Goal: Task Accomplishment & Management: Manage account settings

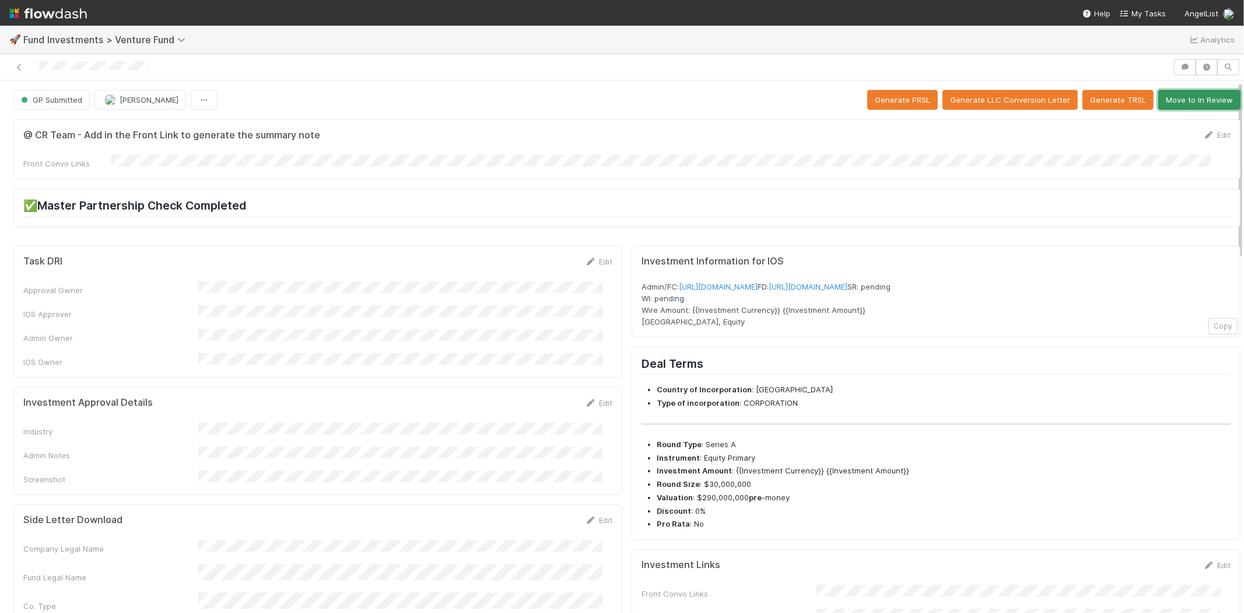
click at [1180, 102] on button "Move to In Review" at bounding box center [1200, 100] width 82 height 20
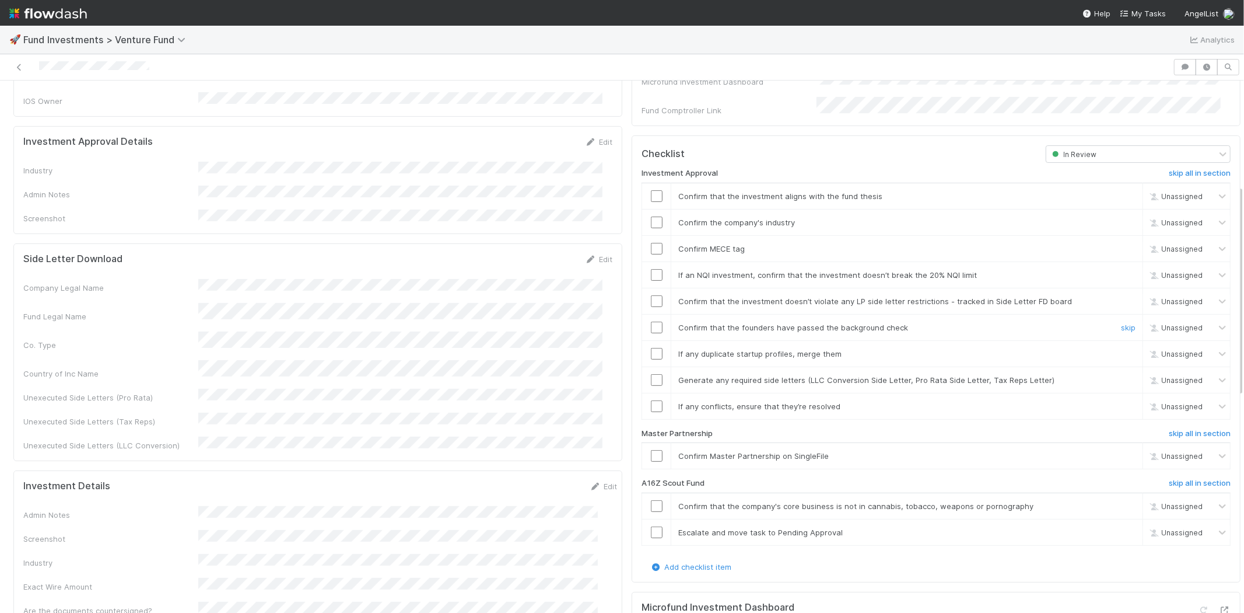
scroll to position [389, 0]
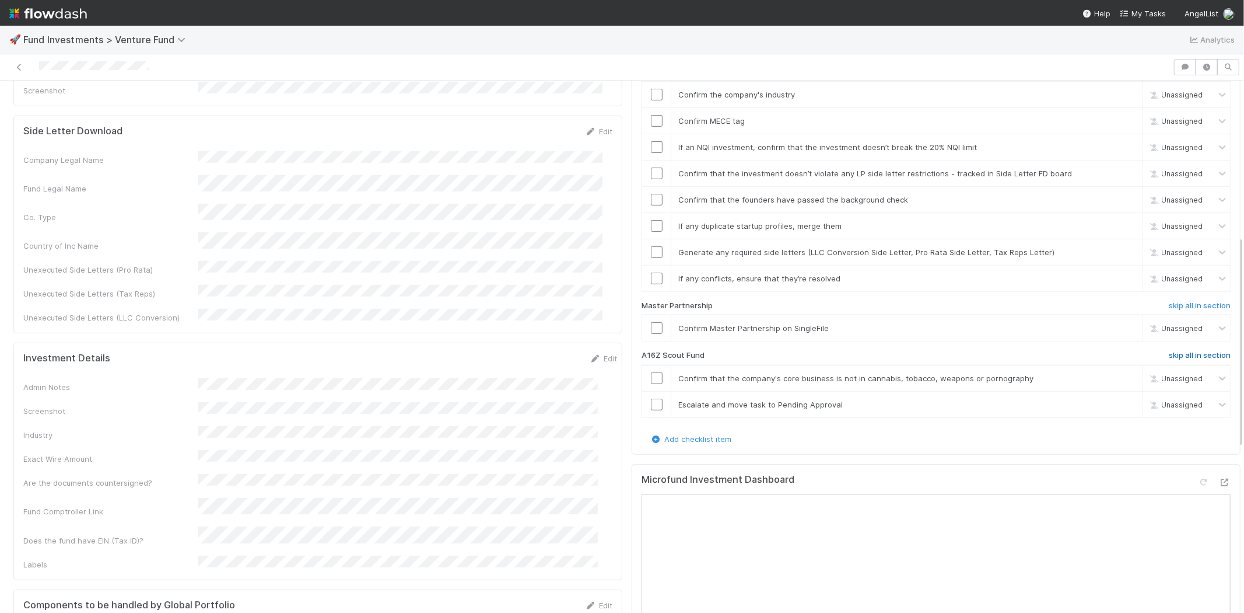
click at [1185, 351] on h6 "skip all in section" at bounding box center [1200, 355] width 62 height 9
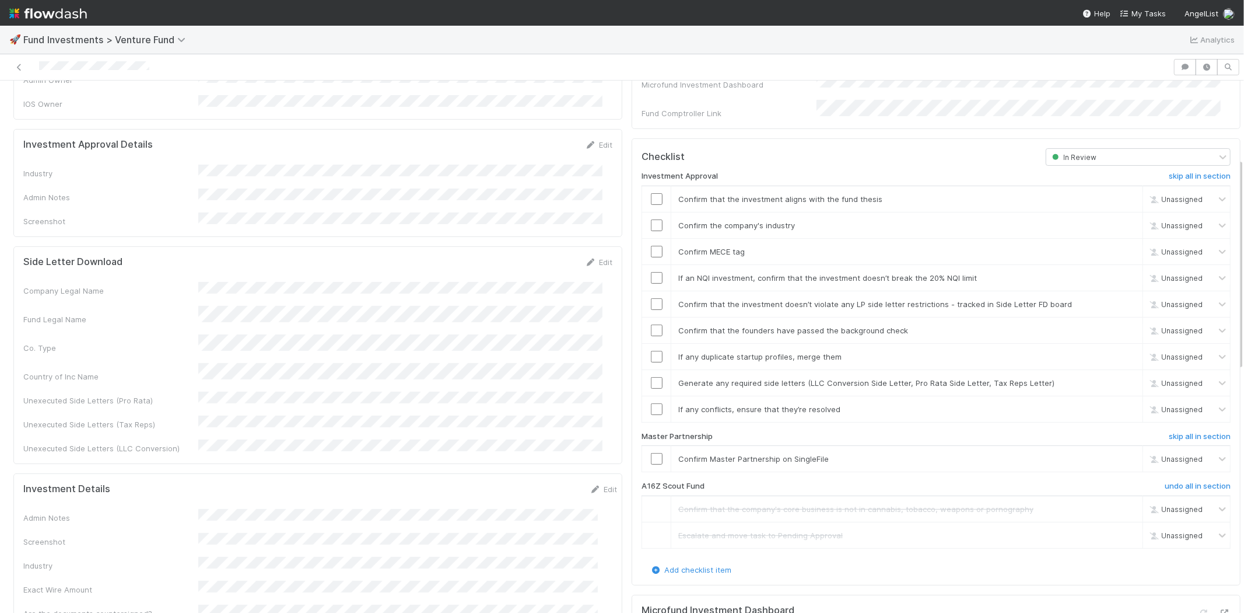
scroll to position [194, 0]
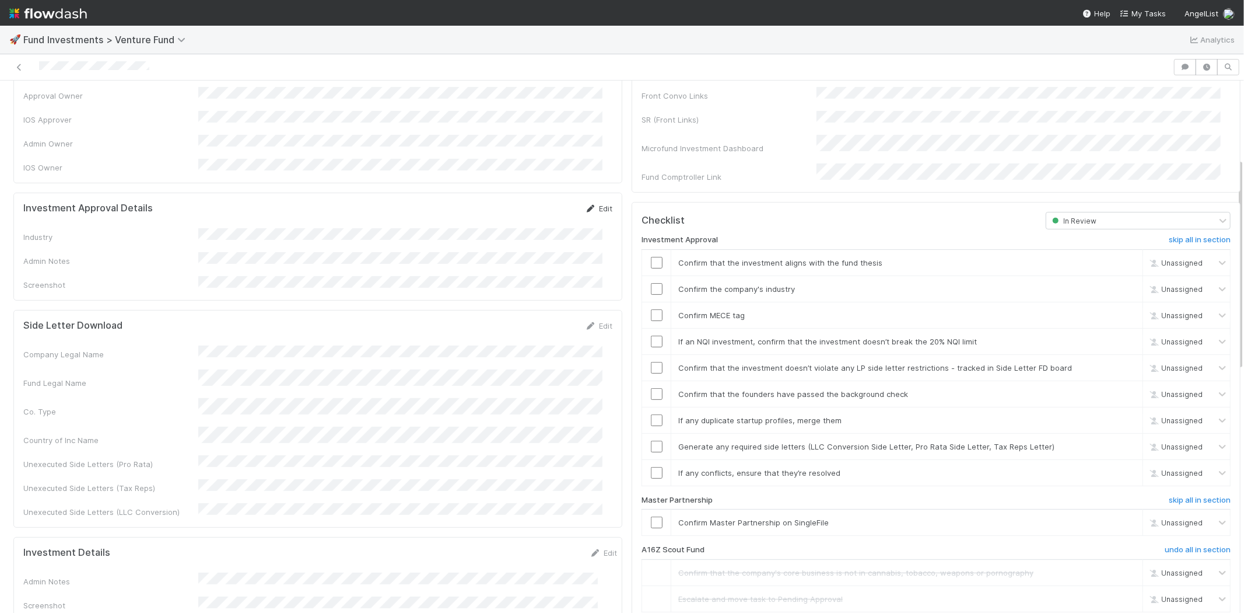
click at [599, 204] on link "Edit" at bounding box center [598, 208] width 27 height 9
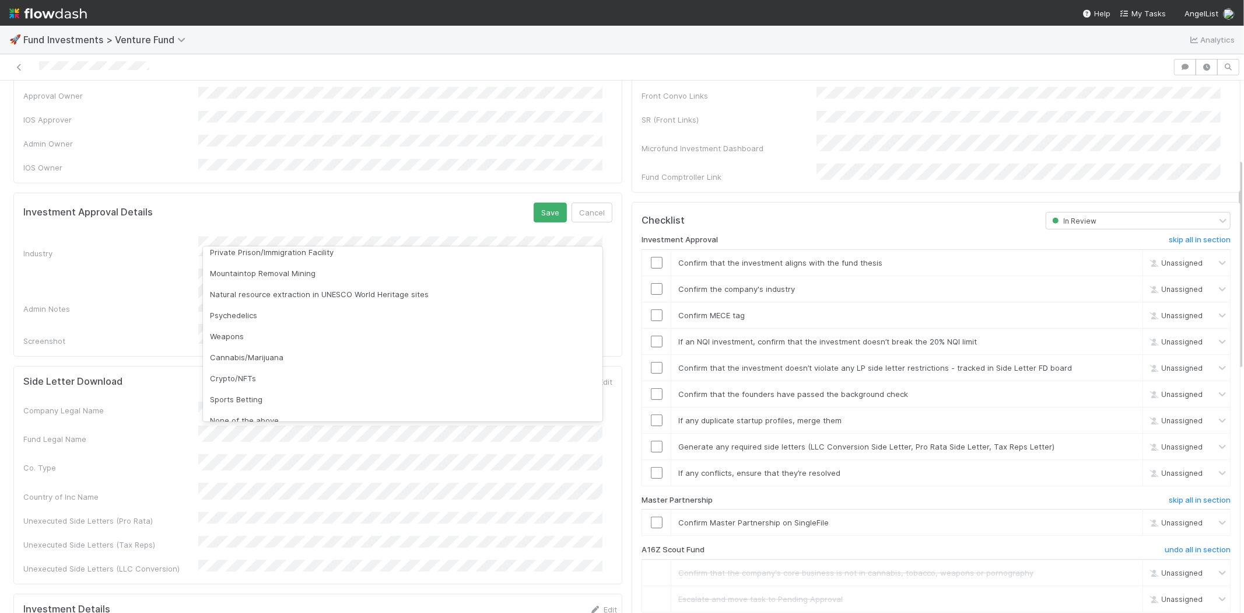
scroll to position [333, 0]
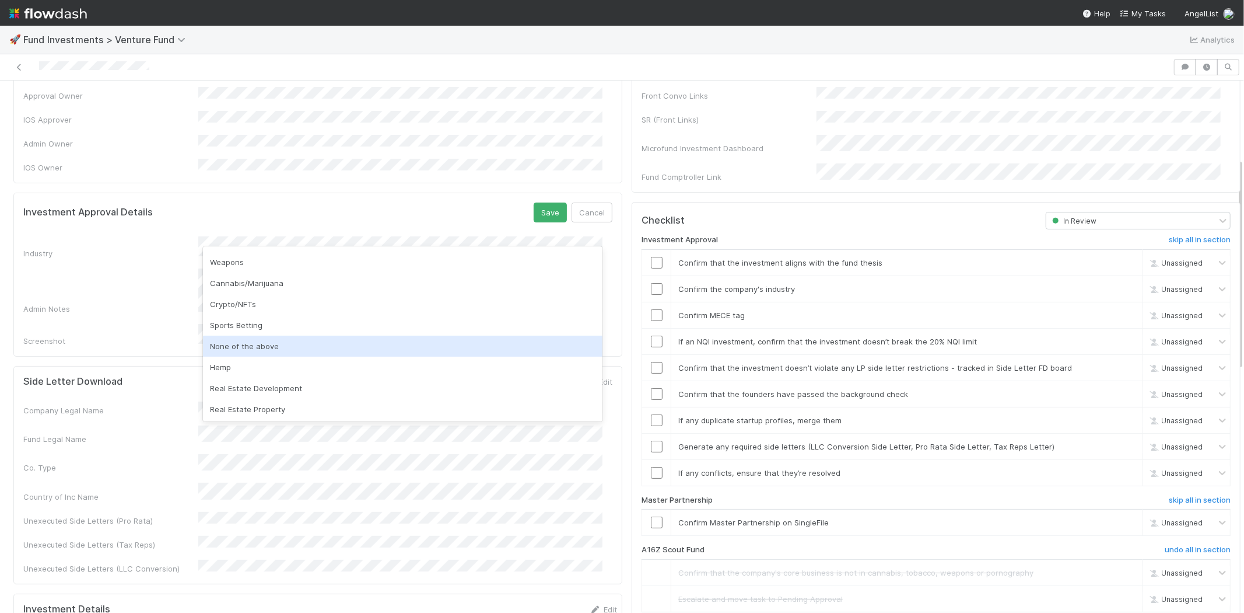
click at [282, 338] on div "None of the above" at bounding box center [403, 345] width 400 height 21
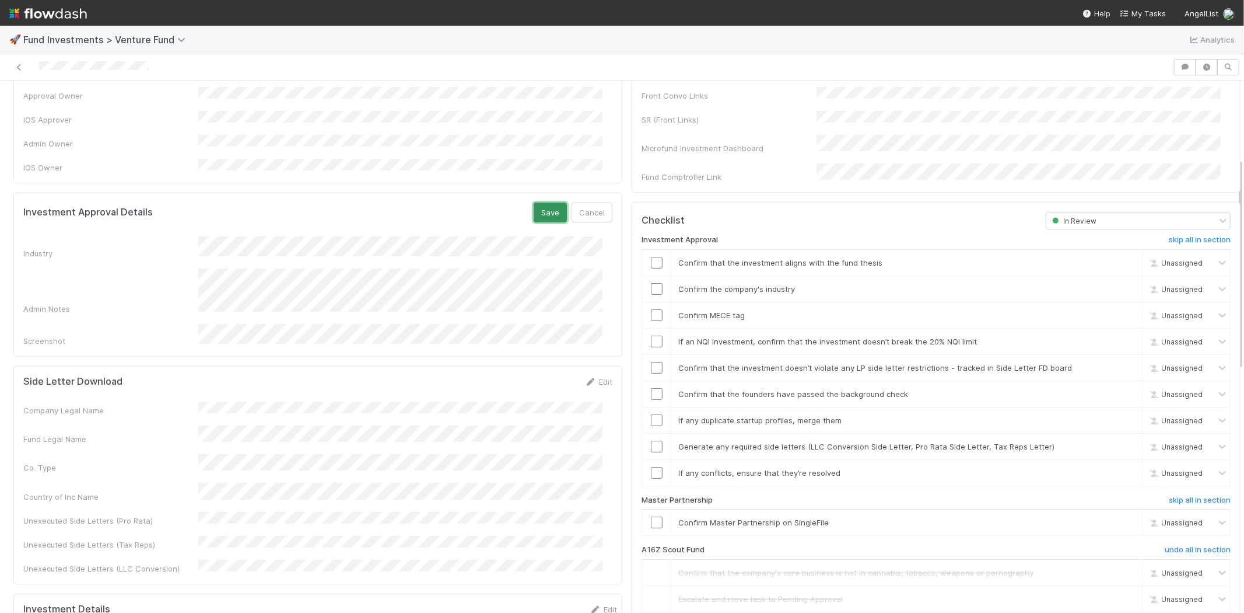
click at [534, 202] on button "Save" at bounding box center [550, 212] width 33 height 20
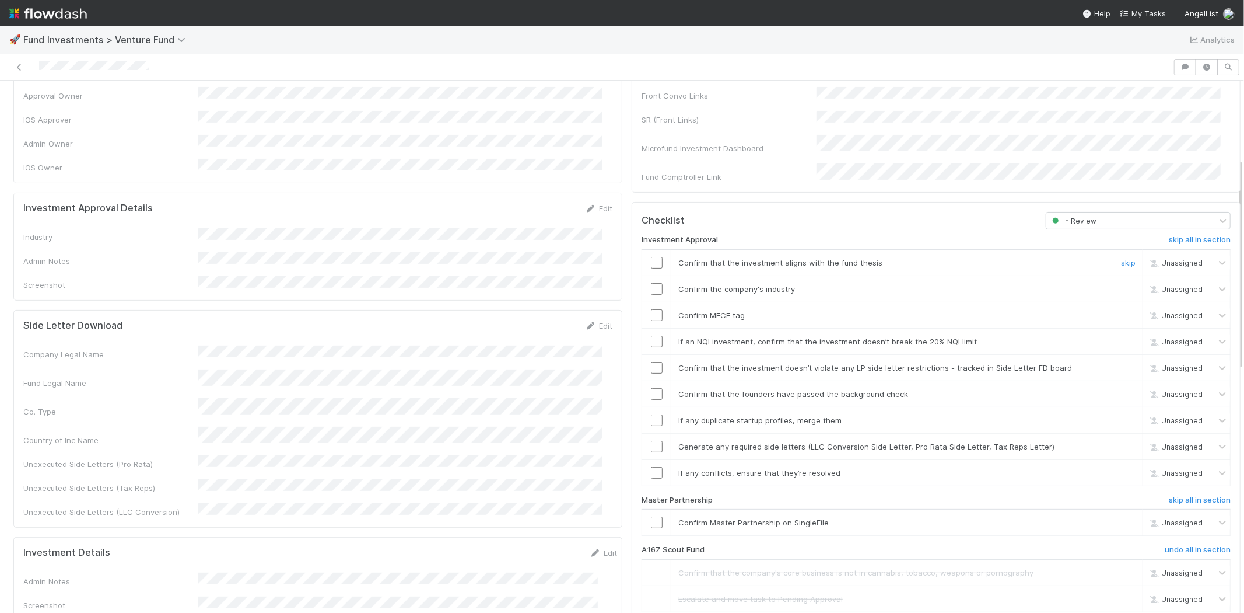
click at [651, 257] on input "checkbox" at bounding box center [657, 263] width 12 height 12
click at [651, 283] on input "checkbox" at bounding box center [657, 289] width 12 height 12
click at [651, 309] on input "checkbox" at bounding box center [657, 315] width 12 height 12
click at [651, 335] on input "checkbox" at bounding box center [657, 341] width 12 height 12
click at [651, 362] on input "checkbox" at bounding box center [657, 368] width 12 height 12
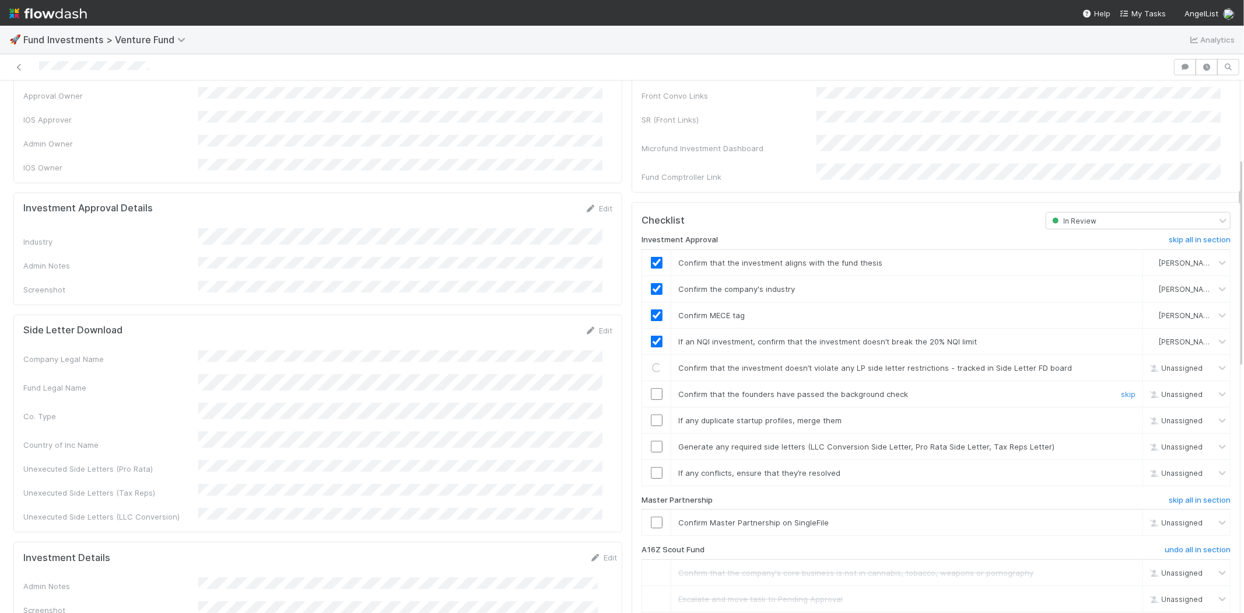
click at [648, 380] on td at bounding box center [656, 393] width 29 height 26
click at [651, 388] on input "checkbox" at bounding box center [657, 394] width 12 height 12
click at [651, 414] on input "checkbox" at bounding box center [657, 420] width 12 height 12
click at [651, 440] on input "checkbox" at bounding box center [657, 446] width 12 height 12
click at [651, 467] on input "checkbox" at bounding box center [657, 473] width 12 height 12
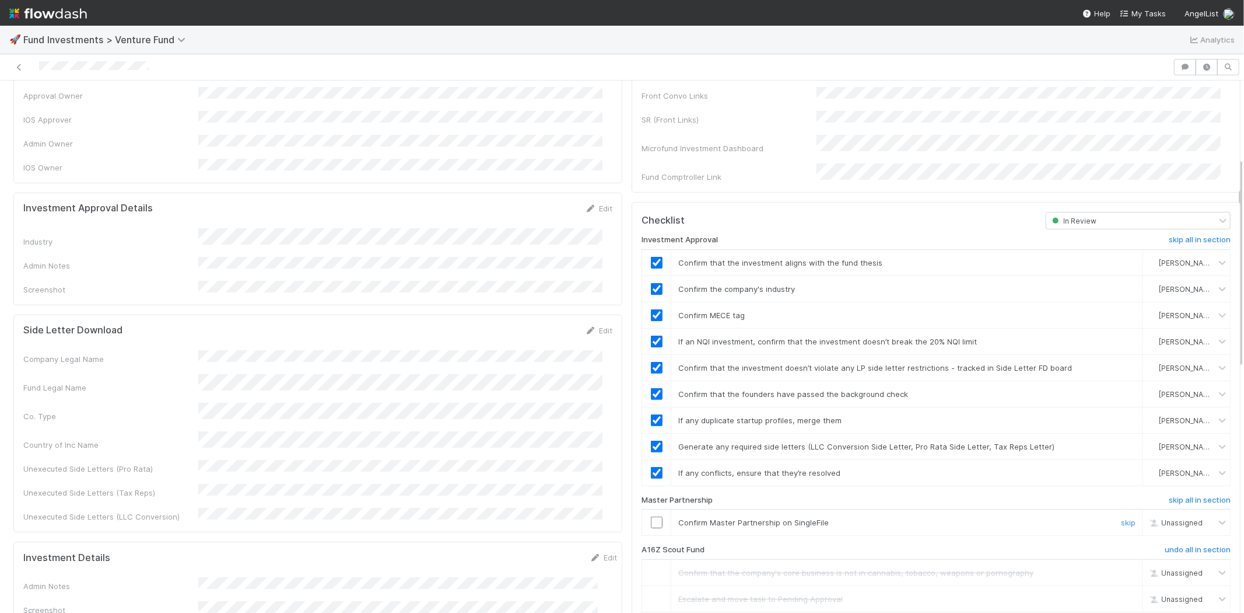
click at [651, 516] on input "checkbox" at bounding box center [657, 522] width 12 height 12
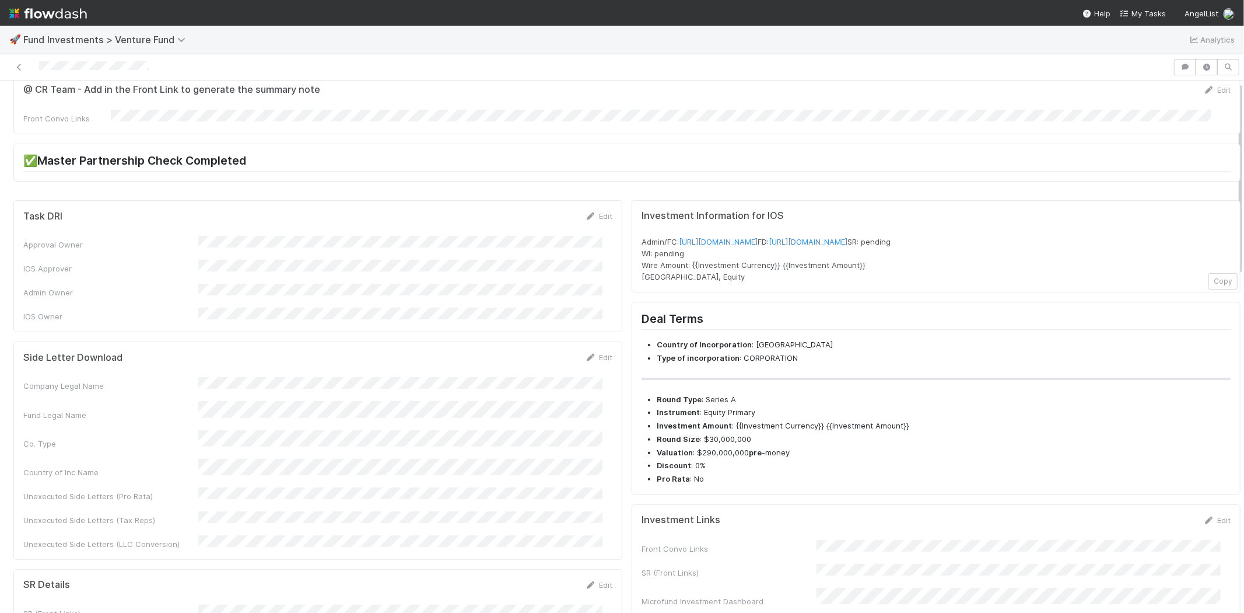
scroll to position [0, 0]
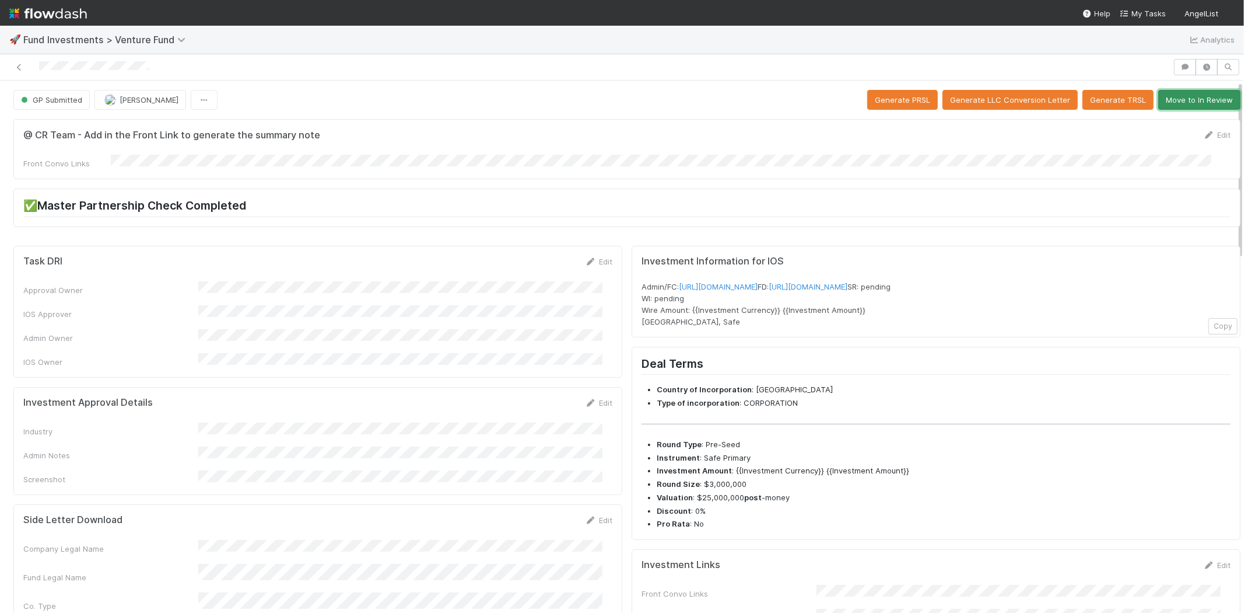
click at [1202, 102] on button "Move to In Review" at bounding box center [1200, 100] width 82 height 20
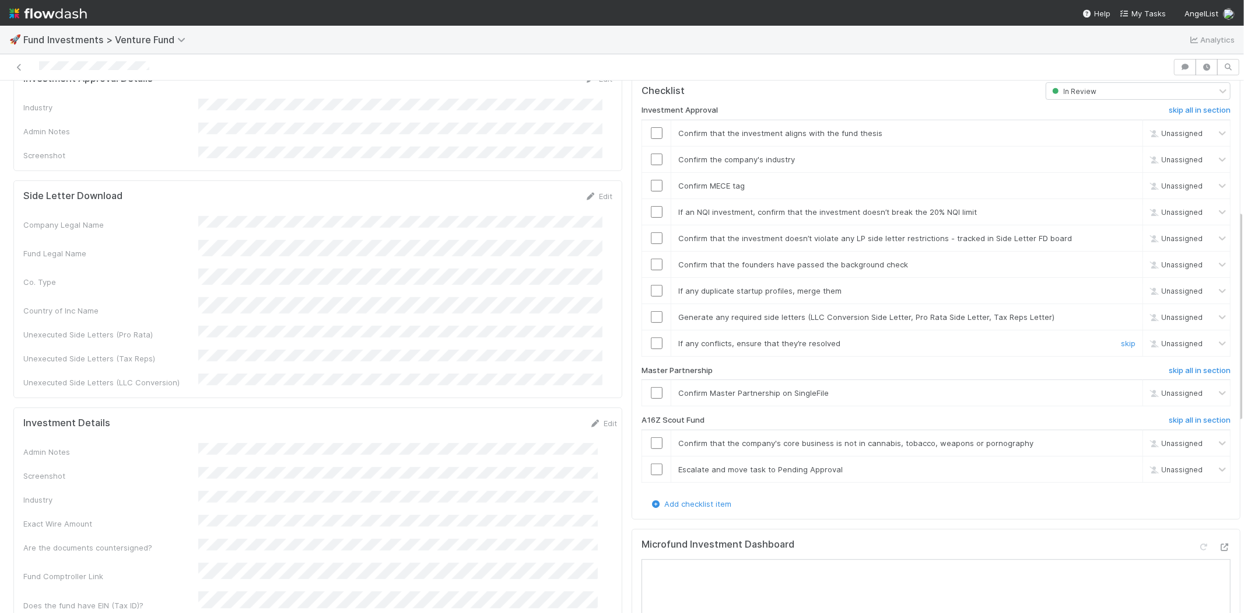
scroll to position [389, 0]
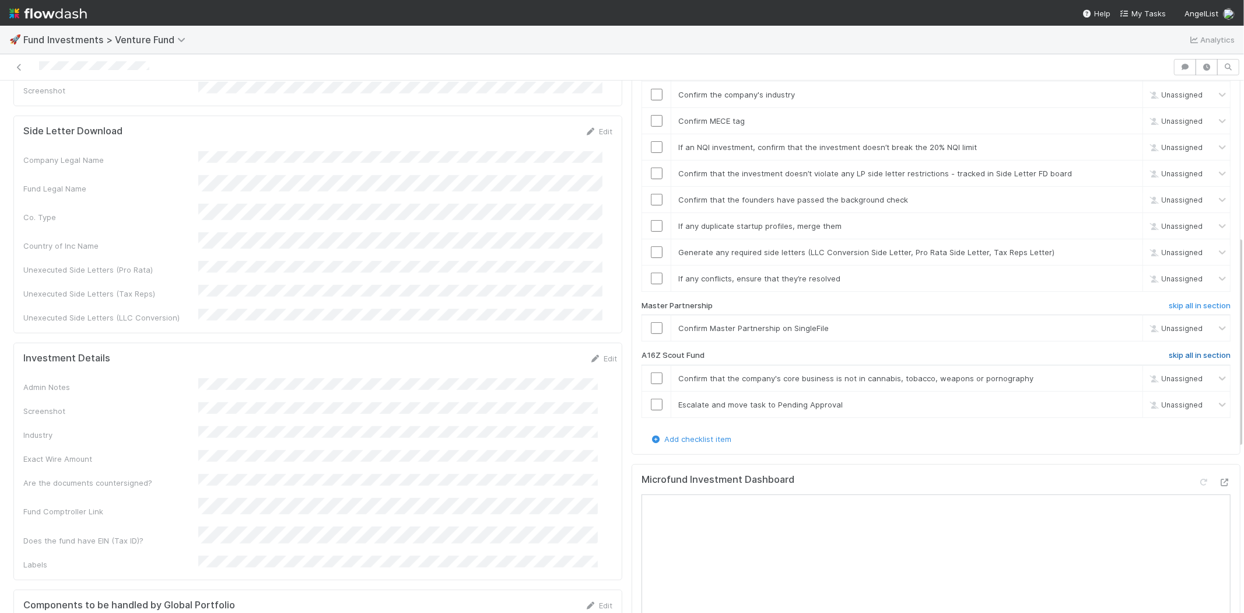
click at [1169, 351] on h6 "skip all in section" at bounding box center [1200, 355] width 62 height 9
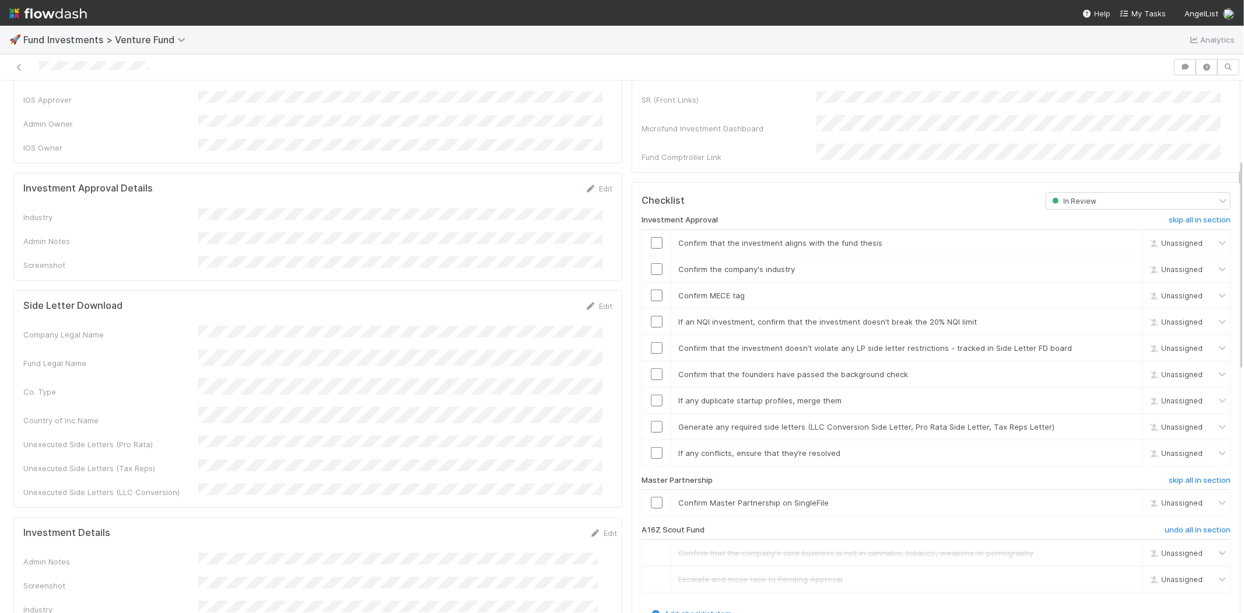
scroll to position [194, 0]
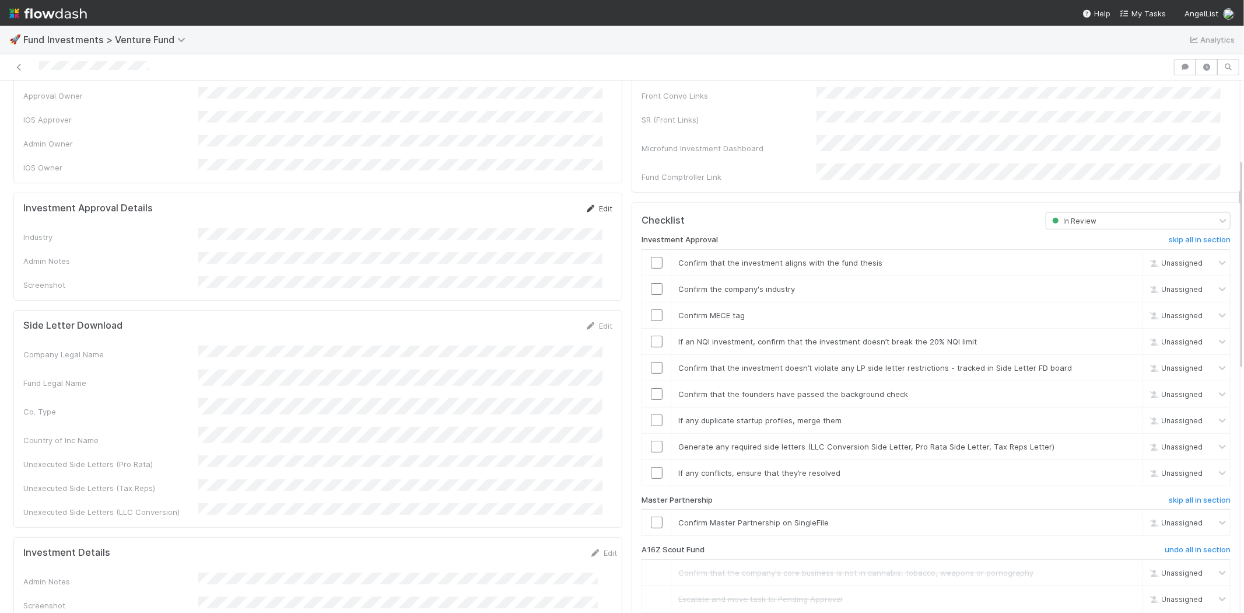
click at [585, 205] on icon at bounding box center [591, 209] width 12 height 8
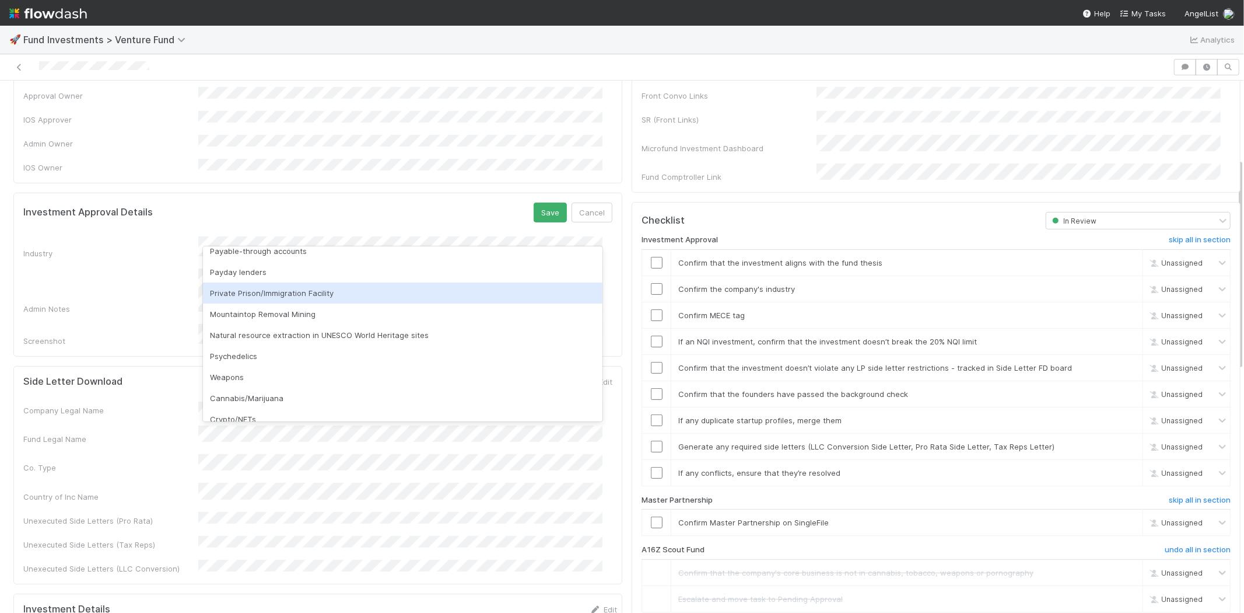
scroll to position [333, 0]
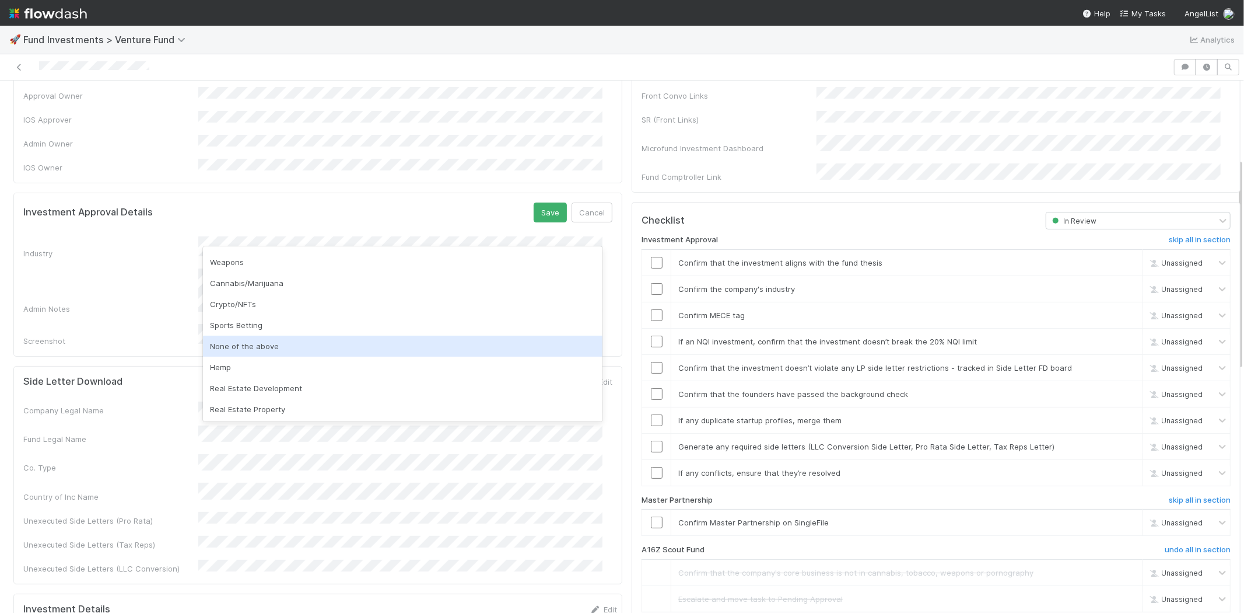
click at [261, 342] on div "None of the above" at bounding box center [403, 345] width 400 height 21
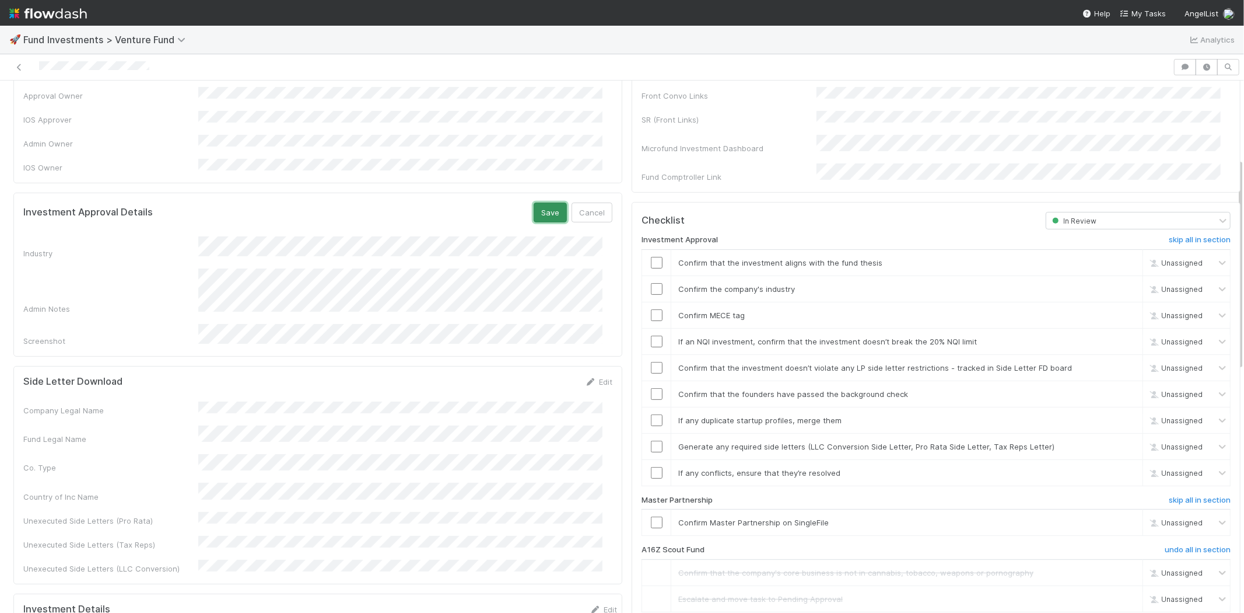
click at [534, 202] on button "Save" at bounding box center [550, 212] width 33 height 20
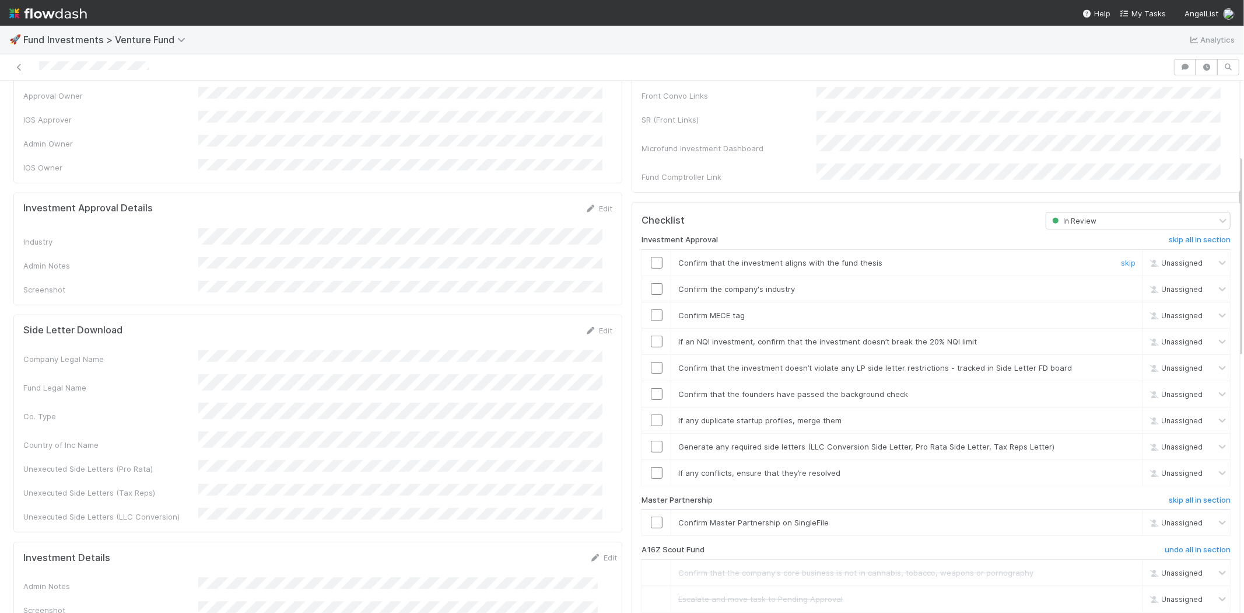
click at [651, 257] on input "checkbox" at bounding box center [657, 263] width 12 height 12
click at [651, 283] on input "checkbox" at bounding box center [657, 289] width 12 height 12
click at [646, 311] on td at bounding box center [656, 315] width 29 height 26
click at [651, 309] on input "checkbox" at bounding box center [657, 315] width 12 height 12
click at [651, 283] on input "checkbox" at bounding box center [657, 289] width 12 height 12
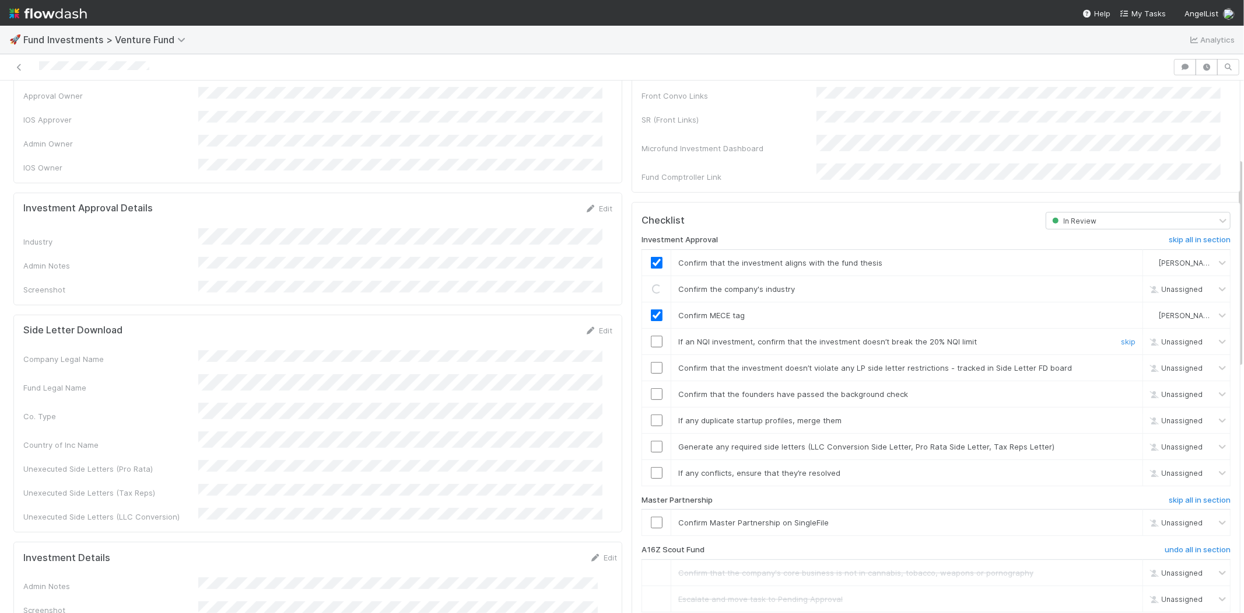
click at [651, 335] on input "checkbox" at bounding box center [657, 341] width 12 height 12
click at [651, 362] on input "checkbox" at bounding box center [657, 368] width 12 height 12
click at [651, 388] on input "checkbox" at bounding box center [657, 394] width 12 height 12
click at [651, 414] on input "checkbox" at bounding box center [657, 420] width 12 height 12
click at [651, 440] on input "checkbox" at bounding box center [657, 446] width 12 height 12
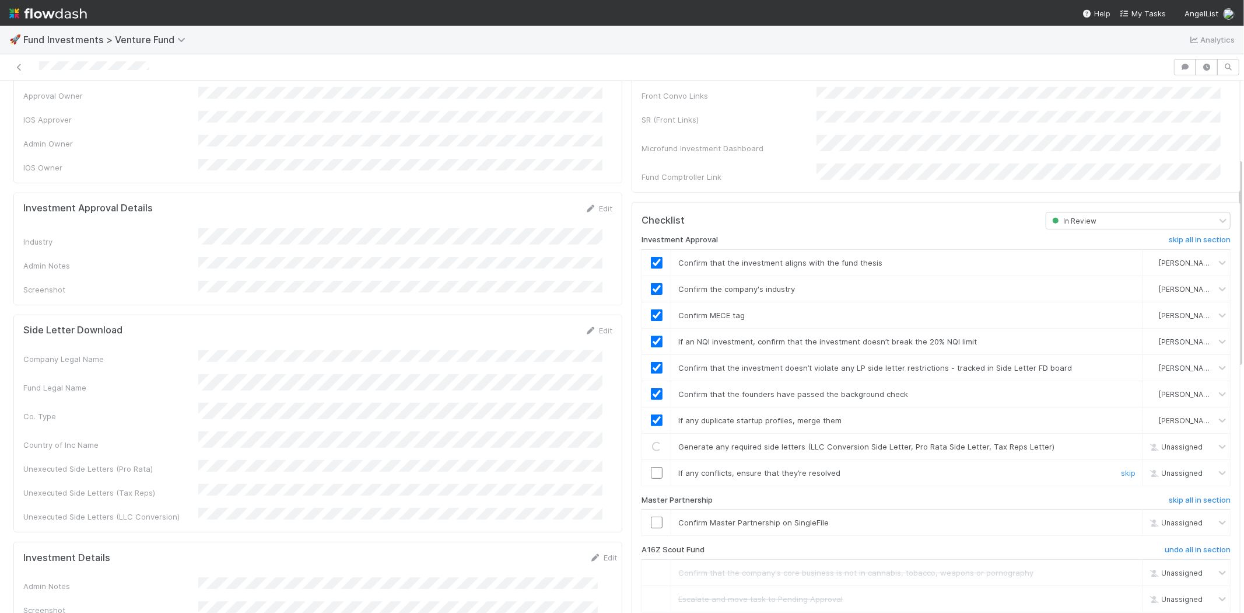
click at [651, 467] on input "checkbox" at bounding box center [657, 473] width 12 height 12
click at [651, 516] on input "checkbox" at bounding box center [657, 522] width 12 height 12
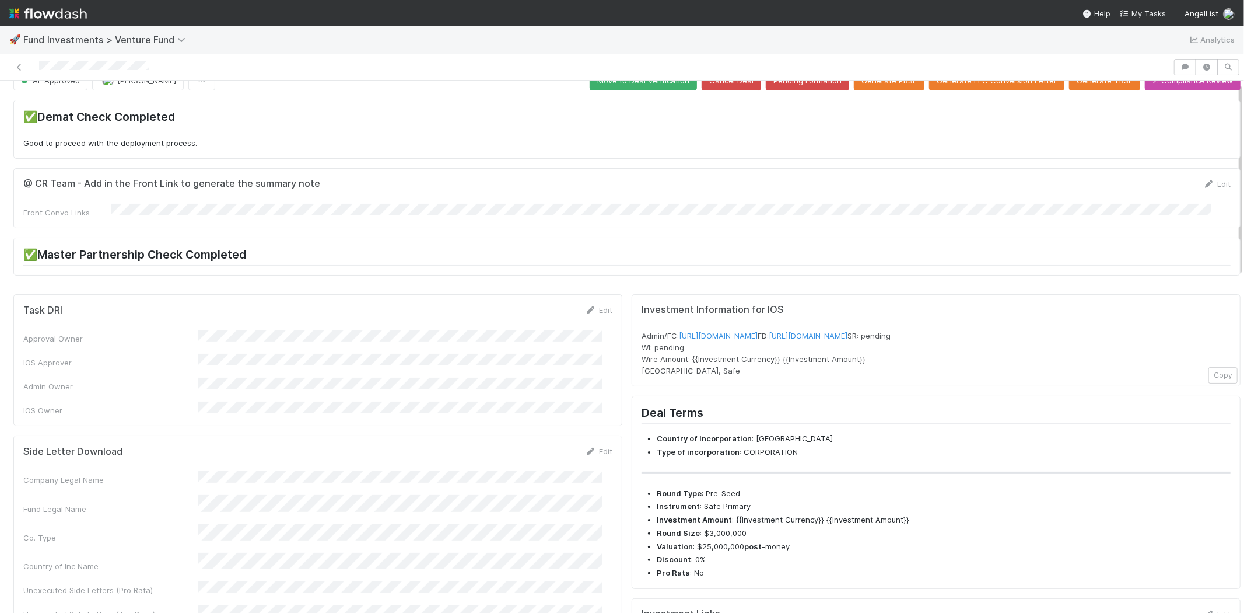
scroll to position [0, 0]
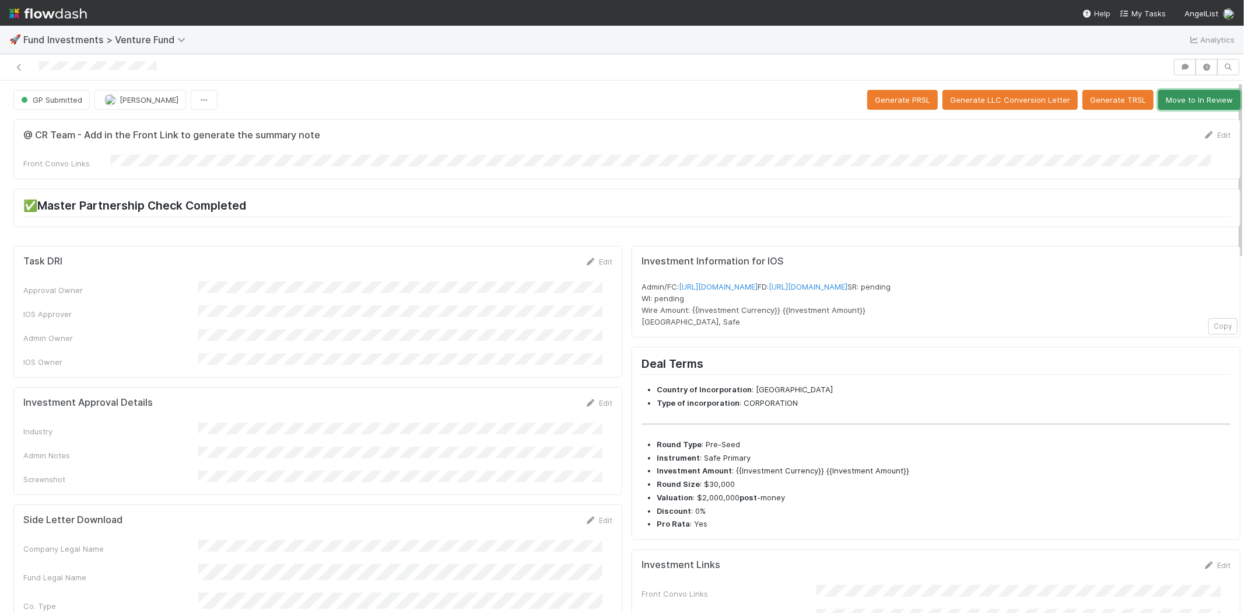
click at [1180, 102] on button "Move to In Review" at bounding box center [1200, 100] width 82 height 20
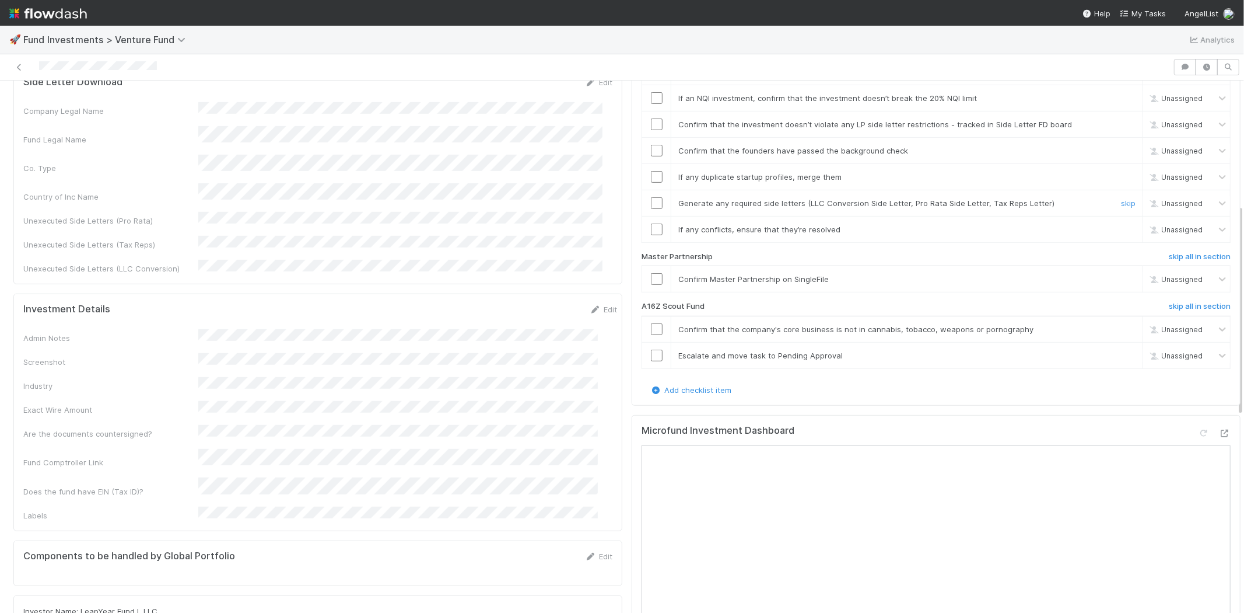
scroll to position [453, 0]
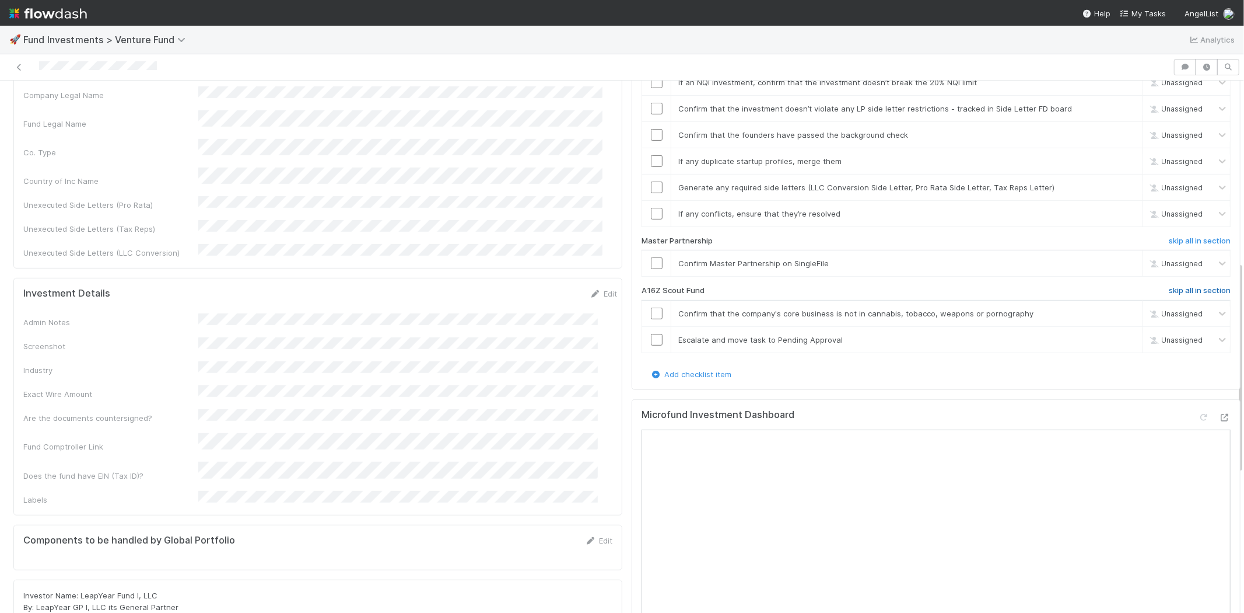
click at [1169, 286] on h6 "skip all in section" at bounding box center [1200, 290] width 62 height 9
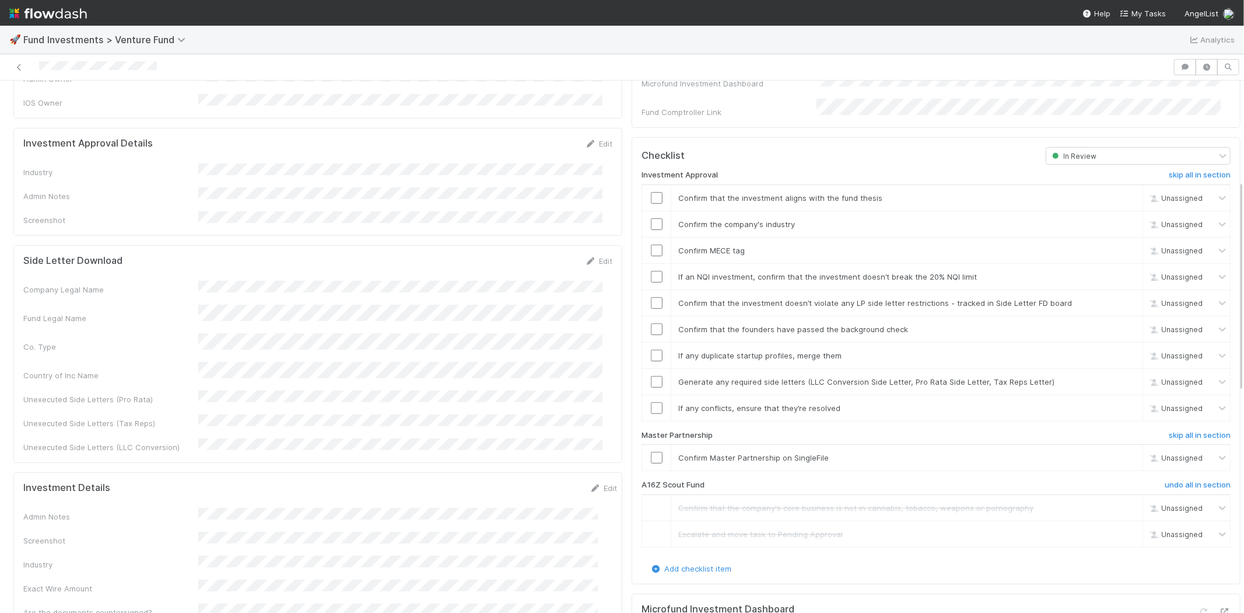
scroll to position [0, 0]
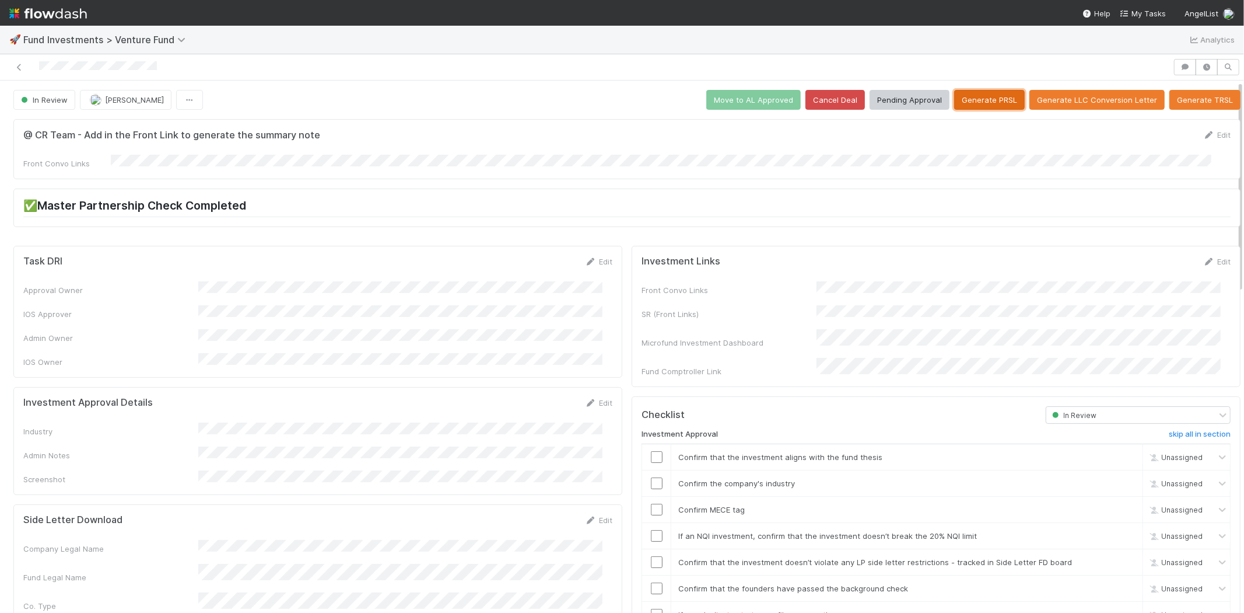
click at [978, 93] on button "Generate PRSL" at bounding box center [989, 100] width 71 height 20
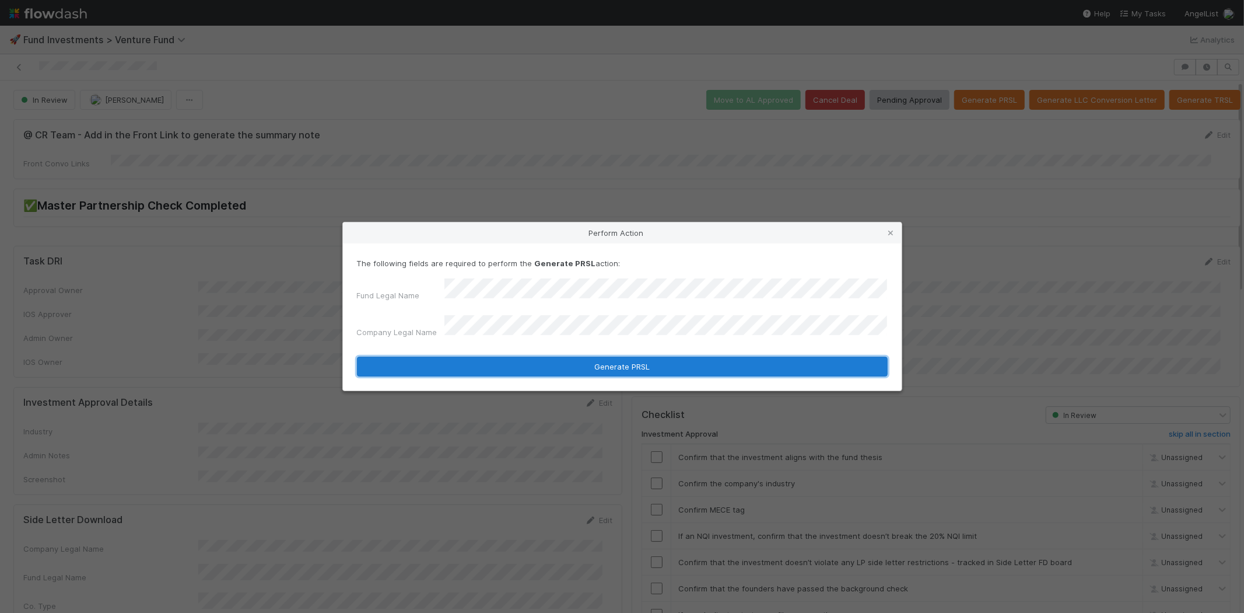
click at [457, 358] on button "Generate PRSL" at bounding box center [622, 366] width 531 height 20
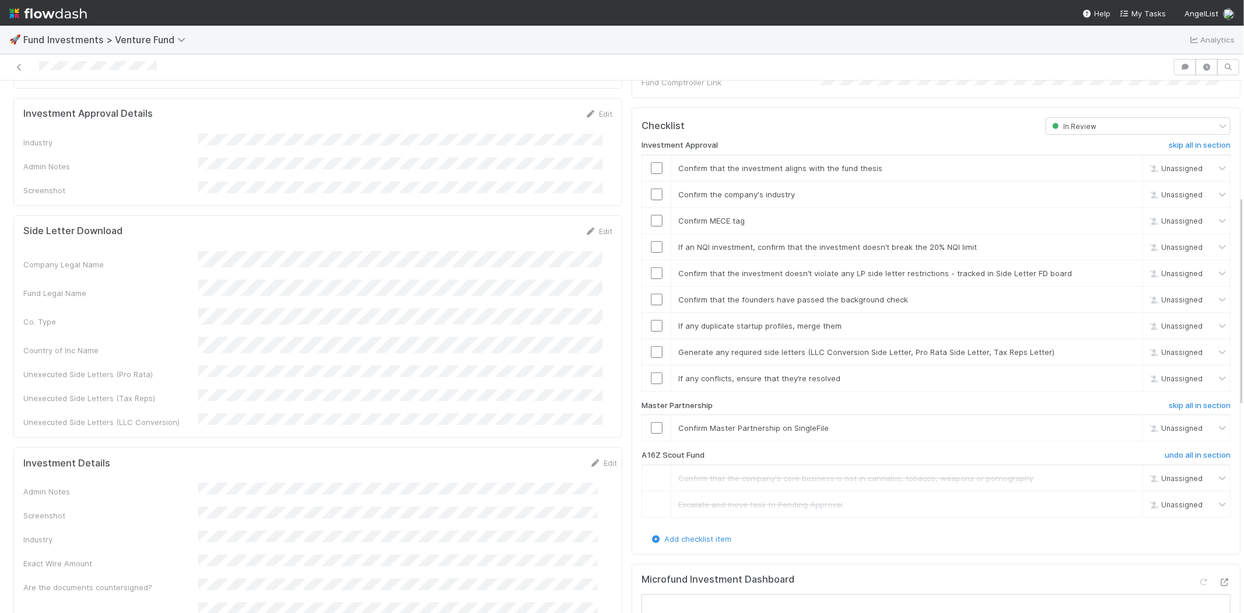
scroll to position [224, 0]
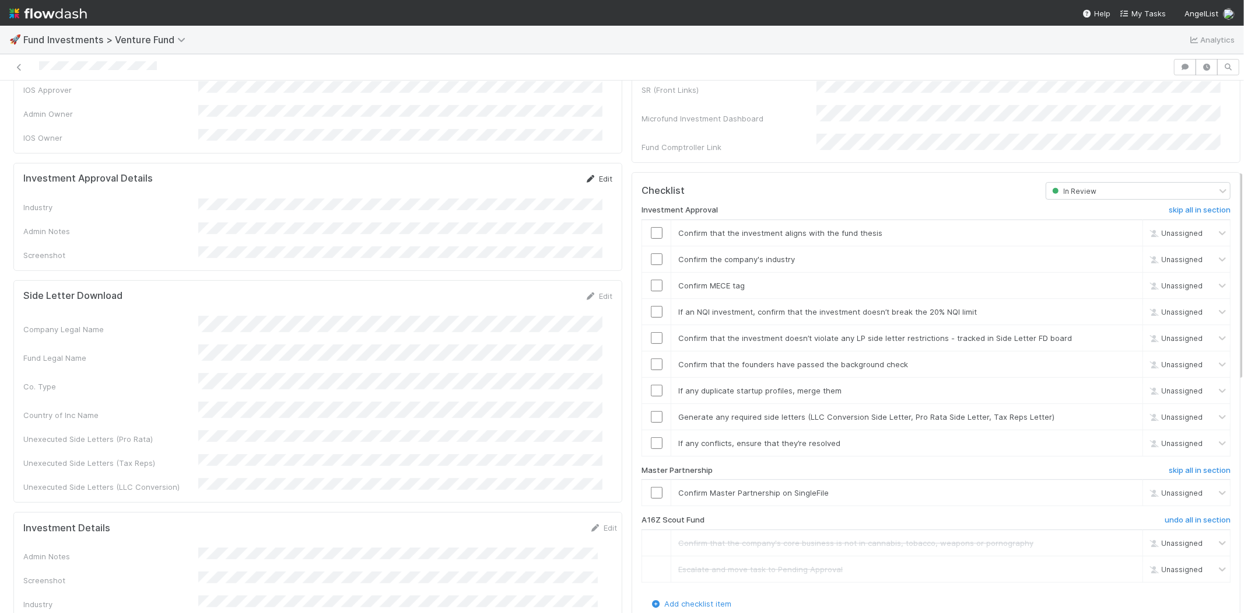
click at [586, 175] on icon at bounding box center [591, 179] width 12 height 8
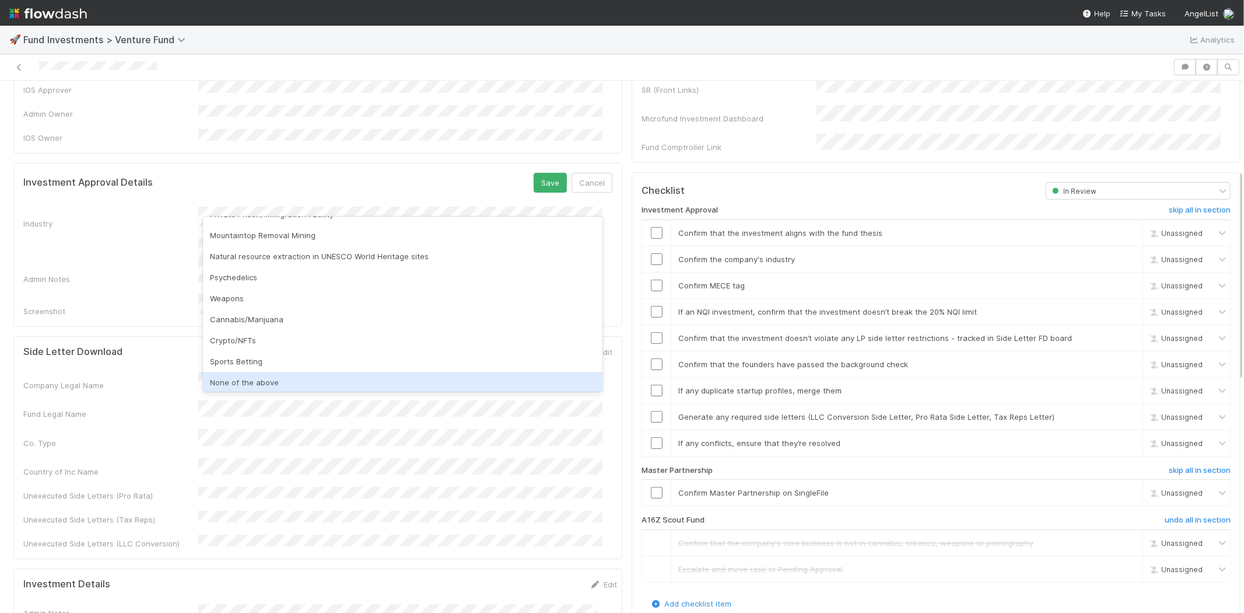
scroll to position [333, 0]
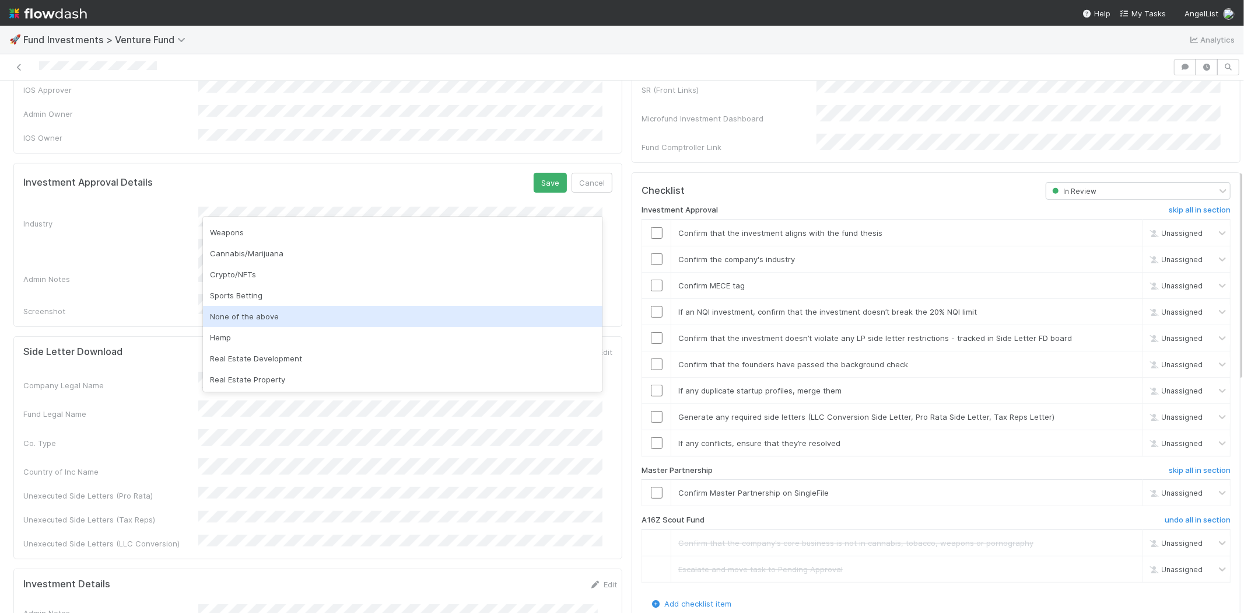
click at [272, 316] on div "None of the above" at bounding box center [403, 316] width 400 height 21
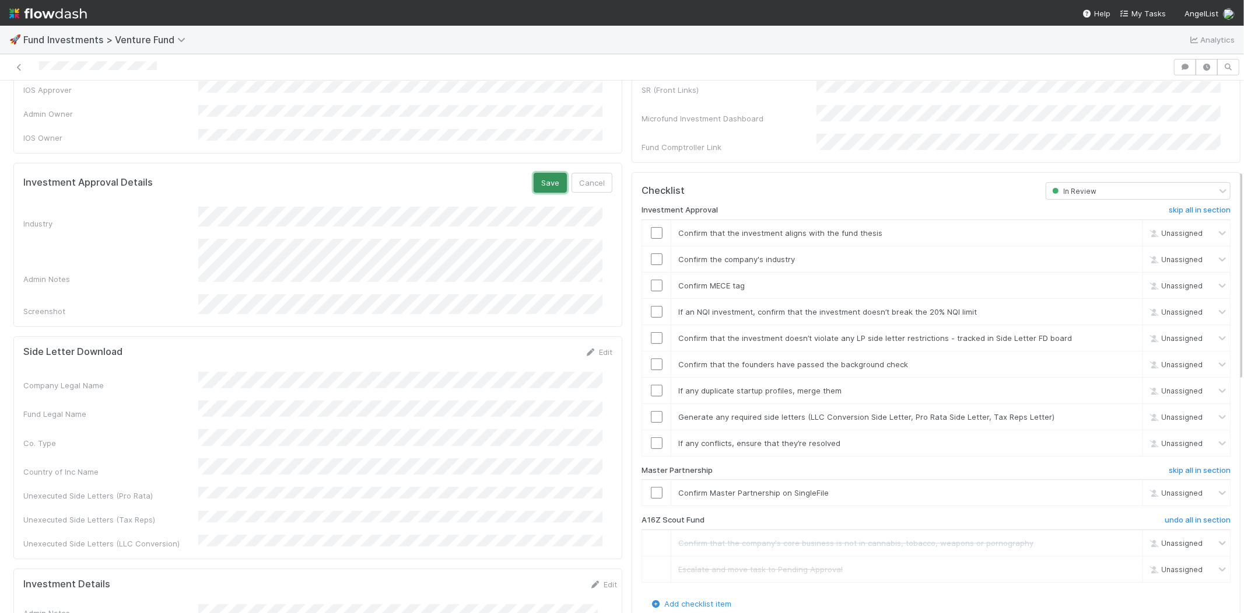
click at [545, 173] on button "Save" at bounding box center [550, 183] width 33 height 20
click at [651, 227] on input "checkbox" at bounding box center [657, 233] width 12 height 12
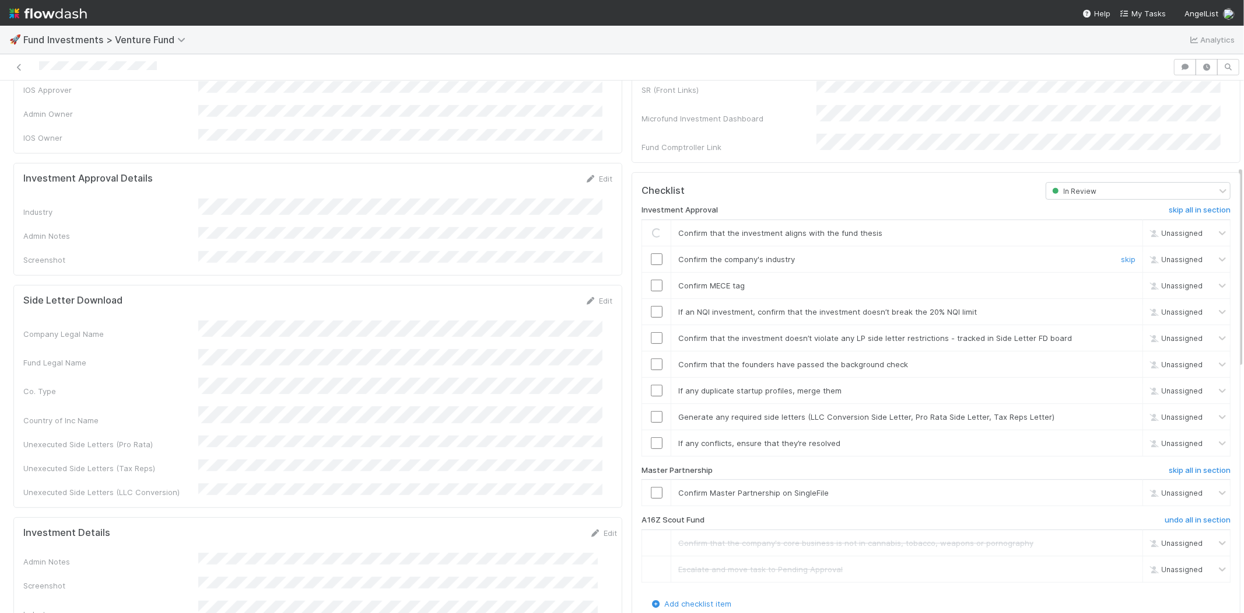
click at [651, 253] on input "checkbox" at bounding box center [657, 259] width 12 height 12
click at [651, 279] on input "checkbox" at bounding box center [657, 285] width 12 height 12
click at [651, 306] on input "checkbox" at bounding box center [657, 312] width 12 height 12
click at [651, 332] on input "checkbox" at bounding box center [657, 338] width 12 height 12
click at [651, 358] on input "checkbox" at bounding box center [657, 364] width 12 height 12
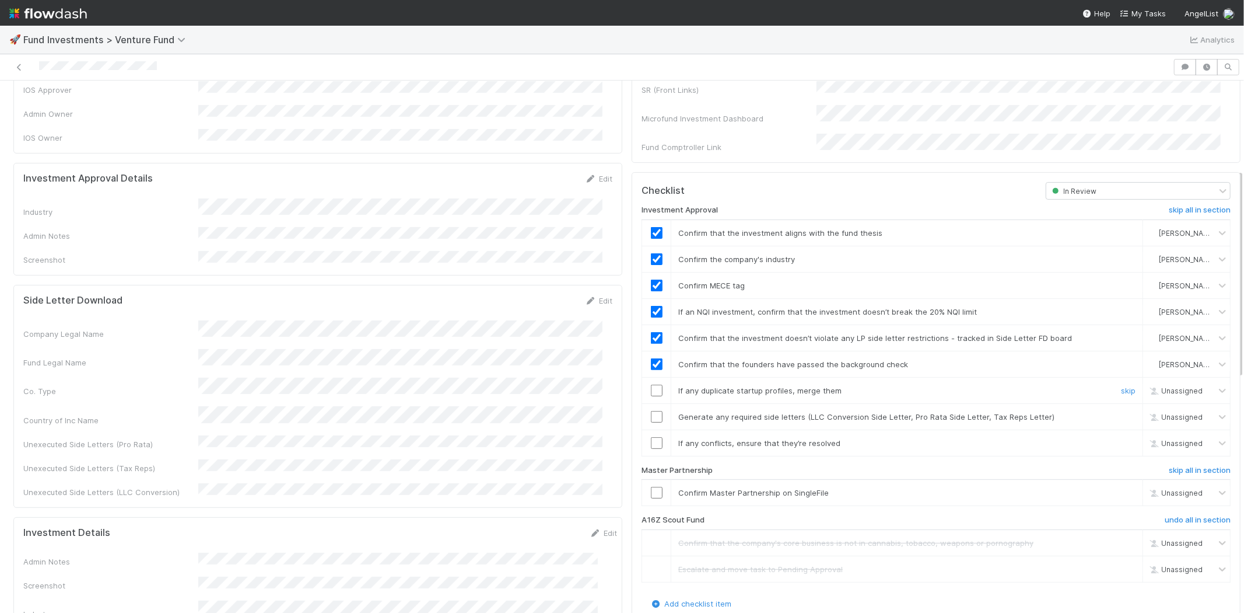
click at [651, 384] on input "checkbox" at bounding box center [657, 390] width 12 height 12
click at [651, 411] on input "checkbox" at bounding box center [657, 417] width 12 height 12
click at [651, 437] on input "checkbox" at bounding box center [657, 443] width 12 height 12
click at [651, 487] on input "checkbox" at bounding box center [657, 493] width 12 height 12
checkbox input "true"
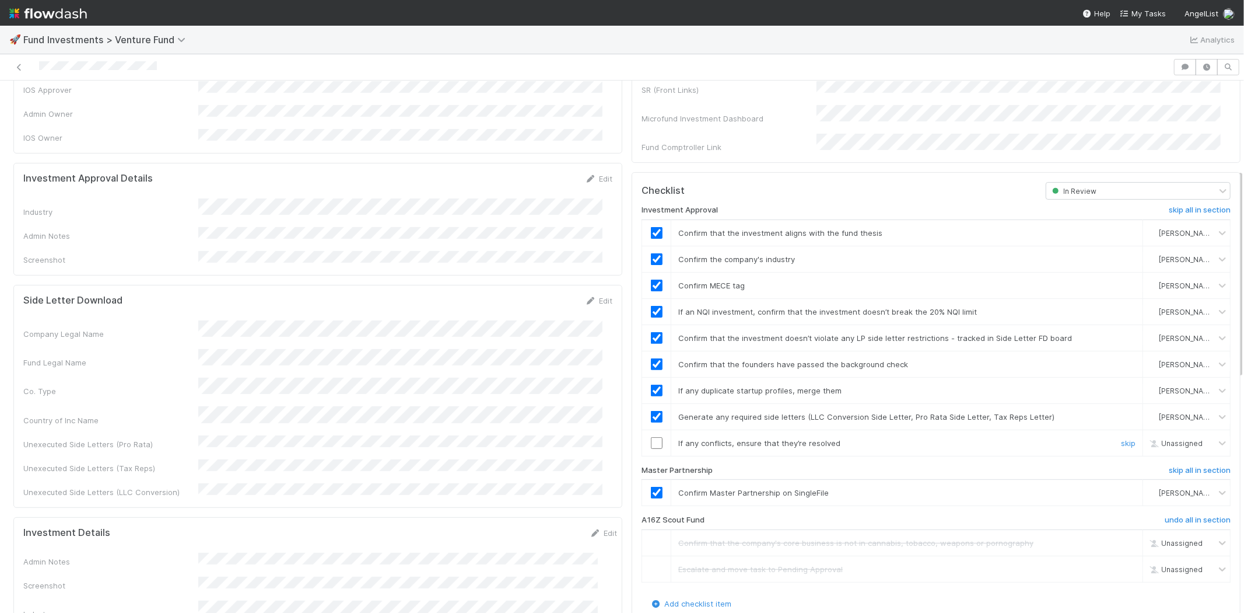
click at [651, 437] on input "checkbox" at bounding box center [657, 443] width 12 height 12
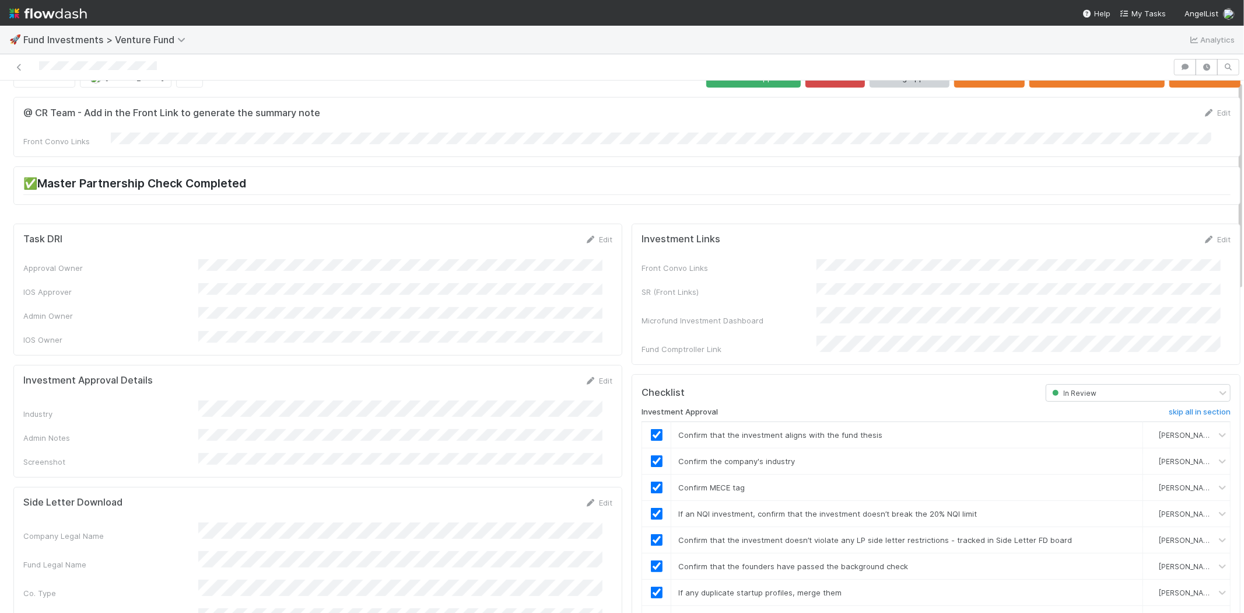
scroll to position [0, 0]
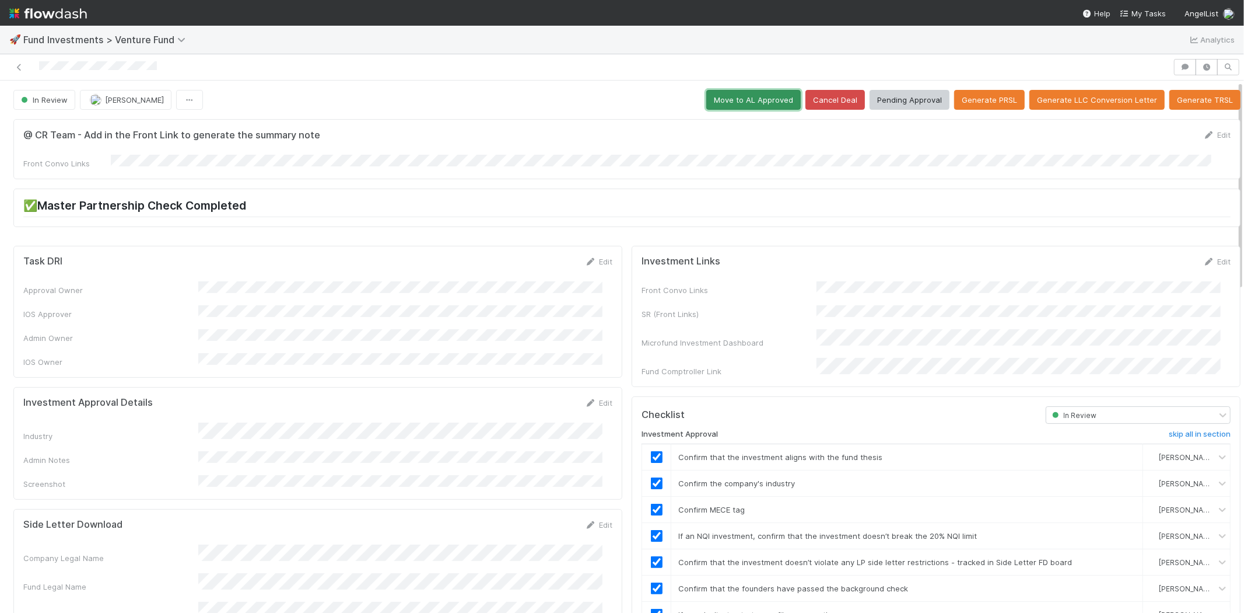
click at [727, 96] on button "Move to AL Approved" at bounding box center [753, 100] width 95 height 20
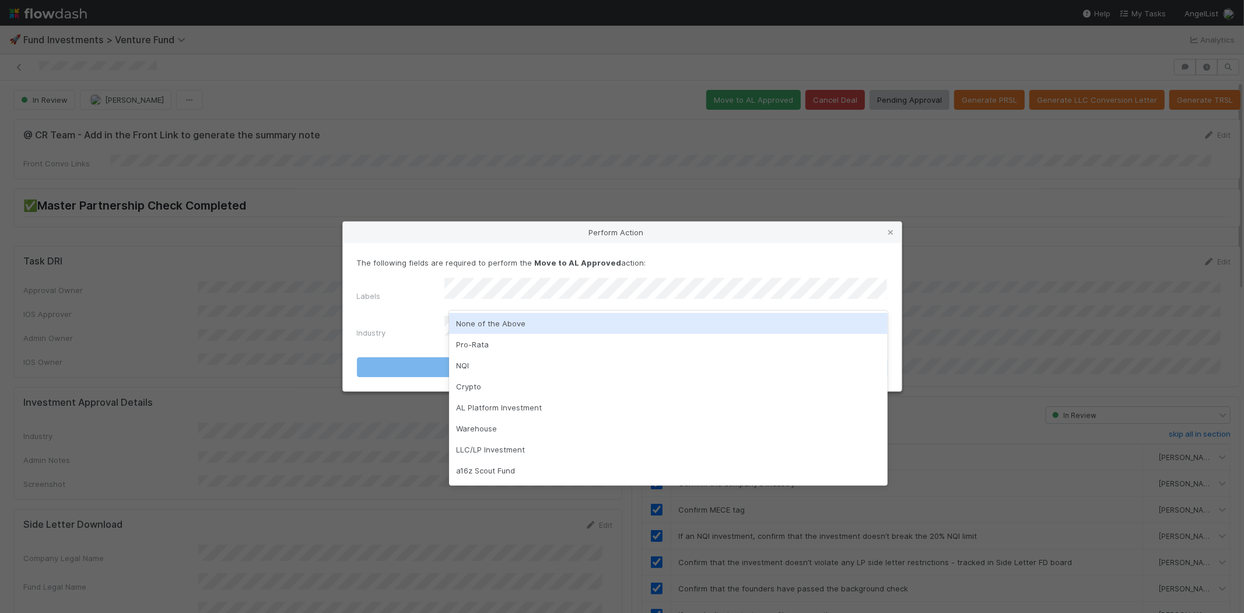
click at [511, 321] on div "None of the Above" at bounding box center [668, 323] width 439 height 21
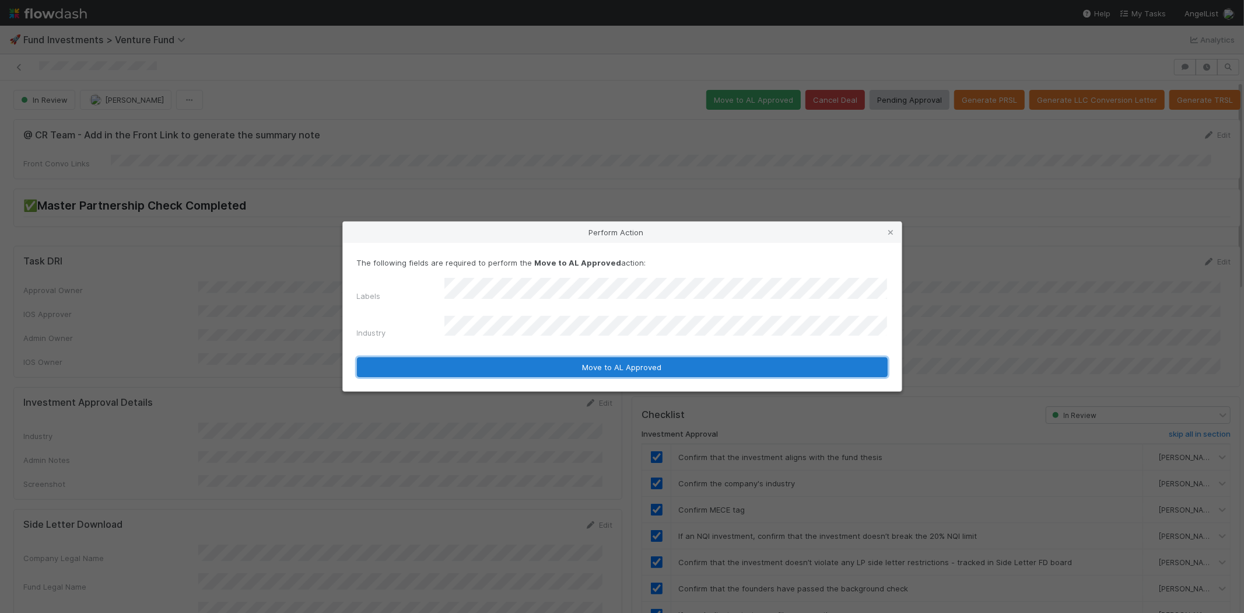
click at [473, 360] on button "Move to AL Approved" at bounding box center [622, 367] width 531 height 20
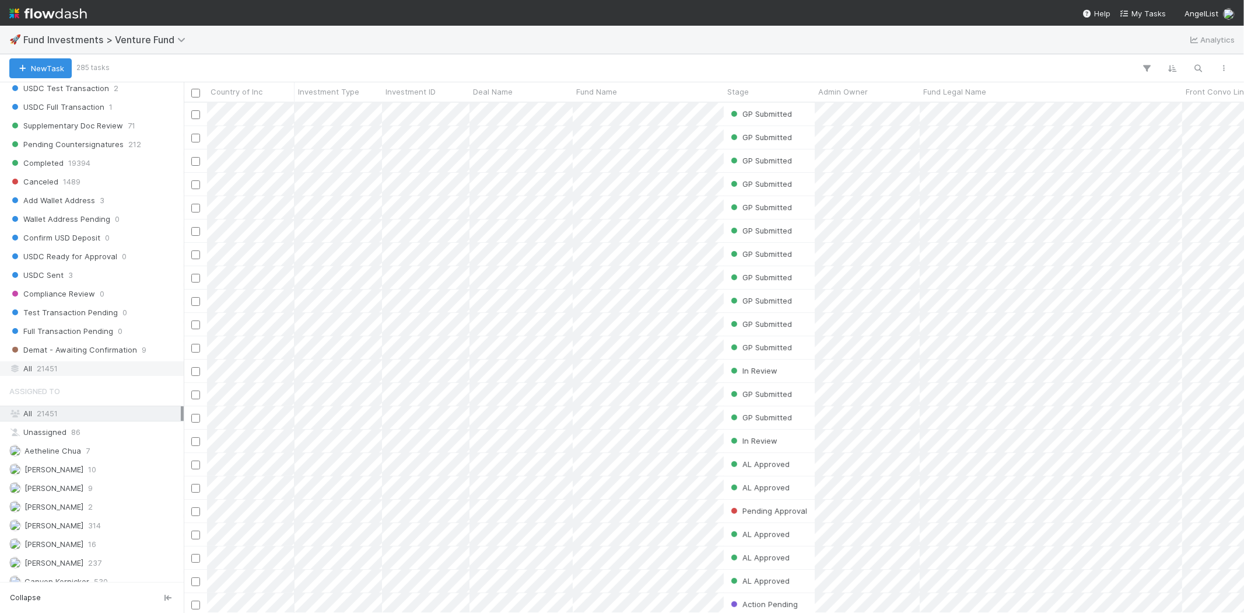
scroll to position [648, 0]
click at [57, 361] on span "21451" at bounding box center [47, 356] width 21 height 15
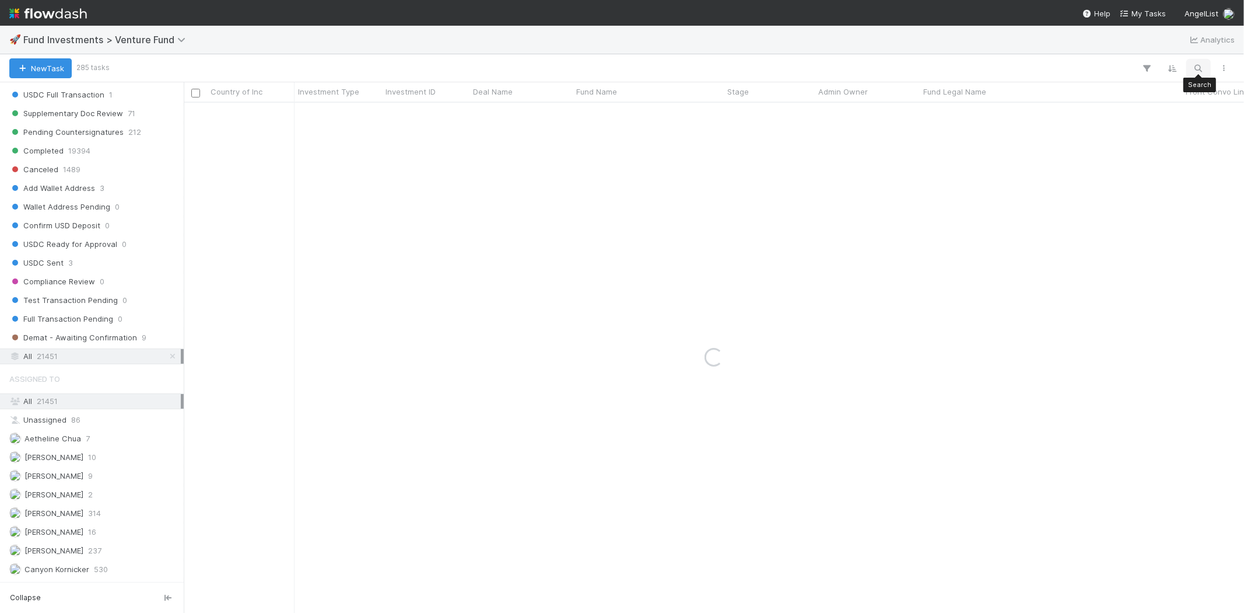
click at [1197, 66] on icon "button" at bounding box center [1199, 68] width 12 height 11
type input "LeapYear"
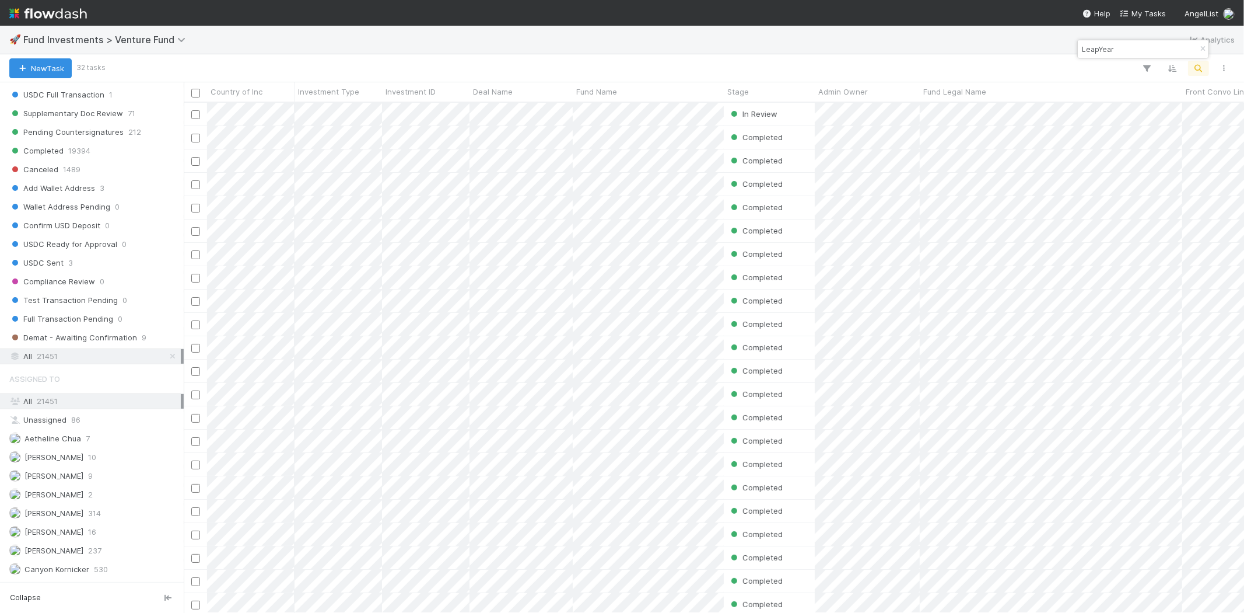
scroll to position [500, 1051]
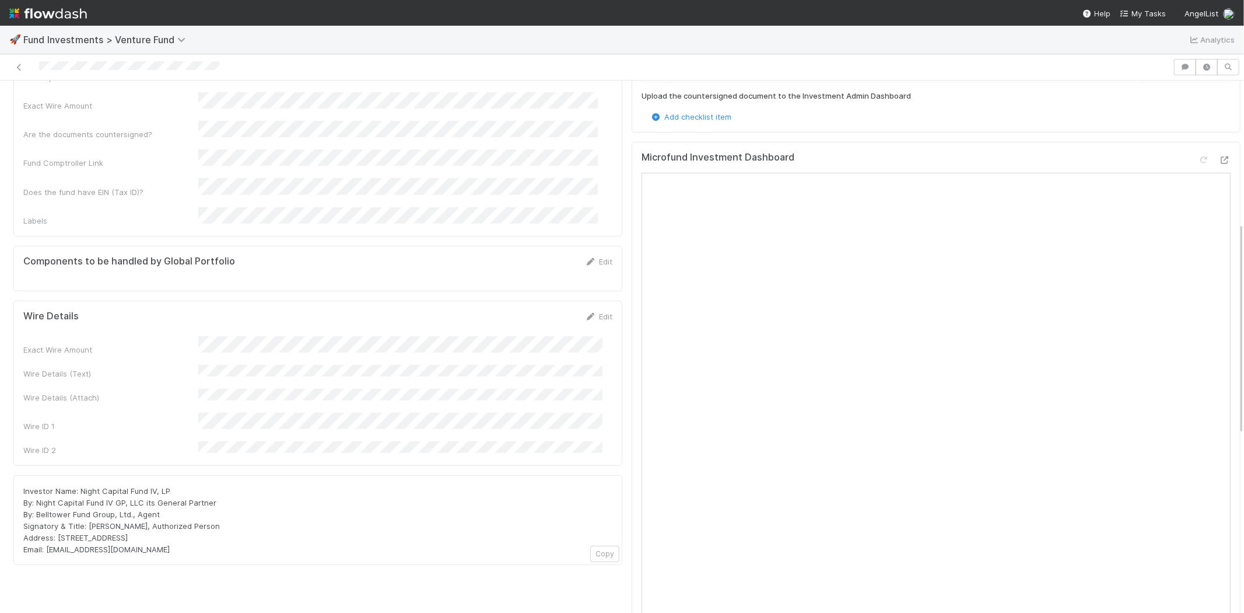
scroll to position [453, 0]
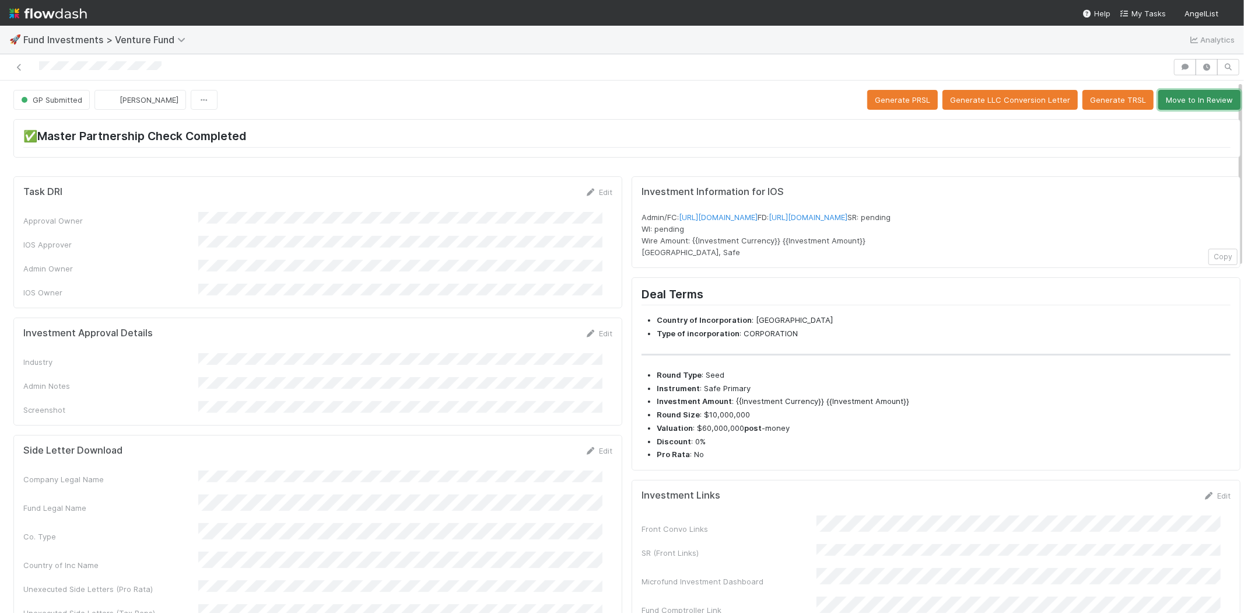
click at [1176, 92] on button "Move to In Review" at bounding box center [1200, 100] width 82 height 20
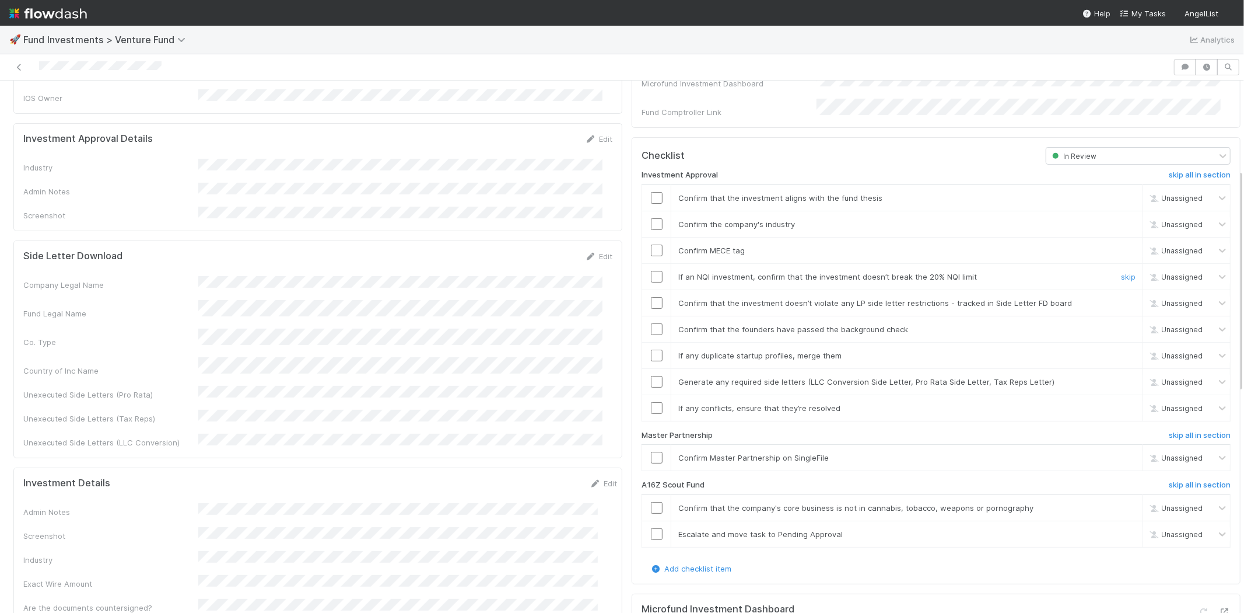
scroll to position [324, 0]
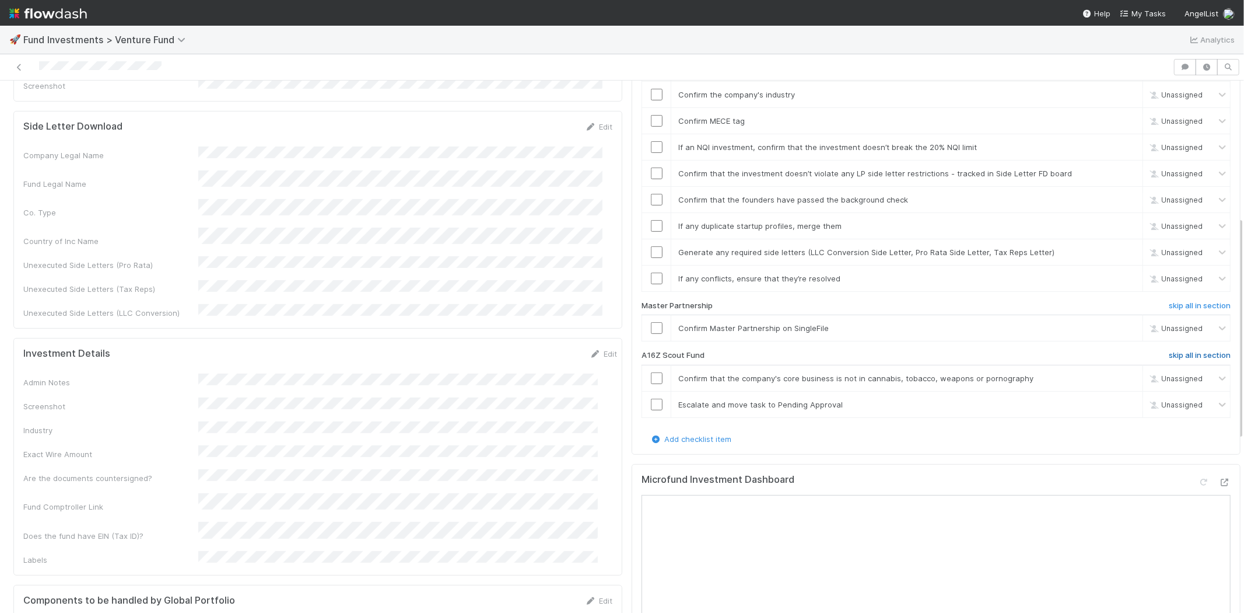
click at [1169, 351] on h6 "skip all in section" at bounding box center [1200, 355] width 62 height 9
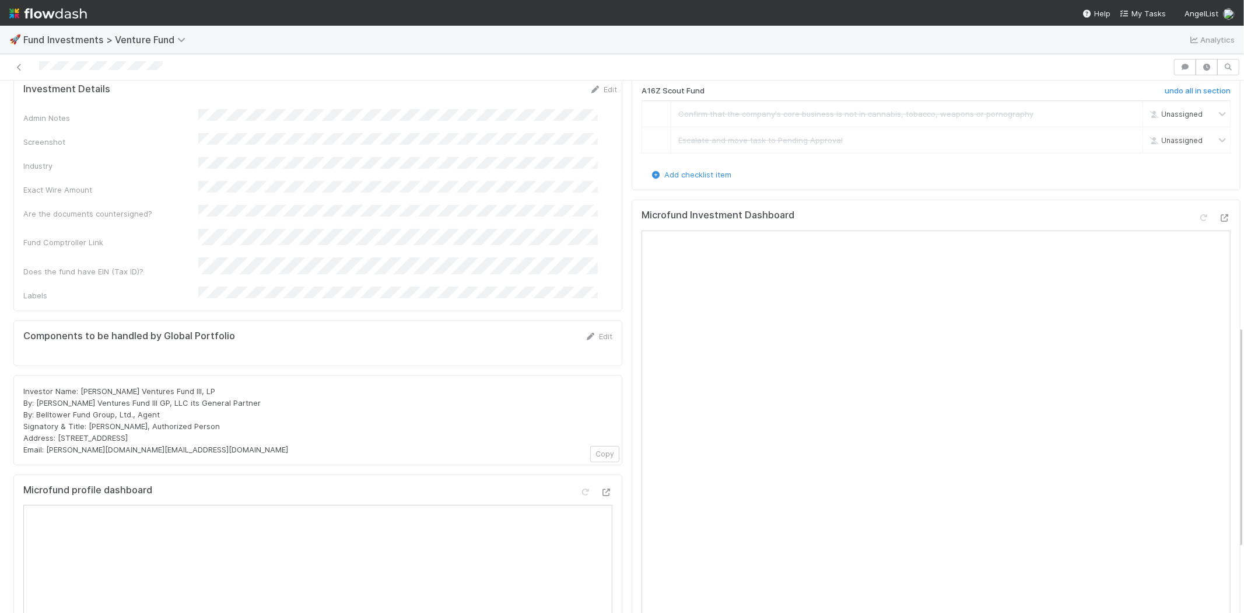
scroll to position [583, 0]
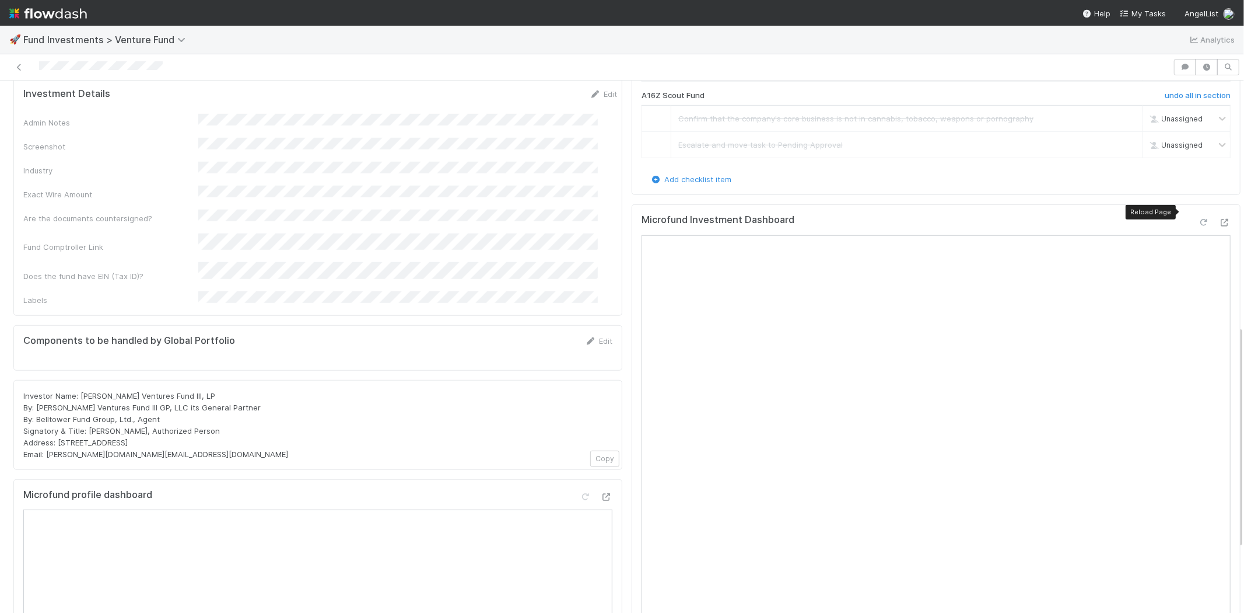
click at [1198, 219] on icon at bounding box center [1204, 223] width 12 height 8
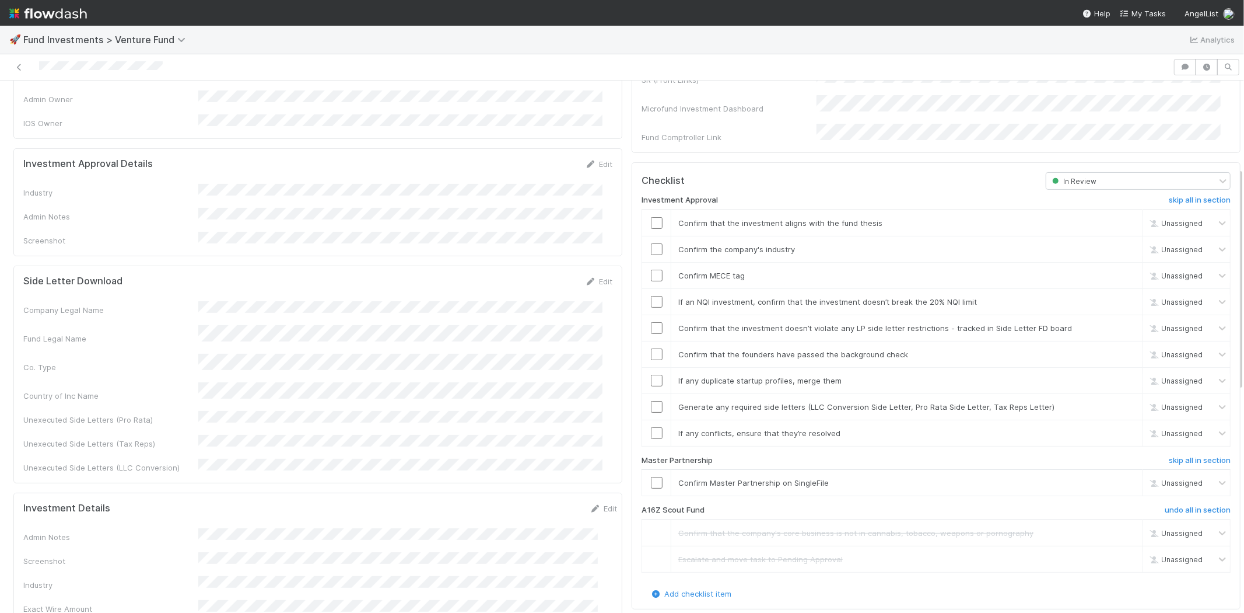
scroll to position [152, 0]
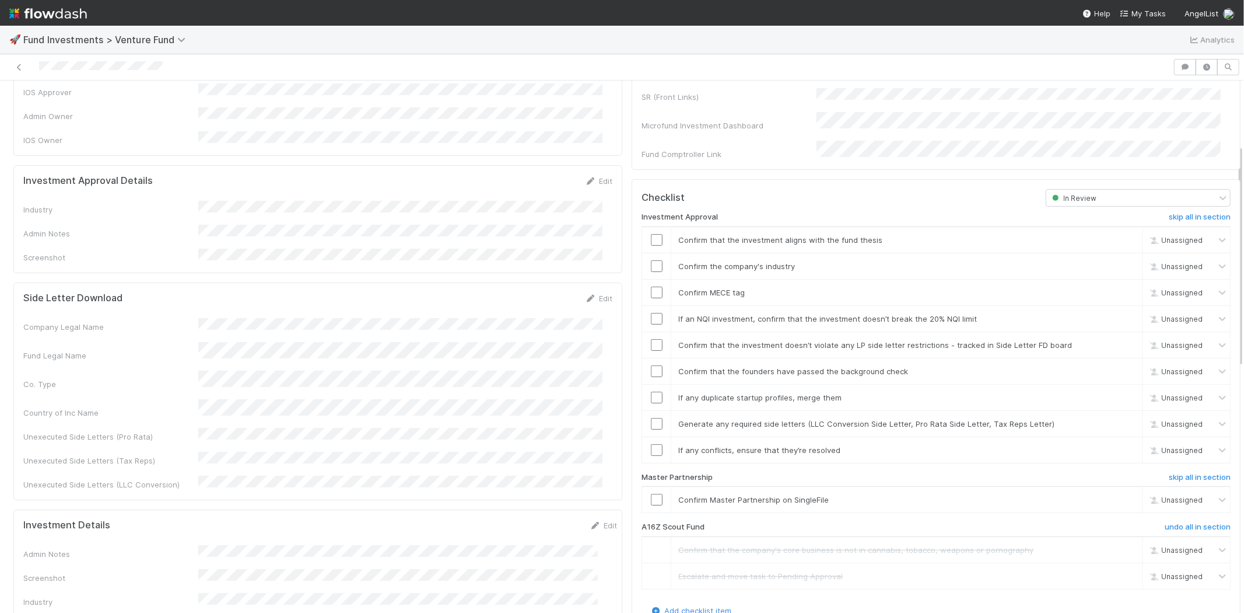
click at [590, 175] on div "Edit" at bounding box center [598, 181] width 27 height 12
click at [585, 177] on icon at bounding box center [591, 181] width 12 height 8
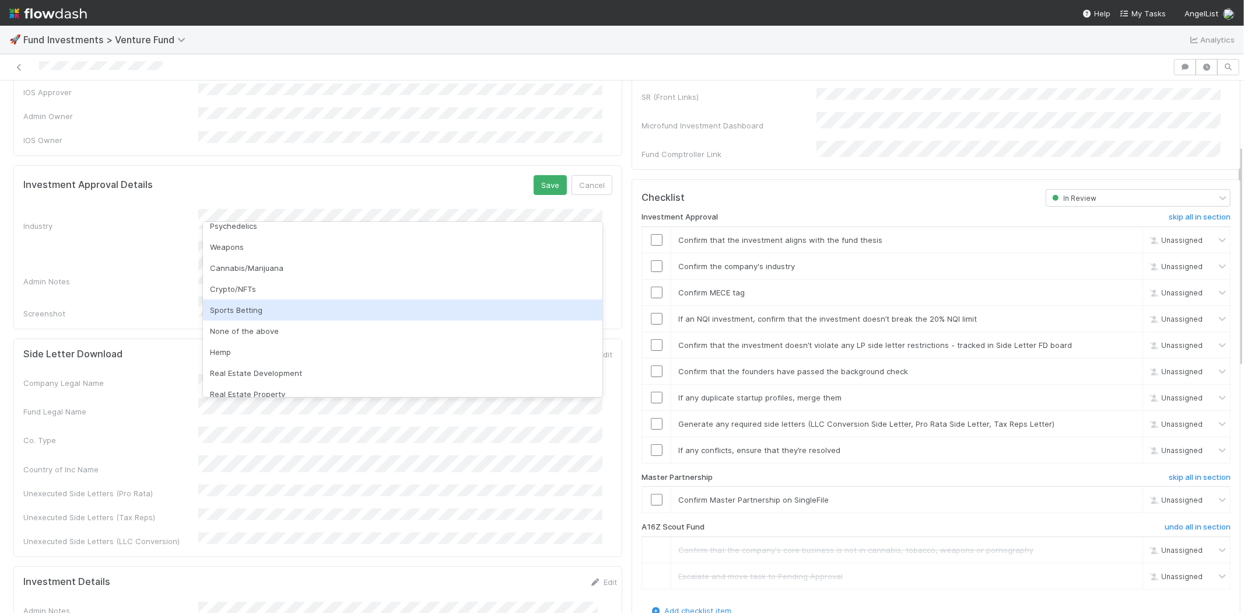
scroll to position [333, 0]
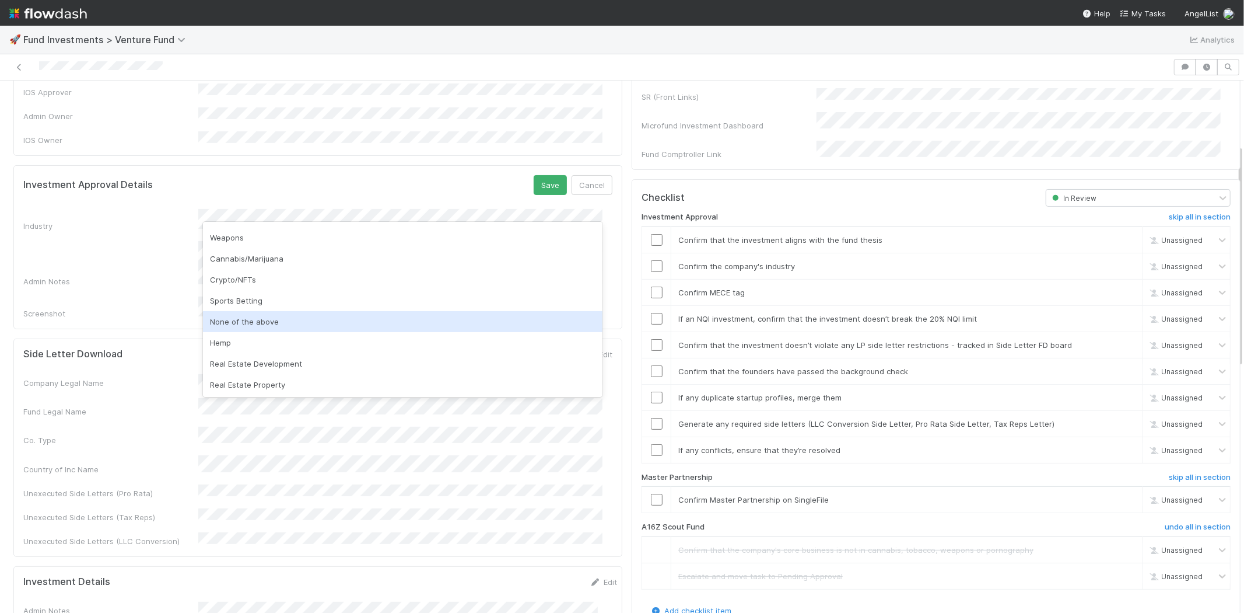
click at [233, 322] on div "None of the above" at bounding box center [403, 321] width 400 height 21
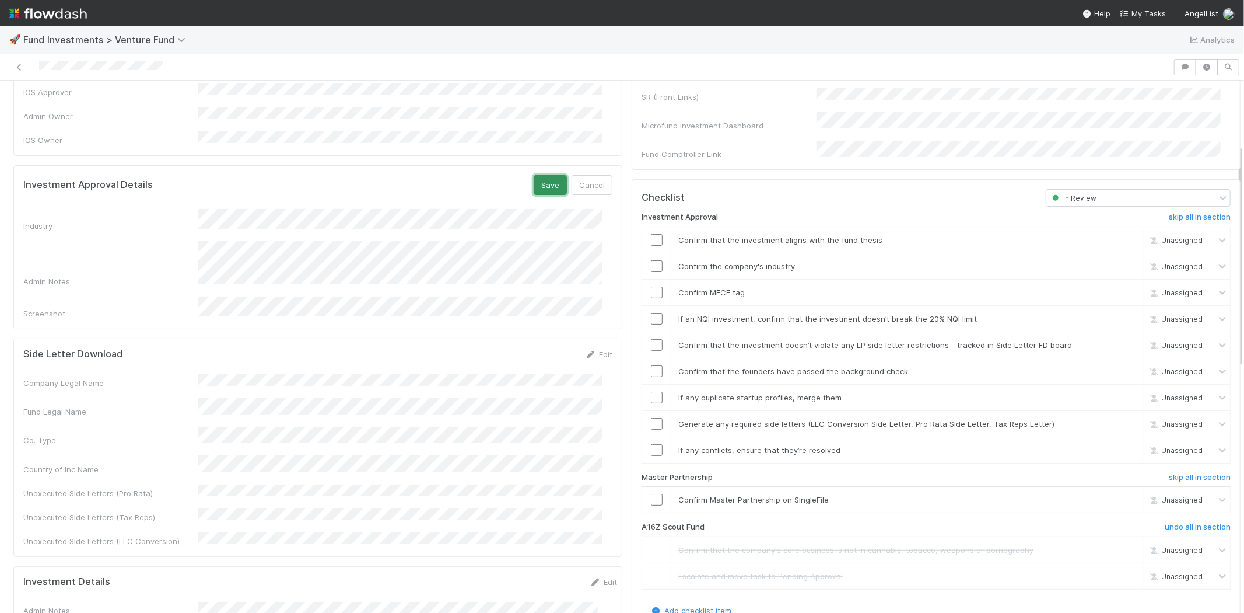
click at [536, 175] on button "Save" at bounding box center [550, 185] width 33 height 20
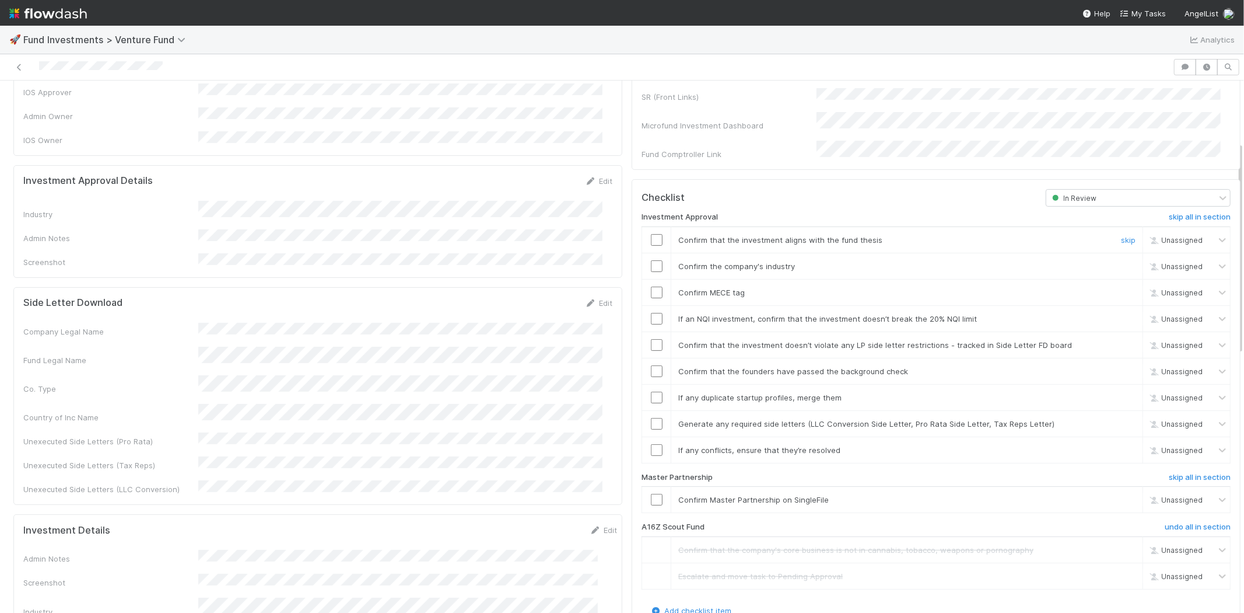
click at [651, 234] on input "checkbox" at bounding box center [657, 240] width 12 height 12
click at [651, 260] on input "checkbox" at bounding box center [657, 266] width 12 height 12
click at [651, 286] on input "checkbox" at bounding box center [657, 292] width 12 height 12
click at [651, 313] on input "checkbox" at bounding box center [657, 319] width 12 height 12
click at [651, 234] on input "checkbox" at bounding box center [657, 240] width 12 height 12
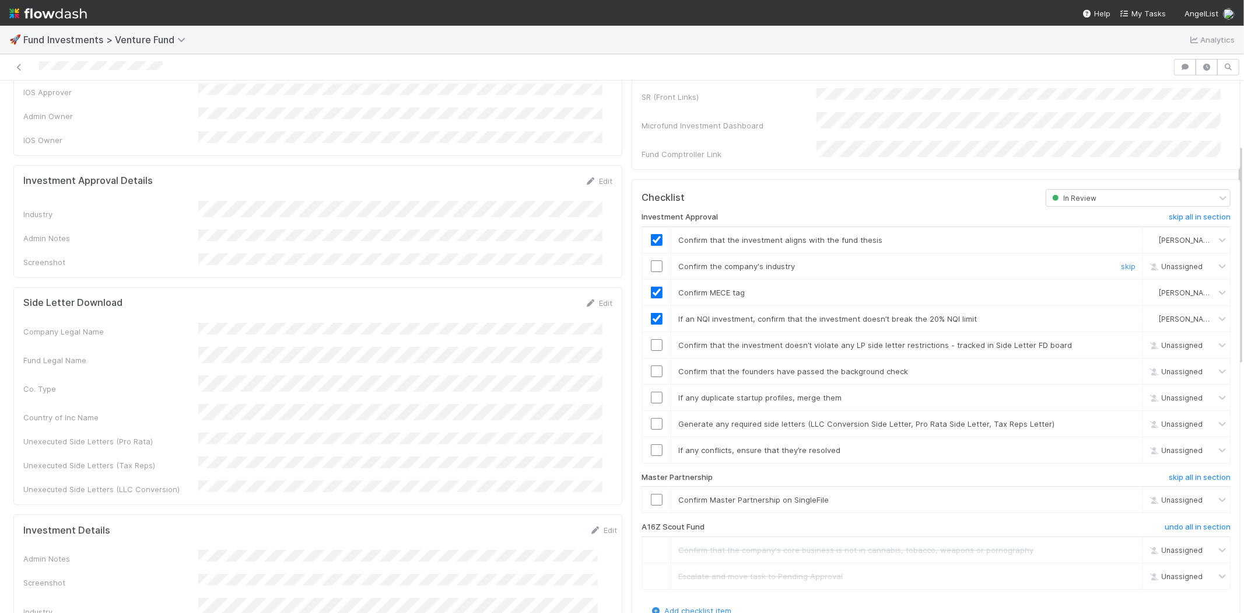
click at [651, 260] on input "checkbox" at bounding box center [657, 266] width 12 height 12
click at [651, 339] on input "checkbox" at bounding box center [657, 345] width 12 height 12
click at [651, 365] on input "checkbox" at bounding box center [657, 371] width 12 height 12
click at [651, 391] on input "checkbox" at bounding box center [657, 397] width 12 height 12
click at [651, 418] on input "checkbox" at bounding box center [657, 424] width 12 height 12
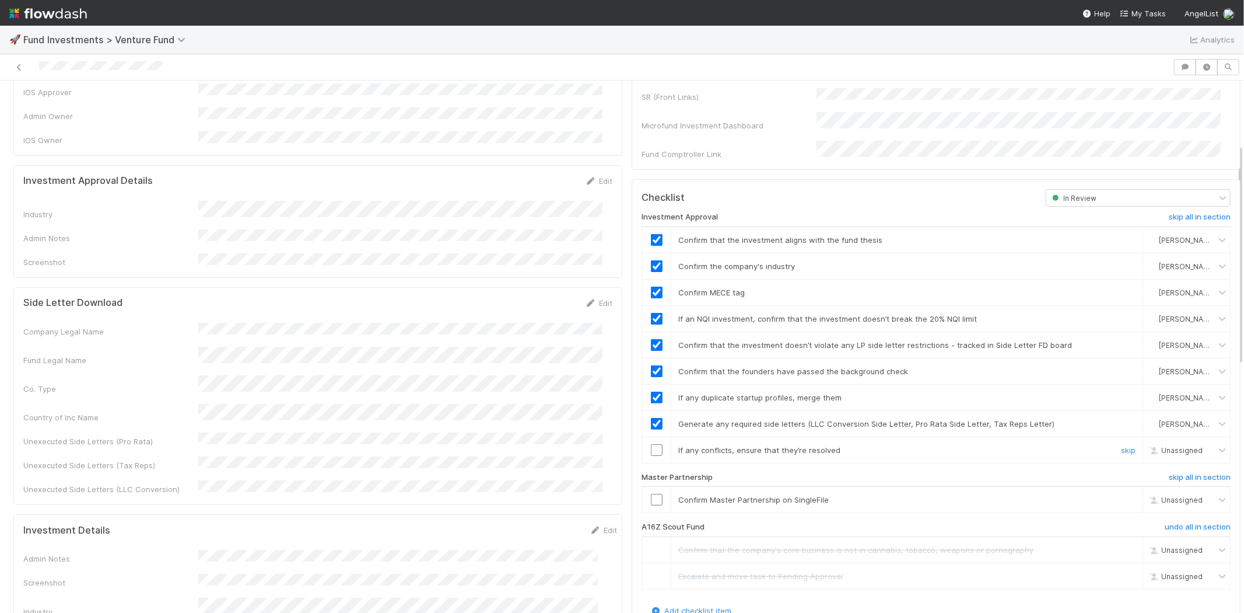
click at [651, 444] on input "checkbox" at bounding box center [657, 450] width 12 height 12
click at [651, 494] on input "checkbox" at bounding box center [657, 500] width 12 height 12
checkbox input "true"
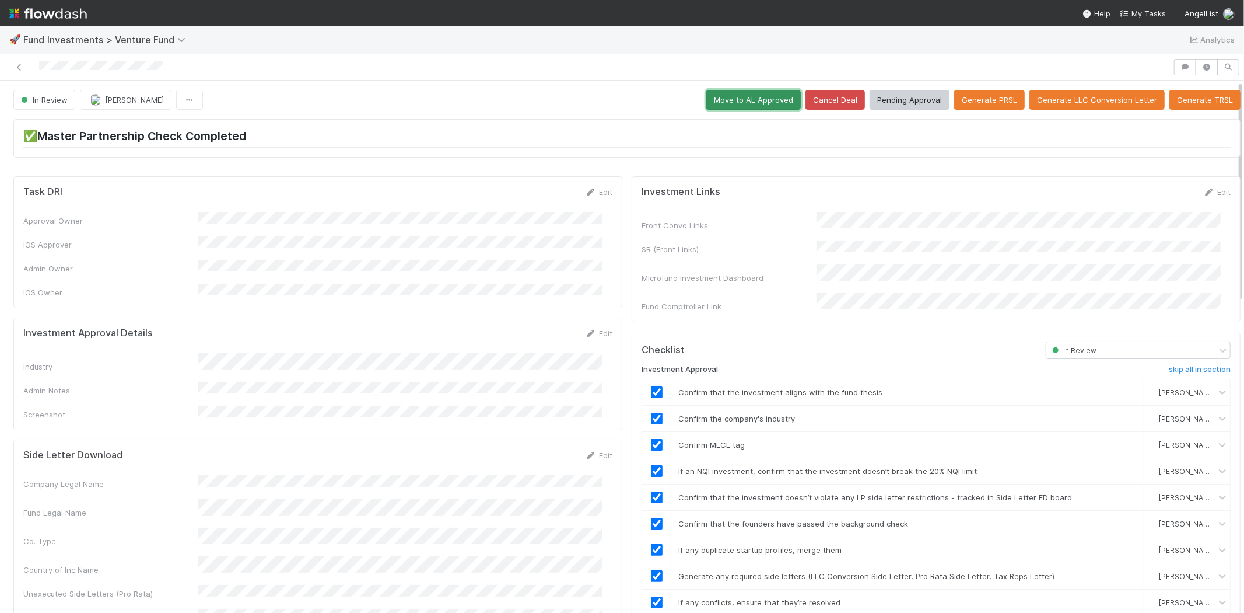
click at [727, 102] on button "Move to AL Approved" at bounding box center [753, 100] width 95 height 20
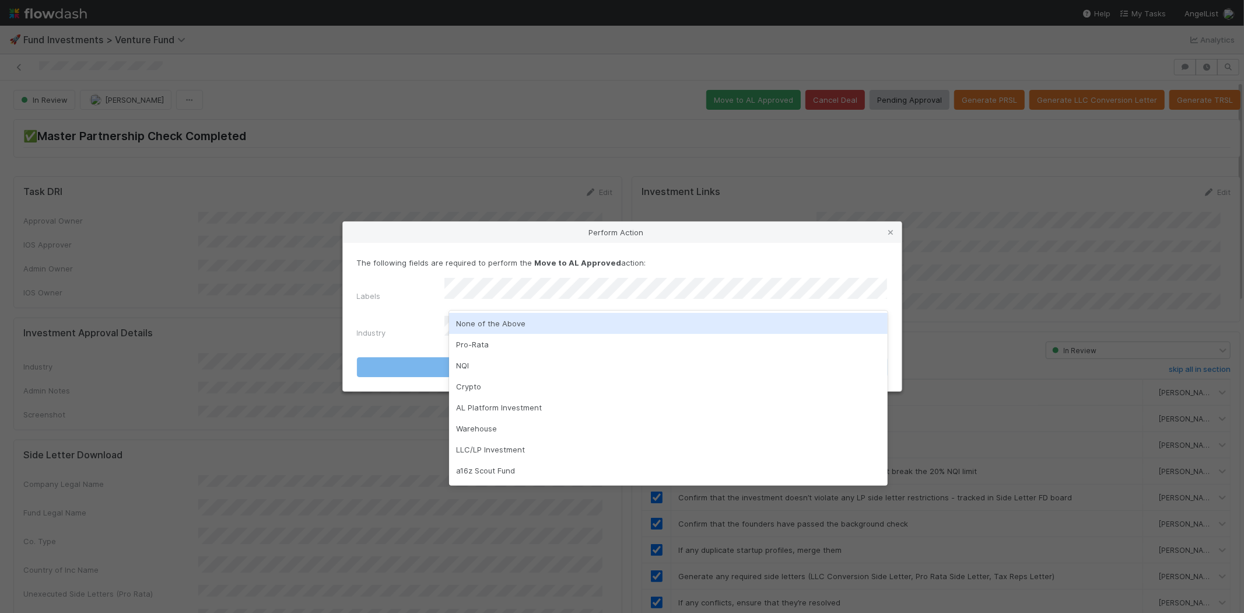
click at [475, 328] on div "None of the Above" at bounding box center [668, 323] width 439 height 21
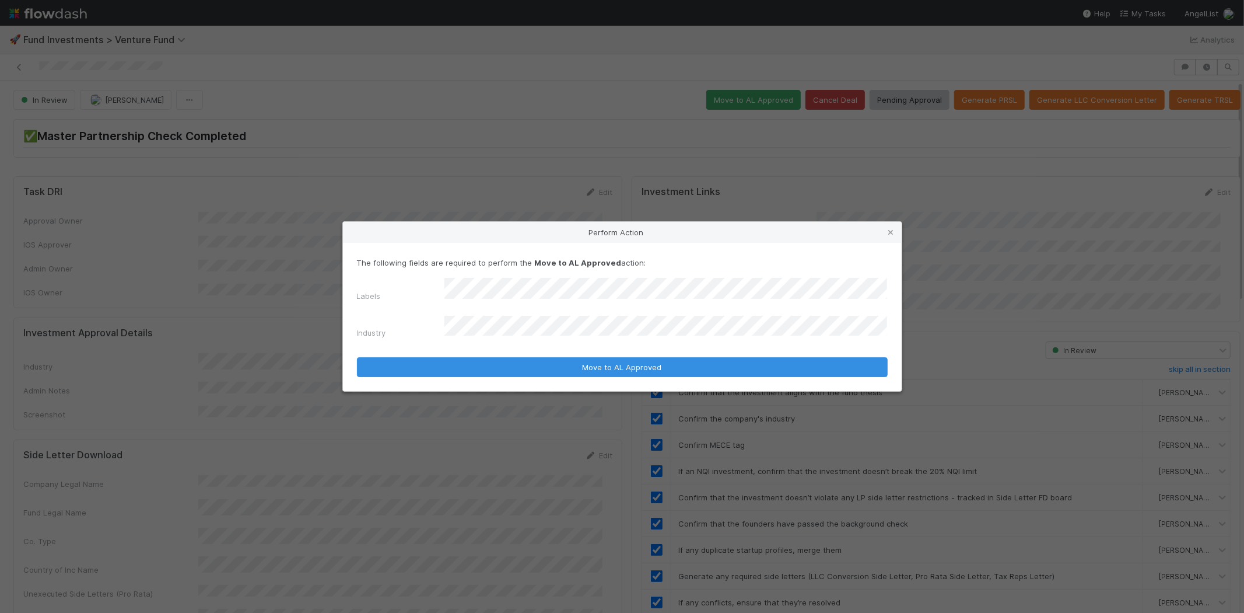
click at [401, 316] on div "Industry" at bounding box center [622, 329] width 531 height 27
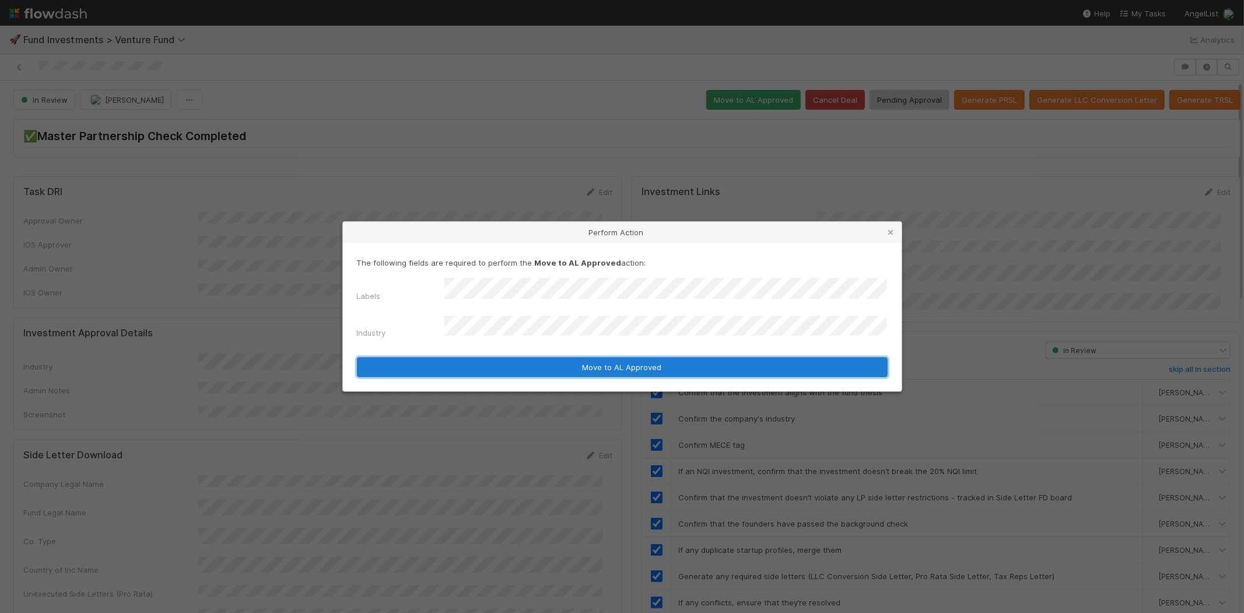
click at [448, 357] on button "Move to AL Approved" at bounding box center [622, 367] width 531 height 20
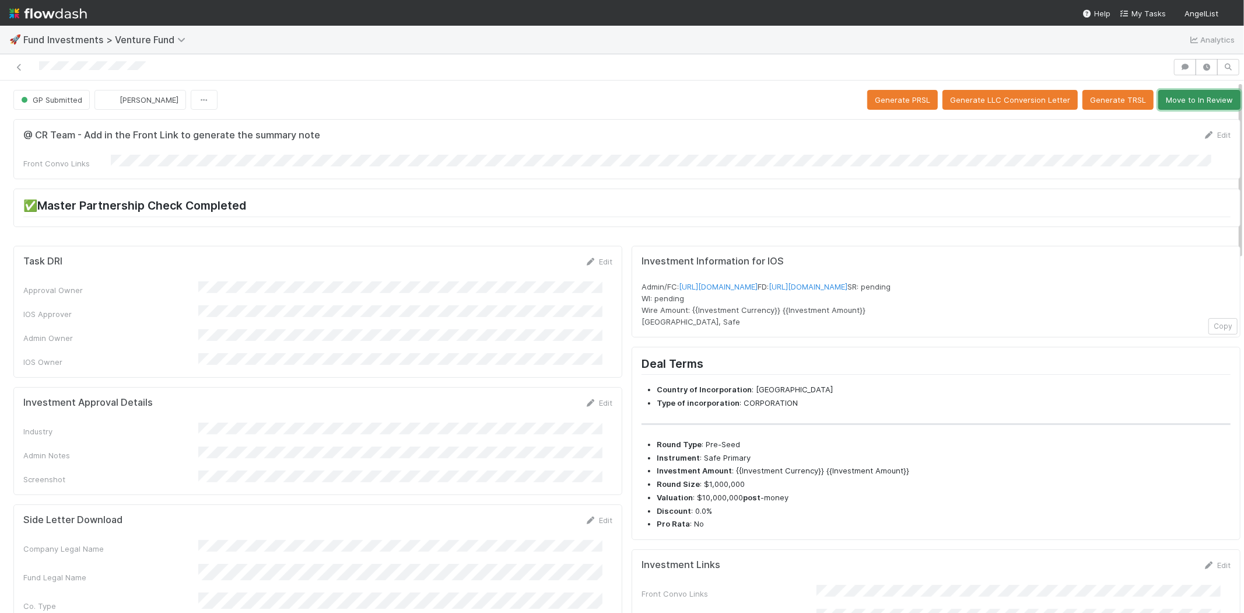
click at [1171, 96] on button "Move to In Review" at bounding box center [1200, 100] width 82 height 20
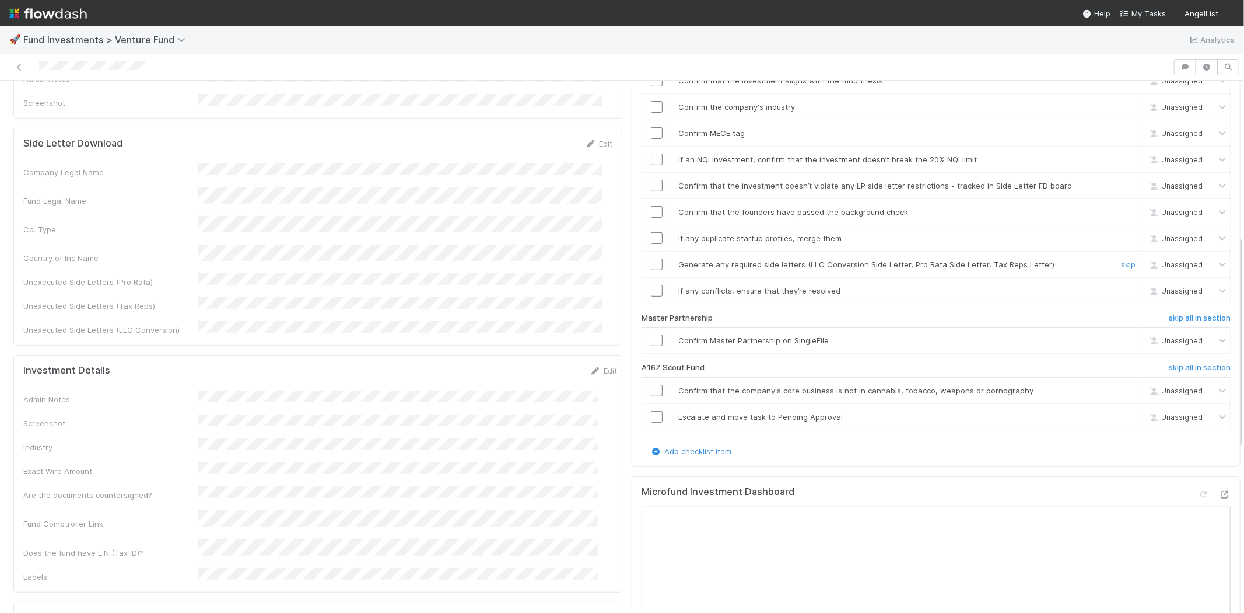
scroll to position [389, 0]
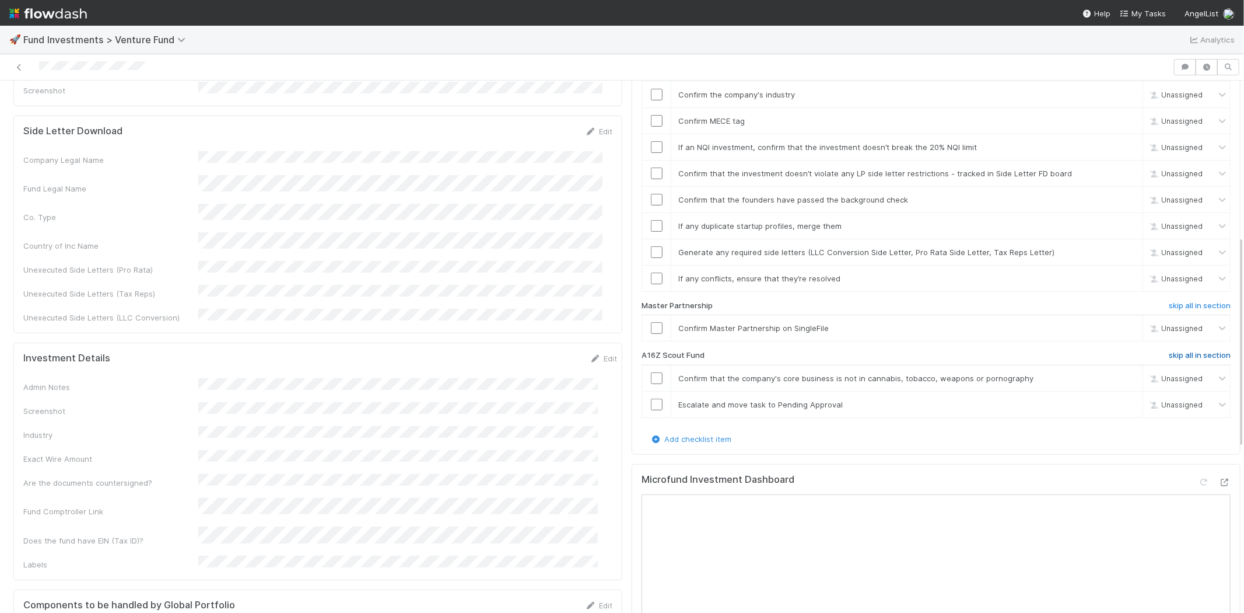
click at [1169, 351] on h6 "skip all in section" at bounding box center [1200, 355] width 62 height 9
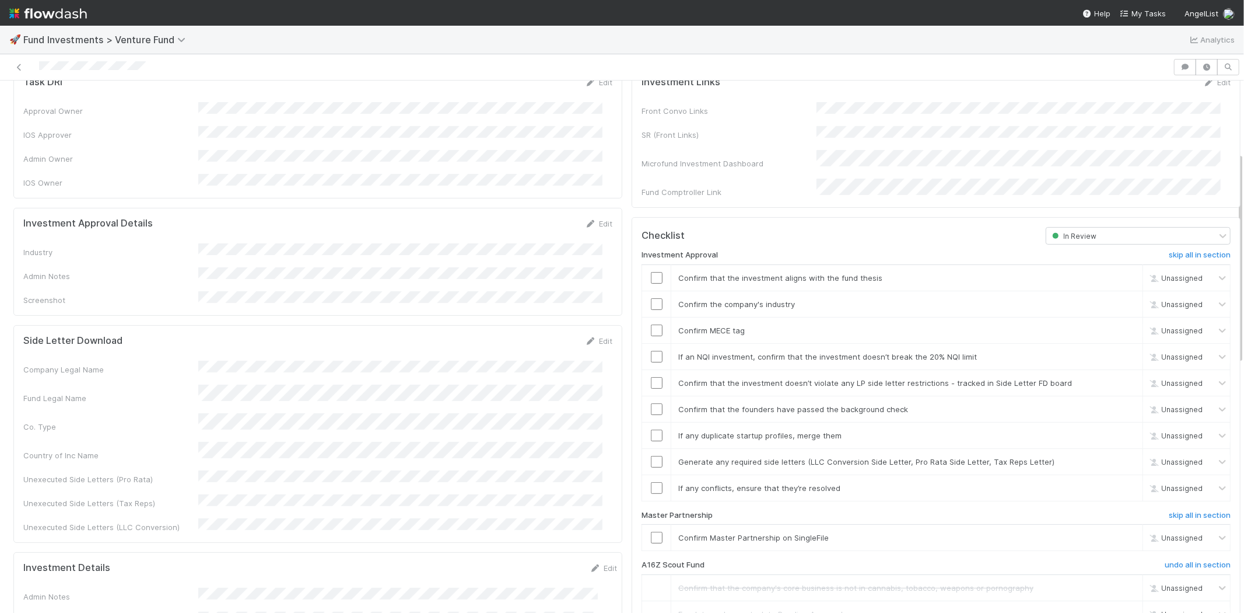
scroll to position [154, 0]
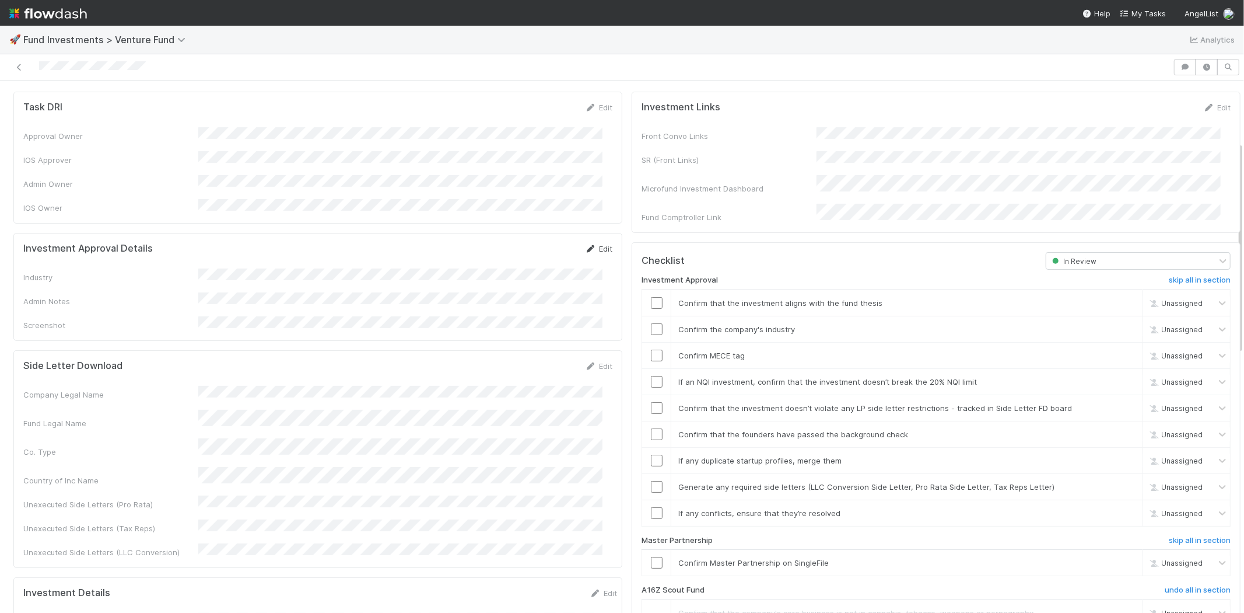
click at [585, 245] on icon at bounding box center [591, 249] width 12 height 8
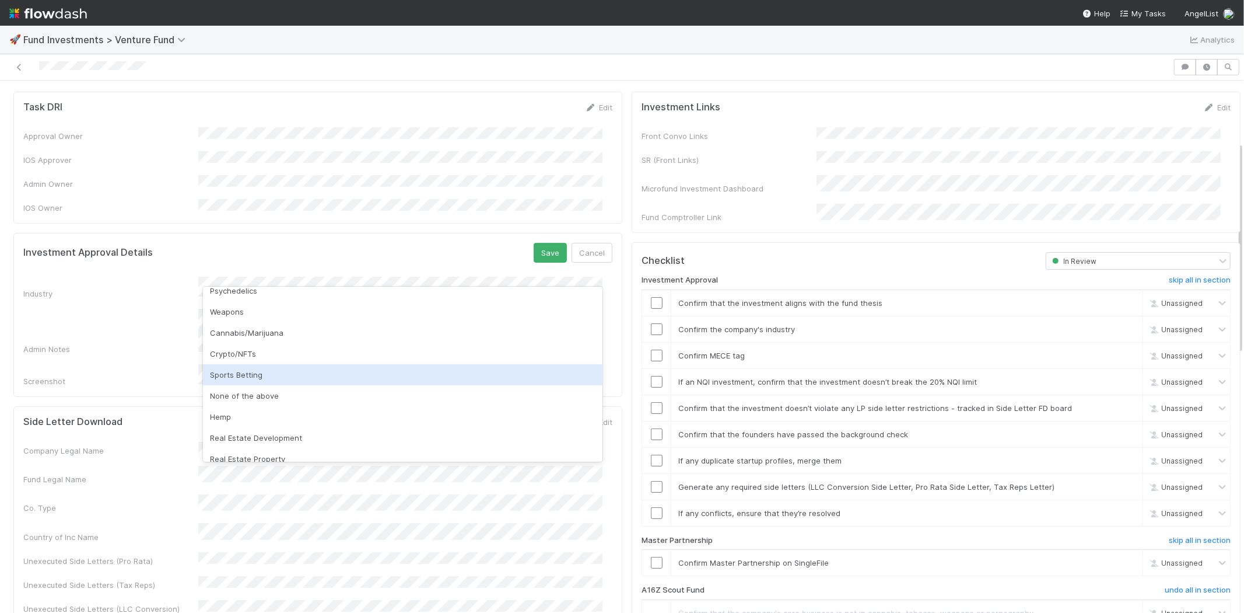
scroll to position [333, 0]
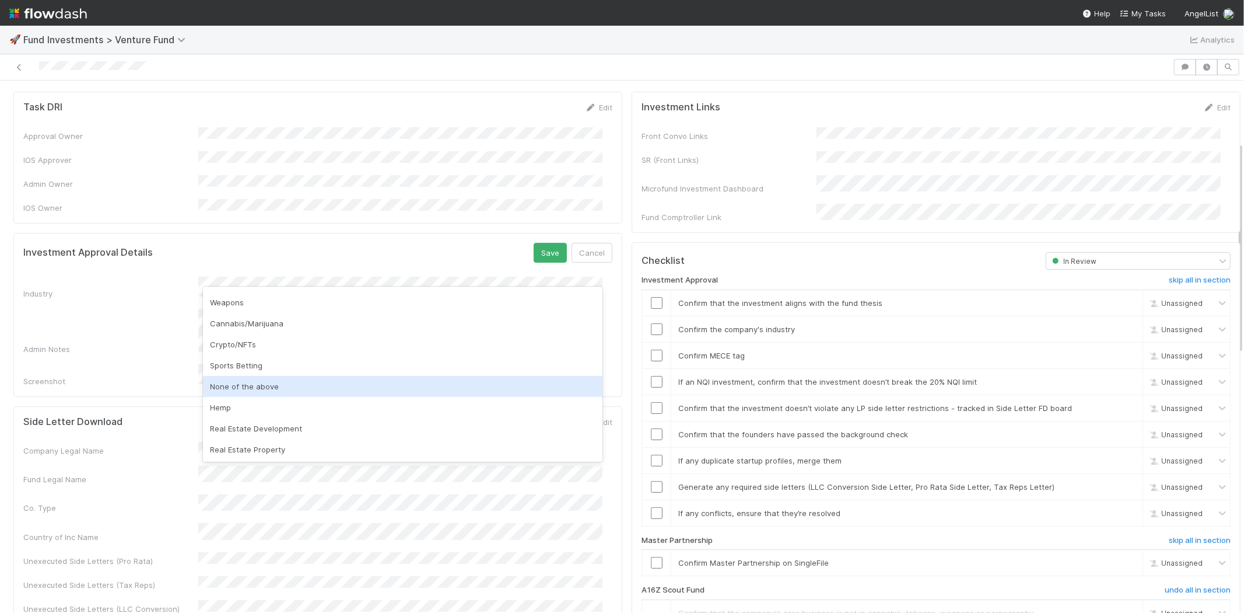
click at [284, 388] on div "None of the above" at bounding box center [403, 386] width 400 height 21
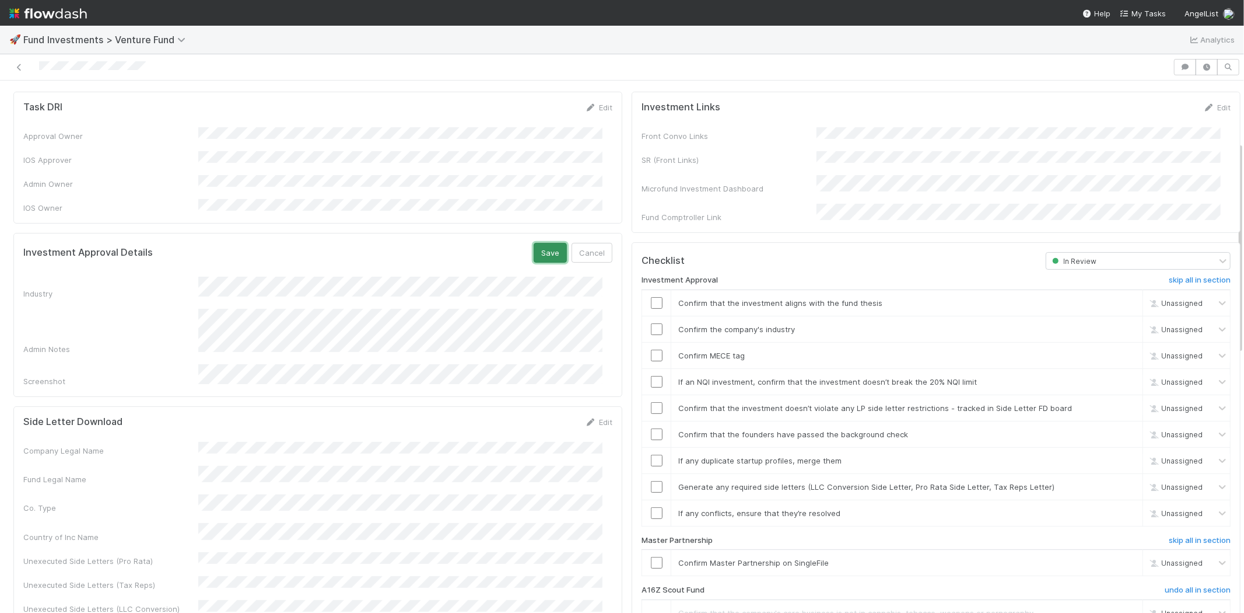
click at [538, 243] on button "Save" at bounding box center [550, 253] width 33 height 20
click at [651, 297] on input "checkbox" at bounding box center [657, 303] width 12 height 12
click at [651, 323] on input "checkbox" at bounding box center [657, 329] width 12 height 12
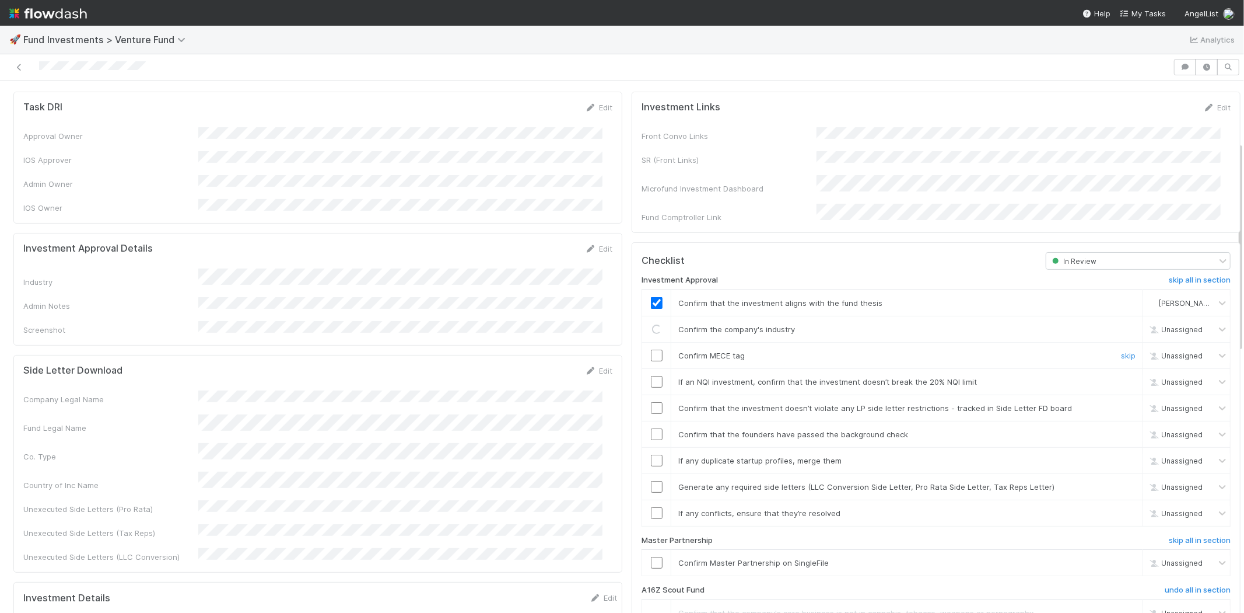
drag, startPoint x: 649, startPoint y: 340, endPoint x: 698, endPoint y: 339, distance: 49.0
click at [651, 349] on input "checkbox" at bounding box center [657, 355] width 12 height 12
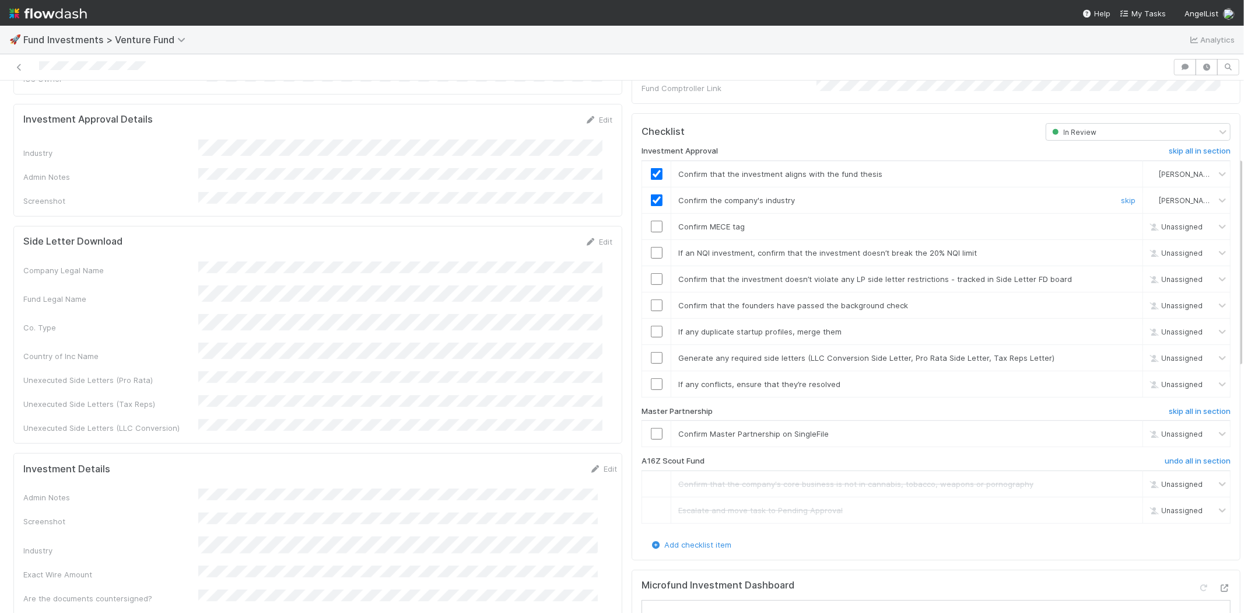
scroll to position [284, 0]
click at [651, 220] on input "checkbox" at bounding box center [657, 226] width 12 height 12
click at [651, 246] on input "checkbox" at bounding box center [657, 252] width 12 height 12
click at [651, 272] on input "checkbox" at bounding box center [657, 278] width 12 height 12
click at [651, 299] on input "checkbox" at bounding box center [657, 305] width 12 height 12
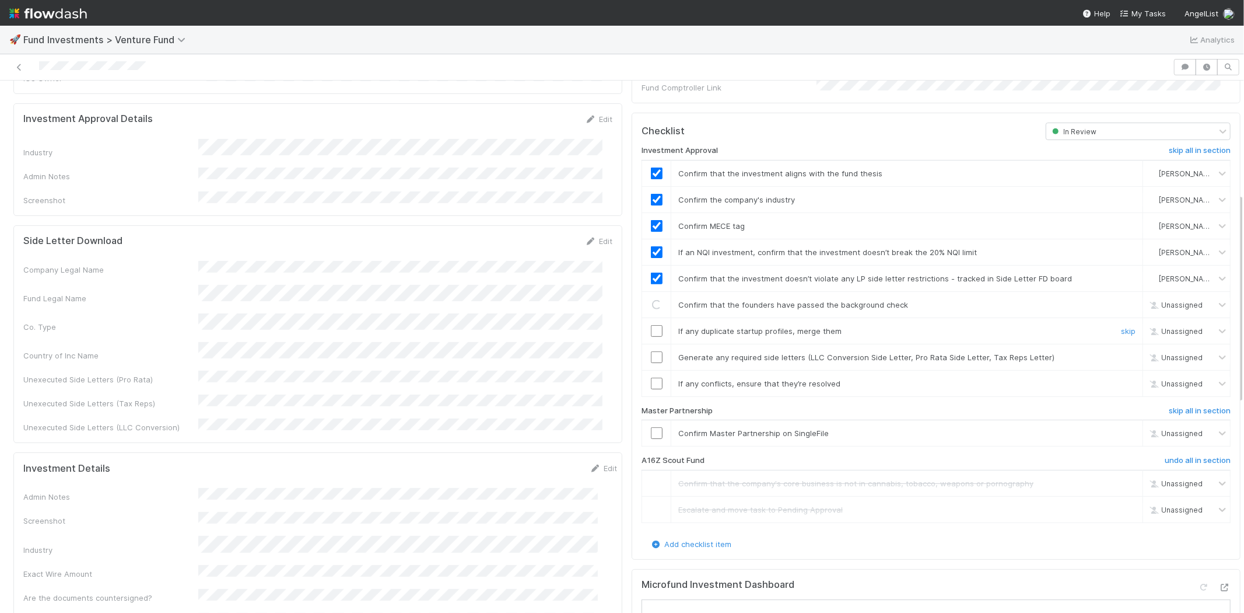
click at [651, 325] on input "checkbox" at bounding box center [657, 331] width 12 height 12
drag, startPoint x: 651, startPoint y: 343, endPoint x: 650, endPoint y: 358, distance: 14.6
click at [651, 351] on input "checkbox" at bounding box center [657, 357] width 12 height 12
click at [651, 377] on input "checkbox" at bounding box center [657, 383] width 12 height 12
click at [650, 425] on td at bounding box center [656, 433] width 29 height 26
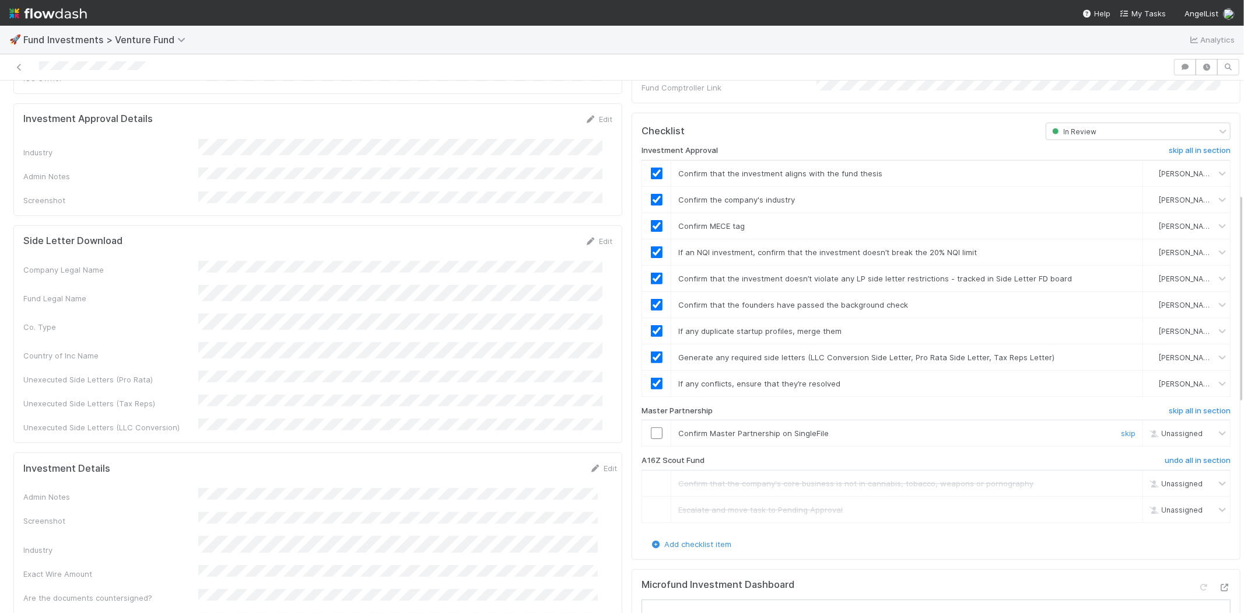
click at [651, 427] on input "checkbox" at bounding box center [657, 433] width 12 height 12
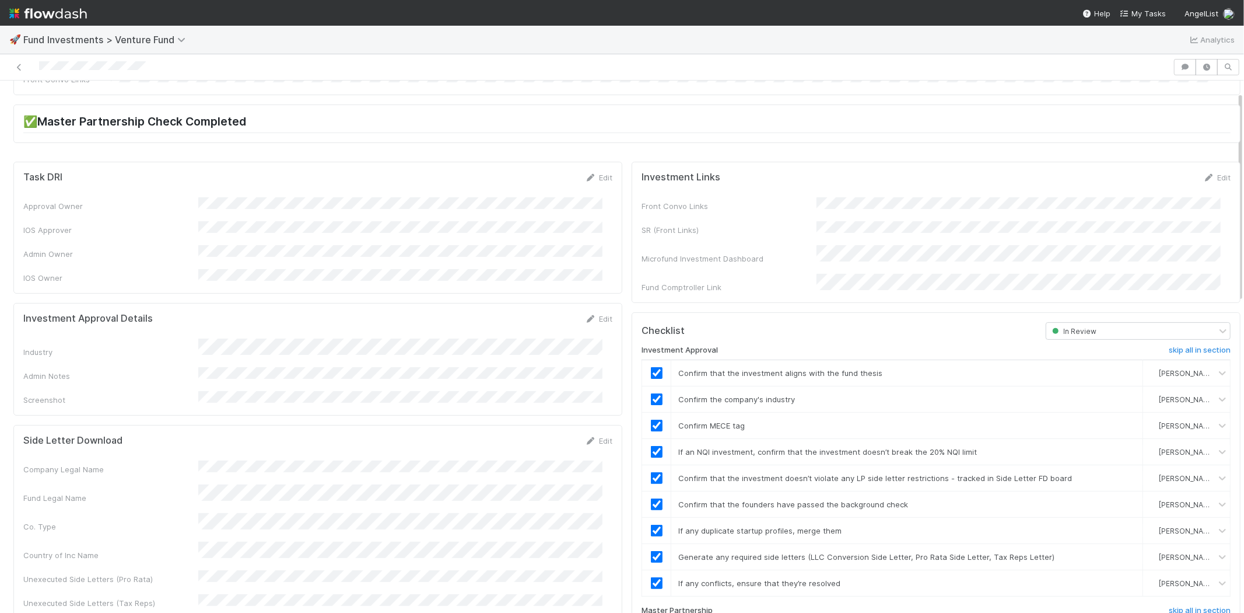
scroll to position [0, 0]
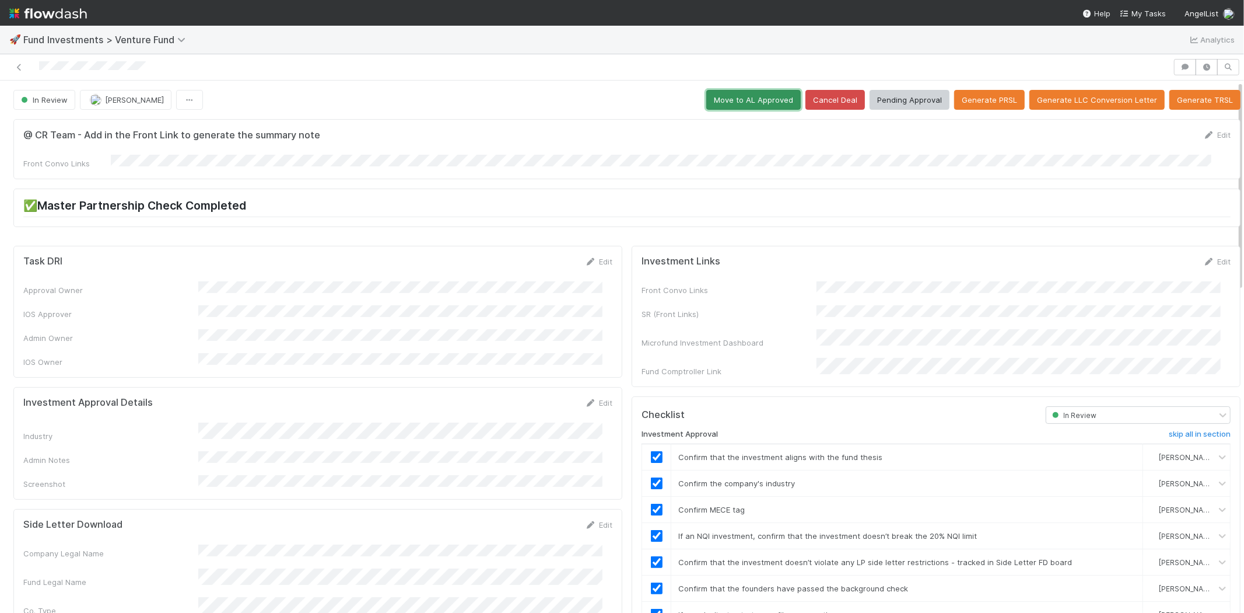
click at [728, 100] on button "Move to AL Approved" at bounding box center [753, 100] width 95 height 20
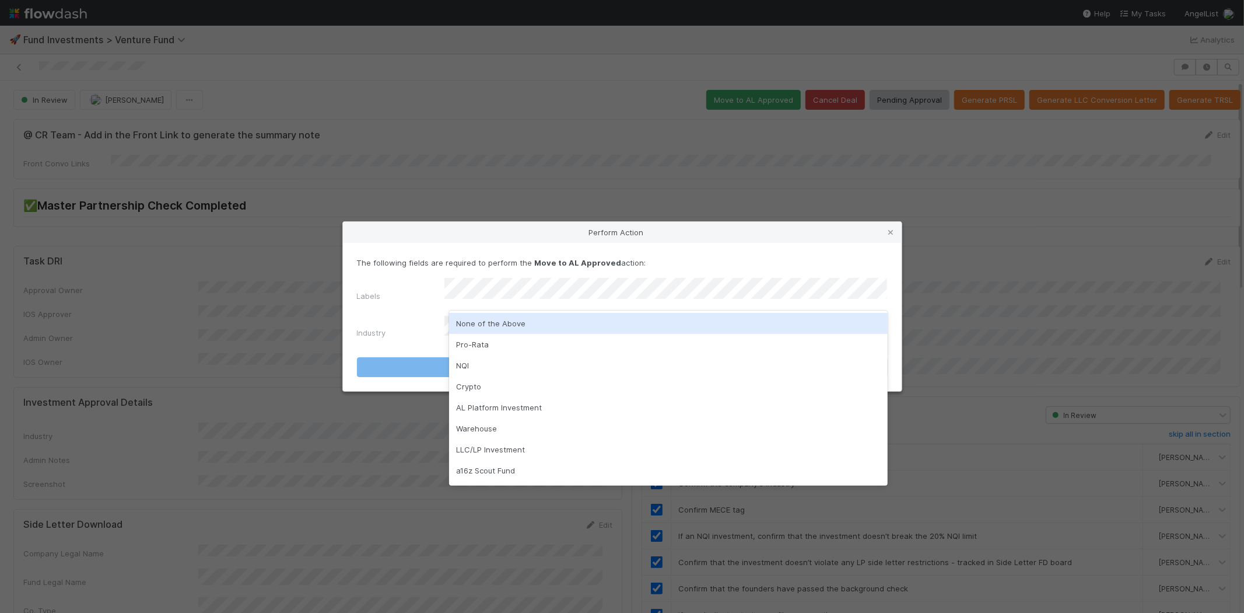
click at [492, 317] on div "None of the Above" at bounding box center [668, 323] width 439 height 21
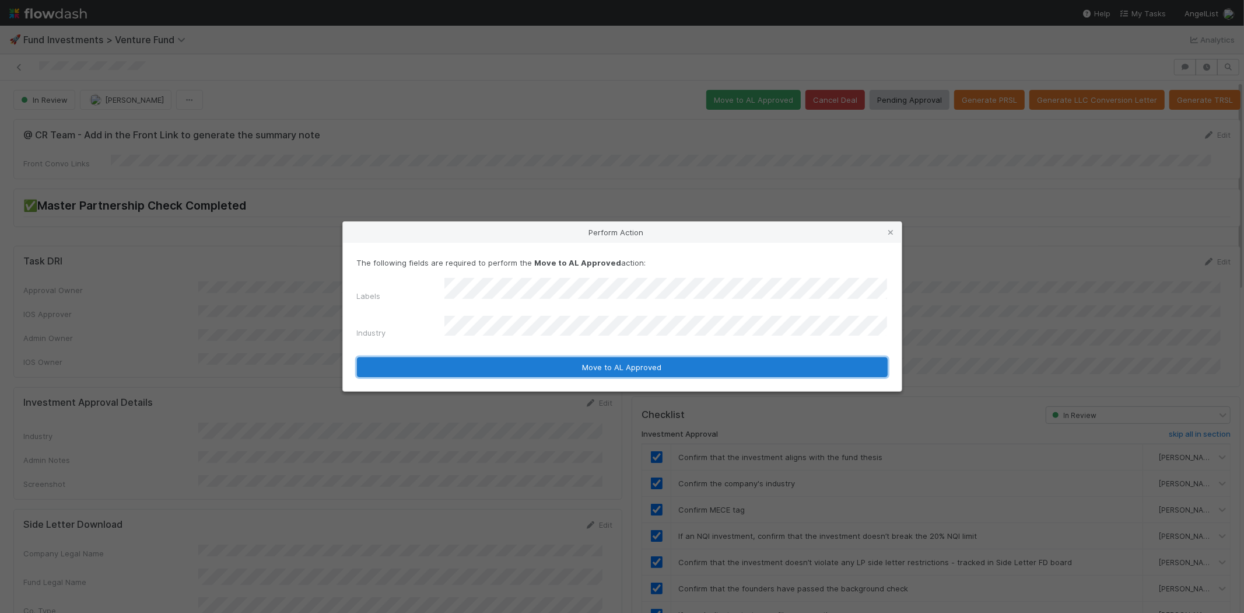
click at [438, 359] on button "Move to AL Approved" at bounding box center [622, 367] width 531 height 20
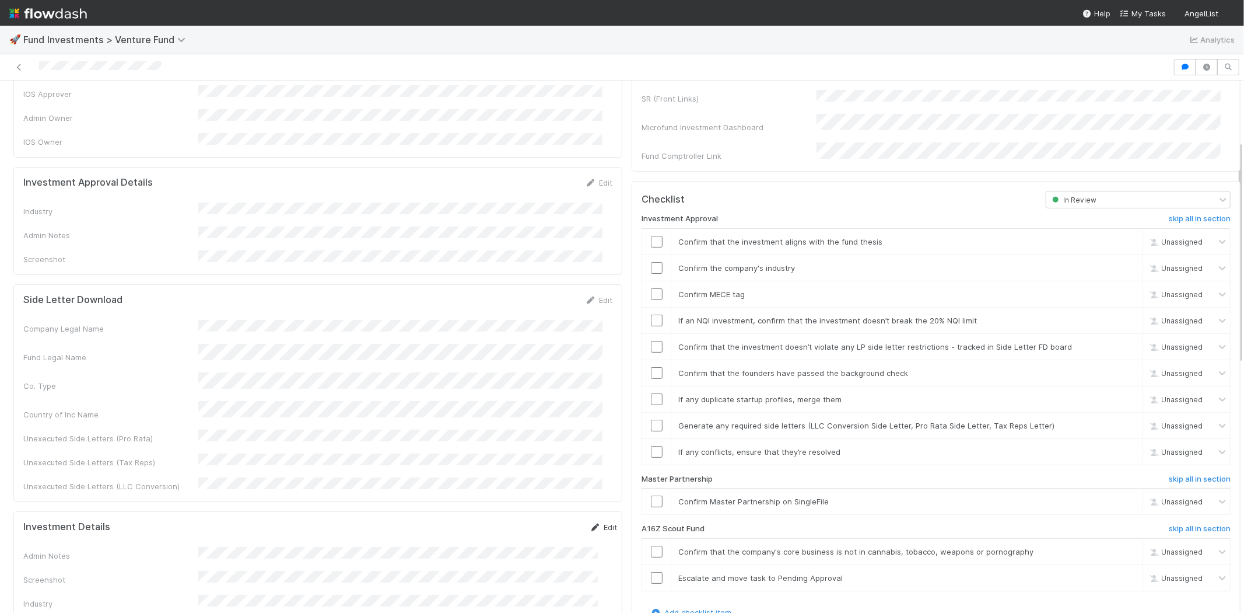
scroll to position [130, 0]
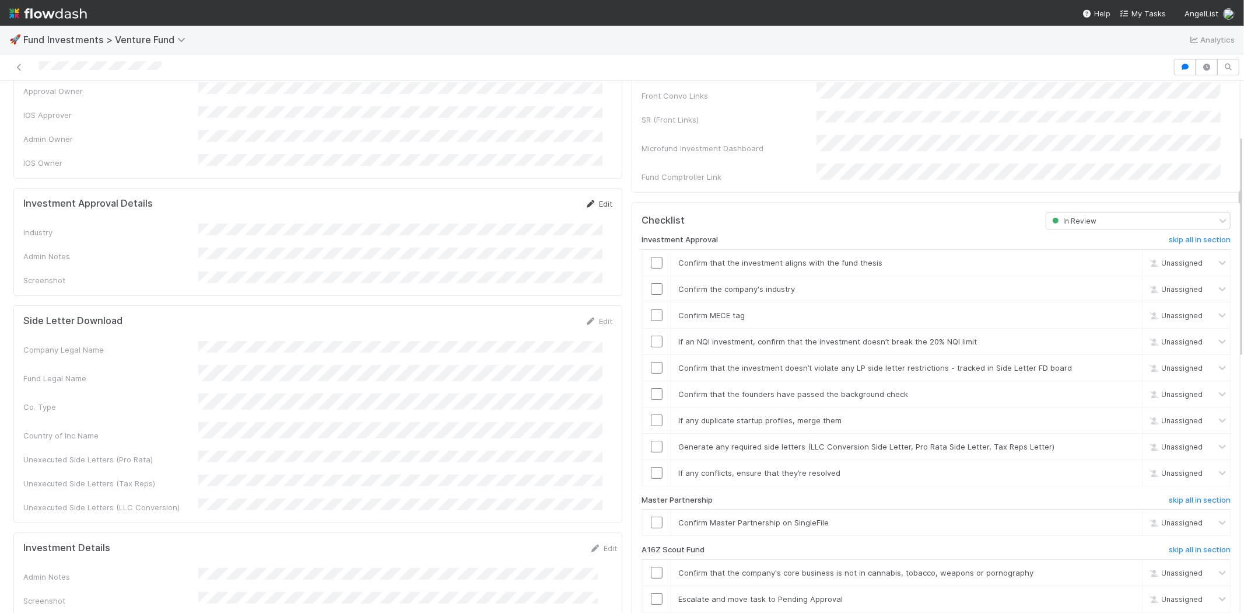
click at [588, 199] on link "Edit" at bounding box center [598, 203] width 27 height 9
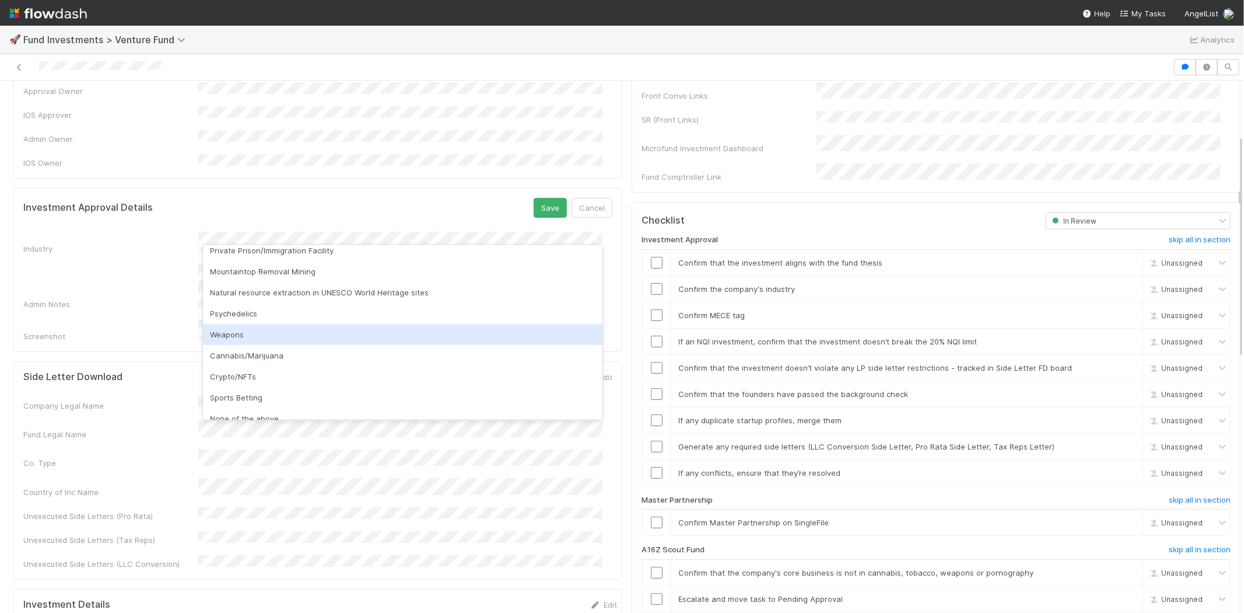
scroll to position [333, 0]
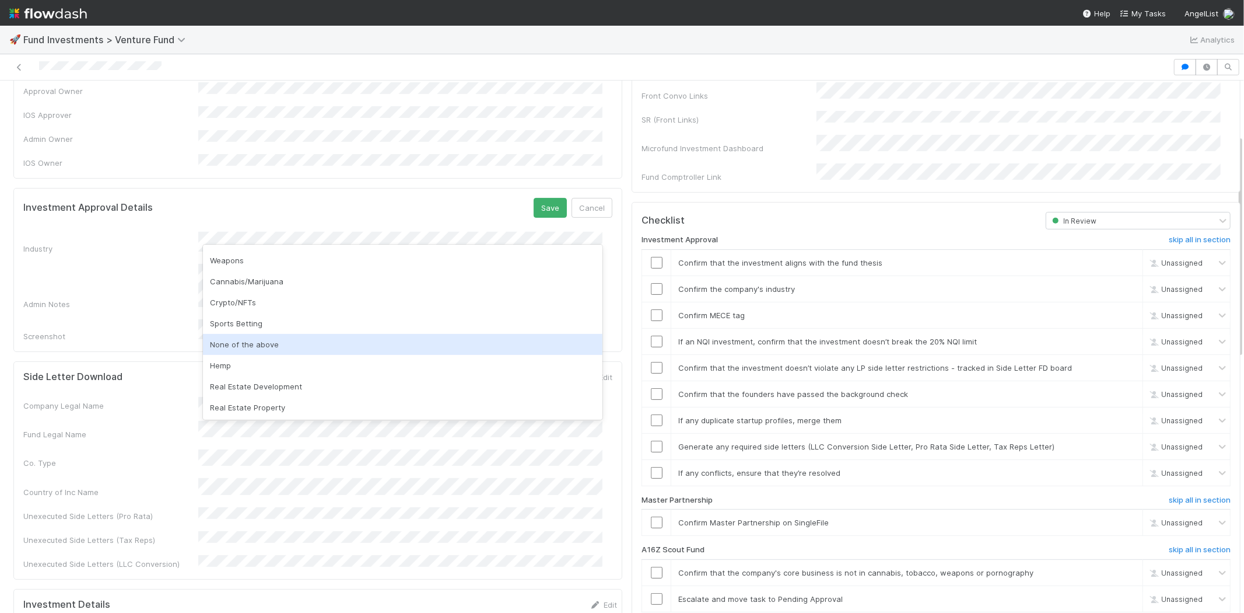
click at [252, 341] on div "None of the above" at bounding box center [403, 344] width 400 height 21
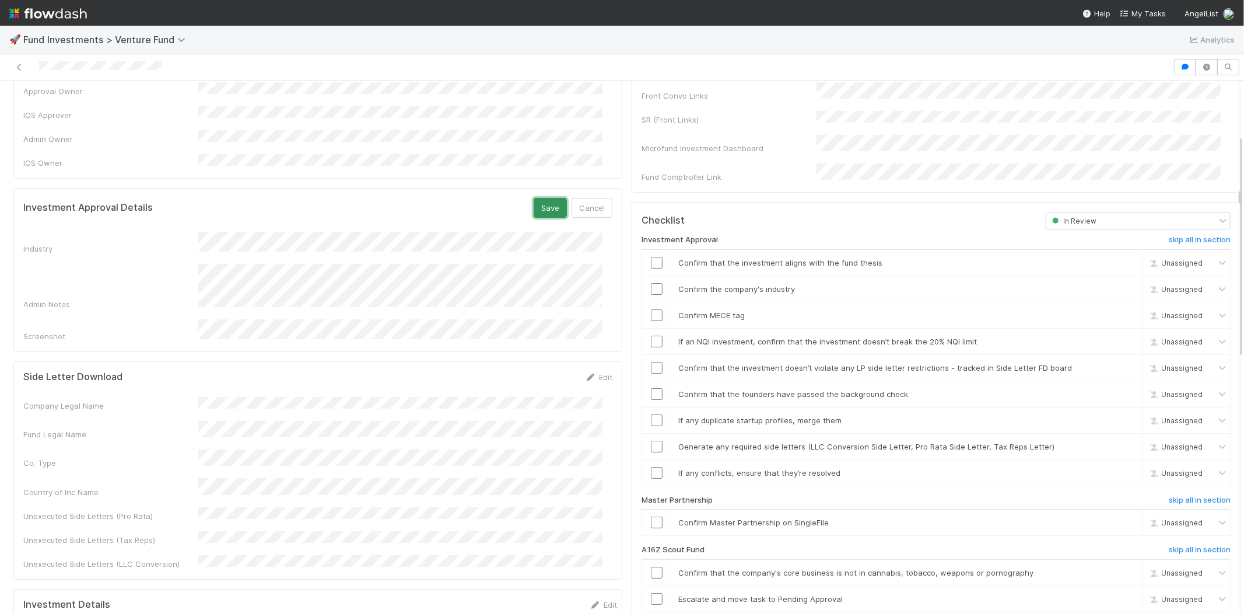
click at [537, 198] on button "Save" at bounding box center [550, 208] width 33 height 20
click at [651, 257] on input "checkbox" at bounding box center [657, 263] width 12 height 12
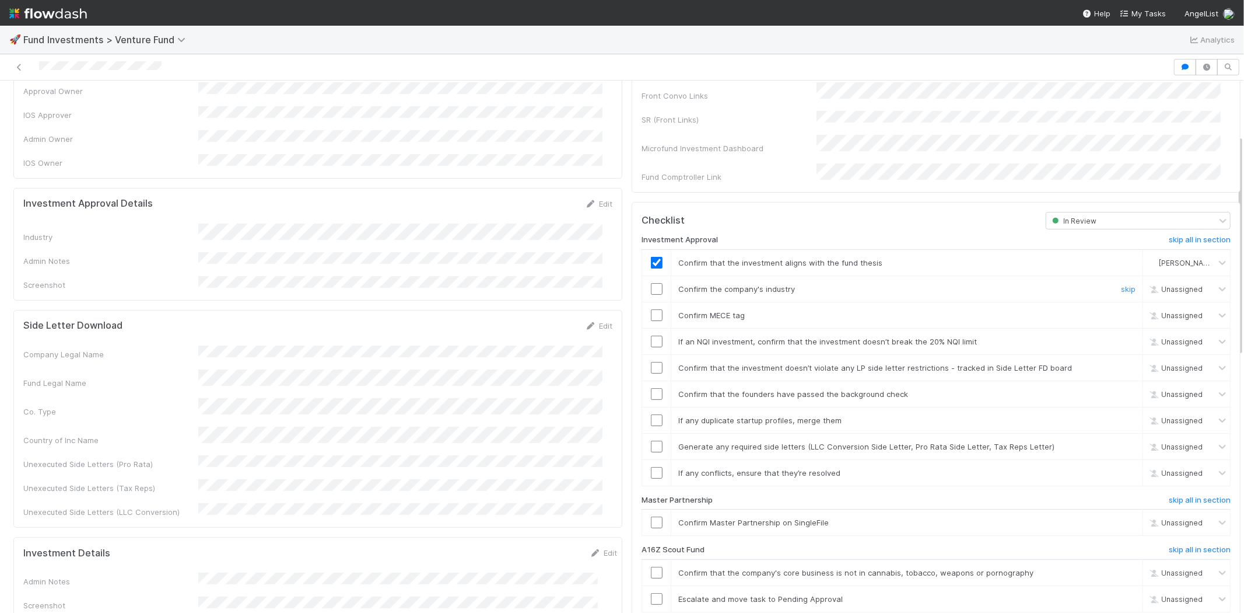
click at [651, 283] on input "checkbox" at bounding box center [657, 289] width 12 height 12
click at [651, 309] on input "checkbox" at bounding box center [657, 315] width 12 height 12
click at [651, 335] on input "checkbox" at bounding box center [657, 341] width 12 height 12
click at [651, 362] on input "checkbox" at bounding box center [657, 368] width 12 height 12
click at [651, 388] on input "checkbox" at bounding box center [657, 394] width 12 height 12
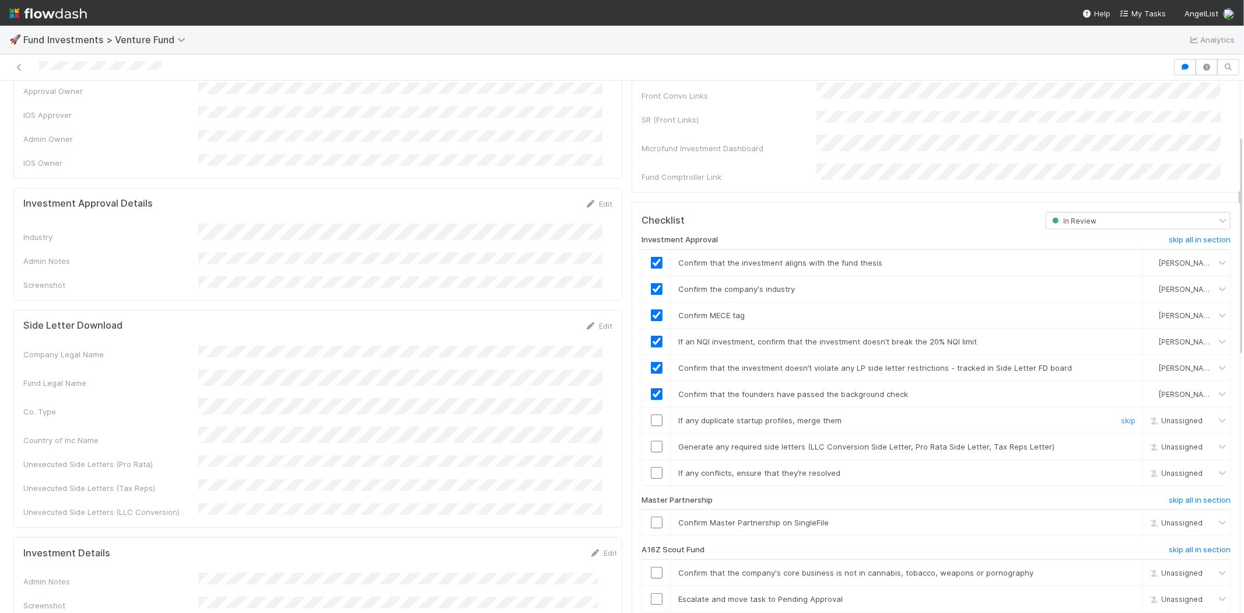
click at [651, 414] on input "checkbox" at bounding box center [657, 420] width 12 height 12
click at [651, 440] on input "checkbox" at bounding box center [657, 446] width 12 height 12
click at [651, 467] on input "checkbox" at bounding box center [657, 473] width 12 height 12
click at [651, 516] on input "checkbox" at bounding box center [657, 522] width 12 height 12
checkbox input "true"
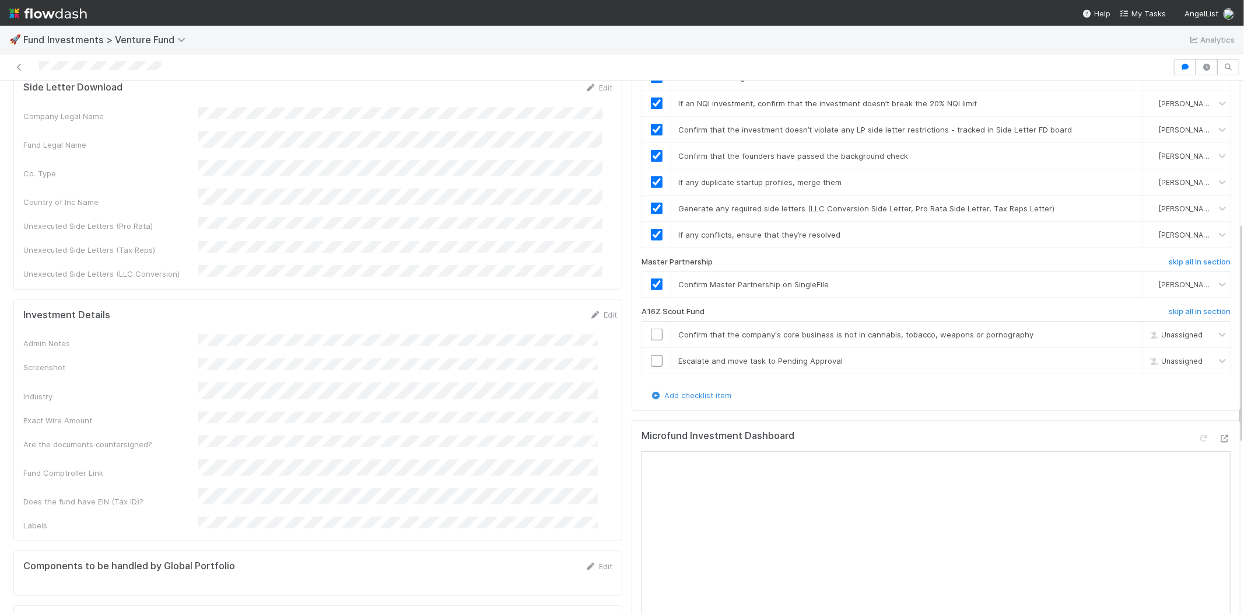
scroll to position [389, 0]
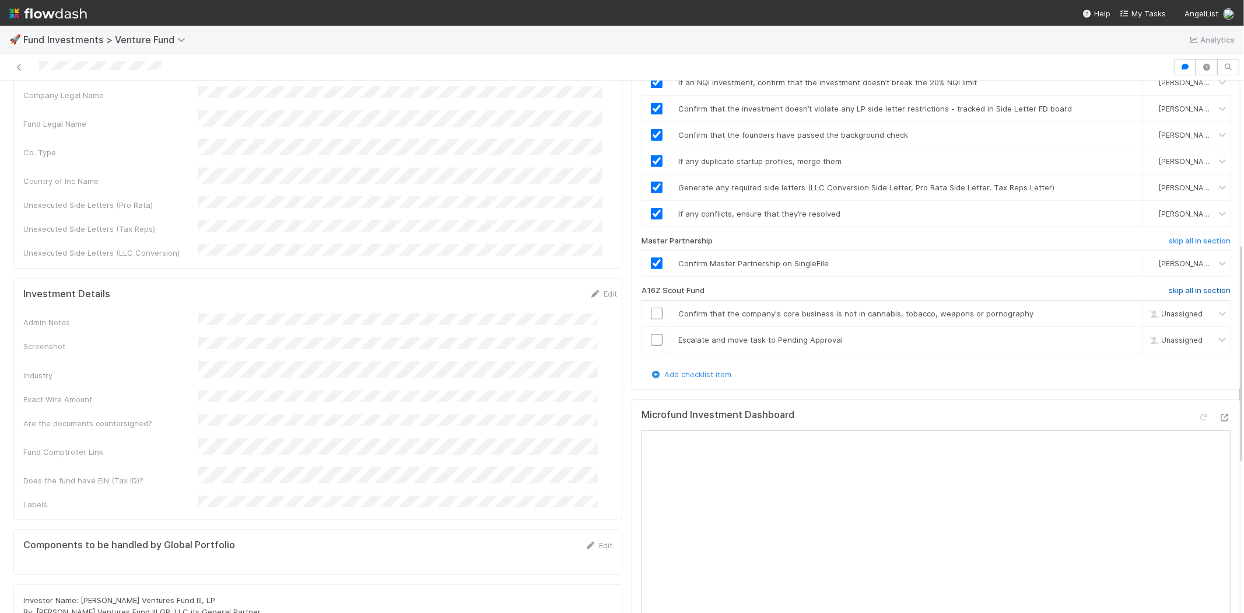
click at [1169, 286] on h6 "skip all in section" at bounding box center [1200, 290] width 62 height 9
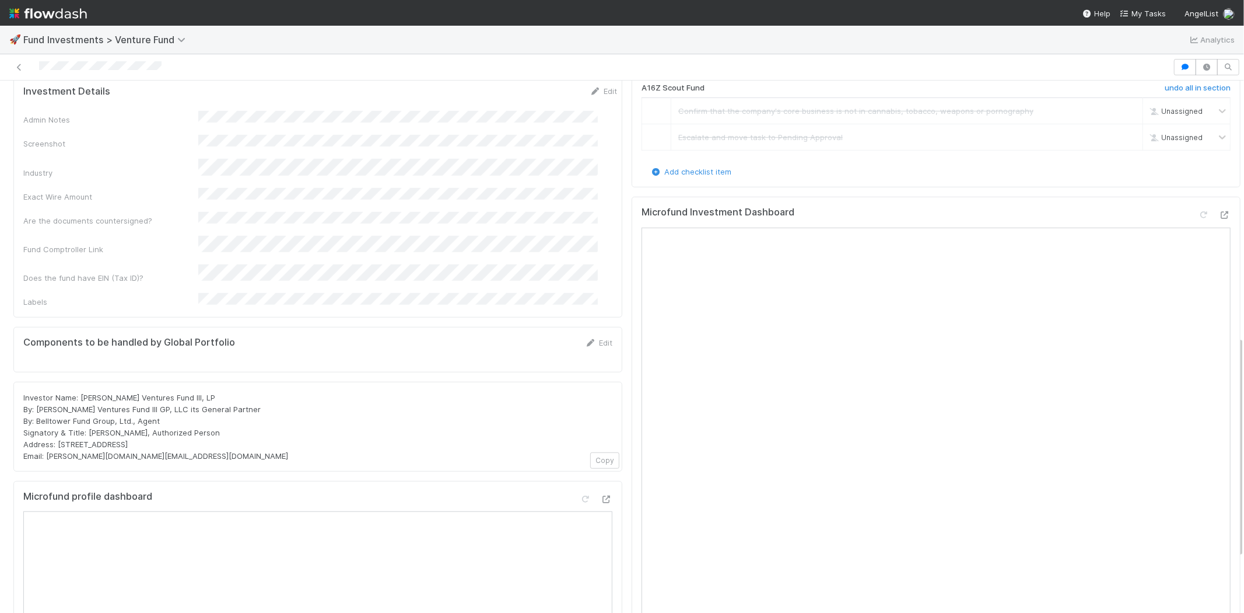
scroll to position [583, 0]
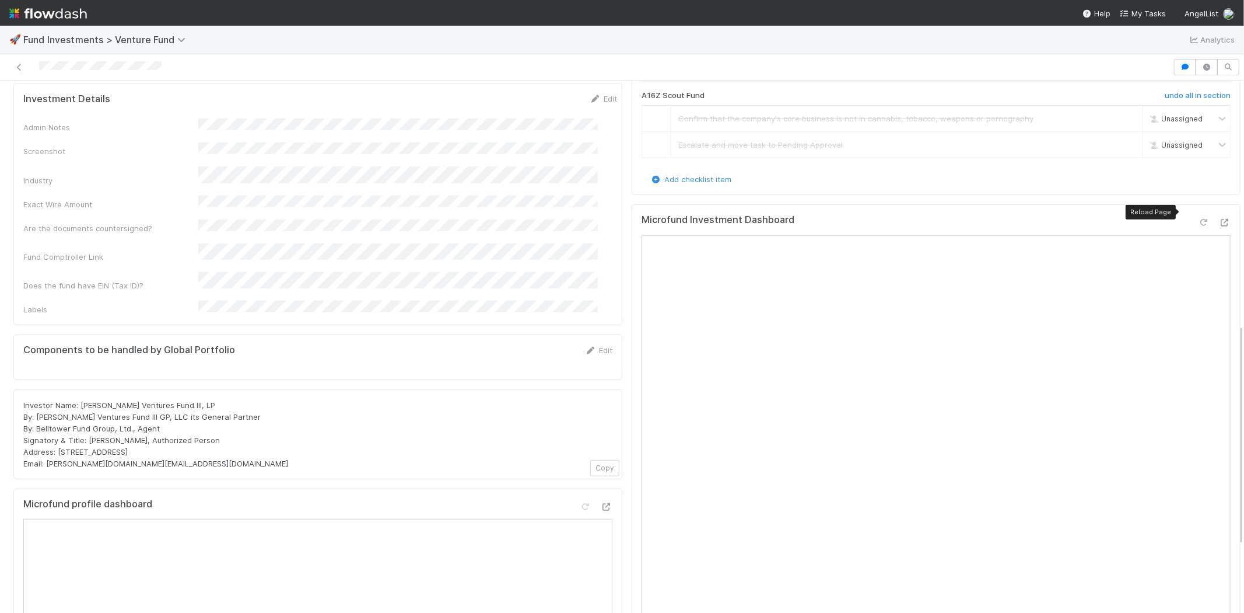
click at [1198, 219] on icon at bounding box center [1204, 223] width 12 height 8
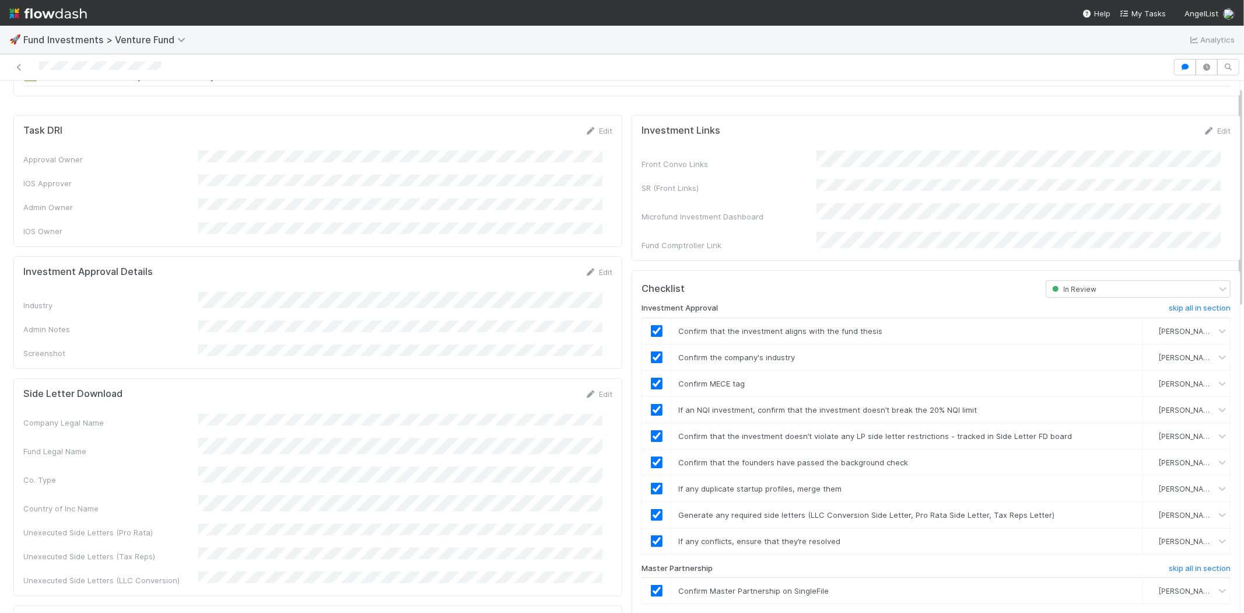
scroll to position [0, 0]
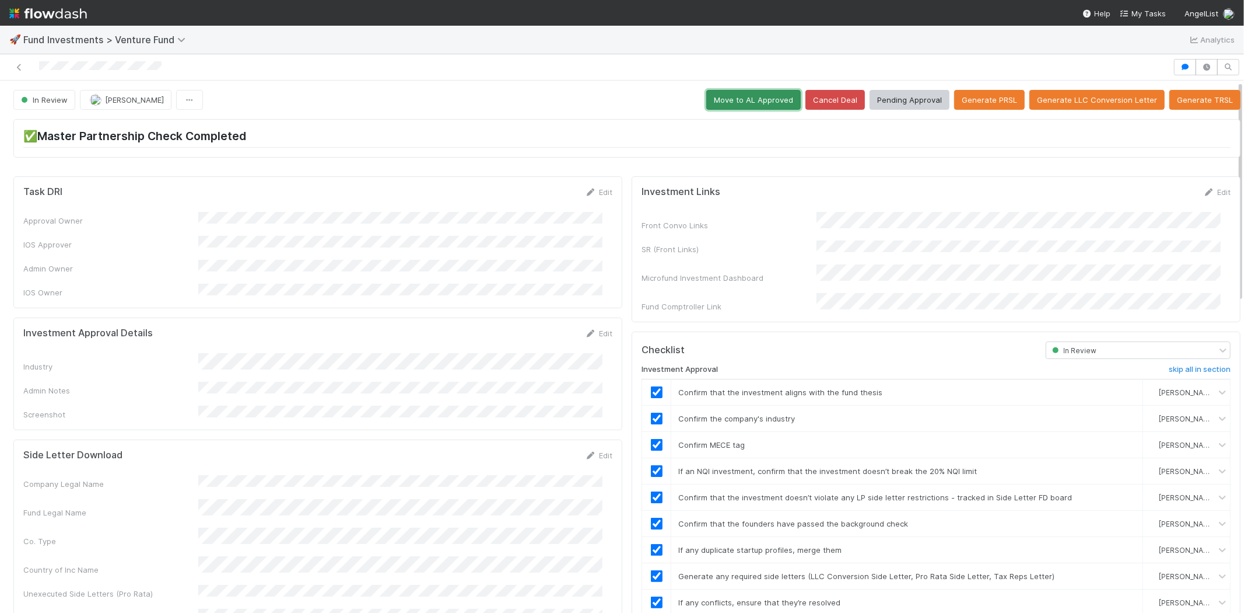
click at [748, 97] on button "Move to AL Approved" at bounding box center [753, 100] width 95 height 20
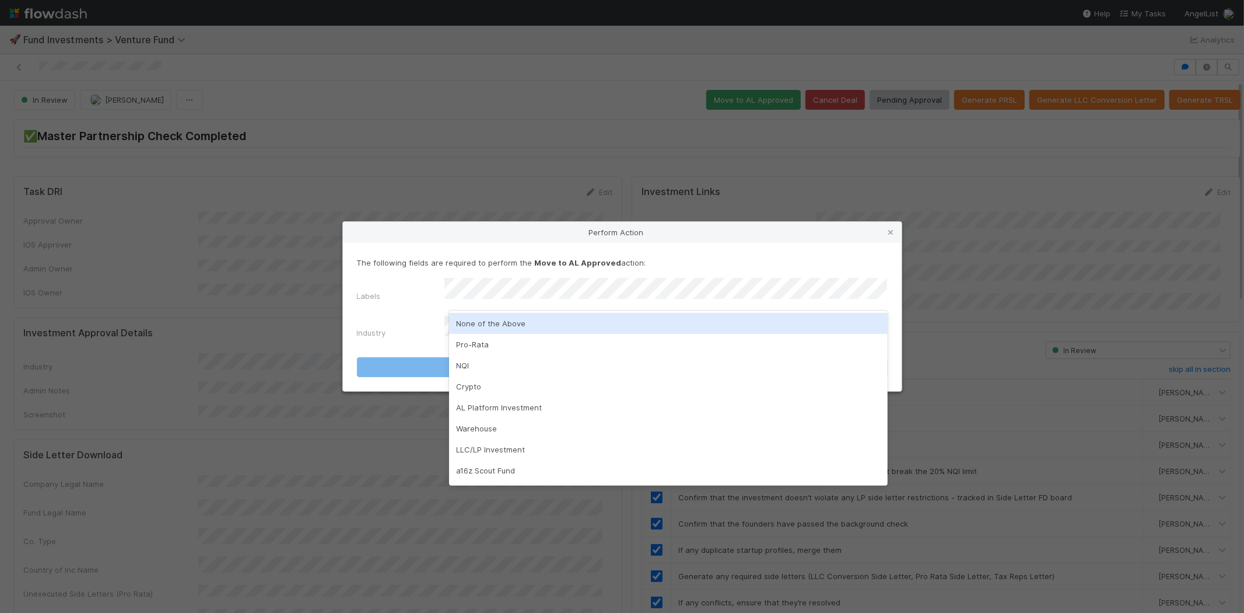
click at [481, 317] on div "None of the Above" at bounding box center [668, 323] width 439 height 21
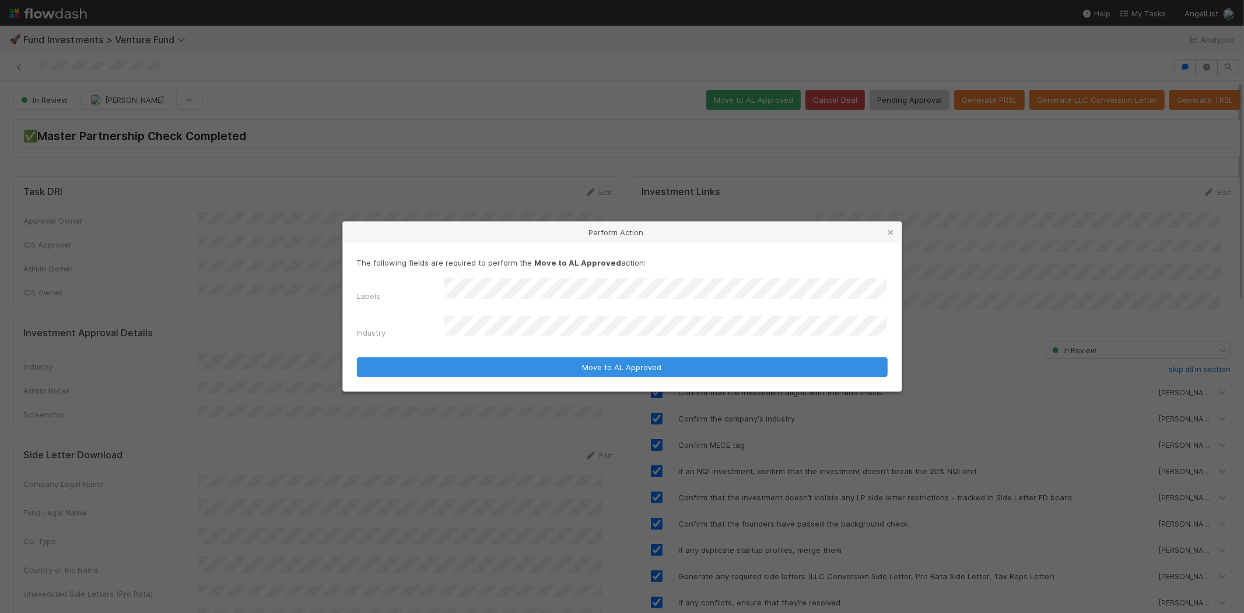
click at [394, 310] on div "Labels Industry" at bounding box center [622, 310] width 531 height 65
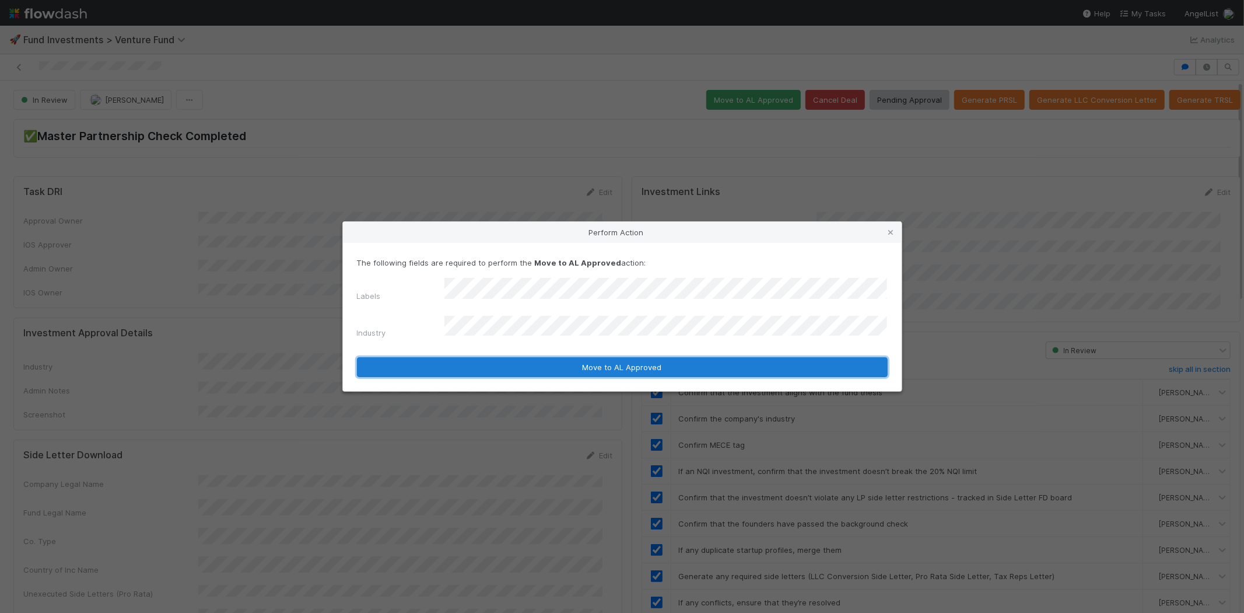
click at [438, 357] on button "Move to AL Approved" at bounding box center [622, 367] width 531 height 20
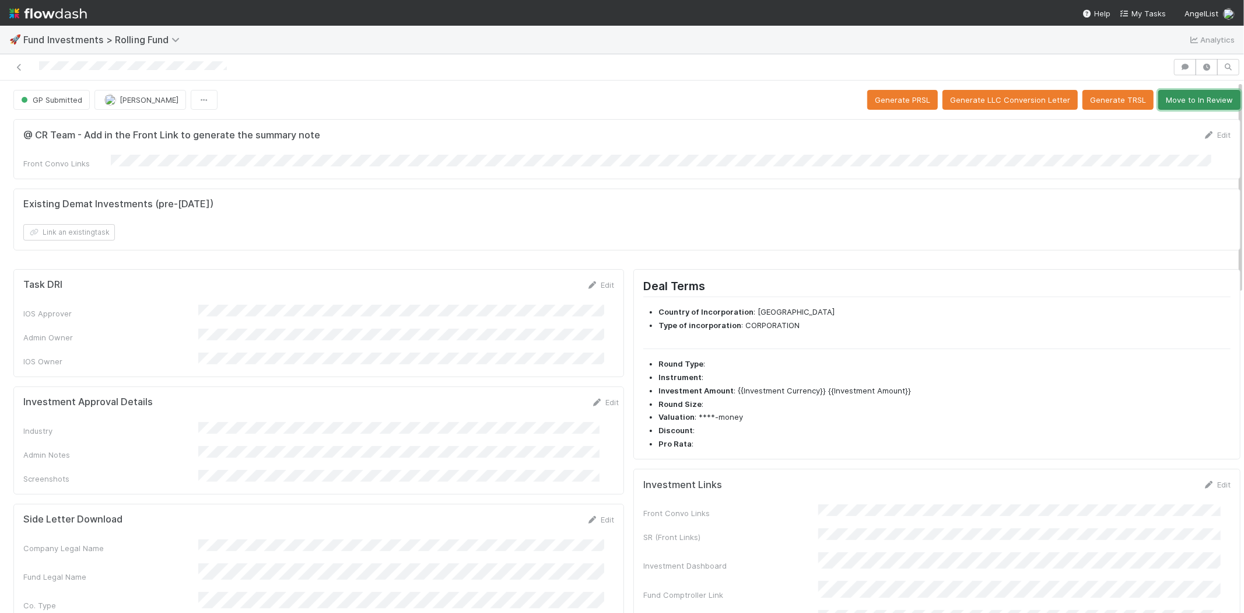
click at [1182, 105] on button "Move to In Review" at bounding box center [1200, 100] width 82 height 20
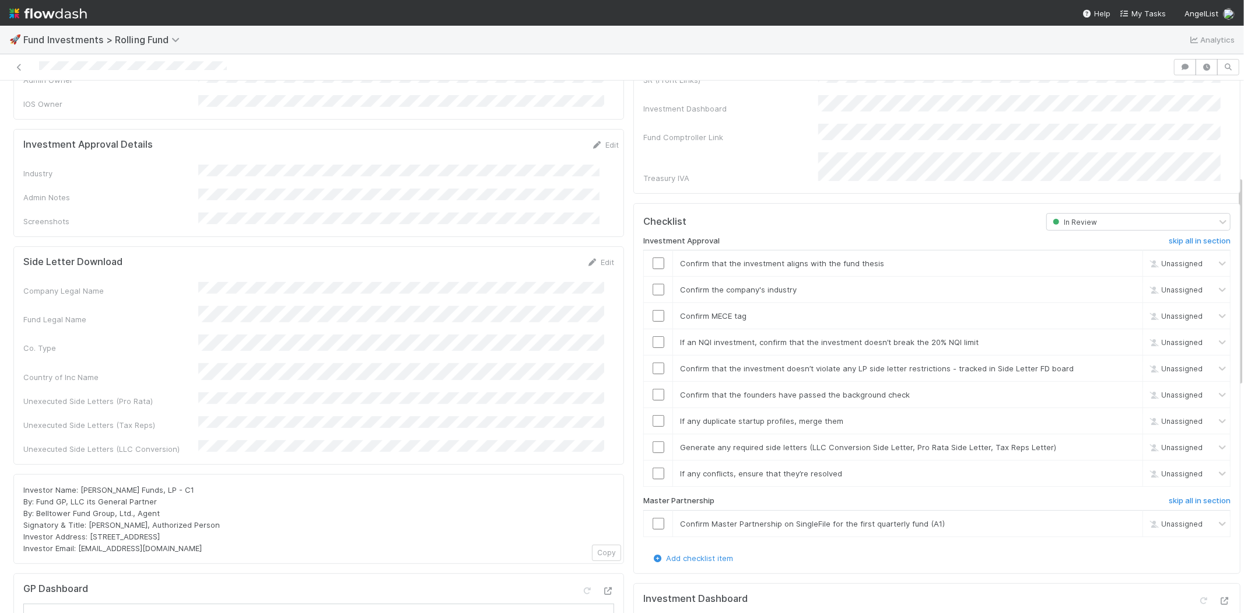
scroll to position [194, 0]
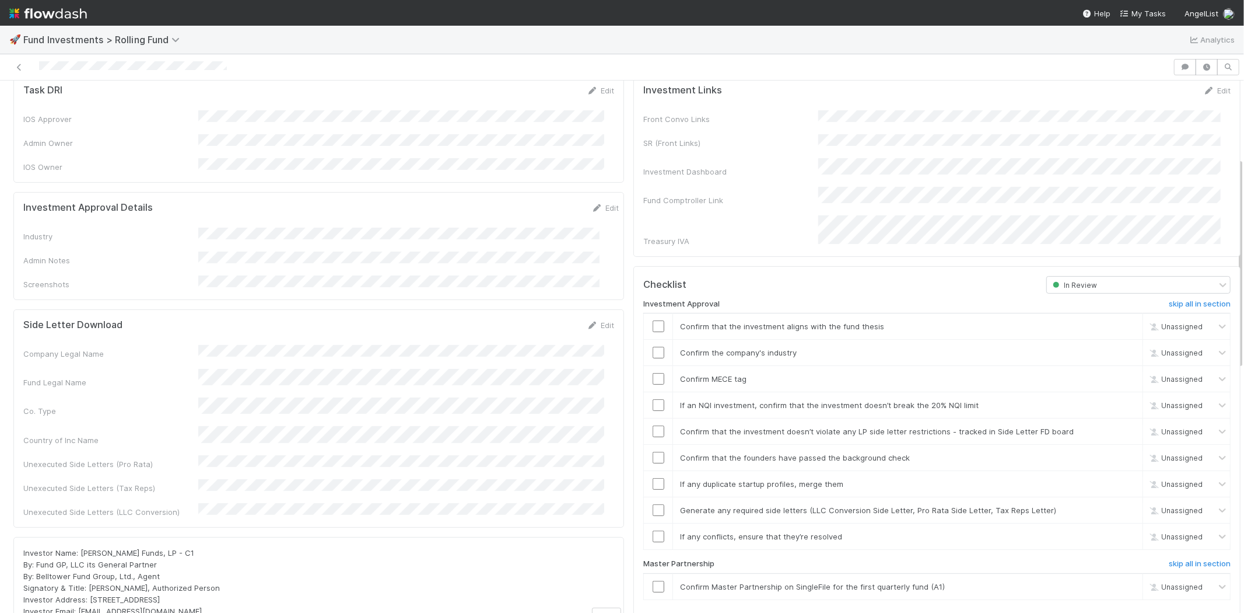
click at [592, 202] on div "Edit" at bounding box center [605, 208] width 27 height 12
click at [592, 203] on link "Edit" at bounding box center [605, 207] width 27 height 9
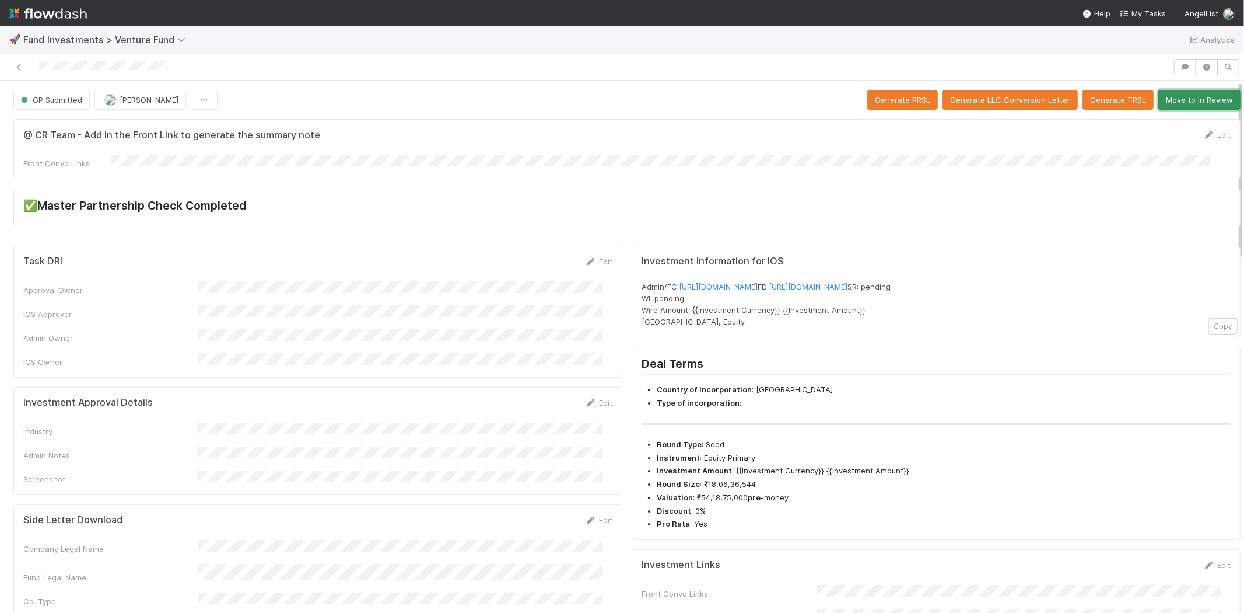
click at [1174, 101] on button "Move to In Review" at bounding box center [1200, 100] width 82 height 20
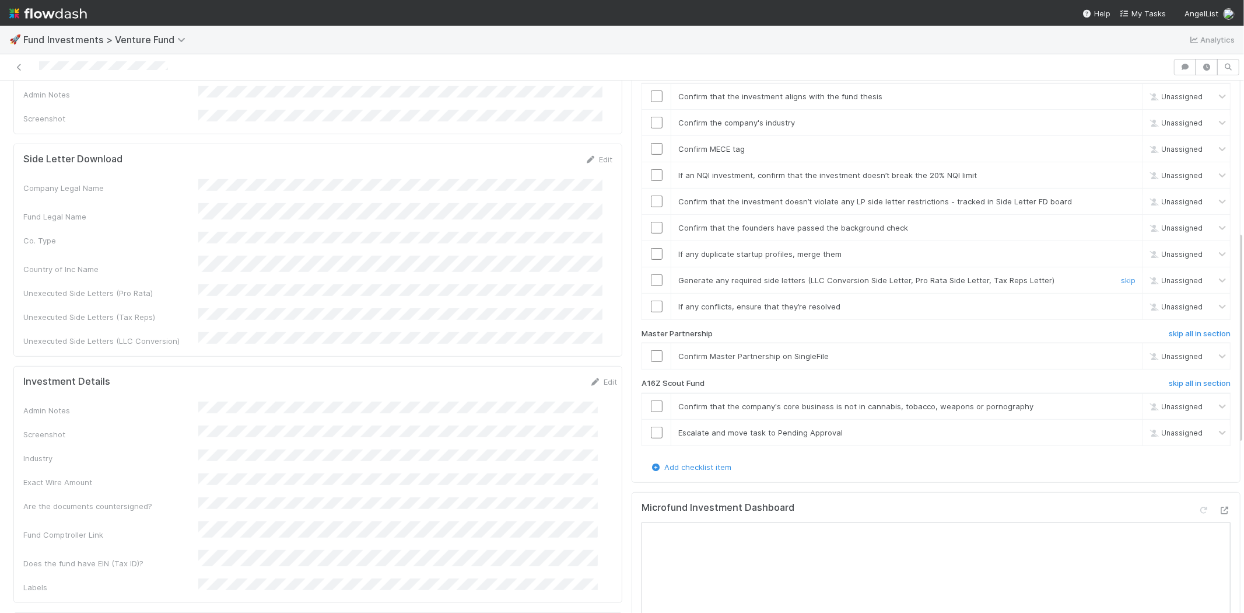
scroll to position [389, 0]
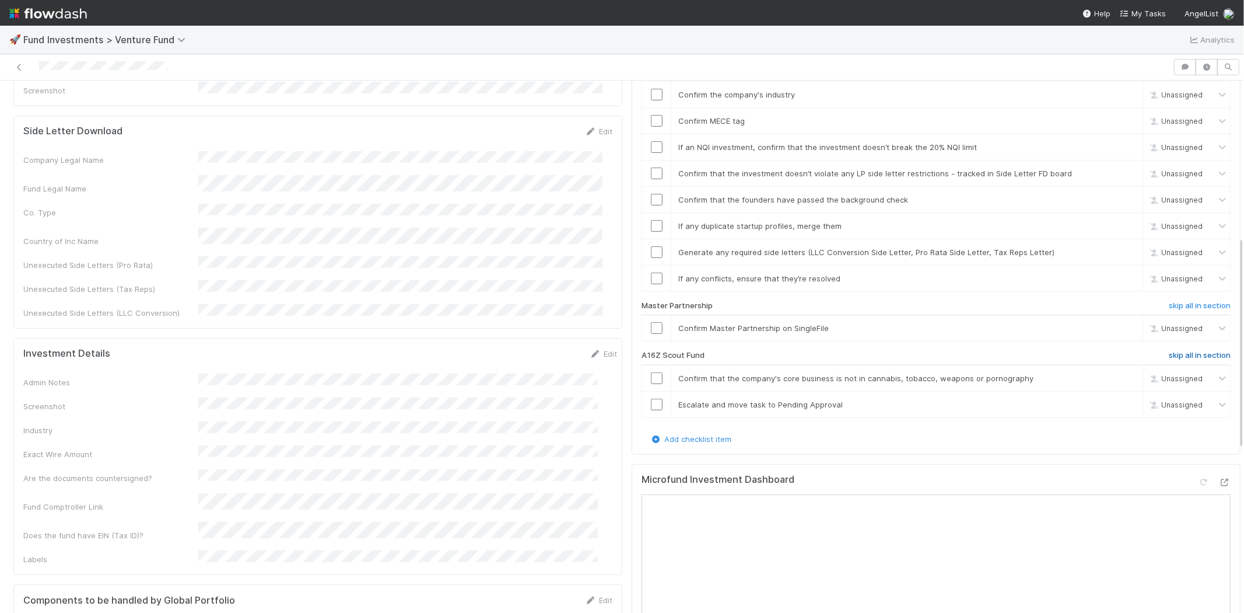
click at [1169, 351] on h6 "skip all in section" at bounding box center [1200, 355] width 62 height 9
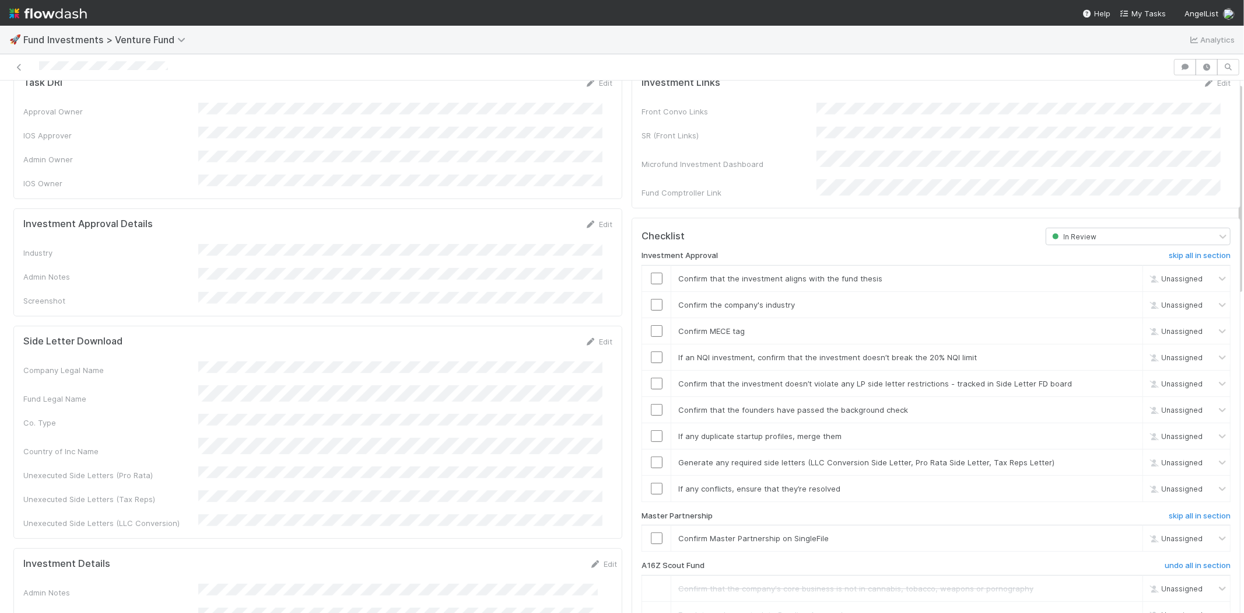
scroll to position [0, 0]
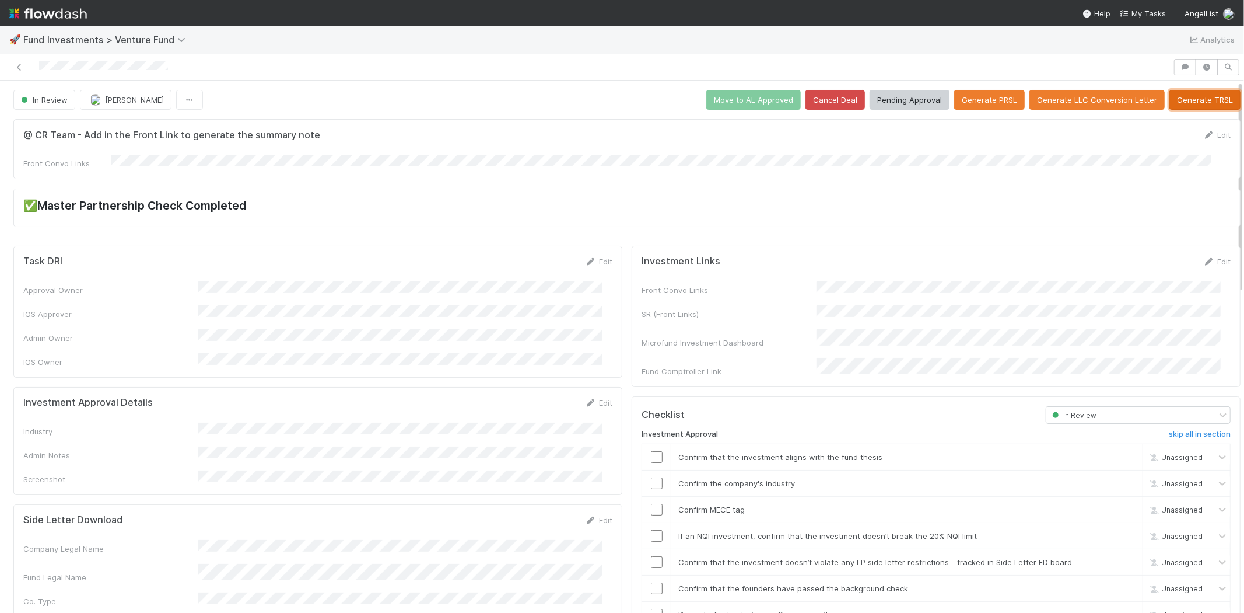
click at [1186, 102] on button "Generate TRSL" at bounding box center [1205, 100] width 71 height 20
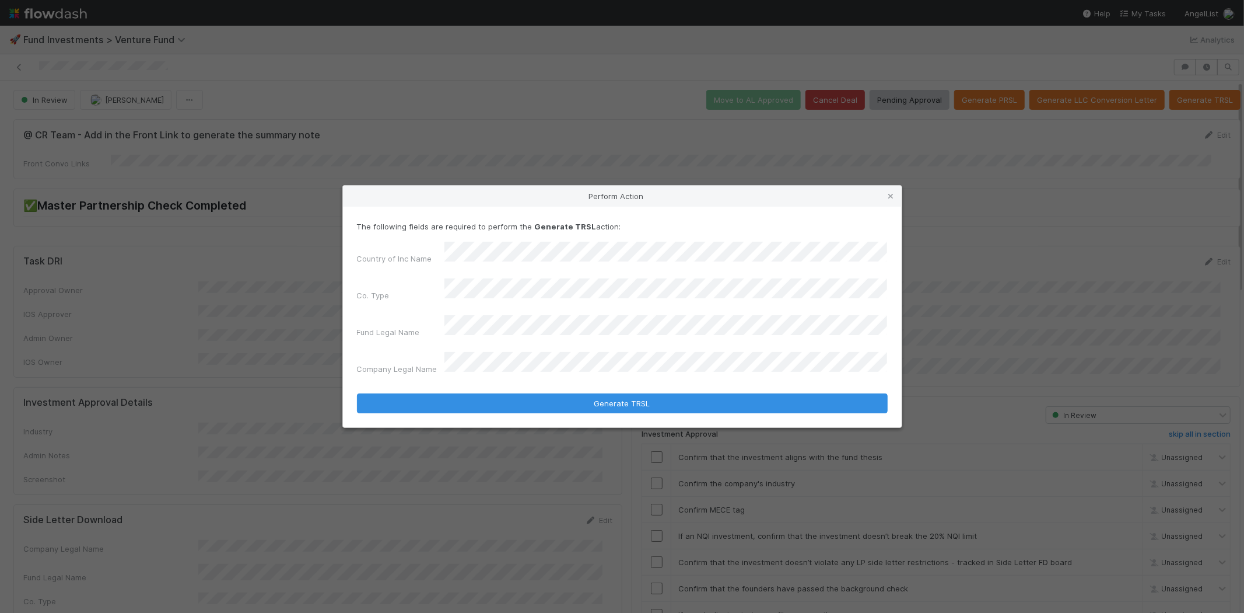
click at [357, 393] on button "Generate TRSL" at bounding box center [622, 403] width 531 height 20
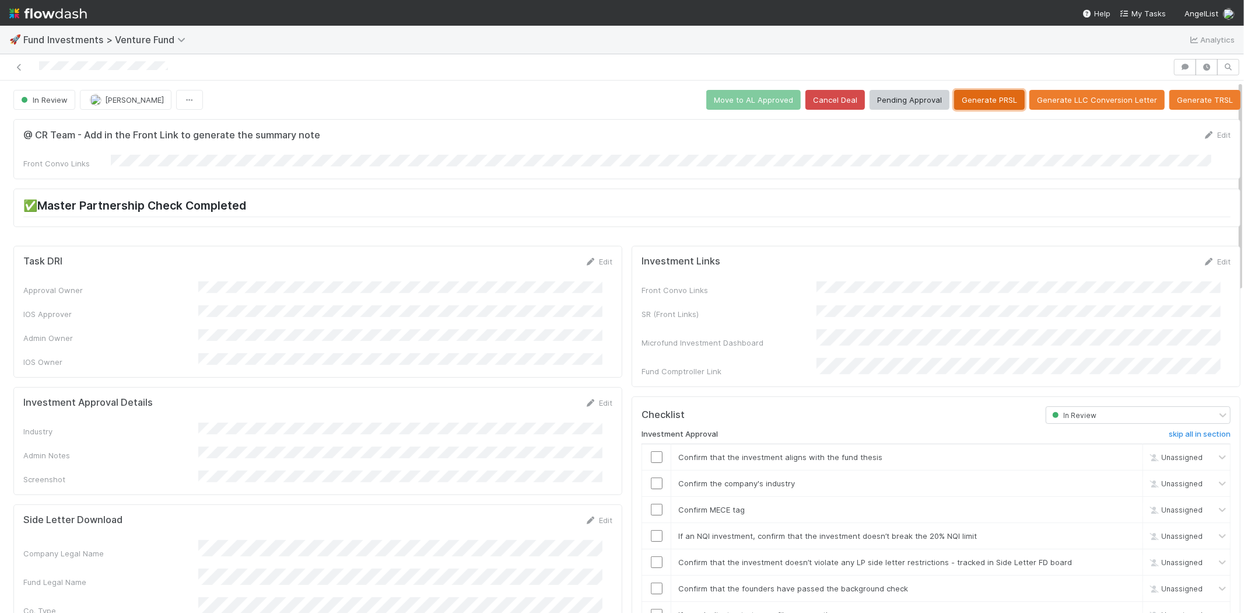
click at [984, 95] on button "Generate PRSL" at bounding box center [989, 100] width 71 height 20
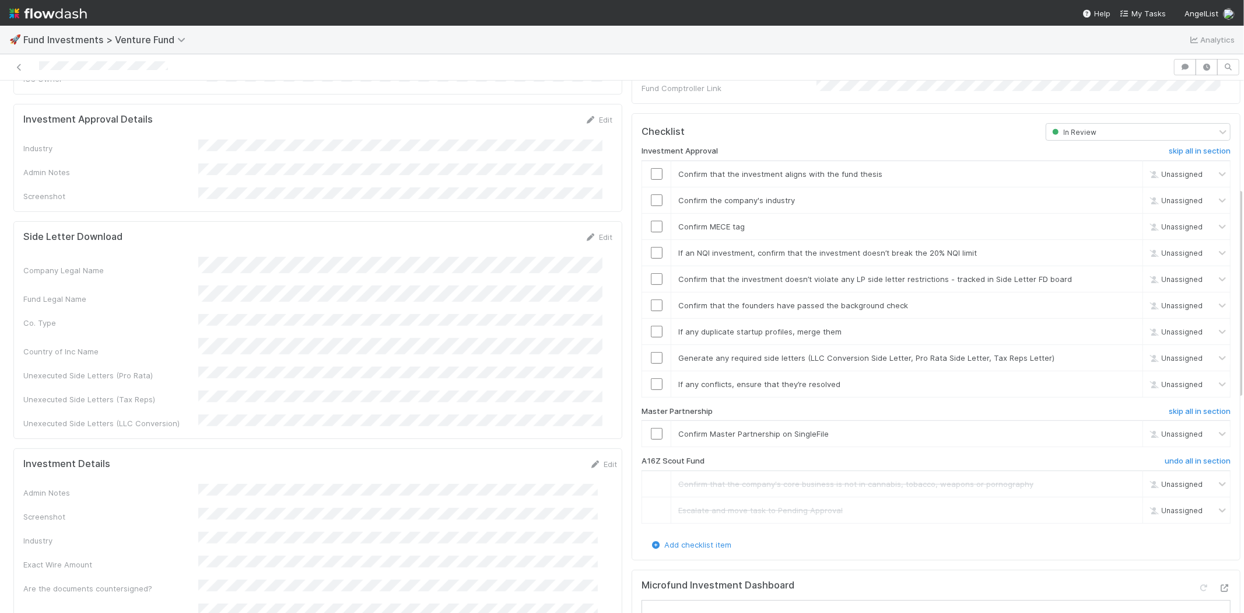
scroll to position [218, 0]
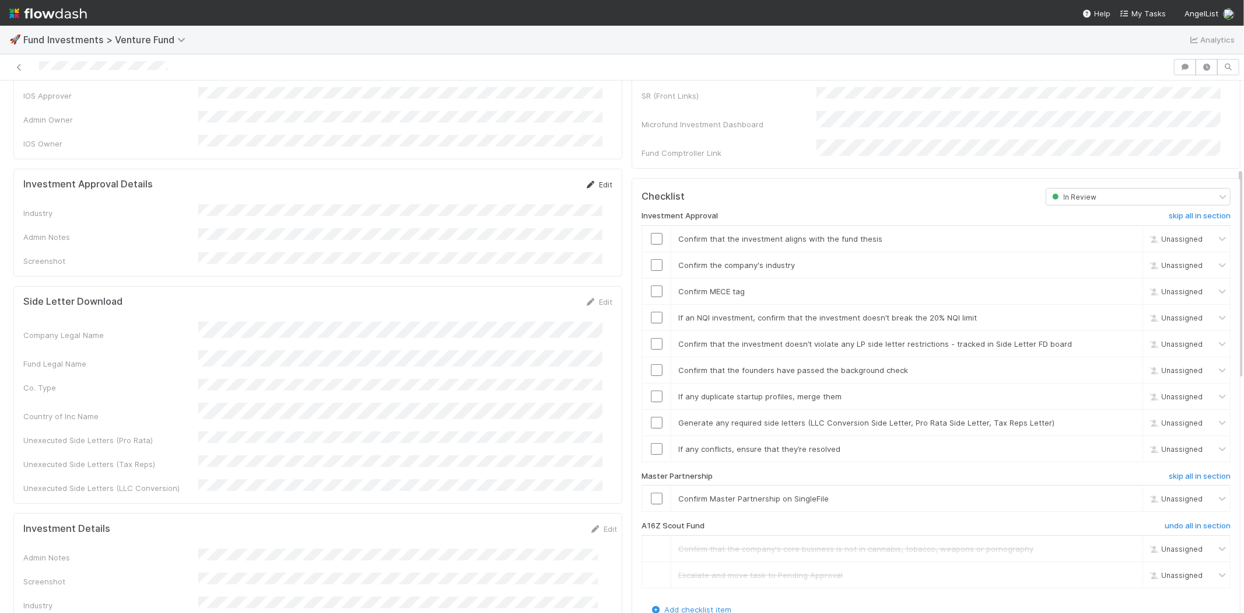
click at [592, 180] on link "Edit" at bounding box center [598, 184] width 27 height 9
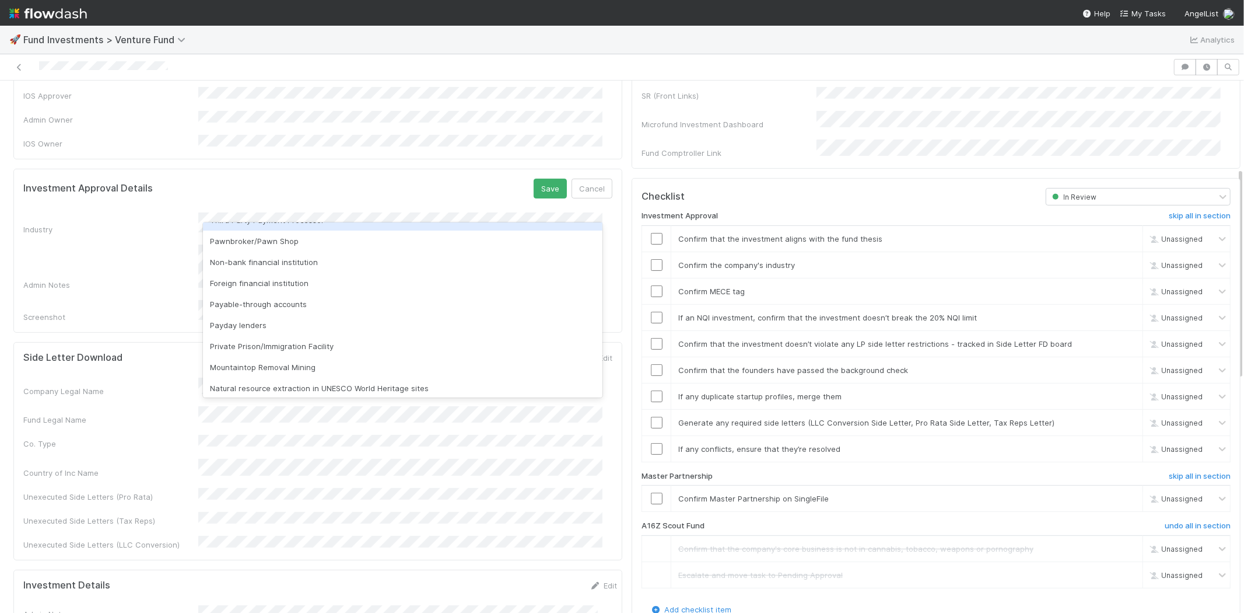
scroll to position [333, 0]
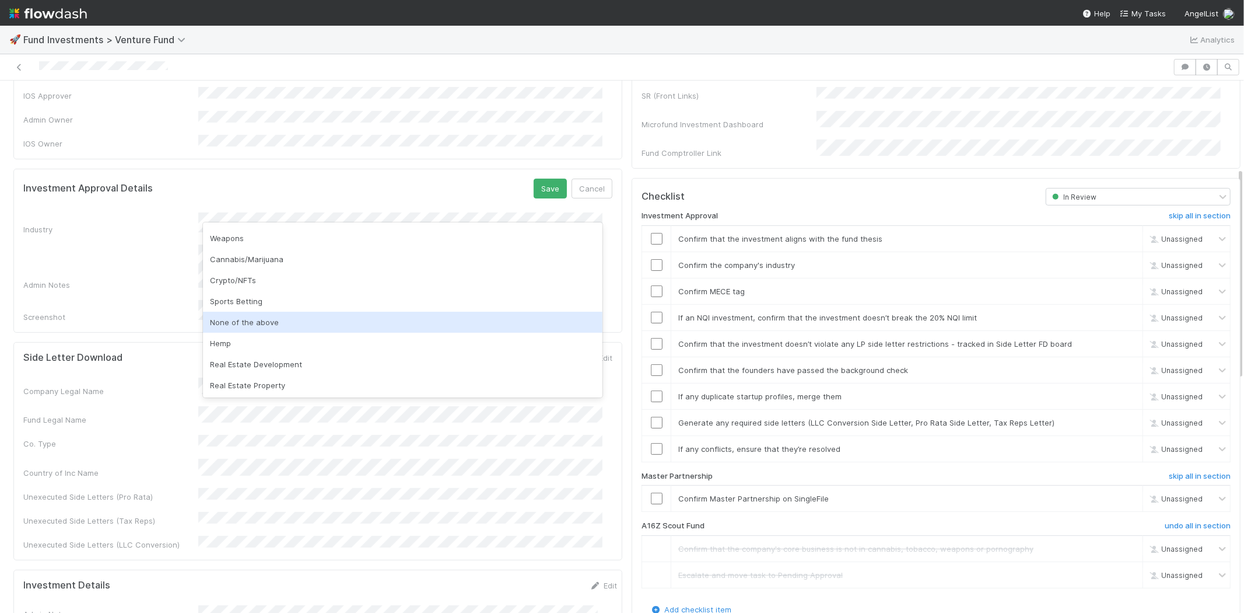
click at [251, 325] on div "None of the above" at bounding box center [403, 322] width 400 height 21
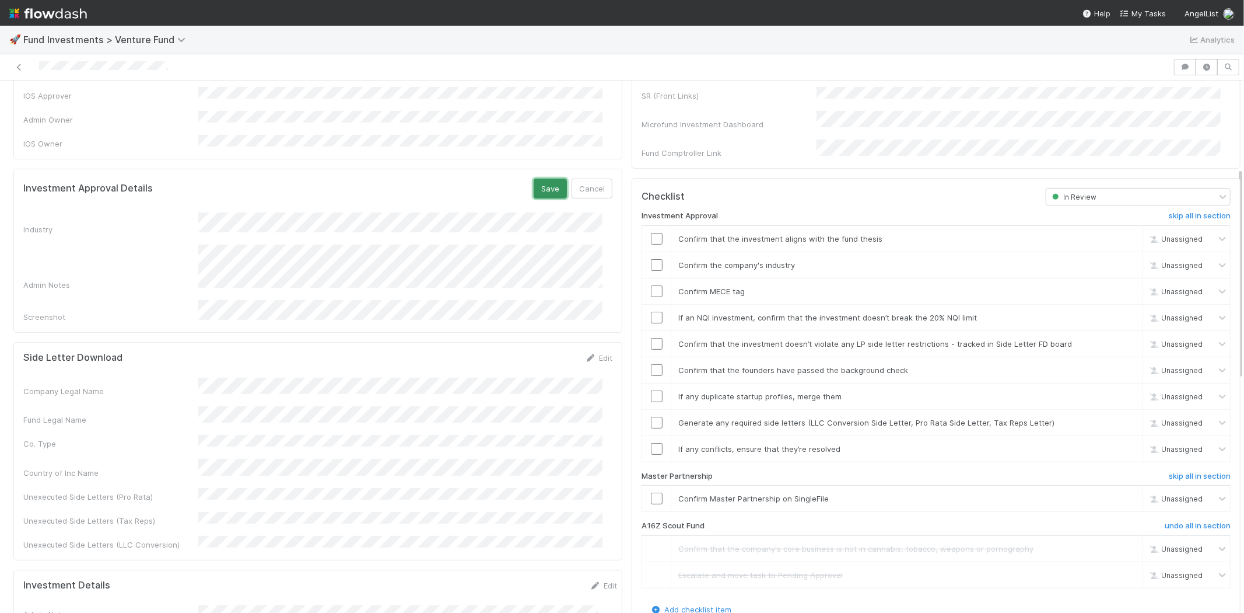
click at [534, 179] on button "Save" at bounding box center [550, 189] width 33 height 20
click at [642, 141] on div "Fund Comptroller Link" at bounding box center [936, 148] width 589 height 19
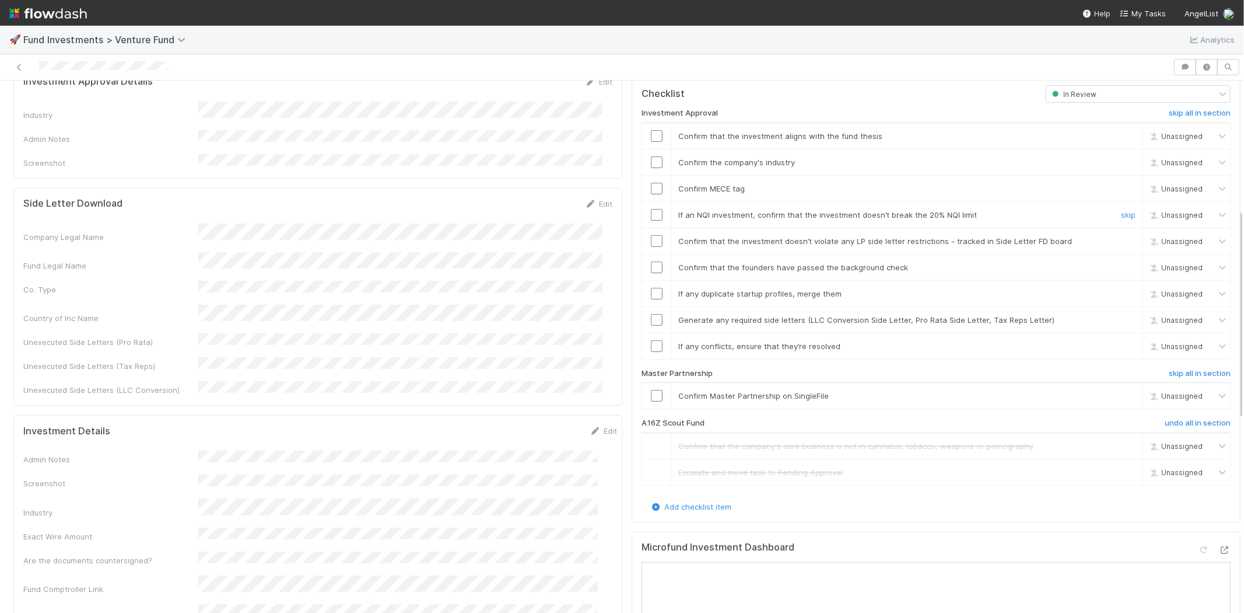
scroll to position [324, 0]
click at [651, 127] on input "checkbox" at bounding box center [657, 133] width 12 height 12
click at [651, 153] on input "checkbox" at bounding box center [657, 159] width 12 height 12
click at [651, 180] on input "checkbox" at bounding box center [657, 186] width 12 height 12
click at [651, 206] on input "checkbox" at bounding box center [657, 212] width 12 height 12
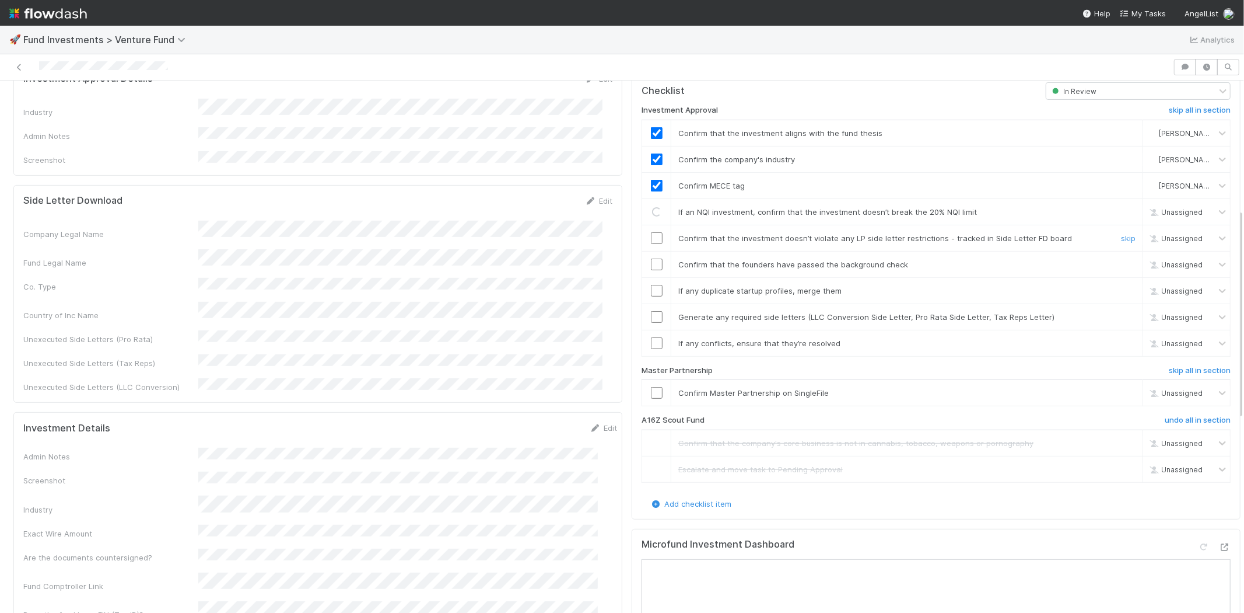
click at [645, 230] on td at bounding box center [656, 238] width 29 height 26
click at [651, 232] on input "checkbox" at bounding box center [657, 238] width 12 height 12
click at [651, 206] on input "checkbox" at bounding box center [657, 212] width 12 height 12
click at [651, 258] on input "checkbox" at bounding box center [657, 264] width 12 height 12
click at [651, 285] on input "checkbox" at bounding box center [657, 291] width 12 height 12
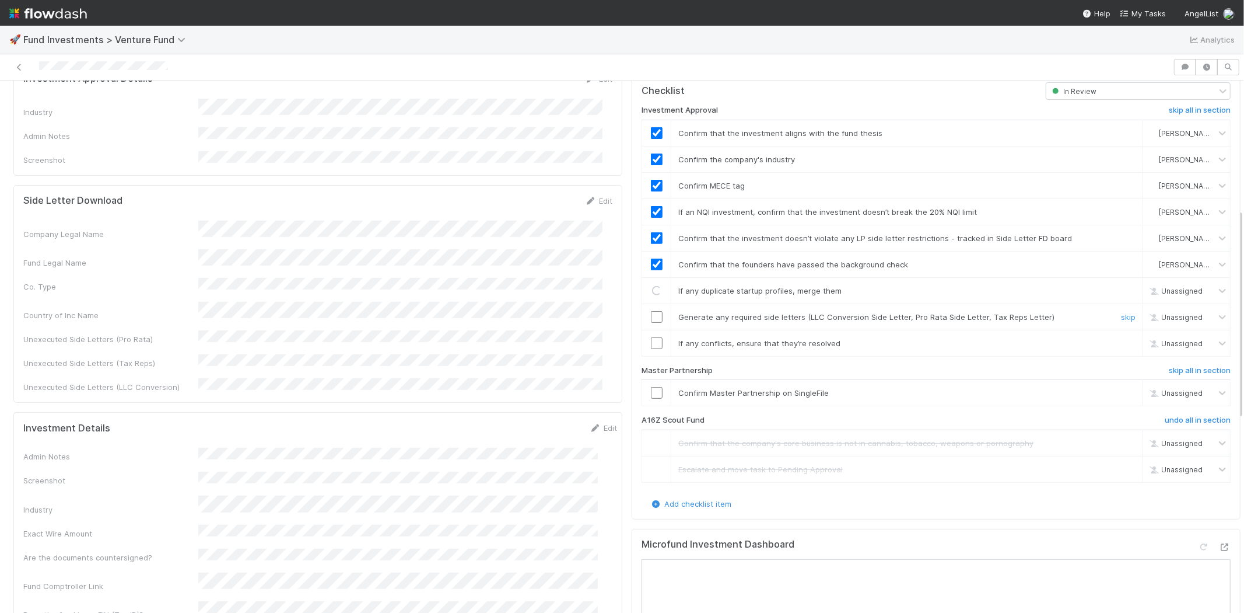
click at [651, 311] on input "checkbox" at bounding box center [657, 317] width 12 height 12
click at [651, 337] on input "checkbox" at bounding box center [657, 343] width 12 height 12
click at [651, 387] on input "checkbox" at bounding box center [657, 393] width 12 height 12
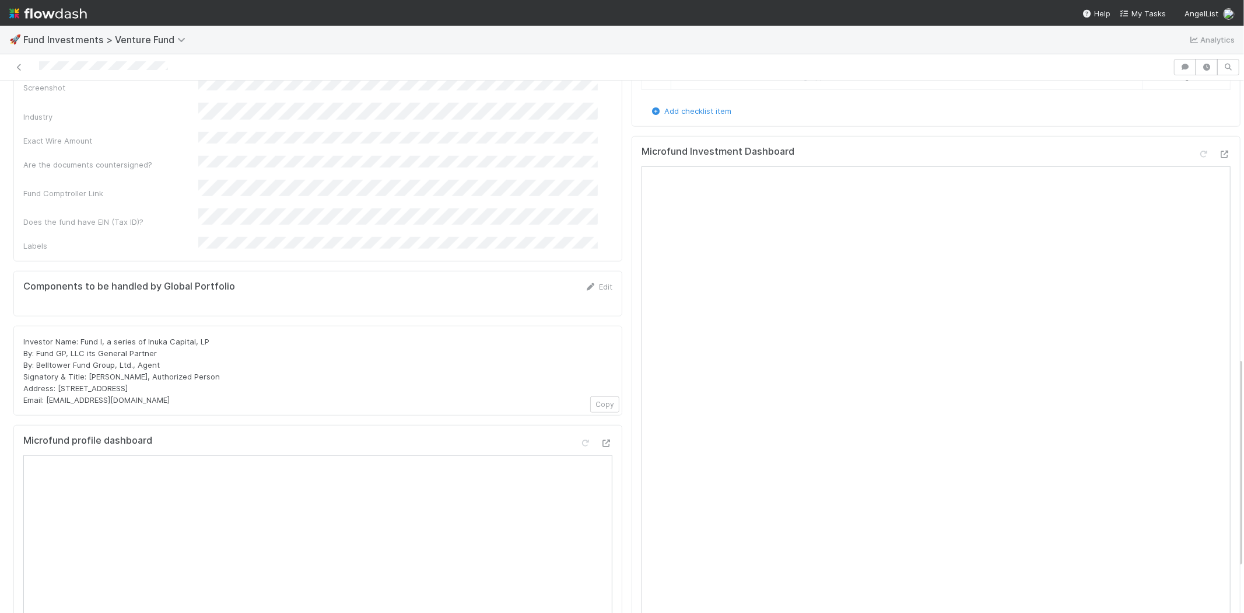
scroll to position [648, 0]
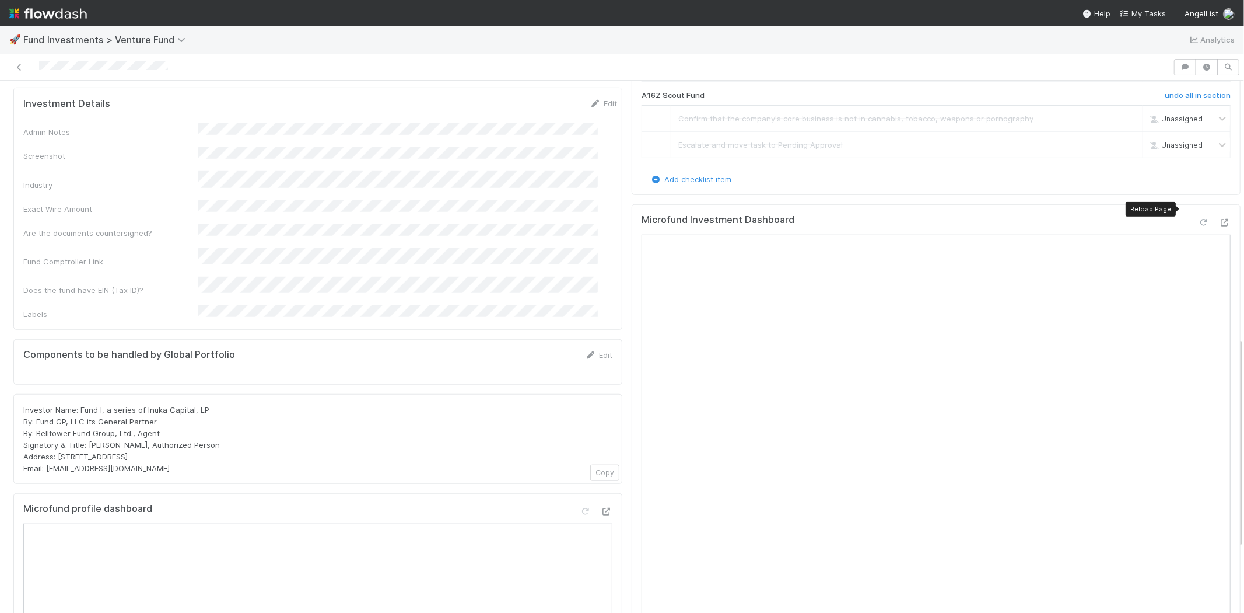
click at [1198, 219] on icon at bounding box center [1204, 223] width 12 height 8
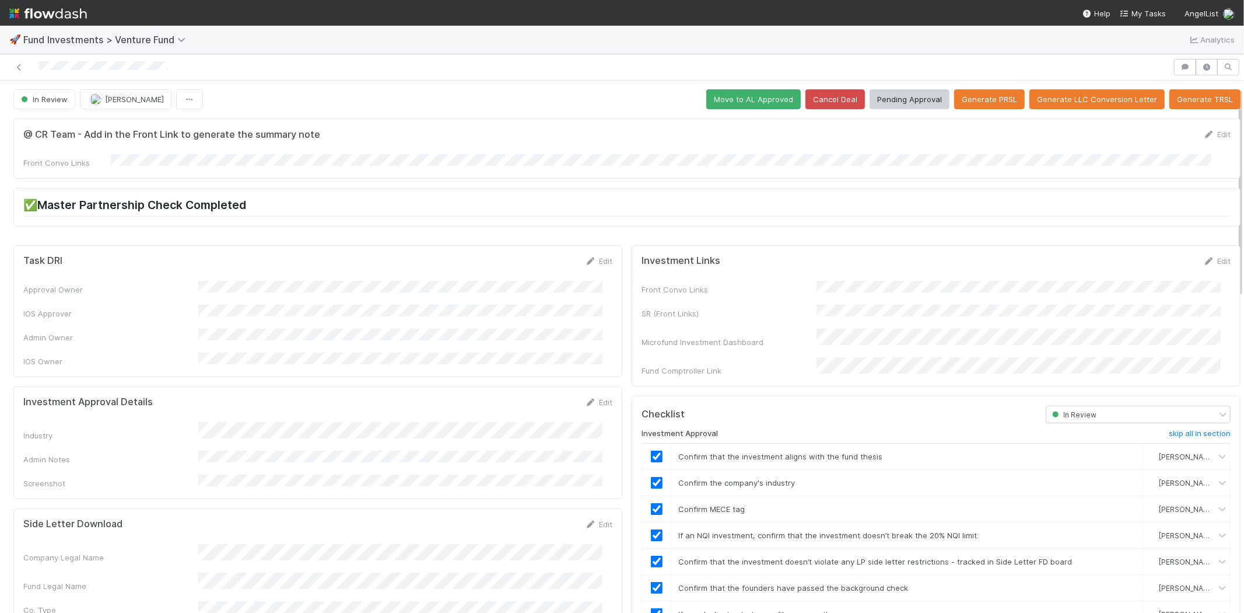
scroll to position [0, 0]
click at [909, 96] on button "Pending Approval" at bounding box center [910, 100] width 80 height 20
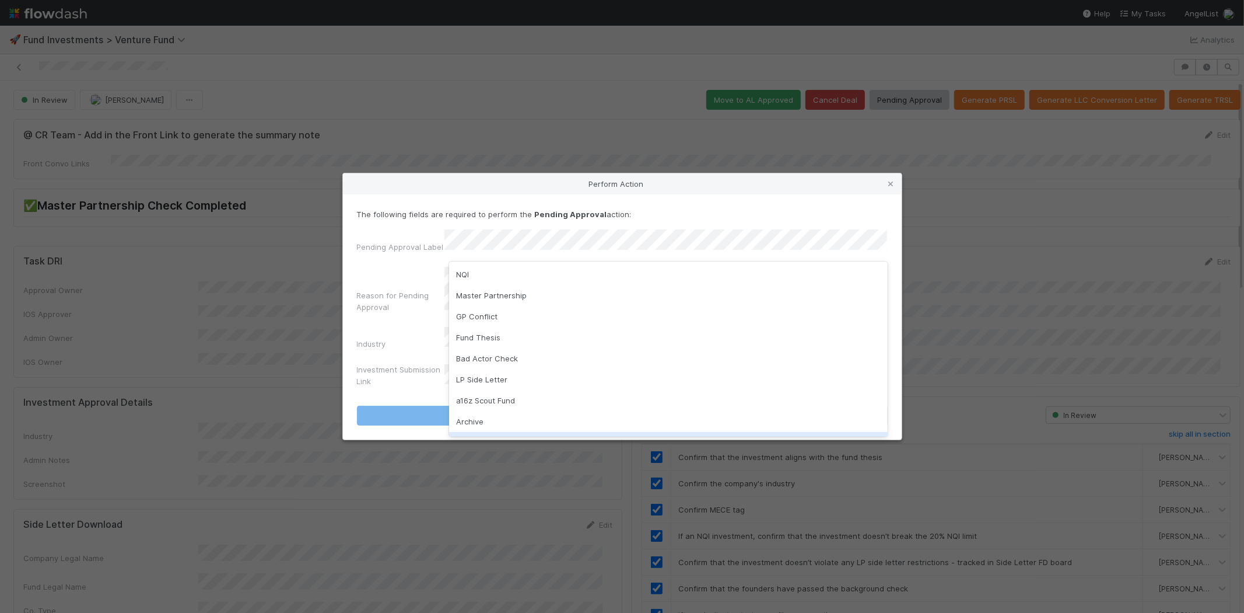
scroll to position [82, 0]
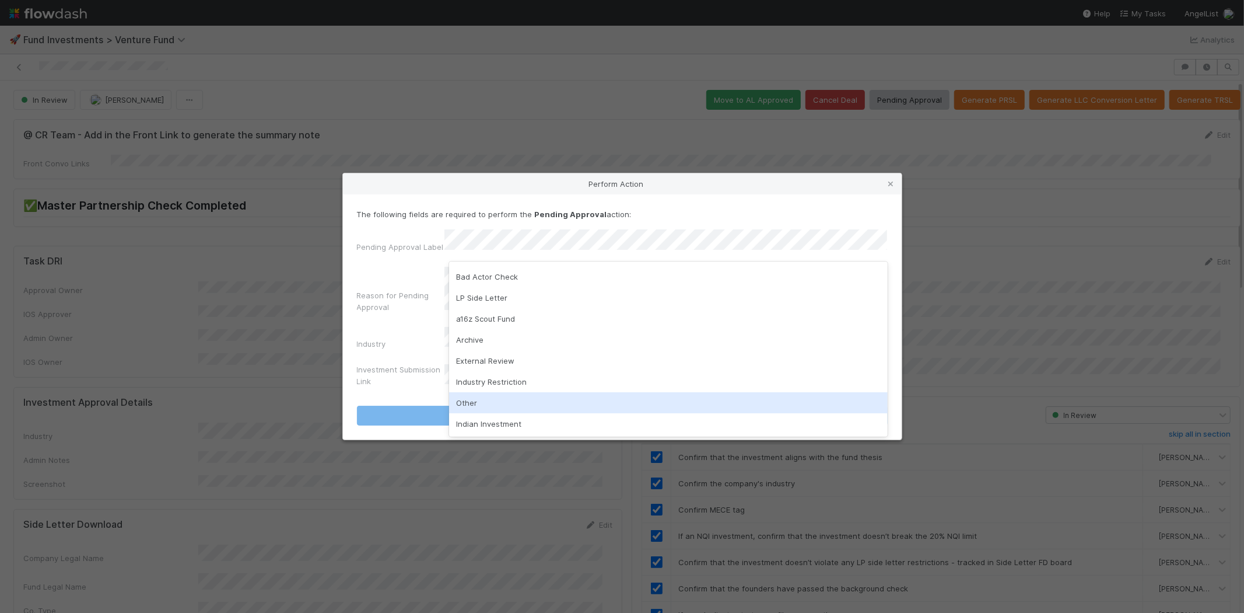
click at [493, 397] on div "Other" at bounding box center [668, 402] width 439 height 21
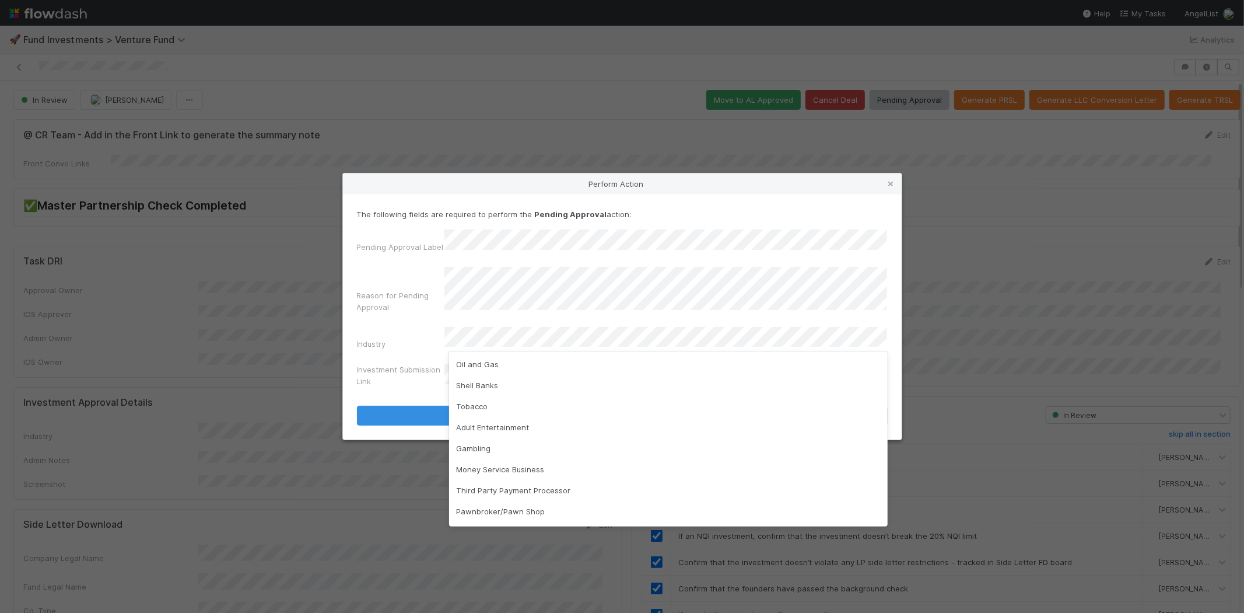
scroll to position [0, 0]
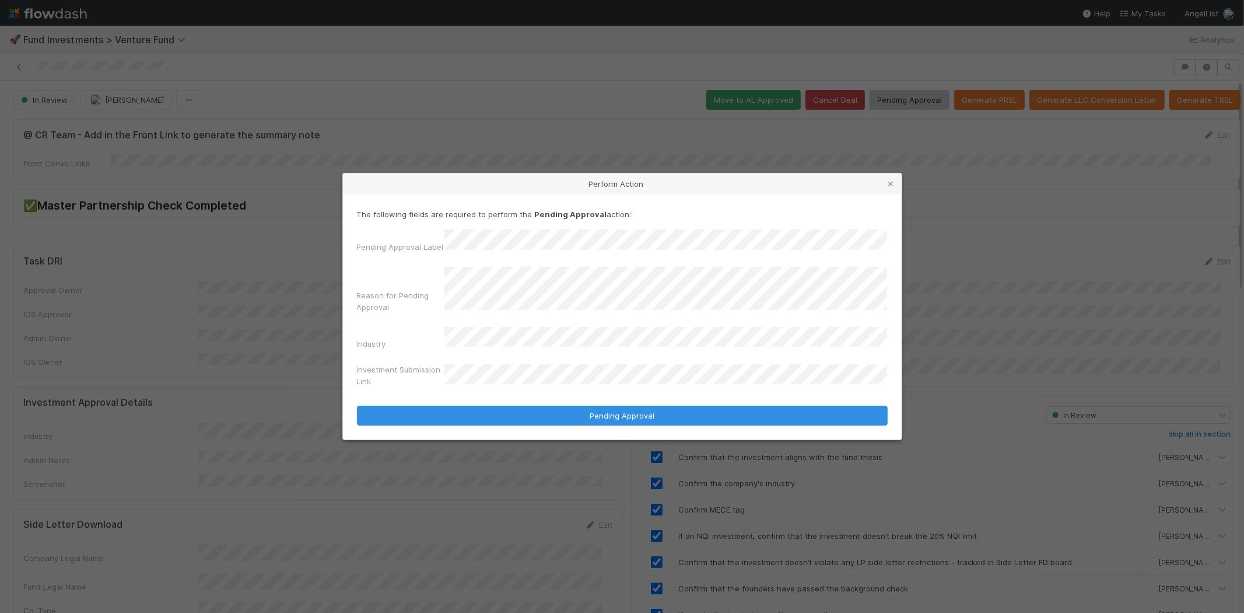
click at [357, 405] on button "Pending Approval" at bounding box center [622, 415] width 531 height 20
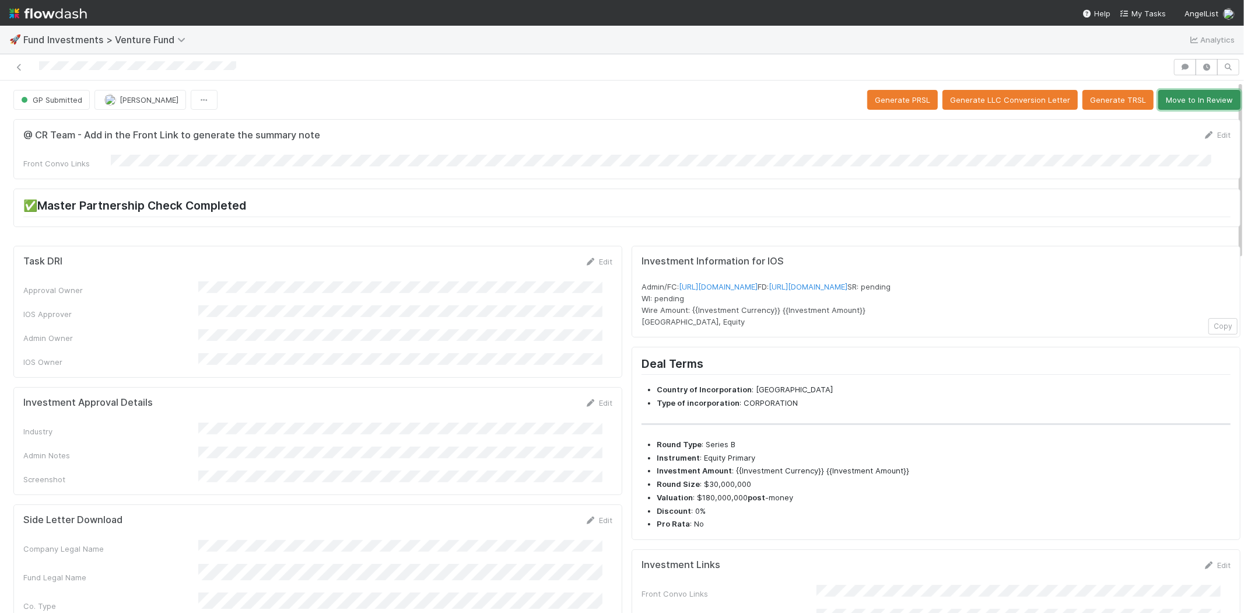
click at [1174, 97] on button "Move to In Review" at bounding box center [1200, 100] width 82 height 20
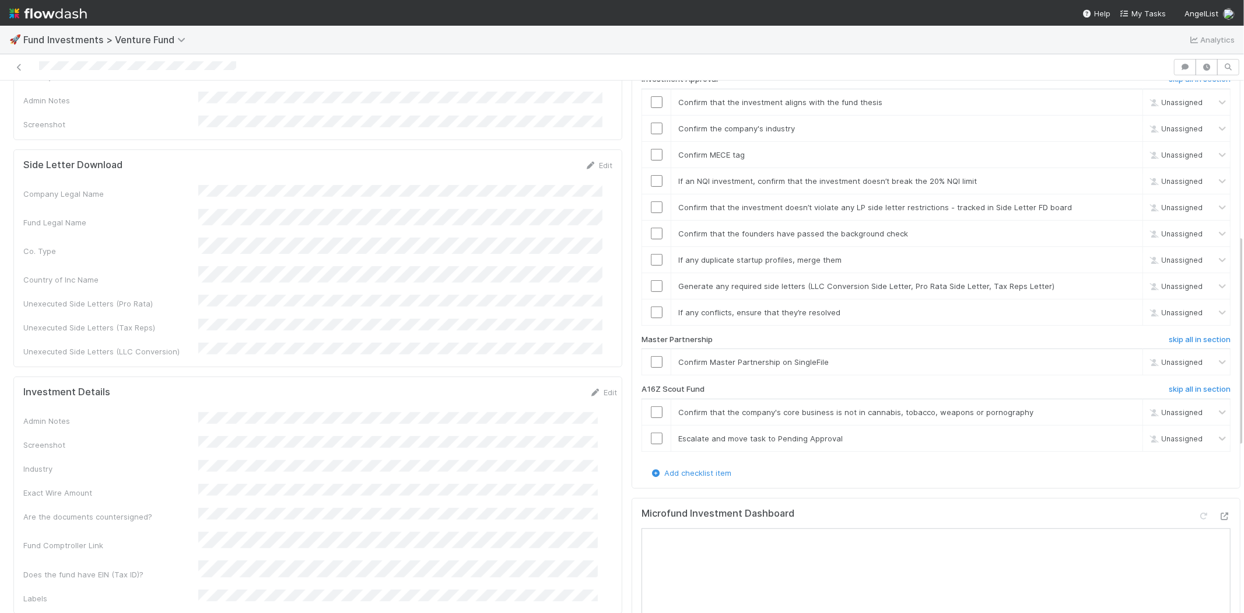
scroll to position [389, 0]
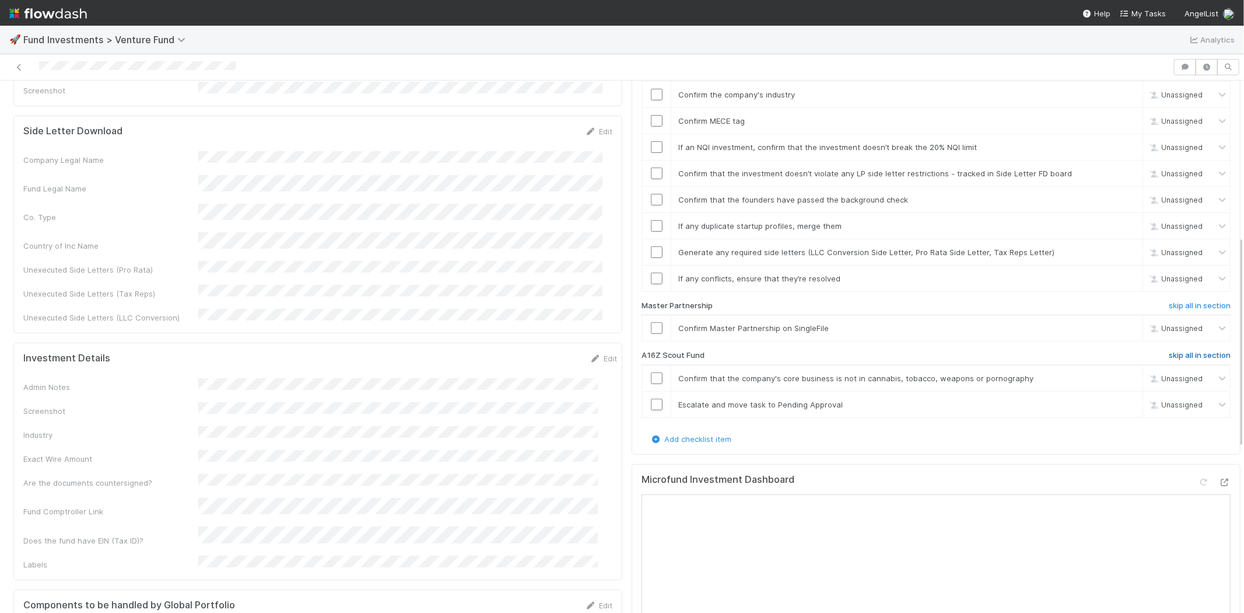
click at [1185, 351] on h6 "skip all in section" at bounding box center [1200, 355] width 62 height 9
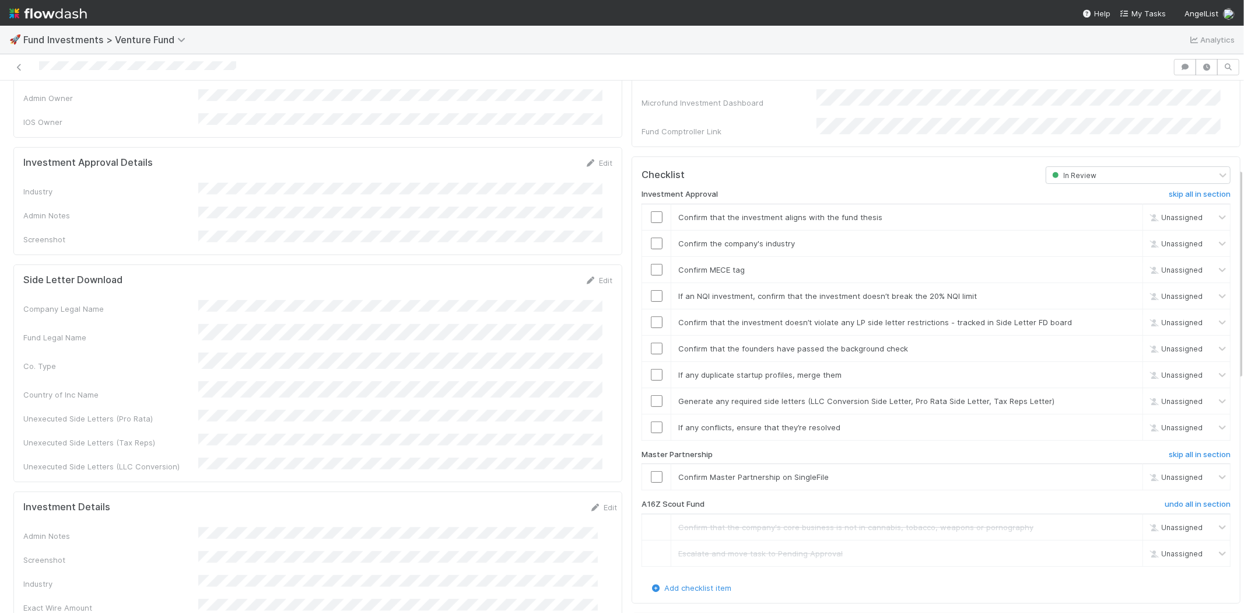
scroll to position [219, 0]
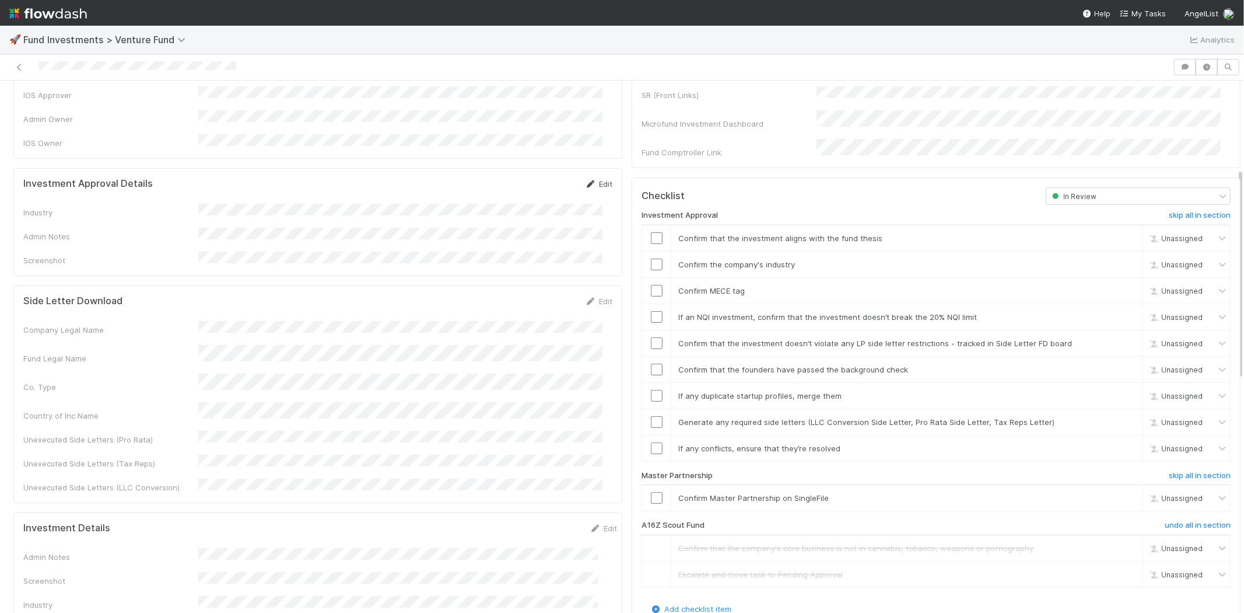
click at [591, 179] on link "Edit" at bounding box center [598, 183] width 27 height 9
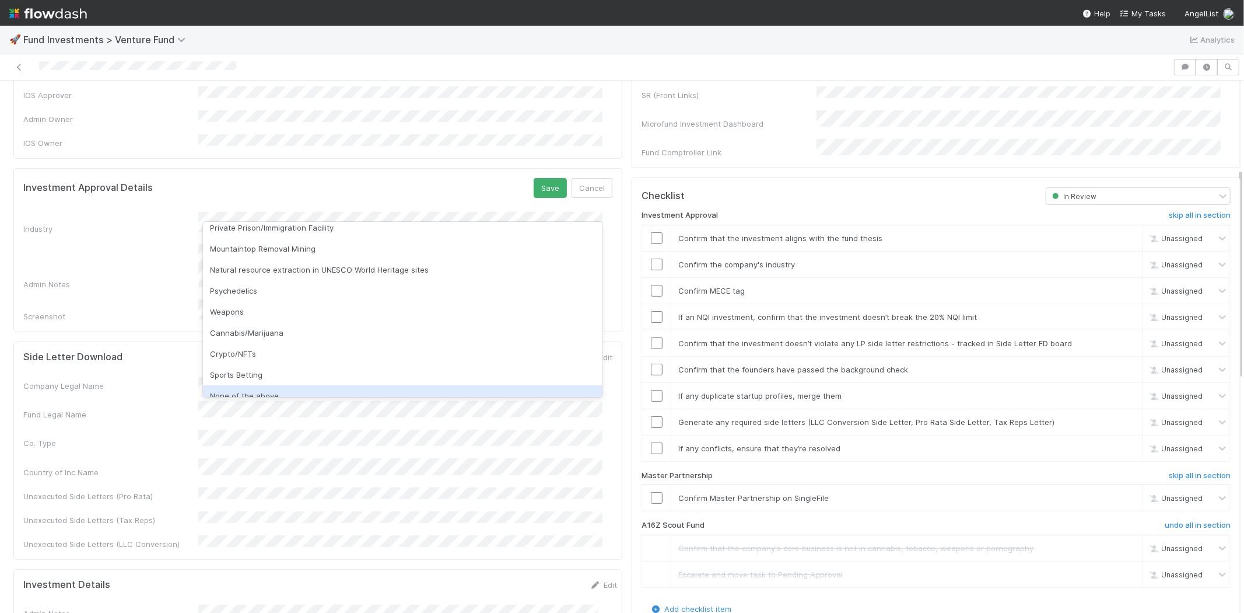
scroll to position [333, 0]
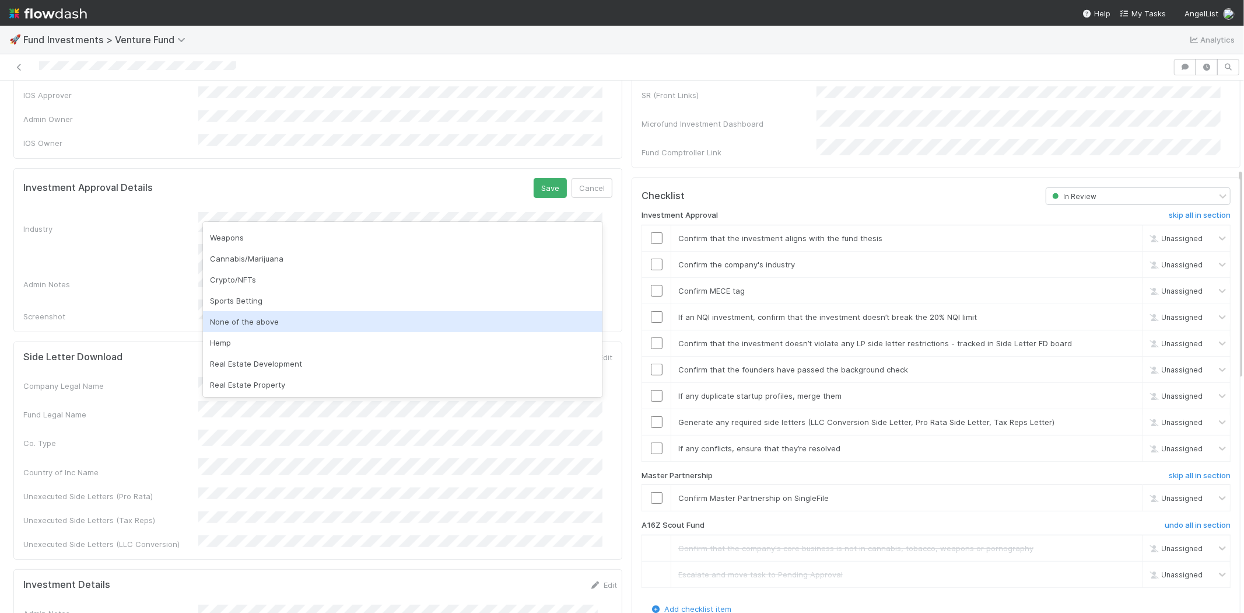
click at [317, 316] on div "None of the above" at bounding box center [403, 321] width 400 height 21
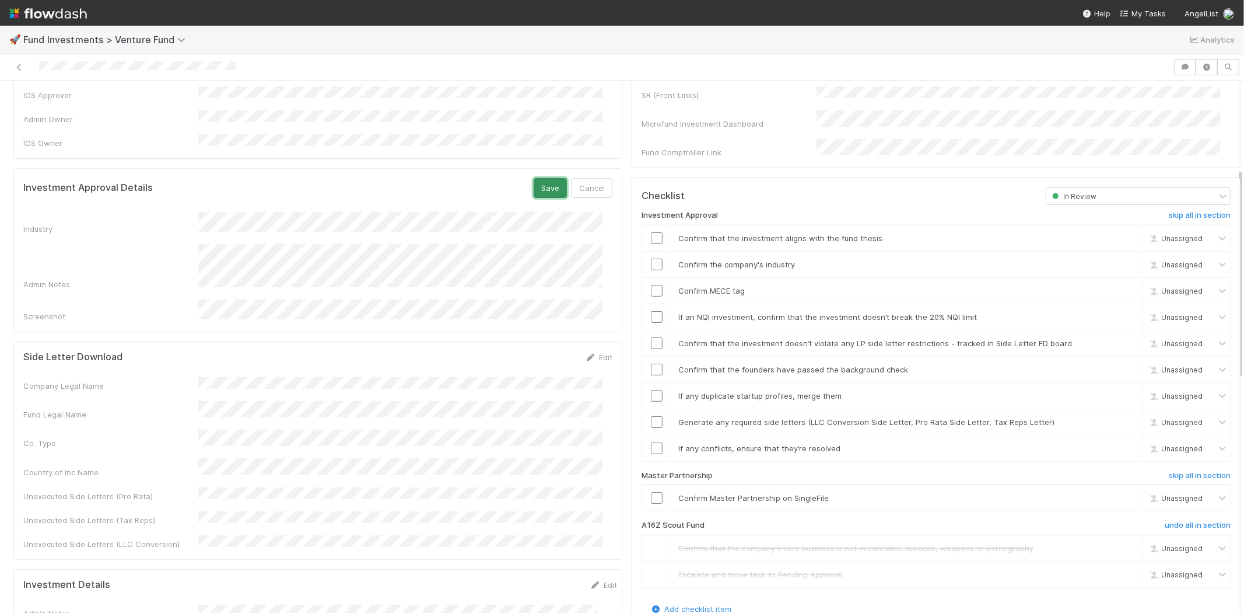
click at [543, 178] on button "Save" at bounding box center [550, 188] width 33 height 20
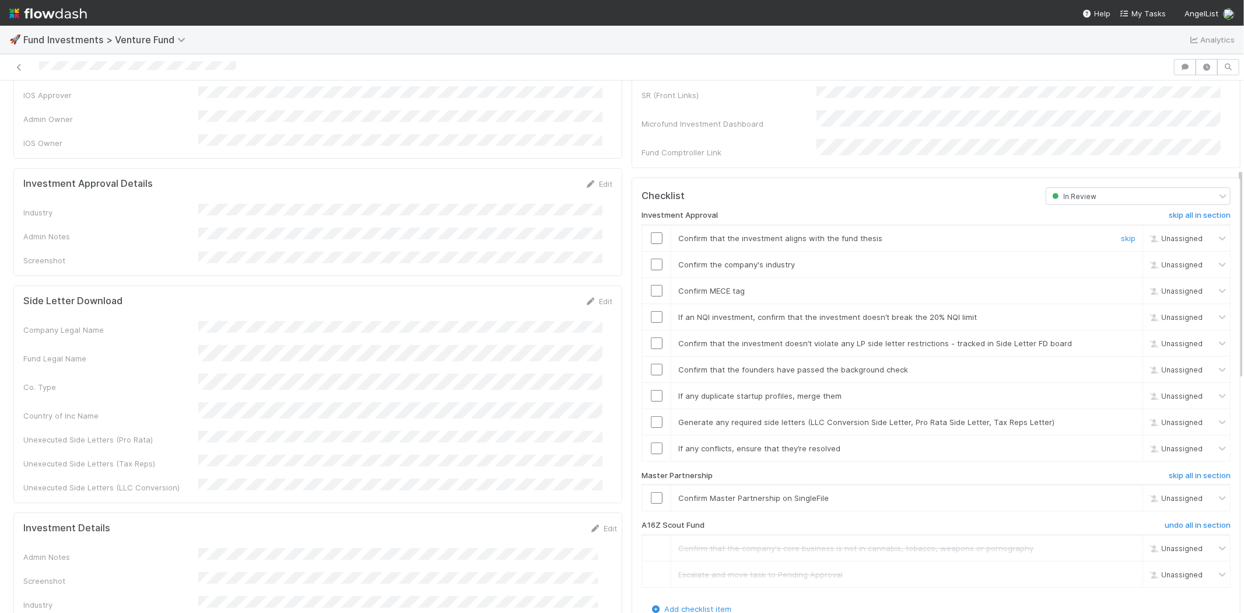
click at [651, 232] on input "checkbox" at bounding box center [657, 238] width 12 height 12
click at [651, 258] on input "checkbox" at bounding box center [657, 264] width 12 height 12
click at [651, 285] on input "checkbox" at bounding box center [657, 291] width 12 height 12
click at [651, 311] on input "checkbox" at bounding box center [657, 317] width 12 height 12
click at [651, 337] on input "checkbox" at bounding box center [657, 343] width 12 height 12
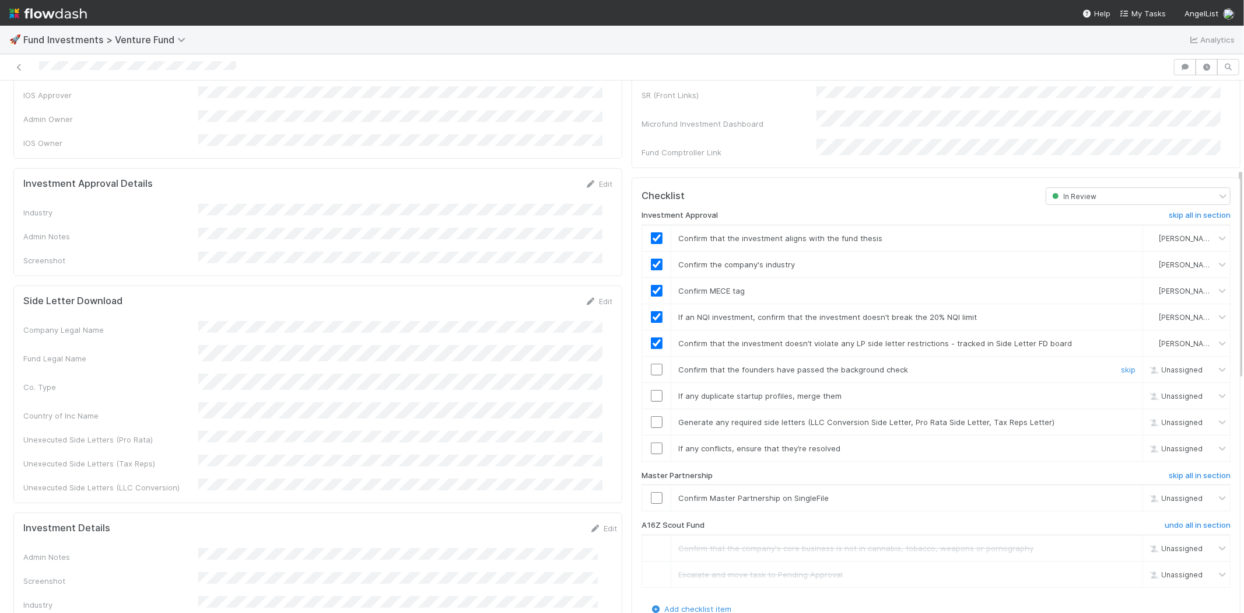
click at [651, 363] on input "checkbox" at bounding box center [657, 369] width 12 height 12
click at [651, 390] on input "checkbox" at bounding box center [657, 396] width 12 height 12
click at [651, 416] on input "checkbox" at bounding box center [657, 422] width 12 height 12
click at [651, 442] on input "checkbox" at bounding box center [657, 448] width 12 height 12
click at [651, 492] on input "checkbox" at bounding box center [657, 498] width 12 height 12
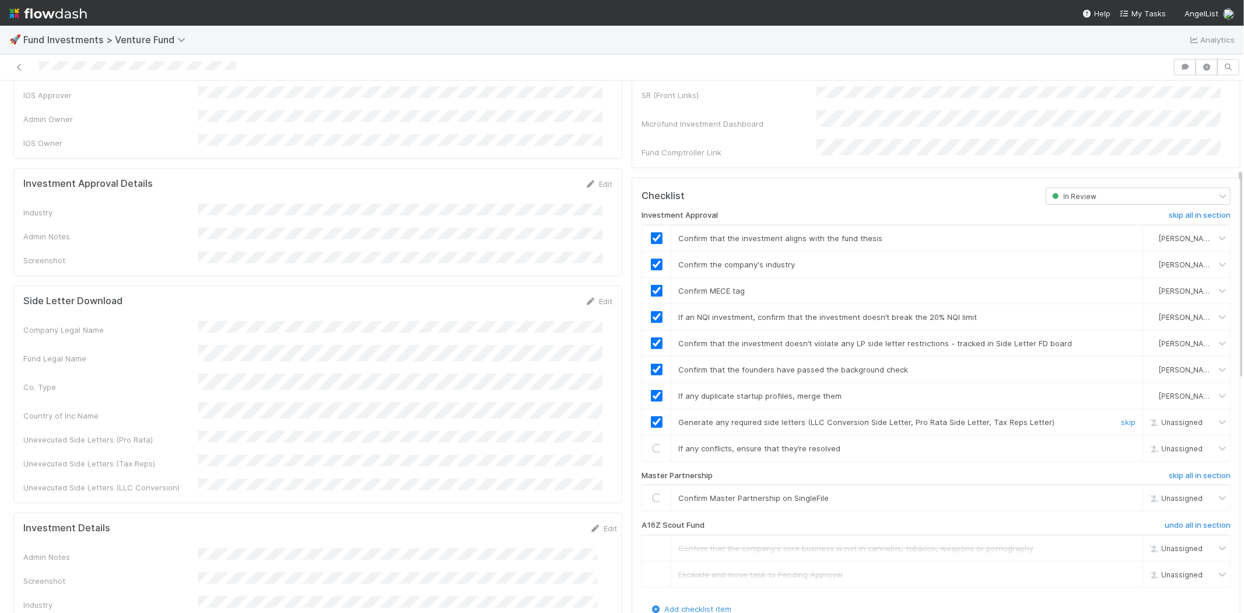
checkbox input "true"
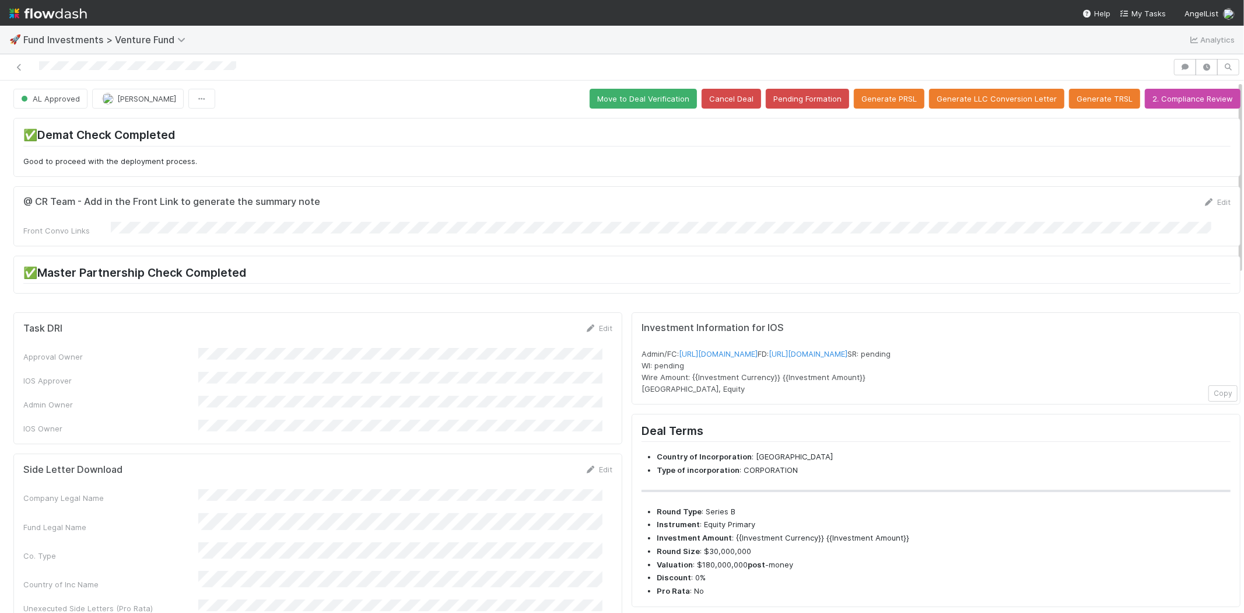
scroll to position [0, 0]
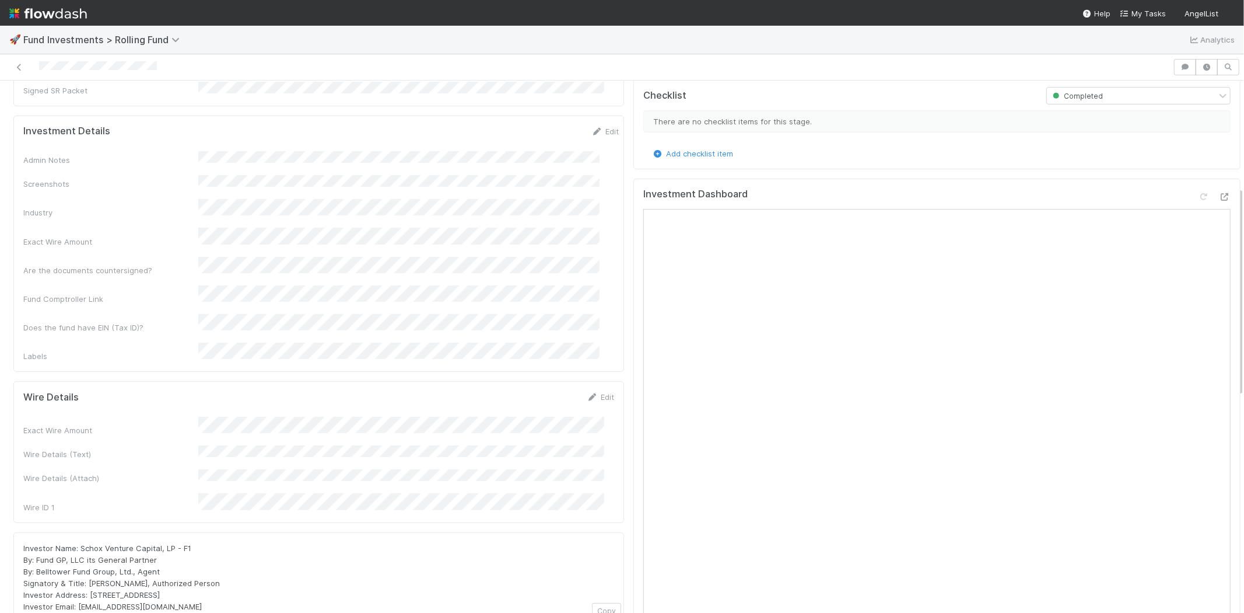
scroll to position [324, 0]
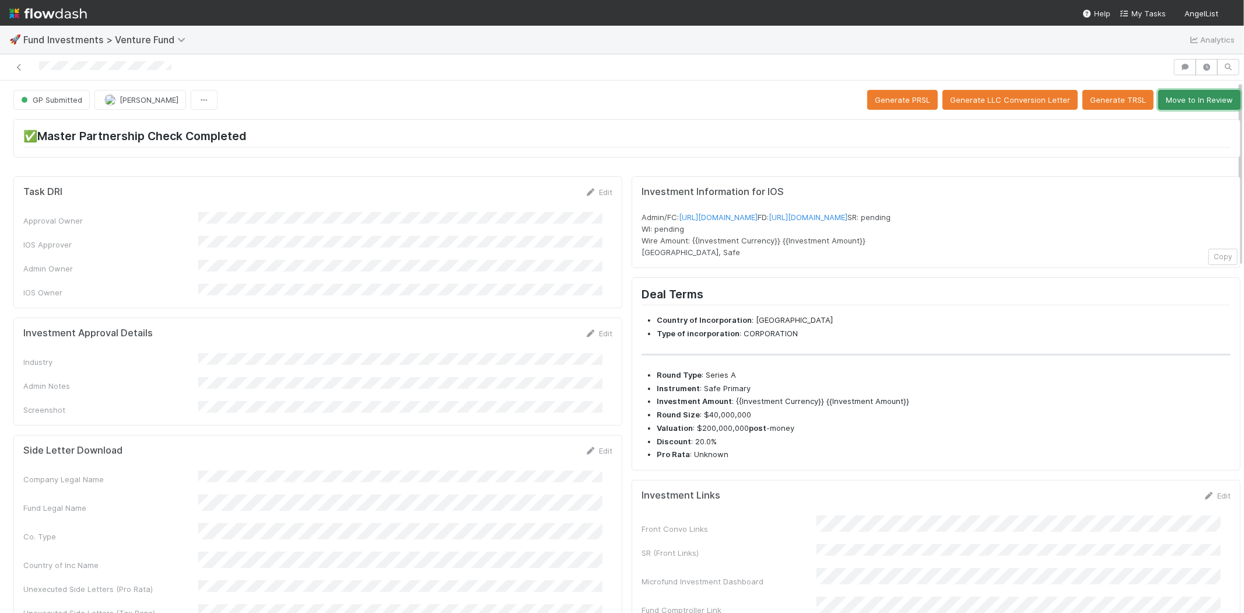
click at [1173, 98] on button "Move to In Review" at bounding box center [1200, 100] width 82 height 20
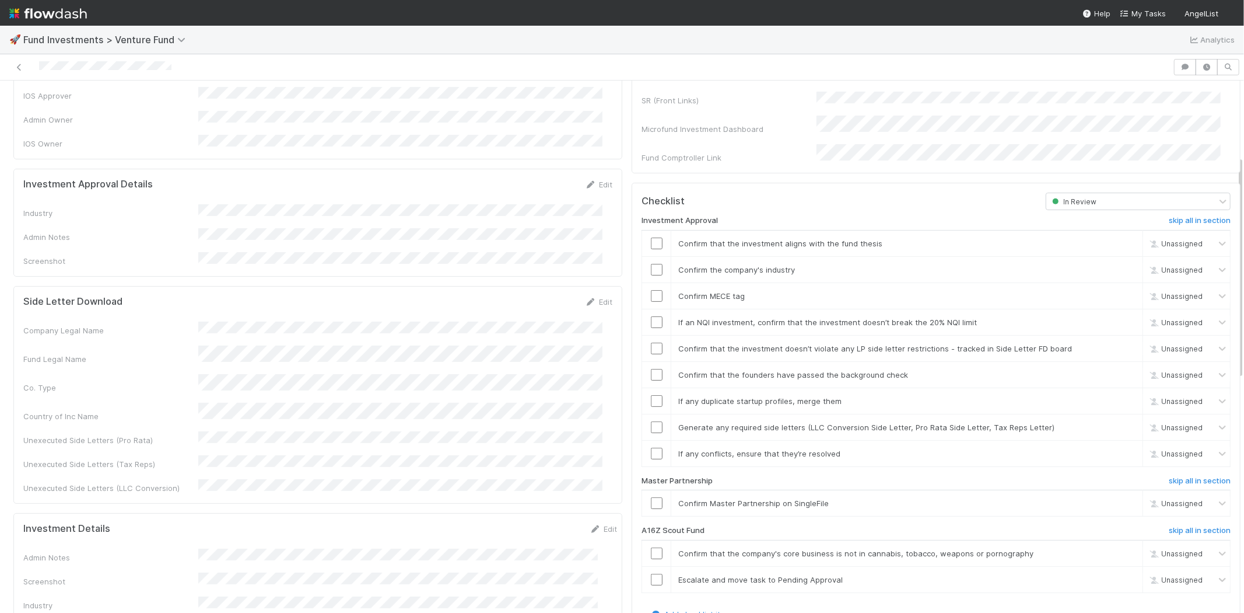
scroll to position [130, 0]
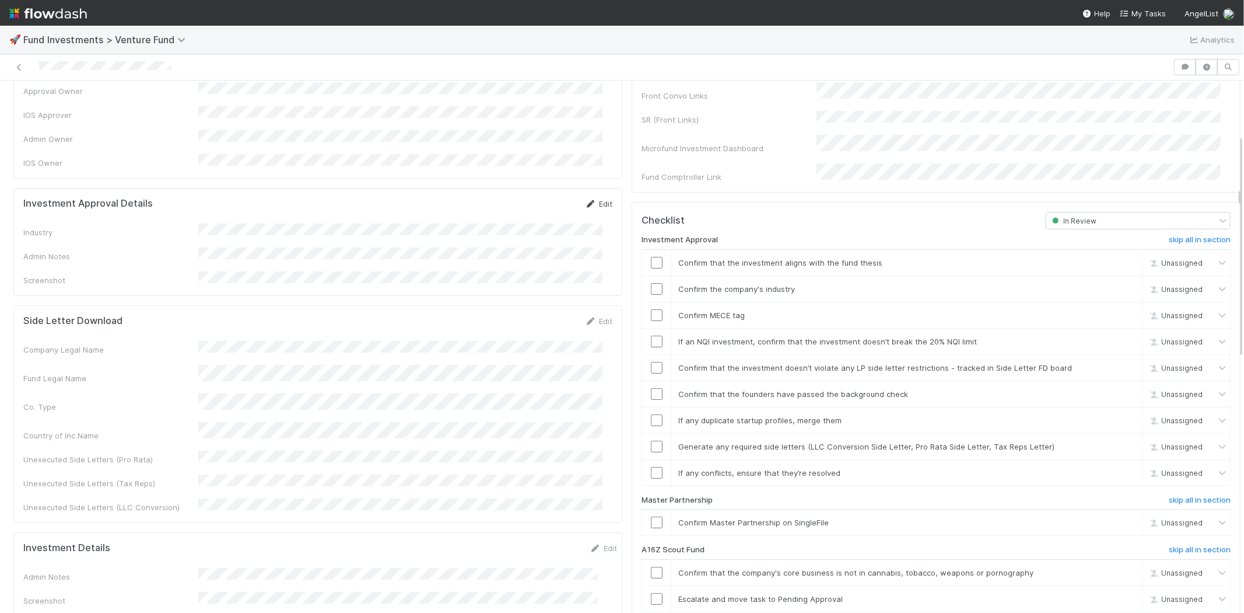
click at [585, 200] on icon at bounding box center [591, 204] width 12 height 8
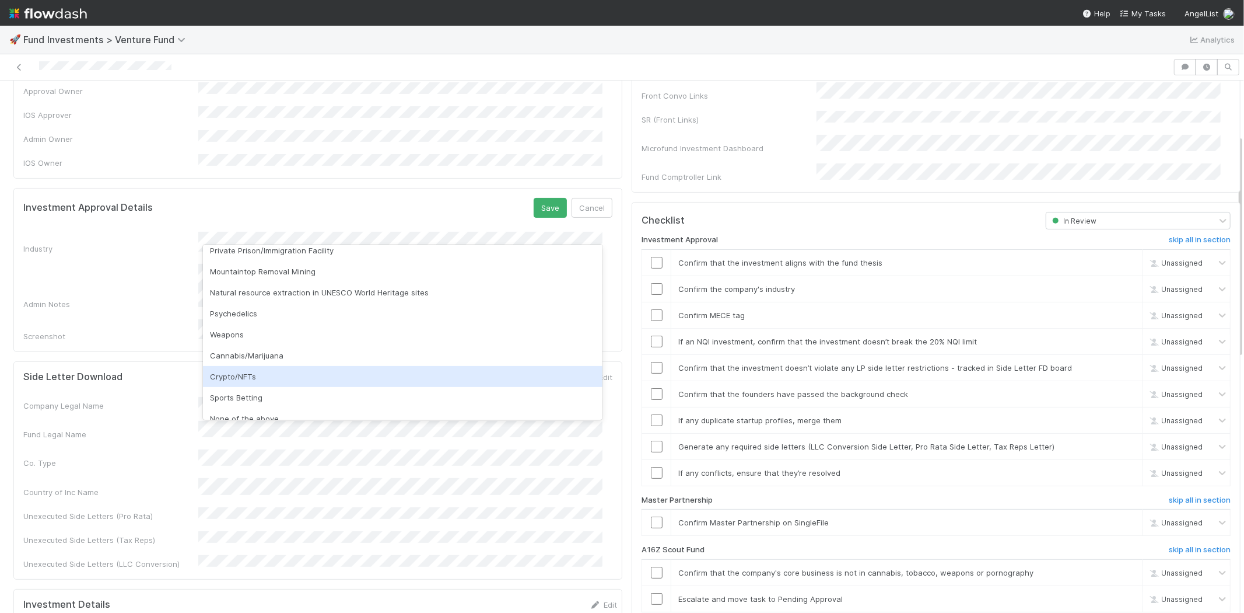
scroll to position [333, 0]
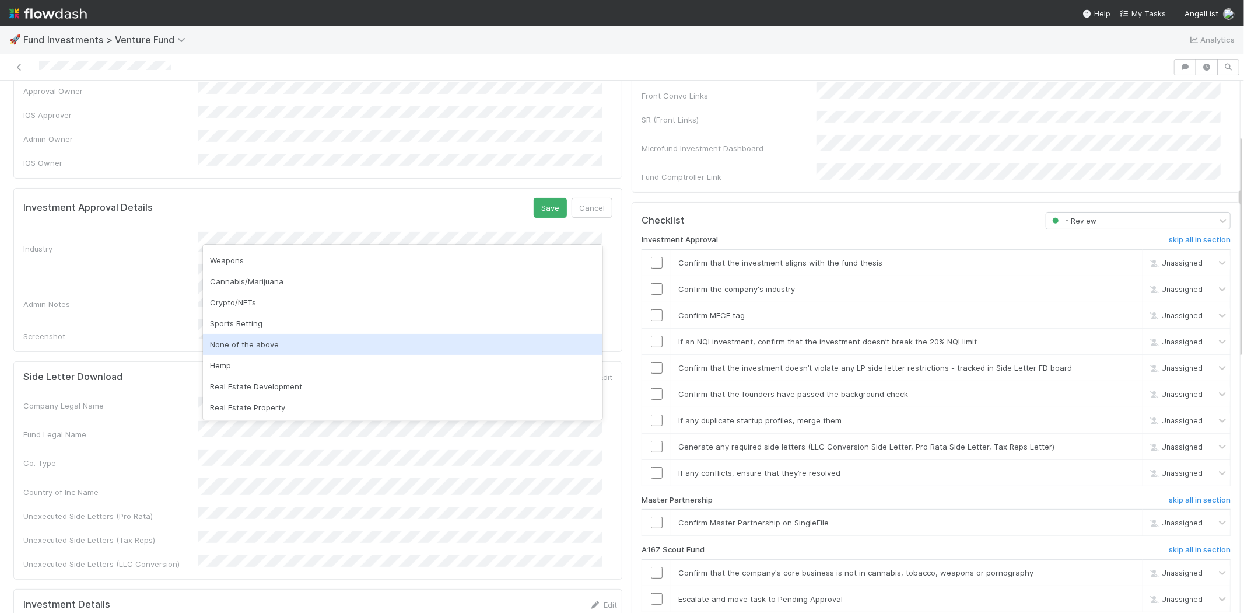
click at [243, 340] on div "None of the above" at bounding box center [403, 344] width 400 height 21
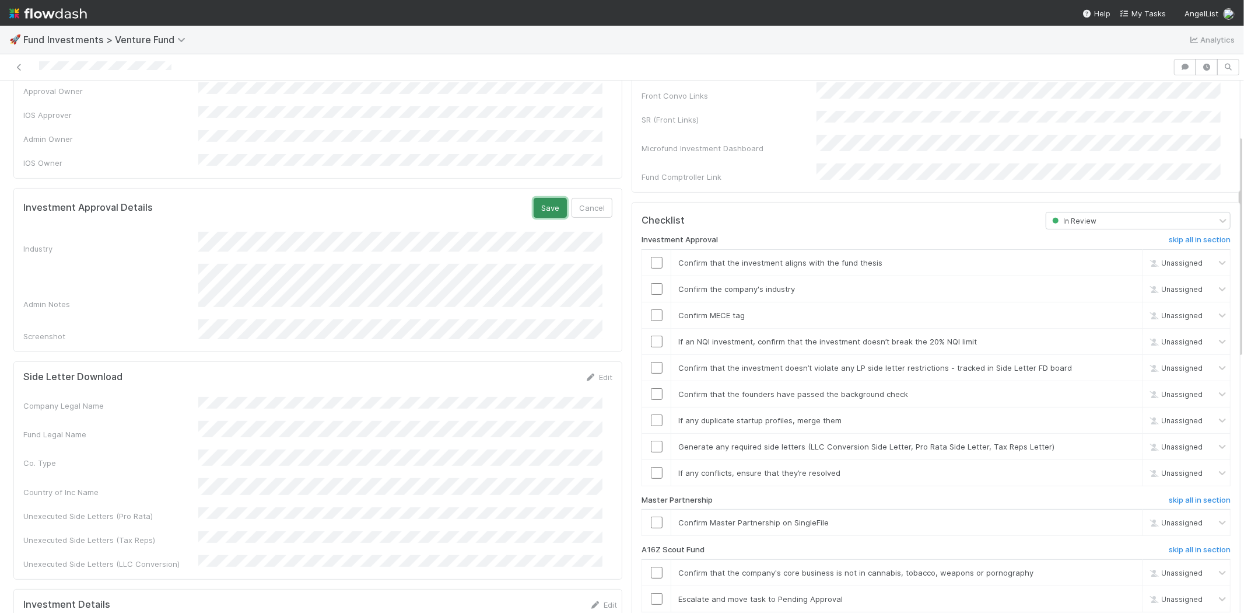
click at [534, 198] on button "Save" at bounding box center [550, 208] width 33 height 20
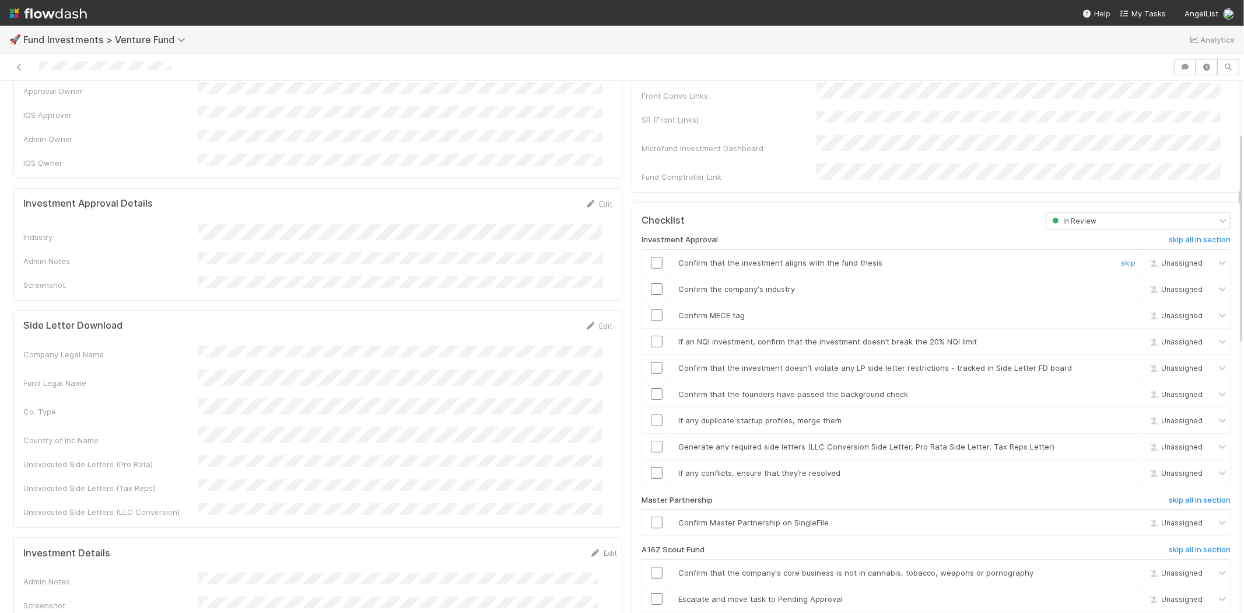
click at [651, 257] on input "checkbox" at bounding box center [657, 263] width 12 height 12
click at [651, 283] on input "checkbox" at bounding box center [657, 289] width 12 height 12
click at [651, 309] on input "checkbox" at bounding box center [657, 315] width 12 height 12
click at [651, 335] on input "checkbox" at bounding box center [657, 341] width 12 height 12
click at [651, 362] on input "checkbox" at bounding box center [657, 368] width 12 height 12
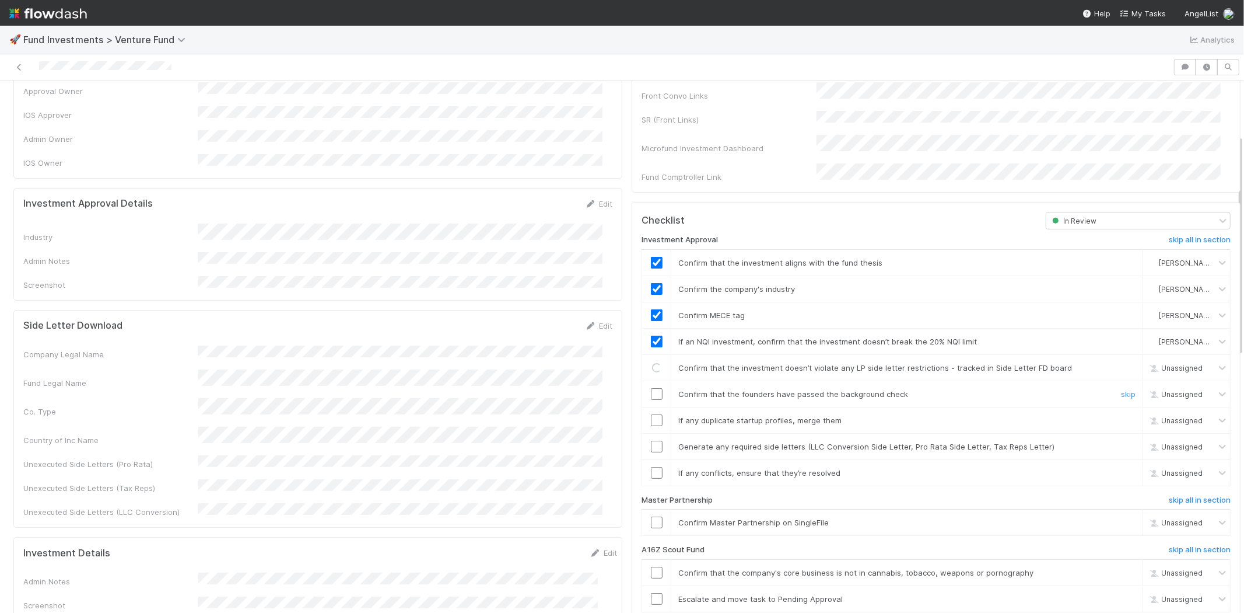
click at [651, 388] on input "checkbox" at bounding box center [657, 394] width 12 height 12
click at [651, 414] on input "checkbox" at bounding box center [657, 420] width 12 height 12
click at [642, 440] on div at bounding box center [656, 446] width 29 height 12
click at [651, 440] on input "checkbox" at bounding box center [657, 446] width 12 height 12
click at [651, 467] on input "checkbox" at bounding box center [657, 473] width 12 height 12
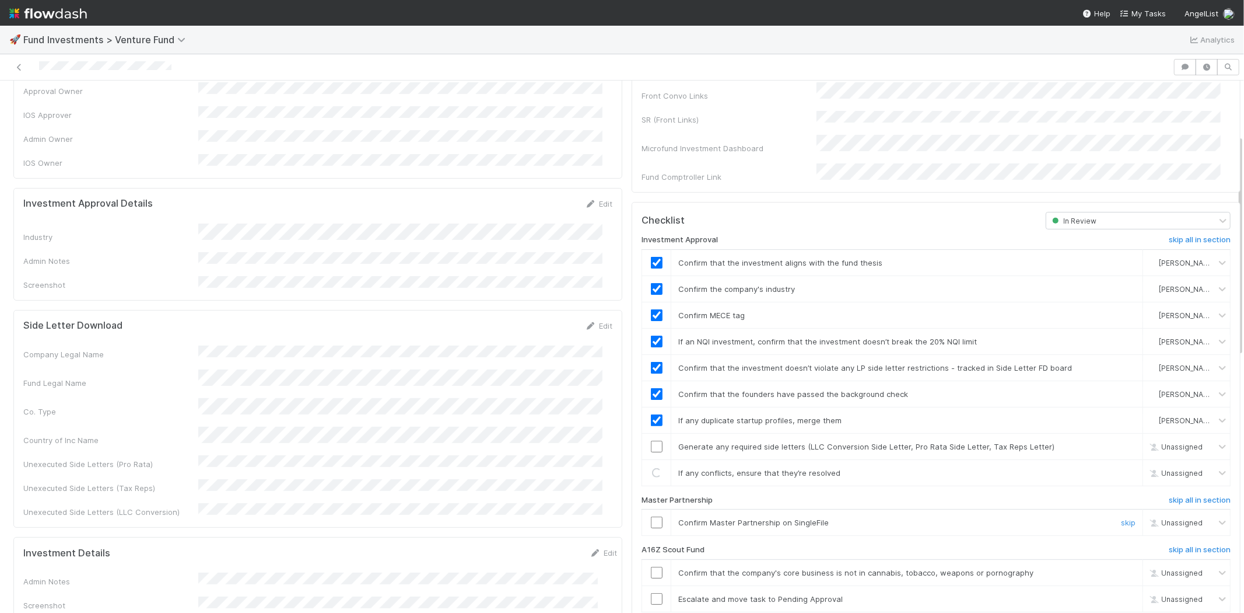
click at [651, 516] on input "checkbox" at bounding box center [657, 522] width 12 height 12
click at [651, 440] on input "checkbox" at bounding box center [657, 446] width 12 height 12
click at [208, 68] on div at bounding box center [587, 67] width 1164 height 16
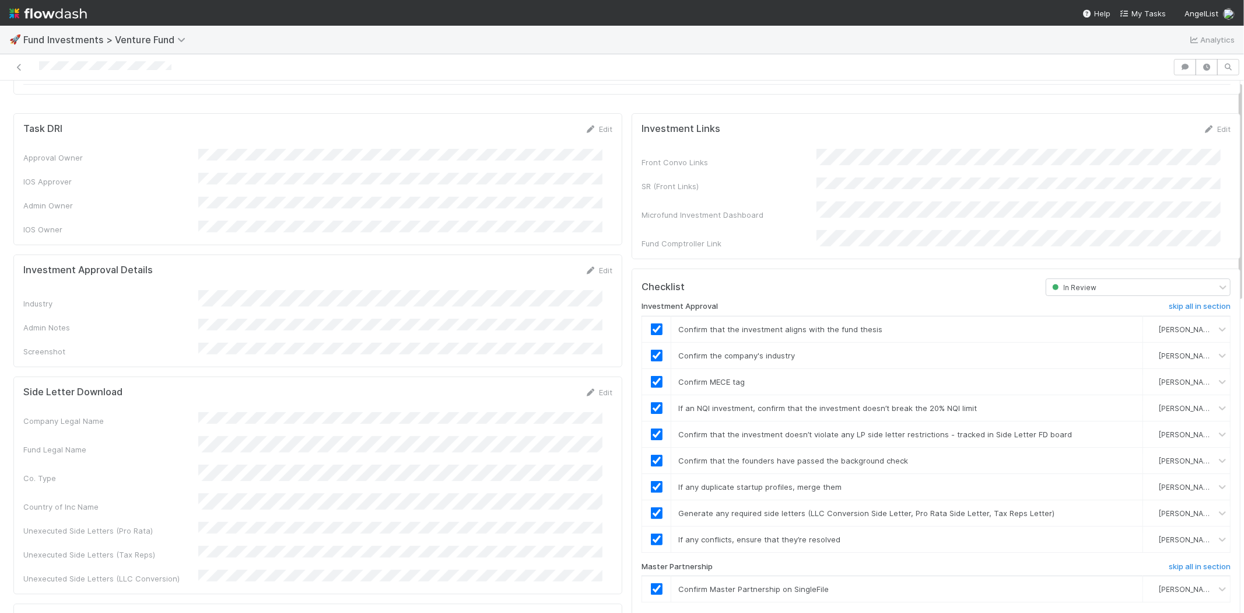
scroll to position [0, 0]
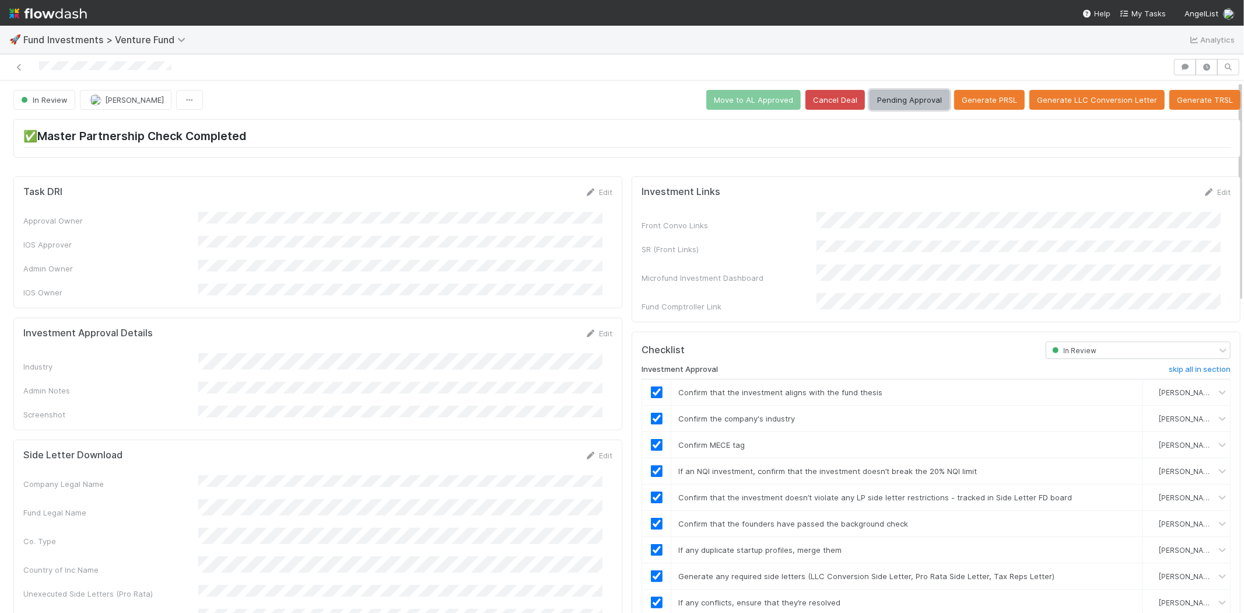
click at [884, 105] on button "Pending Approval" at bounding box center [910, 100] width 80 height 20
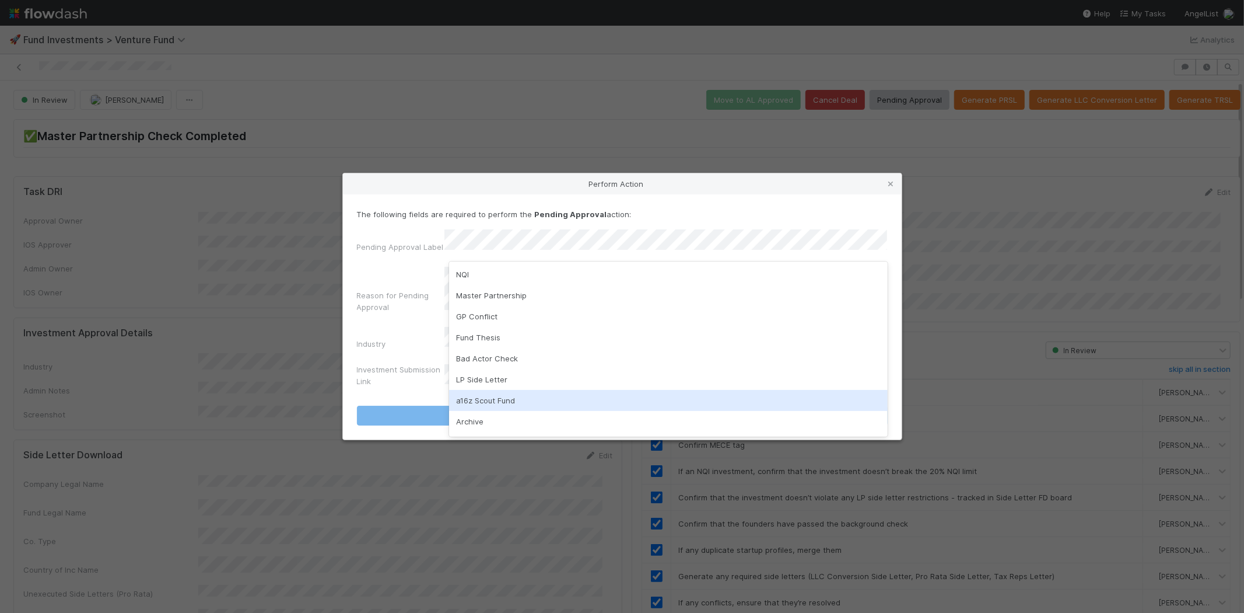
click at [484, 391] on div "a16z Scout Fund" at bounding box center [668, 400] width 439 height 21
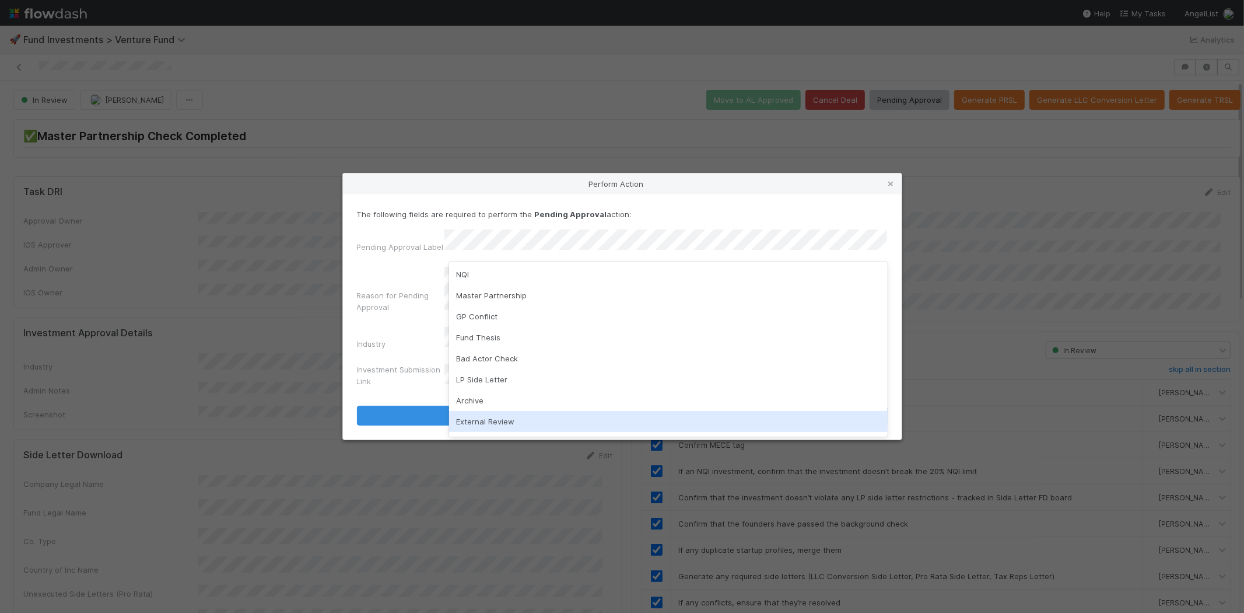
click at [491, 417] on div "External Review" at bounding box center [668, 421] width 439 height 21
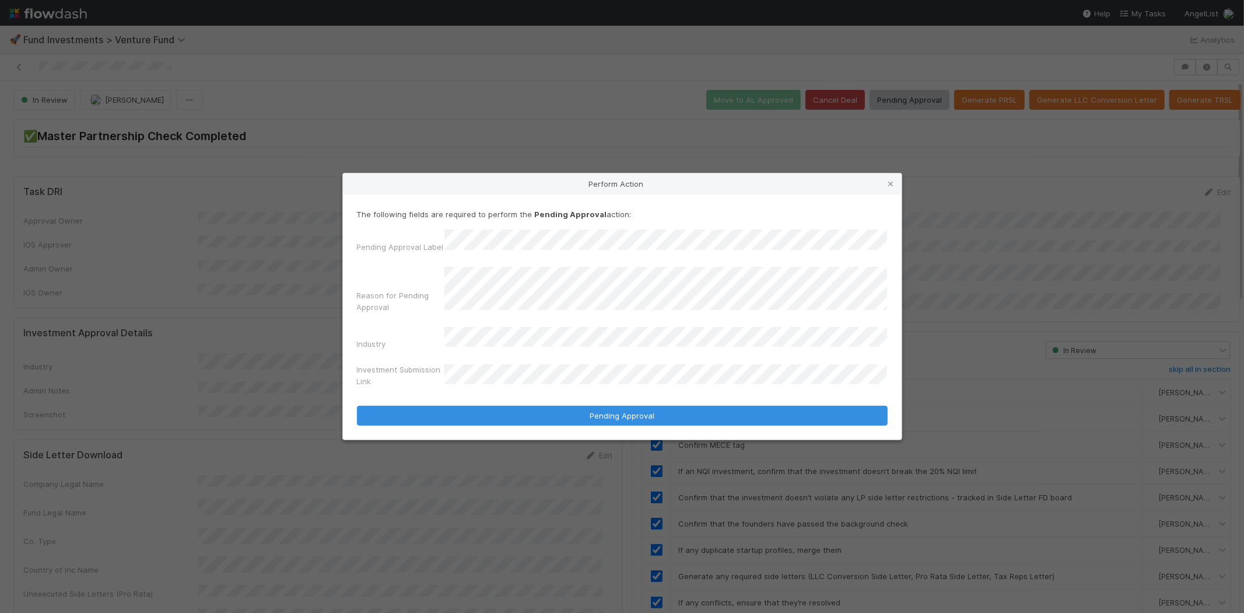
click at [357, 405] on button "Pending Approval" at bounding box center [622, 415] width 531 height 20
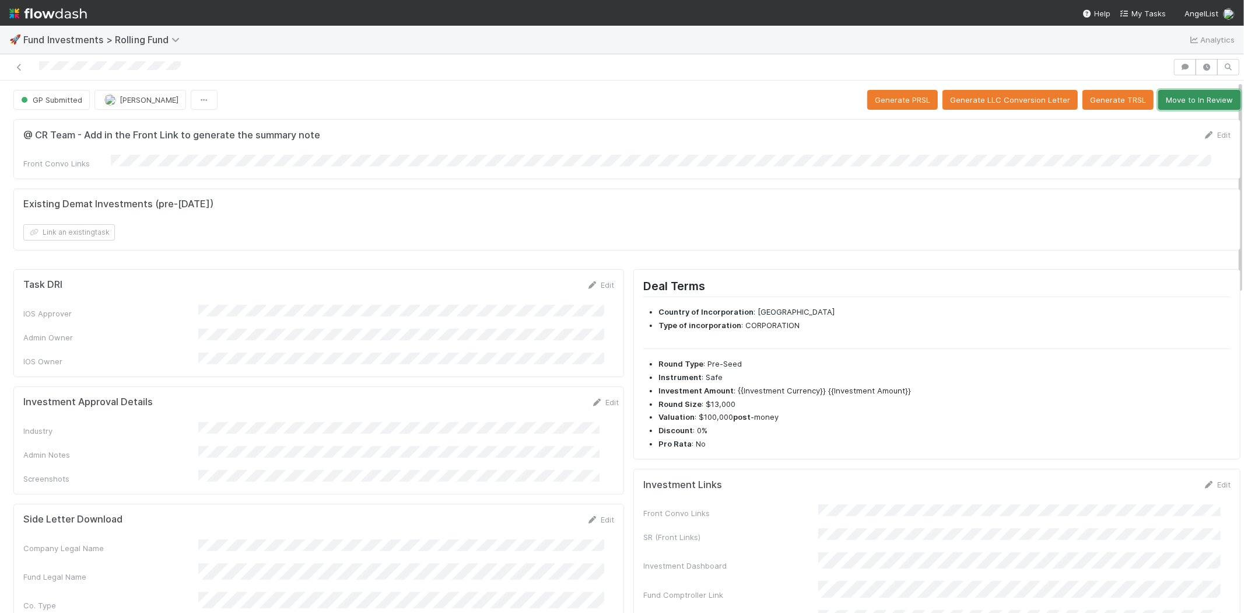
click at [1171, 102] on button "Move to In Review" at bounding box center [1200, 100] width 82 height 20
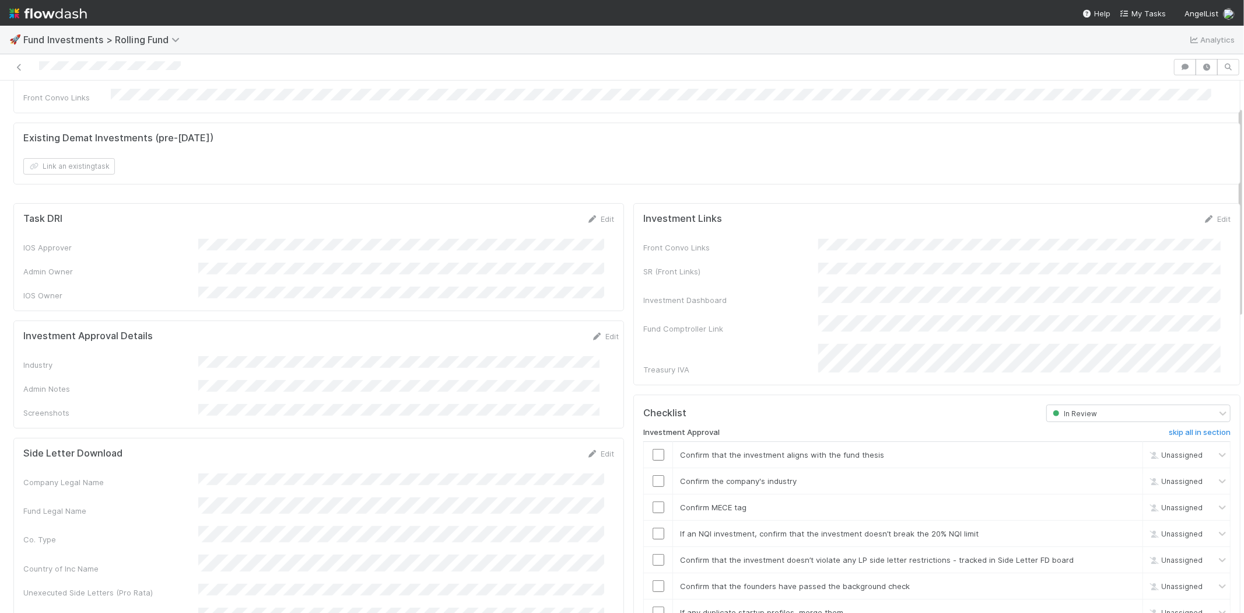
scroll to position [65, 0]
click at [592, 333] on link "Edit" at bounding box center [605, 337] width 27 height 9
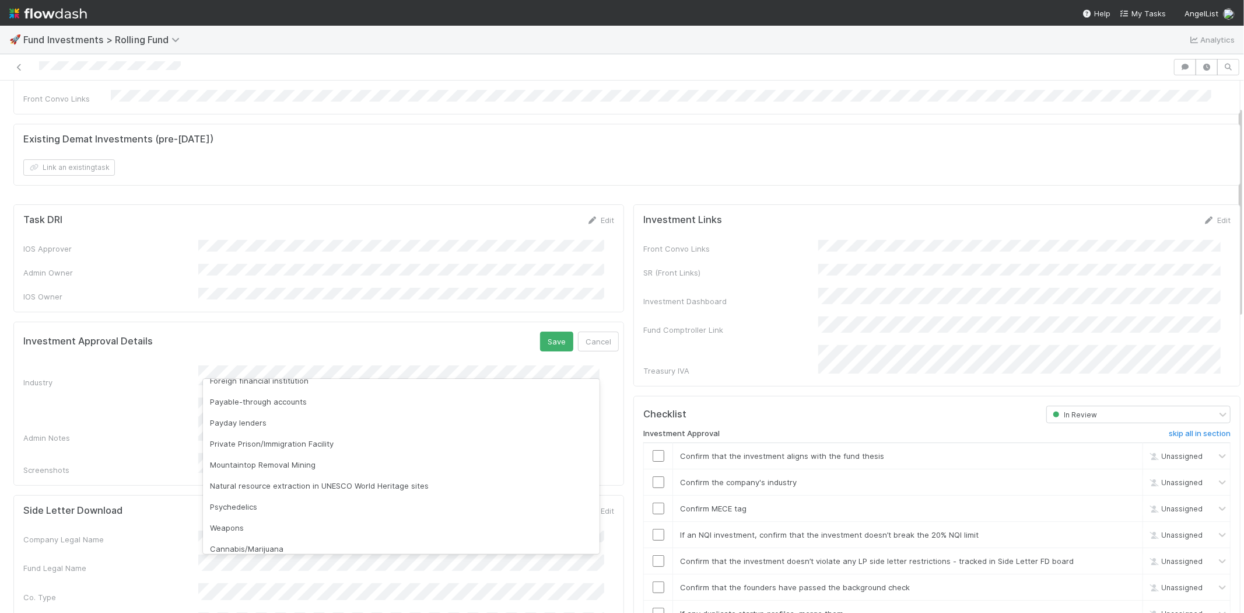
scroll to position [333, 0]
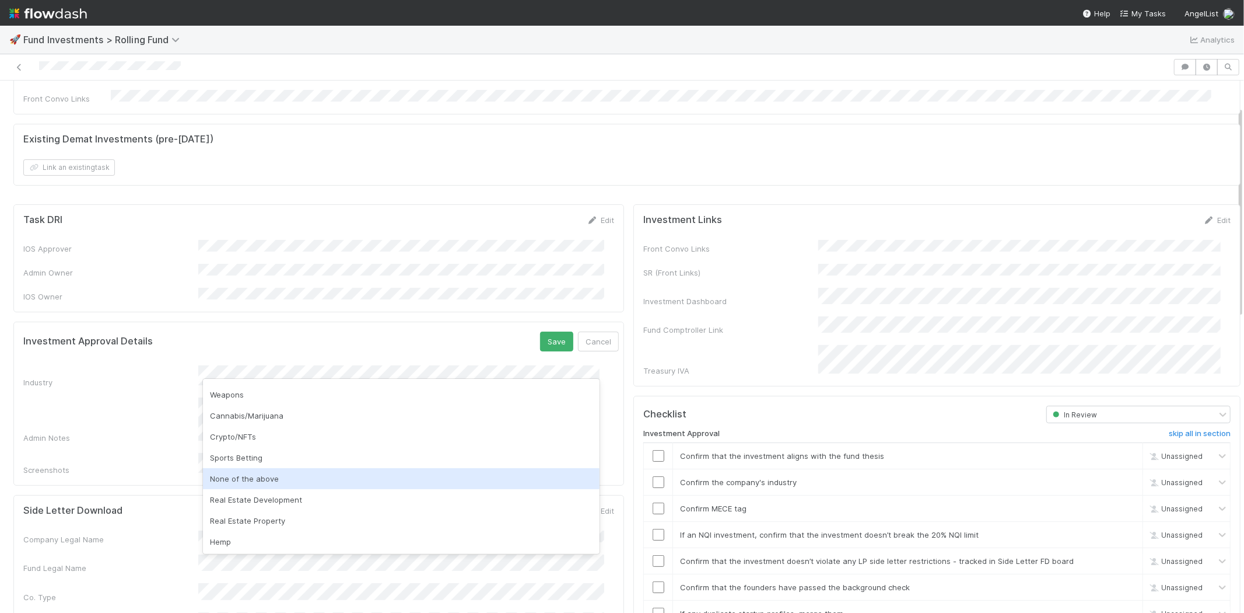
click at [266, 474] on div "None of the above" at bounding box center [401, 478] width 397 height 21
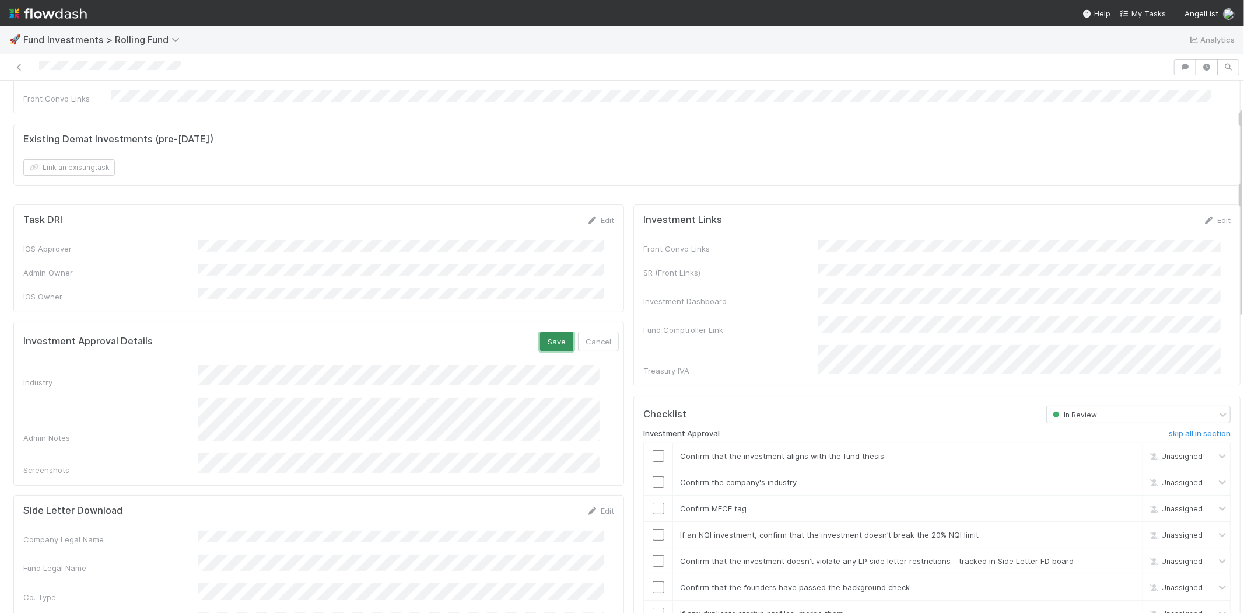
click at [540, 331] on button "Save" at bounding box center [556, 341] width 33 height 20
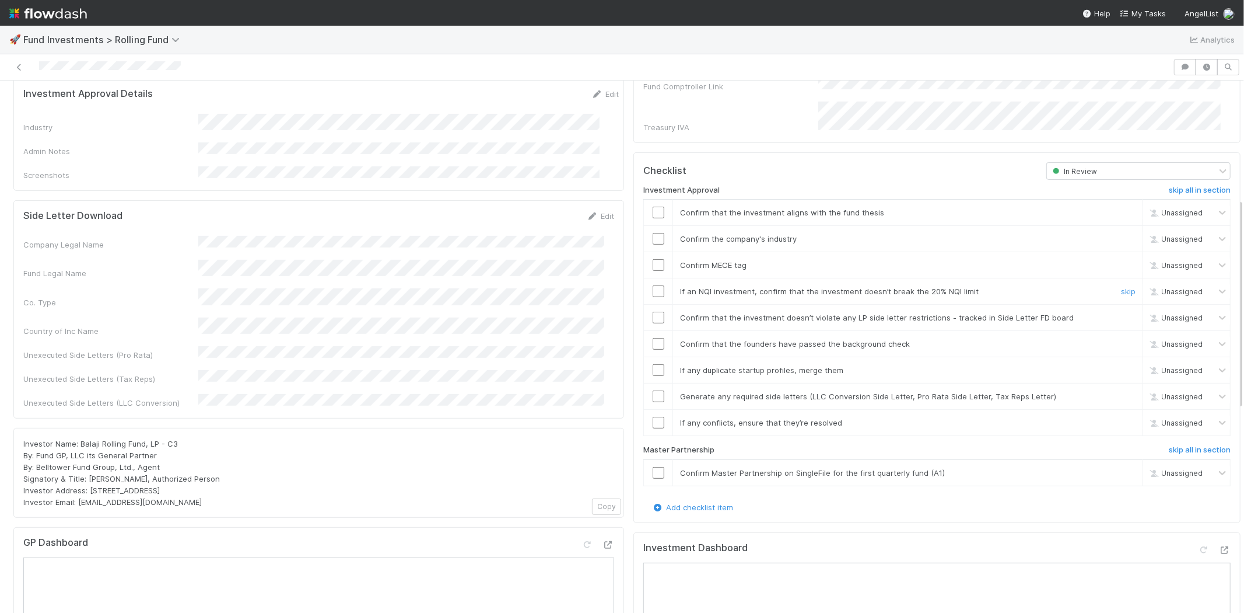
scroll to position [324, 0]
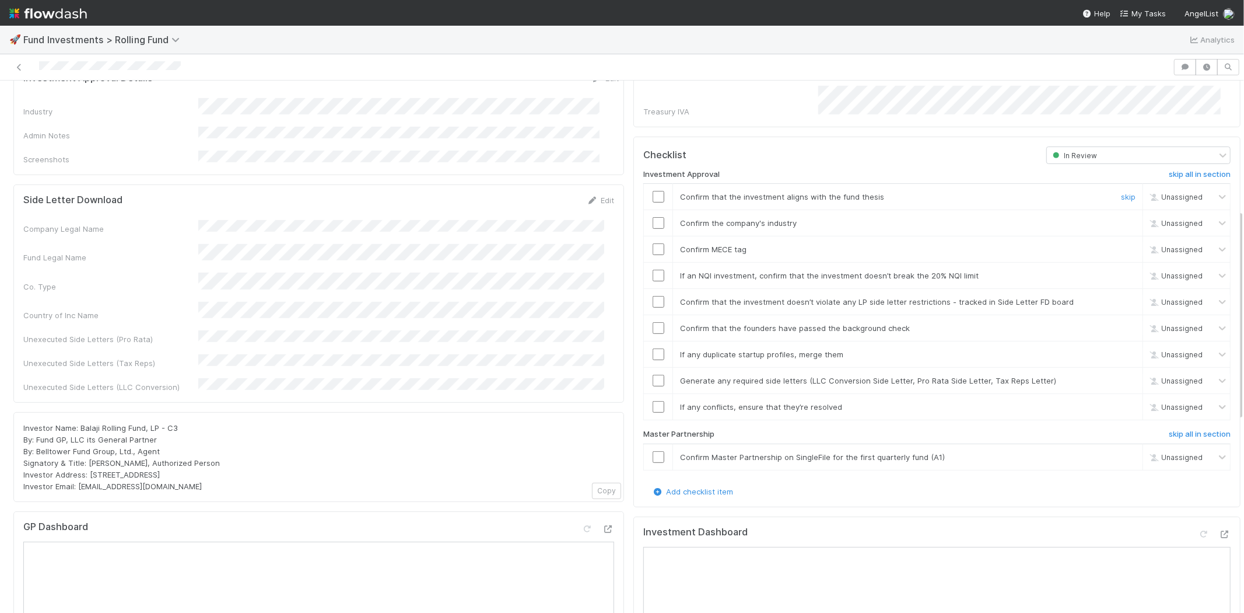
click at [653, 191] on input "checkbox" at bounding box center [659, 197] width 12 height 12
click at [649, 212] on td at bounding box center [658, 223] width 29 height 26
click at [653, 217] on input "checkbox" at bounding box center [659, 223] width 12 height 12
click at [653, 243] on input "checkbox" at bounding box center [659, 249] width 12 height 12
click at [653, 270] on input "checkbox" at bounding box center [659, 276] width 12 height 12
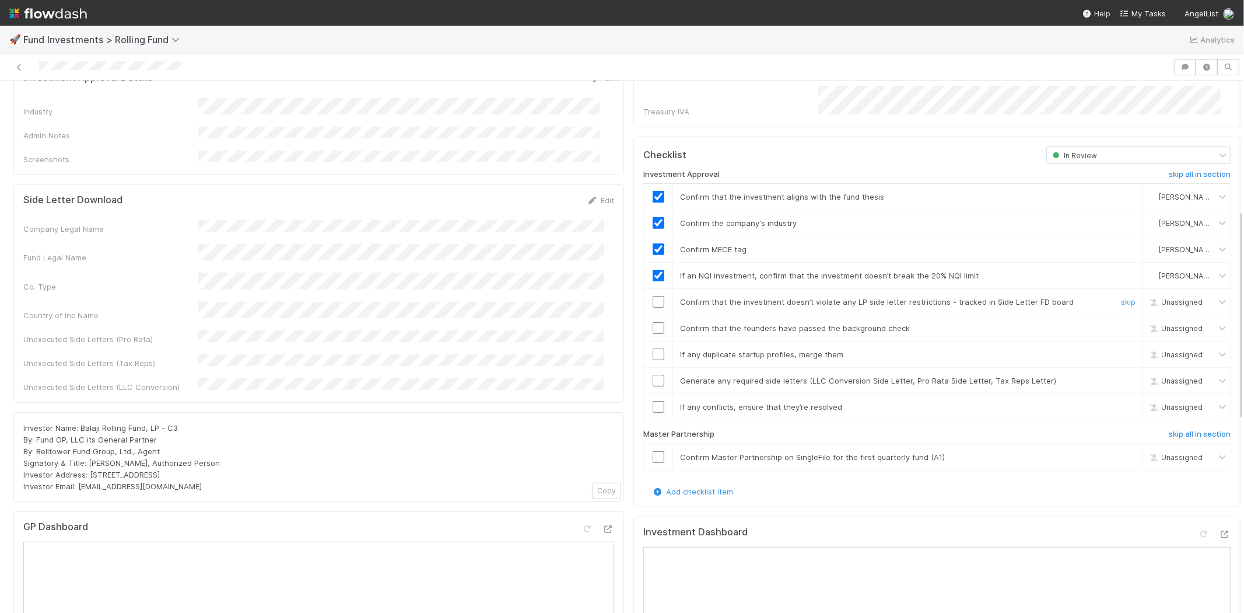
click at [653, 296] on input "checkbox" at bounding box center [659, 302] width 12 height 12
click at [653, 322] on input "checkbox" at bounding box center [659, 328] width 12 height 12
click at [653, 348] on input "checkbox" at bounding box center [659, 354] width 12 height 12
checkbox input "true"
click at [653, 375] on input "checkbox" at bounding box center [659, 381] width 12 height 12
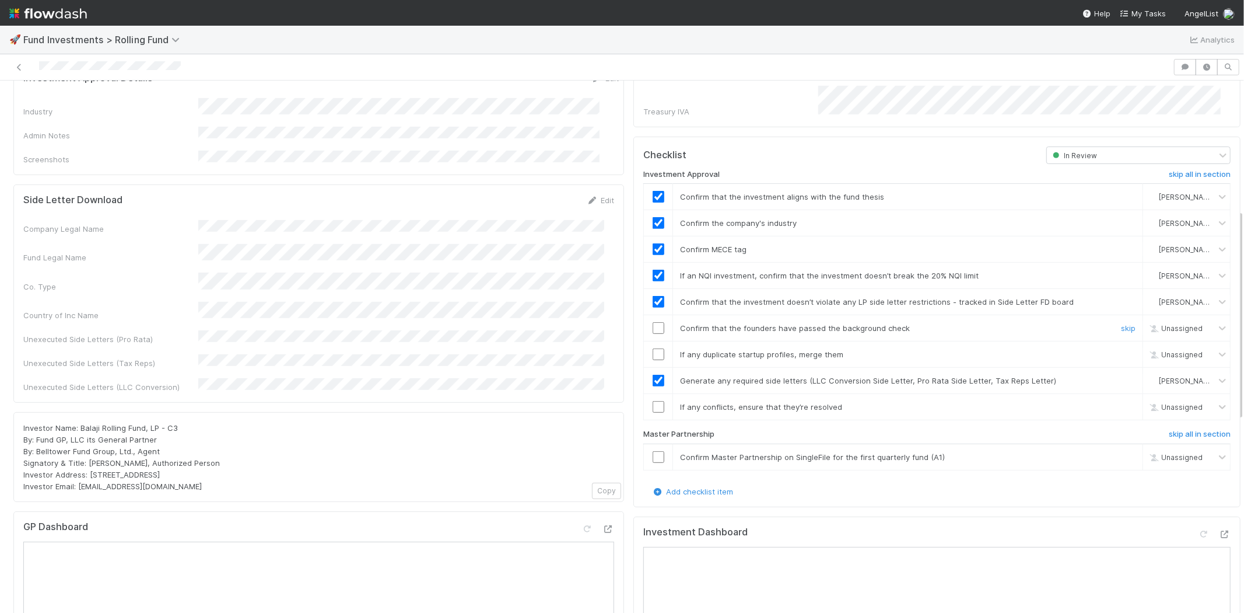
click at [653, 322] on input "checkbox" at bounding box center [659, 328] width 12 height 12
click at [646, 343] on td at bounding box center [658, 354] width 29 height 26
click at [653, 348] on input "checkbox" at bounding box center [659, 354] width 12 height 12
click at [653, 401] on input "checkbox" at bounding box center [659, 407] width 12 height 12
click at [653, 451] on input "checkbox" at bounding box center [659, 457] width 12 height 12
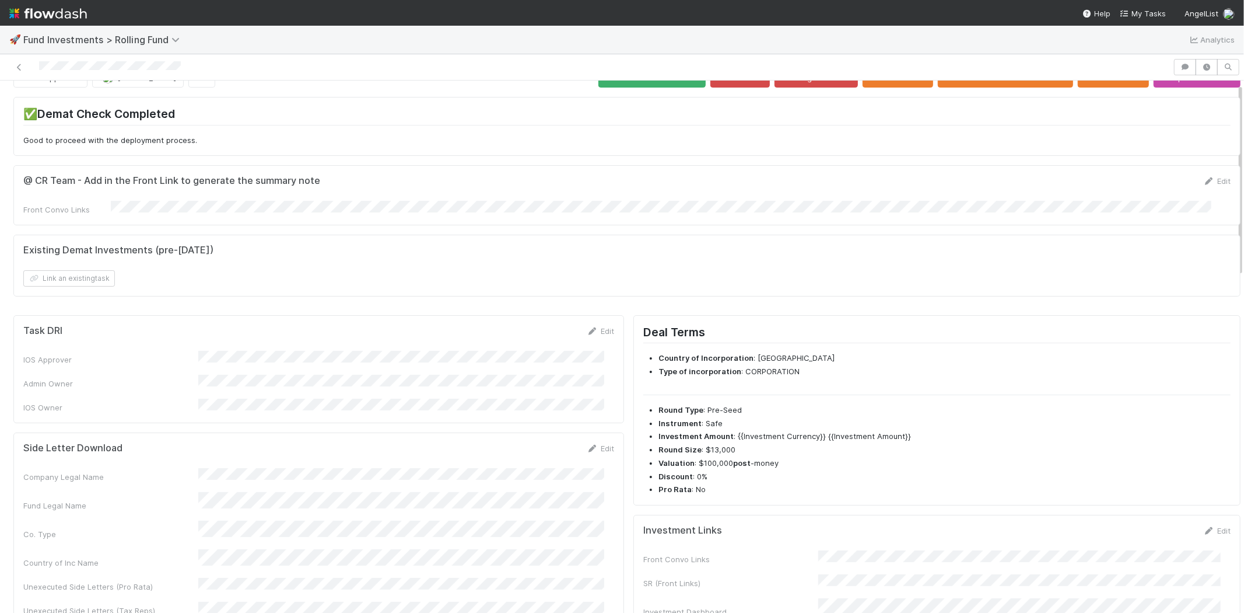
scroll to position [0, 0]
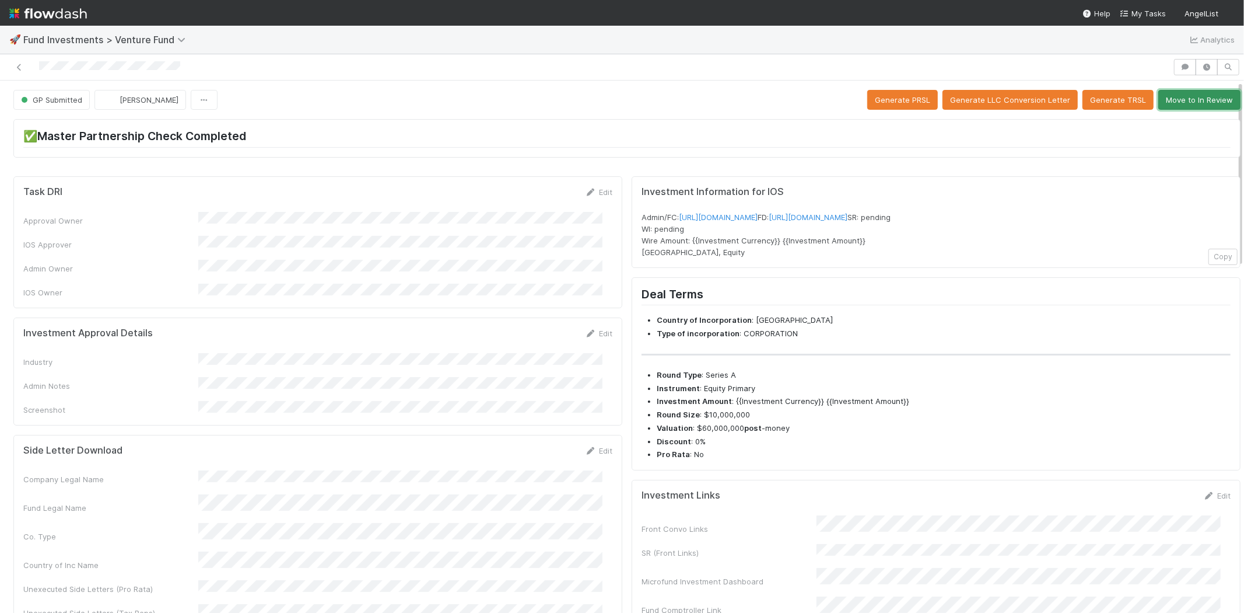
click at [1174, 97] on button "Move to In Review" at bounding box center [1200, 100] width 82 height 20
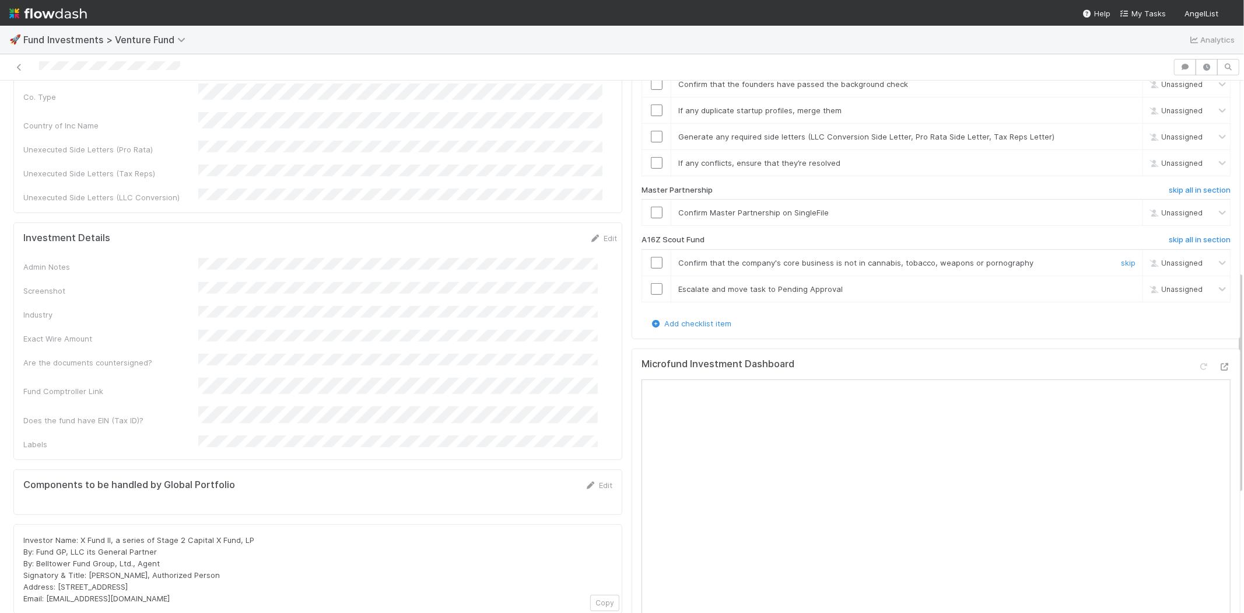
scroll to position [453, 0]
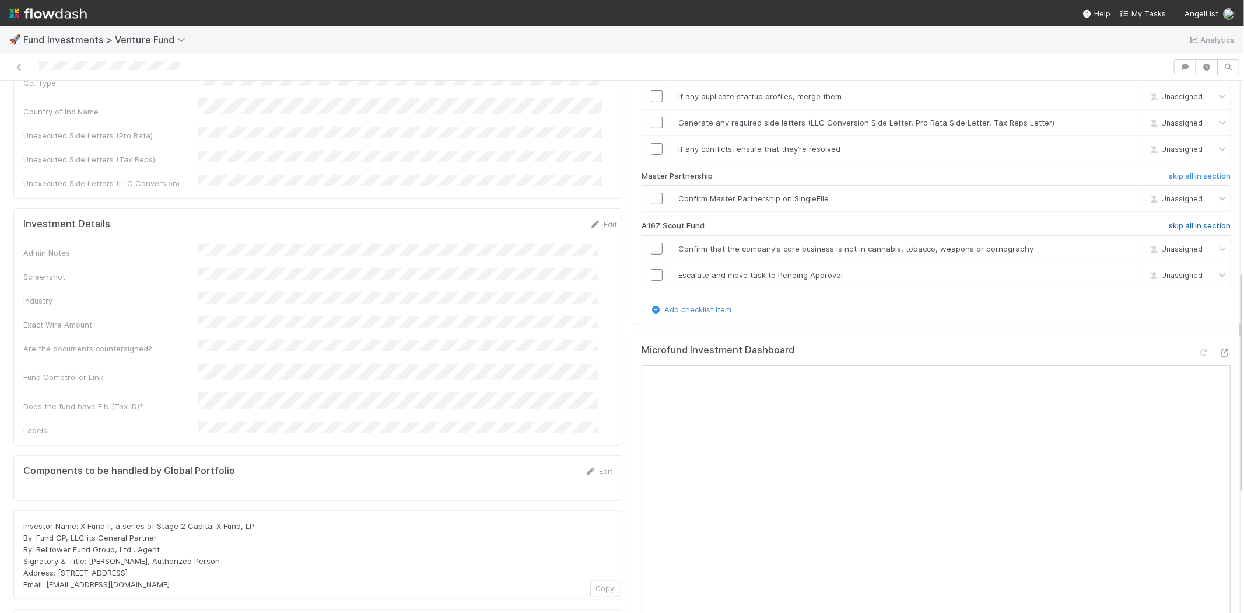
click at [1177, 221] on h6 "skip all in section" at bounding box center [1200, 225] width 62 height 9
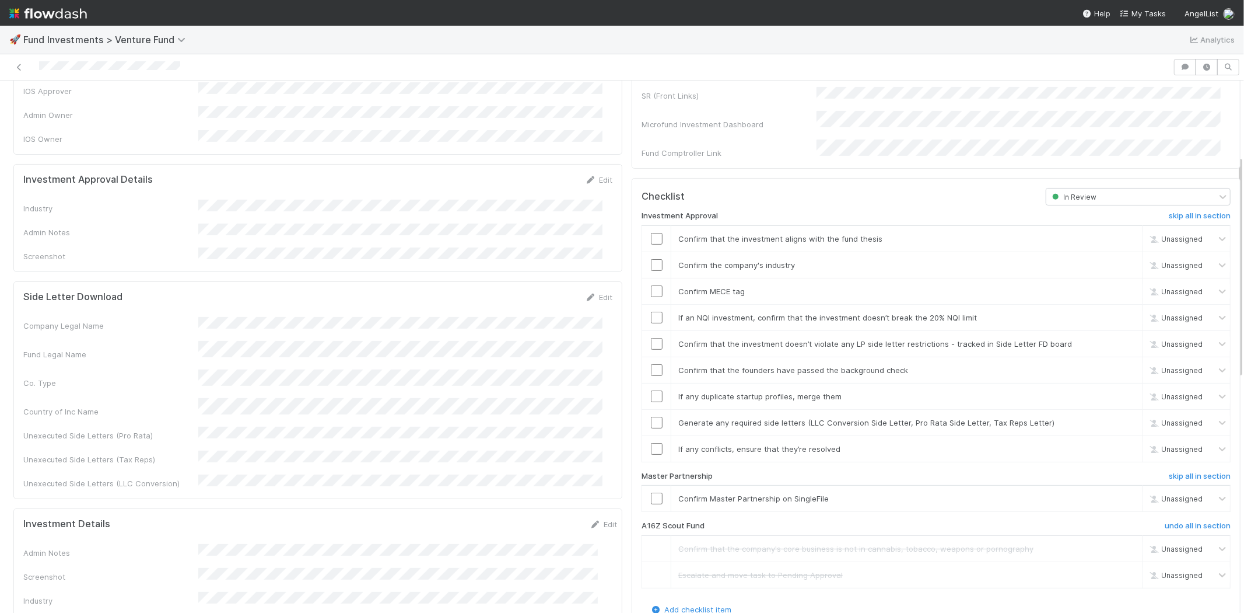
scroll to position [152, 0]
click at [585, 177] on icon at bounding box center [591, 181] width 12 height 8
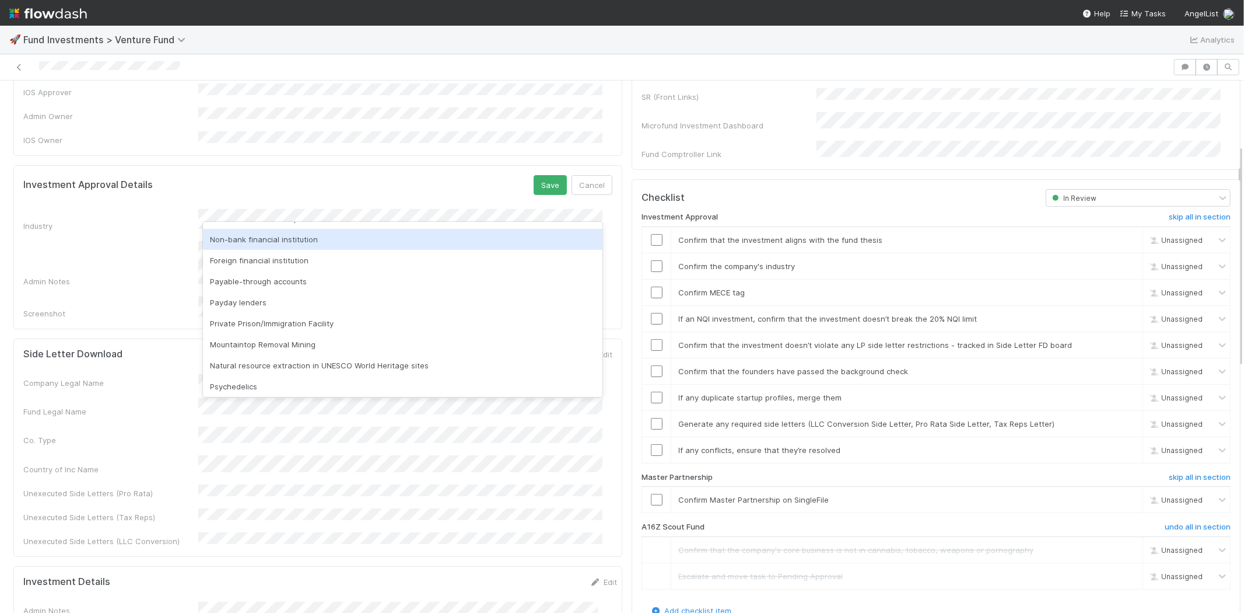
scroll to position [333, 0]
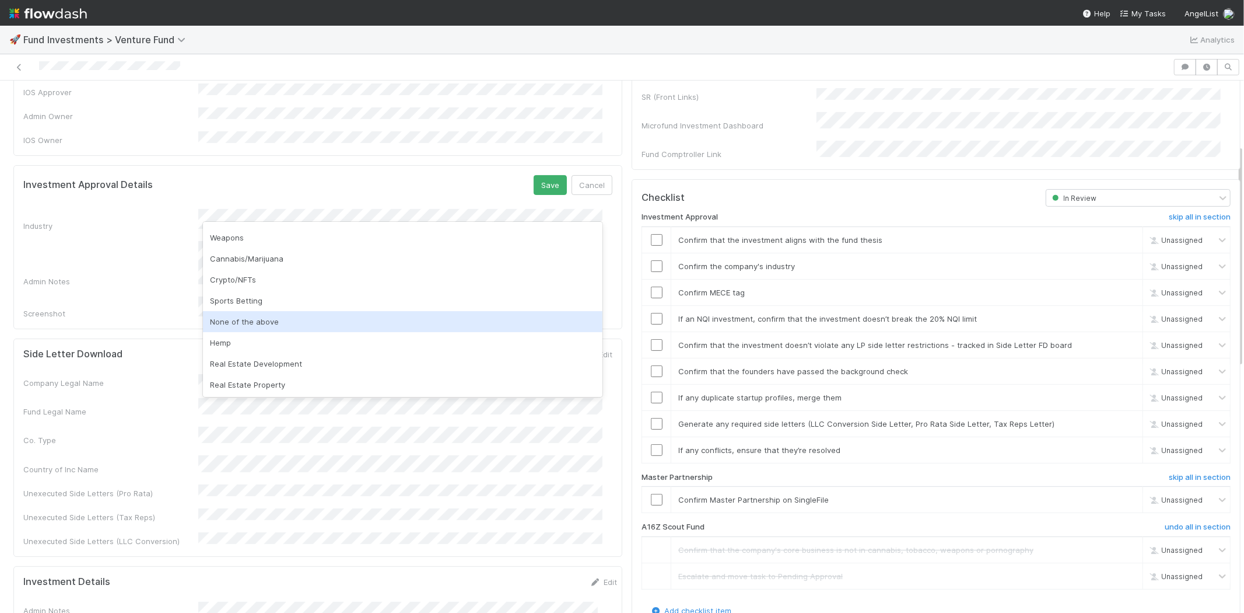
click at [251, 320] on div "None of the above" at bounding box center [403, 321] width 400 height 21
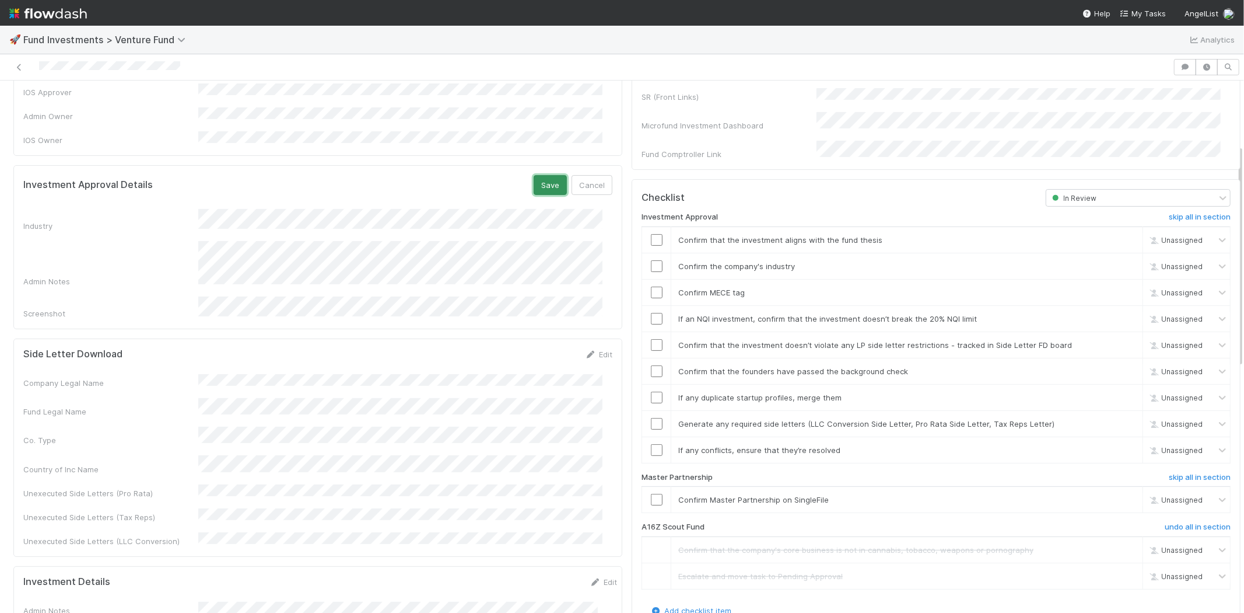
click at [543, 175] on button "Save" at bounding box center [550, 185] width 33 height 20
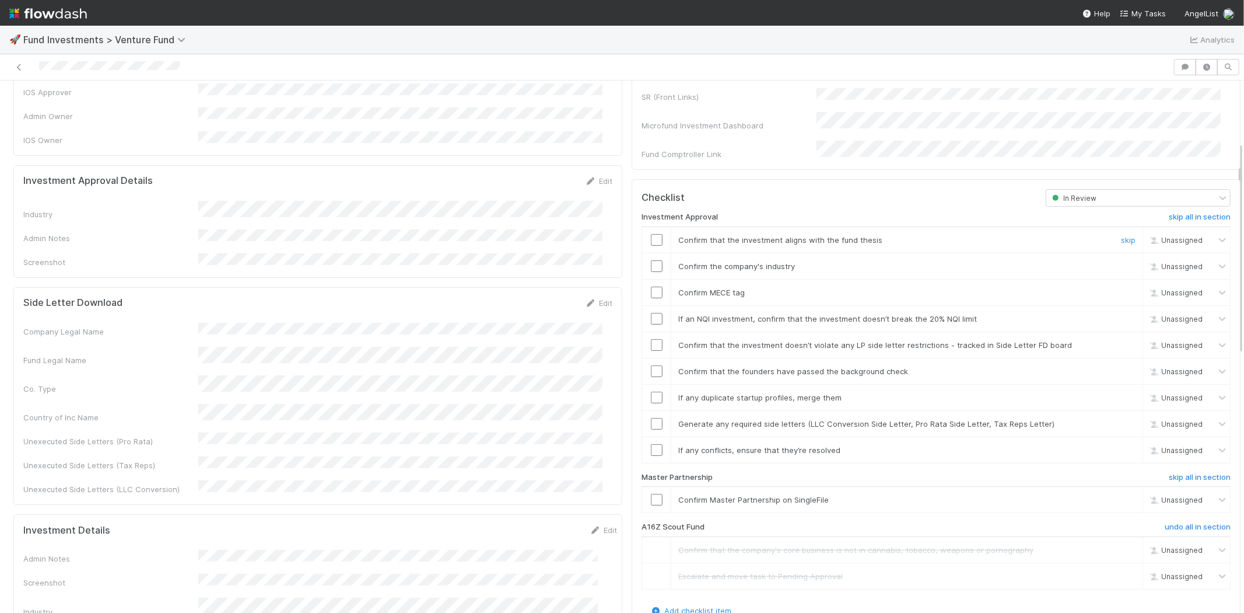
click at [651, 234] on input "checkbox" at bounding box center [657, 240] width 12 height 12
click at [651, 260] on input "checkbox" at bounding box center [657, 266] width 12 height 12
click at [651, 286] on input "checkbox" at bounding box center [657, 292] width 12 height 12
click at [651, 313] on input "checkbox" at bounding box center [657, 319] width 12 height 12
click at [651, 339] on input "checkbox" at bounding box center [657, 345] width 12 height 12
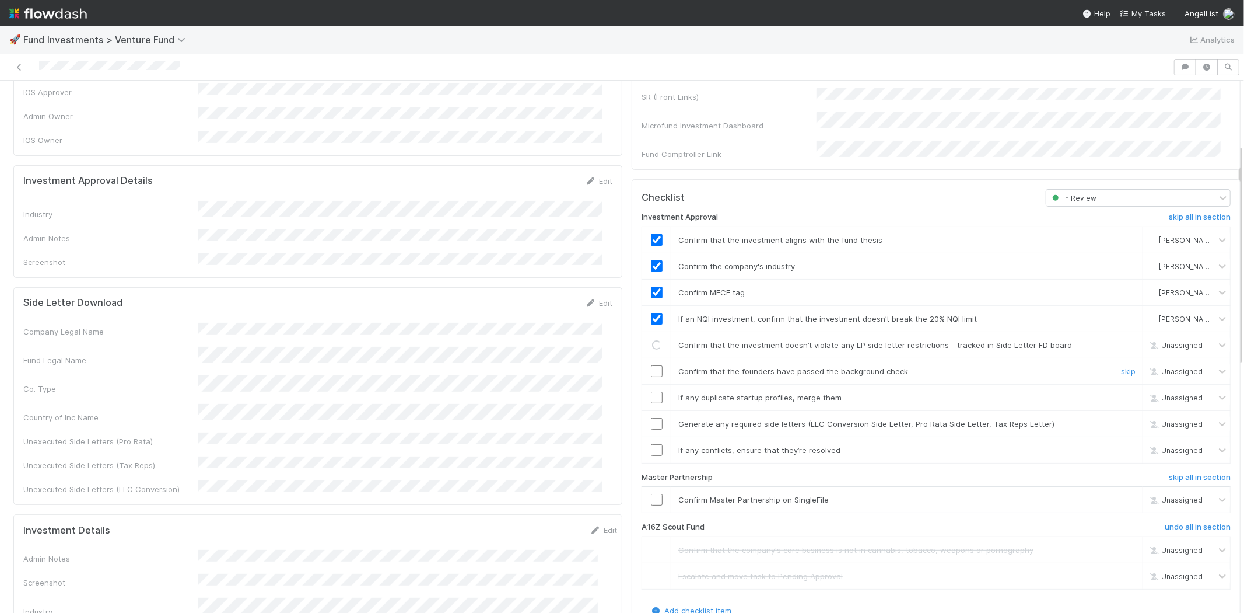
click at [651, 365] on input "checkbox" at bounding box center [657, 371] width 12 height 12
click at [651, 391] on input "checkbox" at bounding box center [657, 397] width 12 height 12
click at [651, 418] on input "checkbox" at bounding box center [657, 424] width 12 height 12
checkbox input "true"
click at [651, 365] on input "checkbox" at bounding box center [657, 371] width 12 height 12
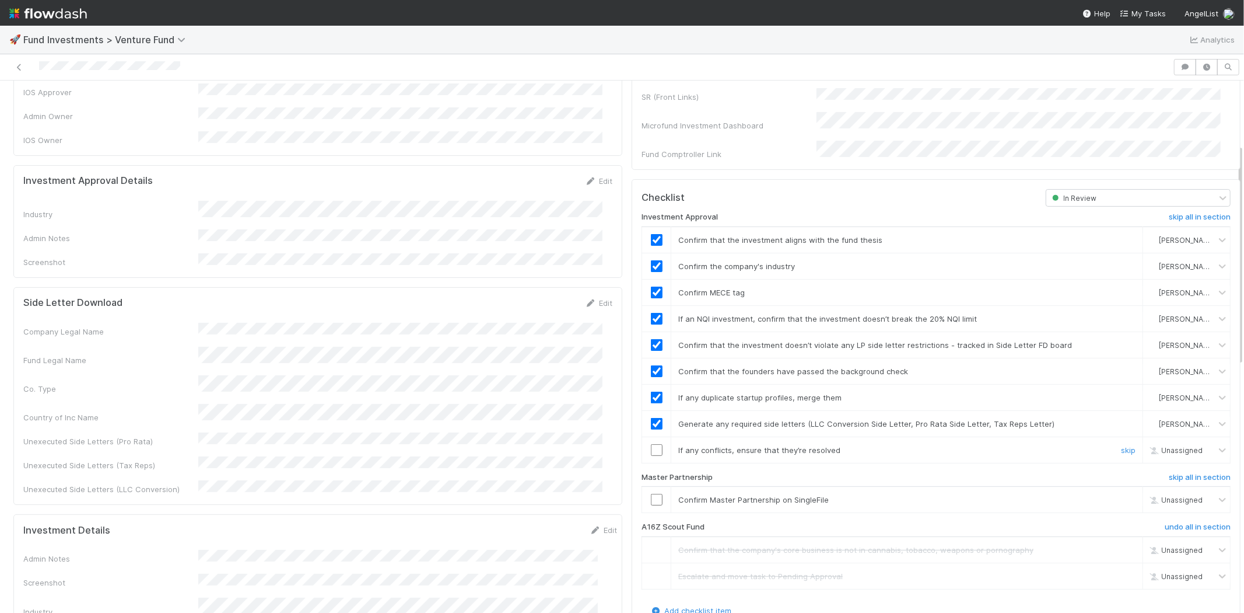
click at [651, 444] on input "checkbox" at bounding box center [657, 450] width 12 height 12
click at [651, 494] on input "checkbox" at bounding box center [657, 500] width 12 height 12
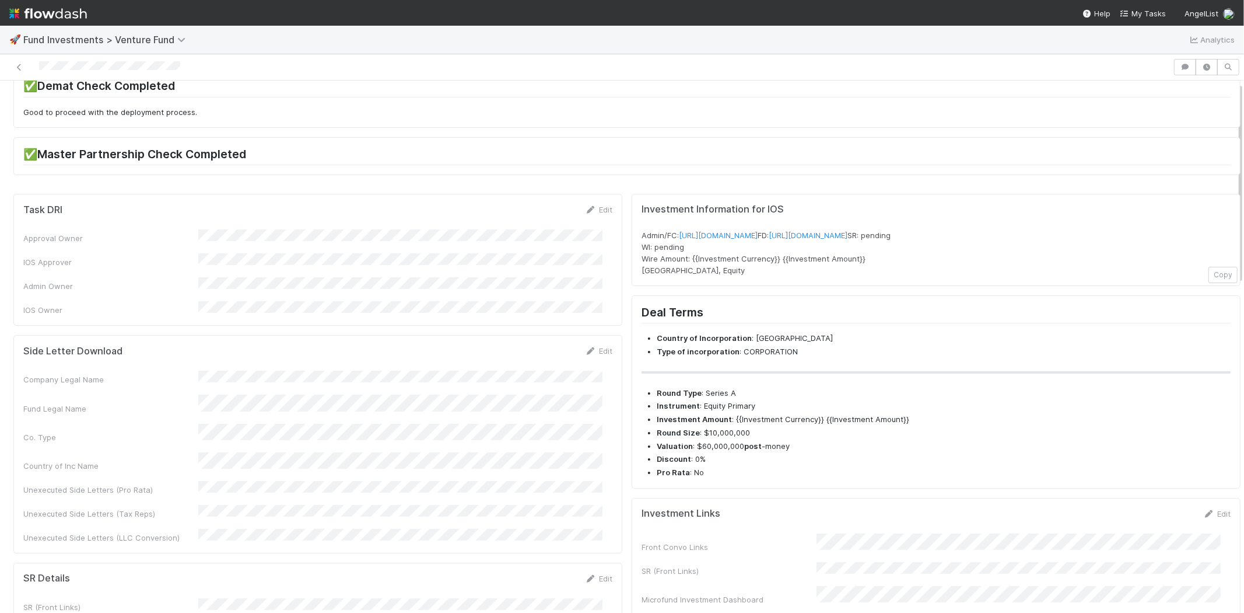
scroll to position [0, 0]
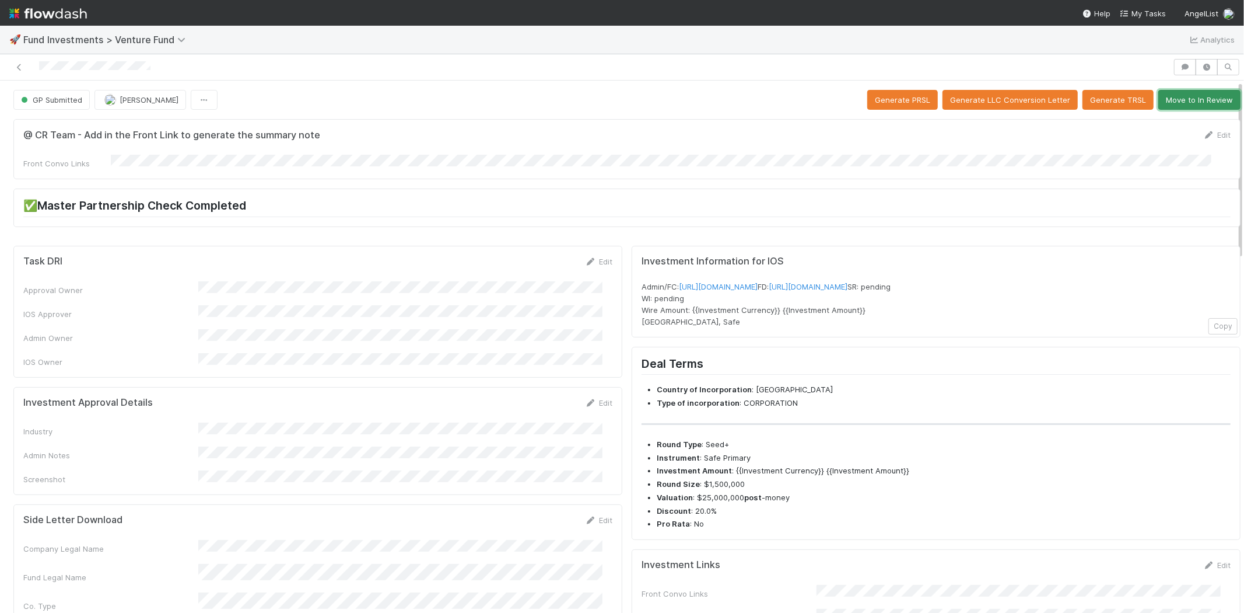
click at [1162, 92] on button "Move to In Review" at bounding box center [1200, 100] width 82 height 20
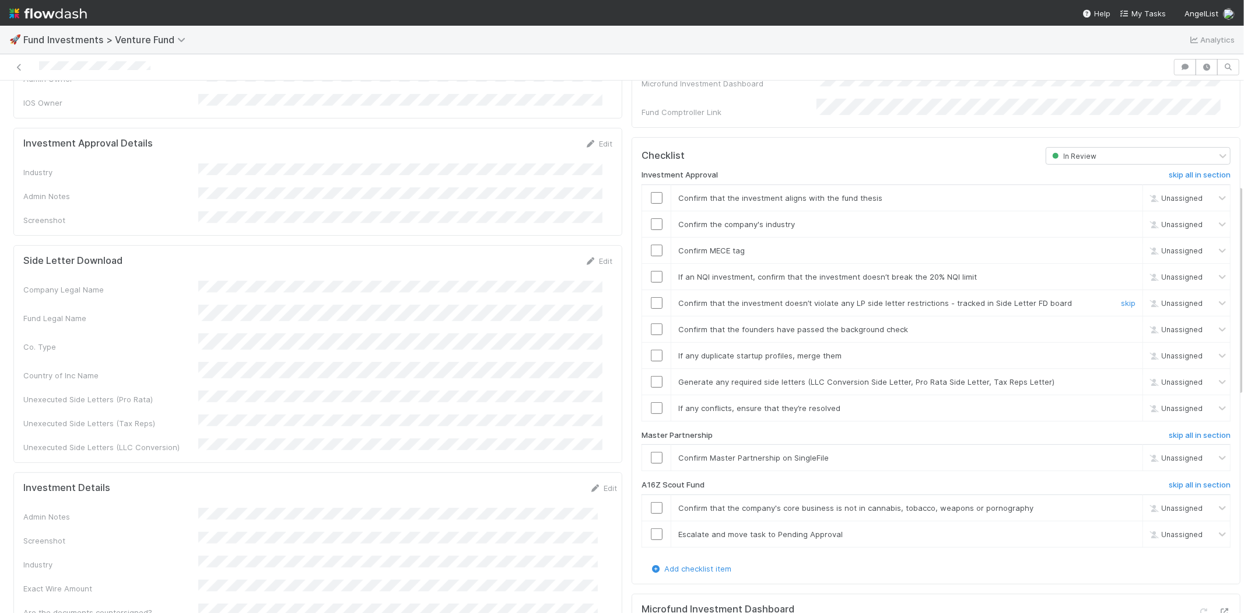
scroll to position [389, 0]
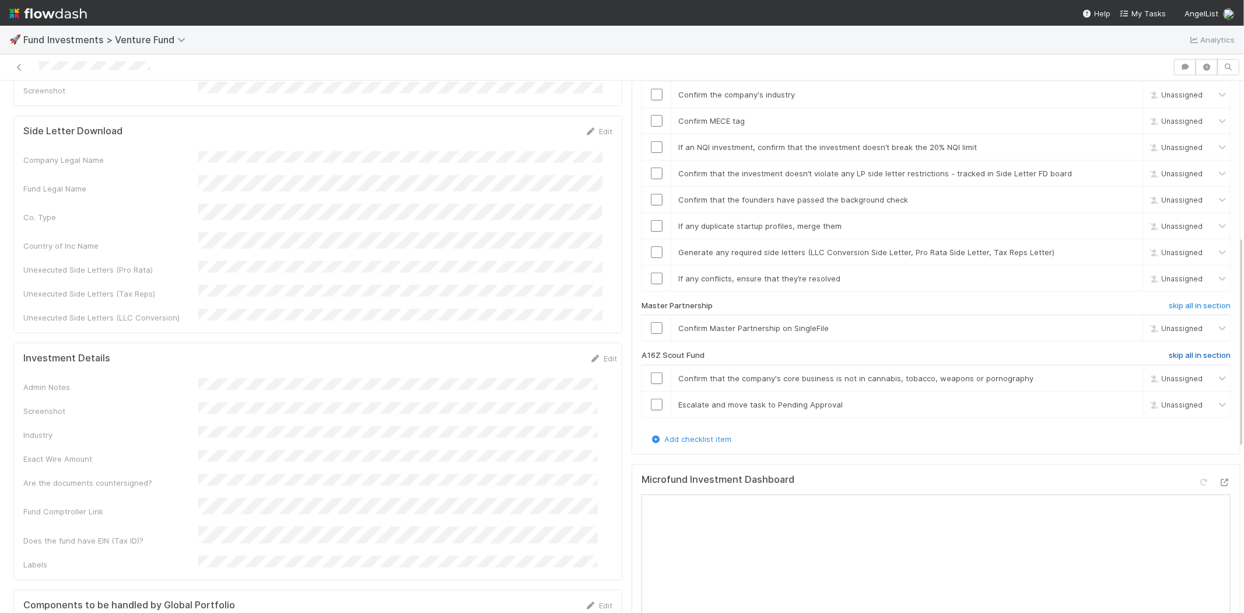
click at [1169, 351] on h6 "skip all in section" at bounding box center [1200, 355] width 62 height 9
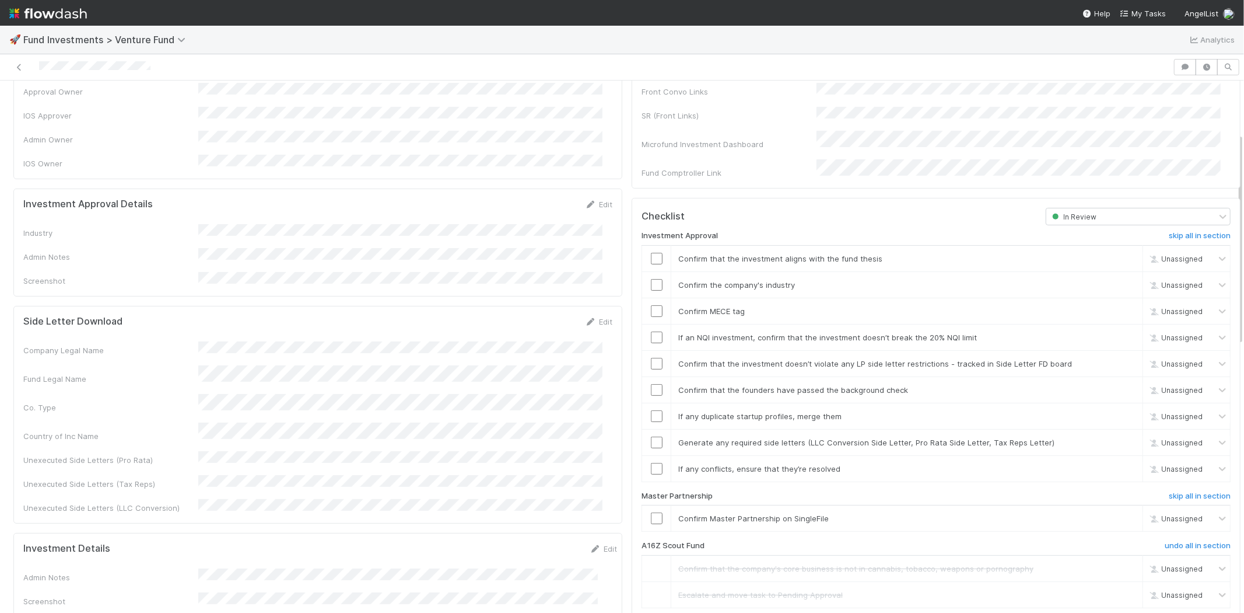
scroll to position [130, 0]
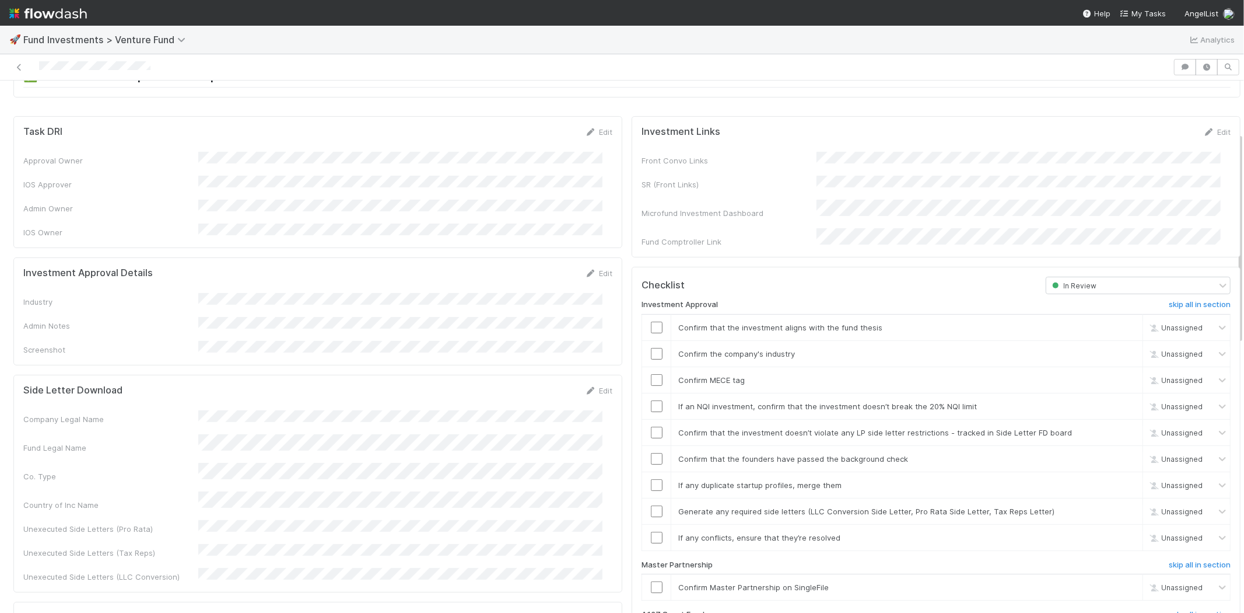
drag, startPoint x: 582, startPoint y: 263, endPoint x: 561, endPoint y: 264, distance: 21.6
click at [585, 267] on div "Edit" at bounding box center [598, 273] width 27 height 12
click at [590, 268] on link "Edit" at bounding box center [598, 272] width 27 height 9
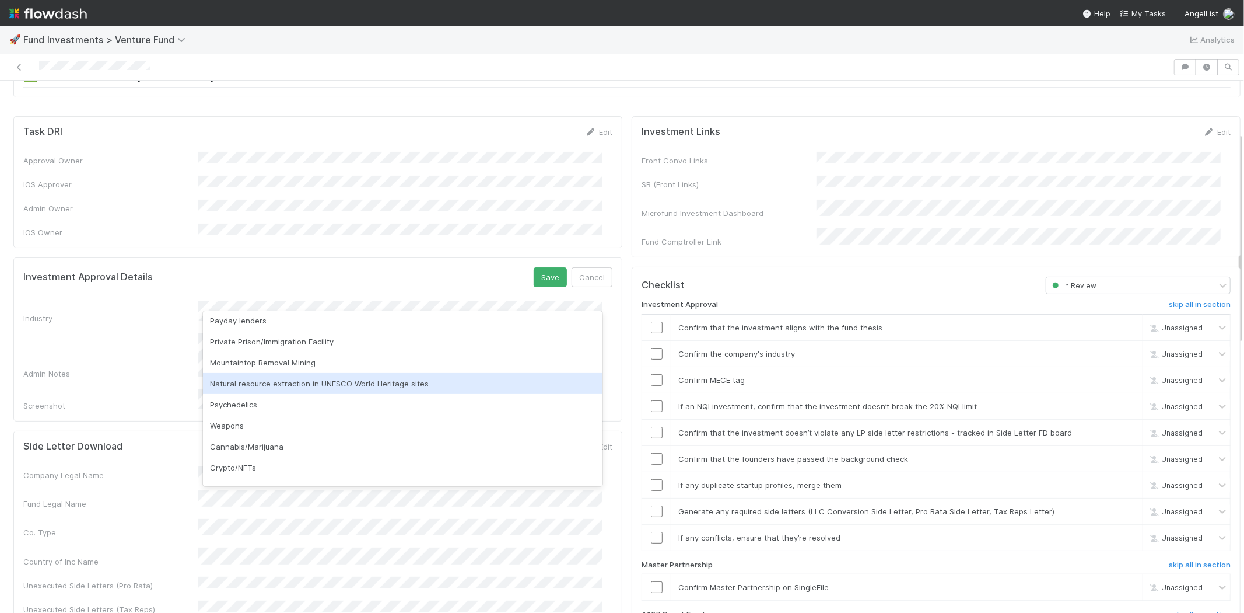
scroll to position [333, 0]
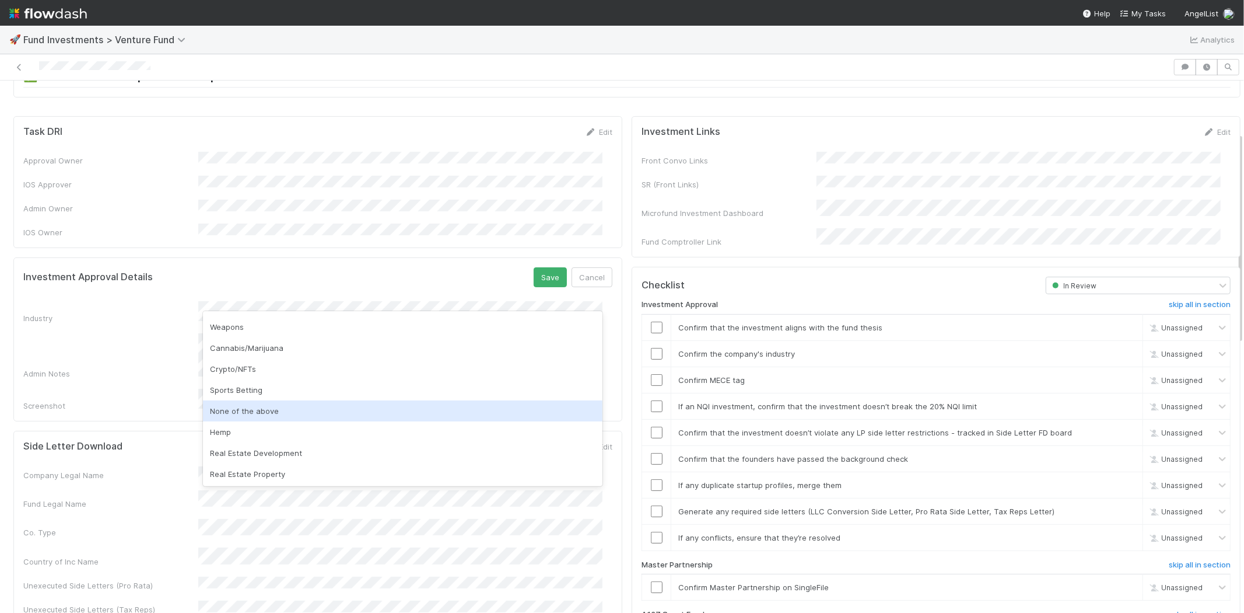
click at [288, 403] on div "None of the above" at bounding box center [403, 410] width 400 height 21
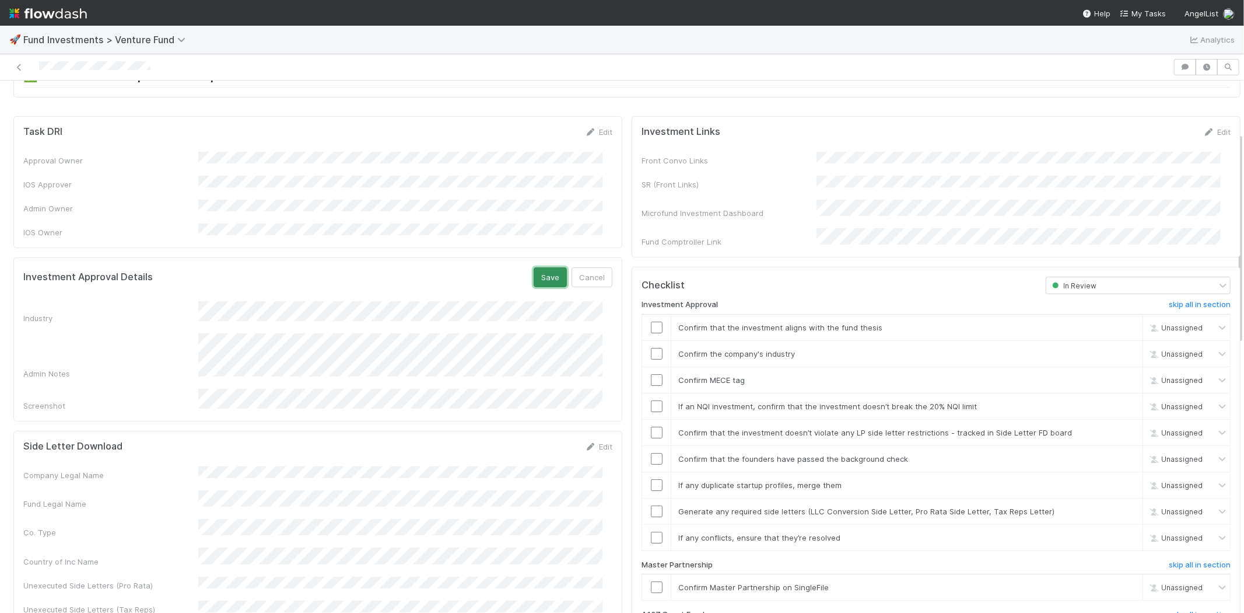
click at [534, 267] on button "Save" at bounding box center [550, 277] width 33 height 20
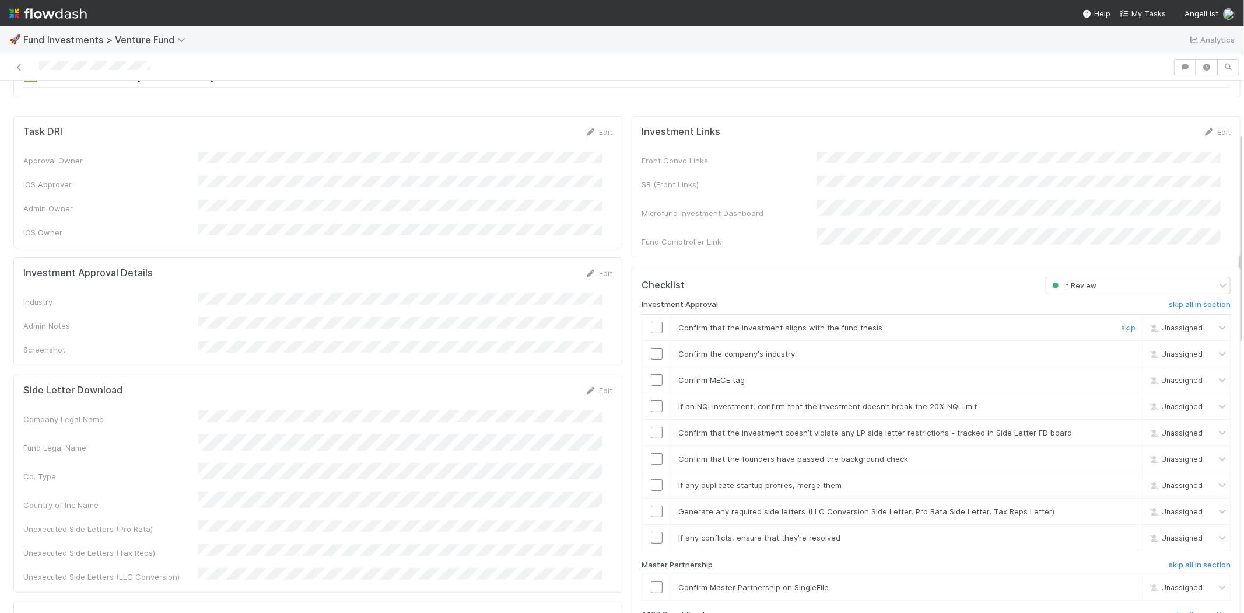
click at [651, 321] on input "checkbox" at bounding box center [657, 327] width 12 height 12
click at [642, 348] on div at bounding box center [656, 354] width 29 height 12
click at [651, 348] on input "checkbox" at bounding box center [657, 354] width 12 height 12
click at [651, 374] on input "checkbox" at bounding box center [657, 380] width 12 height 12
click at [649, 393] on td at bounding box center [656, 406] width 29 height 26
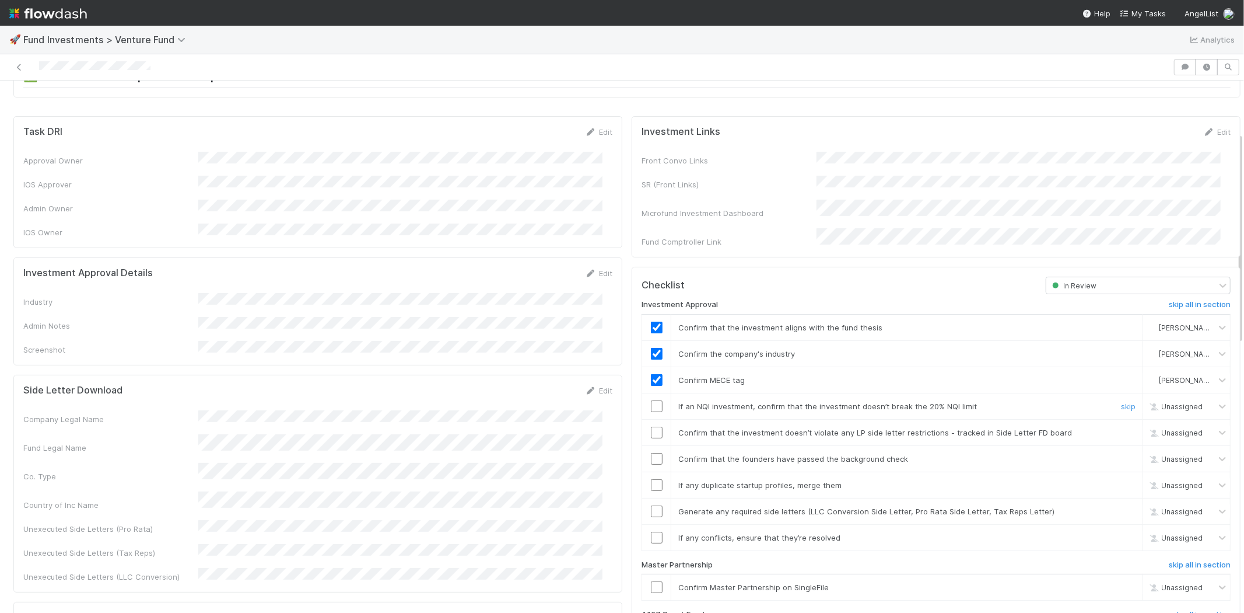
click at [651, 400] on input "checkbox" at bounding box center [657, 406] width 12 height 12
click at [651, 426] on input "checkbox" at bounding box center [657, 432] width 12 height 12
click at [651, 453] on input "checkbox" at bounding box center [657, 459] width 12 height 12
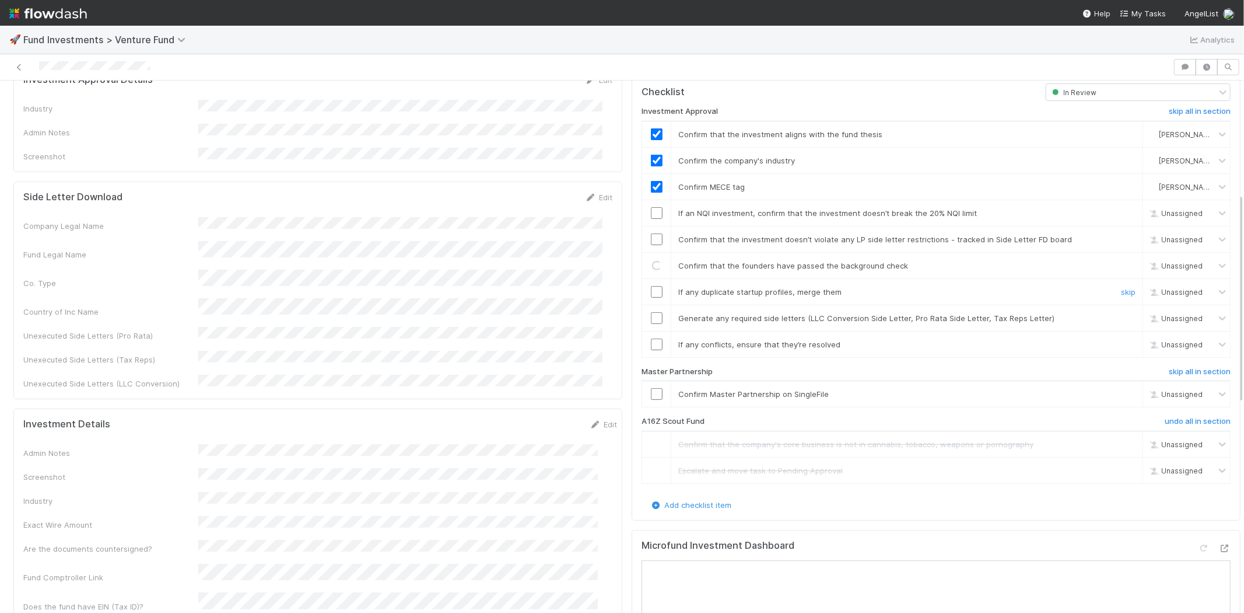
scroll to position [324, 0]
click at [651, 206] on input "checkbox" at bounding box center [657, 212] width 12 height 12
click at [651, 232] on input "checkbox" at bounding box center [657, 238] width 12 height 12
click at [651, 285] on input "checkbox" at bounding box center [657, 291] width 12 height 12
click at [651, 311] on input "checkbox" at bounding box center [657, 317] width 12 height 12
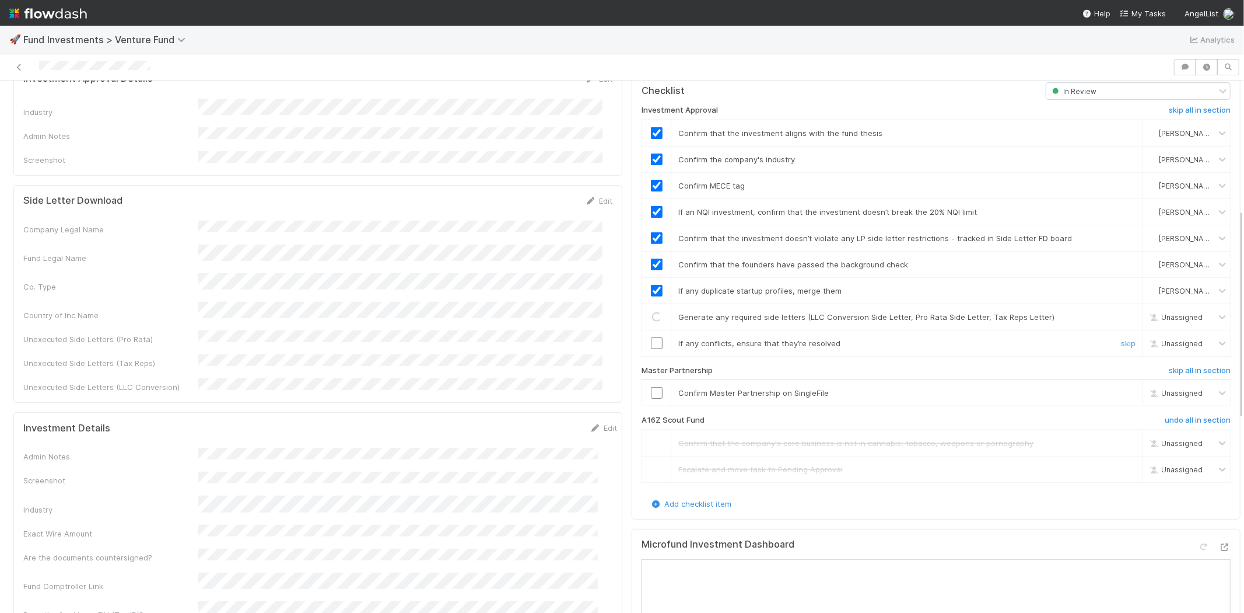
click at [651, 337] on input "checkbox" at bounding box center [657, 343] width 12 height 12
click at [651, 387] on input "checkbox" at bounding box center [657, 393] width 12 height 12
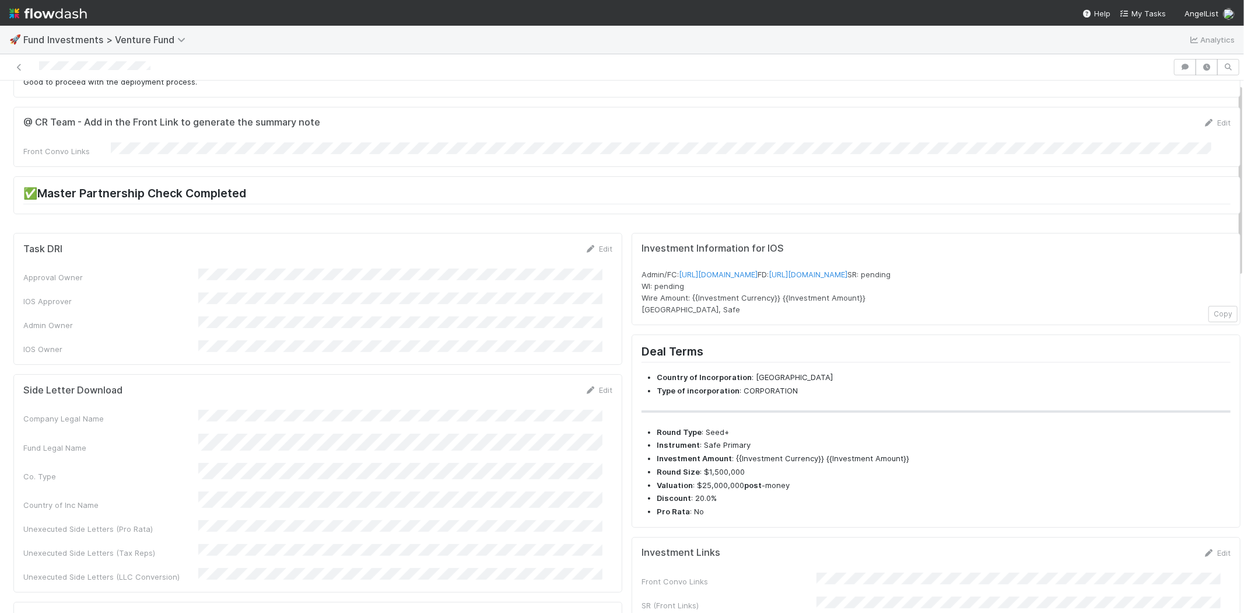
scroll to position [0, 0]
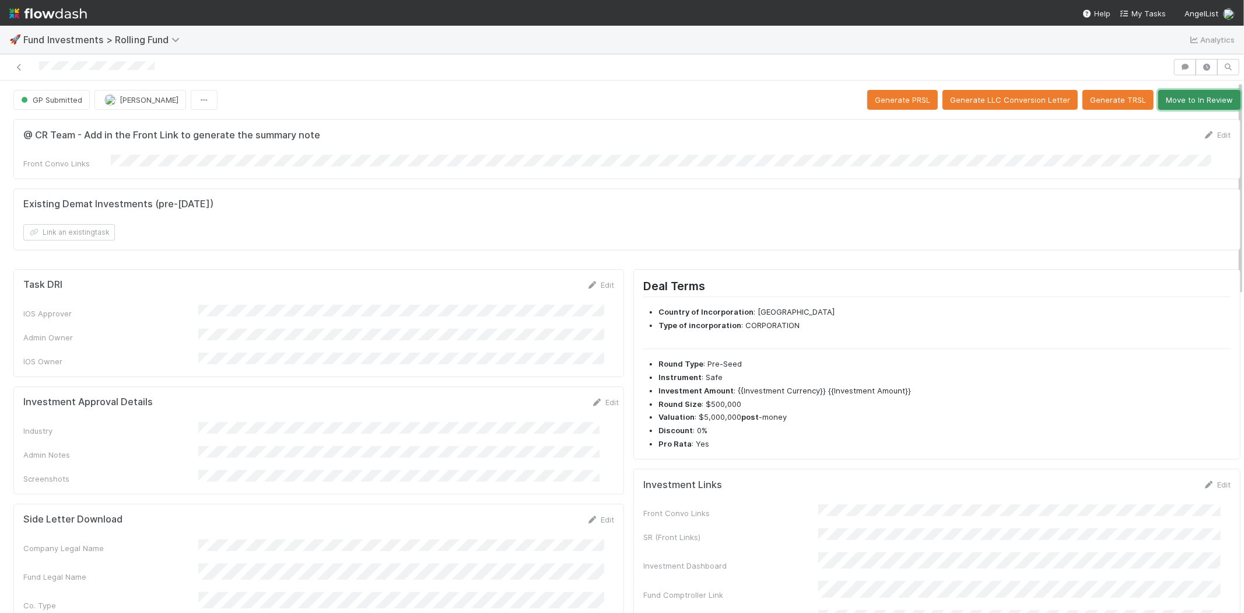
click at [1191, 96] on button "Move to In Review" at bounding box center [1200, 100] width 82 height 20
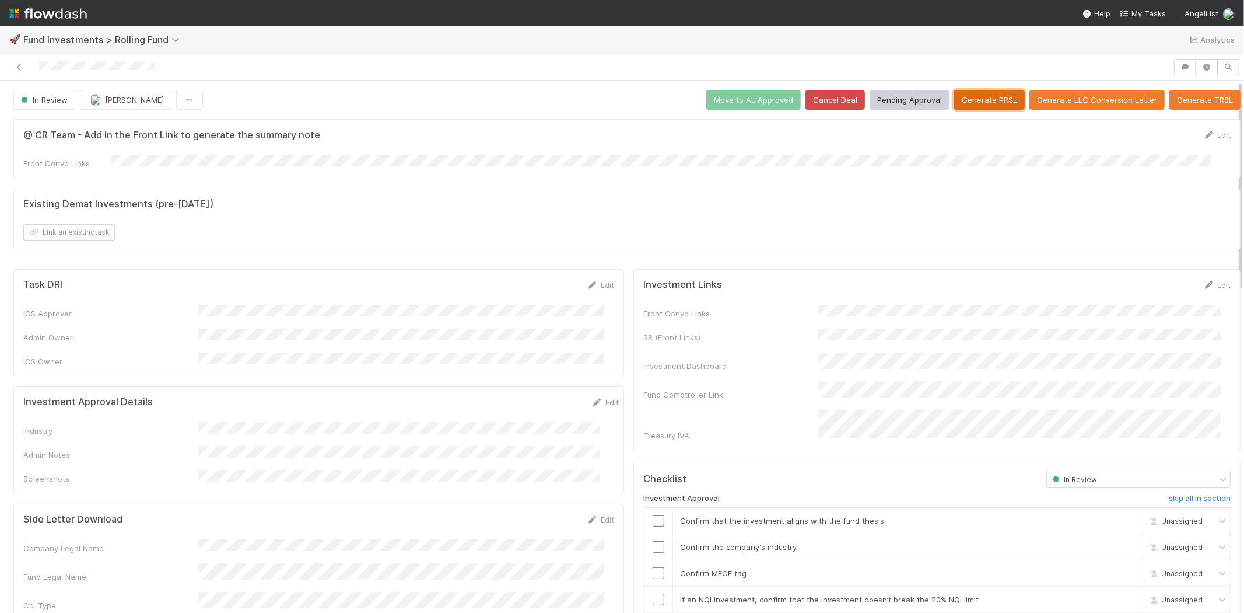
click at [975, 105] on button "Generate PRSL" at bounding box center [989, 100] width 71 height 20
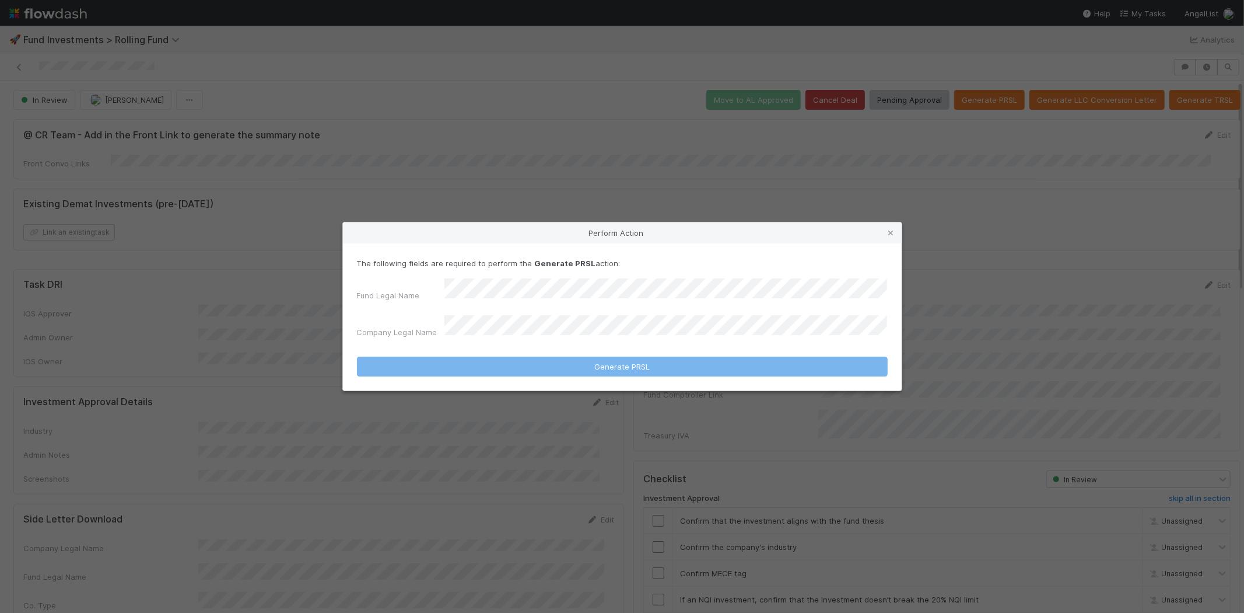
click at [553, 312] on div "Fund Legal Name Company Legal Name" at bounding box center [622, 310] width 531 height 64
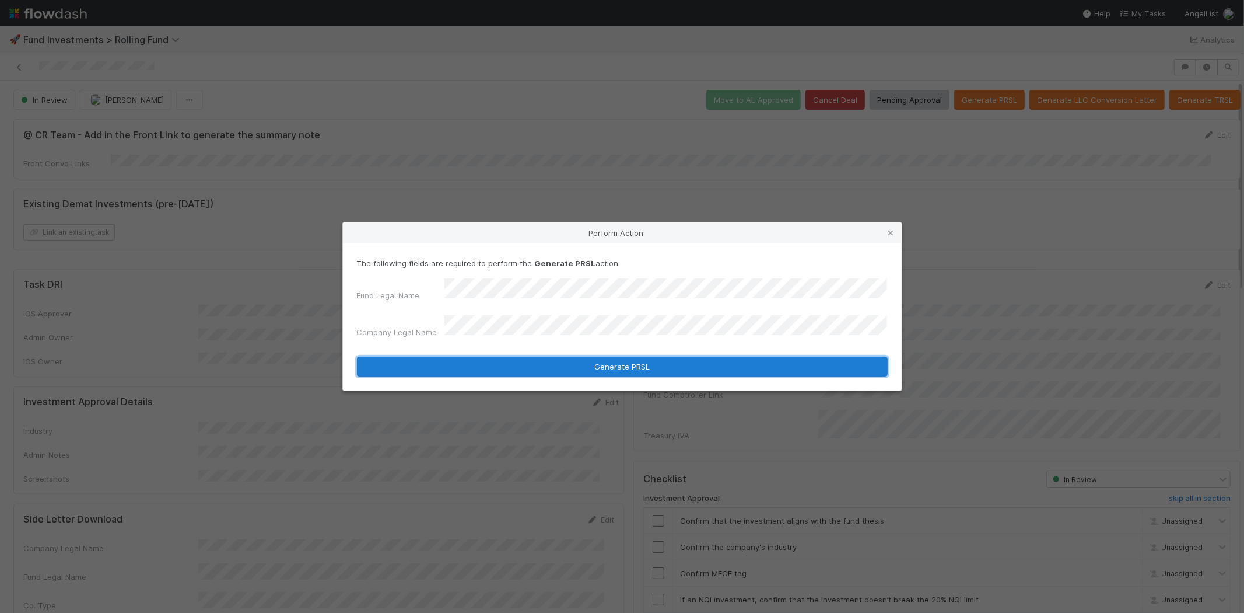
click at [520, 357] on button "Generate PRSL" at bounding box center [622, 366] width 531 height 20
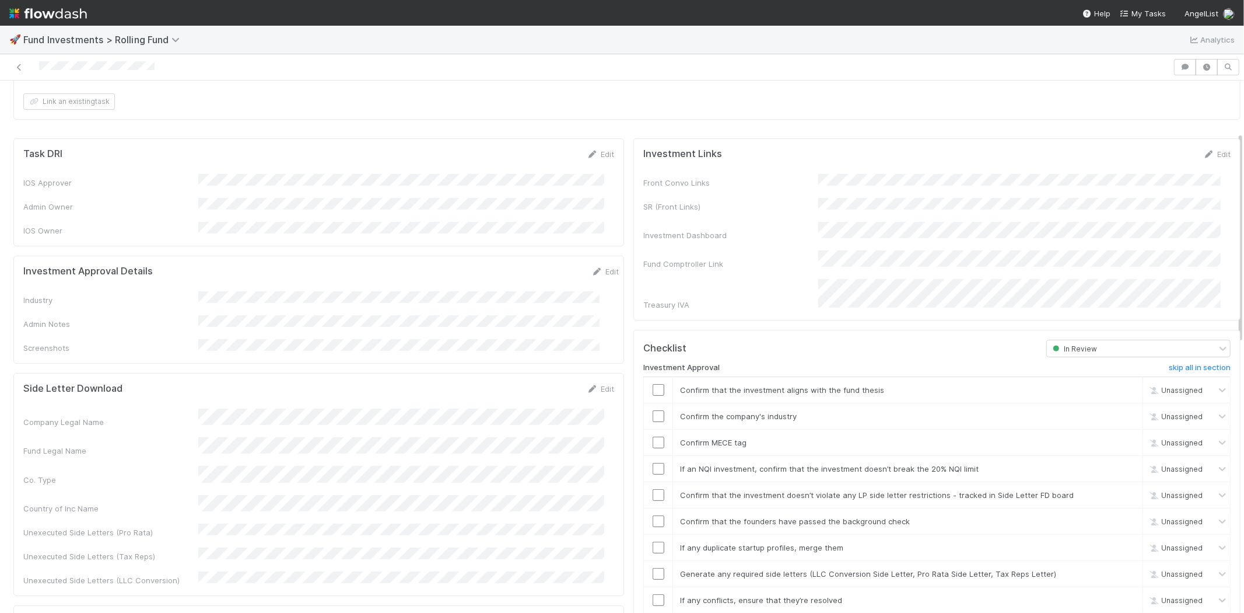
scroll to position [130, 0]
click at [592, 268] on link "Edit" at bounding box center [605, 272] width 27 height 9
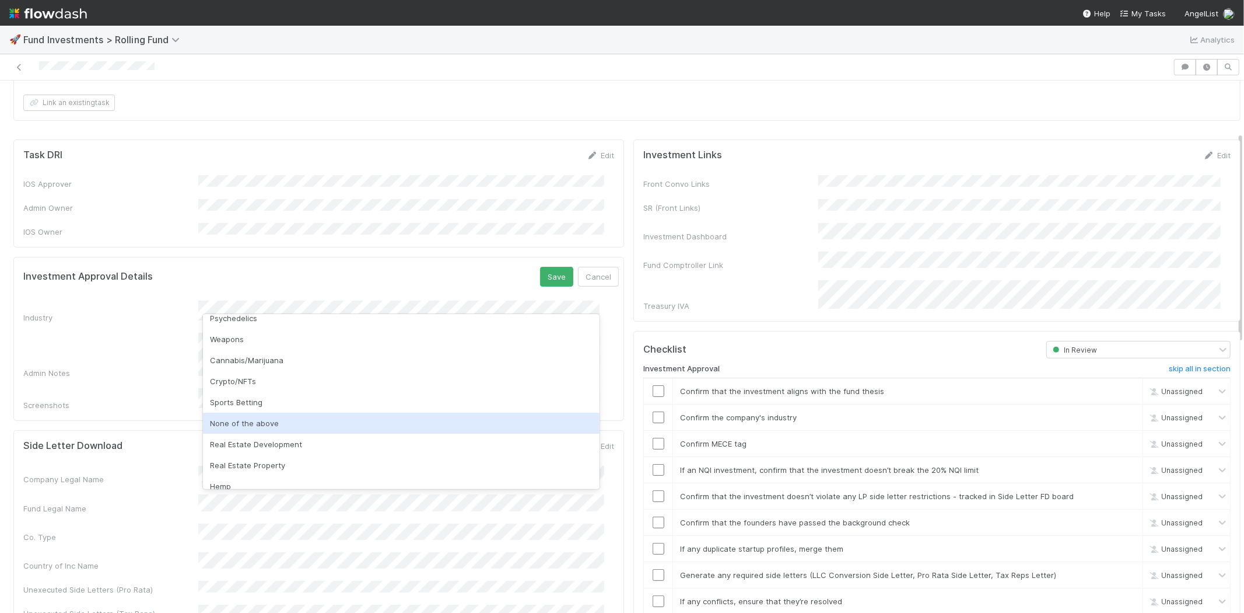
scroll to position [333, 0]
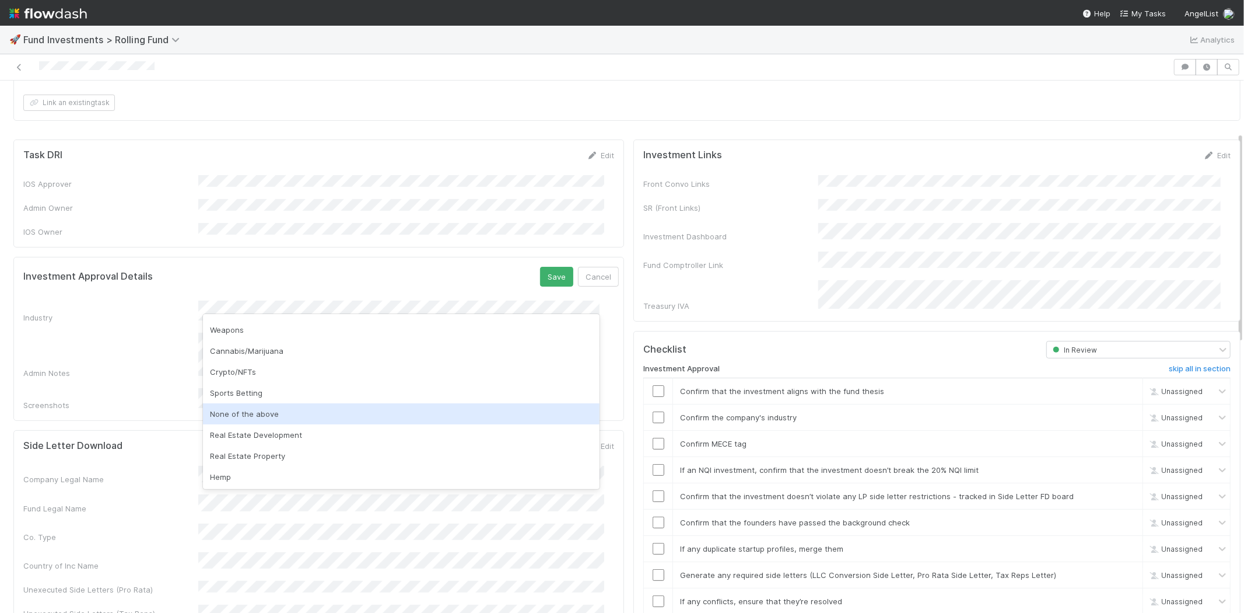
click at [248, 410] on div "None of the above" at bounding box center [401, 413] width 397 height 21
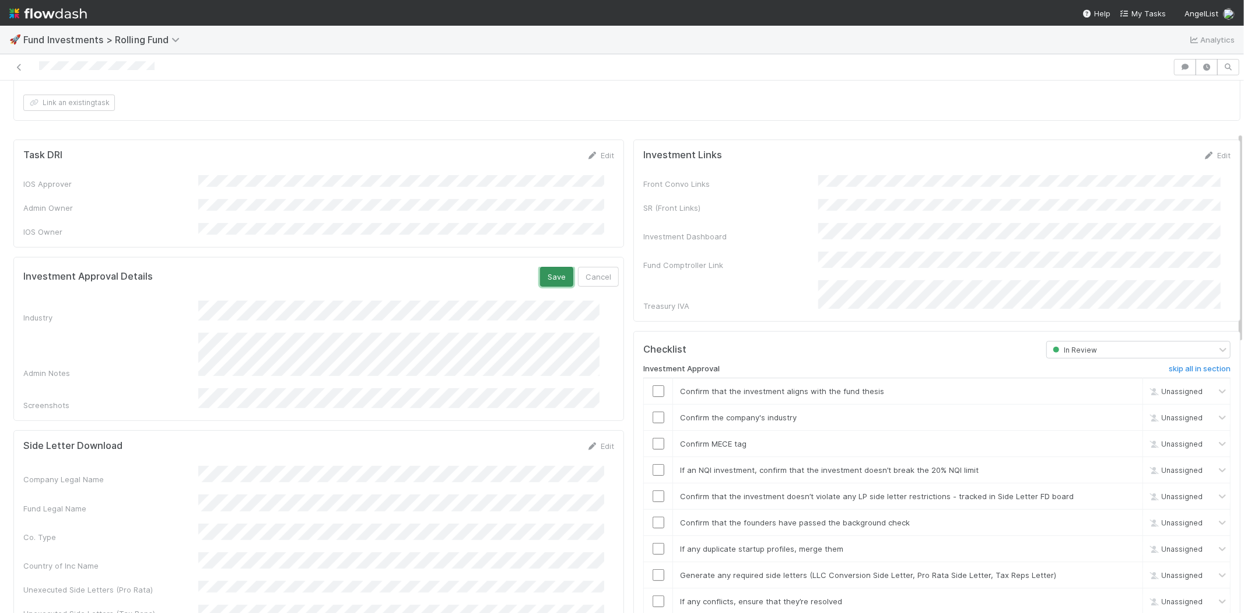
click at [540, 267] on button "Save" at bounding box center [556, 277] width 33 height 20
click at [653, 385] on input "checkbox" at bounding box center [659, 391] width 12 height 12
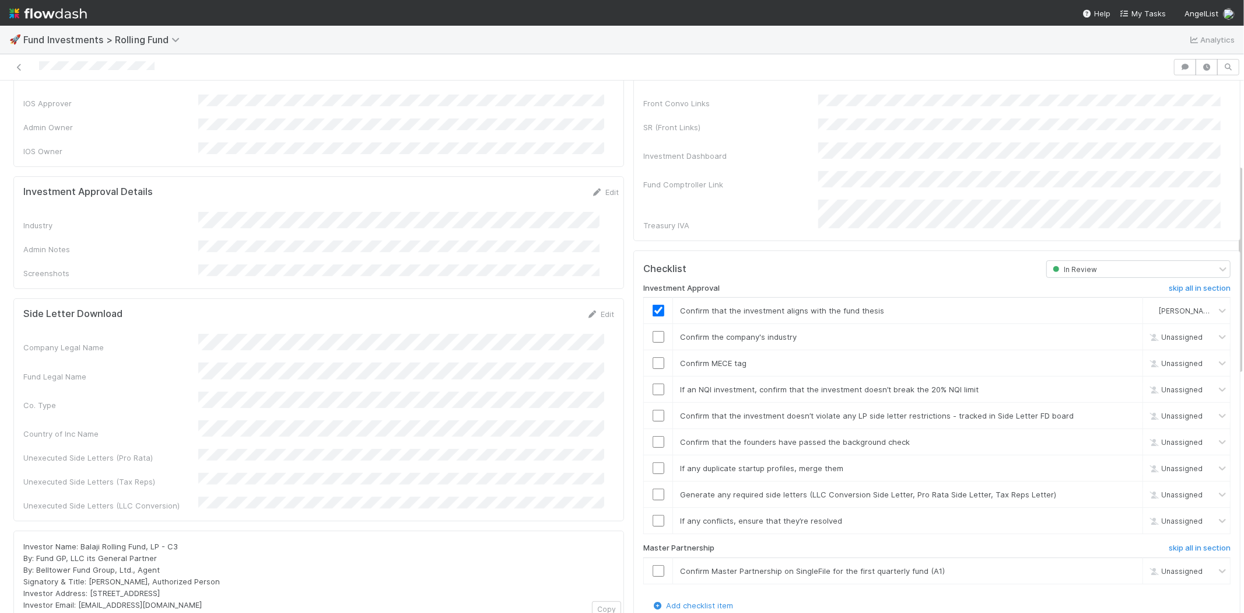
scroll to position [259, 0]
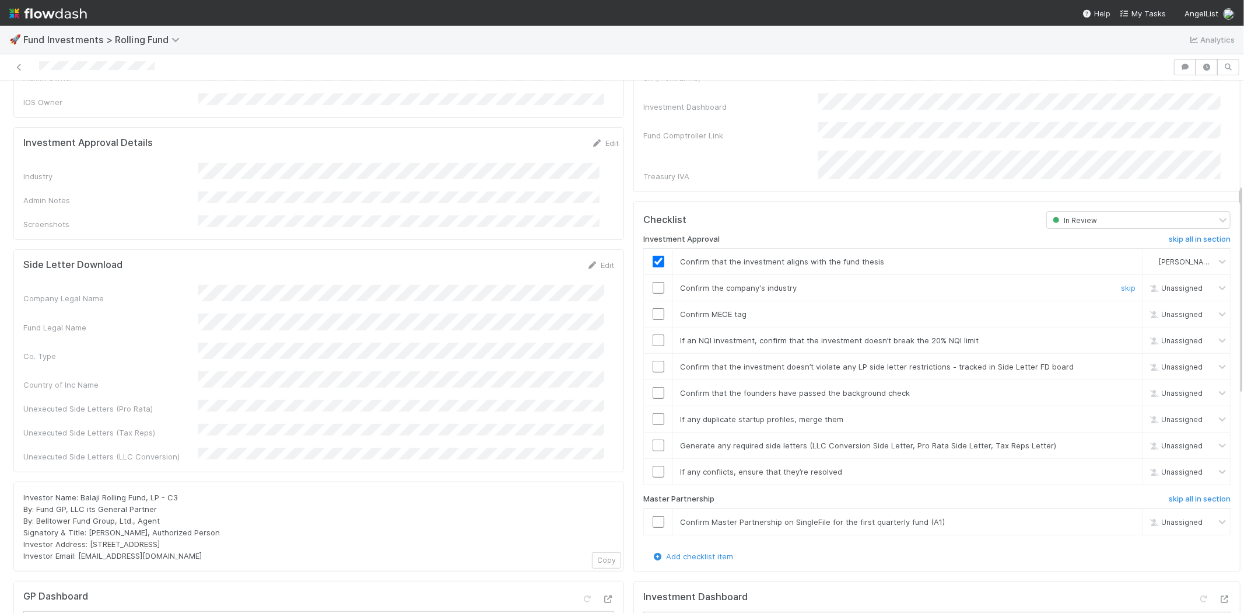
click at [653, 282] on input "checkbox" at bounding box center [659, 288] width 12 height 12
click at [653, 308] on input "checkbox" at bounding box center [659, 314] width 12 height 12
click at [653, 334] on input "checkbox" at bounding box center [659, 340] width 12 height 12
click at [653, 361] on input "checkbox" at bounding box center [659, 367] width 12 height 12
click at [649, 380] on td at bounding box center [658, 393] width 29 height 26
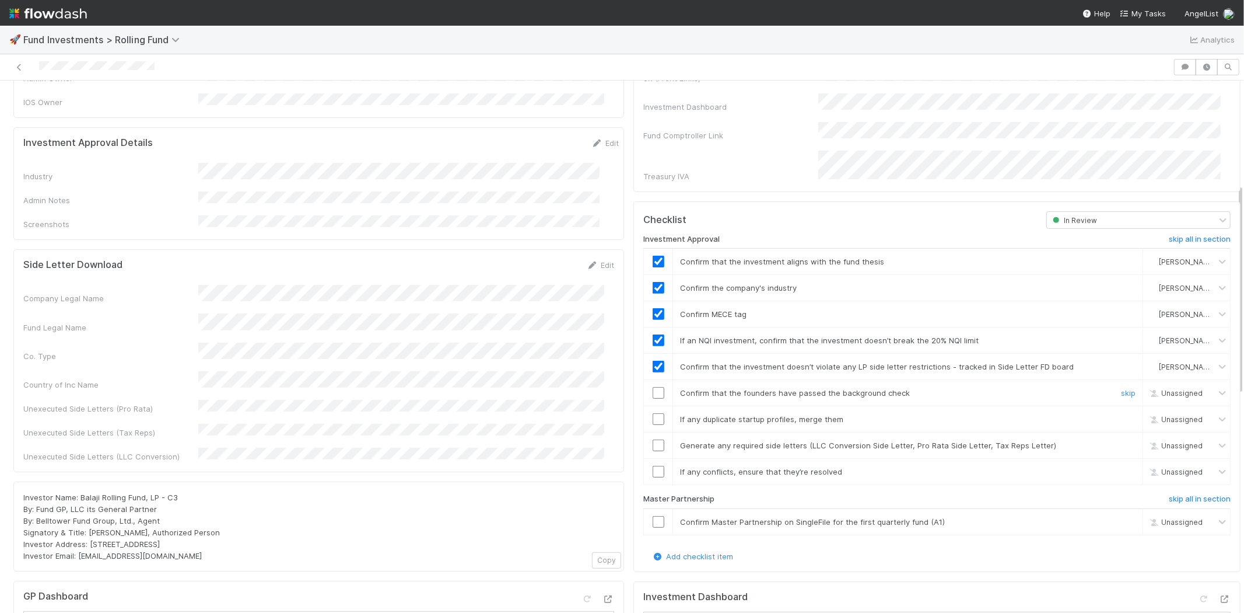
click at [653, 387] on input "checkbox" at bounding box center [659, 393] width 12 height 12
click at [653, 413] on input "checkbox" at bounding box center [659, 419] width 12 height 12
click at [653, 439] on input "checkbox" at bounding box center [659, 445] width 12 height 12
click at [653, 466] on input "checkbox" at bounding box center [659, 472] width 12 height 12
click at [653, 516] on input "checkbox" at bounding box center [659, 522] width 12 height 12
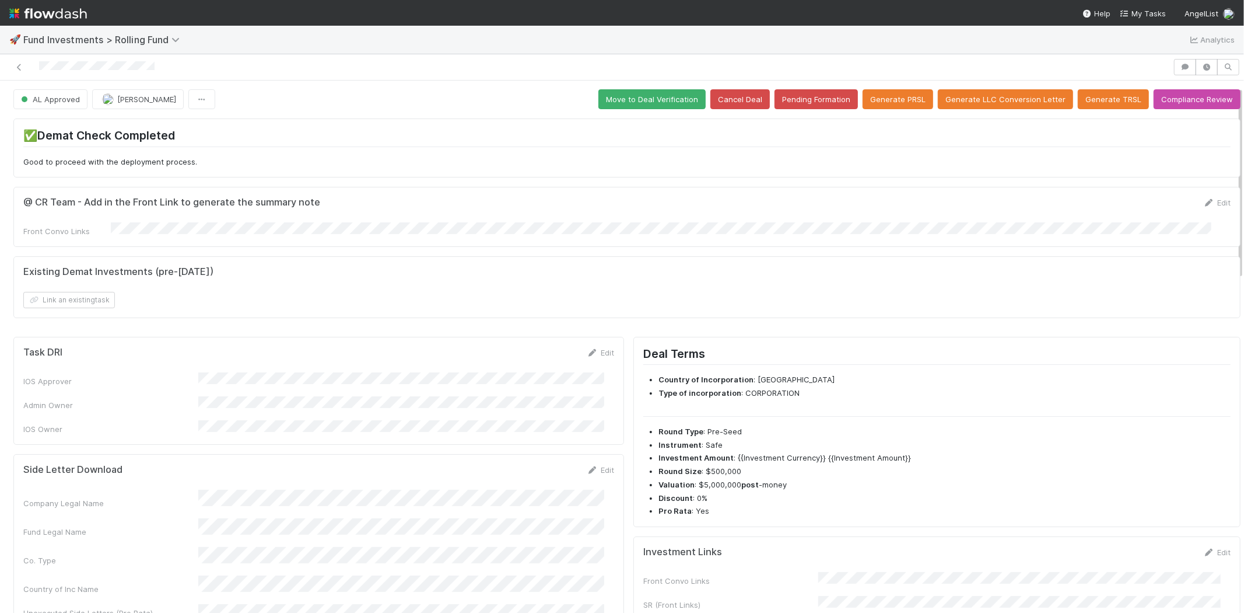
scroll to position [0, 0]
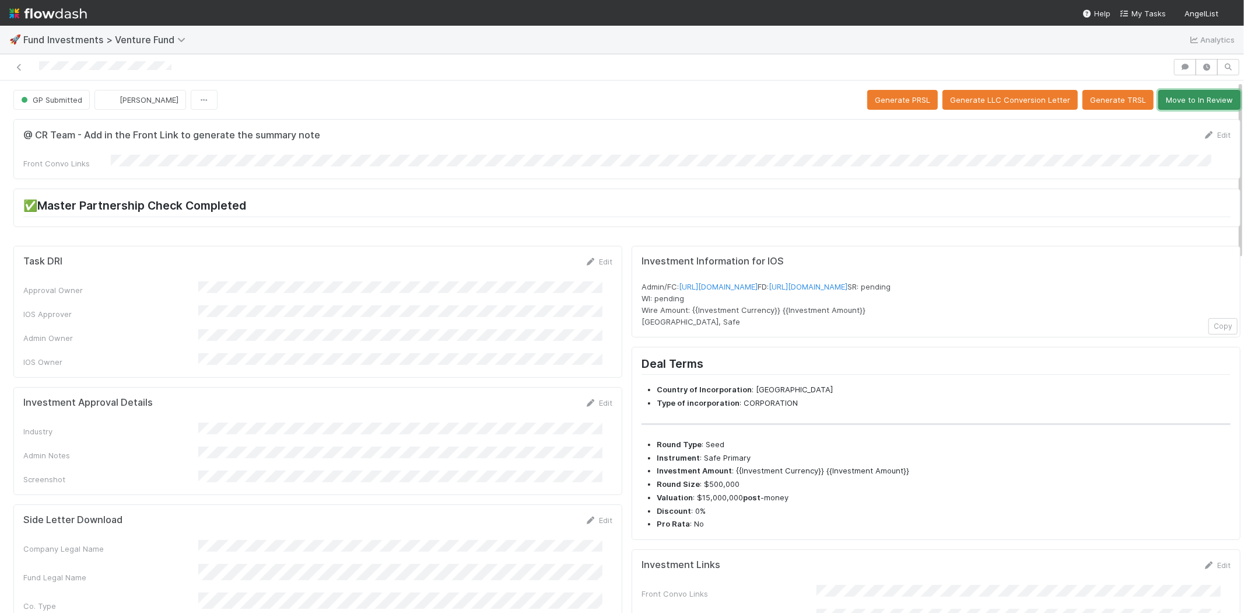
click at [1166, 97] on button "Move to In Review" at bounding box center [1200, 100] width 82 height 20
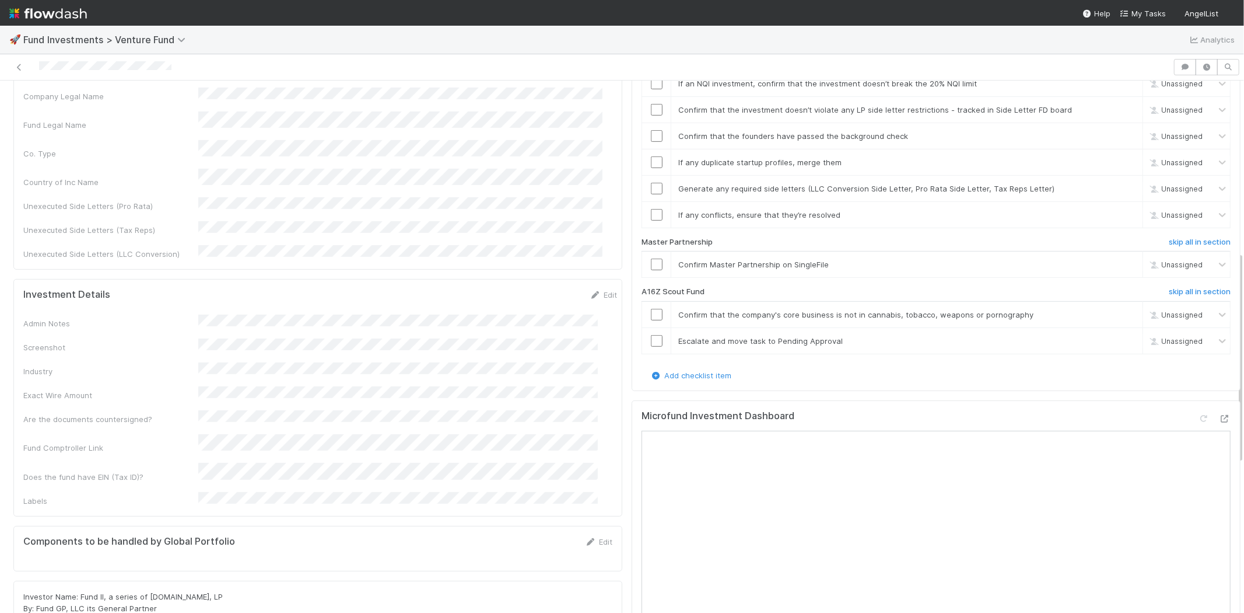
scroll to position [453, 0]
click at [1169, 286] on h6 "skip all in section" at bounding box center [1200, 290] width 62 height 9
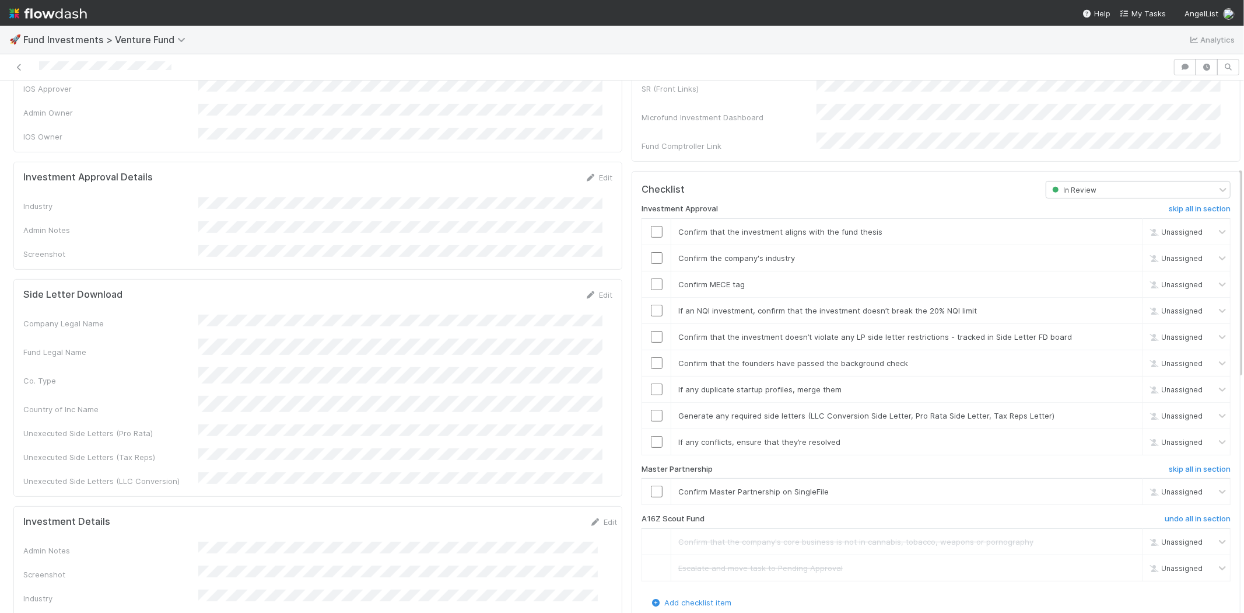
scroll to position [194, 0]
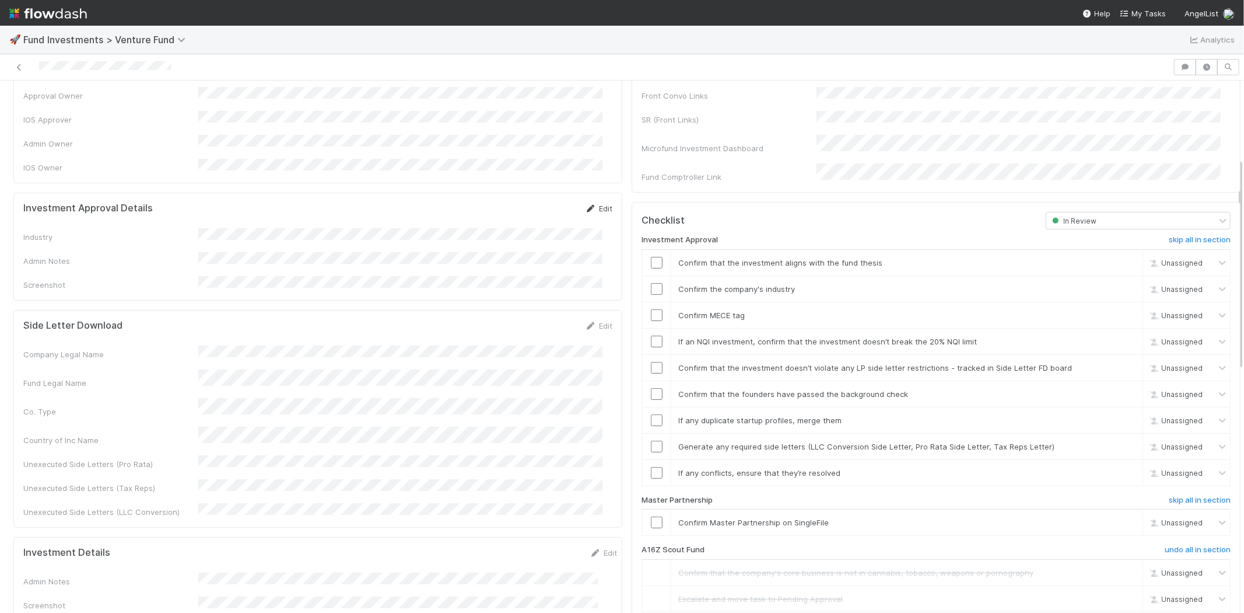
click at [590, 204] on link "Edit" at bounding box center [598, 208] width 27 height 9
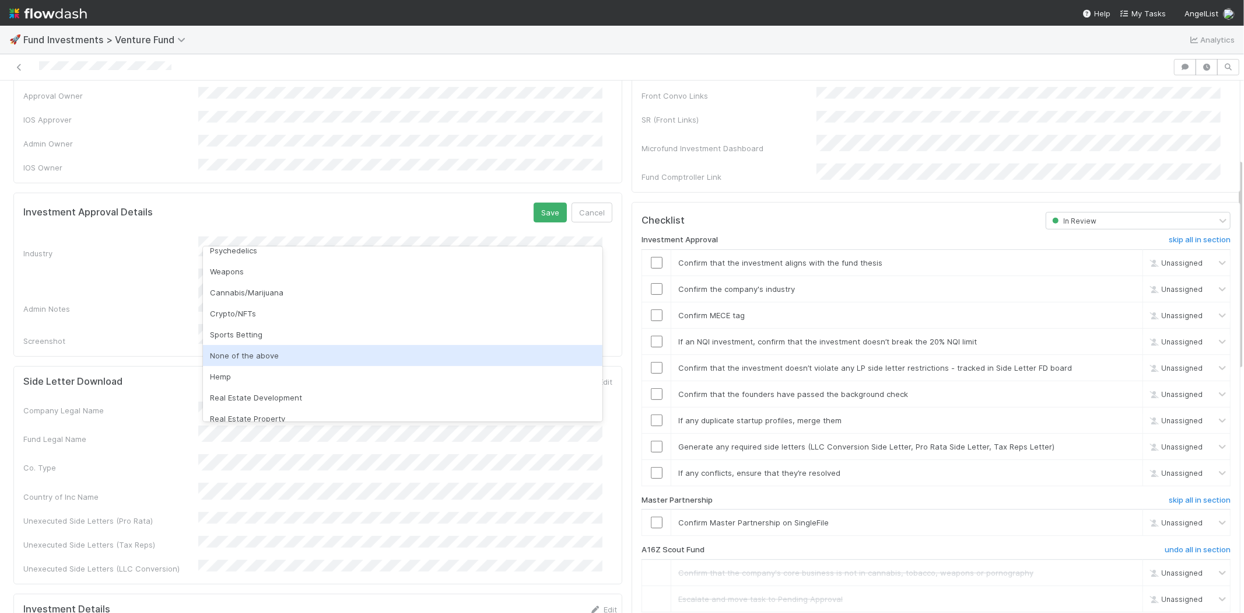
scroll to position [333, 0]
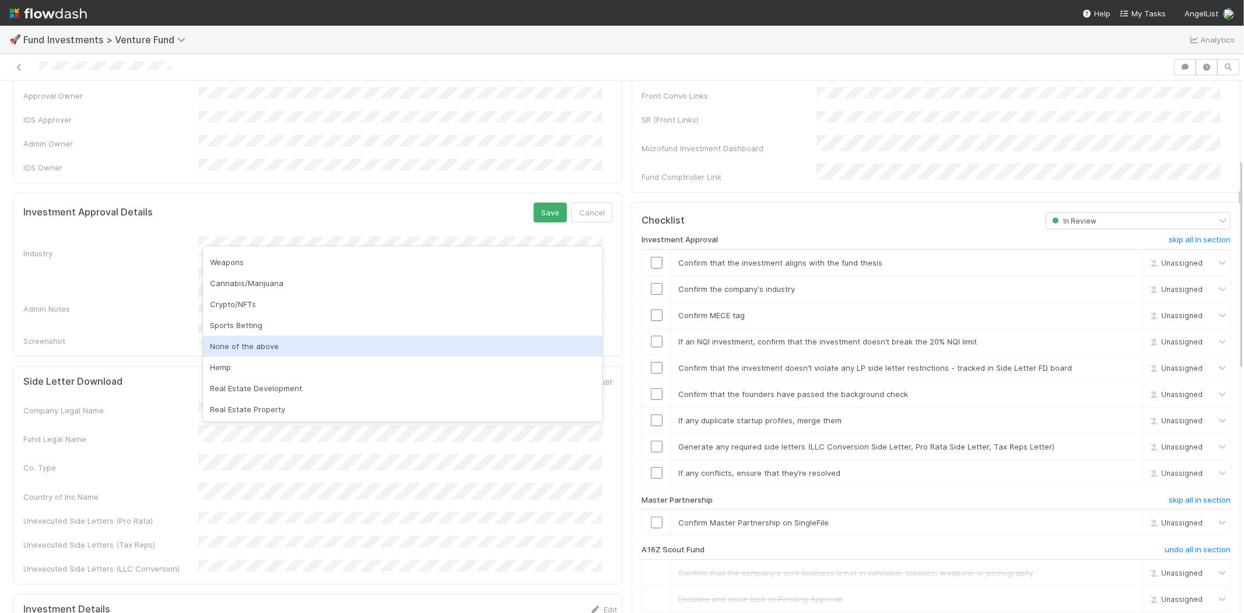
click at [261, 346] on div "None of the above" at bounding box center [403, 345] width 400 height 21
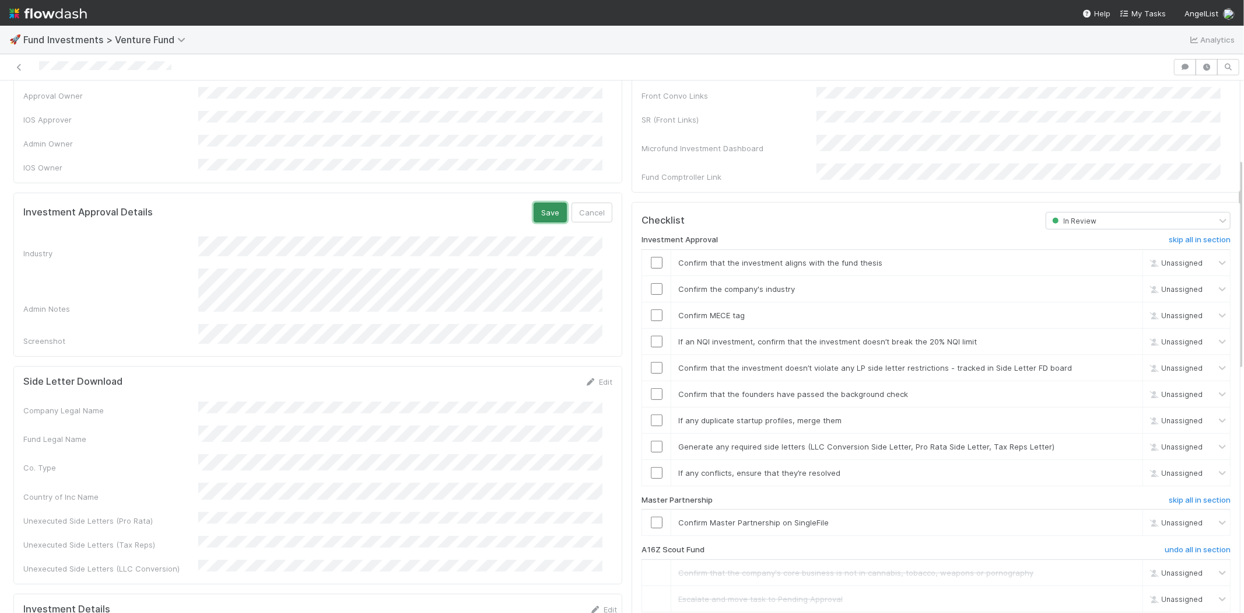
click at [545, 202] on button "Save" at bounding box center [550, 212] width 33 height 20
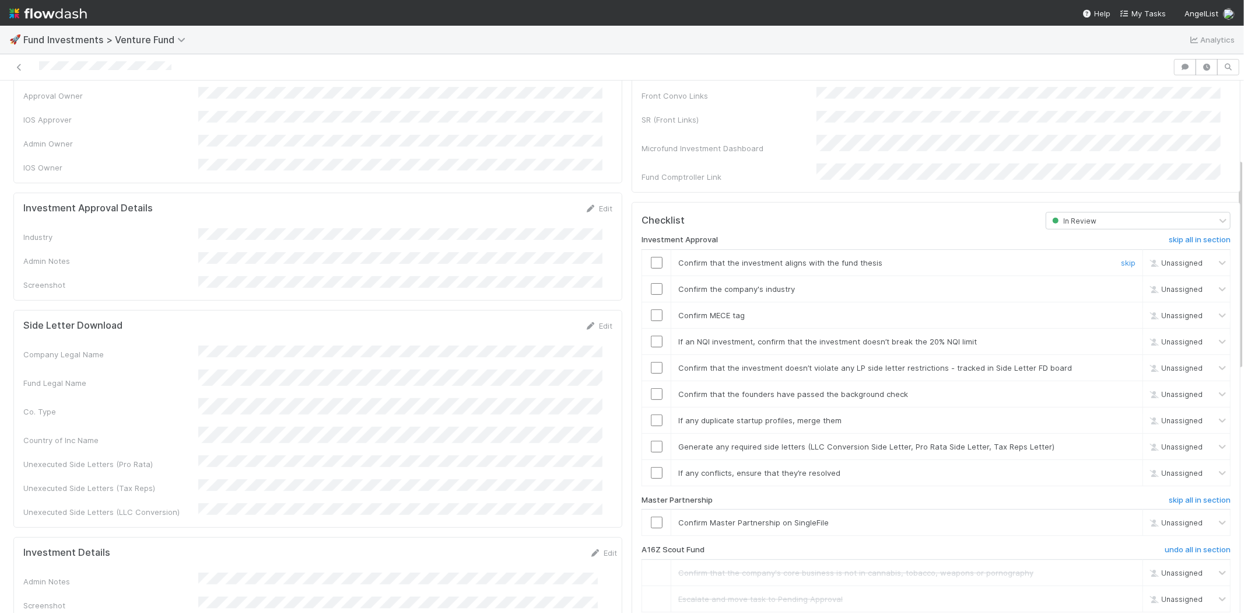
click at [651, 257] on input "checkbox" at bounding box center [657, 263] width 12 height 12
click at [651, 283] on input "checkbox" at bounding box center [657, 289] width 12 height 12
click at [651, 309] on input "checkbox" at bounding box center [657, 315] width 12 height 12
click at [651, 335] on input "checkbox" at bounding box center [657, 341] width 12 height 12
click at [651, 362] on input "checkbox" at bounding box center [657, 368] width 12 height 12
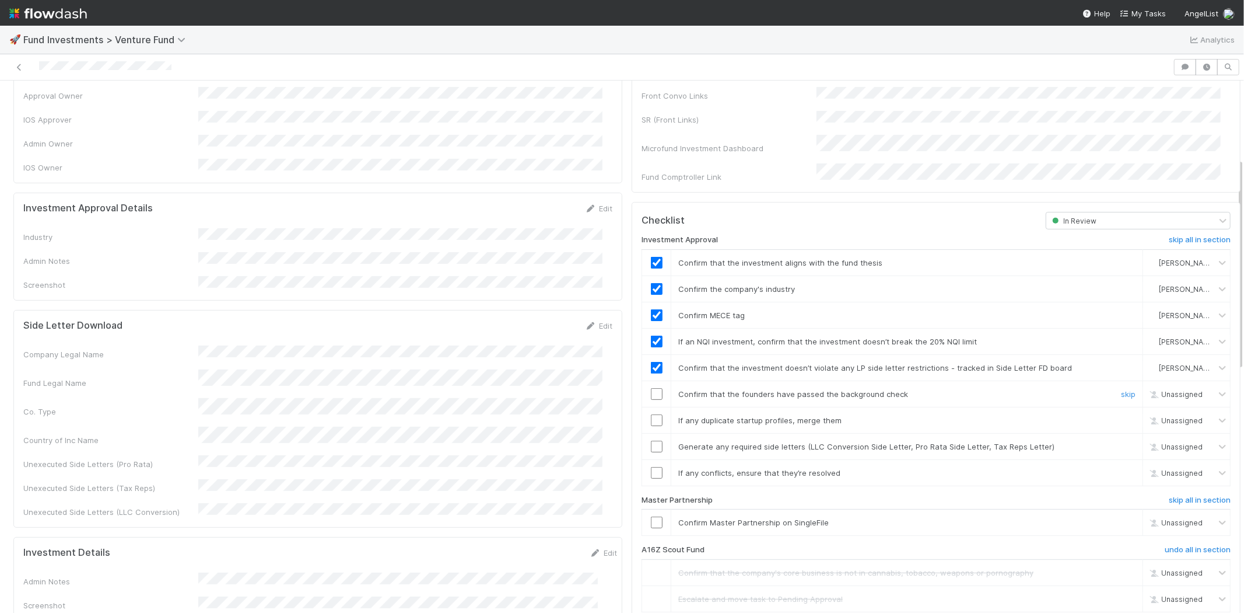
click at [651, 388] on input "checkbox" at bounding box center [657, 394] width 12 height 12
click at [651, 414] on input "checkbox" at bounding box center [657, 420] width 12 height 12
drag, startPoint x: 643, startPoint y: 430, endPoint x: 632, endPoint y: 442, distance: 15.7
click at [651, 440] on input "checkbox" at bounding box center [657, 446] width 12 height 12
click at [651, 467] on input "checkbox" at bounding box center [657, 473] width 12 height 12
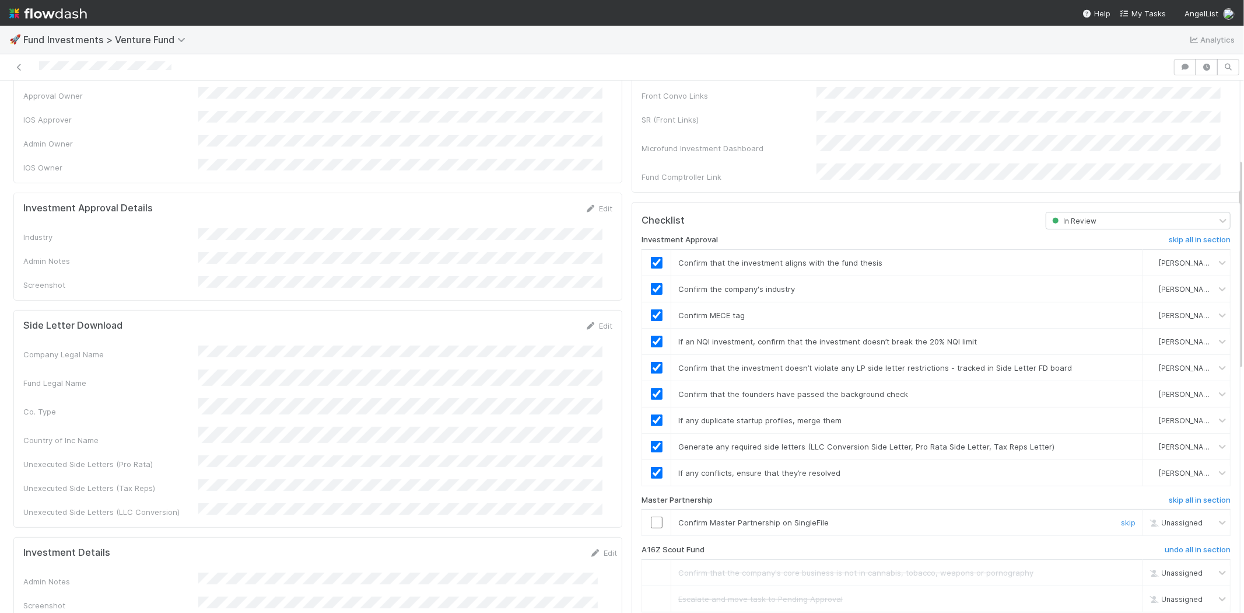
click at [651, 516] on input "checkbox" at bounding box center [657, 522] width 12 height 12
click at [652, 467] on input "checkbox" at bounding box center [657, 473] width 12 height 12
click at [646, 515] on td at bounding box center [656, 522] width 29 height 26
click at [651, 516] on input "checkbox" at bounding box center [657, 522] width 12 height 12
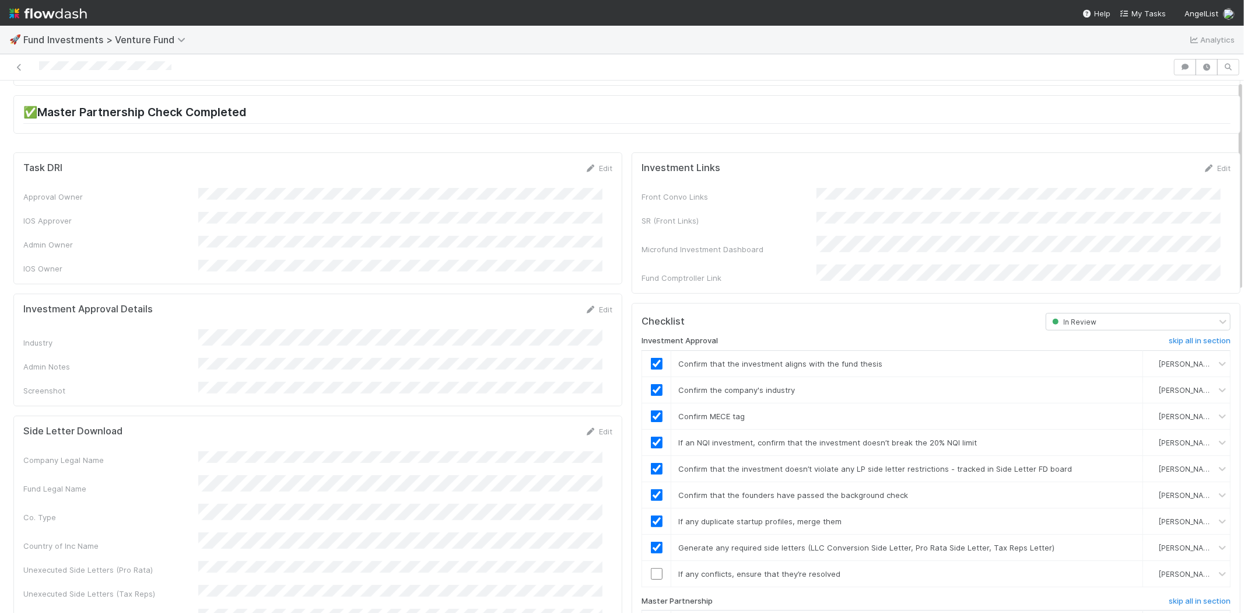
scroll to position [0, 0]
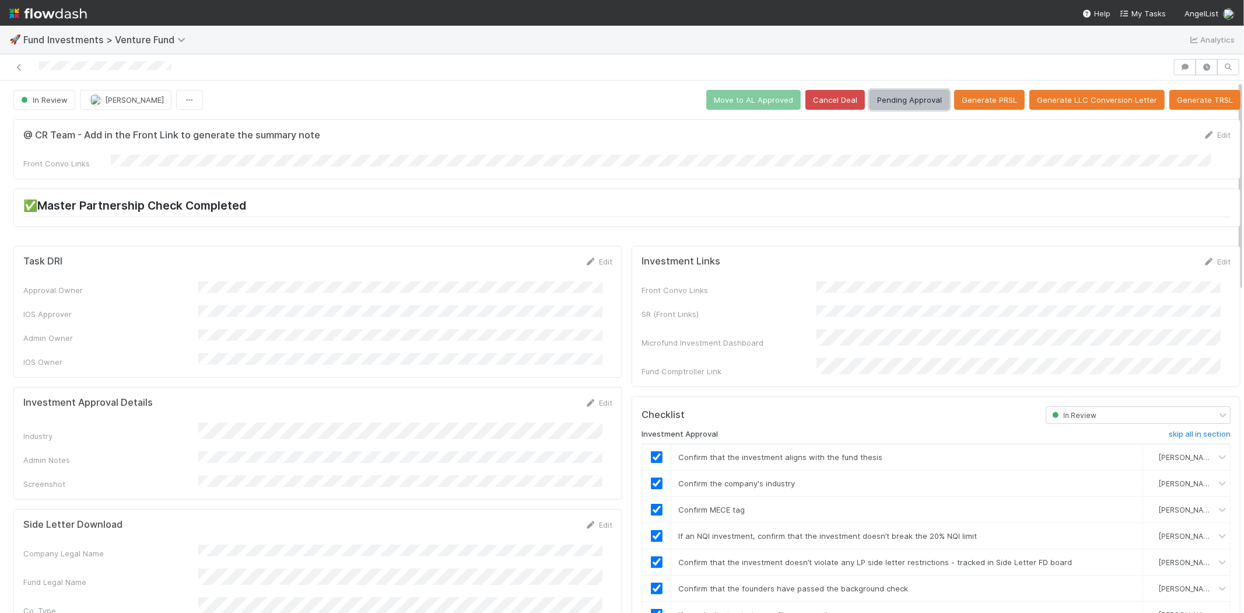
click at [885, 92] on button "Pending Approval" at bounding box center [910, 100] width 80 height 20
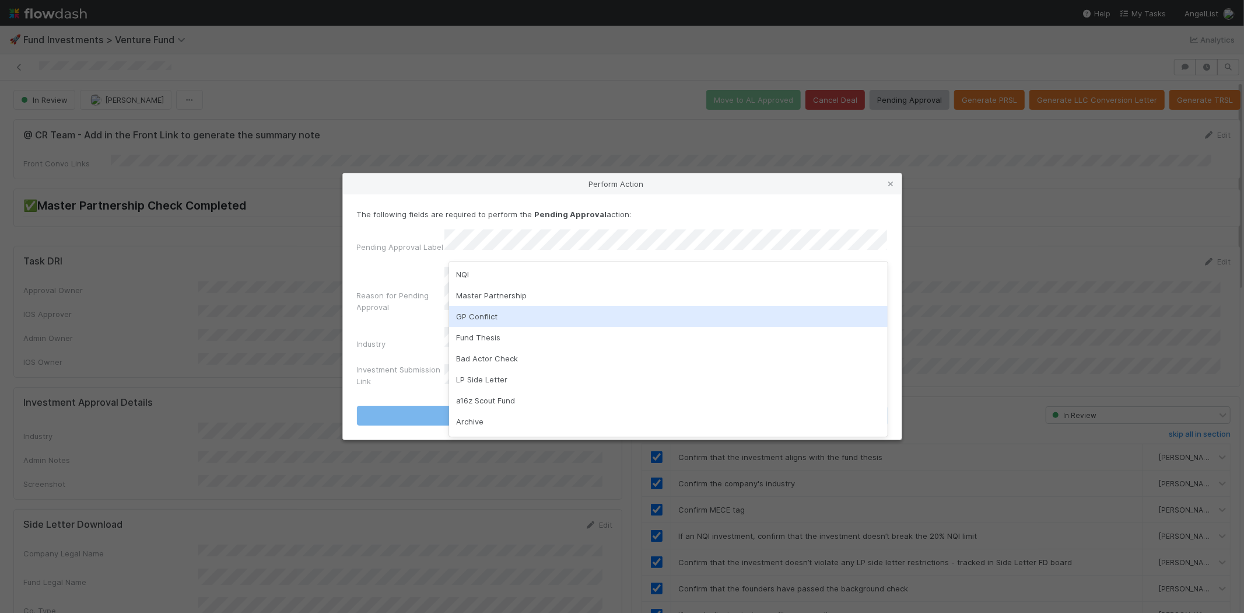
click at [496, 319] on div "GP Conflict" at bounding box center [668, 316] width 439 height 21
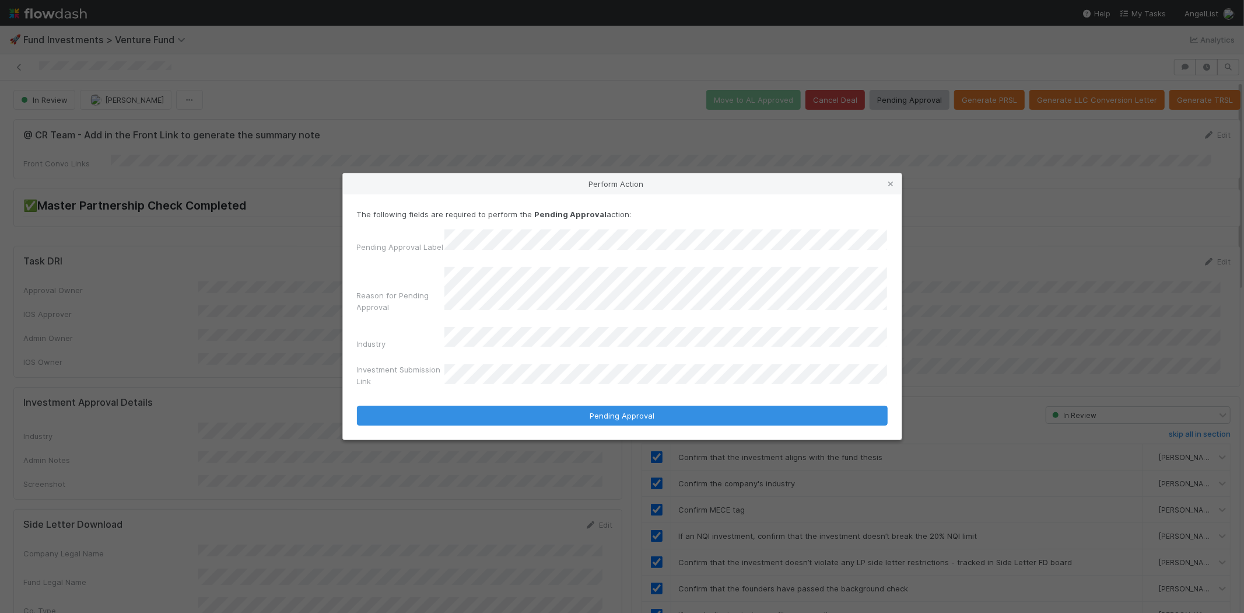
click at [357, 405] on button "Pending Approval" at bounding box center [622, 415] width 531 height 20
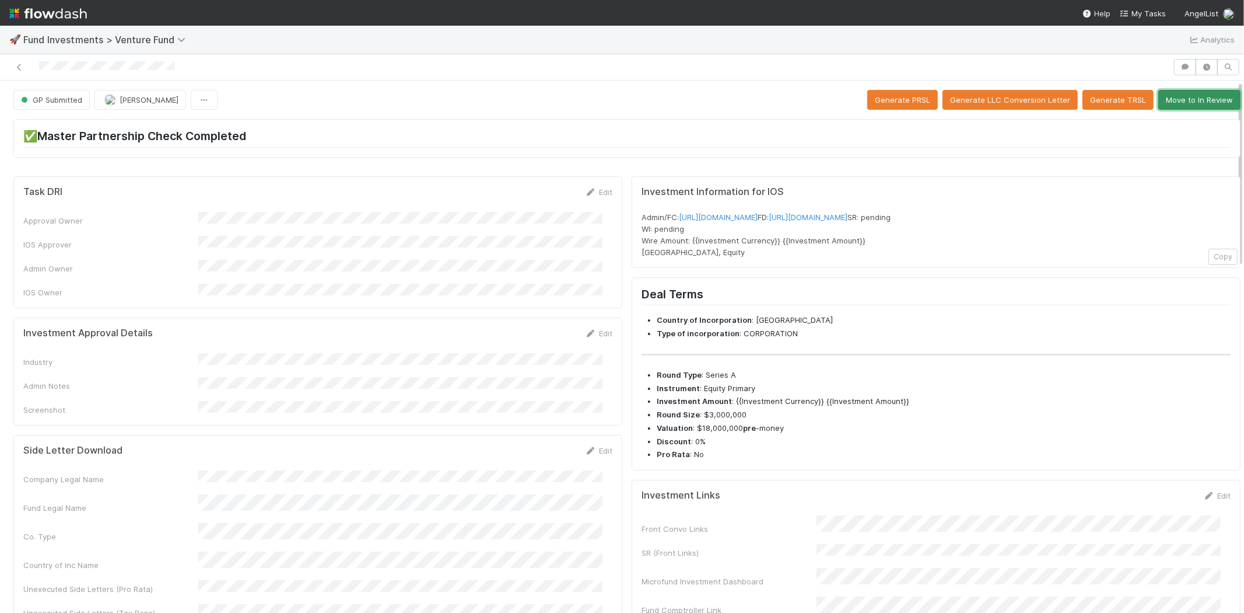
click at [1159, 106] on button "Move to In Review" at bounding box center [1200, 100] width 82 height 20
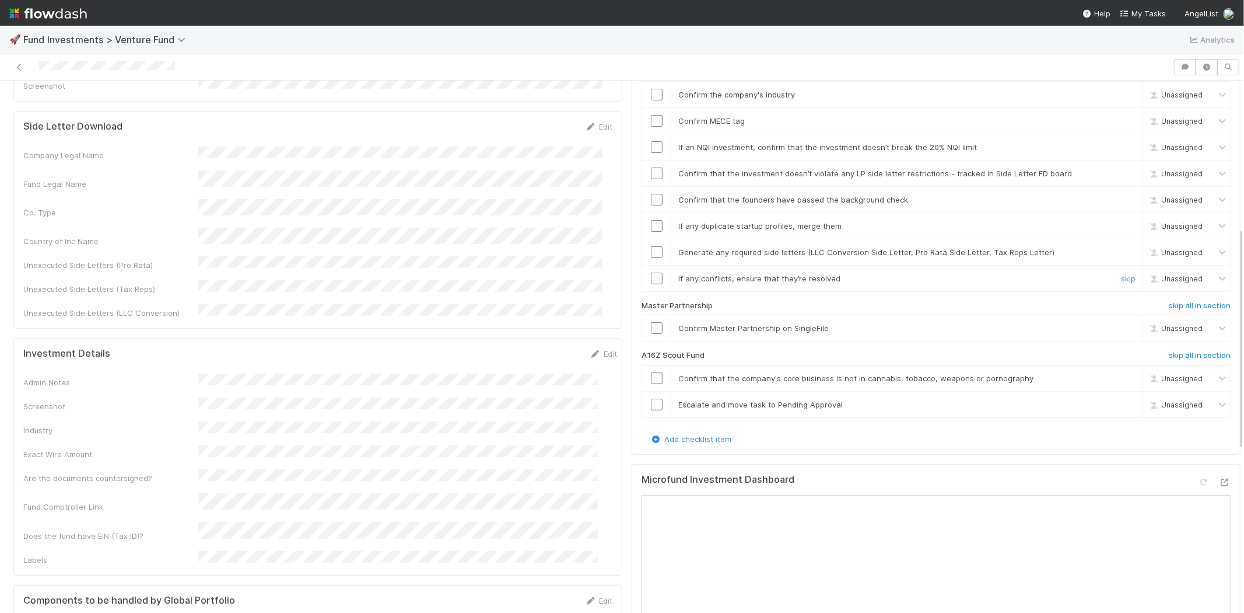
scroll to position [389, 0]
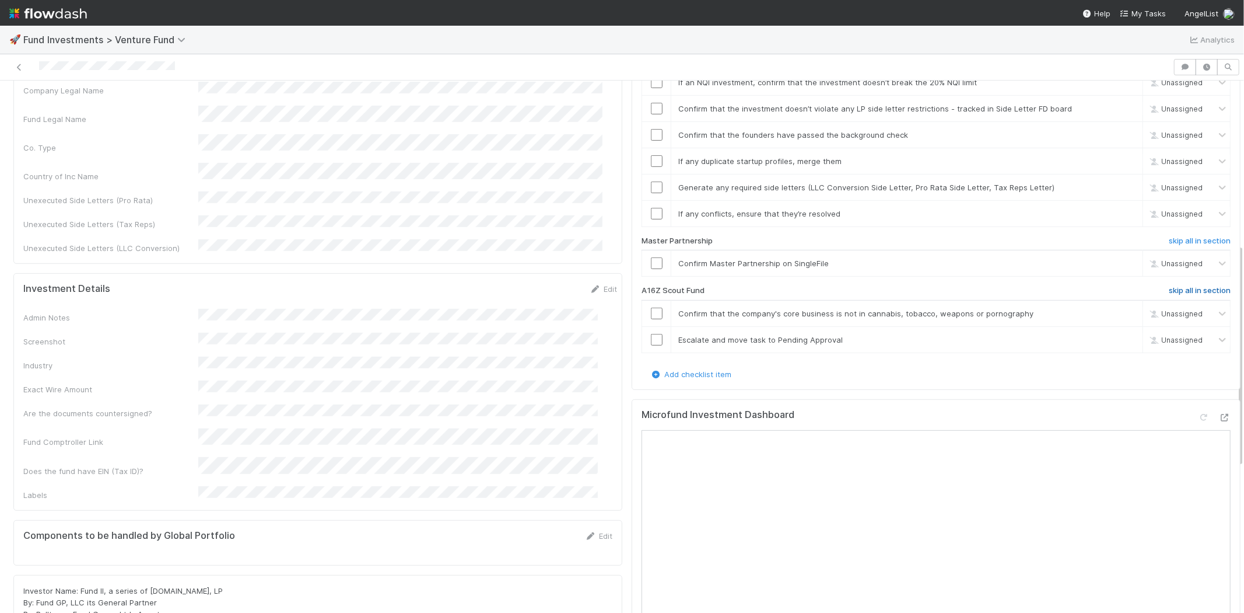
click at [1173, 286] on h6 "skip all in section" at bounding box center [1200, 290] width 62 height 9
click at [1177, 286] on h6 "skip all in section" at bounding box center [1200, 290] width 62 height 9
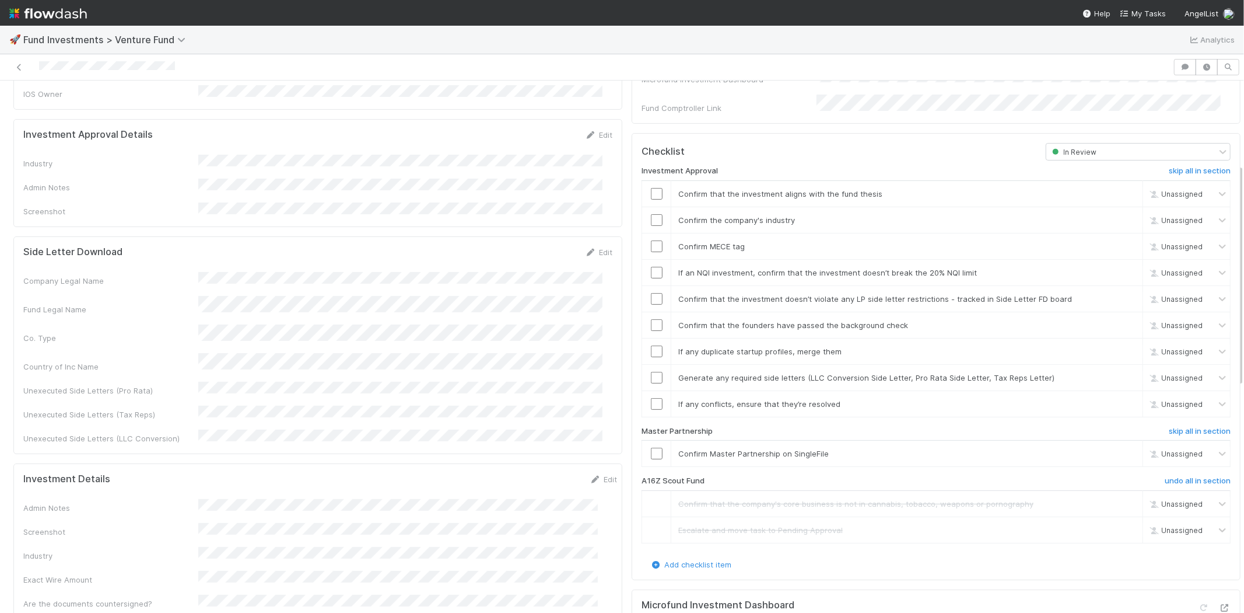
scroll to position [194, 0]
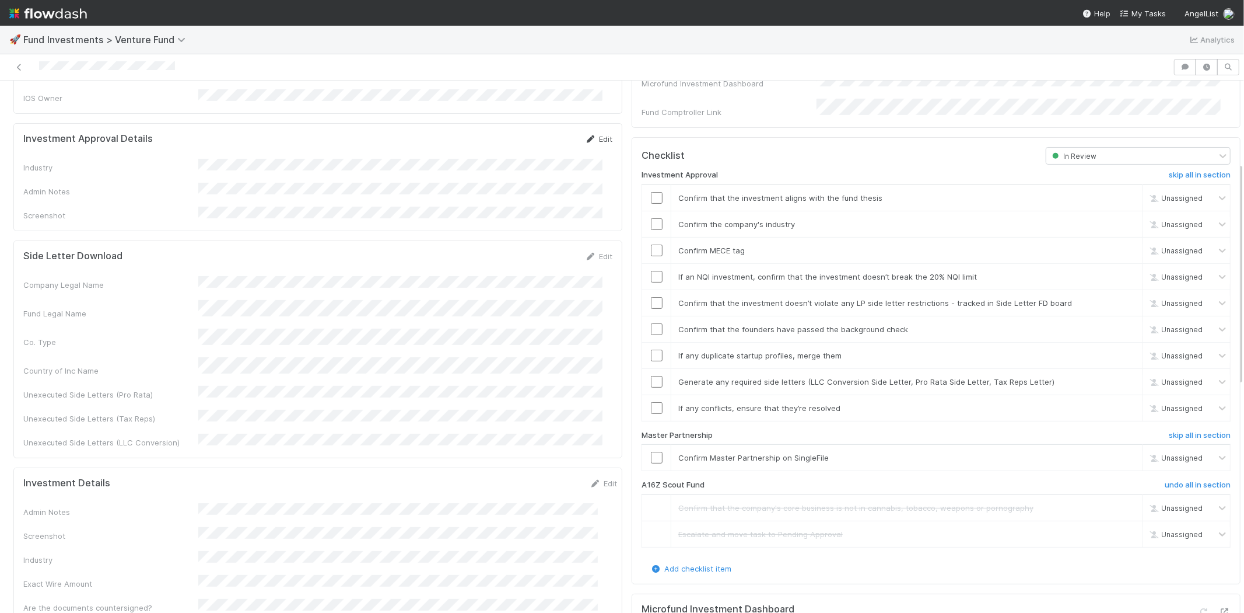
click at [588, 134] on link "Edit" at bounding box center [598, 138] width 27 height 9
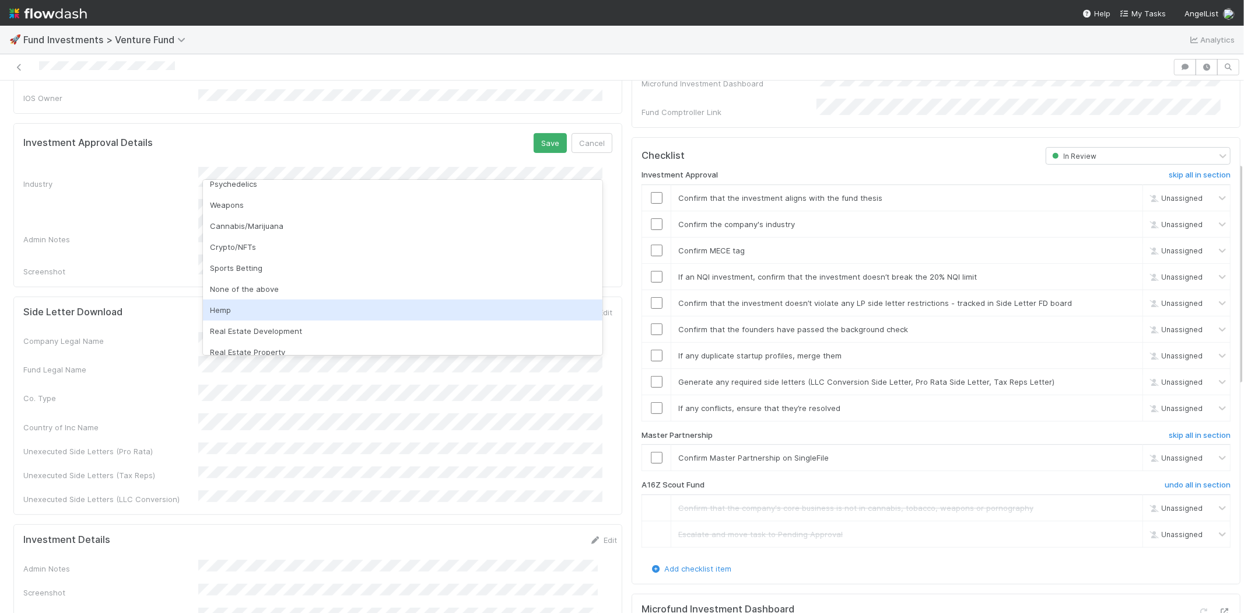
scroll to position [333, 0]
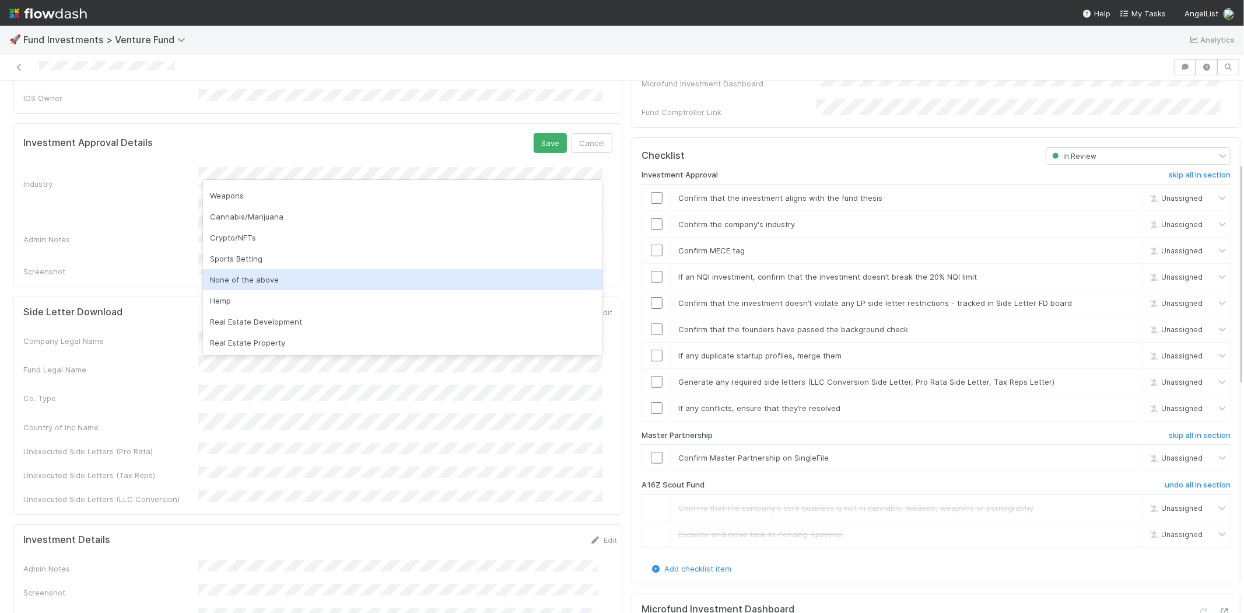
click at [288, 277] on div "None of the above" at bounding box center [403, 279] width 400 height 21
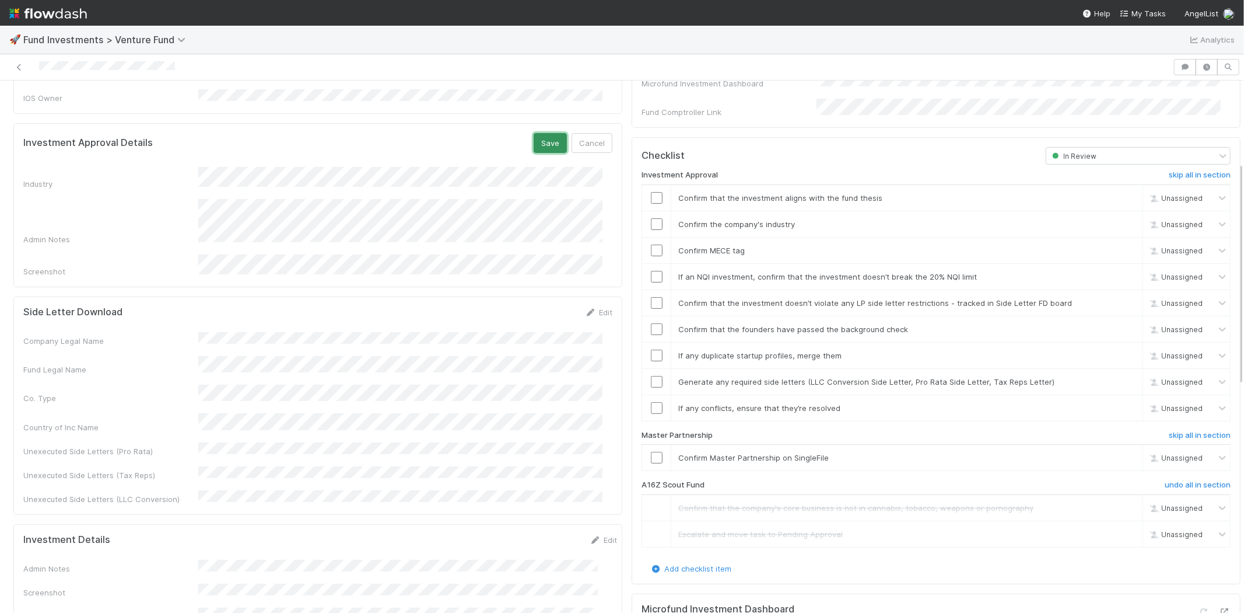
click at [536, 133] on button "Save" at bounding box center [550, 143] width 33 height 20
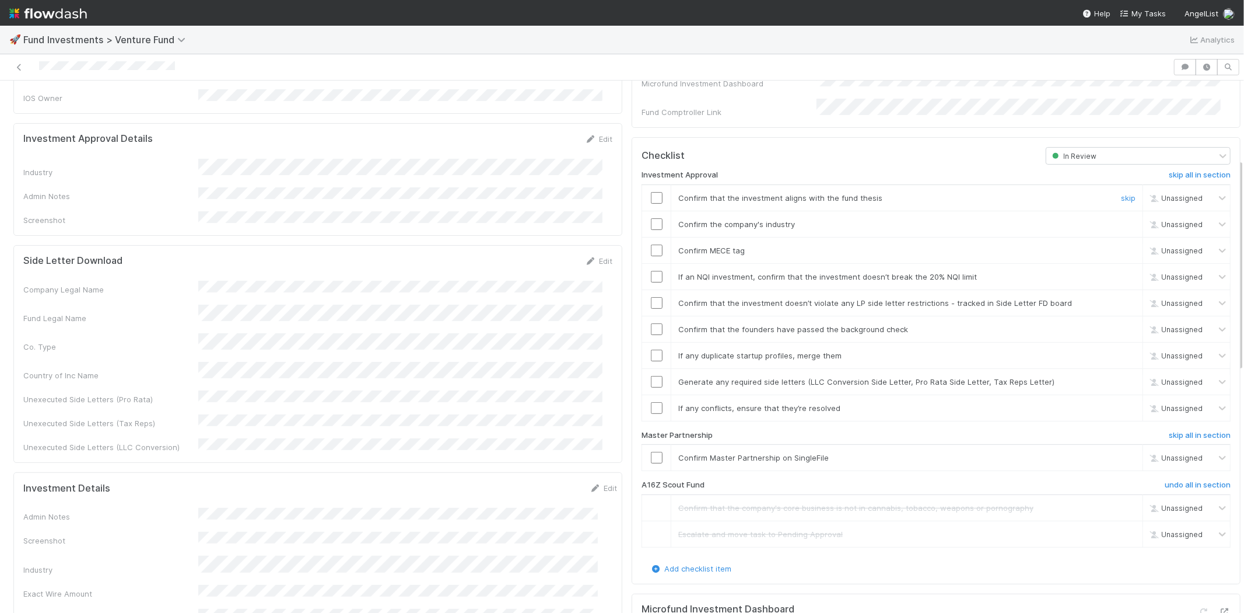
click at [651, 192] on input "checkbox" at bounding box center [657, 198] width 12 height 12
click at [651, 218] on input "checkbox" at bounding box center [657, 224] width 12 height 12
click at [651, 244] on input "checkbox" at bounding box center [657, 250] width 12 height 12
click at [651, 271] on input "checkbox" at bounding box center [657, 277] width 12 height 12
click at [651, 297] on input "checkbox" at bounding box center [657, 303] width 12 height 12
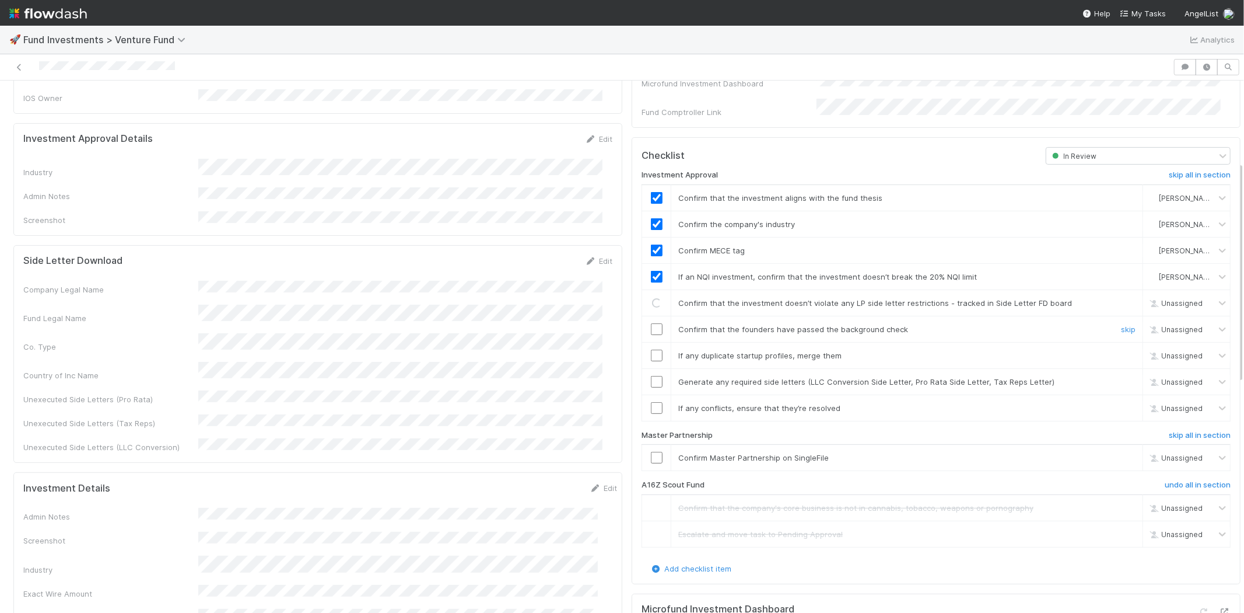
click at [651, 323] on input "checkbox" at bounding box center [657, 329] width 12 height 12
click at [651, 349] on input "checkbox" at bounding box center [657, 355] width 12 height 12
click at [651, 376] on input "checkbox" at bounding box center [657, 382] width 12 height 12
click at [651, 452] on input "checkbox" at bounding box center [657, 458] width 12 height 12
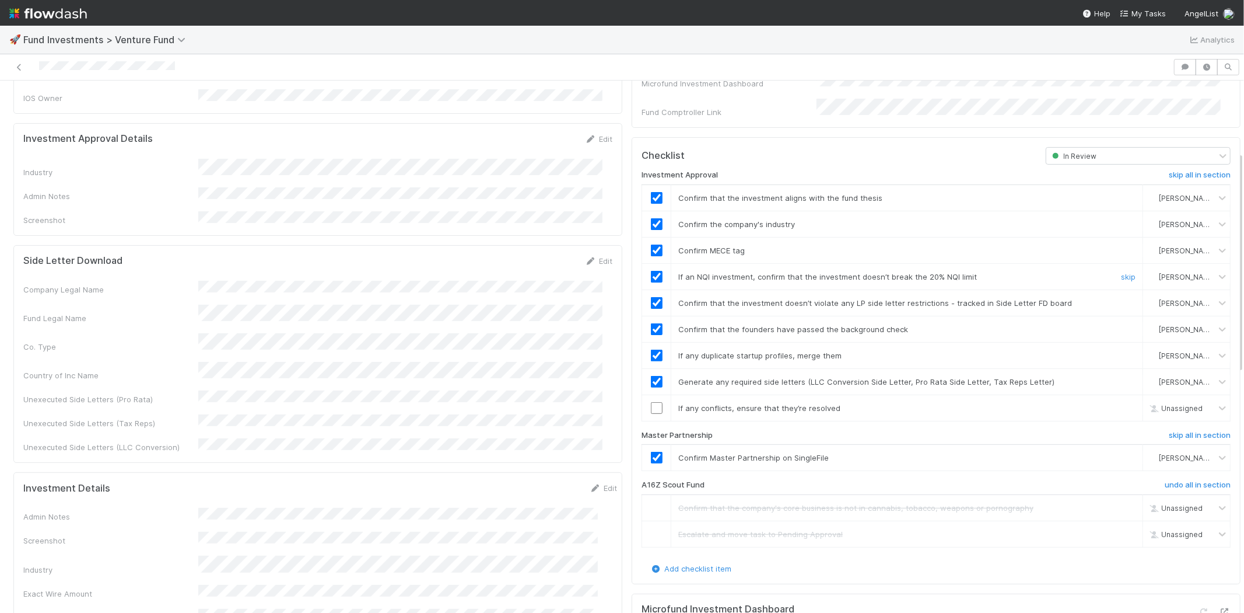
scroll to position [0, 0]
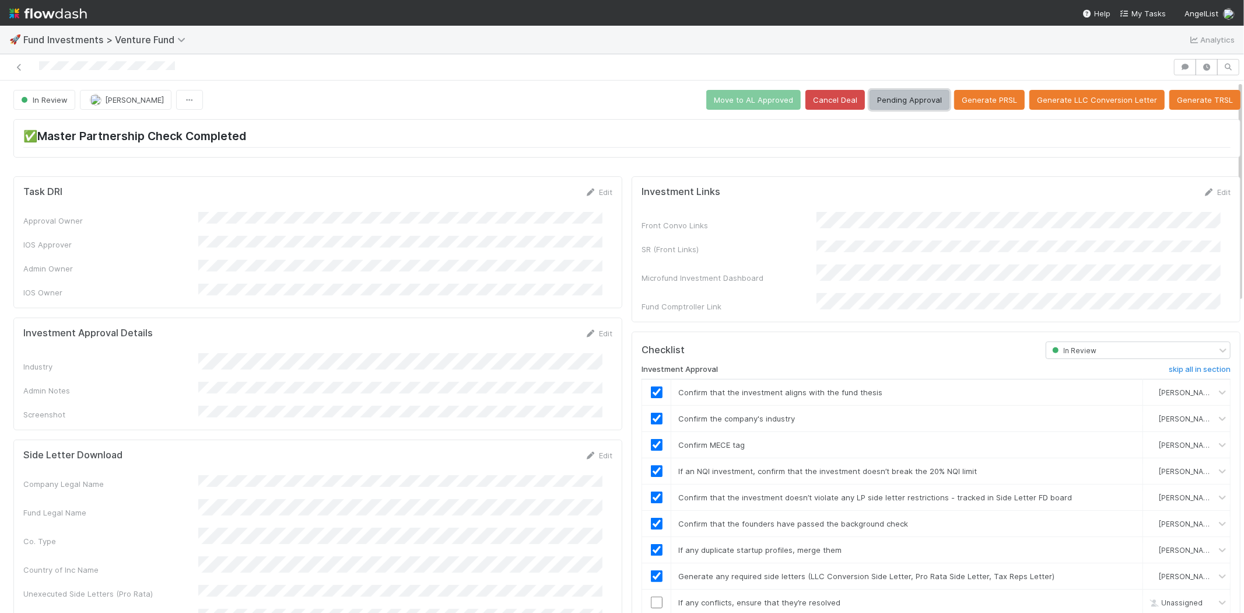
click at [896, 99] on button "Pending Approval" at bounding box center [910, 100] width 80 height 20
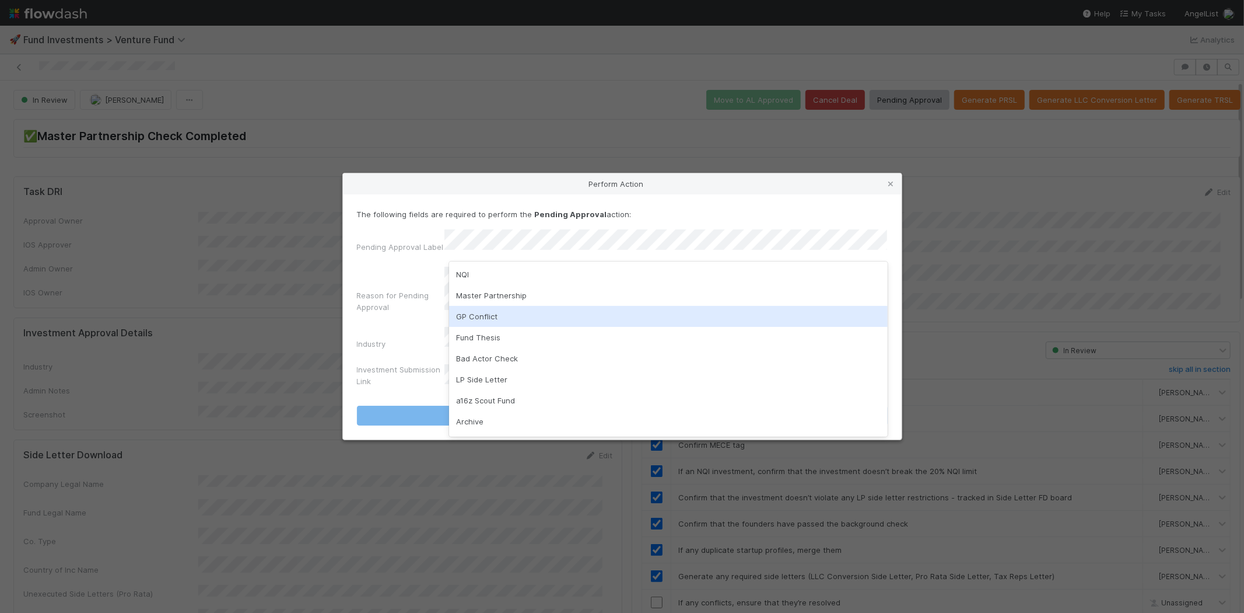
click at [487, 312] on div "GP Conflict" at bounding box center [668, 316] width 439 height 21
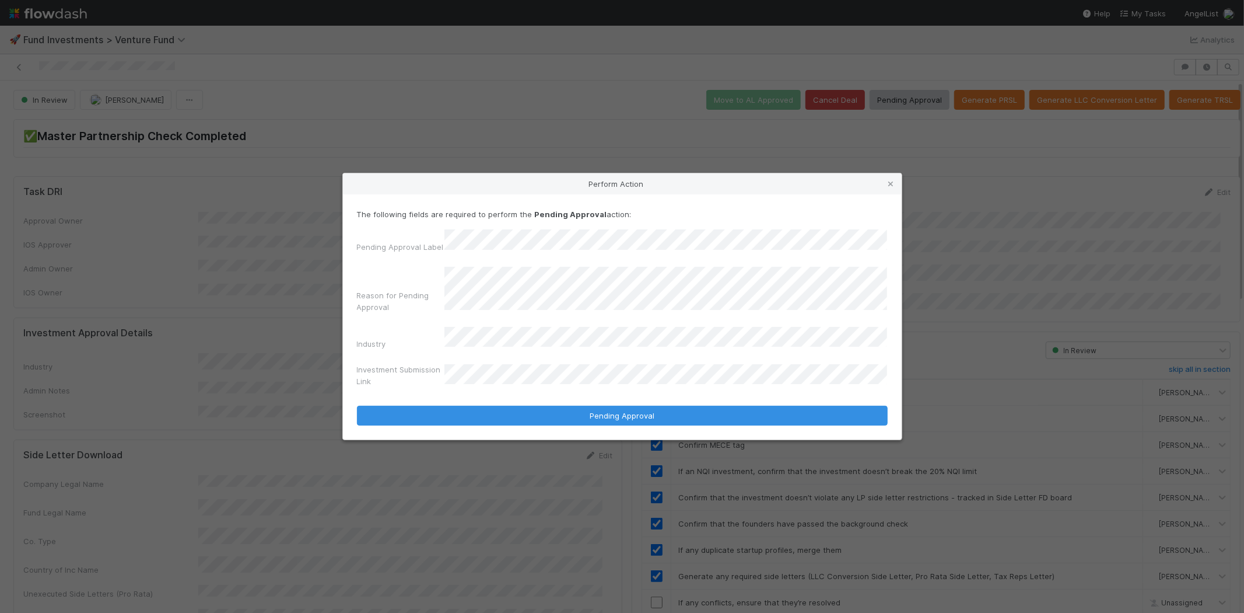
click at [357, 405] on button "Pending Approval" at bounding box center [622, 415] width 531 height 20
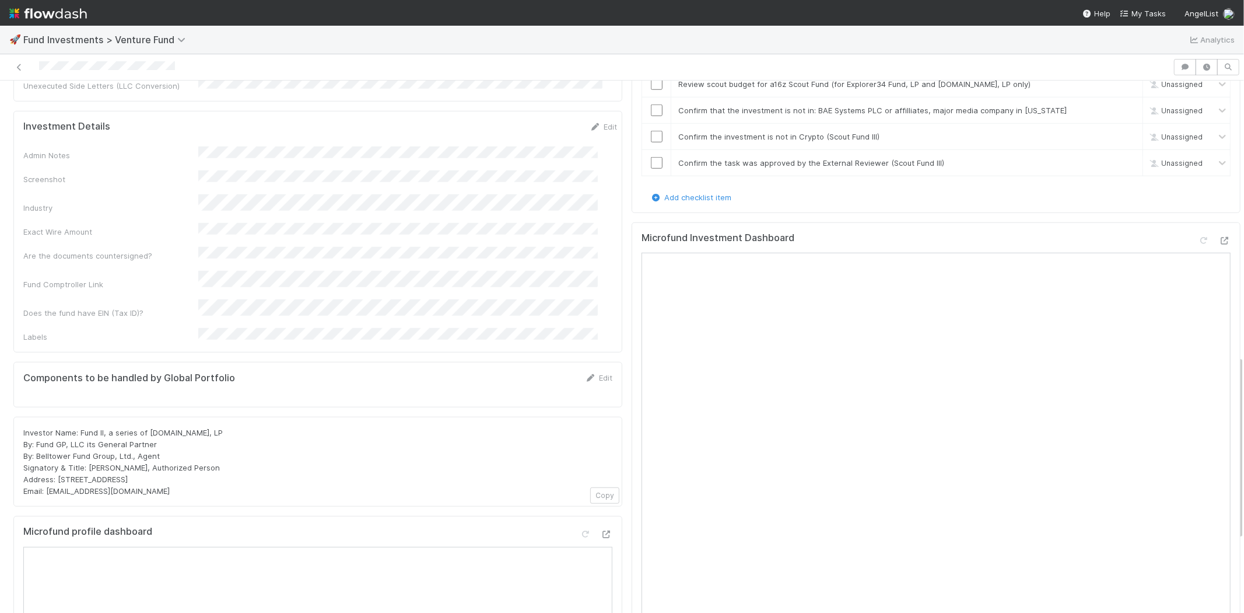
scroll to position [907, 0]
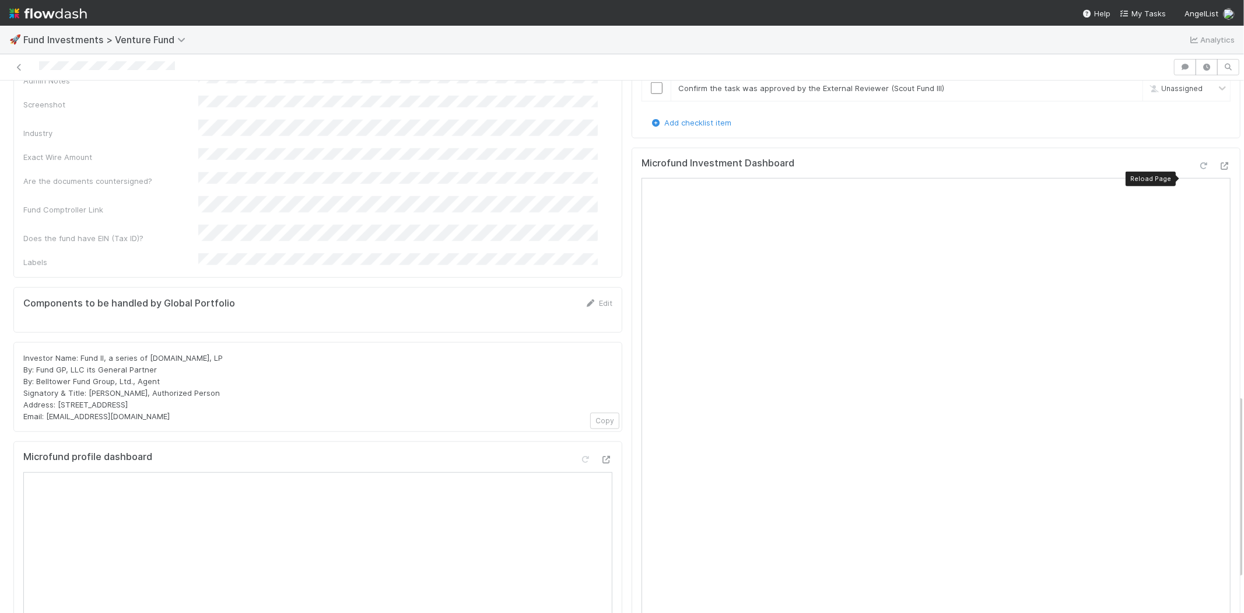
click at [1198, 170] on icon at bounding box center [1204, 166] width 12 height 8
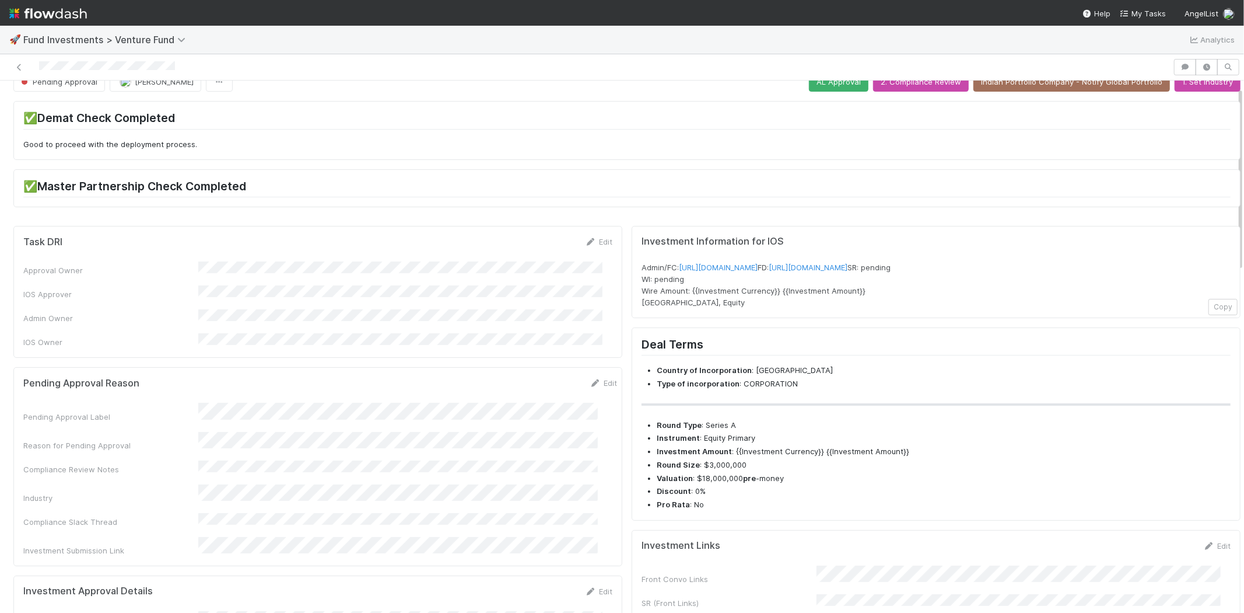
scroll to position [0, 0]
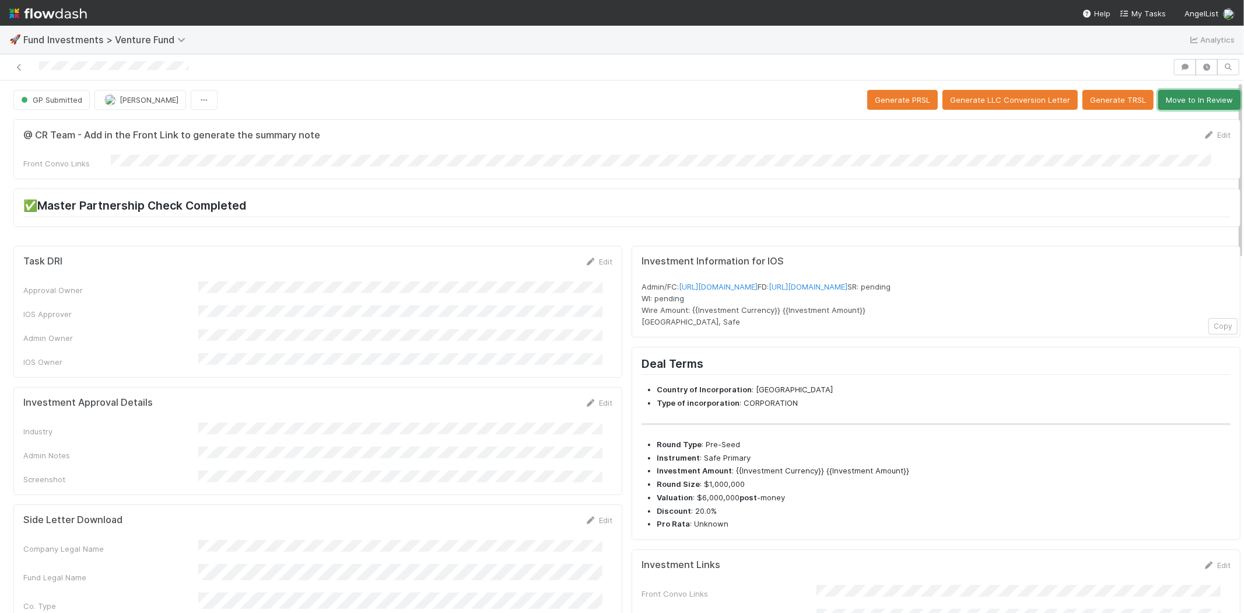
click at [1174, 99] on button "Move to In Review" at bounding box center [1200, 100] width 82 height 20
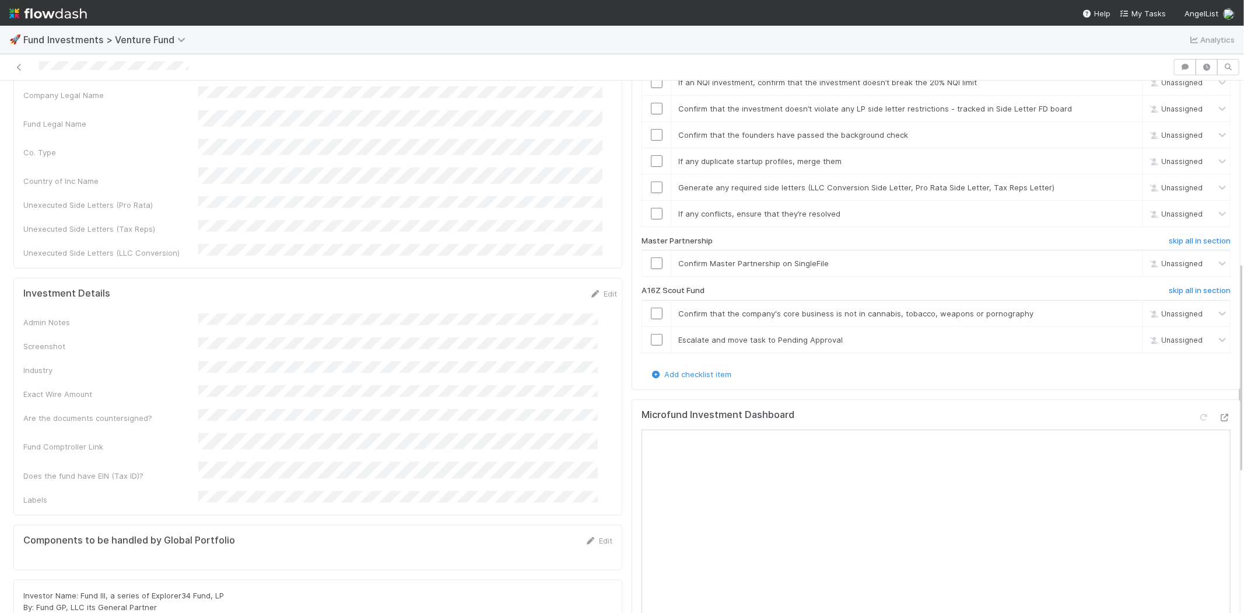
scroll to position [259, 0]
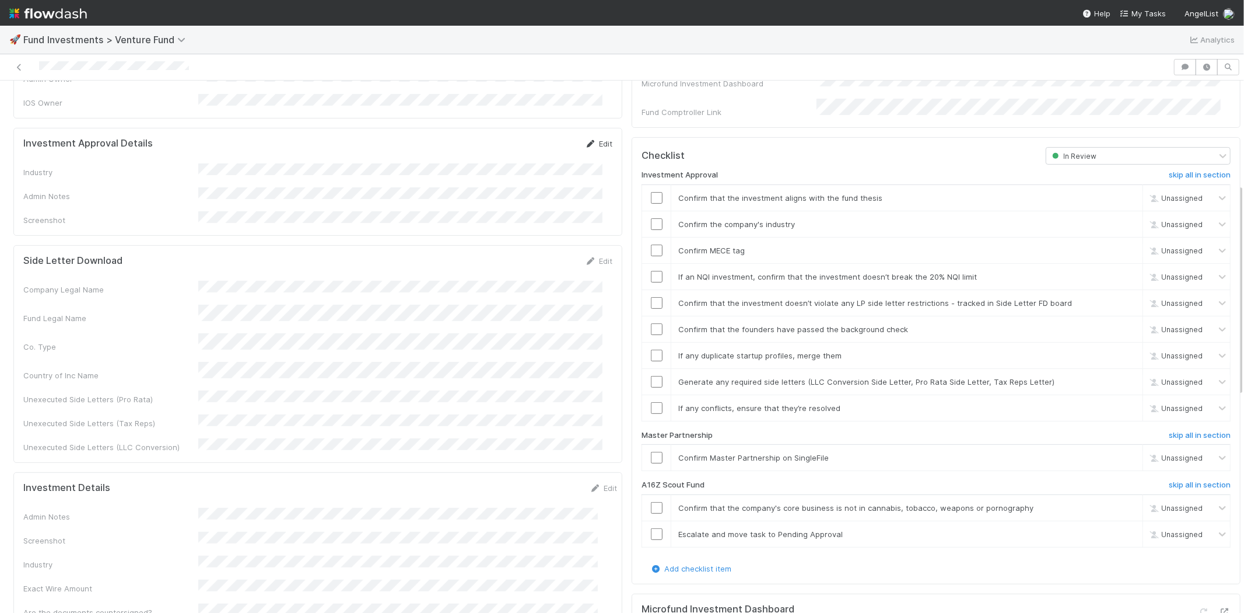
click at [585, 140] on icon at bounding box center [591, 144] width 12 height 8
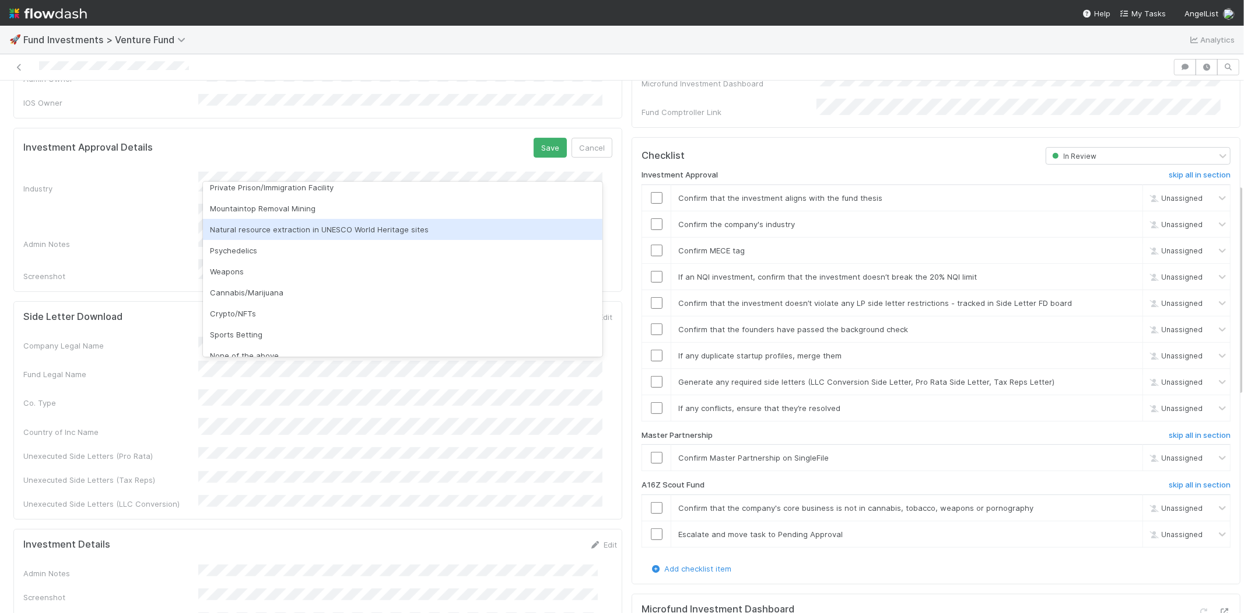
scroll to position [333, 0]
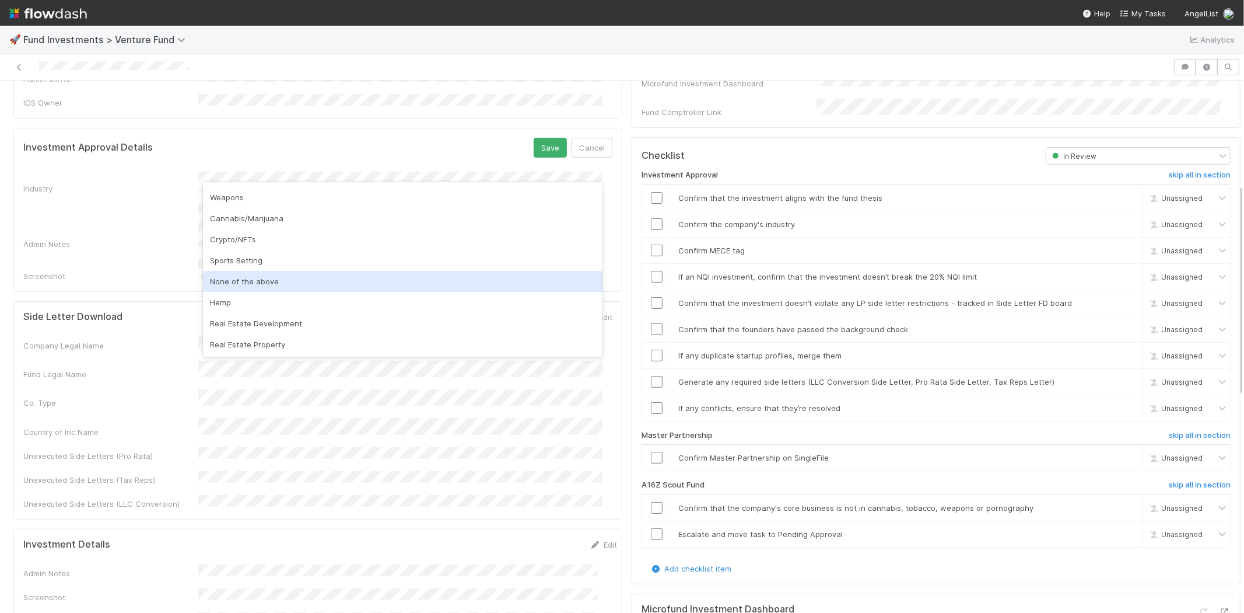
click at [237, 284] on div "None of the above" at bounding box center [403, 281] width 400 height 21
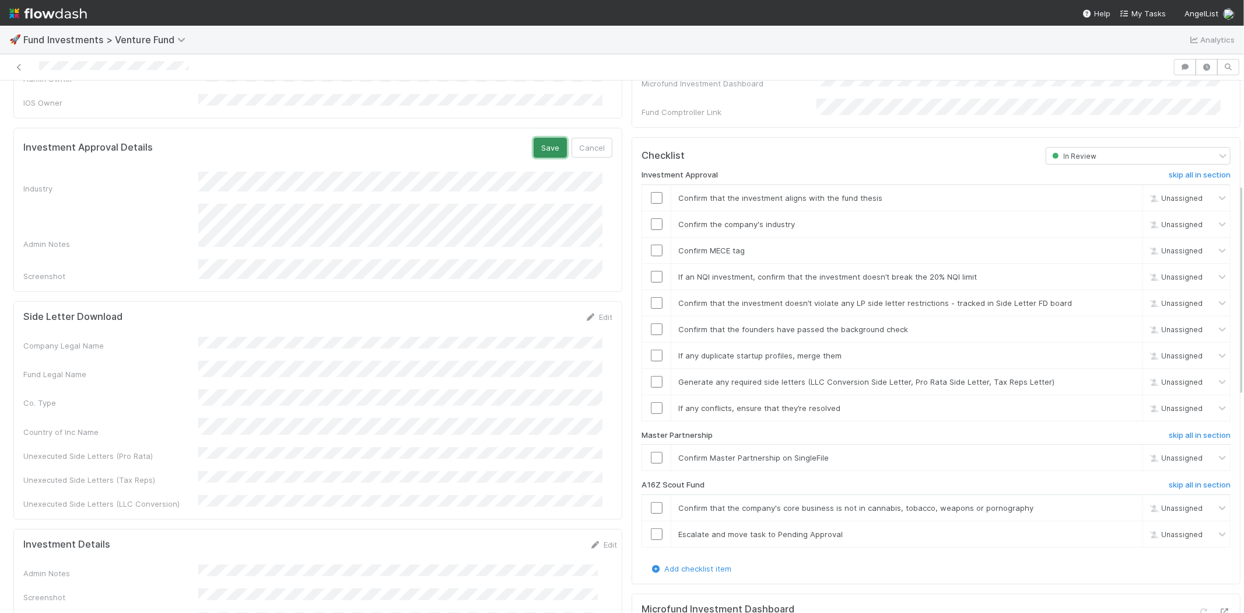
click at [551, 138] on button "Save" at bounding box center [550, 148] width 33 height 20
click at [651, 192] on input "checkbox" at bounding box center [657, 198] width 12 height 12
click at [651, 218] on input "checkbox" at bounding box center [657, 224] width 12 height 12
drag, startPoint x: 651, startPoint y: 239, endPoint x: 642, endPoint y: 254, distance: 17.5
click at [651, 244] on input "checkbox" at bounding box center [657, 250] width 12 height 12
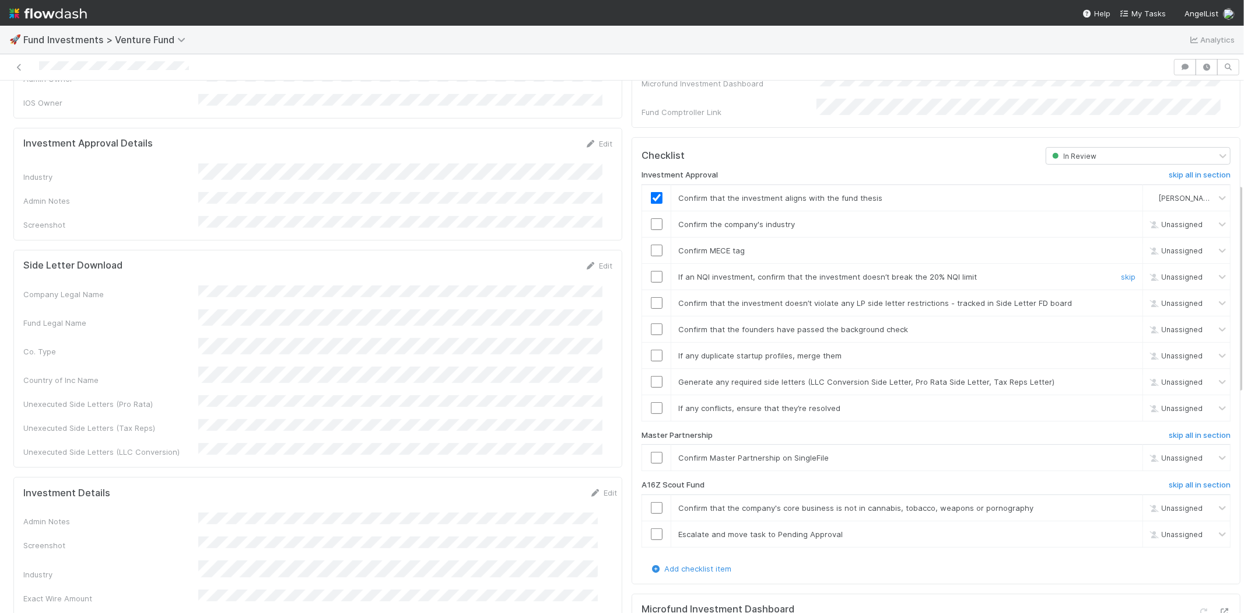
click at [651, 271] on input "checkbox" at bounding box center [657, 277] width 12 height 12
checkbox input "true"
click at [651, 244] on input "checkbox" at bounding box center [657, 250] width 12 height 12
click at [645, 289] on td at bounding box center [656, 302] width 29 height 26
drag, startPoint x: 645, startPoint y: 289, endPoint x: 650, endPoint y: 304, distance: 15.9
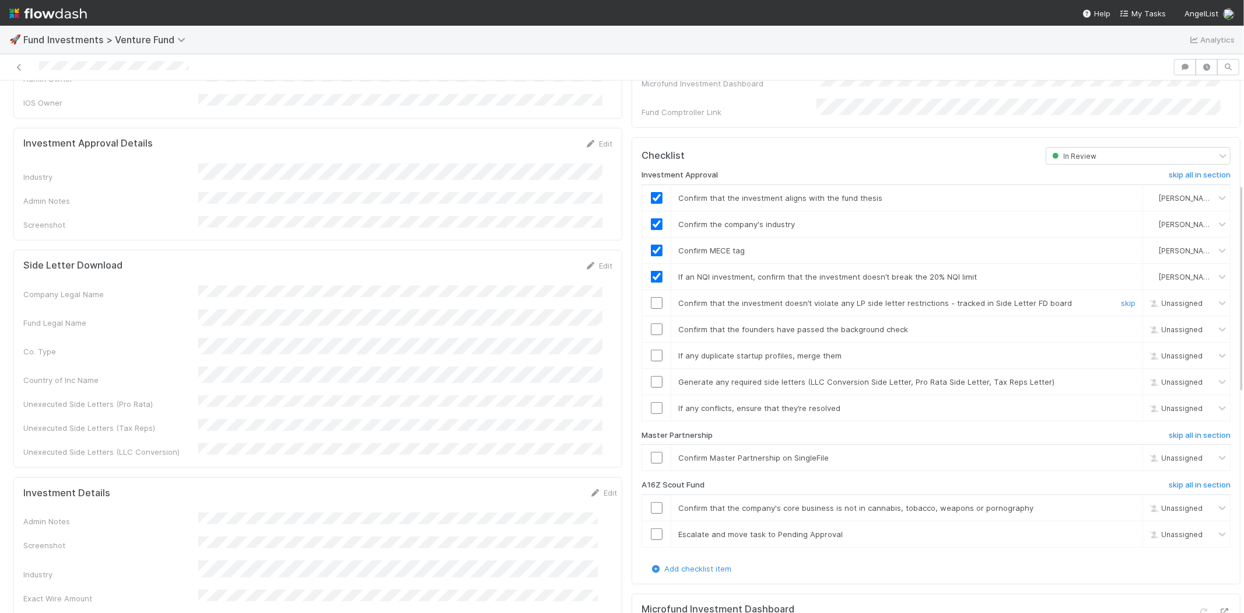
click at [651, 297] on input "checkbox" at bounding box center [657, 303] width 12 height 12
click at [652, 323] on input "checkbox" at bounding box center [657, 329] width 12 height 12
drag, startPoint x: 646, startPoint y: 340, endPoint x: 652, endPoint y: 359, distance: 20.3
click at [651, 349] on input "checkbox" at bounding box center [657, 355] width 12 height 12
click at [651, 376] on input "checkbox" at bounding box center [657, 382] width 12 height 12
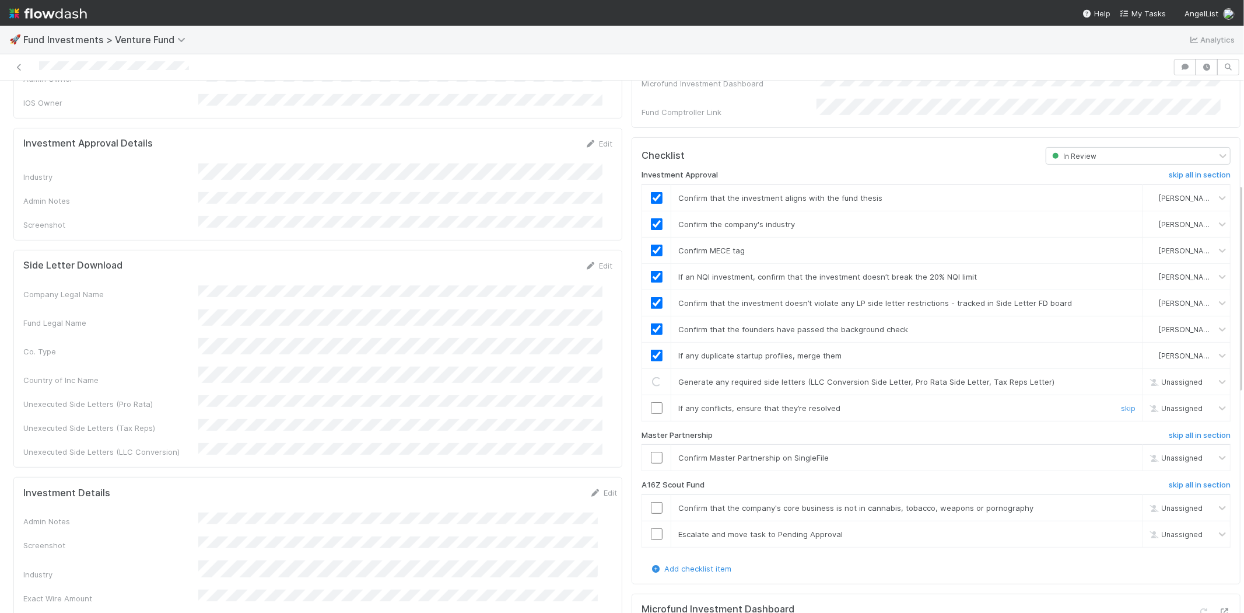
click at [651, 402] on input "checkbox" at bounding box center [657, 408] width 12 height 12
click at [651, 452] on input "checkbox" at bounding box center [657, 458] width 12 height 12
click at [199, 63] on div at bounding box center [587, 67] width 1164 height 16
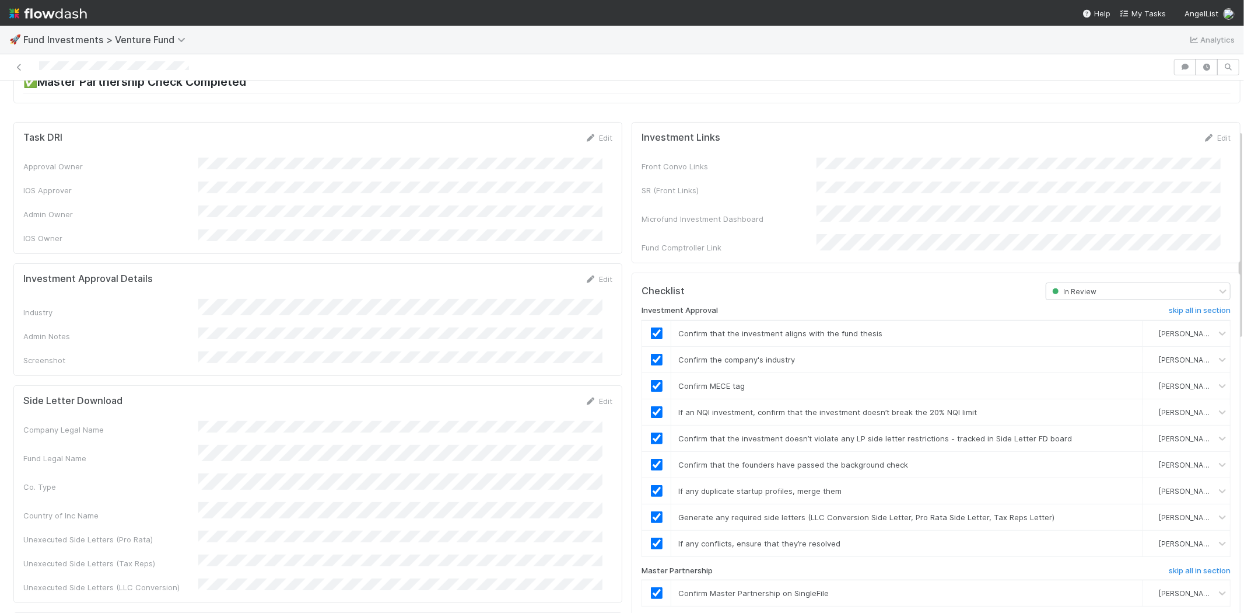
scroll to position [0, 0]
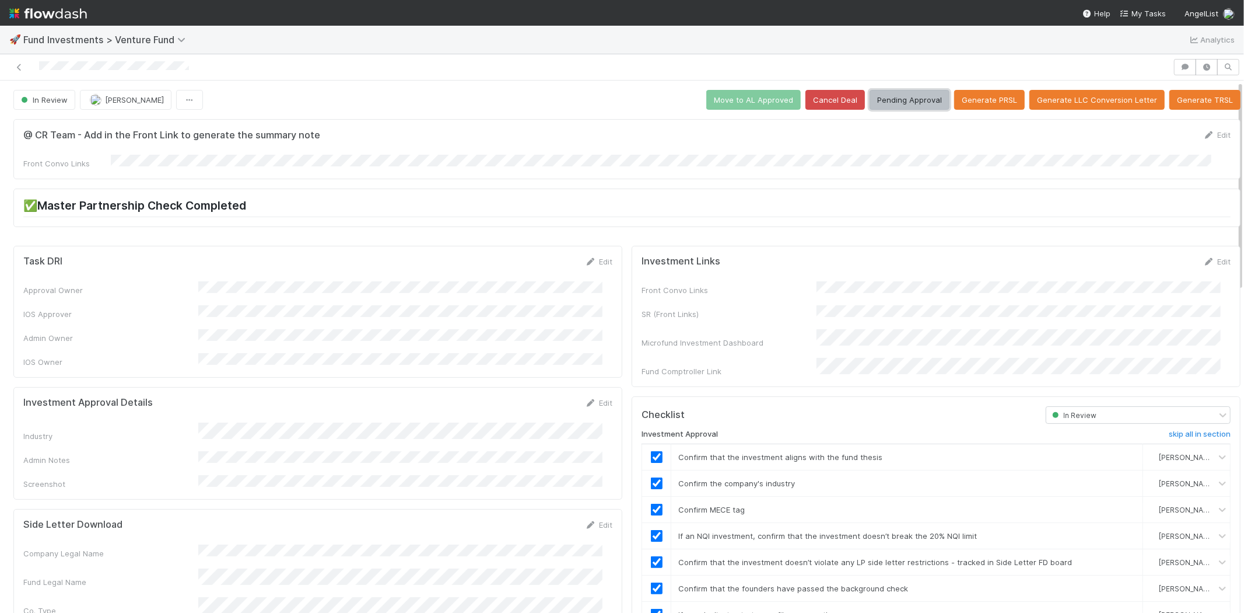
click at [904, 98] on button "Pending Approval" at bounding box center [910, 100] width 80 height 20
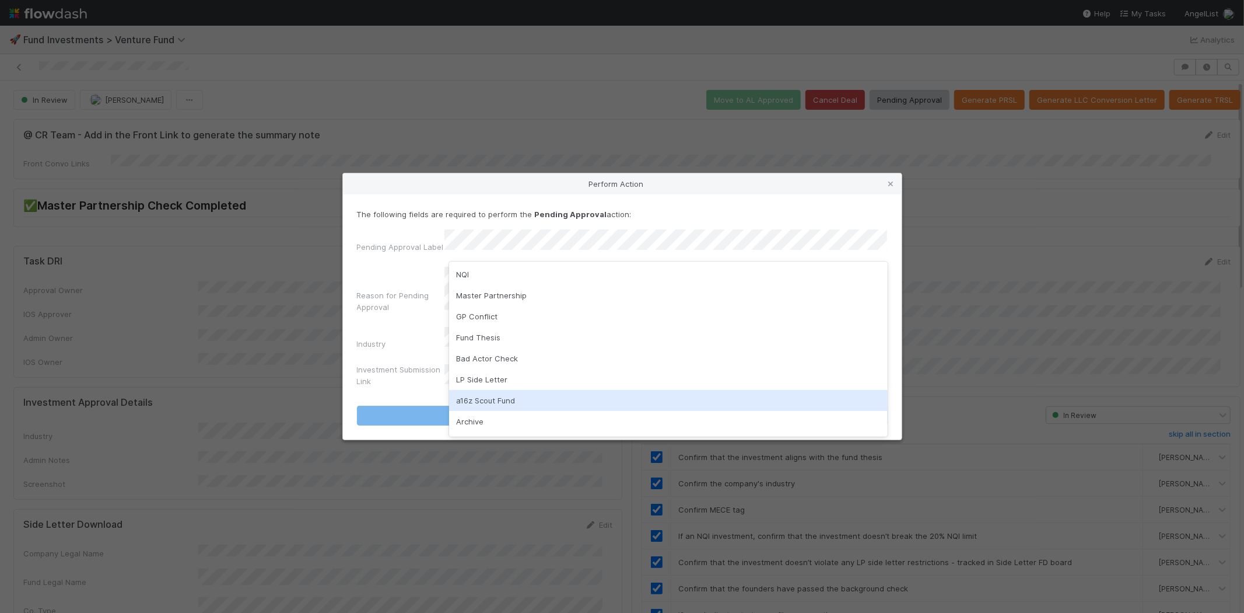
click at [481, 393] on div "a16z Scout Fund" at bounding box center [668, 400] width 439 height 21
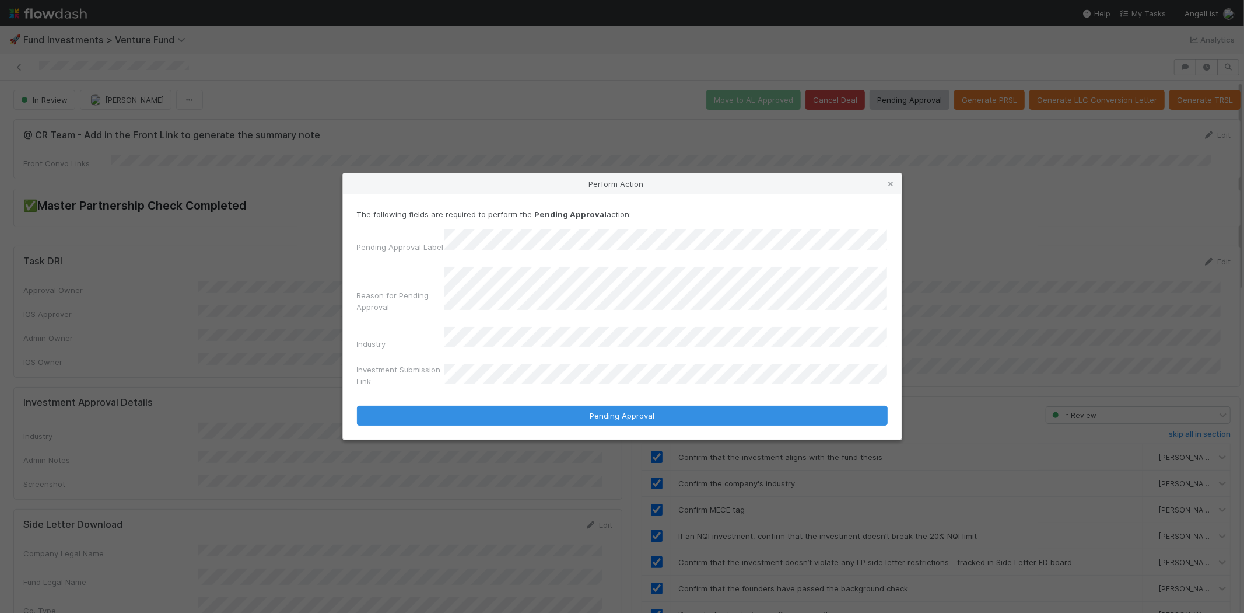
click at [357, 405] on button "Pending Approval" at bounding box center [622, 415] width 531 height 20
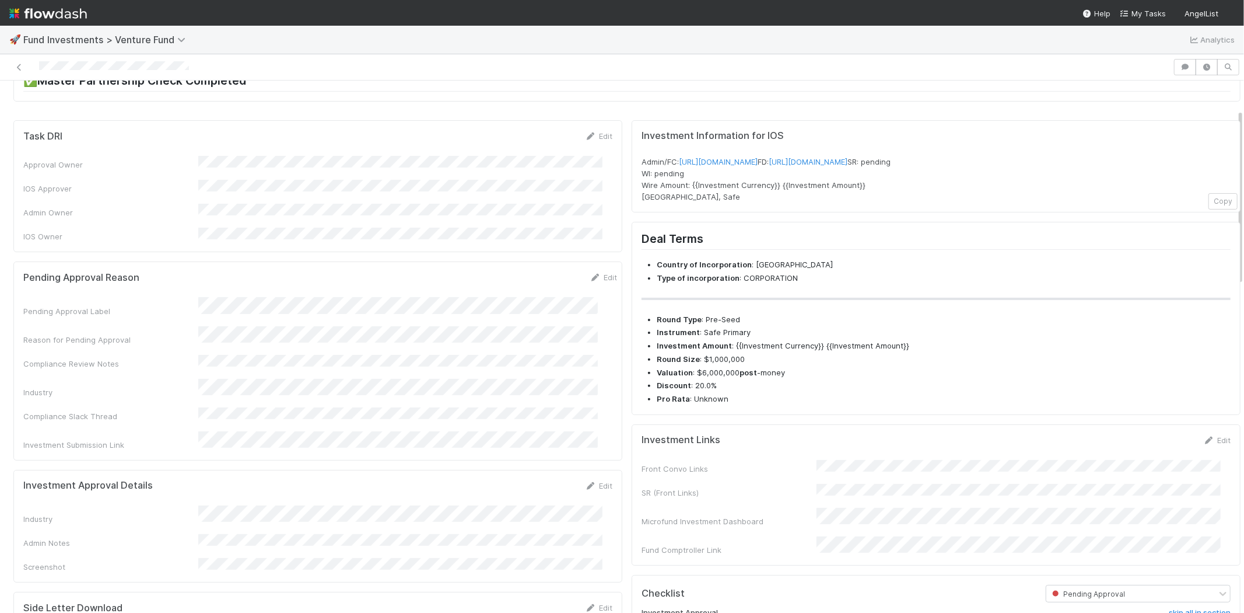
scroll to position [194, 0]
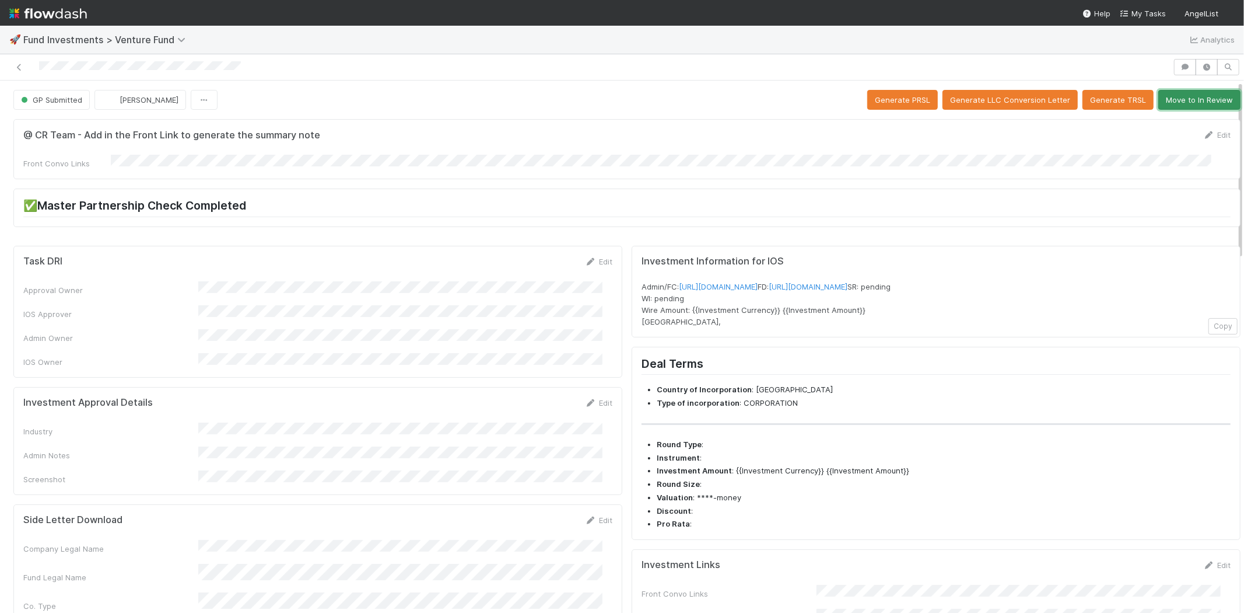
click at [1187, 95] on button "Move to In Review" at bounding box center [1200, 100] width 82 height 20
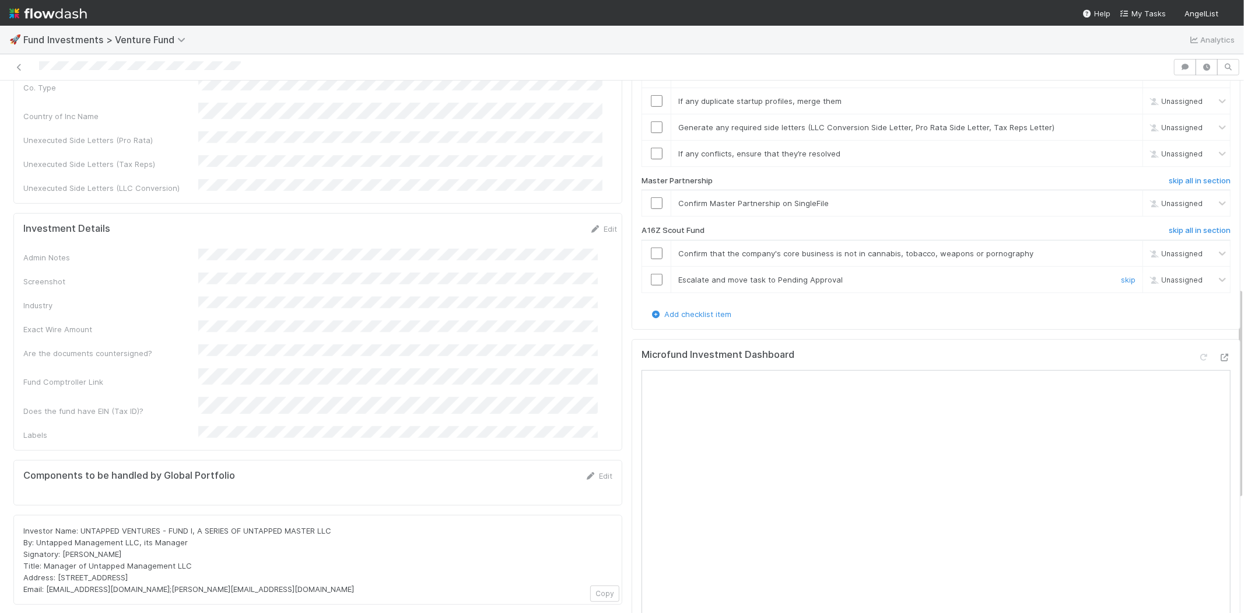
scroll to position [453, 0]
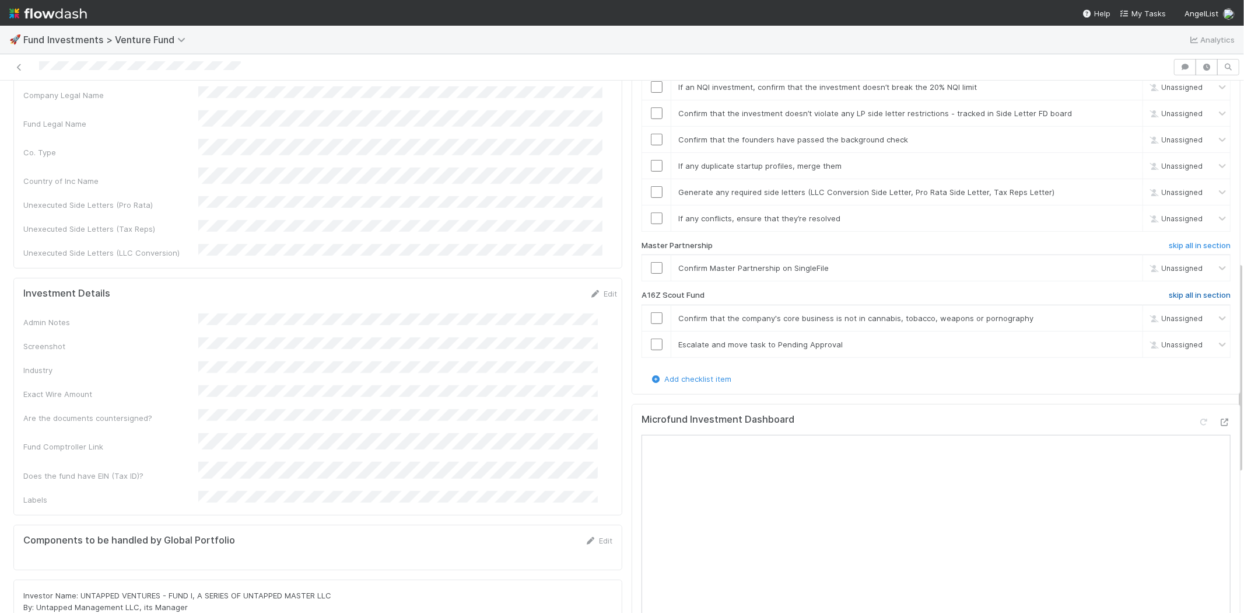
click at [1169, 291] on h6 "skip all in section" at bounding box center [1200, 295] width 62 height 9
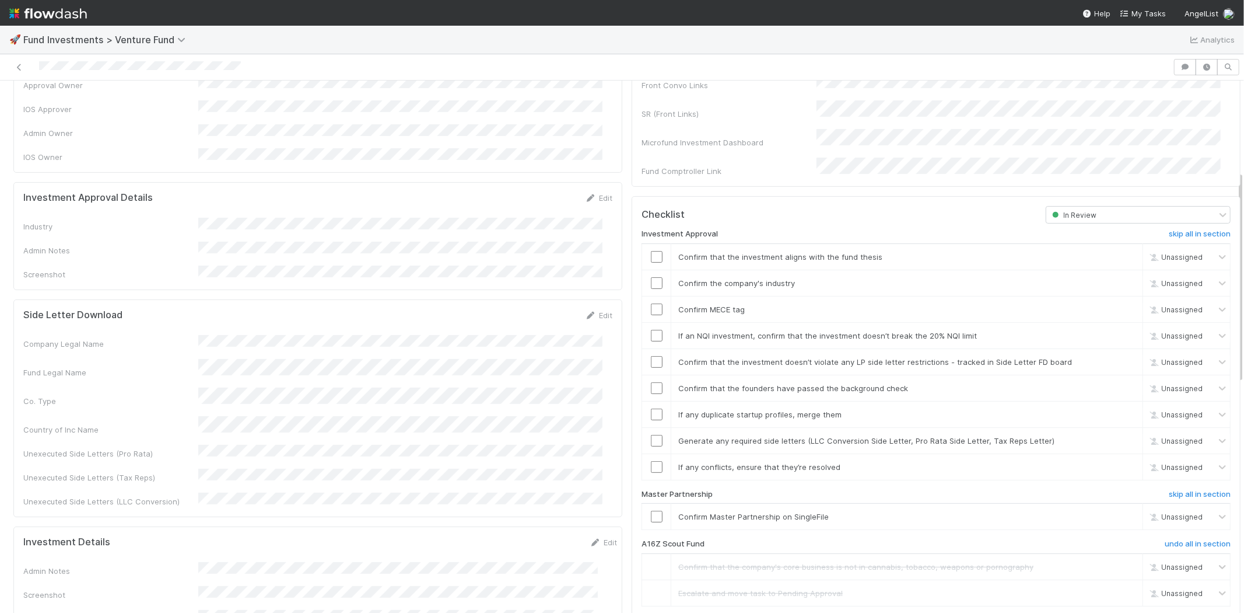
scroll to position [194, 0]
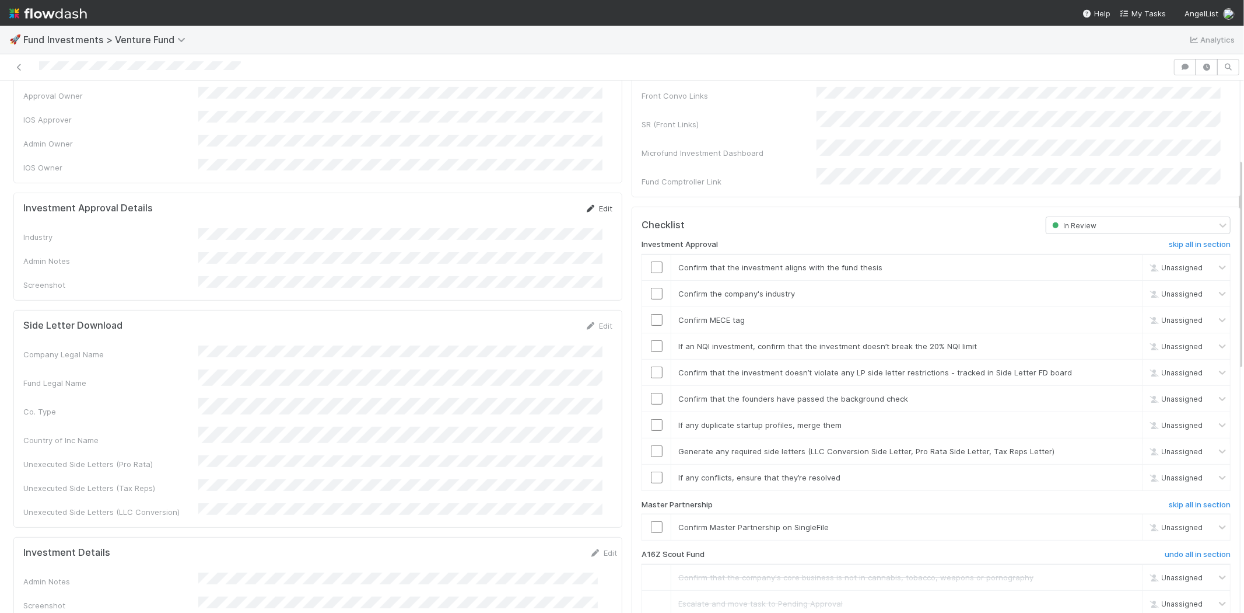
click at [590, 204] on link "Edit" at bounding box center [598, 208] width 27 height 9
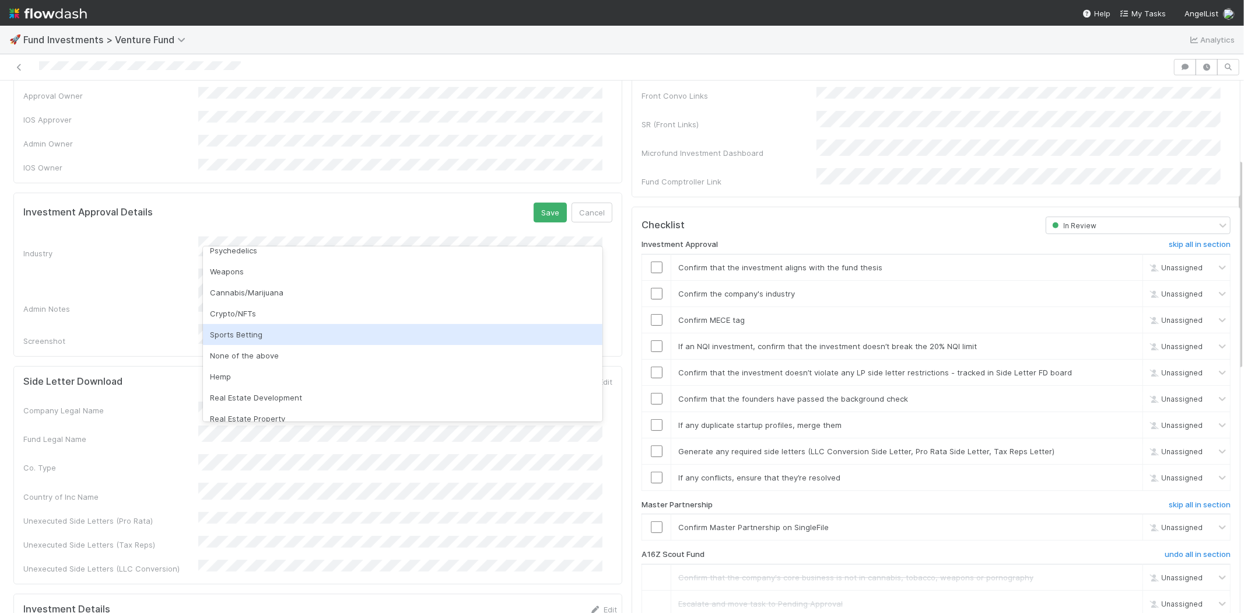
scroll to position [333, 0]
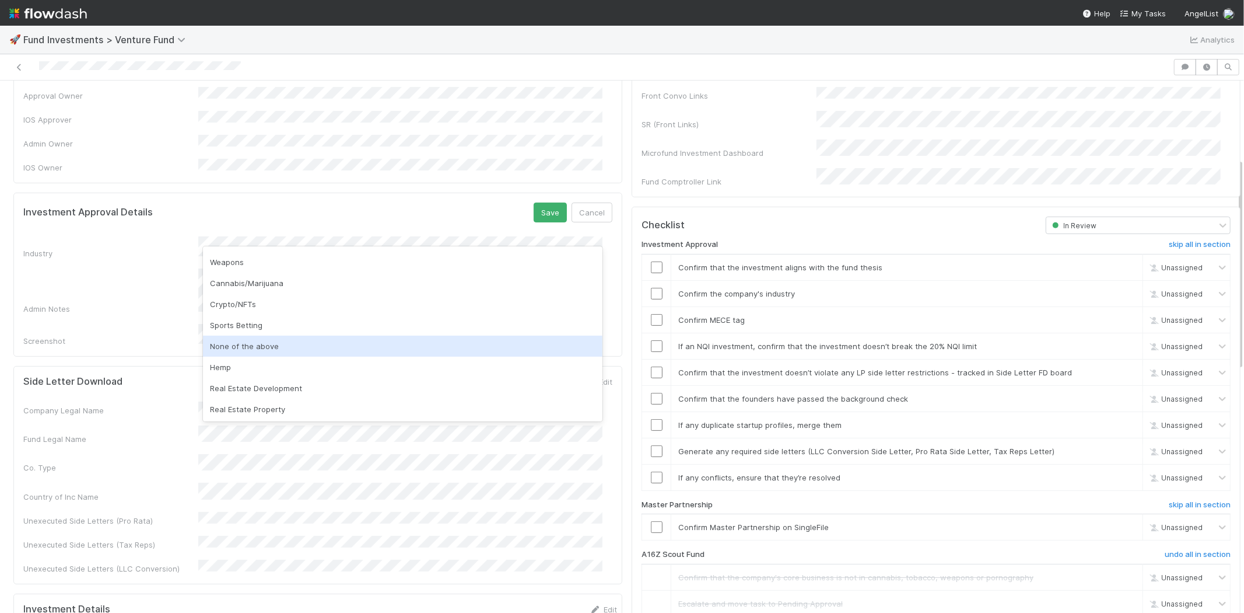
click at [269, 340] on div "None of the above" at bounding box center [403, 345] width 400 height 21
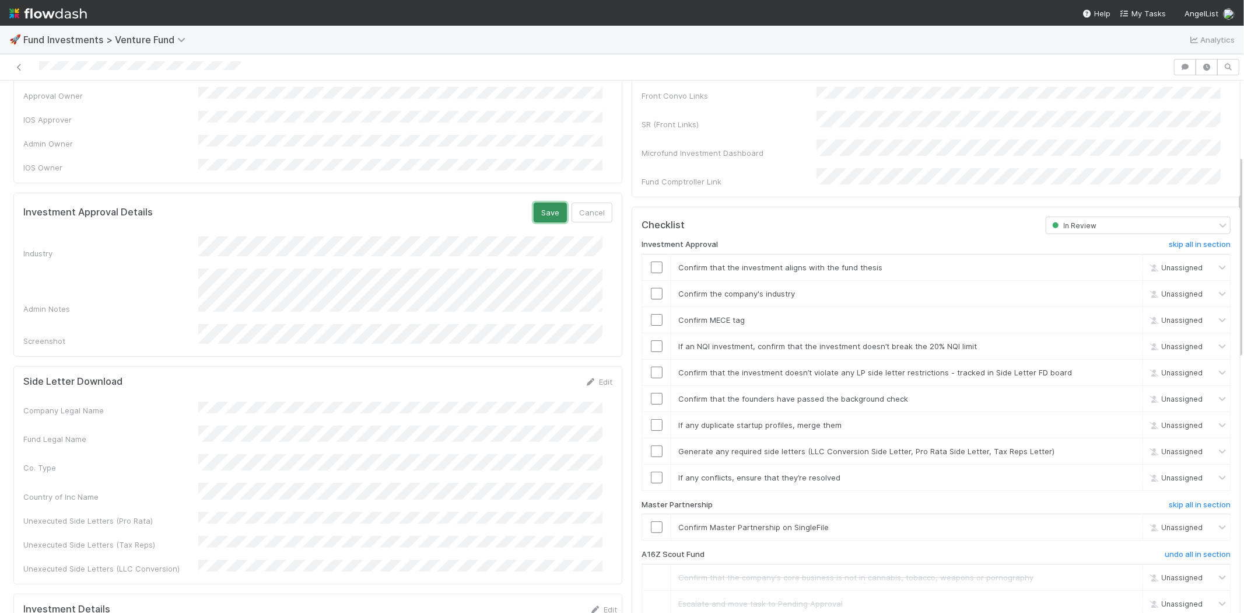
click at [534, 202] on button "Save" at bounding box center [550, 212] width 33 height 20
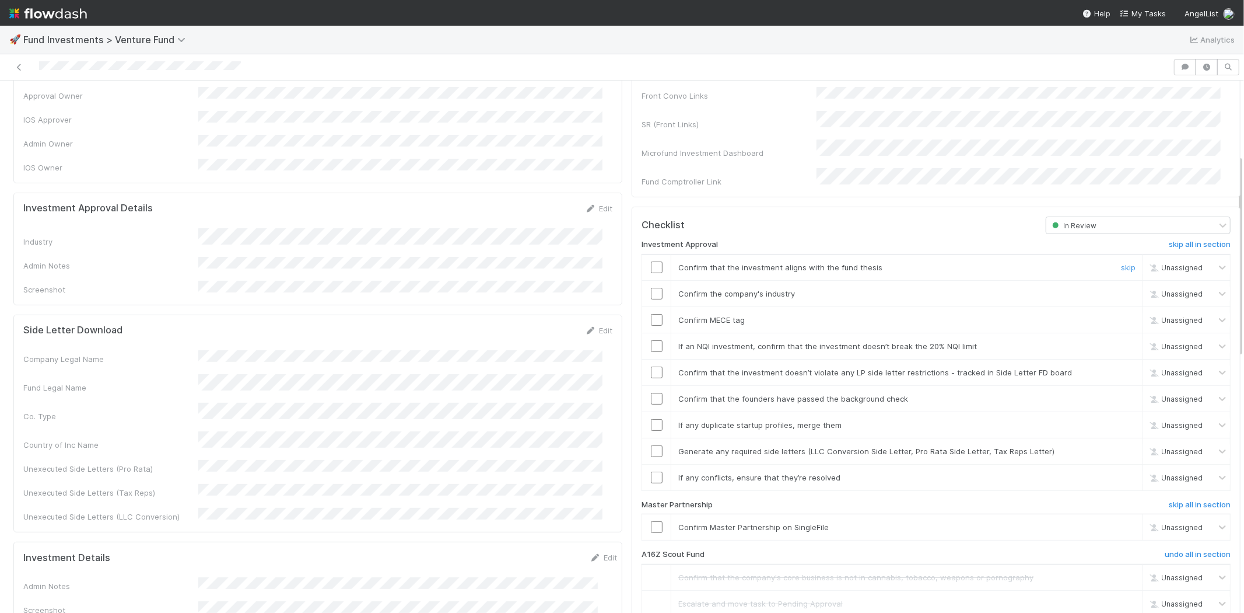
click at [651, 261] on input "checkbox" at bounding box center [657, 267] width 12 height 12
click at [651, 288] on input "checkbox" at bounding box center [657, 294] width 12 height 12
click at [651, 314] on input "checkbox" at bounding box center [657, 320] width 12 height 12
click at [651, 340] on input "checkbox" at bounding box center [657, 346] width 12 height 12
click at [651, 366] on input "checkbox" at bounding box center [657, 372] width 12 height 12
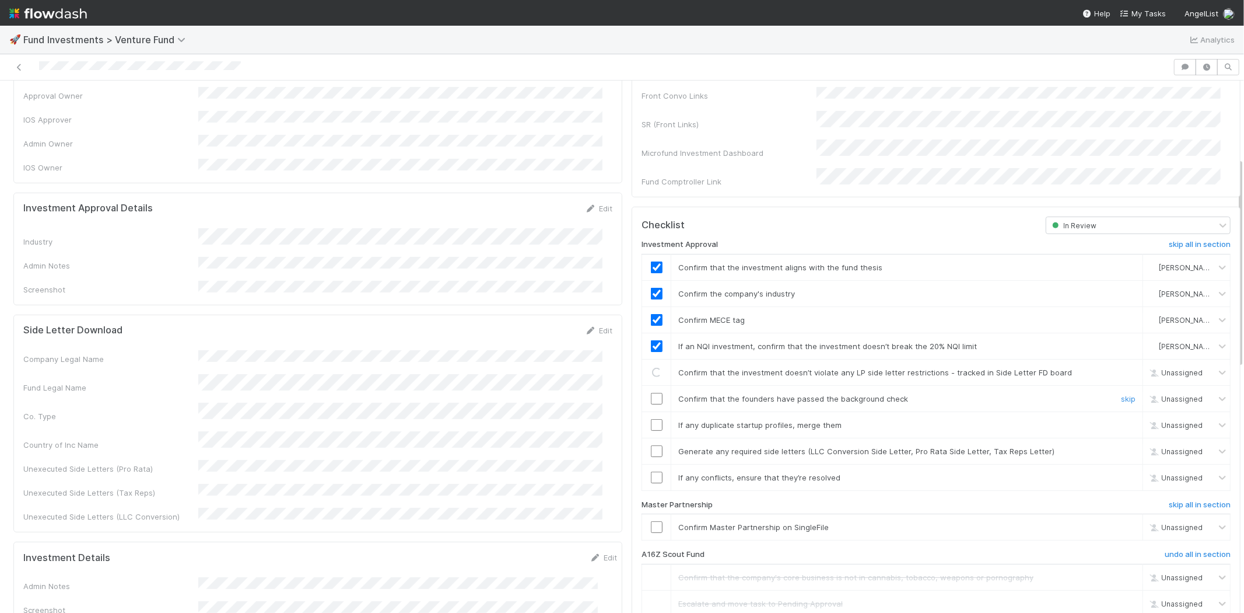
click at [651, 393] on input "checkbox" at bounding box center [657, 399] width 12 height 12
click at [651, 419] on input "checkbox" at bounding box center [657, 425] width 12 height 12
click at [651, 445] on input "checkbox" at bounding box center [657, 451] width 12 height 12
click at [651, 471] on input "checkbox" at bounding box center [657, 477] width 12 height 12
checkbox input "true"
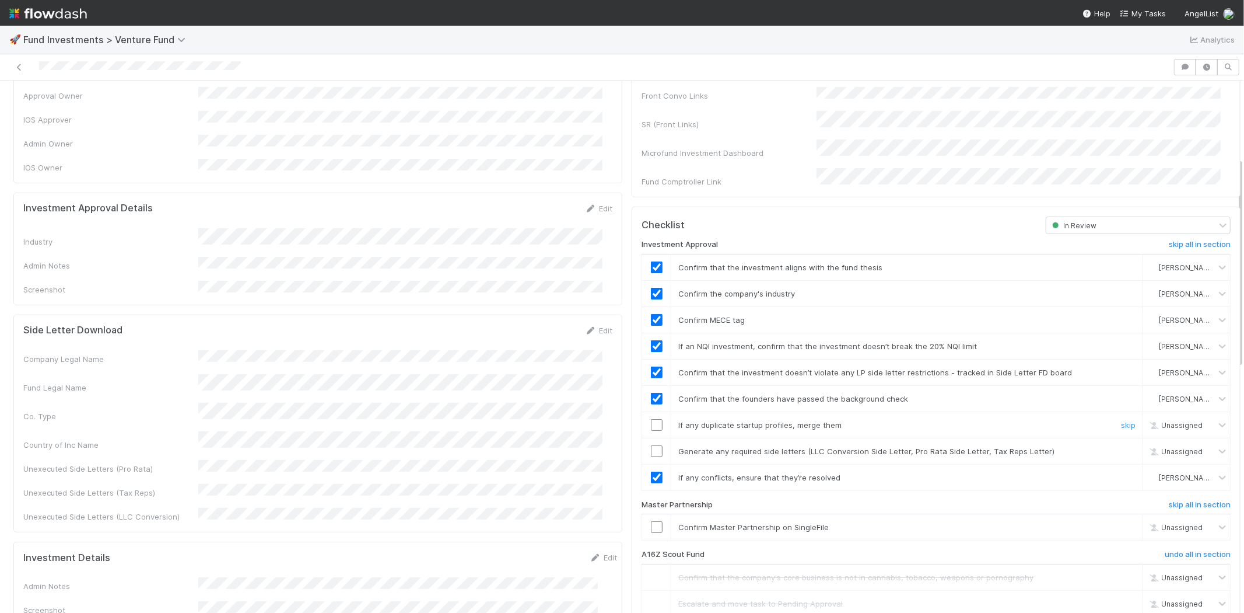
drag, startPoint x: 648, startPoint y: 407, endPoint x: 649, endPoint y: 441, distance: 33.9
click at [651, 419] on input "checkbox" at bounding box center [657, 425] width 12 height 12
click at [651, 445] on input "checkbox" at bounding box center [657, 451] width 12 height 12
click at [651, 521] on input "checkbox" at bounding box center [657, 527] width 12 height 12
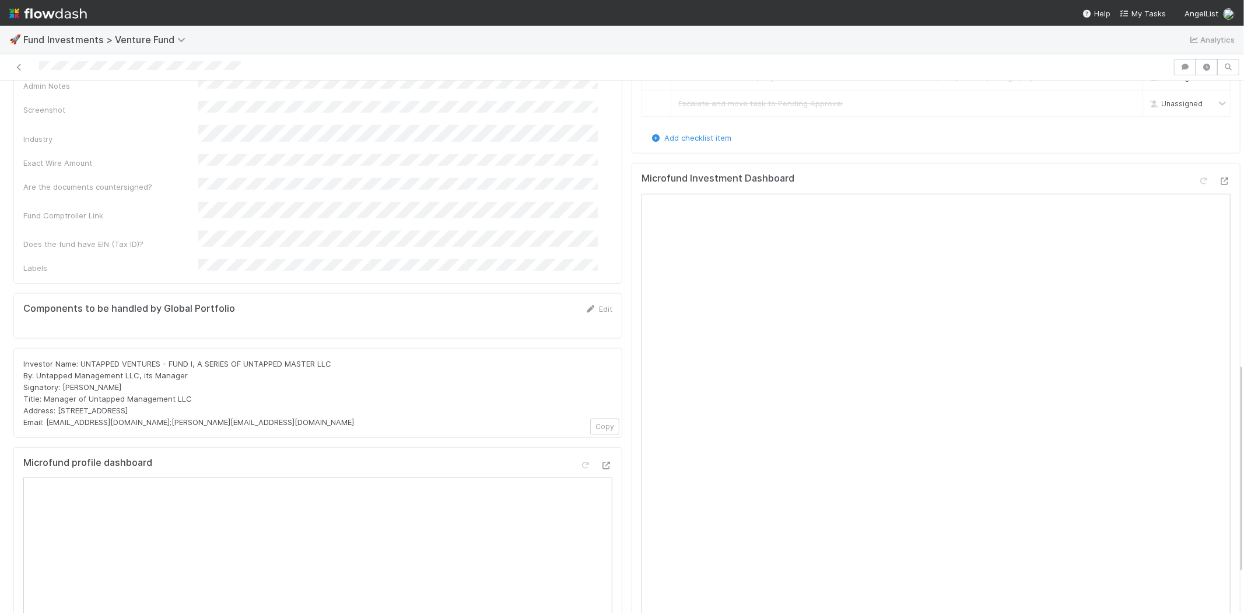
scroll to position [713, 0]
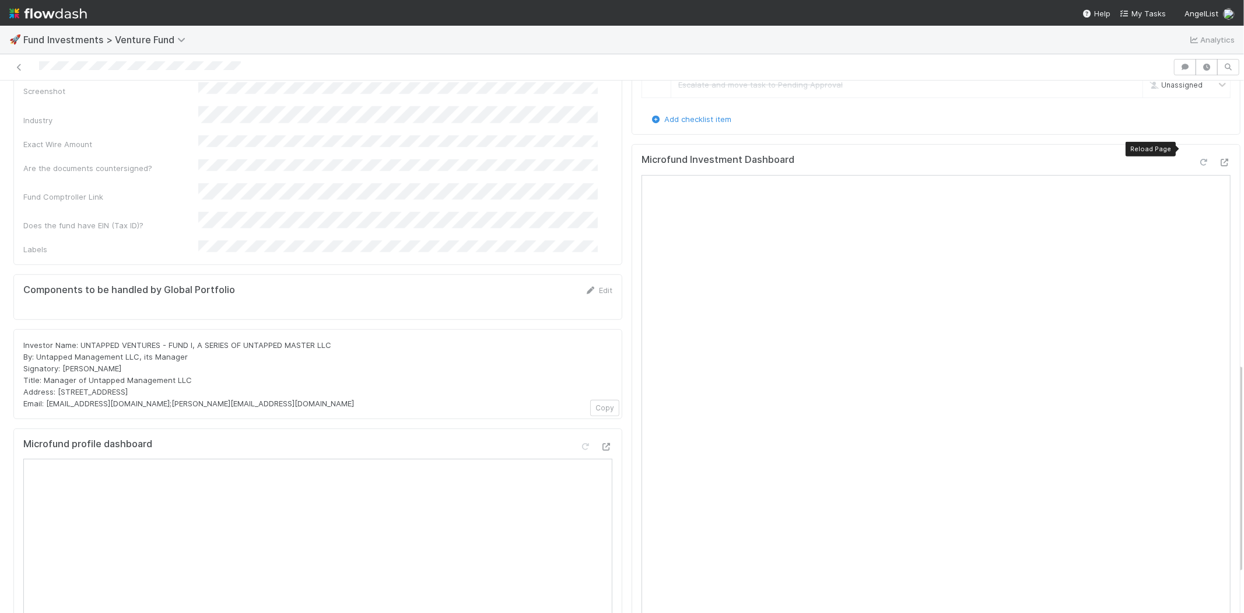
click at [1198, 159] on icon at bounding box center [1204, 163] width 12 height 8
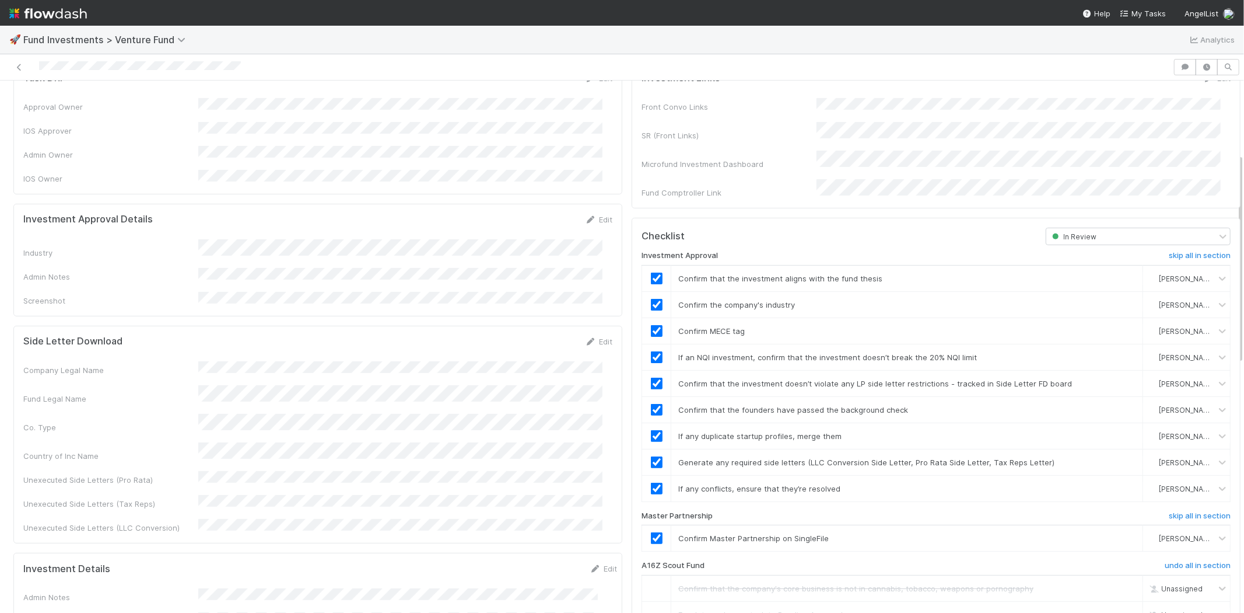
scroll to position [0, 0]
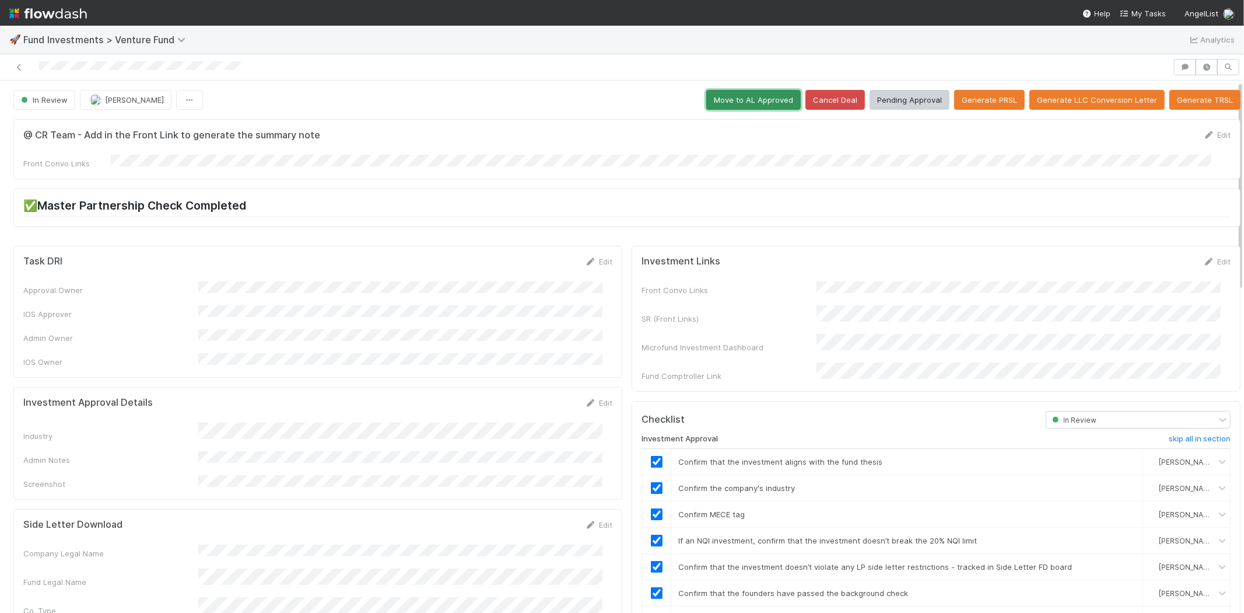
click at [715, 95] on button "Move to AL Approved" at bounding box center [753, 100] width 95 height 20
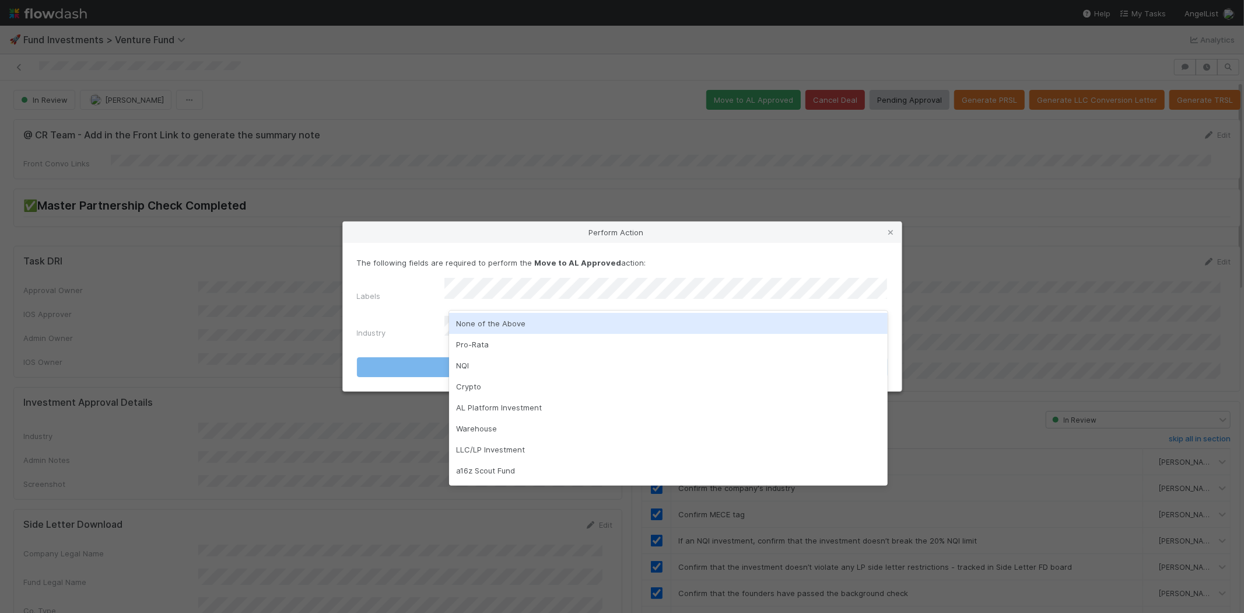
click at [491, 322] on div "None of the Above" at bounding box center [668, 323] width 439 height 21
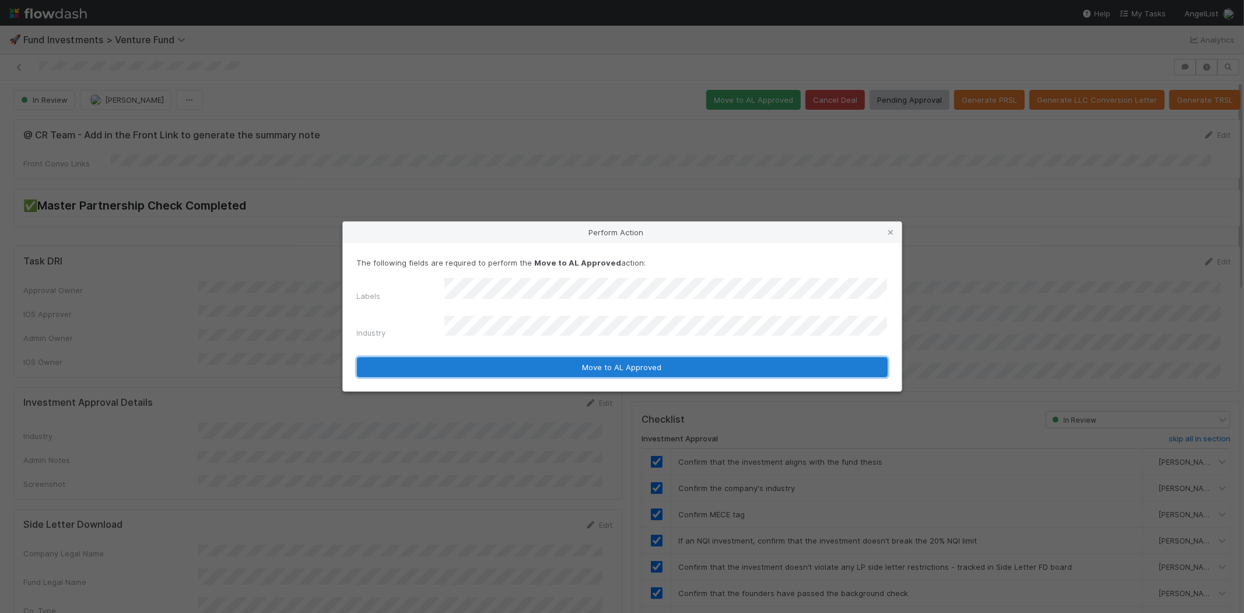
click at [469, 361] on button "Move to AL Approved" at bounding box center [622, 367] width 531 height 20
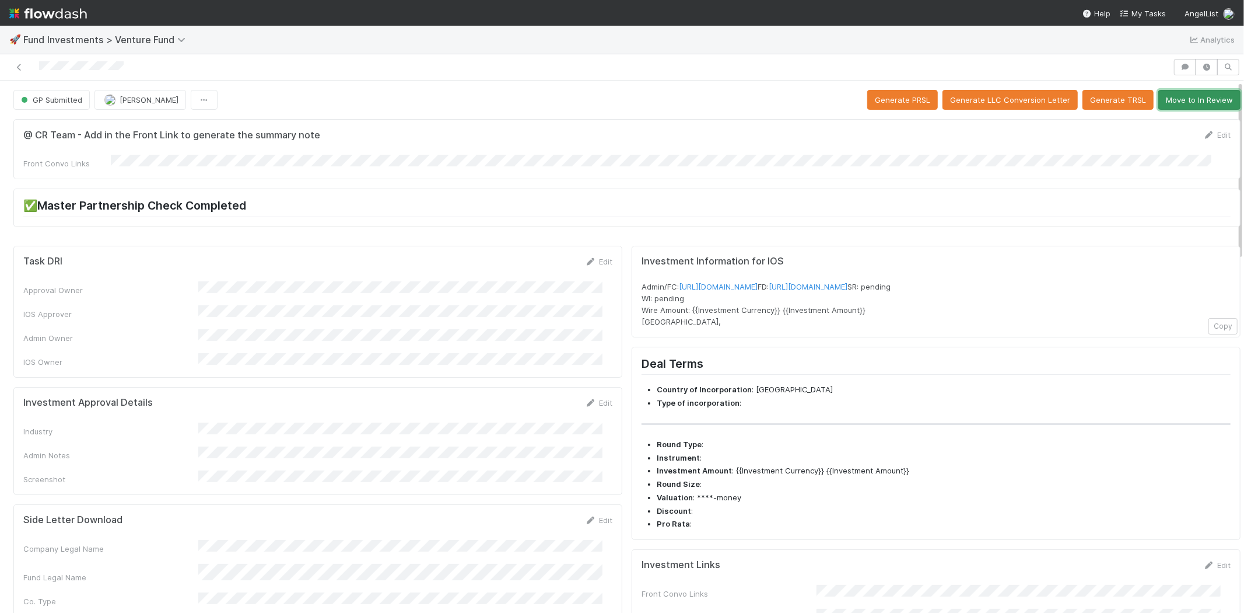
click at [1177, 98] on button "Move to In Review" at bounding box center [1200, 100] width 82 height 20
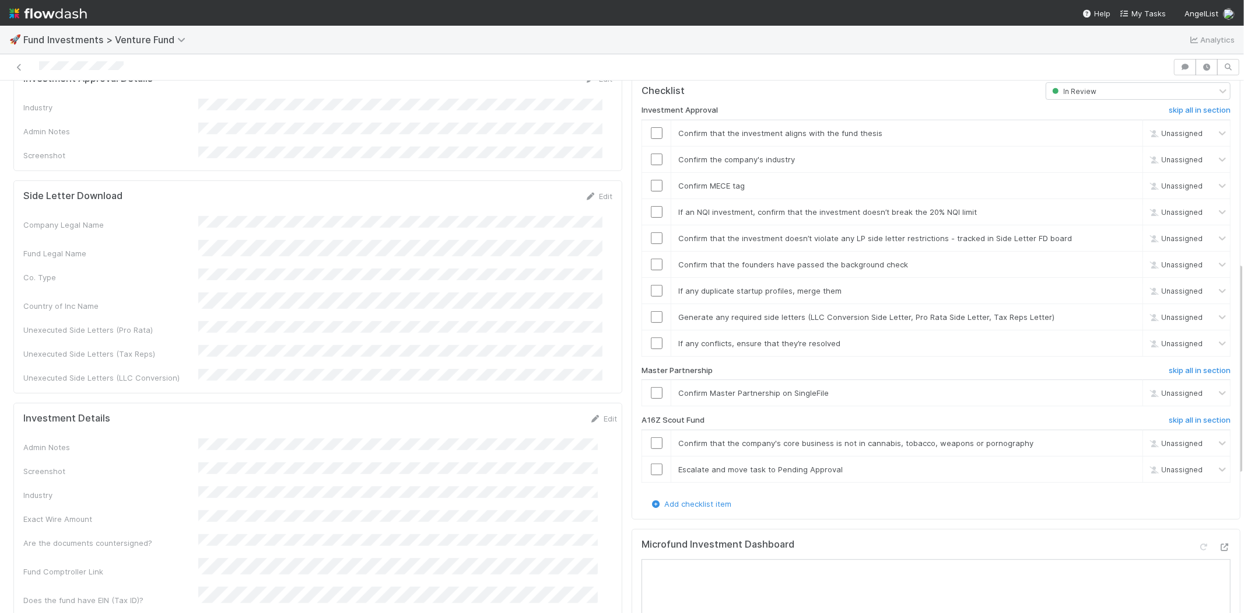
scroll to position [453, 0]
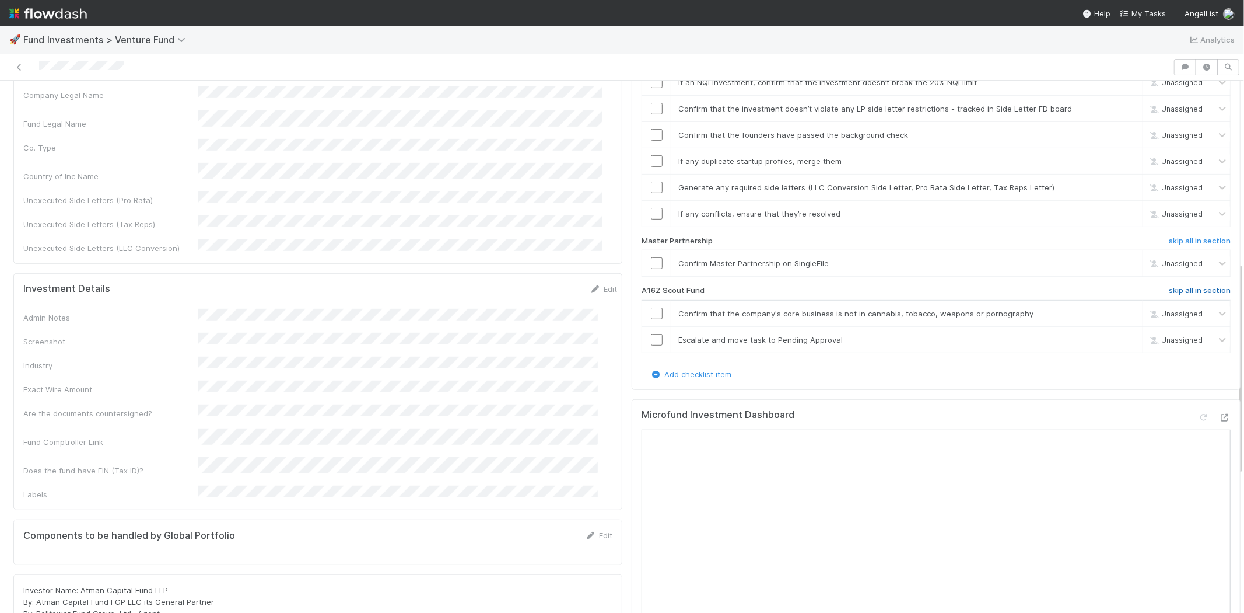
click at [1171, 286] on h6 "skip all in section" at bounding box center [1200, 290] width 62 height 9
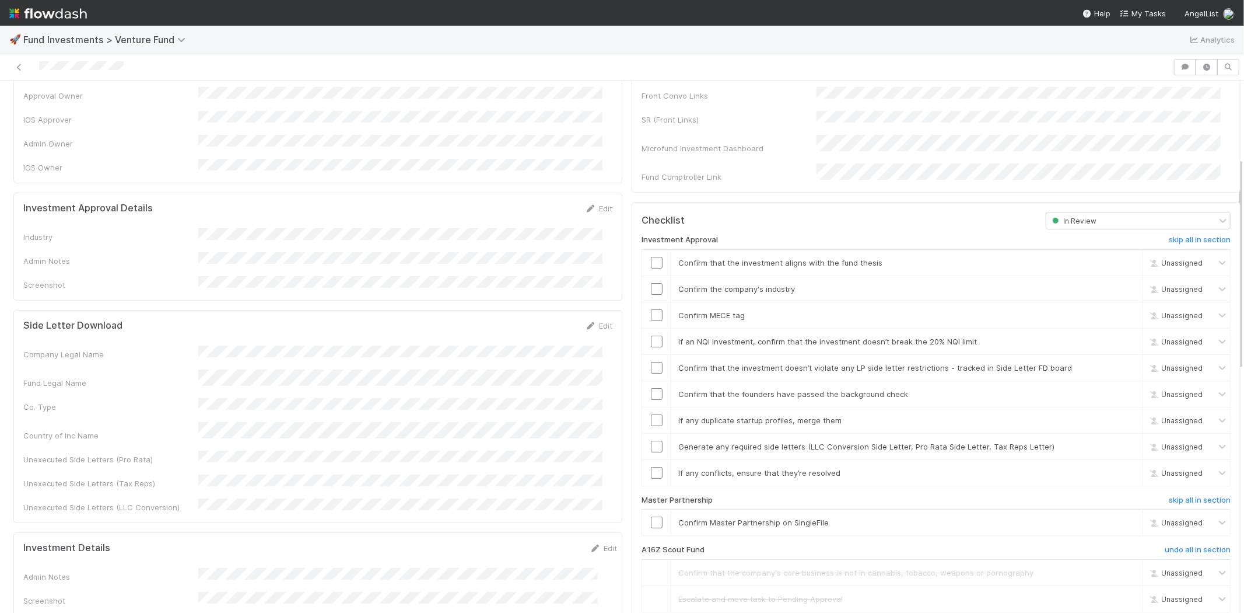
scroll to position [0, 0]
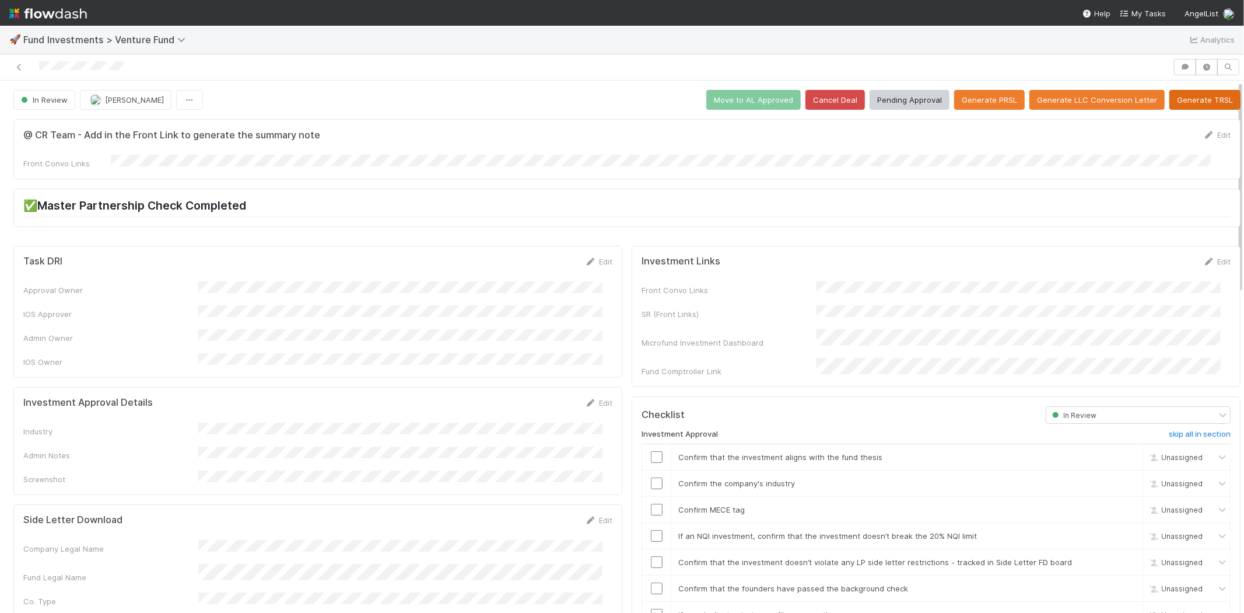
drag, startPoint x: 1177, startPoint y: 113, endPoint x: 1186, endPoint y: 107, distance: 11.0
click at [1188, 103] on button "Generate TRSL" at bounding box center [1205, 100] width 71 height 20
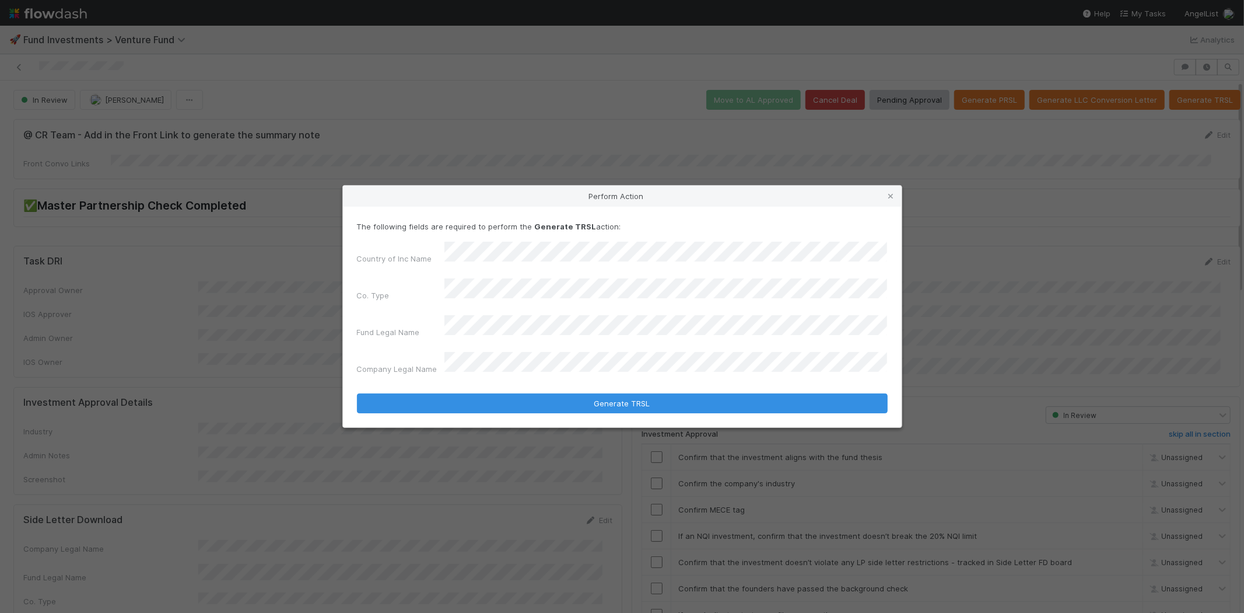
click at [357, 393] on button "Generate TRSL" at bounding box center [622, 403] width 531 height 20
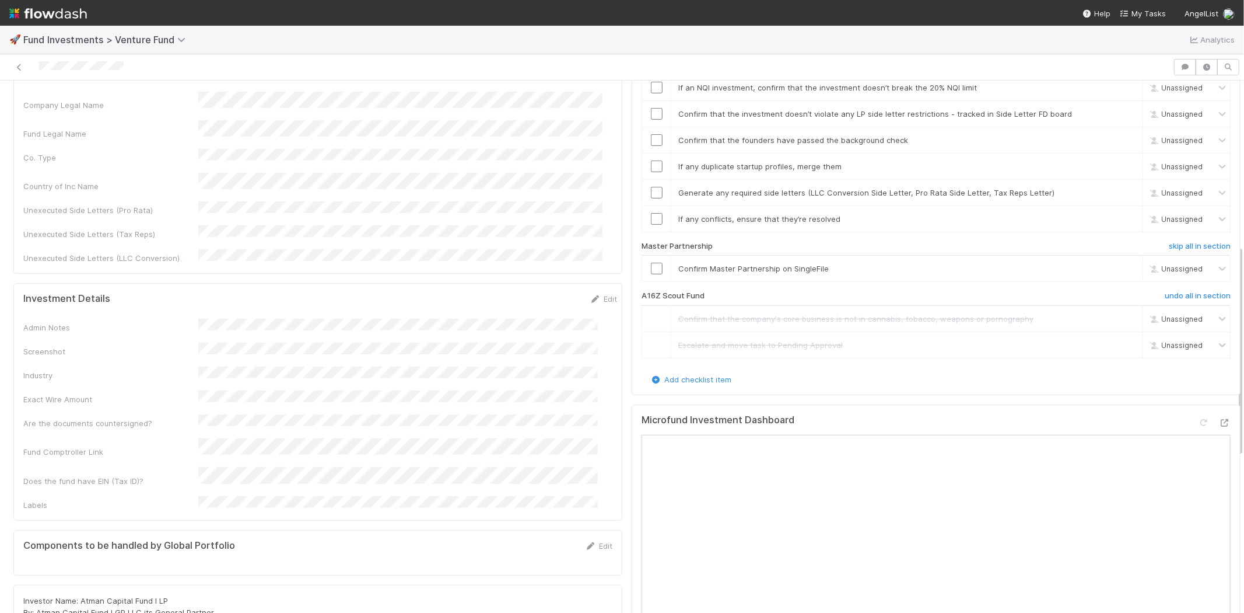
scroll to position [254, 0]
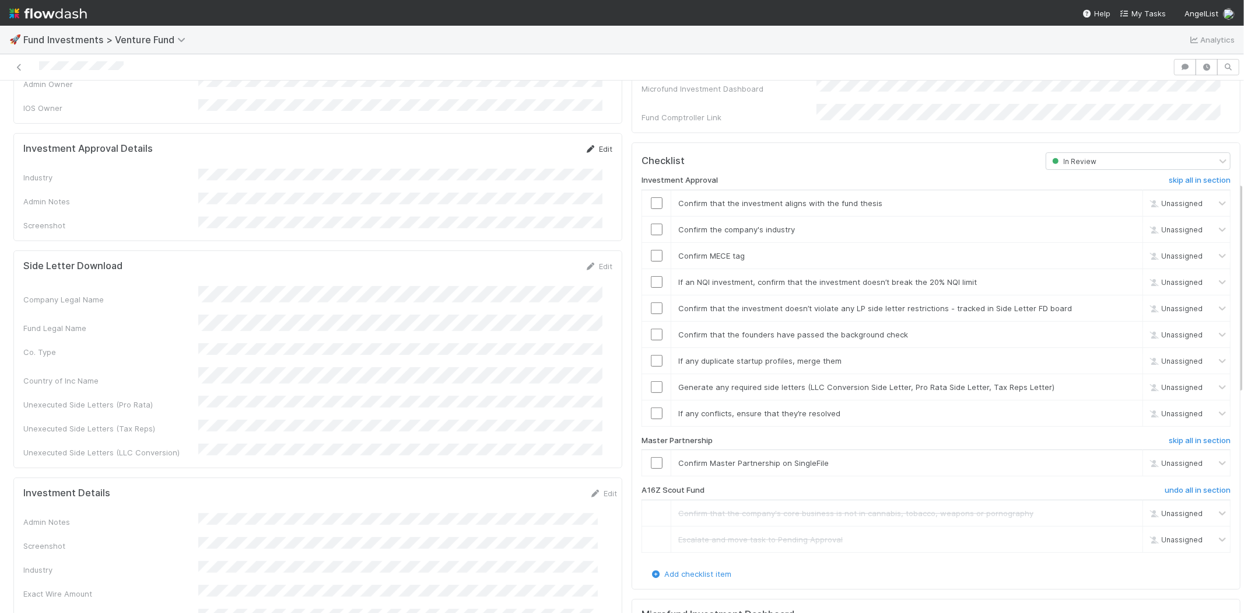
click at [592, 144] on link "Edit" at bounding box center [598, 148] width 27 height 9
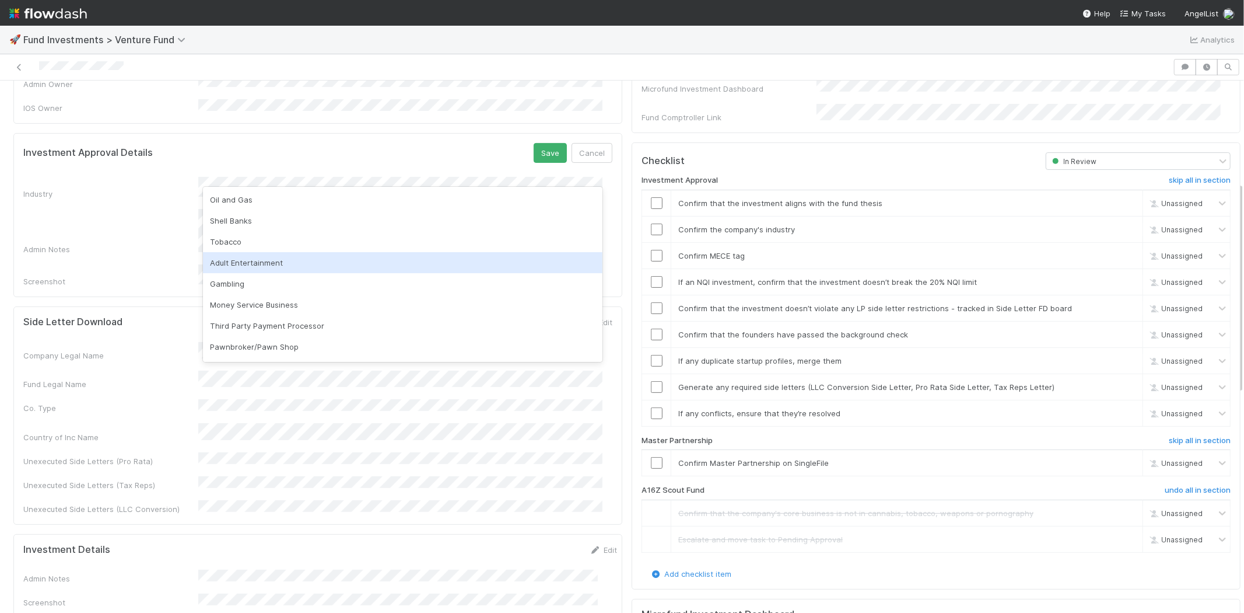
scroll to position [65, 0]
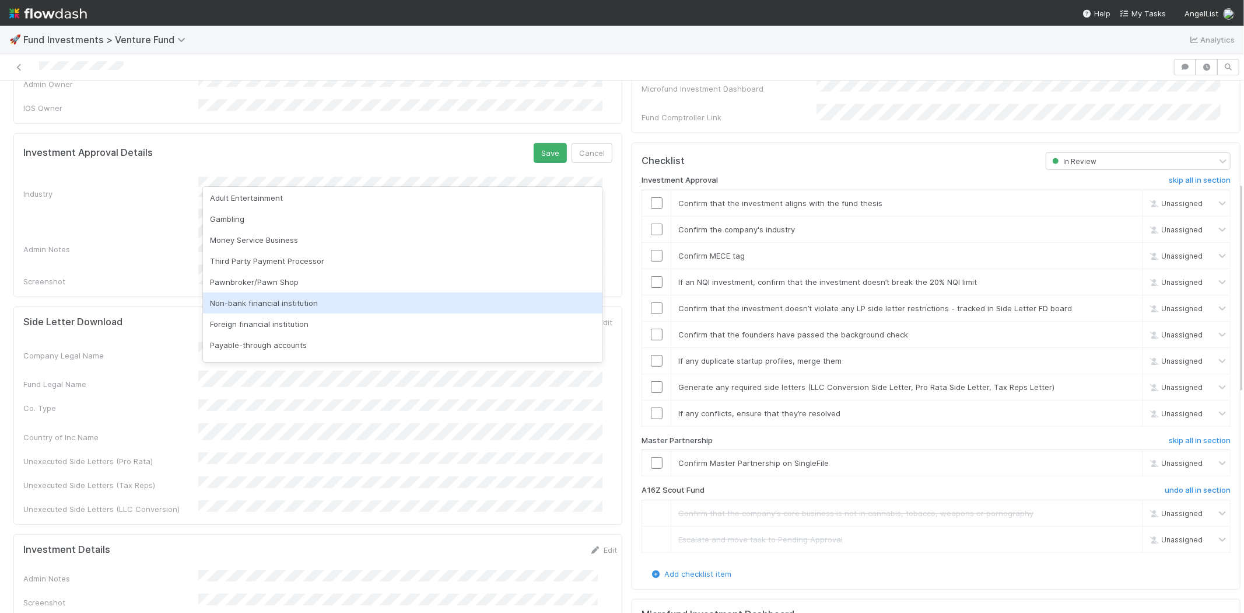
click at [384, 295] on div "Non-bank financial institution" at bounding box center [403, 302] width 400 height 21
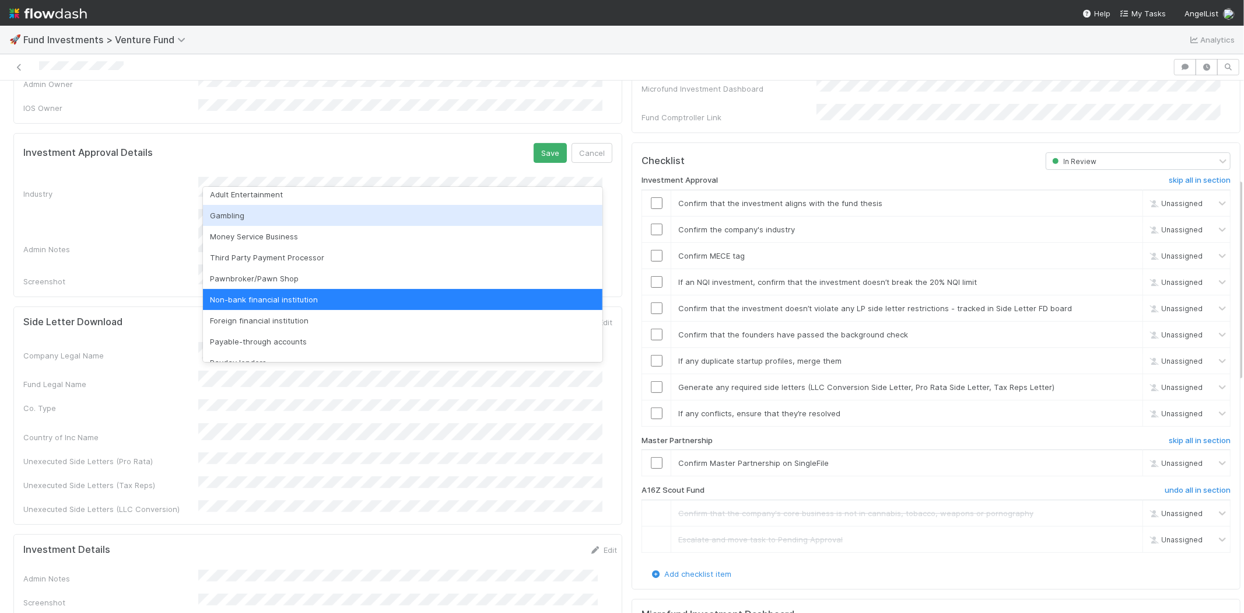
scroll to position [88, 0]
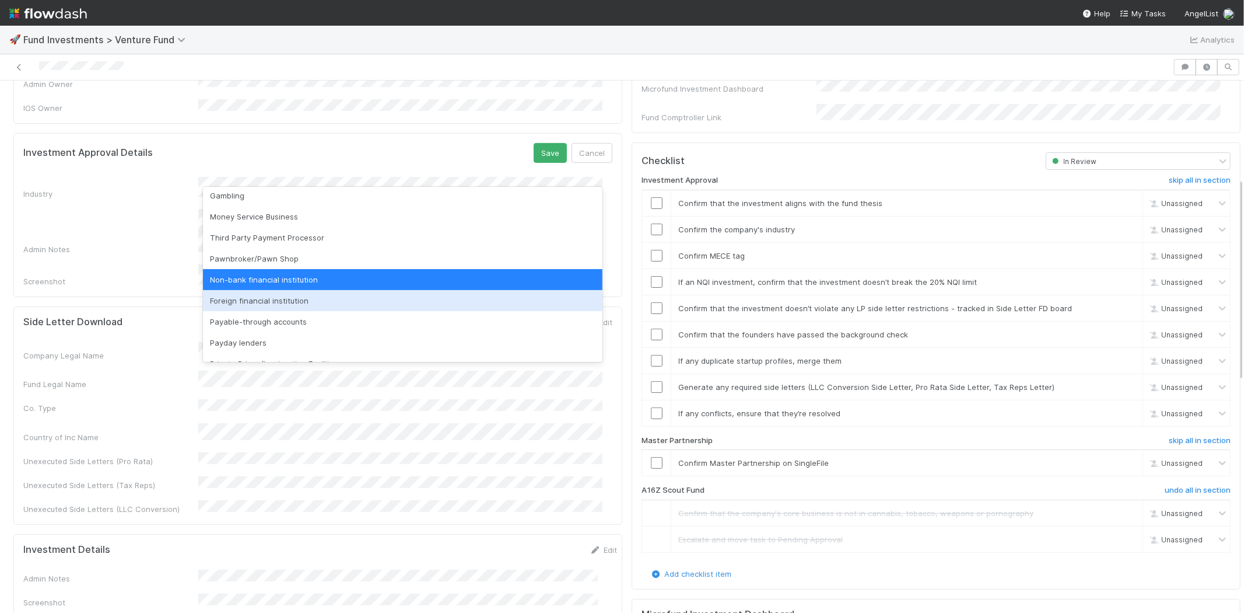
click at [265, 299] on div "Foreign financial institution" at bounding box center [403, 300] width 400 height 21
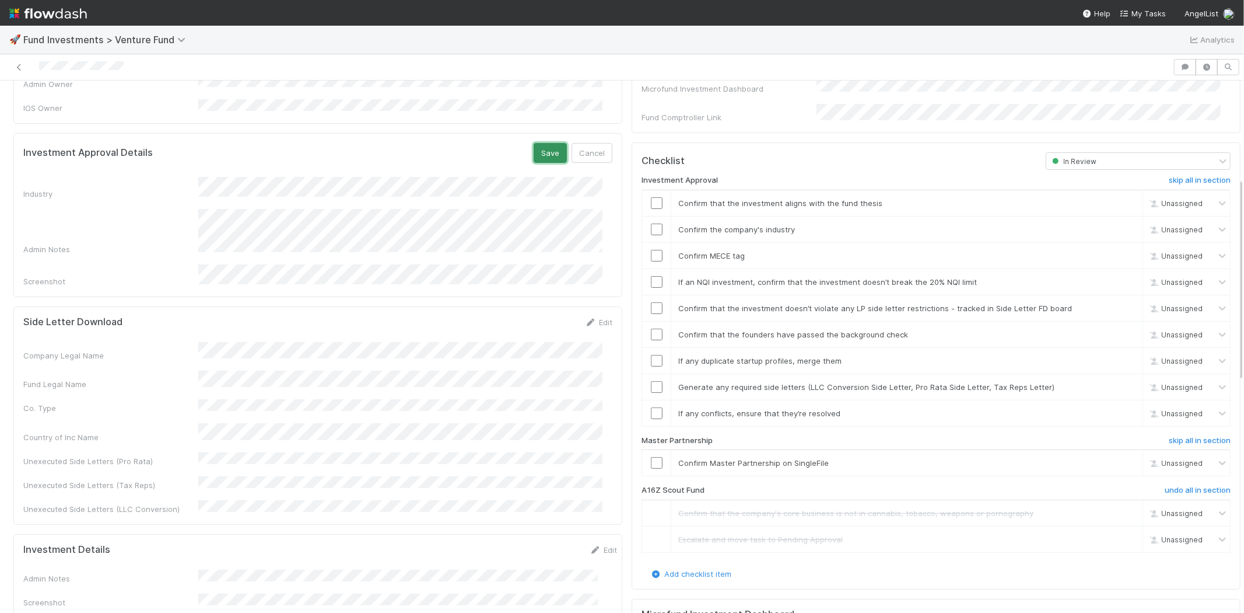
click at [534, 143] on button "Save" at bounding box center [550, 153] width 33 height 20
click at [651, 197] on input "checkbox" at bounding box center [657, 203] width 12 height 12
click at [651, 223] on input "checkbox" at bounding box center [657, 229] width 12 height 12
click at [651, 250] on input "checkbox" at bounding box center [657, 256] width 12 height 12
click at [651, 276] on input "checkbox" at bounding box center [657, 282] width 12 height 12
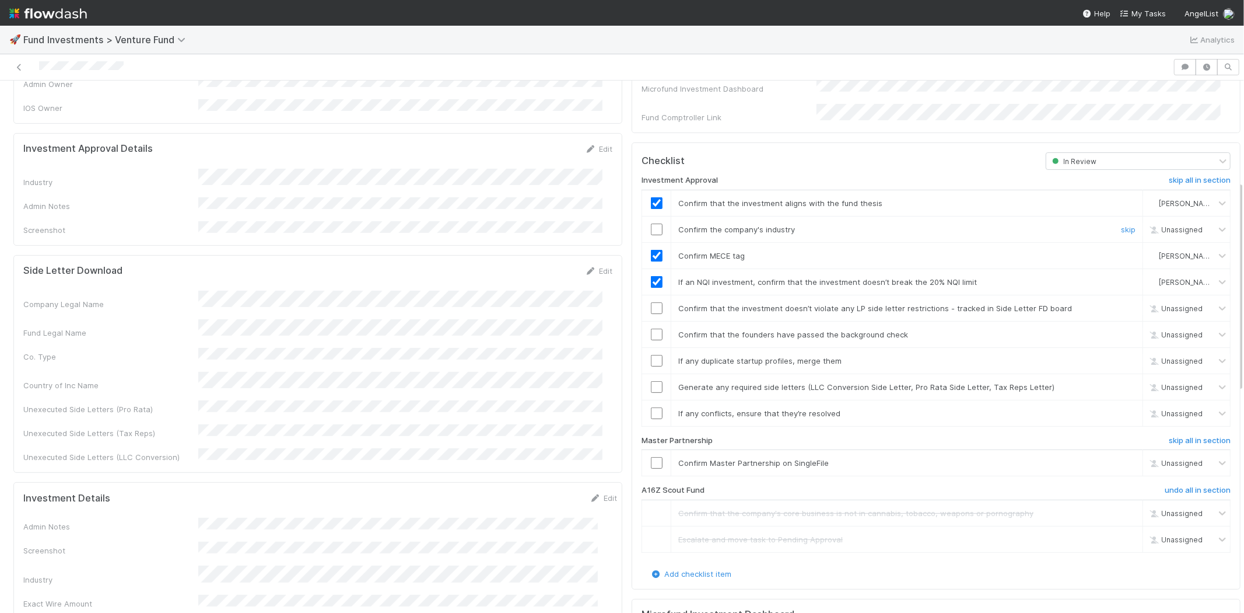
click at [651, 223] on input "checkbox" at bounding box center [657, 229] width 12 height 12
click at [651, 302] on input "checkbox" at bounding box center [657, 308] width 12 height 12
click at [651, 328] on input "checkbox" at bounding box center [657, 334] width 12 height 12
click at [651, 355] on input "checkbox" at bounding box center [657, 361] width 12 height 12
click at [651, 381] on input "checkbox" at bounding box center [657, 387] width 12 height 12
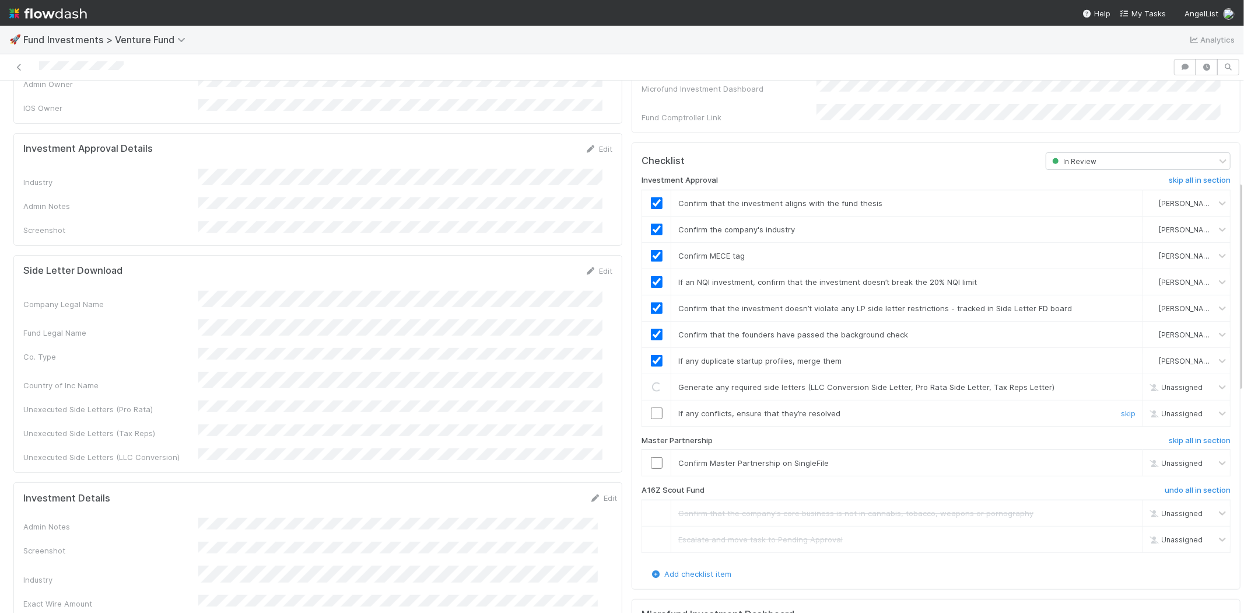
click at [651, 407] on input "checkbox" at bounding box center [657, 413] width 12 height 12
click at [651, 457] on input "checkbox" at bounding box center [657, 463] width 12 height 12
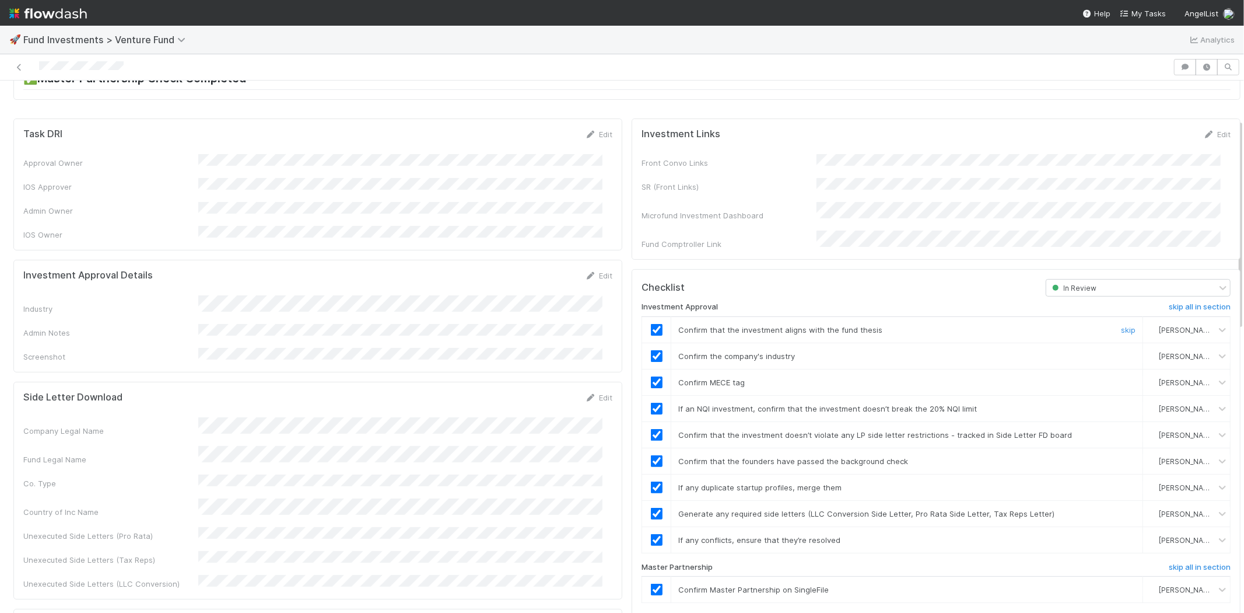
scroll to position [60, 0]
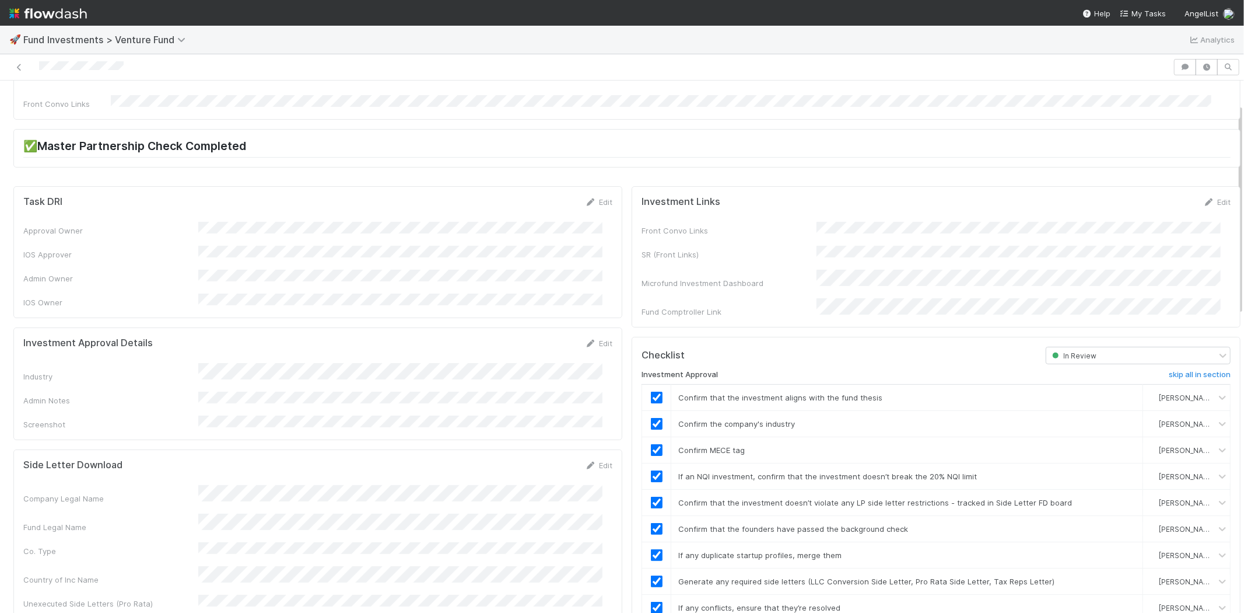
click at [303, 363] on div "Industry" at bounding box center [317, 372] width 589 height 19
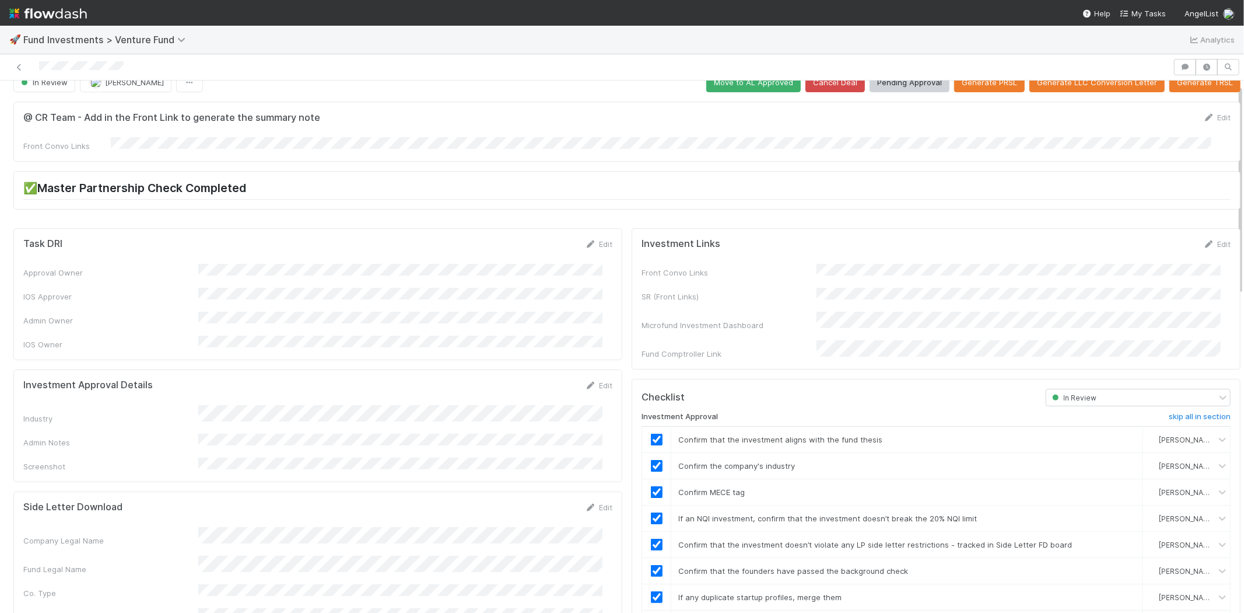
scroll to position [0, 0]
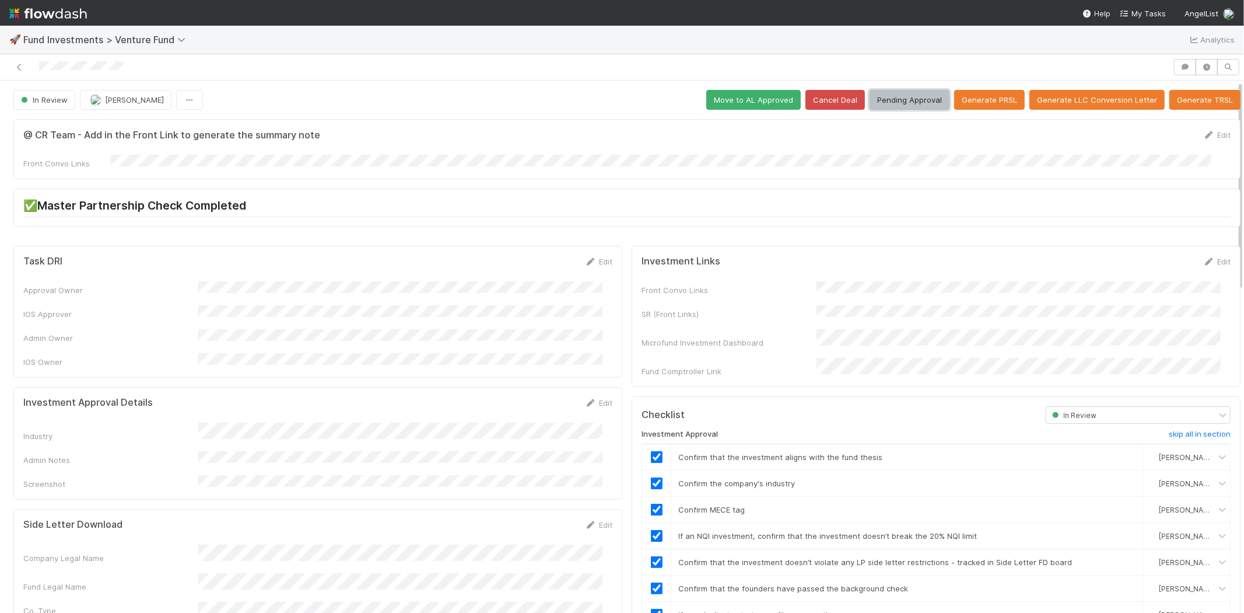
click at [901, 100] on button "Pending Approval" at bounding box center [910, 100] width 80 height 20
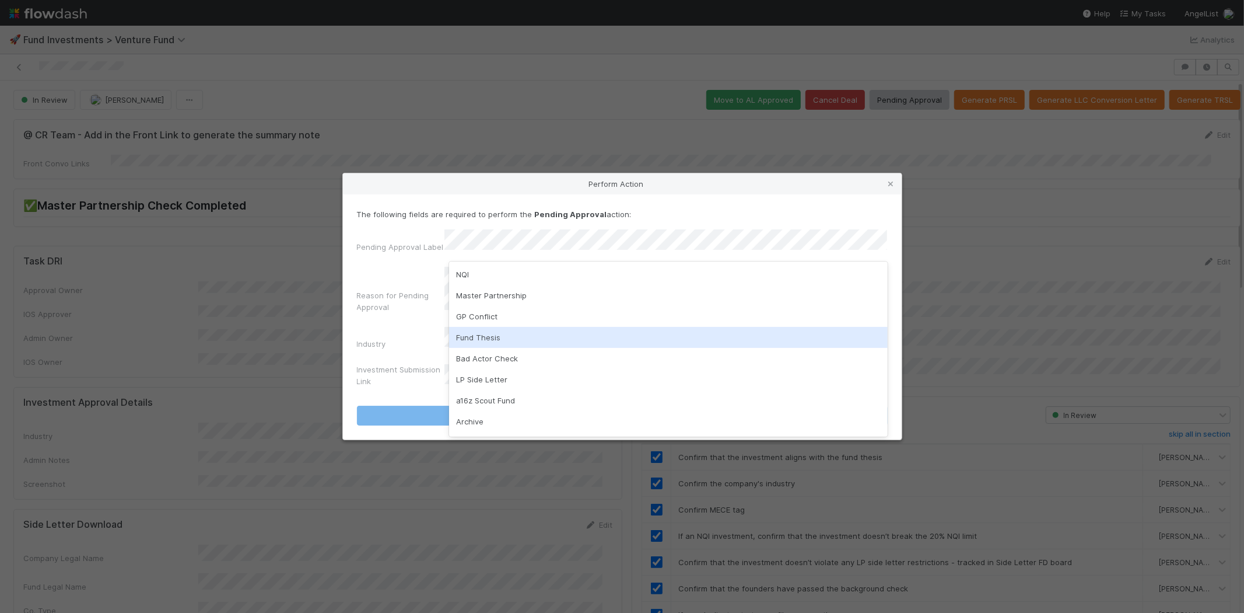
scroll to position [82, 0]
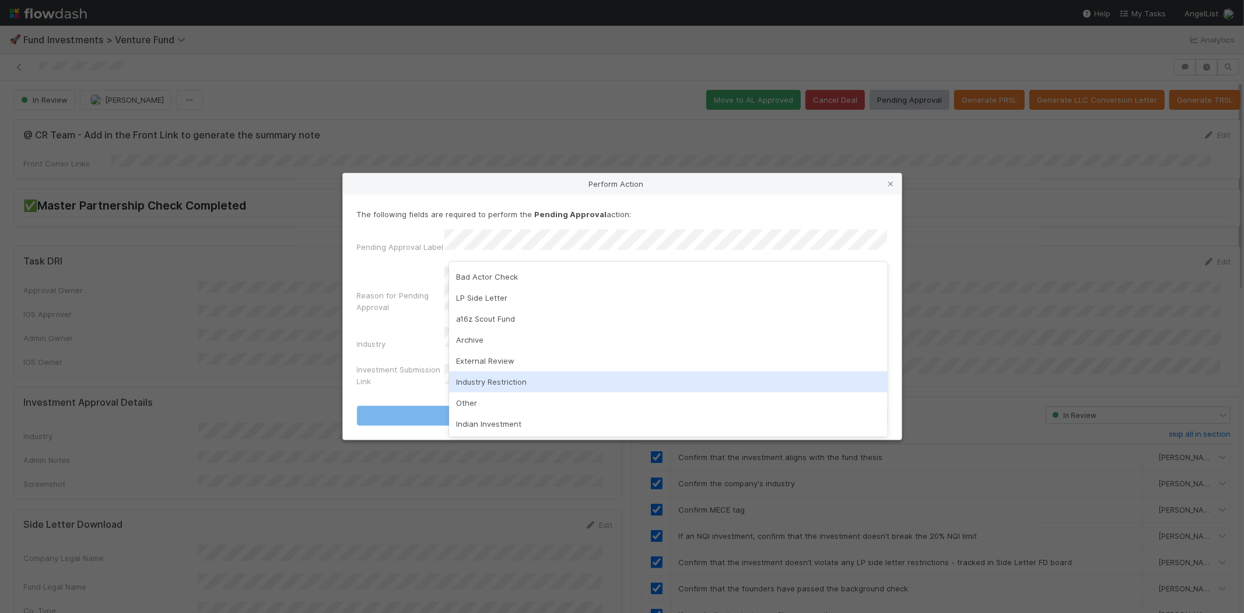
drag, startPoint x: 522, startPoint y: 376, endPoint x: 517, endPoint y: 354, distance: 22.2
click at [522, 376] on div "Industry Restriction" at bounding box center [668, 381] width 439 height 21
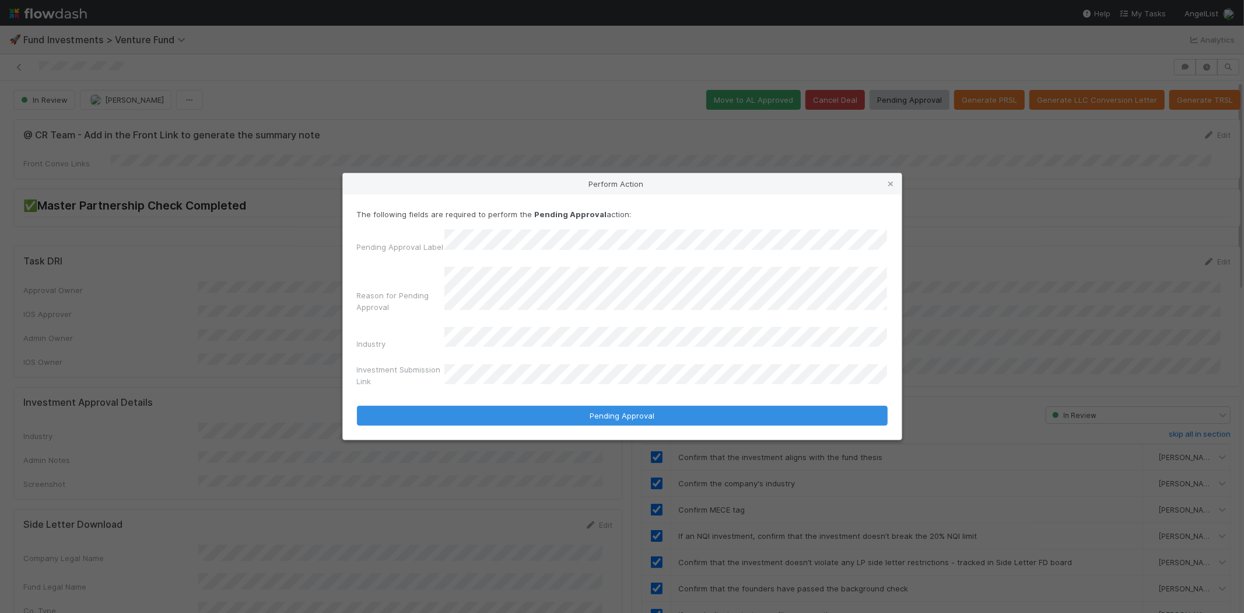
click at [357, 405] on button "Pending Approval" at bounding box center [622, 415] width 531 height 20
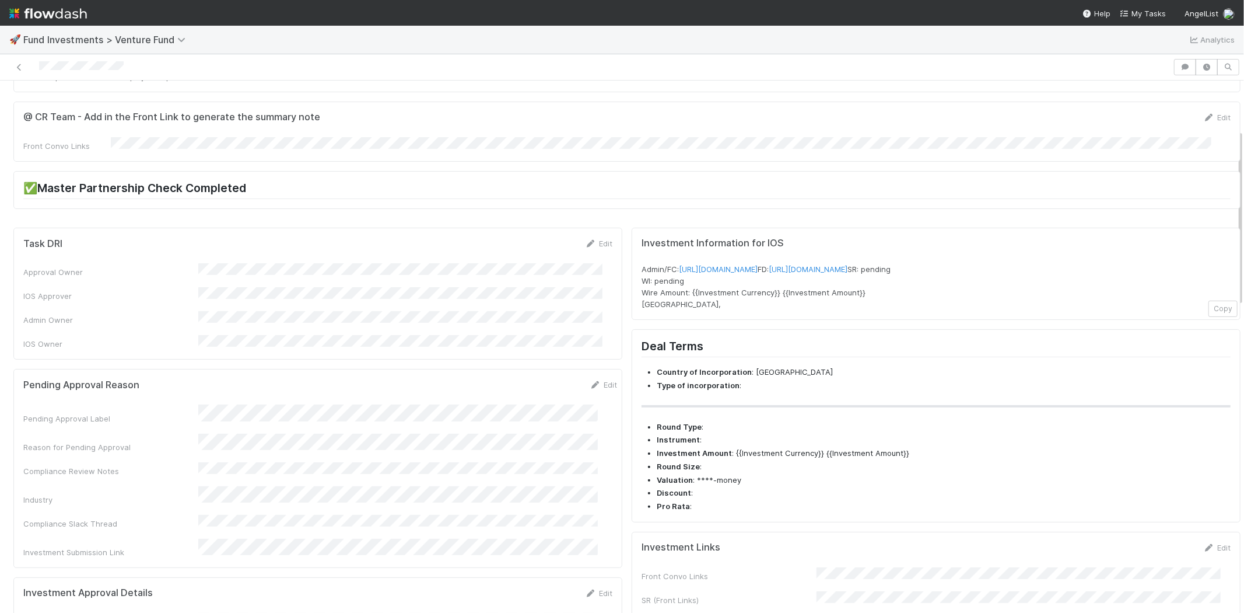
scroll to position [0, 0]
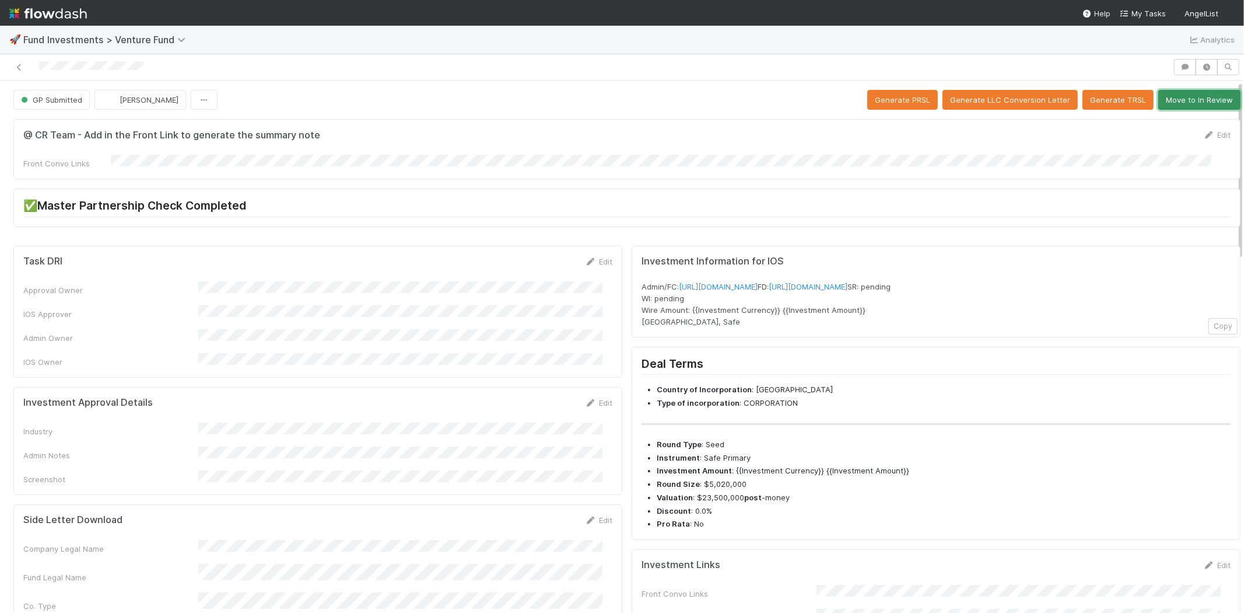
click at [1185, 95] on button "Move to In Review" at bounding box center [1200, 100] width 82 height 20
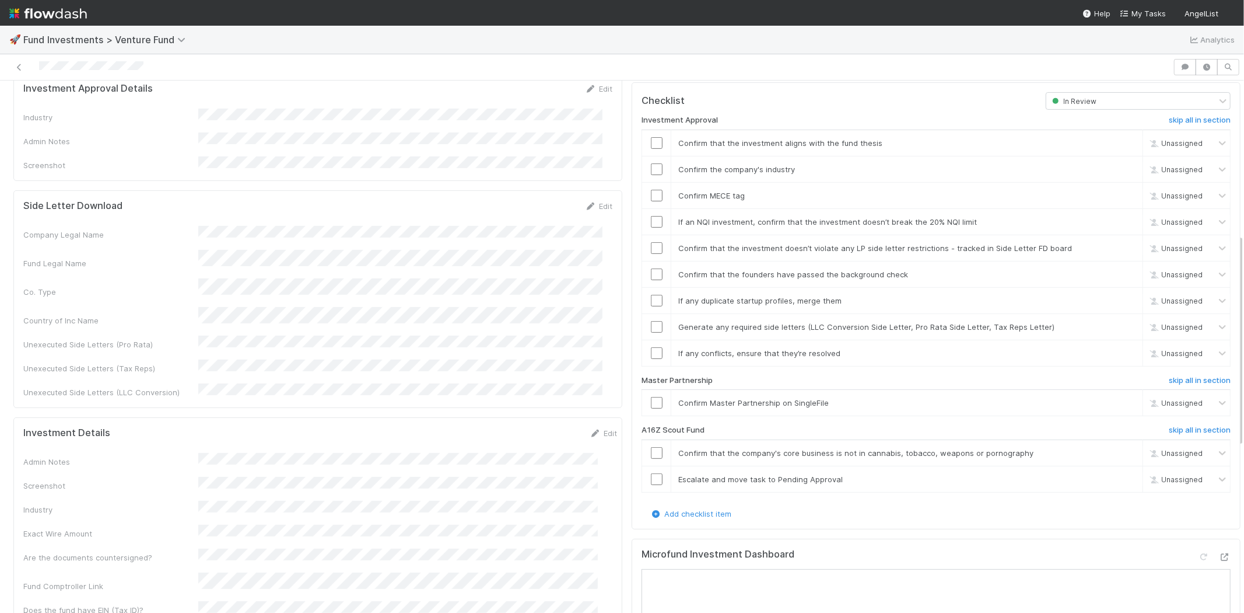
scroll to position [389, 0]
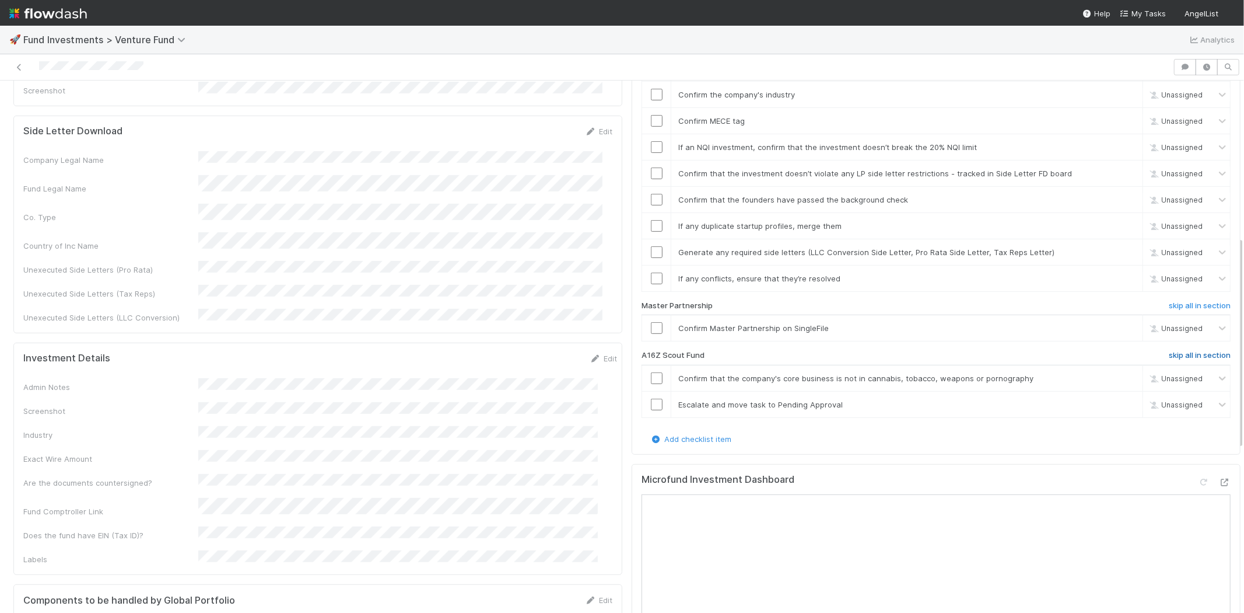
click at [1169, 351] on h6 "skip all in section" at bounding box center [1200, 355] width 62 height 9
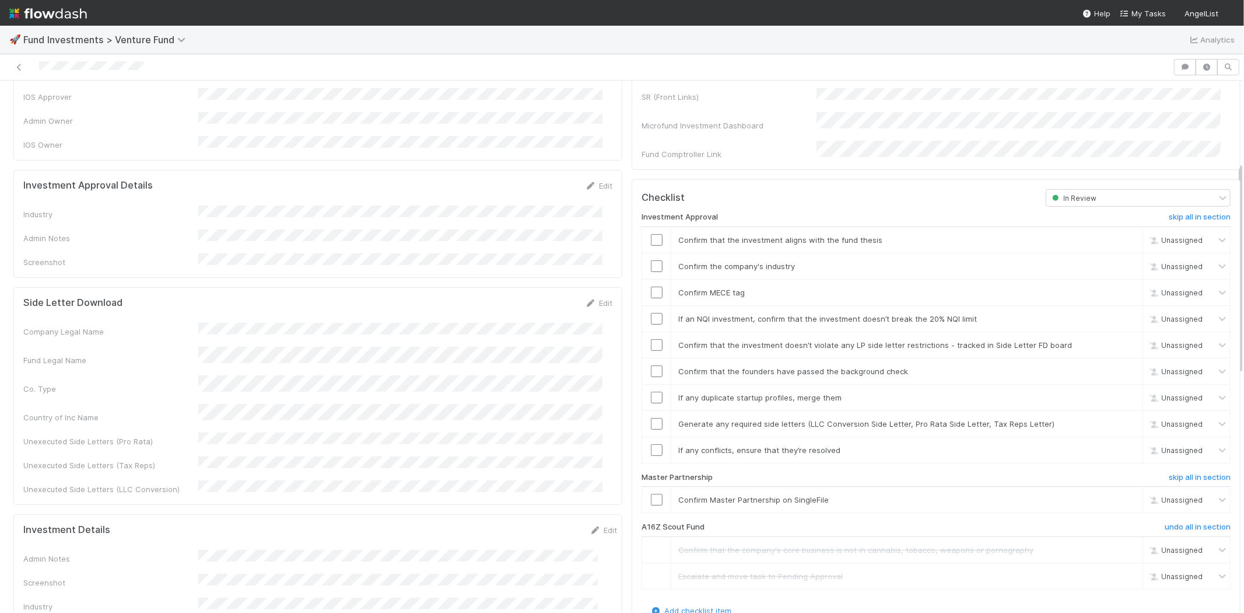
scroll to position [194, 0]
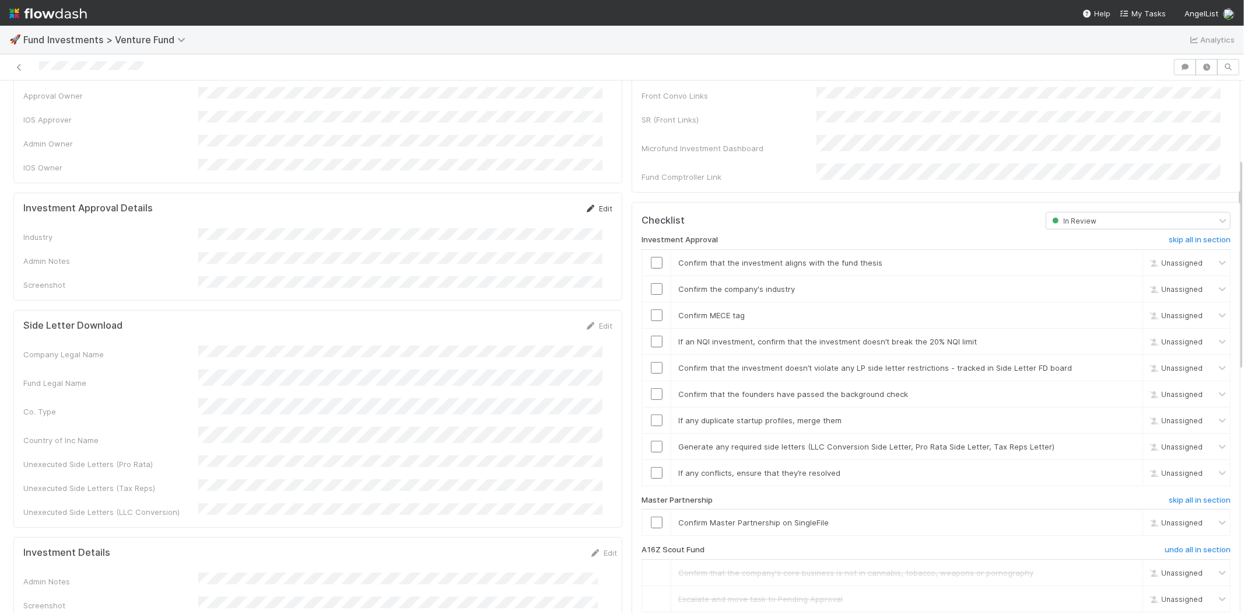
click at [591, 204] on link "Edit" at bounding box center [598, 208] width 27 height 9
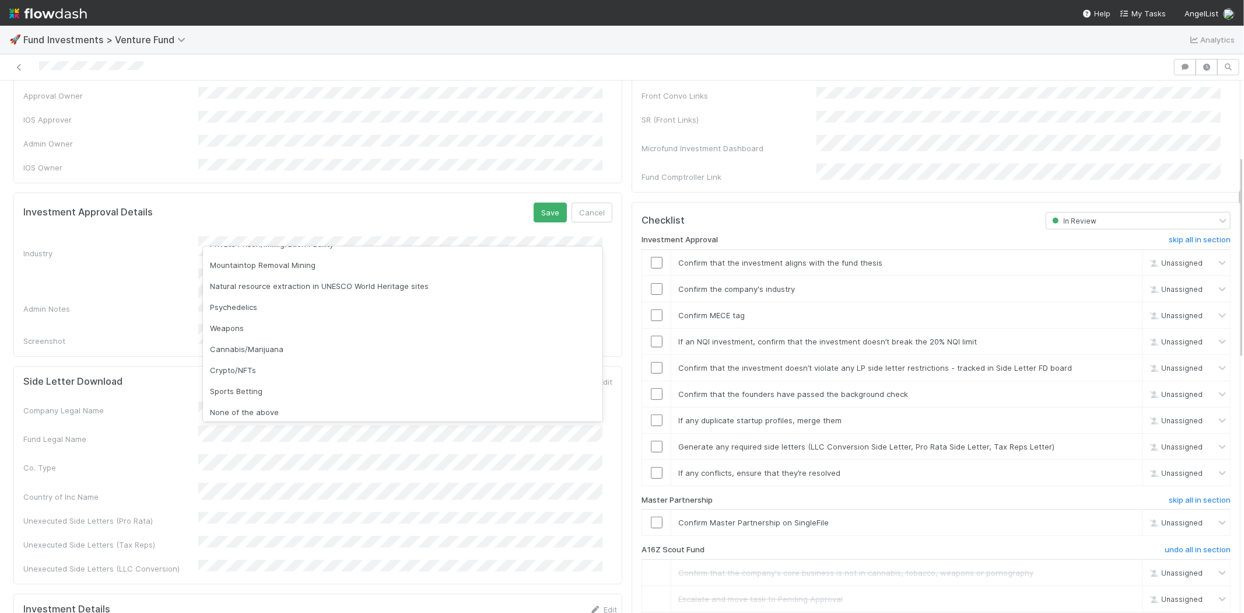
scroll to position [333, 0]
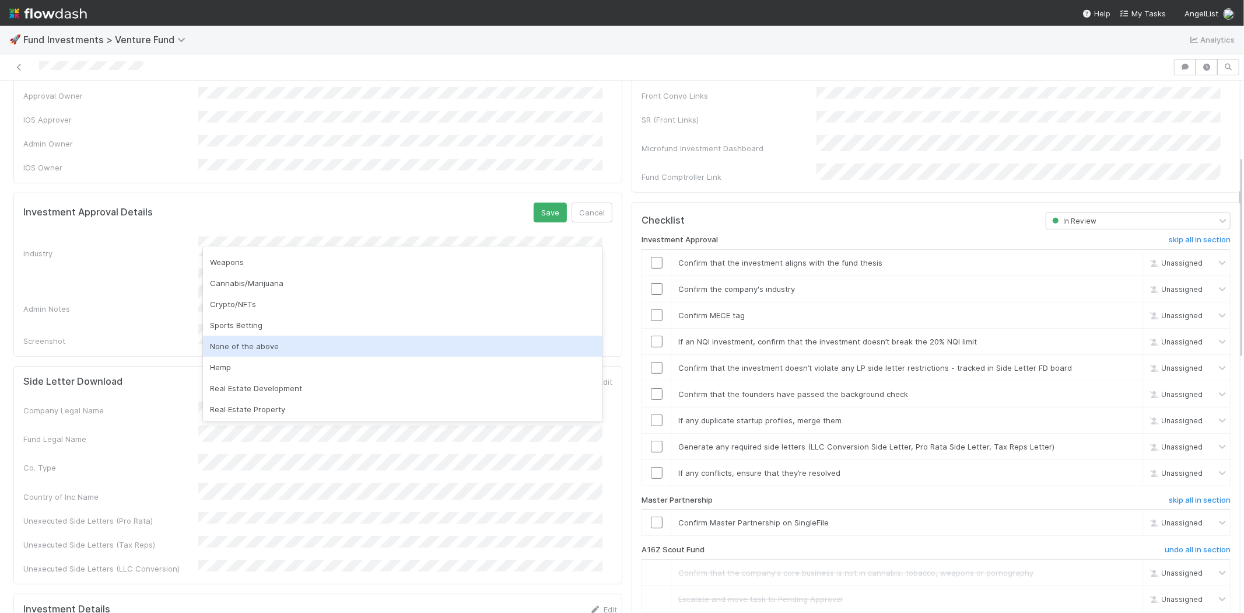
click at [296, 342] on div "None of the above" at bounding box center [403, 345] width 400 height 21
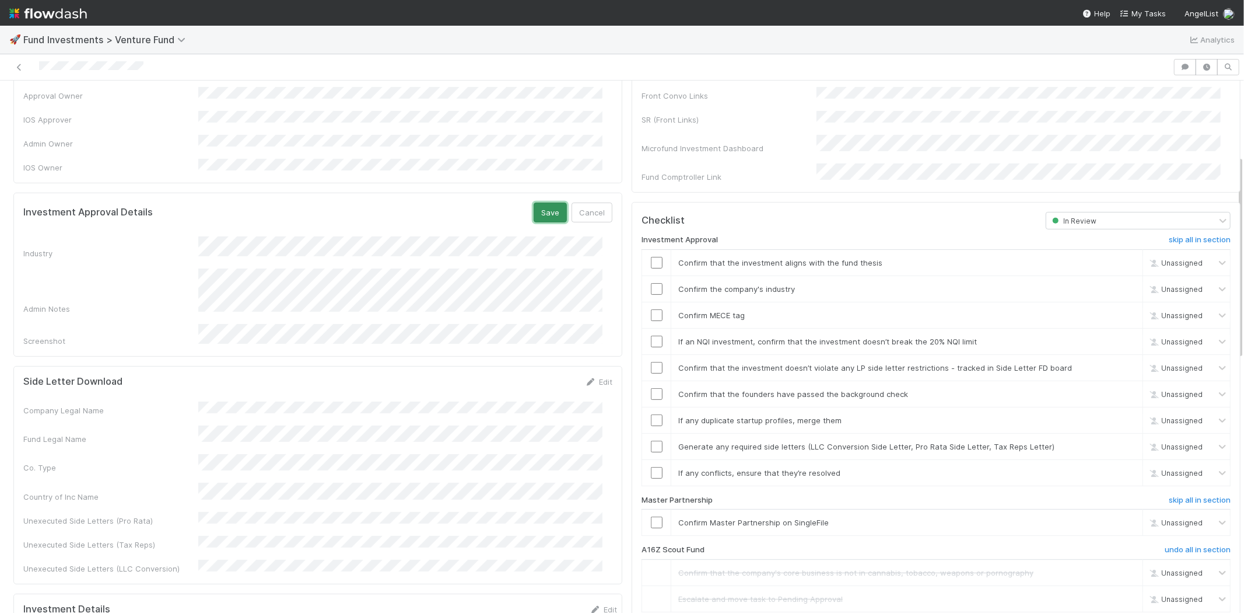
click at [539, 202] on button "Save" at bounding box center [550, 212] width 33 height 20
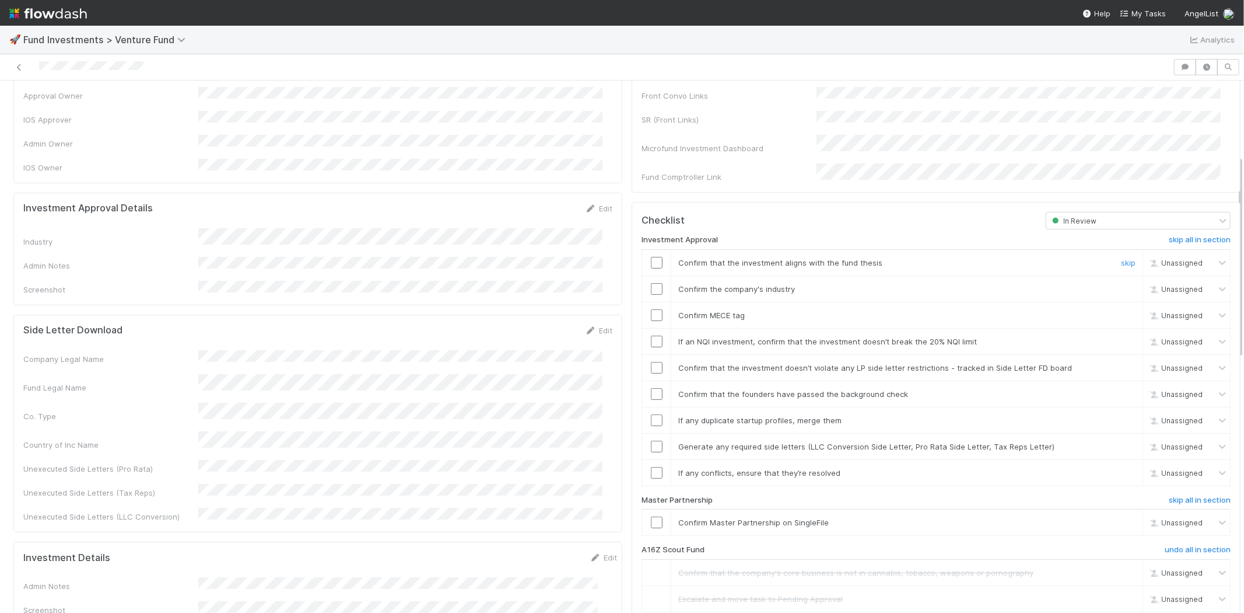
click at [651, 257] on input "checkbox" at bounding box center [657, 263] width 12 height 12
click at [651, 283] on input "checkbox" at bounding box center [657, 289] width 12 height 12
click at [651, 309] on input "checkbox" at bounding box center [657, 315] width 12 height 12
click at [651, 335] on input "checkbox" at bounding box center [657, 341] width 12 height 12
click at [651, 362] on input "checkbox" at bounding box center [657, 368] width 12 height 12
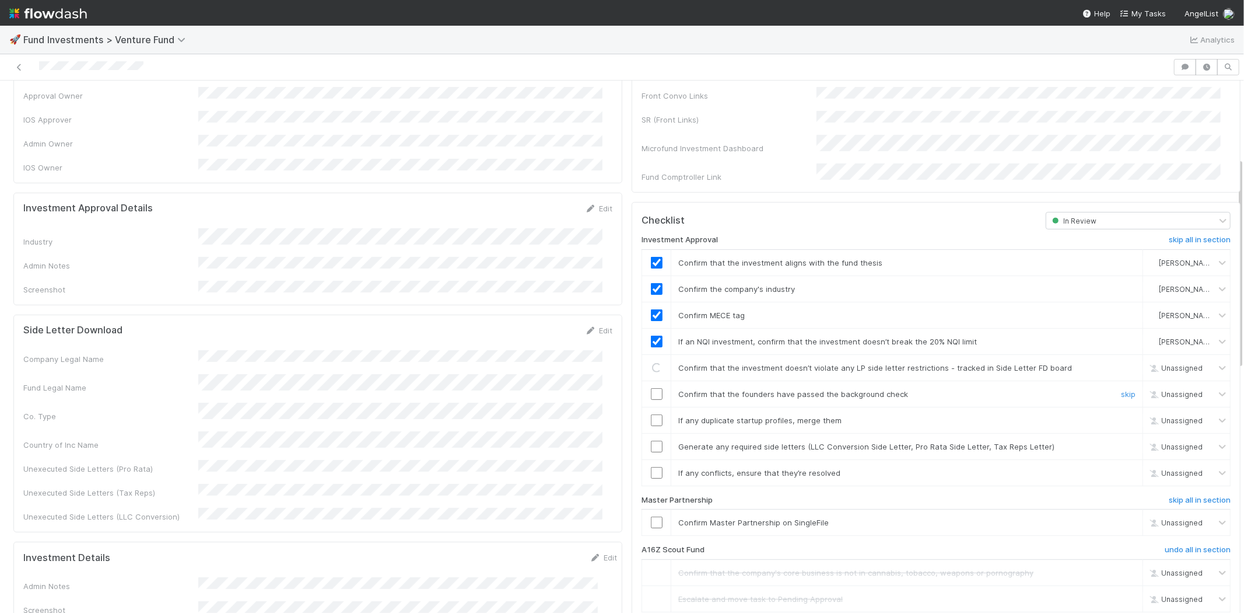
click at [651, 388] on input "checkbox" at bounding box center [657, 394] width 12 height 12
click at [651, 414] on input "checkbox" at bounding box center [657, 420] width 12 height 12
click at [651, 440] on input "checkbox" at bounding box center [657, 446] width 12 height 12
click at [651, 467] on input "checkbox" at bounding box center [657, 473] width 12 height 12
click at [651, 414] on input "checkbox" at bounding box center [657, 420] width 12 height 12
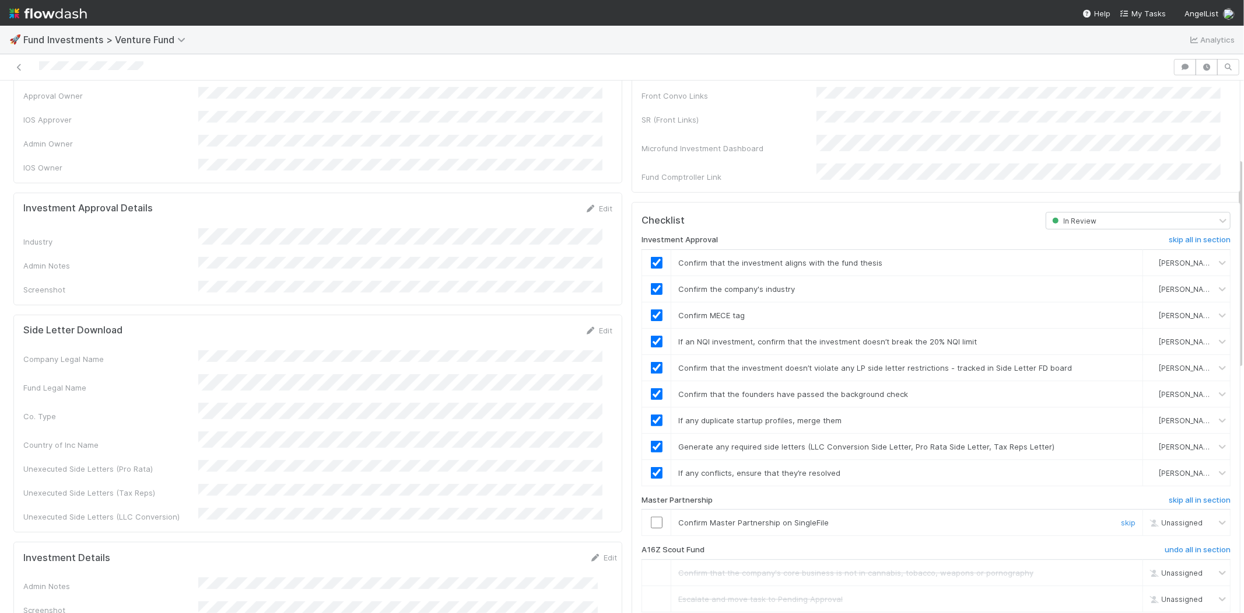
click at [643, 516] on td at bounding box center [656, 522] width 29 height 26
click at [651, 516] on input "checkbox" at bounding box center [657, 522] width 12 height 12
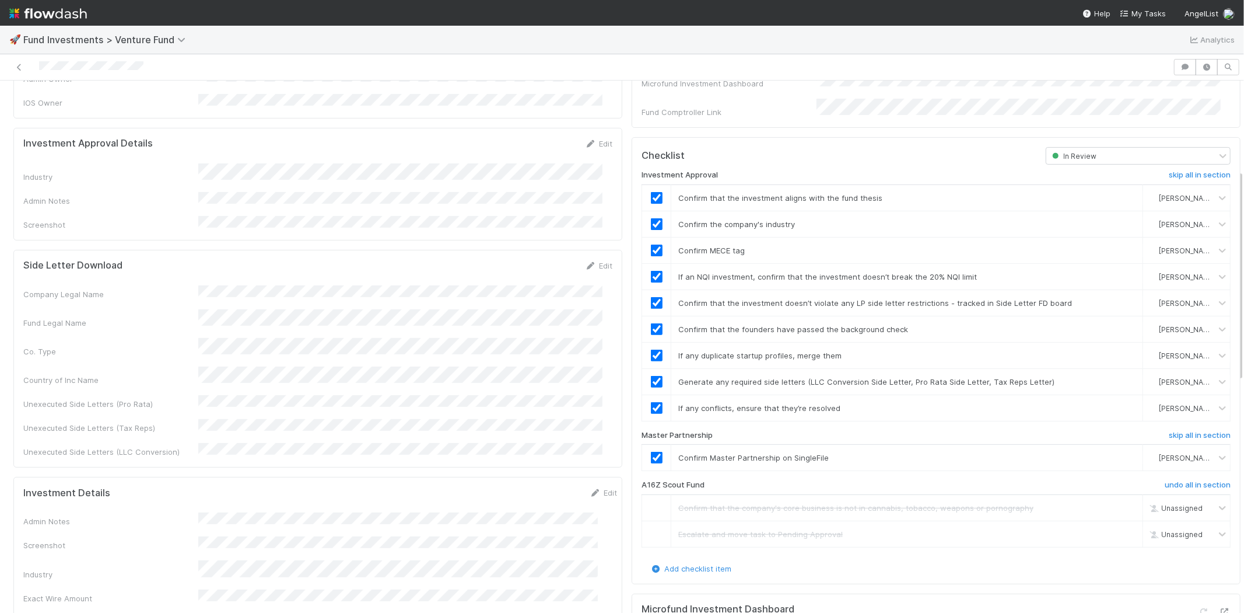
scroll to position [0, 0]
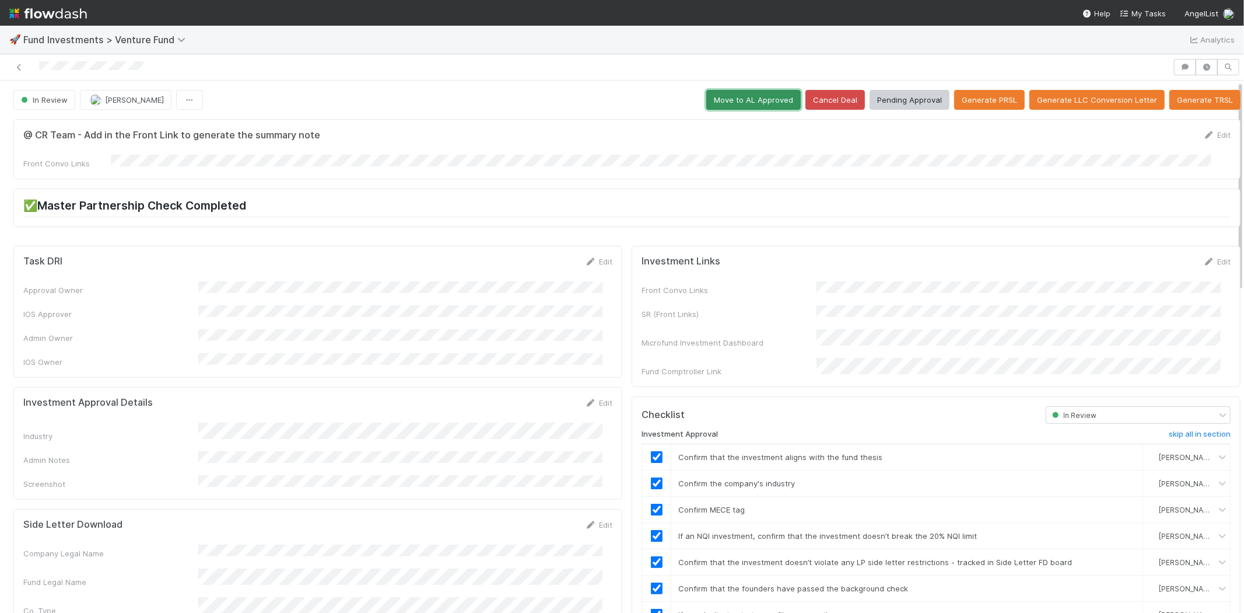
click at [720, 100] on button "Move to AL Approved" at bounding box center [753, 100] width 95 height 20
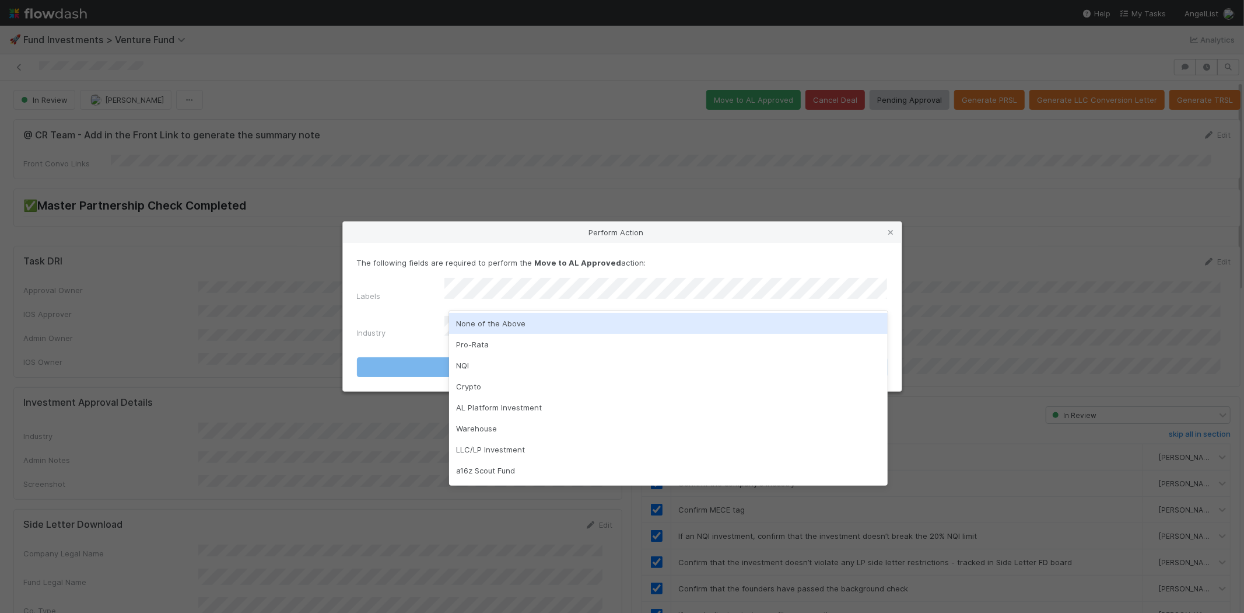
click at [496, 321] on div "None of the Above" at bounding box center [668, 323] width 439 height 21
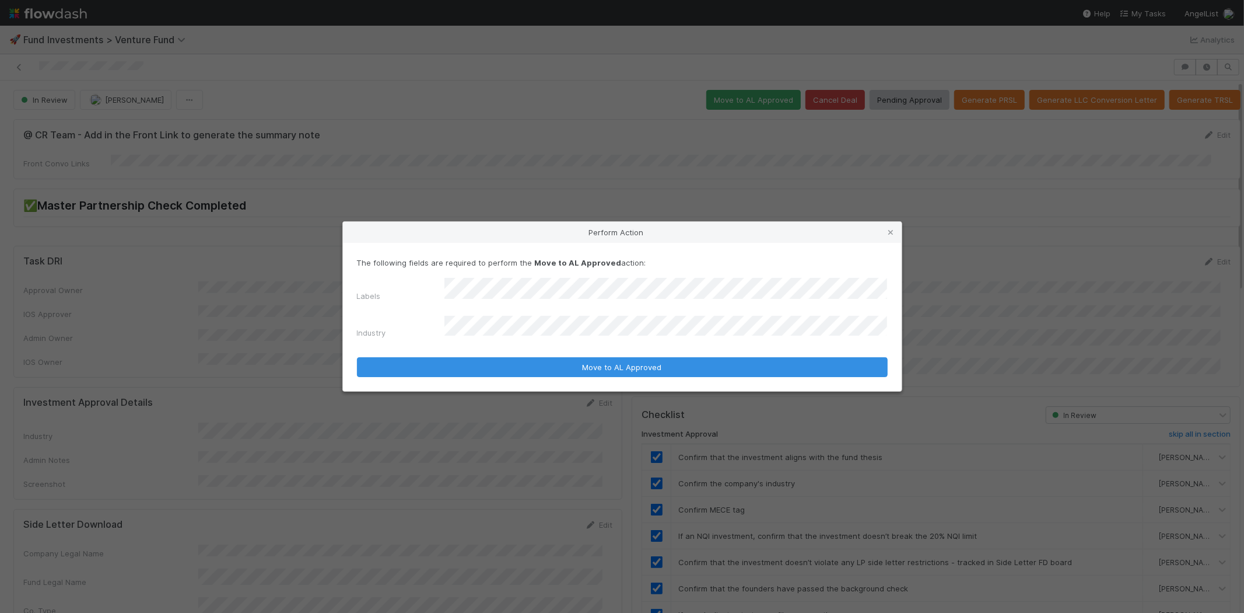
click at [428, 327] on div "Industry" at bounding box center [401, 335] width 88 height 16
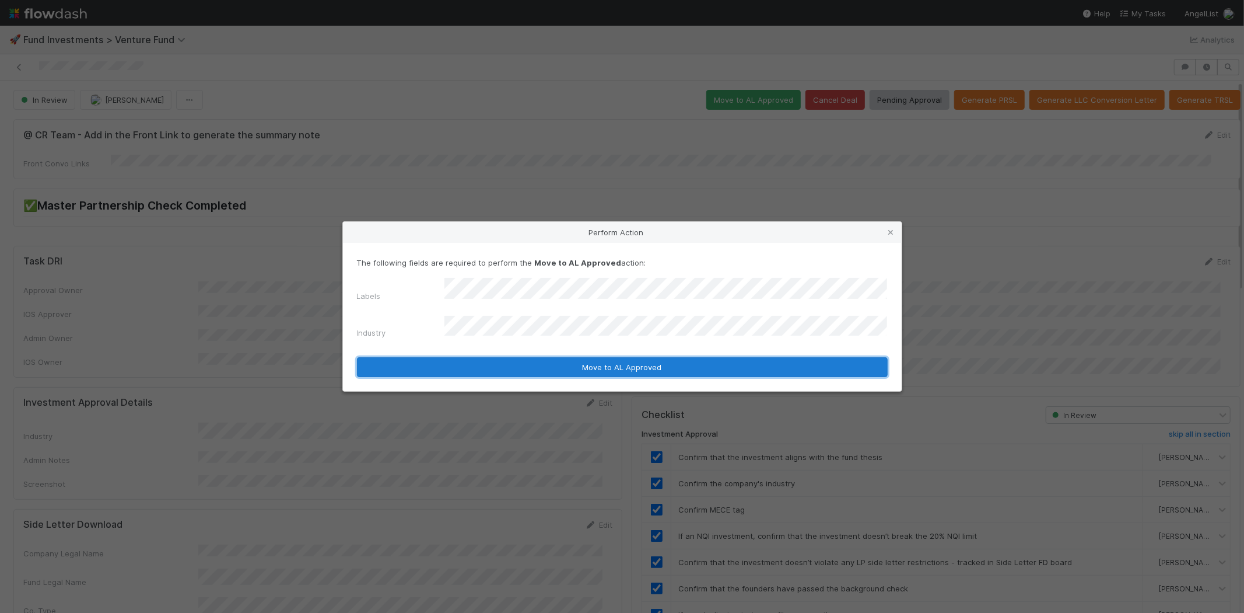
click at [475, 357] on button "Move to AL Approved" at bounding box center [622, 367] width 531 height 20
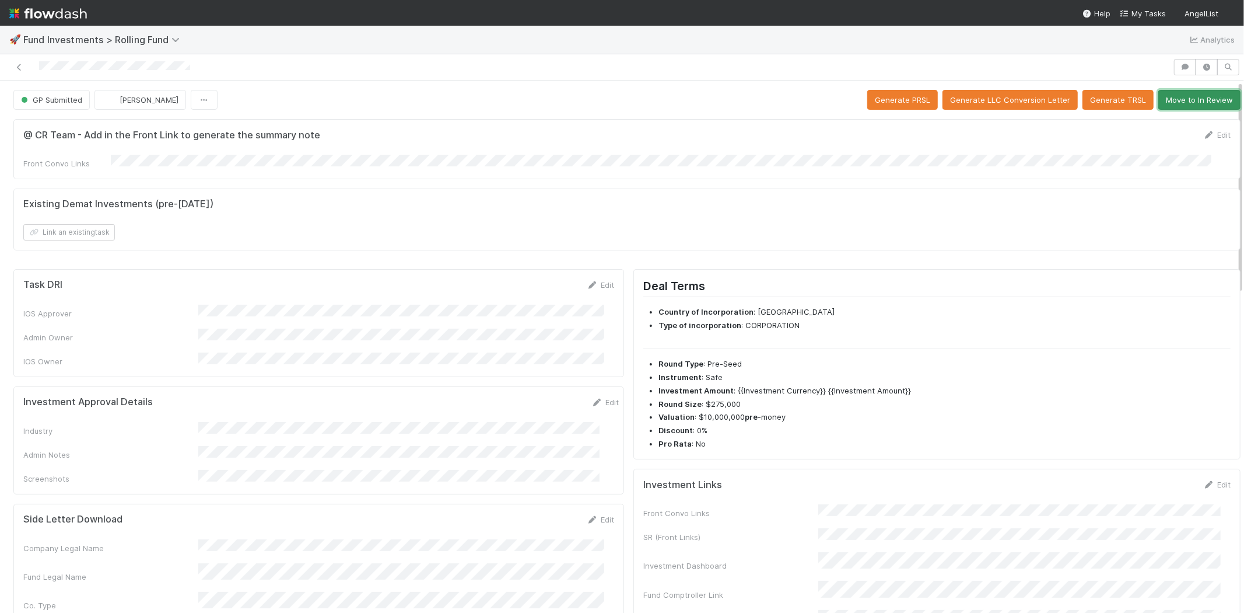
click at [1185, 96] on button "Move to In Review" at bounding box center [1200, 100] width 82 height 20
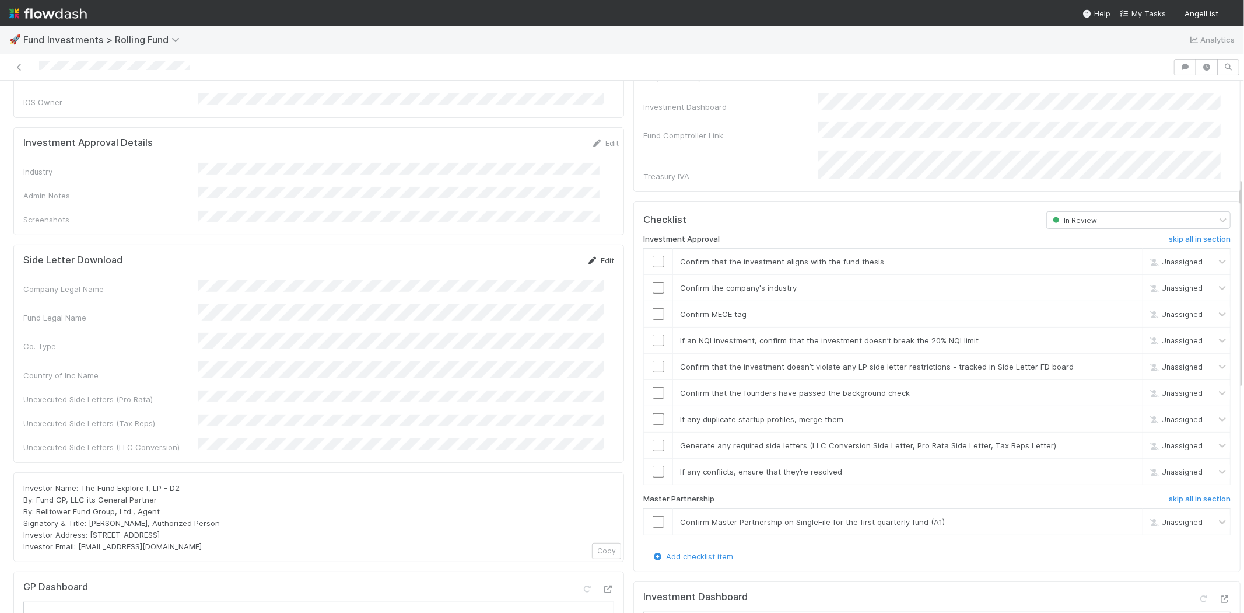
scroll to position [194, 0]
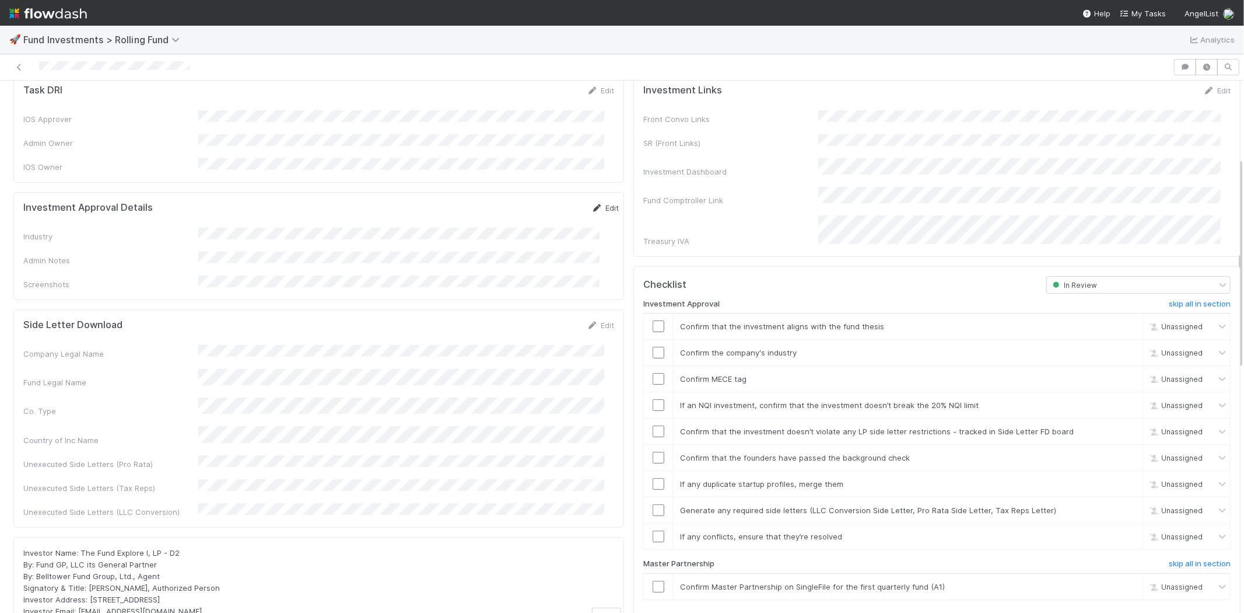
click at [592, 203] on link "Edit" at bounding box center [605, 207] width 27 height 9
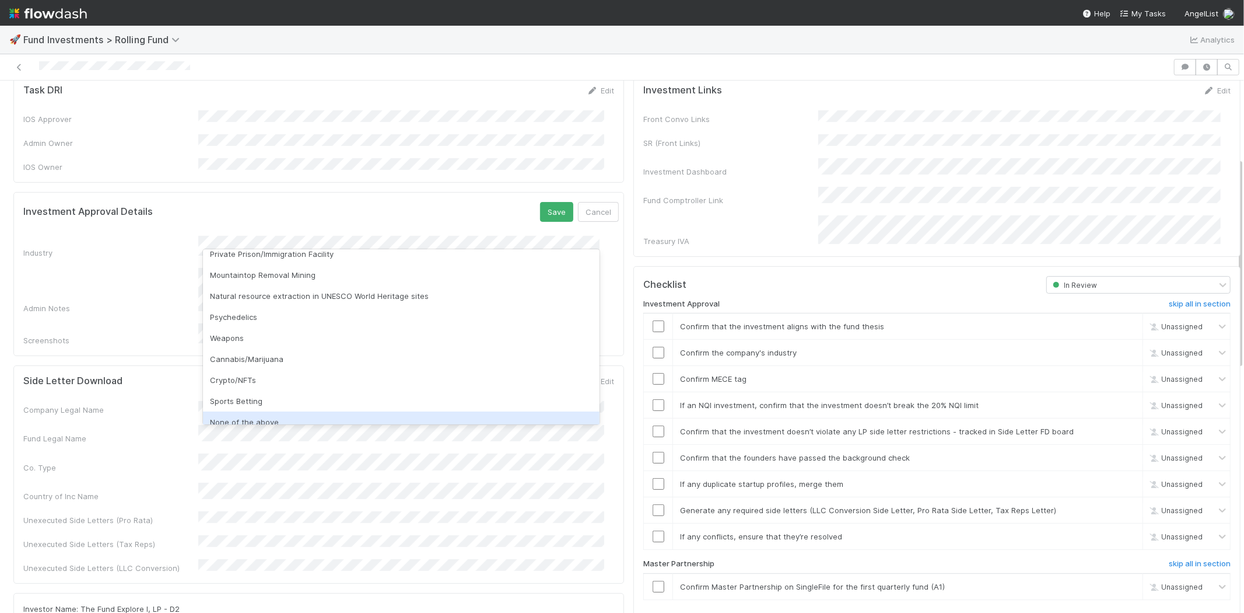
scroll to position [333, 0]
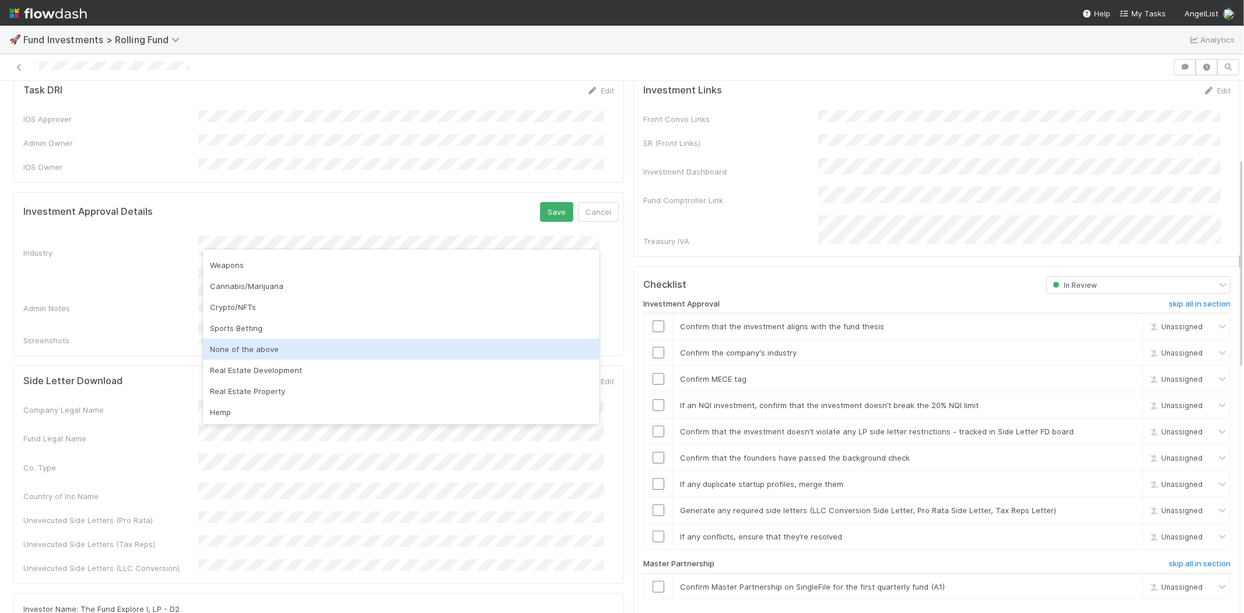
click at [278, 352] on div "None of the above" at bounding box center [401, 348] width 397 height 21
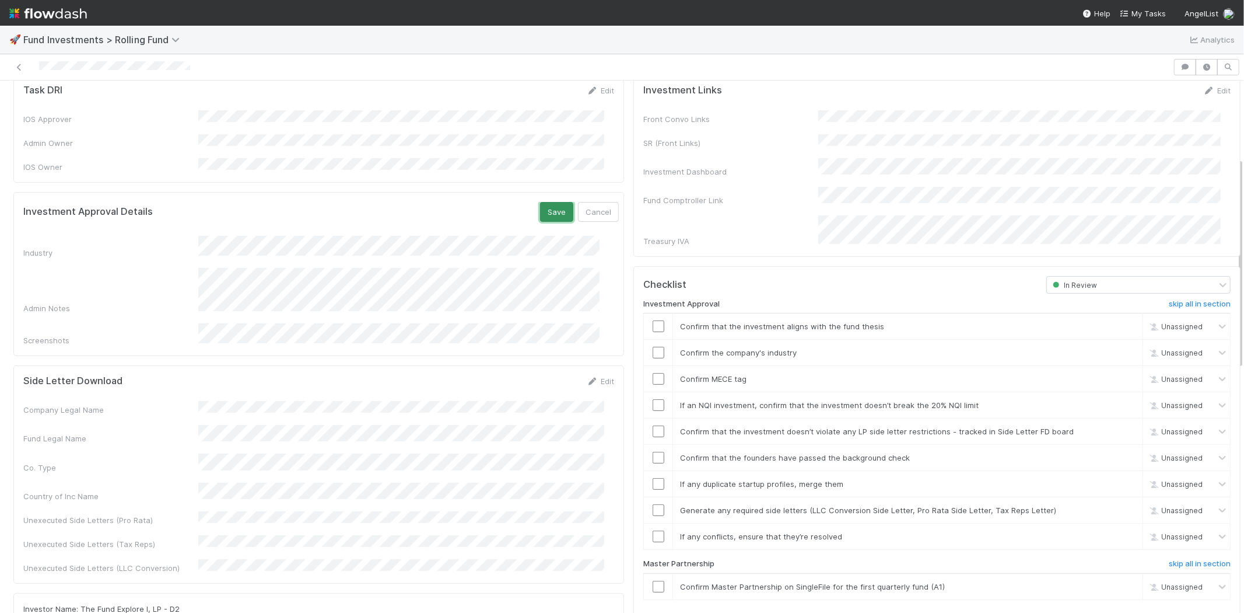
click at [540, 202] on button "Save" at bounding box center [556, 212] width 33 height 20
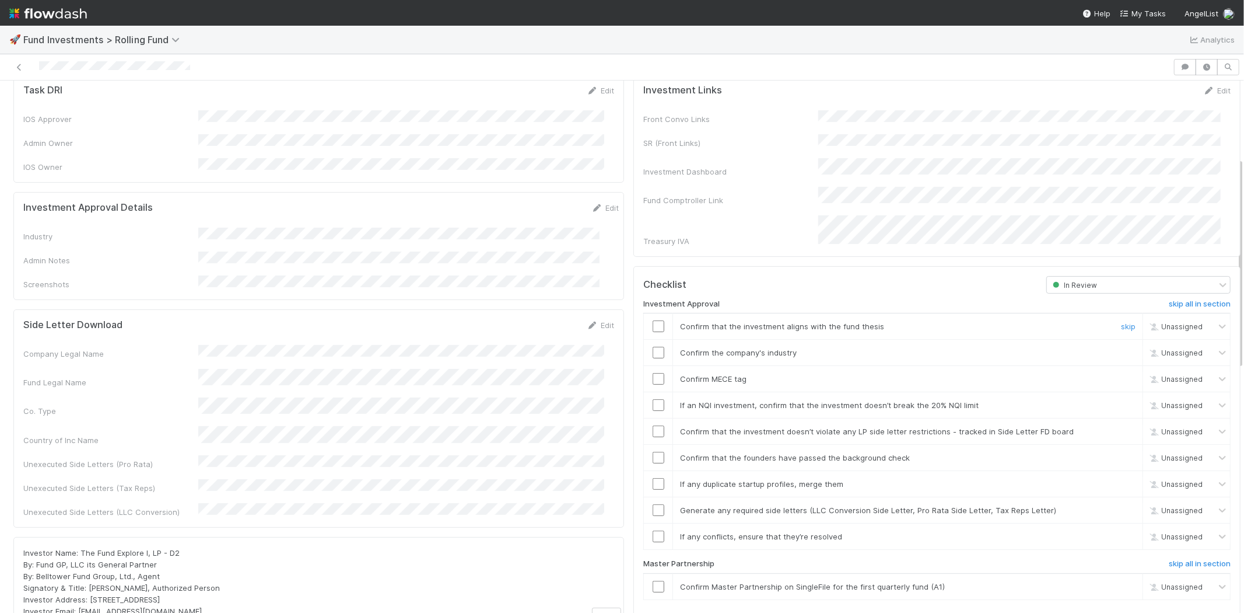
click at [653, 320] on input "checkbox" at bounding box center [659, 326] width 12 height 12
click at [653, 347] on input "checkbox" at bounding box center [659, 353] width 12 height 12
click at [653, 373] on input "checkbox" at bounding box center [659, 379] width 12 height 12
click at [653, 399] on input "checkbox" at bounding box center [659, 405] width 12 height 12
click at [653, 425] on input "checkbox" at bounding box center [659, 431] width 12 height 12
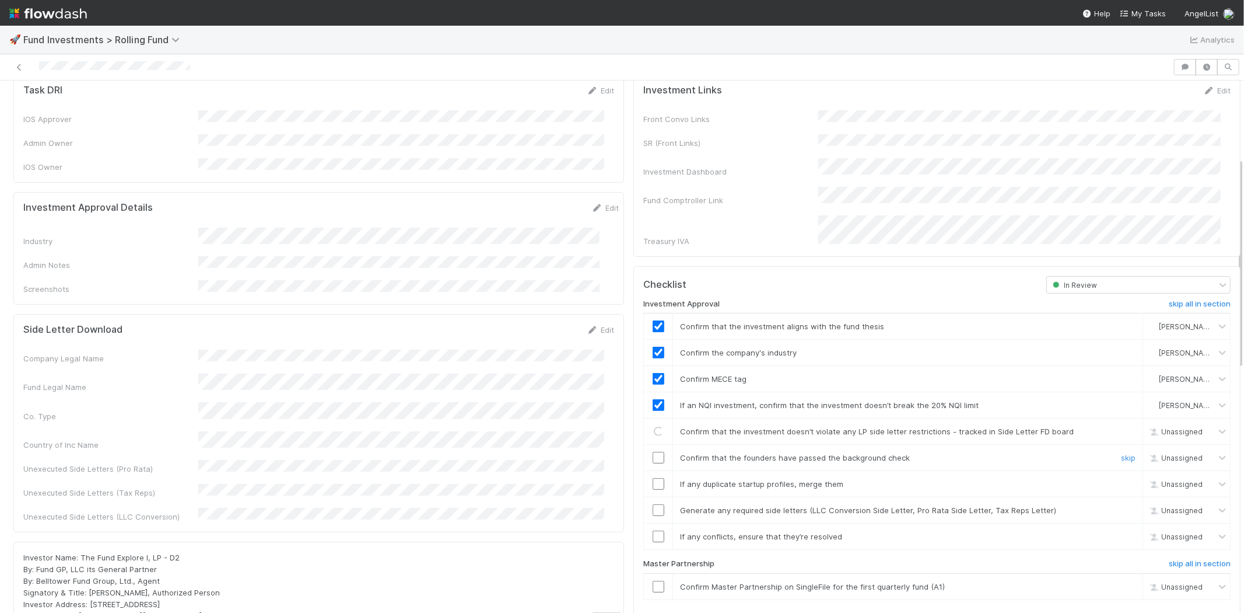
click at [653, 452] on input "checkbox" at bounding box center [659, 458] width 12 height 12
click at [650, 471] on td at bounding box center [658, 484] width 29 height 26
click at [653, 478] on input "checkbox" at bounding box center [659, 484] width 12 height 12
drag, startPoint x: 651, startPoint y: 491, endPoint x: 644, endPoint y: 515, distance: 24.4
click at [653, 504] on input "checkbox" at bounding box center [659, 510] width 12 height 12
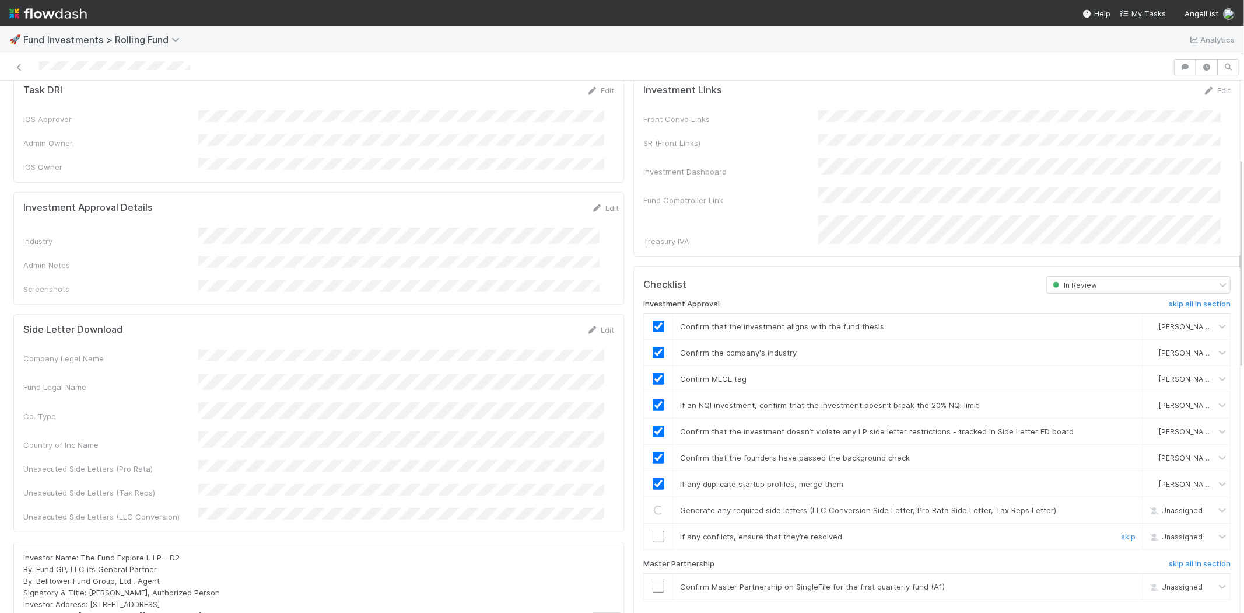
click at [653, 530] on input "checkbox" at bounding box center [659, 536] width 12 height 12
drag, startPoint x: 652, startPoint y: 564, endPoint x: 648, endPoint y: 547, distance: 18.0
click at [653, 580] on input "checkbox" at bounding box center [659, 586] width 12 height 12
click at [653, 530] on input "checkbox" at bounding box center [659, 536] width 12 height 12
checkbox input "true"
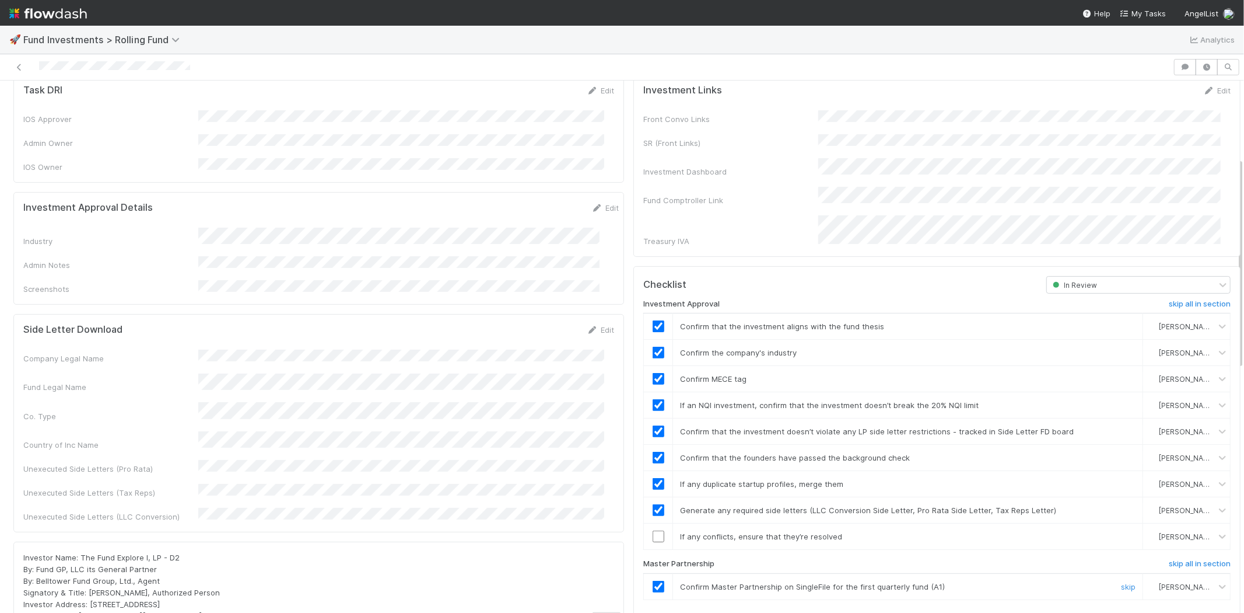
click at [653, 580] on input "checkbox" at bounding box center [659, 586] width 12 height 12
click at [648, 575] on td at bounding box center [658, 586] width 29 height 26
click at [653, 580] on input "checkbox" at bounding box center [659, 586] width 12 height 12
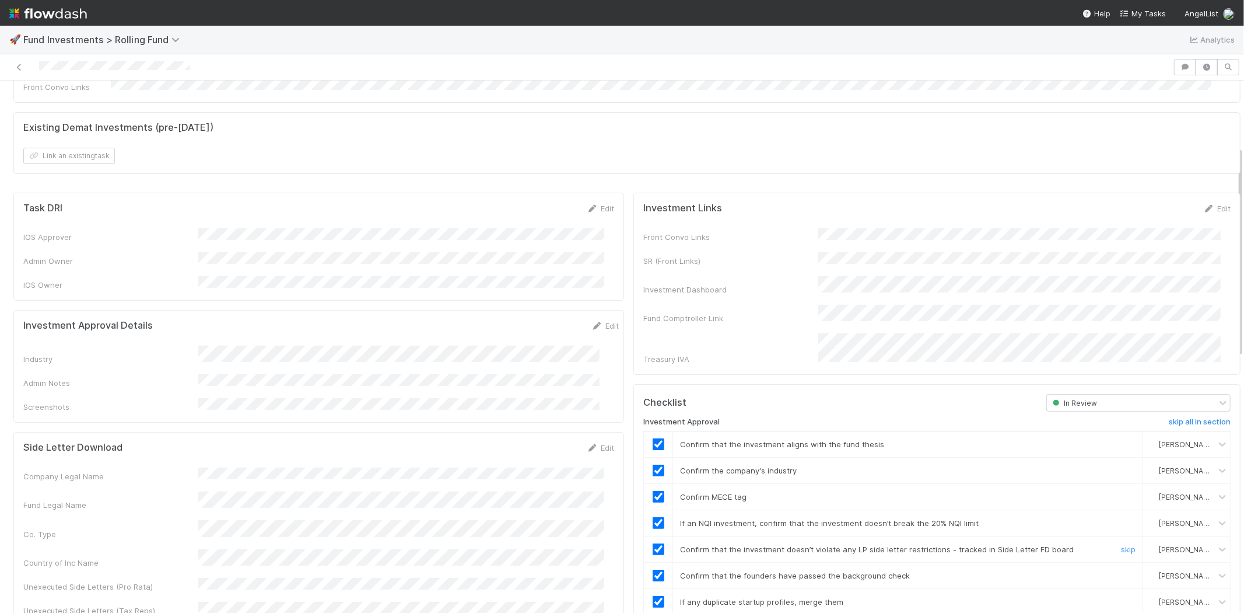
scroll to position [0, 0]
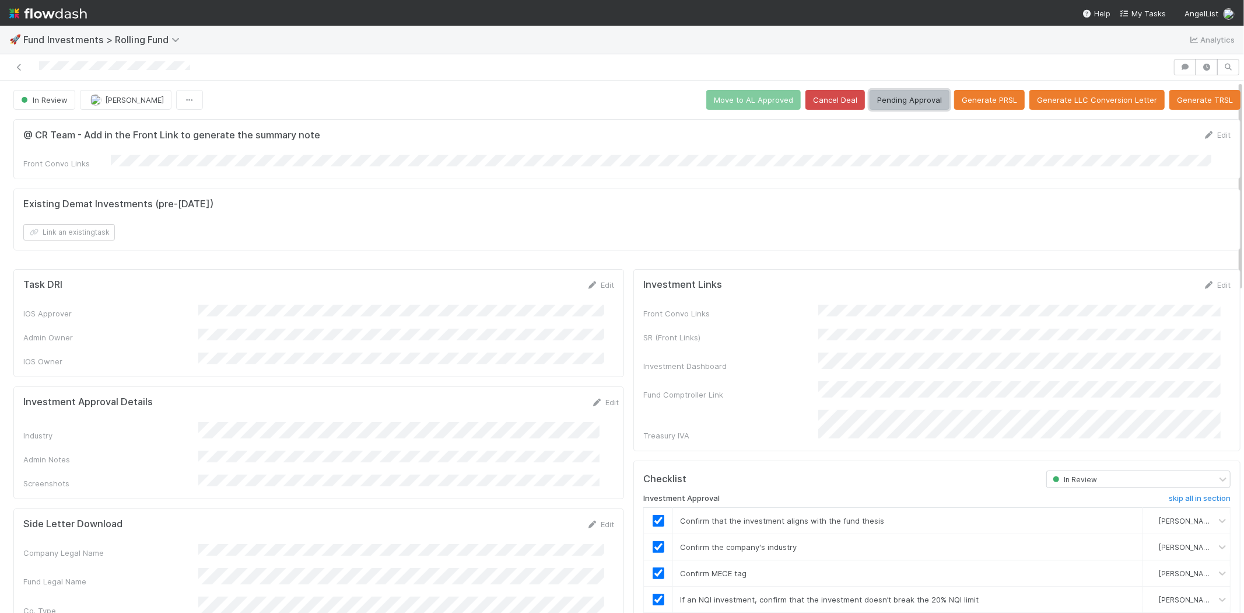
click at [898, 90] on button "Pending Approval" at bounding box center [910, 100] width 80 height 20
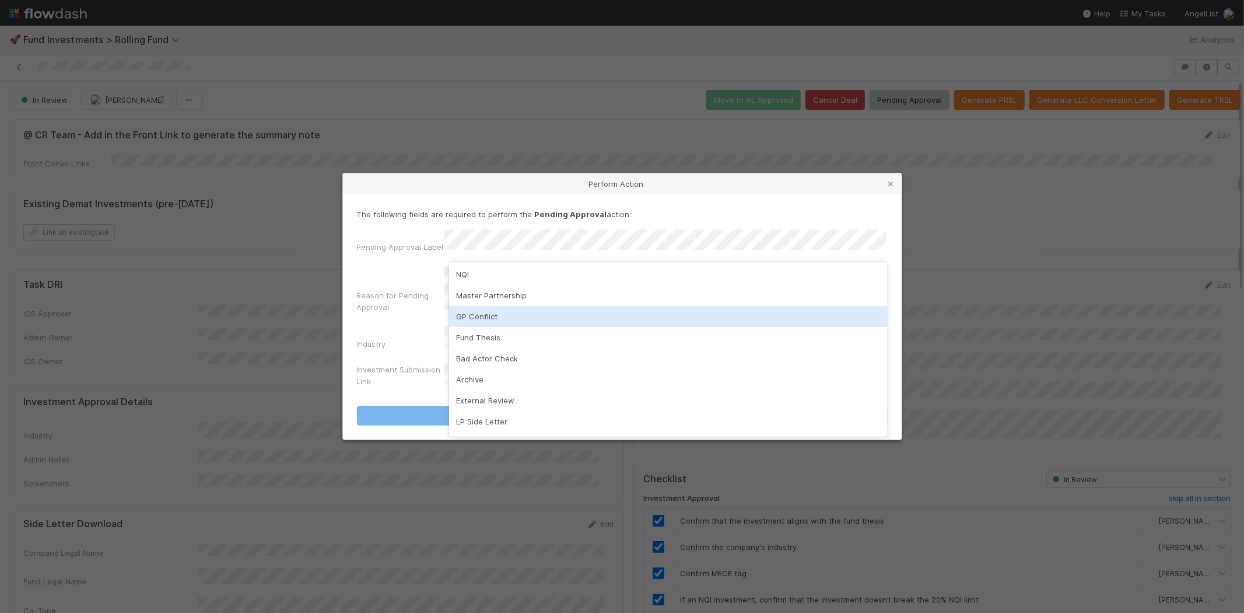
click at [506, 315] on div "GP Conflict" at bounding box center [668, 316] width 439 height 21
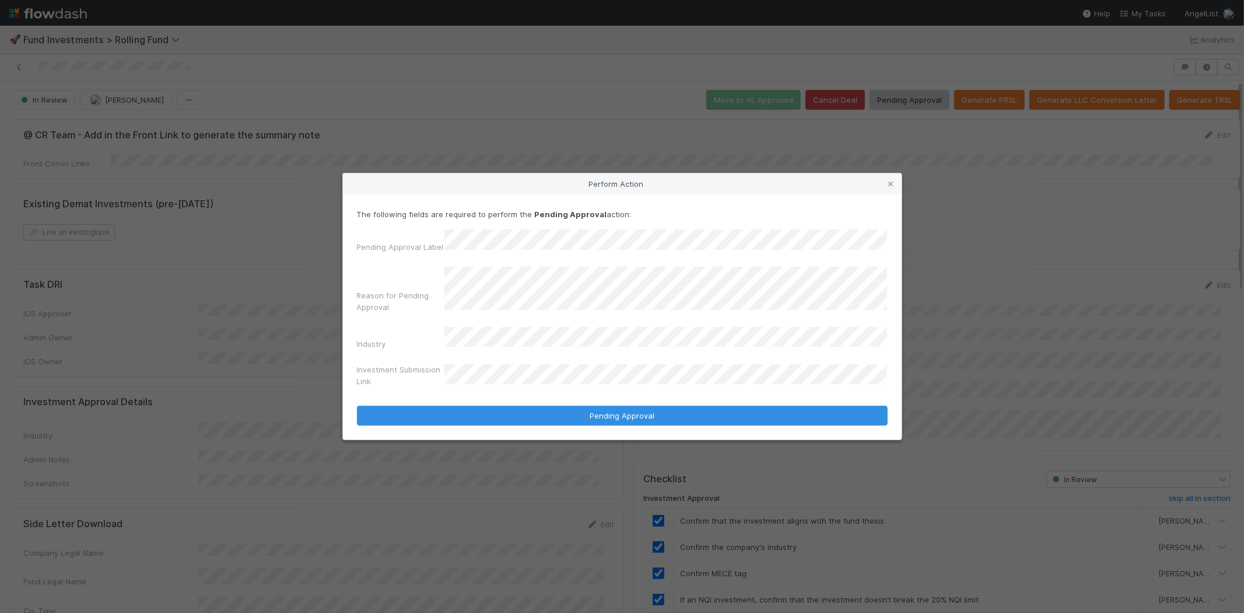
click at [357, 405] on button "Pending Approval" at bounding box center [622, 415] width 531 height 20
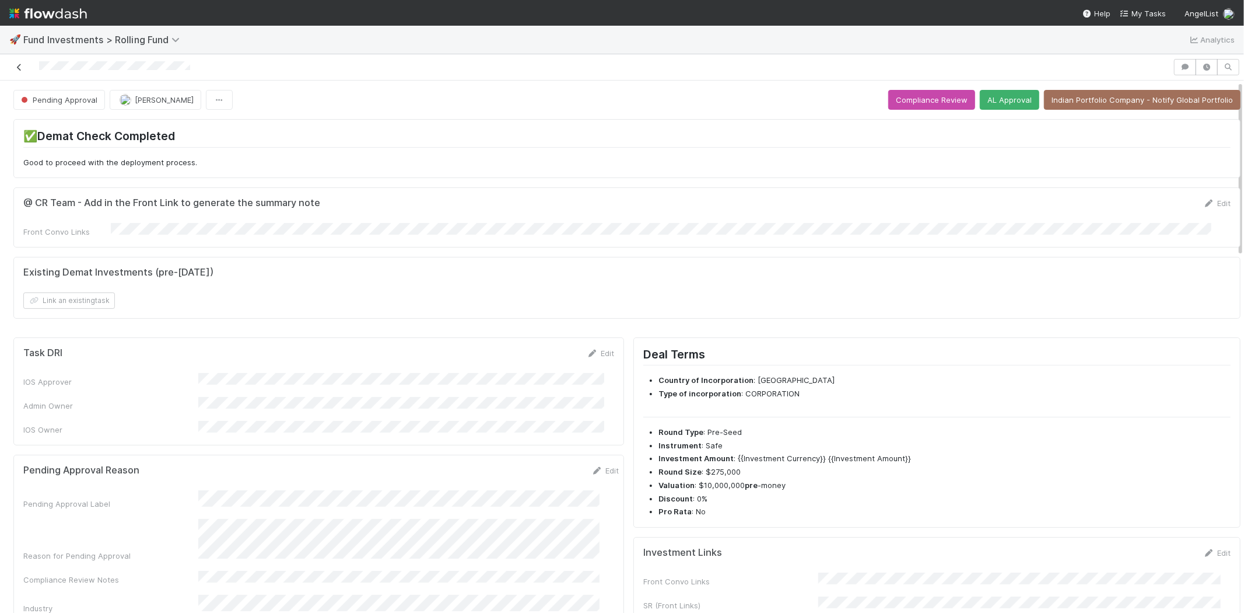
click at [19, 68] on icon at bounding box center [19, 68] width 12 height 8
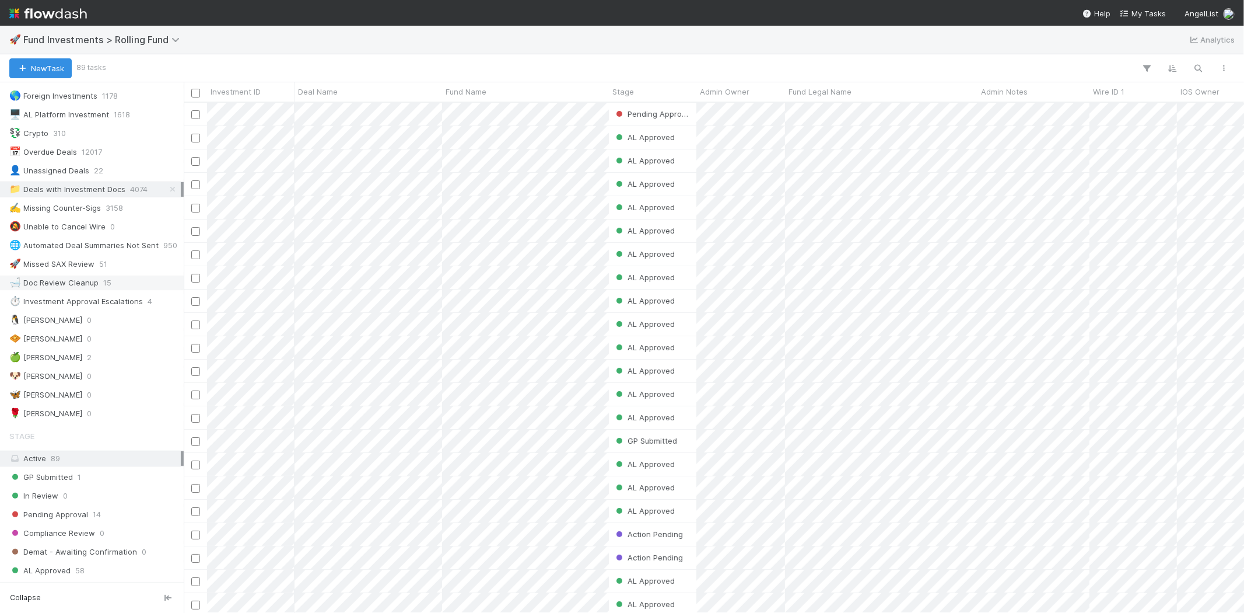
scroll to position [65, 0]
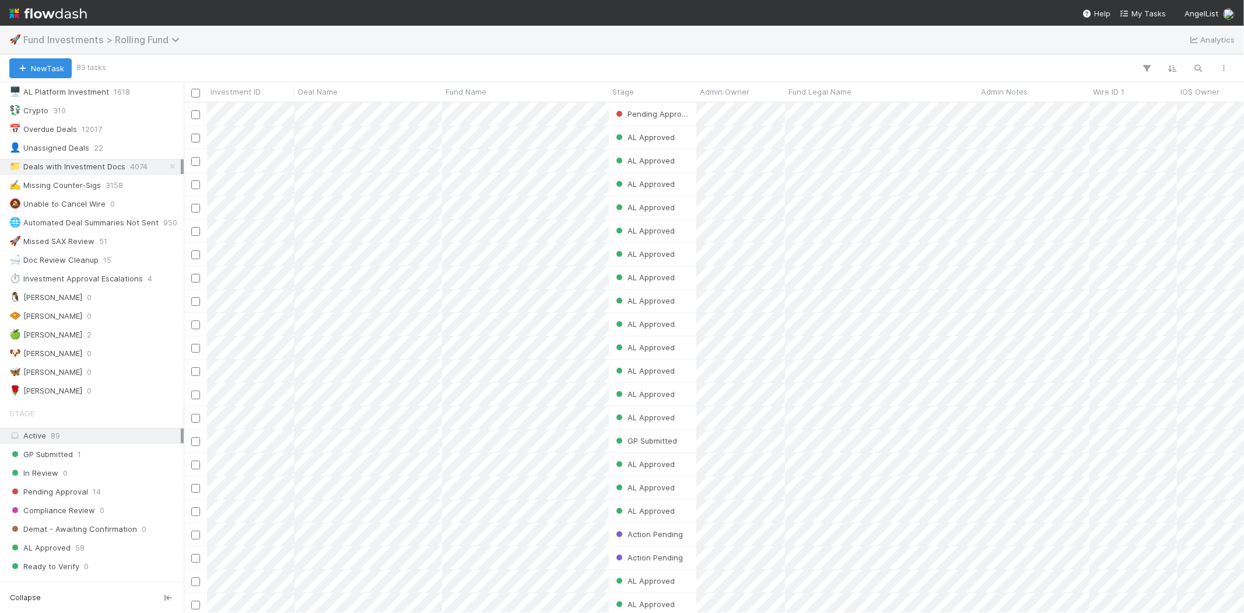
click at [165, 44] on span "Fund Investments > Rolling Fund" at bounding box center [104, 40] width 162 height 12
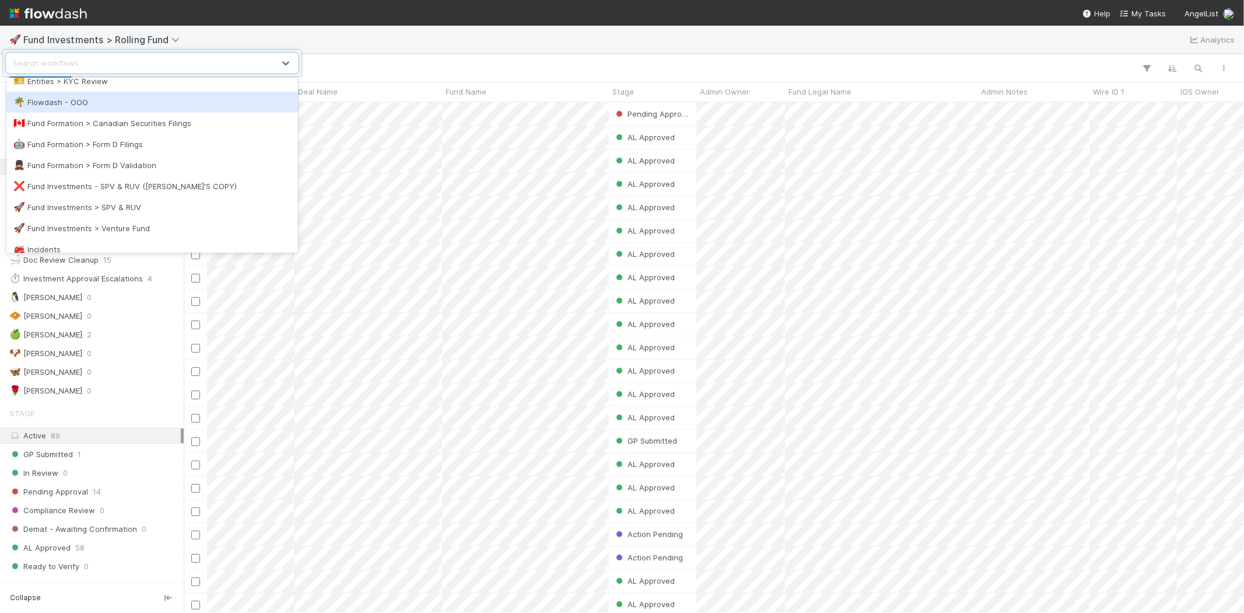
scroll to position [324, 0]
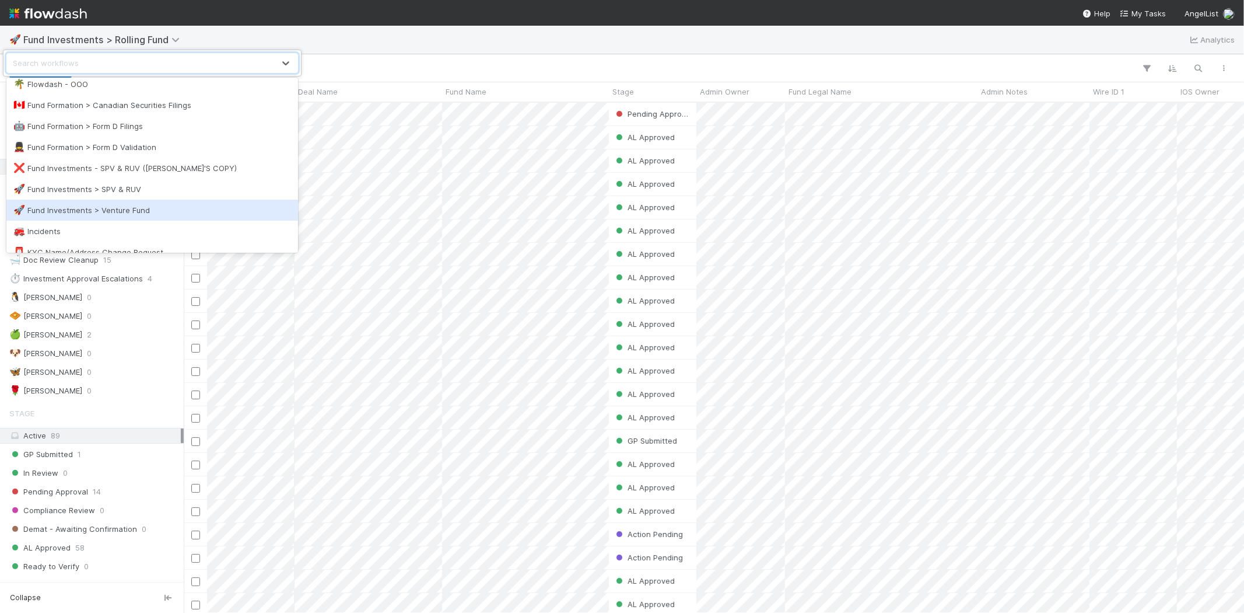
click at [125, 211] on div "🚀 Fund Investments > Venture Fund" at bounding box center [152, 210] width 278 height 12
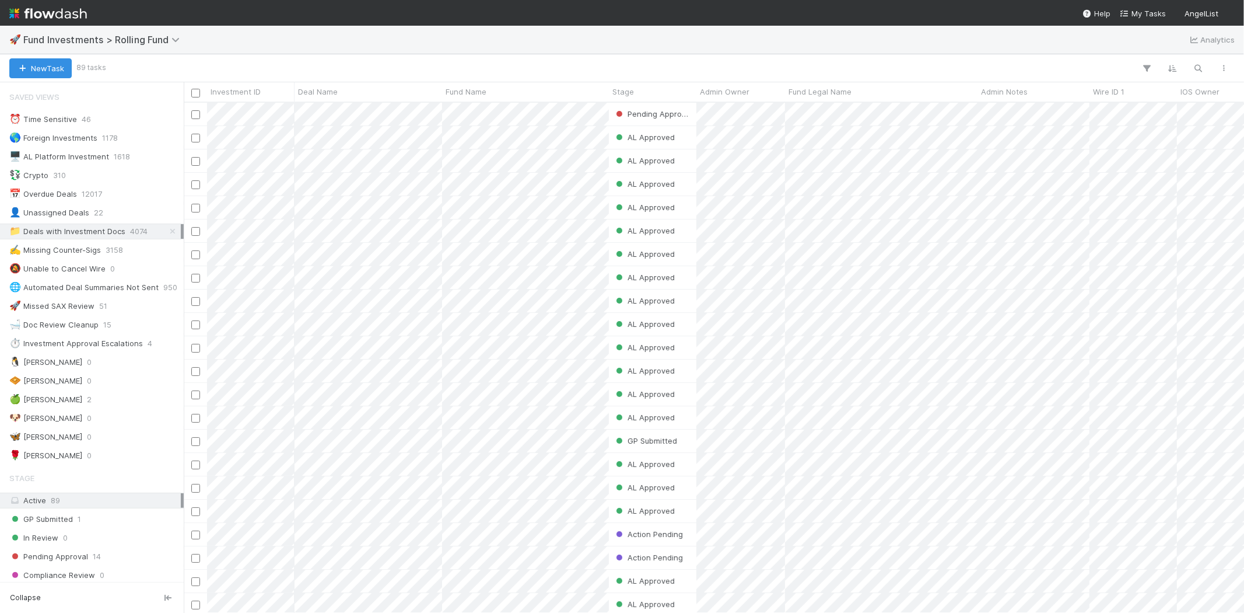
scroll to position [10, 9]
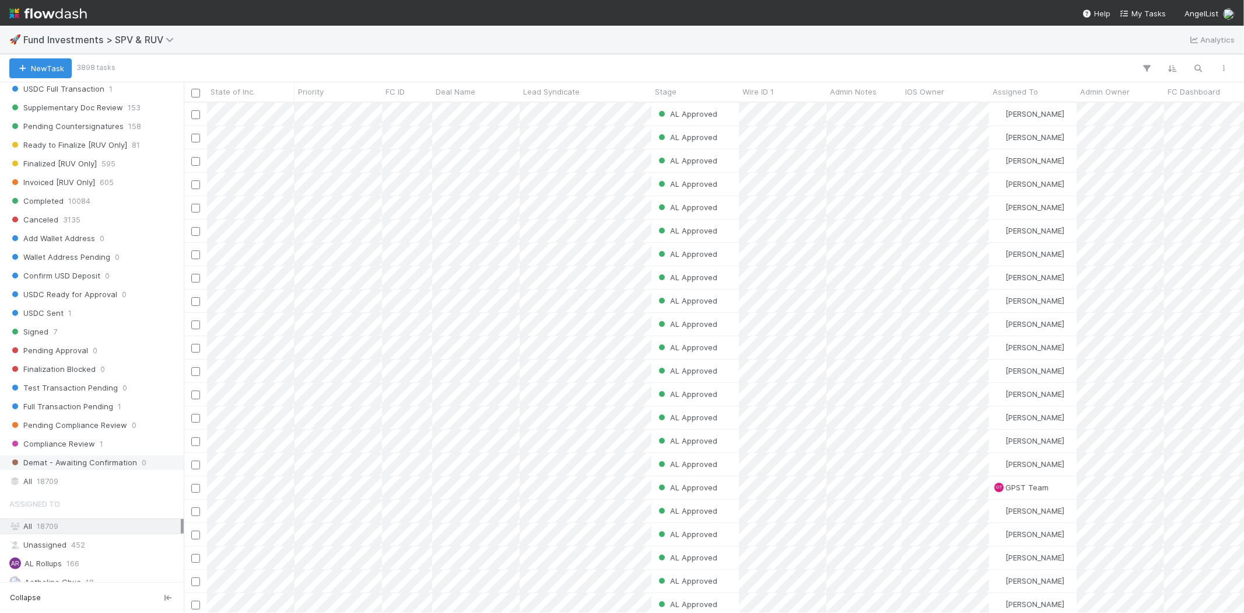
scroll to position [648, 0]
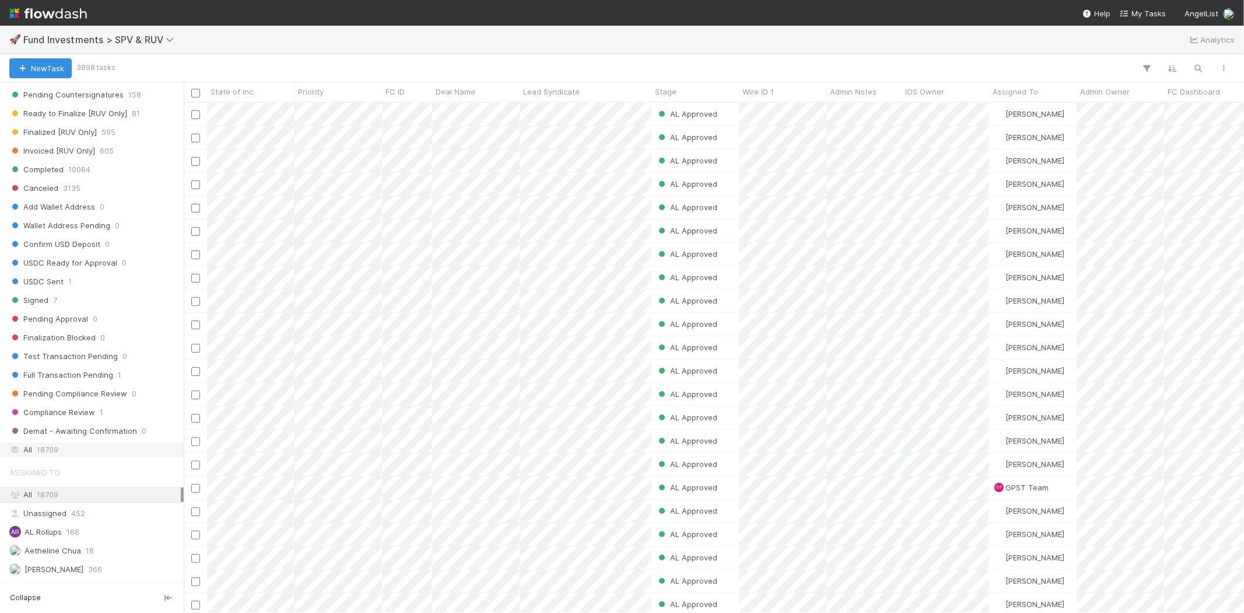
click at [50, 454] on span "18709" at bounding box center [48, 449] width 22 height 15
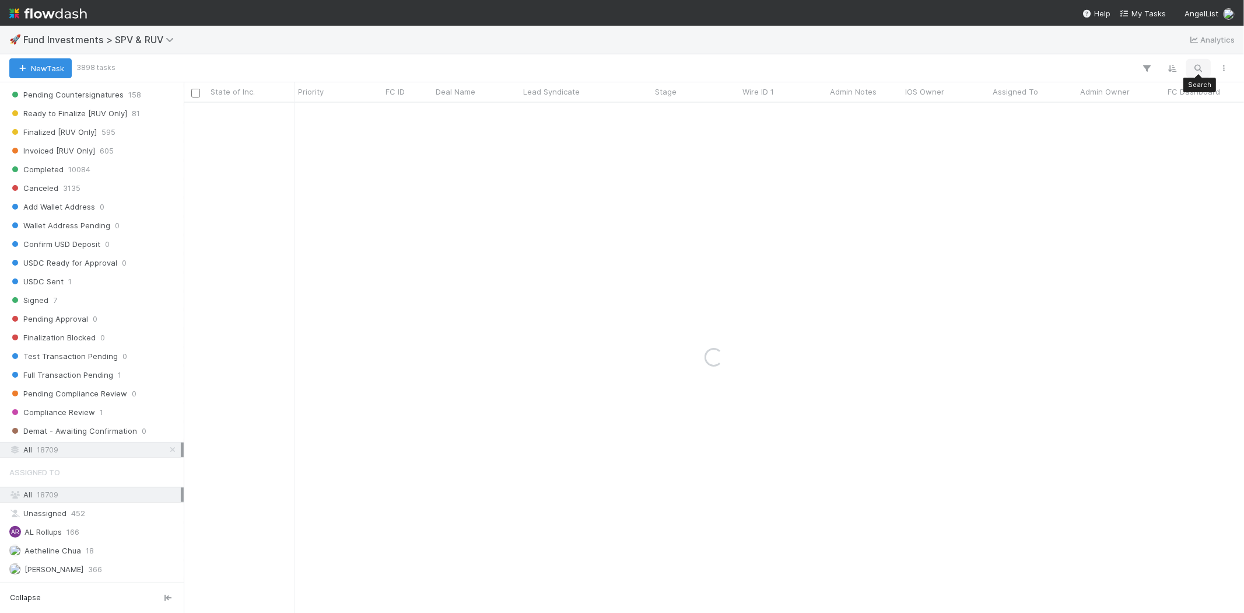
click at [1197, 70] on icon "button" at bounding box center [1199, 68] width 12 height 11
type input "he-0728"
click at [486, 346] on div "AL Approved [PERSON_NAME] [DATE] 5:19:49 AM [DATE] 4:49:29 AM 0 0 0 0" at bounding box center [714, 357] width 1061 height 509
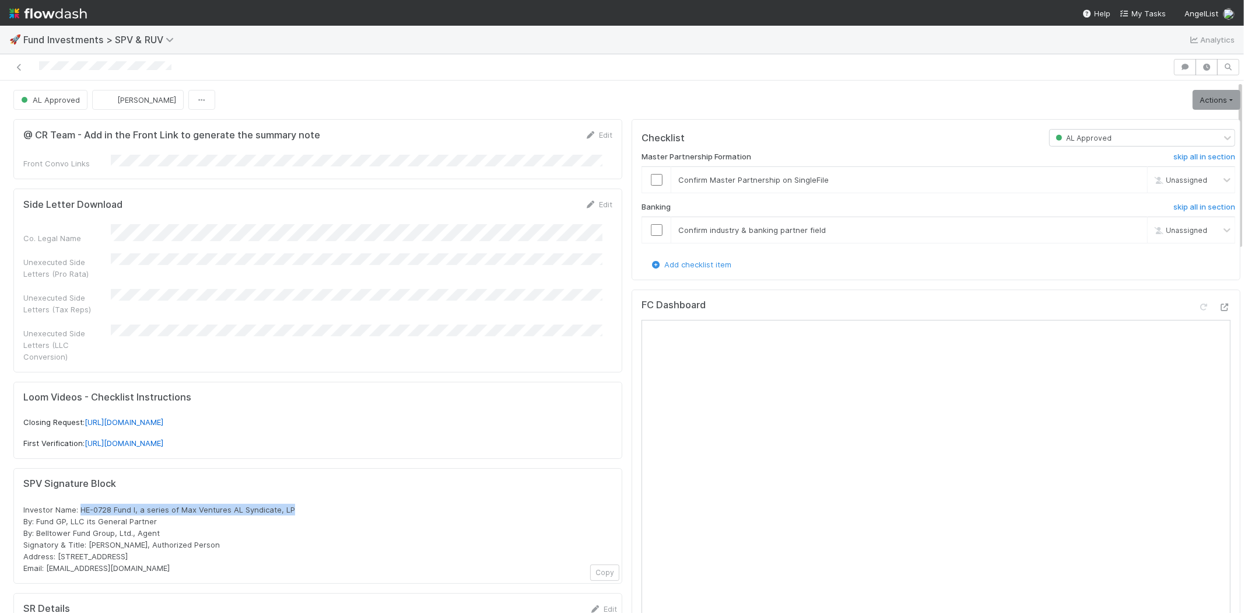
drag, startPoint x: 81, startPoint y: 497, endPoint x: 305, endPoint y: 493, distance: 224.6
click at [305, 503] on div "Investor Name: HE-0728 Fund I, a series of Max Ventures AL Syndicate, LP By: Fu…" at bounding box center [317, 538] width 589 height 70
copy span "HE-0728 Fund I, a series of Max Ventures AL Syndicate, LP"
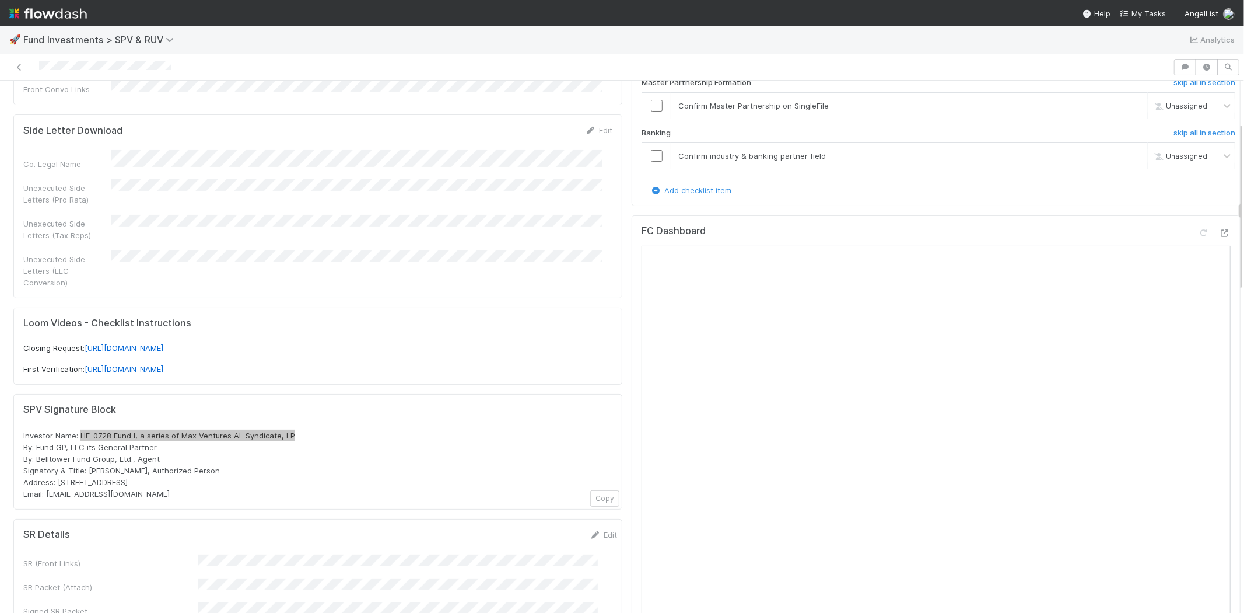
scroll to position [130, 0]
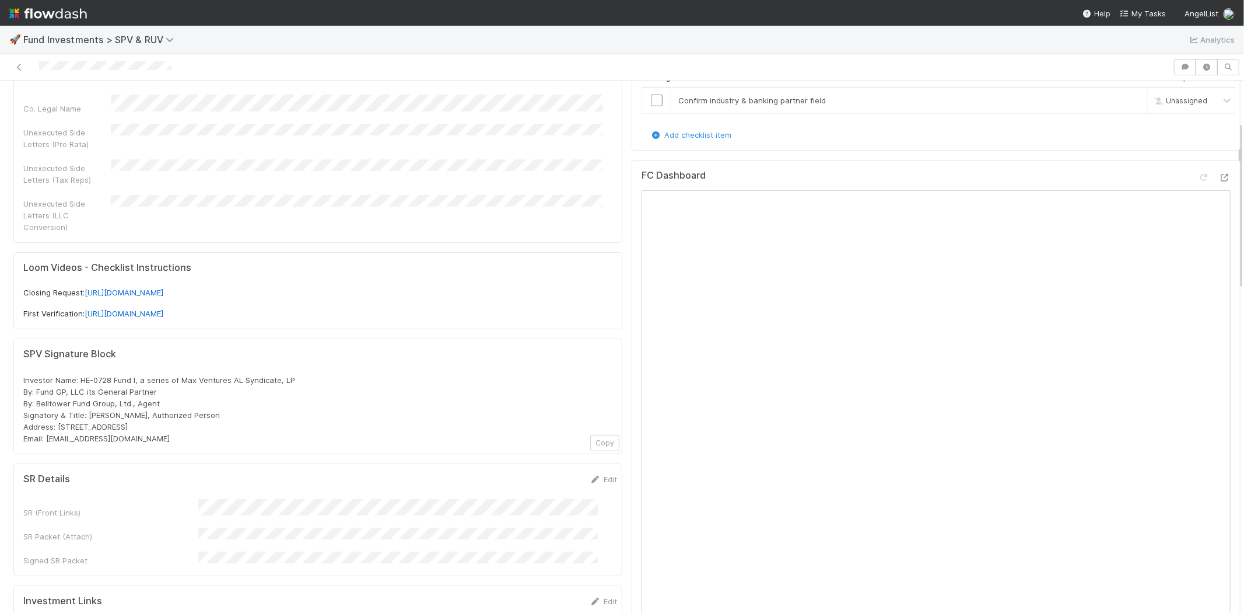
click at [15, 59] on div at bounding box center [587, 67] width 1164 height 16
click at [22, 62] on link at bounding box center [19, 67] width 12 height 12
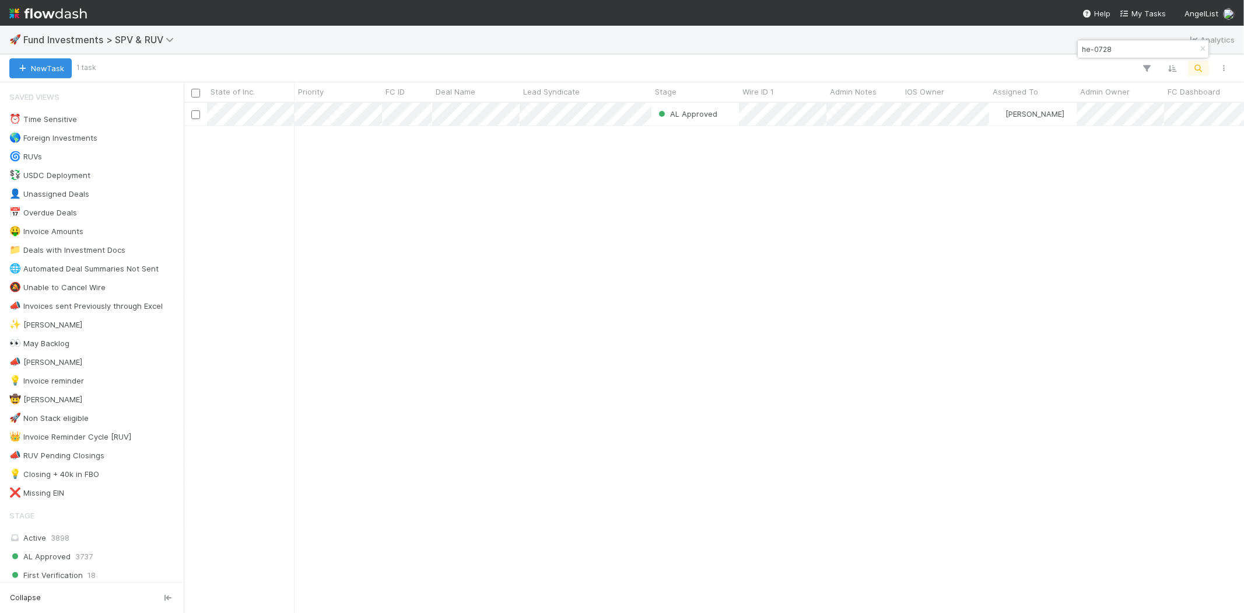
scroll to position [500, 1051]
drag, startPoint x: 1101, startPoint y: 50, endPoint x: 1136, endPoint y: 50, distance: 34.4
click at [1136, 50] on input "he-0728" at bounding box center [1138, 49] width 117 height 14
type input "he-0731"
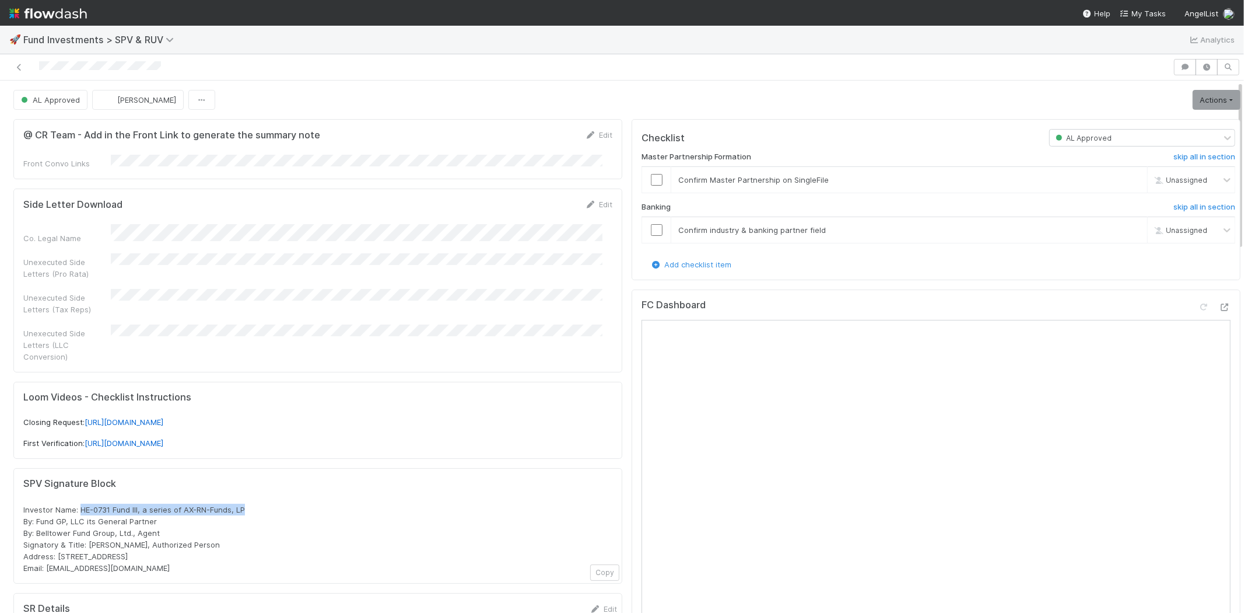
drag, startPoint x: 81, startPoint y: 494, endPoint x: 257, endPoint y: 493, distance: 176.2
click at [257, 503] on div "Investor Name: HE-0731 Fund III, a series of AX-RN-Funds, LP By: Fund GP, LLC i…" at bounding box center [317, 538] width 589 height 70
copy span "HE-0731 Fund III, a series of AX-RN-Funds, LP"
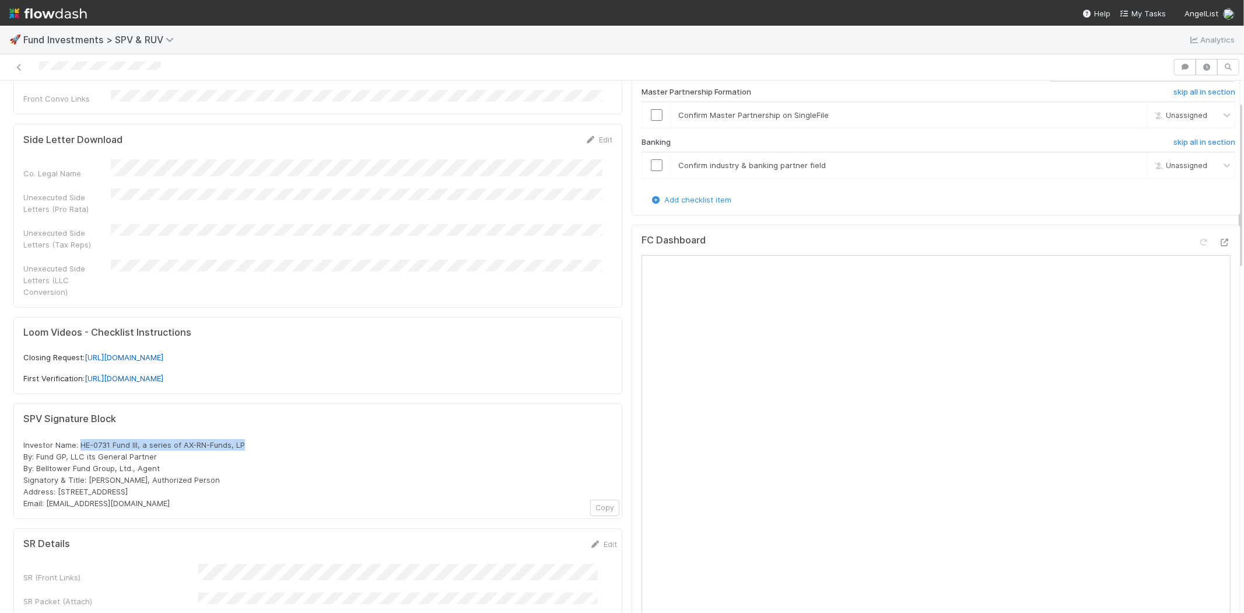
copy span "HE-0731 Fund III, a series of AX-RN-Funds, LP"
click at [48, 60] on div at bounding box center [587, 67] width 1164 height 16
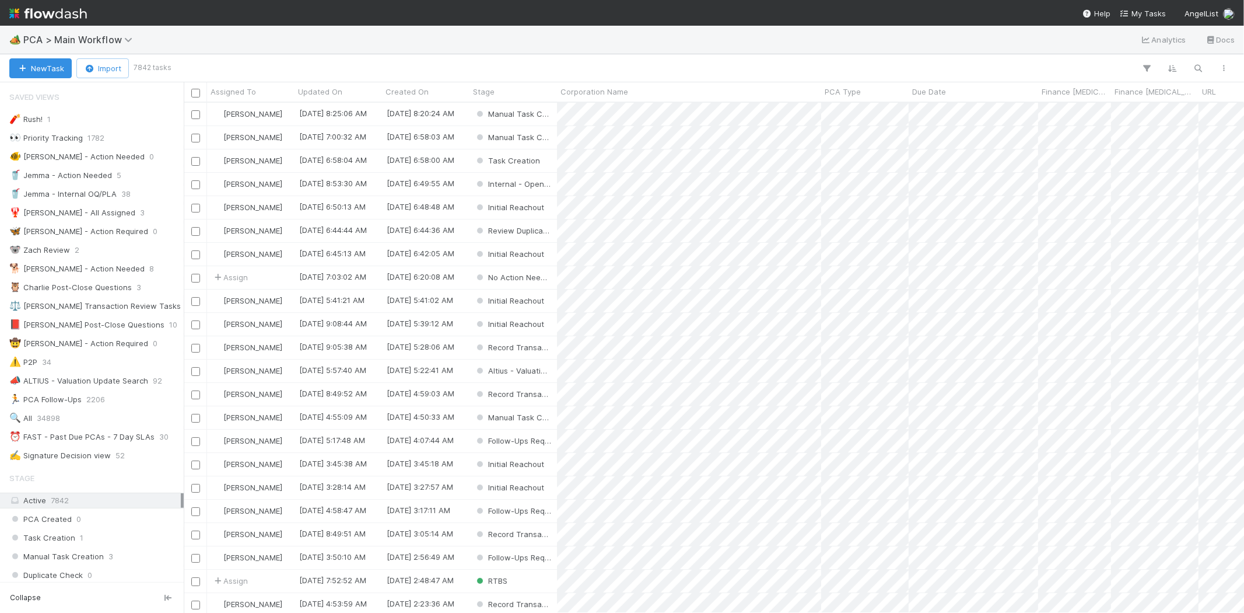
scroll to position [500, 1051]
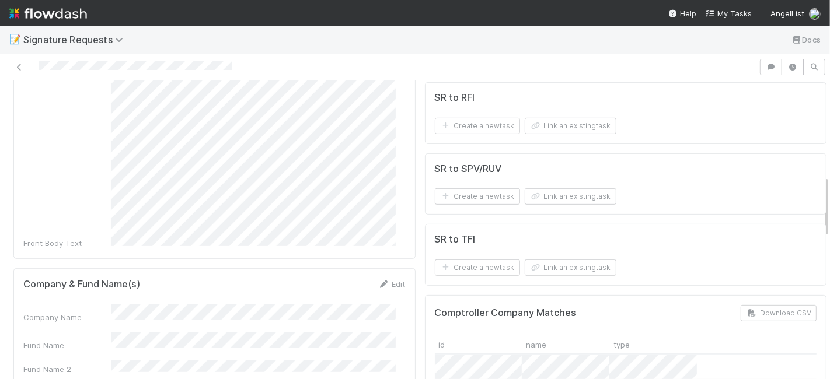
scroll to position [453, 0]
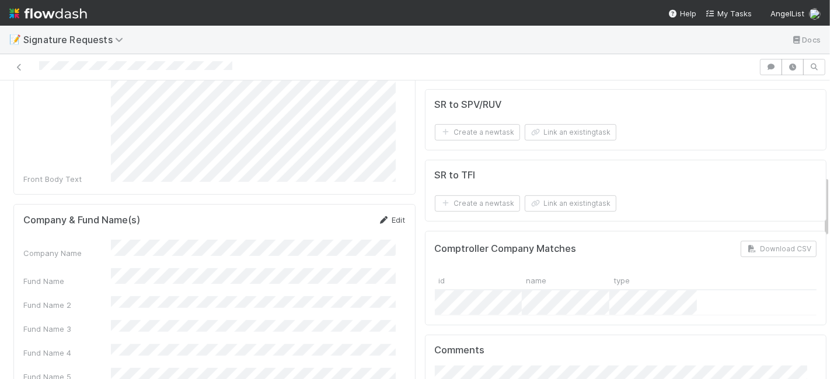
click at [380, 215] on link "Edit" at bounding box center [391, 219] width 27 height 9
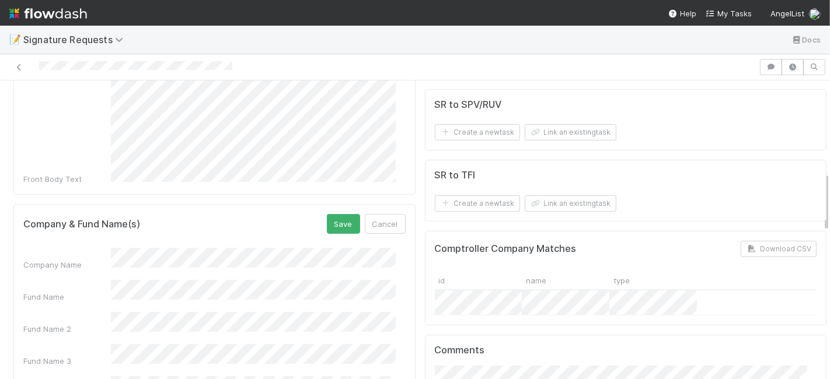
click at [78, 280] on div "Fund Name" at bounding box center [214, 291] width 382 height 23
click at [95, 224] on form "Company & Fund Name(s) Save Cancel Company Name Fund Name Fund Name 2 Fund Name…" at bounding box center [214, 360] width 382 height 293
drag, startPoint x: 338, startPoint y: 202, endPoint x: 354, endPoint y: 211, distance: 18.3
click at [337, 214] on button "Save" at bounding box center [343, 224] width 33 height 20
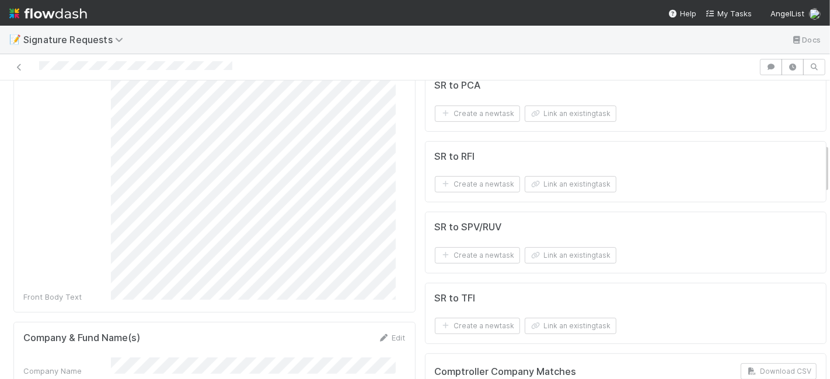
scroll to position [324, 0]
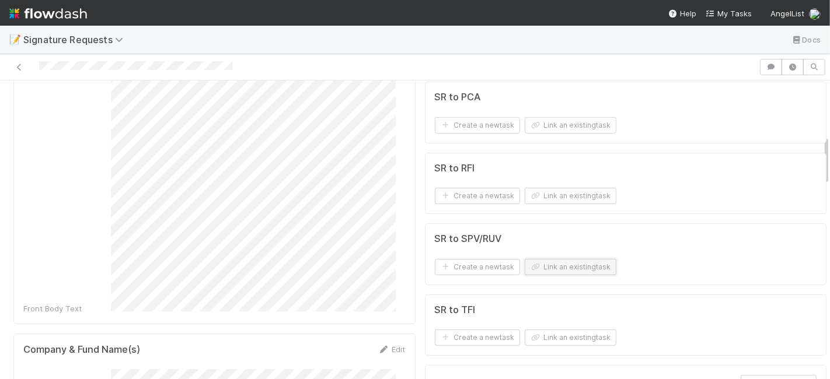
click at [551, 263] on button "Link an existing task" at bounding box center [570, 267] width 92 height 16
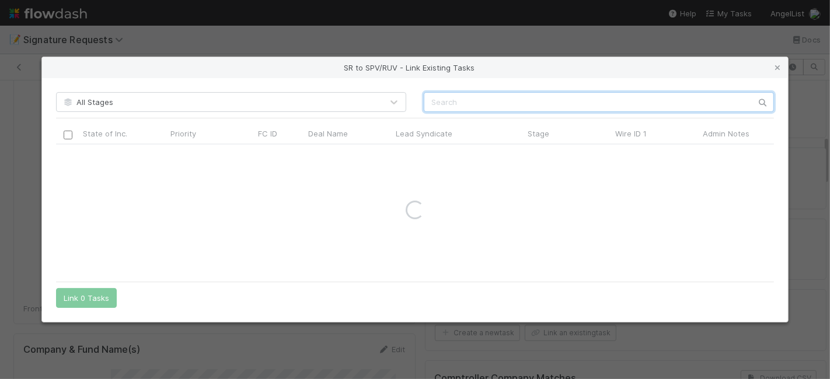
click at [478, 92] on input "text" at bounding box center [599, 102] width 350 height 20
paste input "57537"
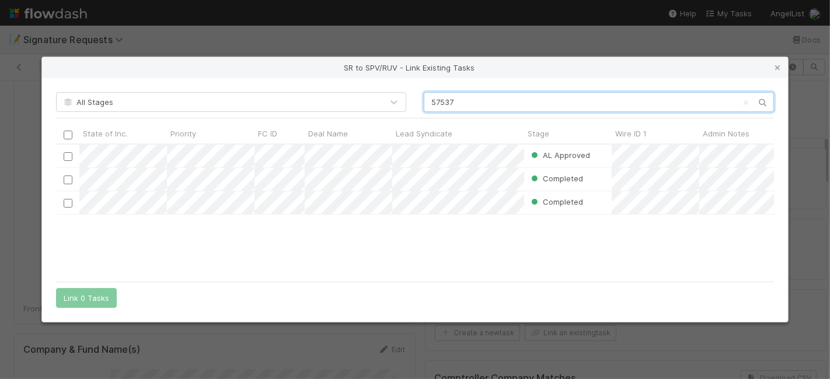
scroll to position [121, 708]
type input "57537"
click at [65, 159] on input "checkbox" at bounding box center [68, 156] width 9 height 9
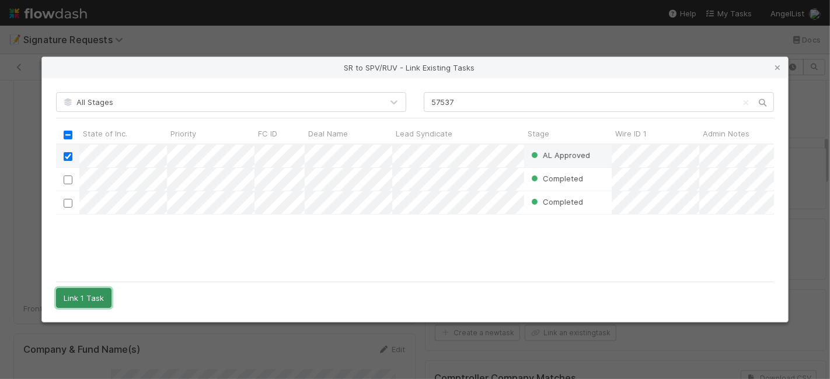
click at [70, 299] on button "Link 1 Task" at bounding box center [83, 298] width 55 height 20
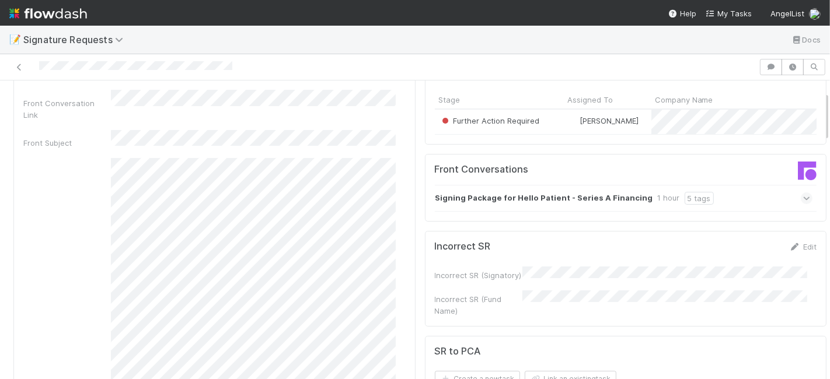
scroll to position [0, 0]
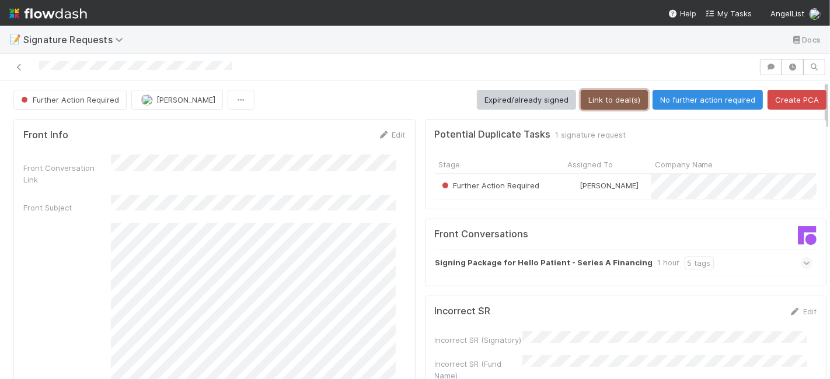
click at [607, 100] on button "Link to deal(s)" at bounding box center [613, 100] width 67 height 20
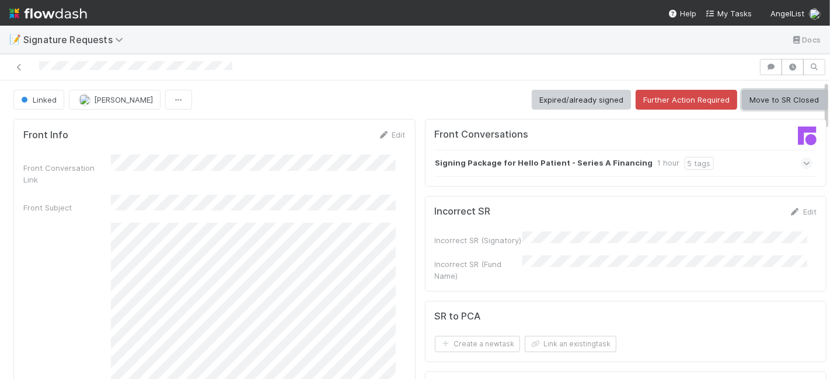
click at [754, 99] on button "Move to SR Closed" at bounding box center [783, 100] width 85 height 20
click at [775, 100] on button "Move to SR Closed" at bounding box center [783, 100] width 85 height 20
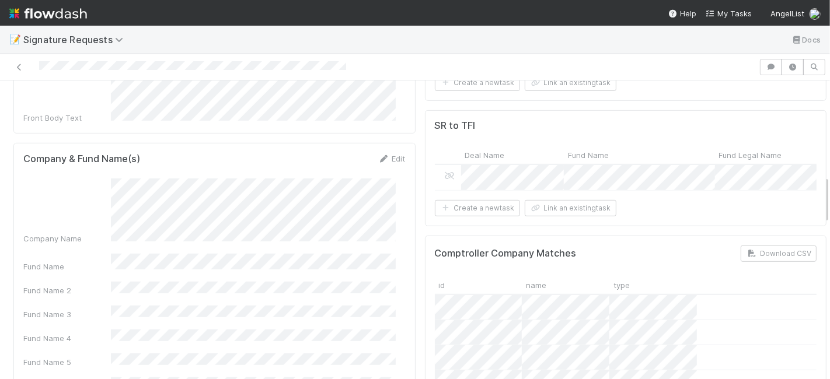
scroll to position [453, 0]
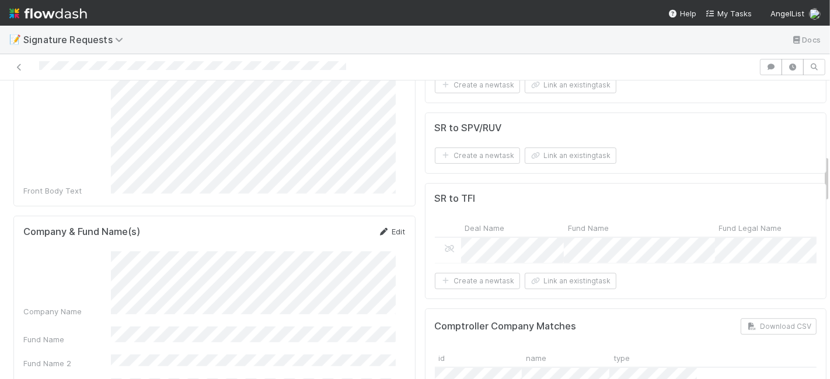
click at [388, 227] on link "Edit" at bounding box center [391, 231] width 27 height 9
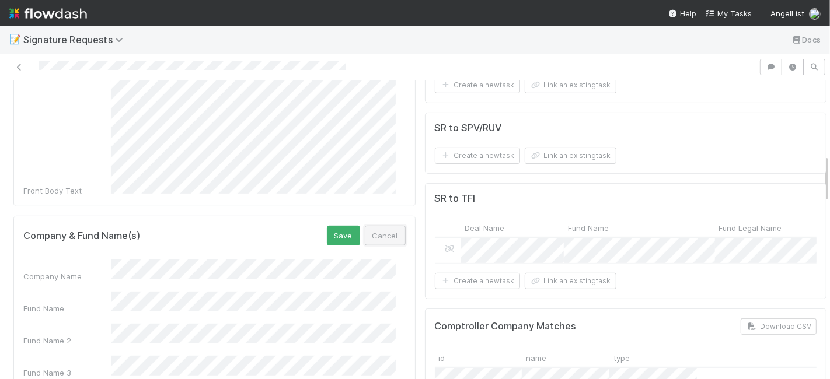
click at [372, 226] on button "Cancel" at bounding box center [385, 236] width 41 height 20
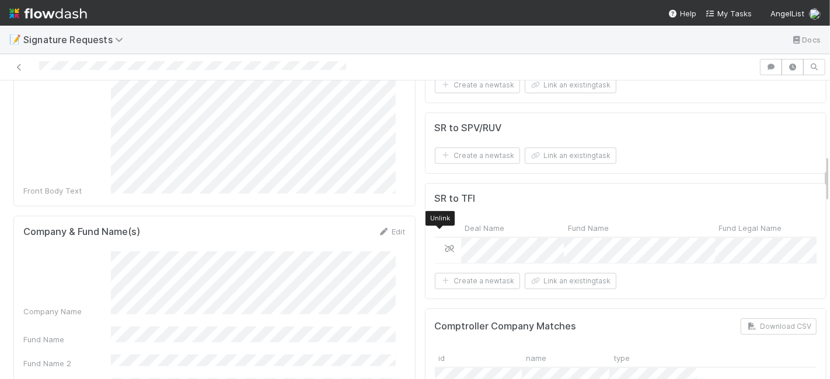
click at [444, 245] on icon at bounding box center [450, 249] width 12 height 8
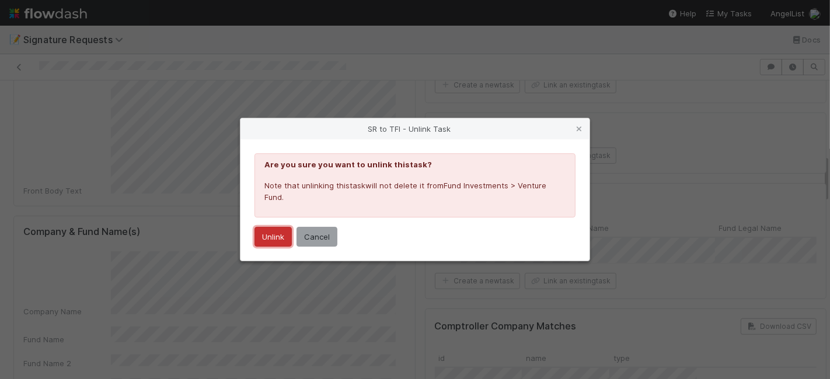
click at [272, 239] on button "Unlink" at bounding box center [272, 237] width 37 height 20
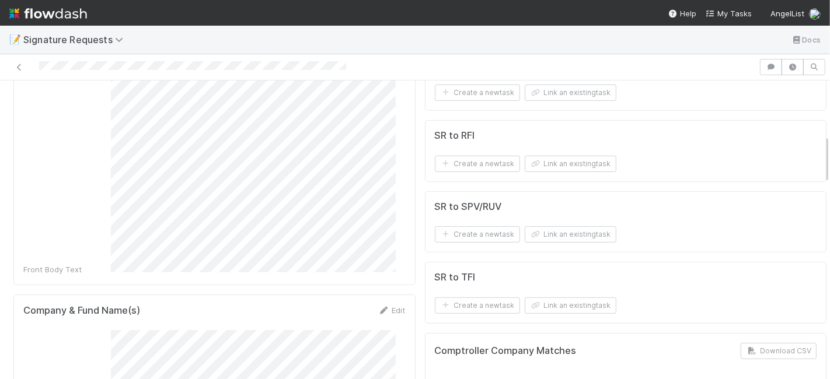
scroll to position [324, 0]
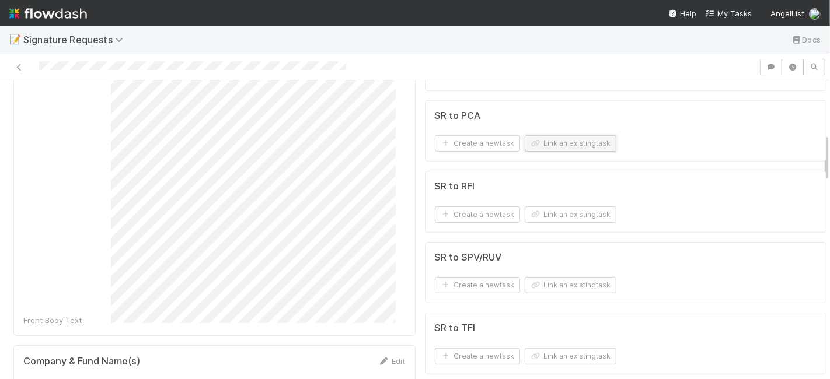
click at [561, 135] on button "Link an existing task" at bounding box center [570, 143] width 92 height 16
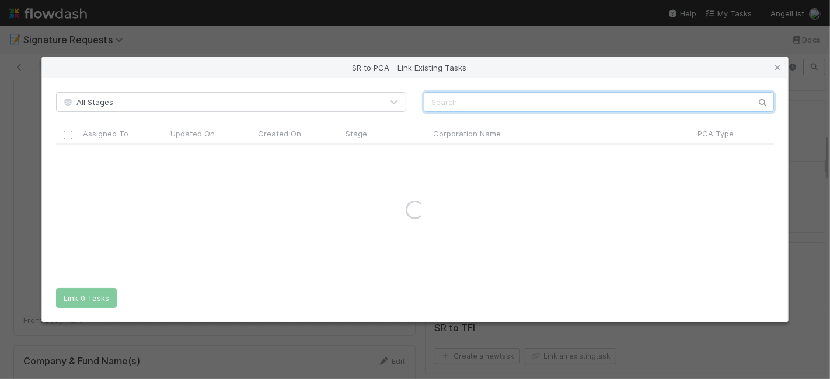
click at [474, 99] on input "text" at bounding box center [599, 102] width 350 height 20
paste input "Olilu Holdings Ltd."
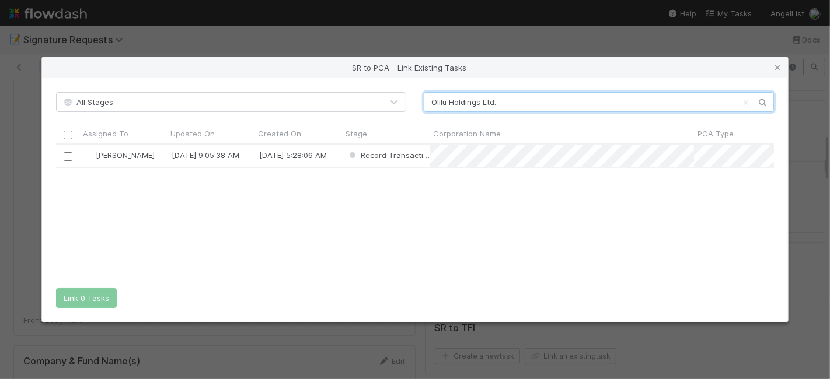
scroll to position [121, 708]
type input "Olilu Holdings Ltd."
click at [230, 204] on div "Meg Castanare 8/14/25, 9:05:38 AM 8/14/25, 5:28:06 AM Record Transaction" at bounding box center [415, 210] width 718 height 131
click at [67, 154] on input "checkbox" at bounding box center [68, 156] width 9 height 9
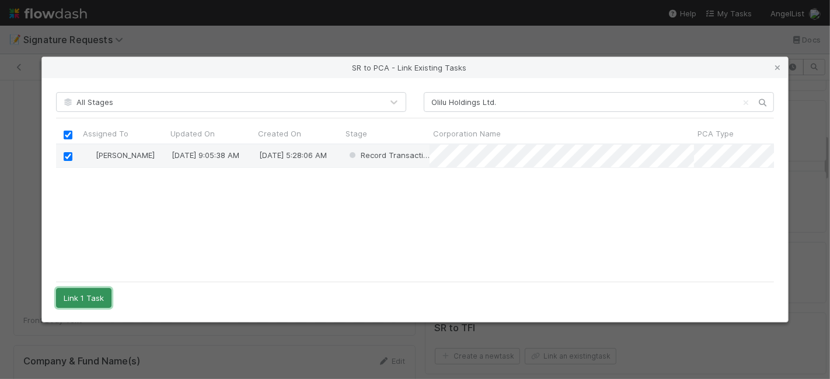
click at [96, 292] on button "Link 1 Task" at bounding box center [83, 298] width 55 height 20
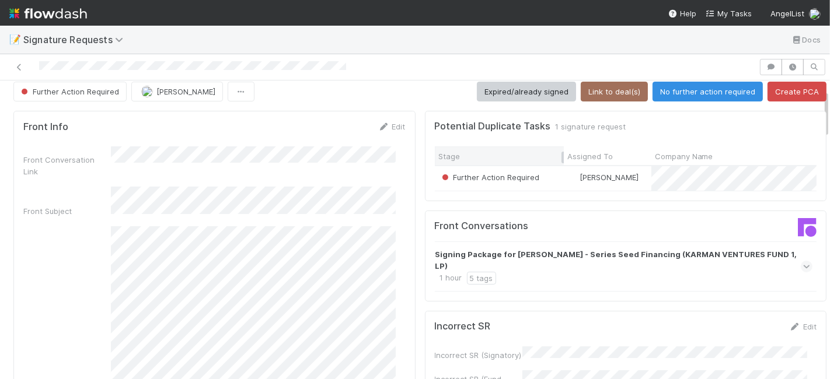
scroll to position [0, 0]
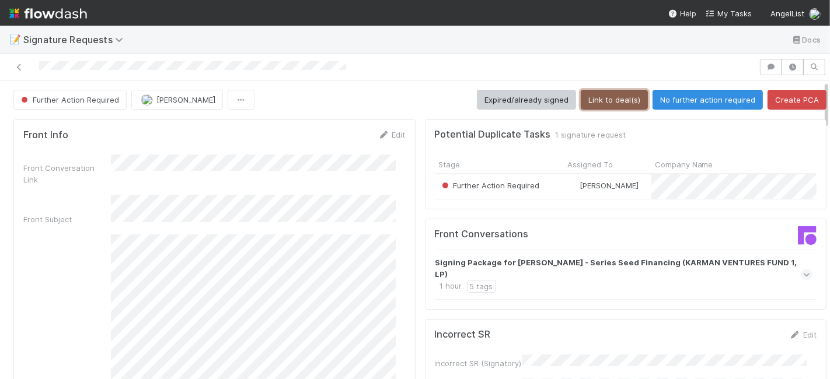
click at [596, 102] on button "Link to deal(s)" at bounding box center [613, 100] width 67 height 20
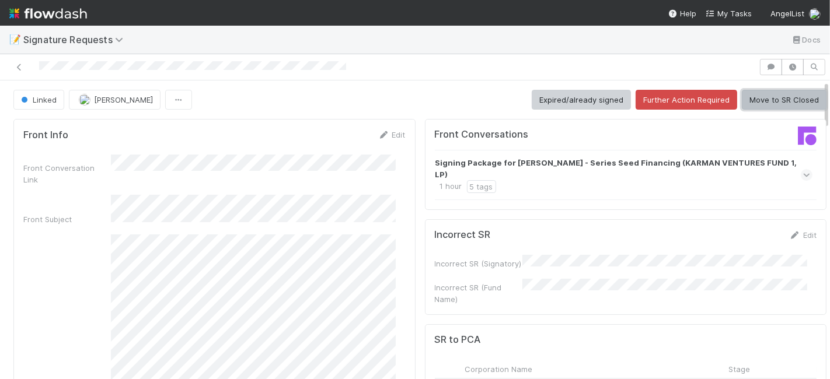
click at [761, 97] on button "Move to SR Closed" at bounding box center [783, 100] width 85 height 20
click at [741, 98] on button "Move to SR Closed" at bounding box center [783, 100] width 85 height 20
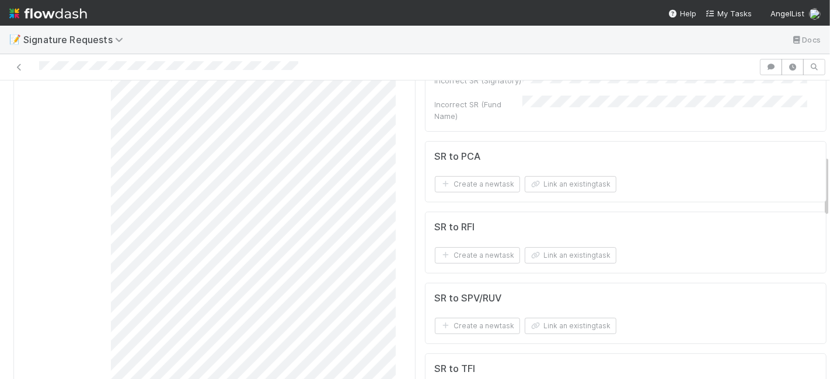
scroll to position [453, 0]
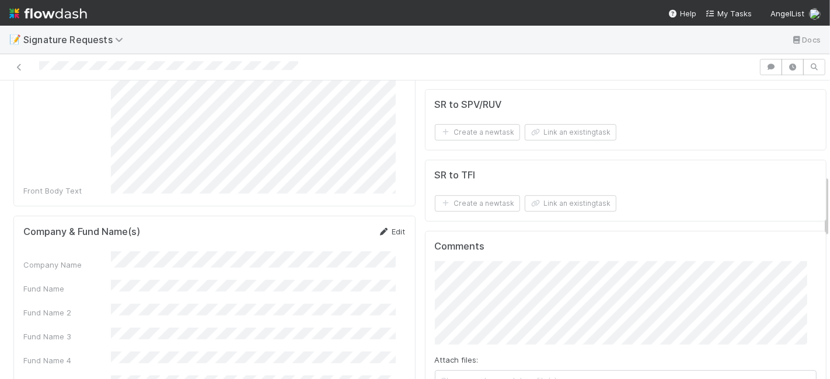
click at [381, 227] on link "Edit" at bounding box center [391, 231] width 27 height 9
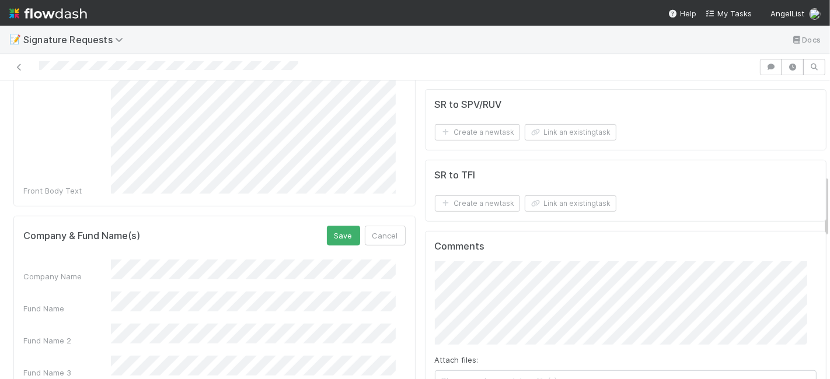
click at [83, 260] on div "Company Name" at bounding box center [214, 271] width 382 height 23
click at [332, 226] on button "Save" at bounding box center [343, 236] width 33 height 20
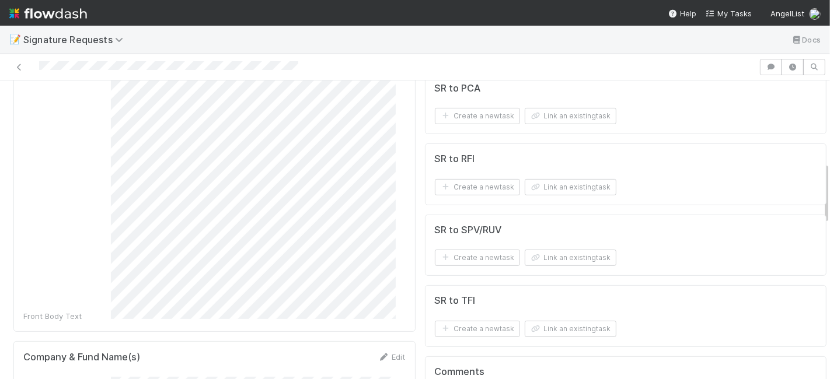
scroll to position [324, 0]
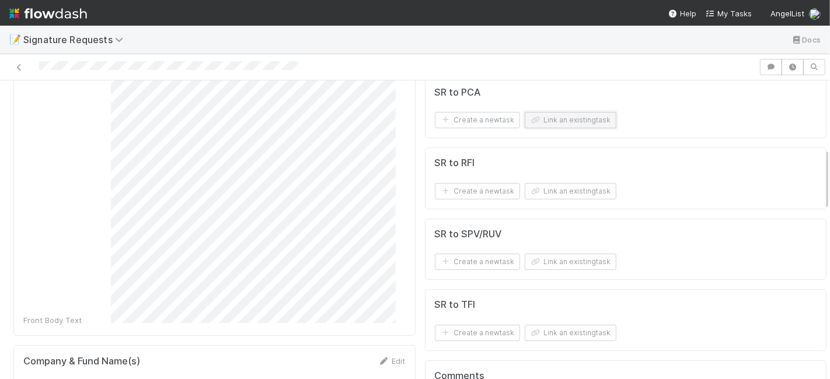
click at [566, 117] on button "Link an existing task" at bounding box center [570, 120] width 92 height 16
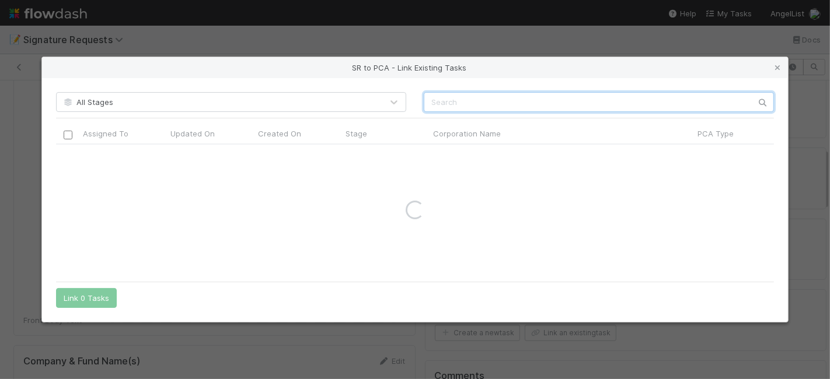
click at [475, 94] on input "text" at bounding box center [599, 102] width 350 height 20
paste input "[PERSON_NAME] Digital Data, Inc."
type input "[PERSON_NAME] Digital Data, Inc."
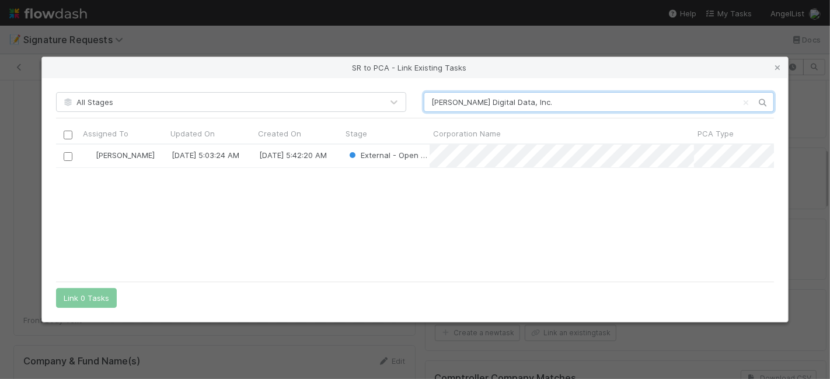
scroll to position [121, 708]
drag, startPoint x: 66, startPoint y: 159, endPoint x: 62, endPoint y: 170, distance: 11.8
click at [67, 159] on input "checkbox" at bounding box center [68, 156] width 9 height 9
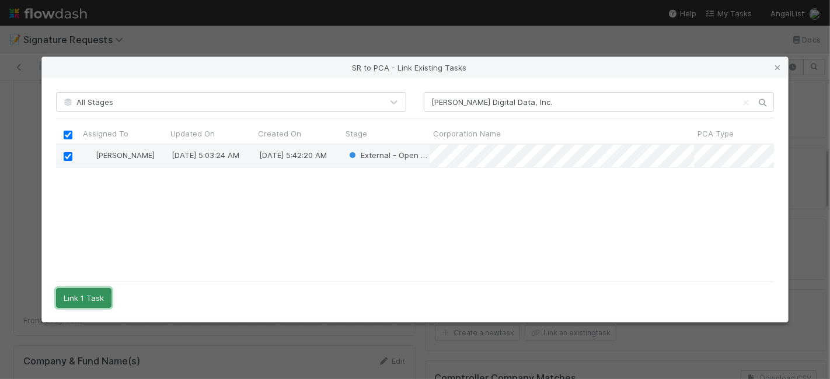
click at [90, 303] on button "Link 1 Task" at bounding box center [83, 298] width 55 height 20
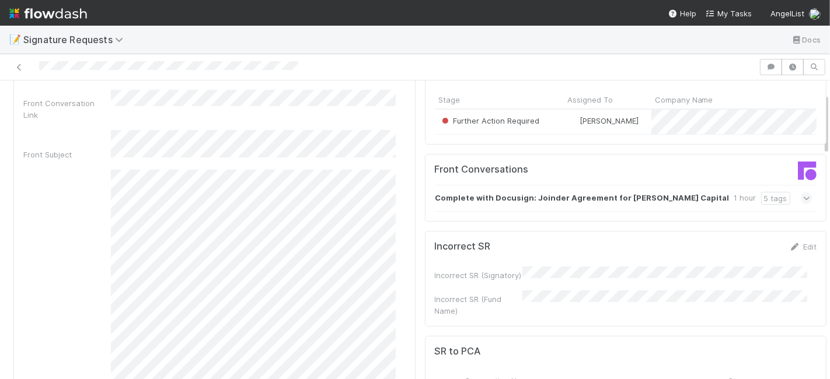
scroll to position [0, 0]
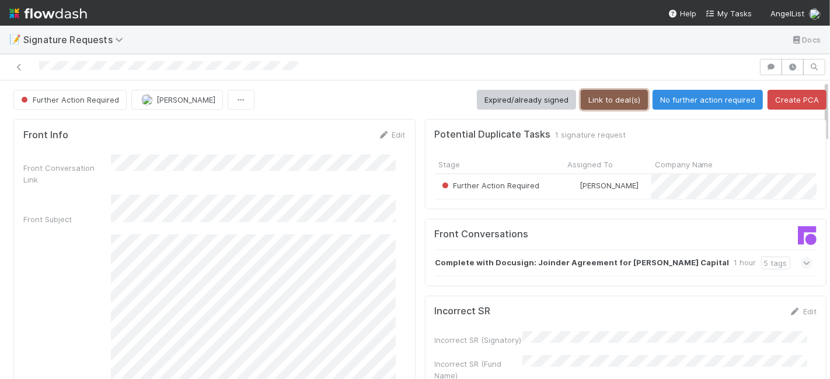
click at [600, 100] on button "Link to deal(s)" at bounding box center [613, 100] width 67 height 20
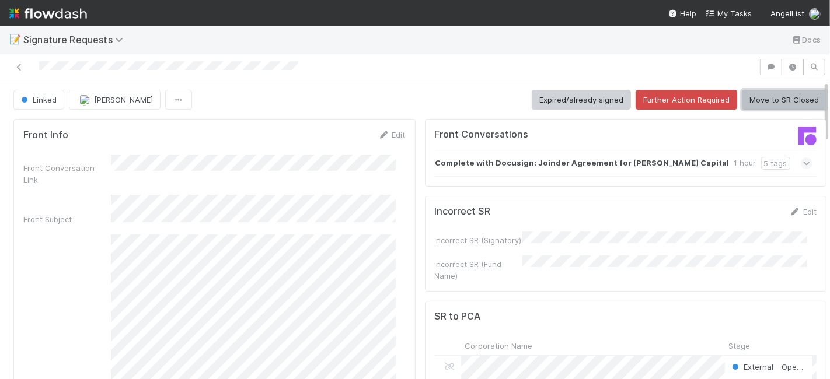
click at [761, 95] on button "Move to SR Closed" at bounding box center [783, 100] width 85 height 20
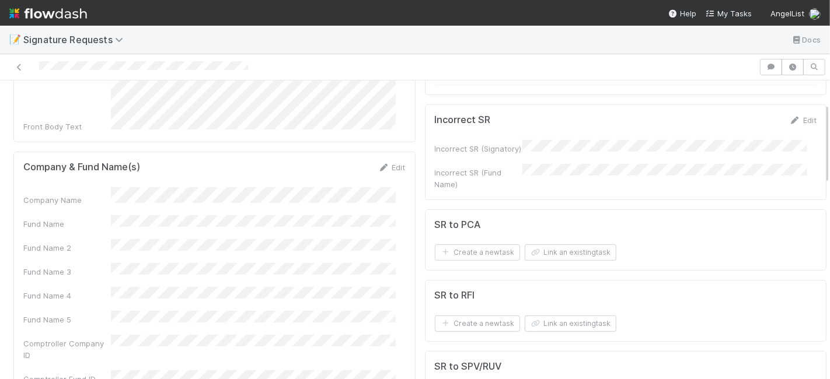
scroll to position [194, 0]
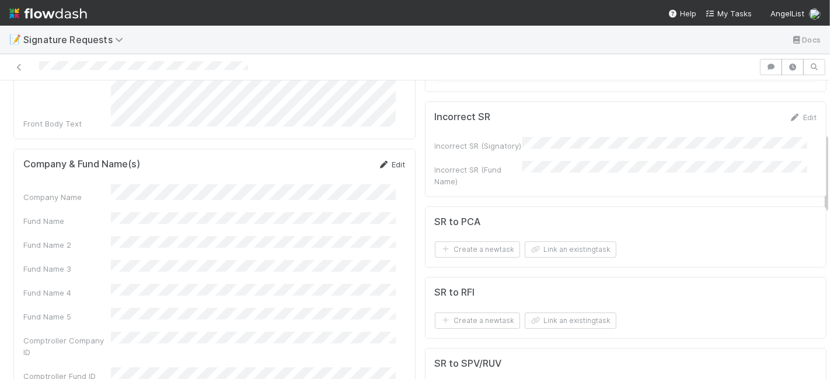
click at [387, 160] on link "Edit" at bounding box center [391, 164] width 27 height 9
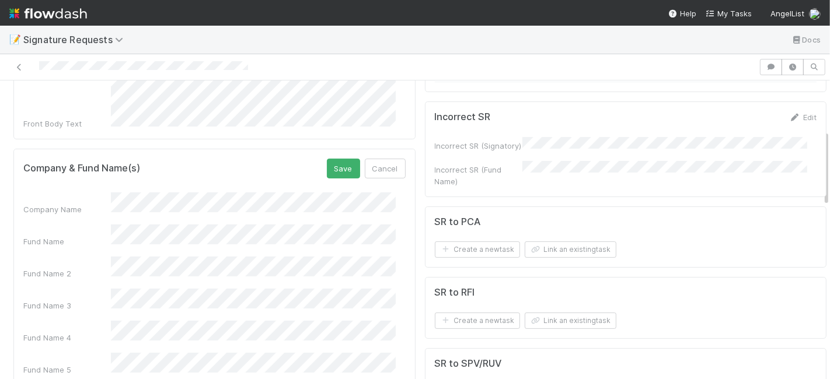
click at [94, 169] on form "Company & Fund Name(s) Save Cancel Company Name Fund Name Fund Name 2 Fund Name…" at bounding box center [214, 305] width 382 height 293
click at [342, 159] on button "Save" at bounding box center [343, 169] width 33 height 20
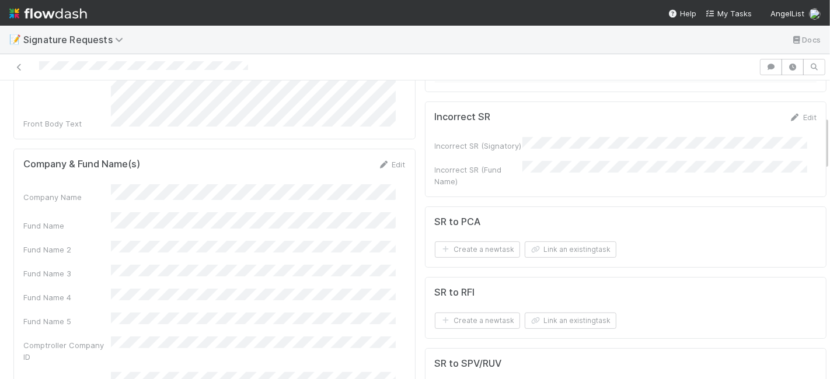
scroll to position [259, 0]
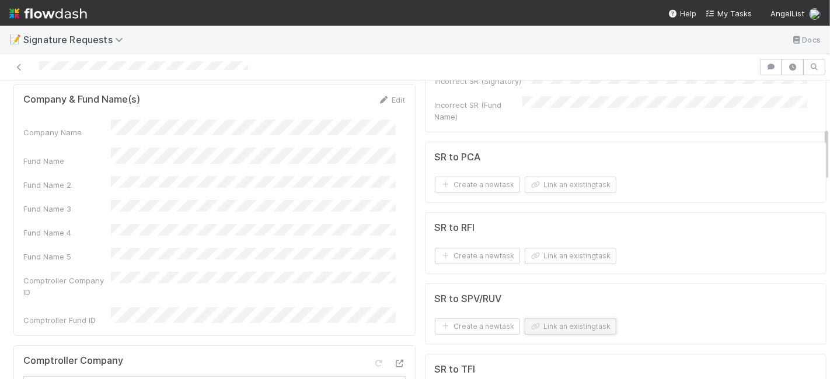
click at [535, 328] on button "Link an existing task" at bounding box center [570, 327] width 92 height 16
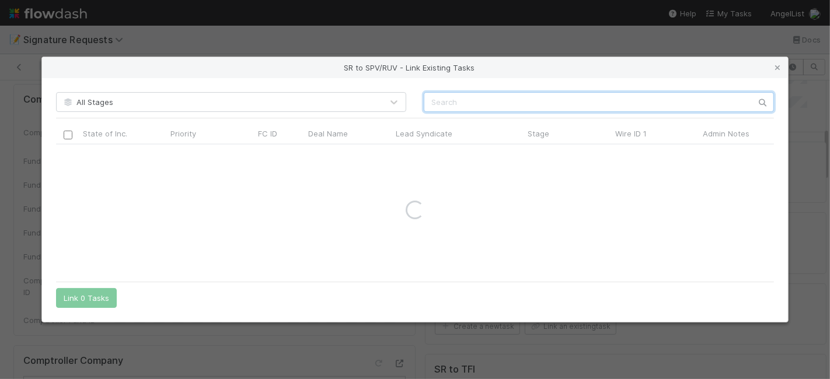
click at [471, 96] on input "text" at bounding box center [599, 102] width 350 height 20
paste input "57646"
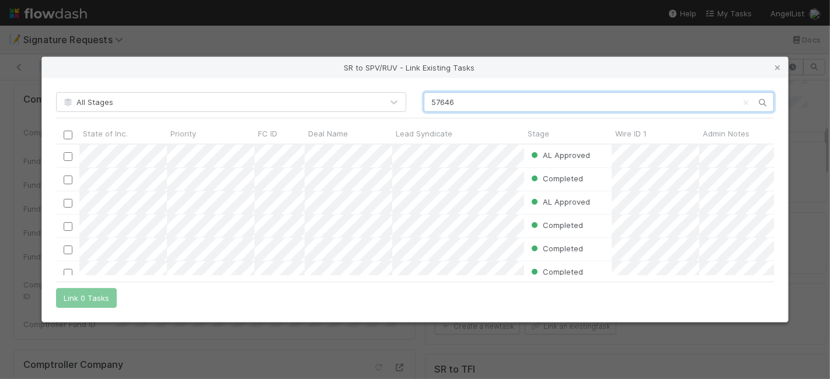
scroll to position [121, 708]
type input "57646"
click at [69, 156] on input "checkbox" at bounding box center [68, 156] width 9 height 9
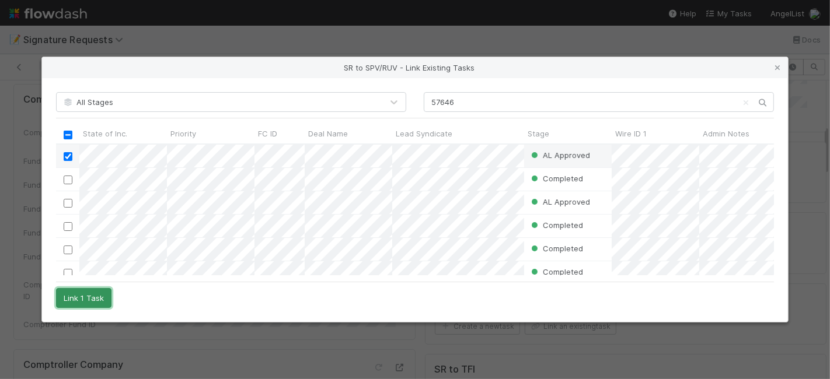
click at [94, 293] on button "Link 1 Task" at bounding box center [83, 298] width 55 height 20
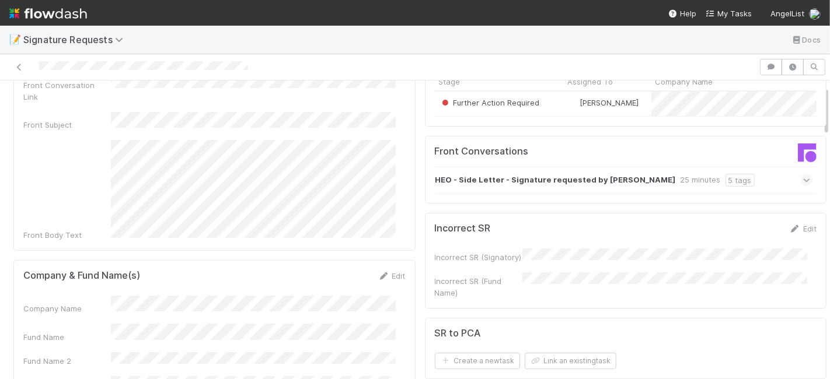
scroll to position [0, 0]
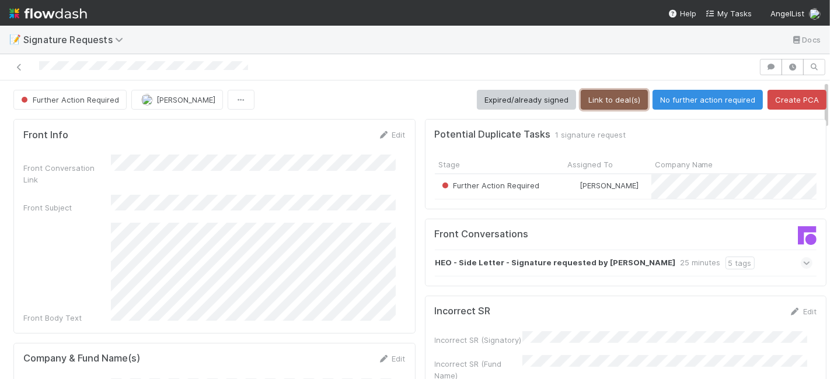
click at [586, 95] on button "Link to deal(s)" at bounding box center [613, 100] width 67 height 20
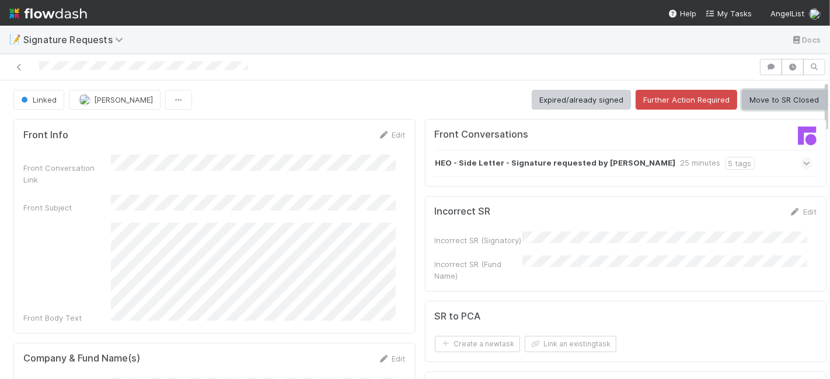
click at [776, 107] on button "Move to SR Closed" at bounding box center [783, 100] width 85 height 20
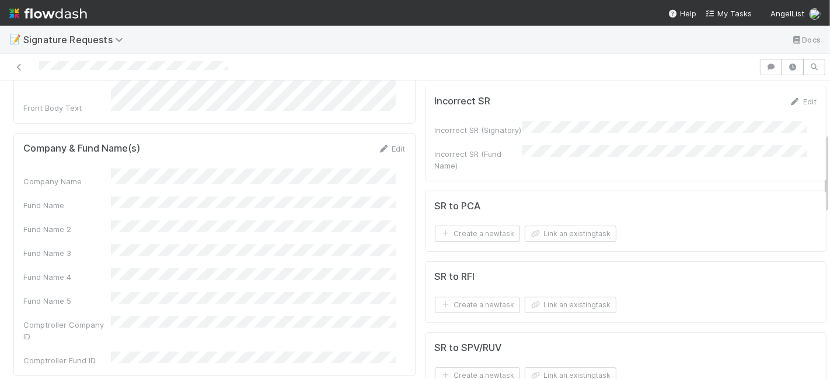
scroll to position [194, 0]
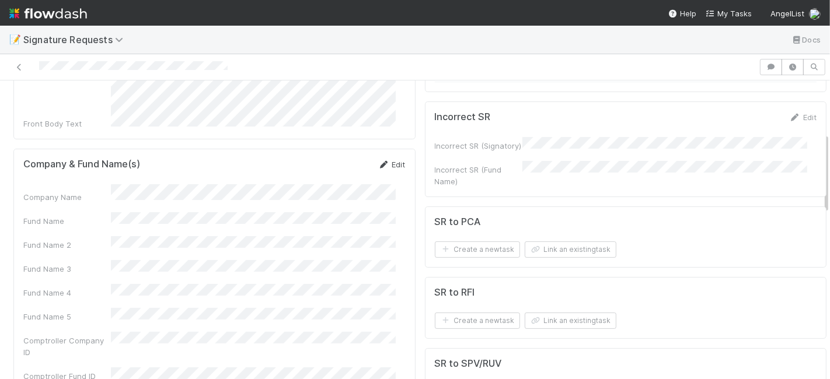
click at [378, 161] on icon at bounding box center [384, 165] width 12 height 8
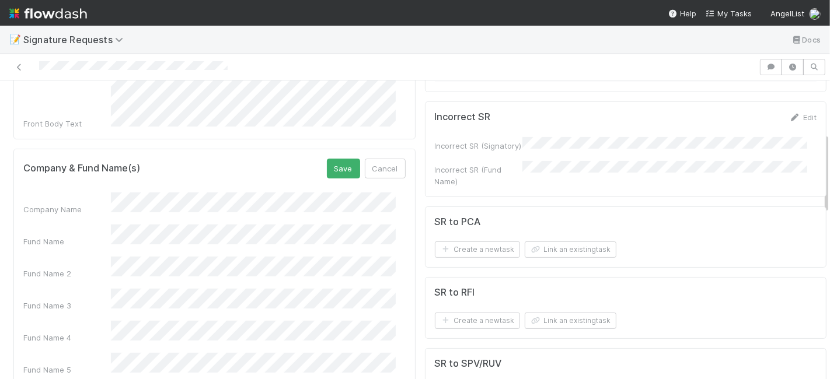
click at [97, 193] on div "Company Name" at bounding box center [214, 204] width 382 height 23
drag, startPoint x: 324, startPoint y: 137, endPoint x: 331, endPoint y: 141, distance: 8.4
click at [331, 159] on button "Save" at bounding box center [343, 169] width 33 height 20
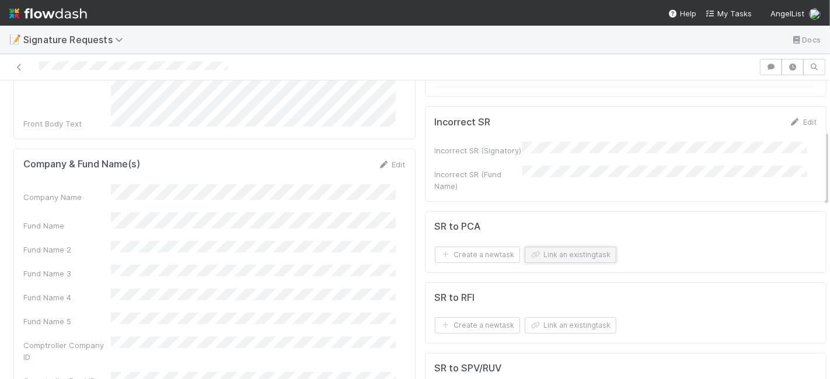
click at [579, 247] on button "Link an existing task" at bounding box center [570, 255] width 92 height 16
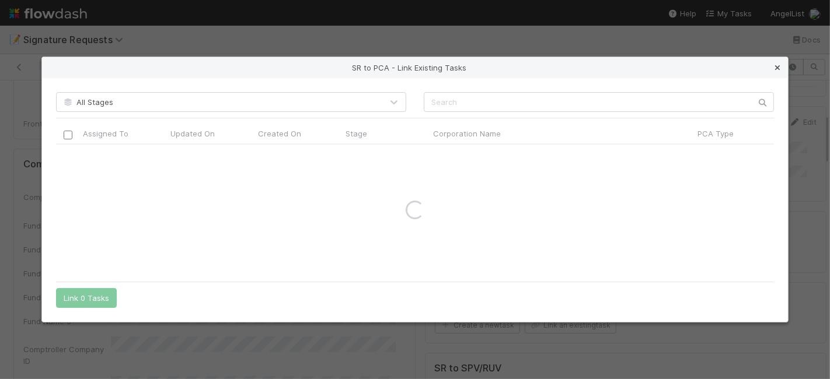
click at [774, 67] on icon at bounding box center [777, 68] width 12 height 8
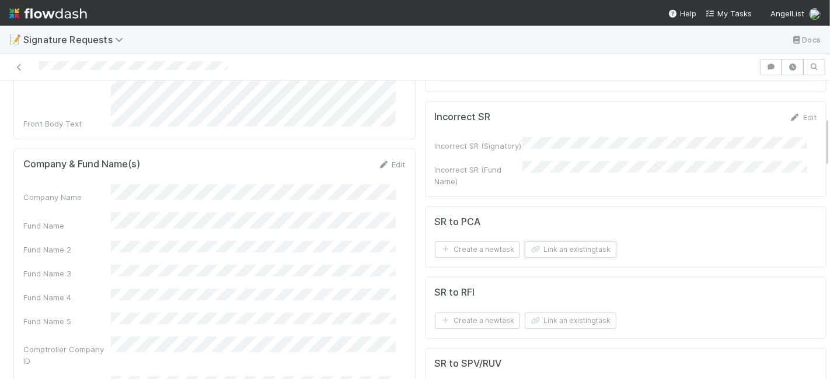
scroll to position [259, 0]
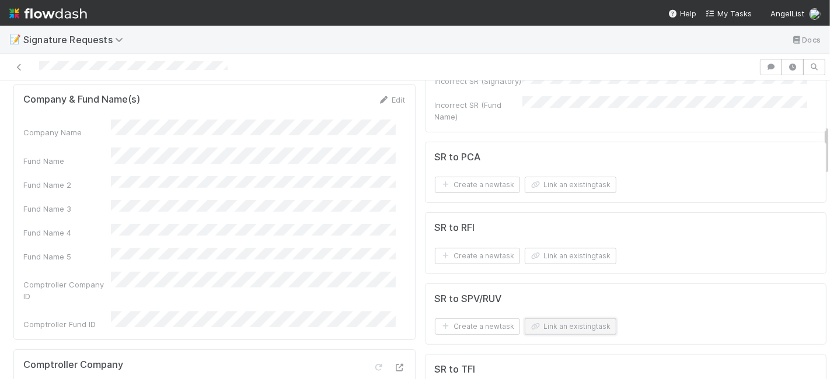
click at [548, 324] on button "Link an existing task" at bounding box center [570, 327] width 92 height 16
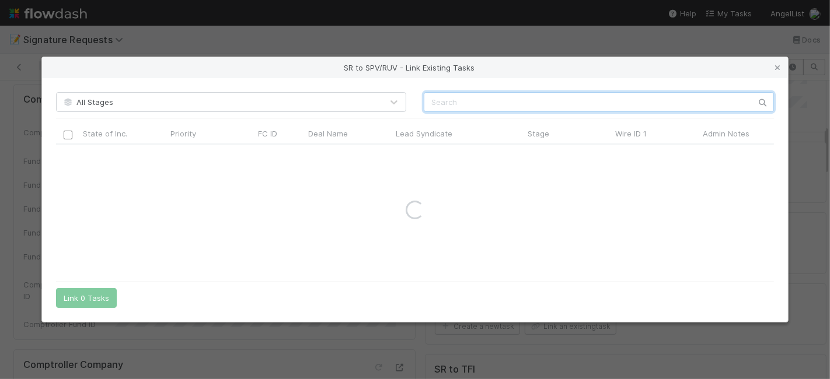
click at [498, 102] on input "text" at bounding box center [599, 102] width 350 height 20
paste input "57646"
type input "57646"
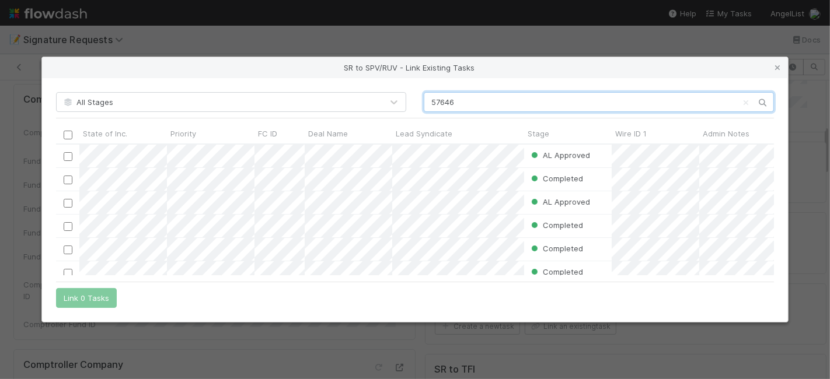
scroll to position [11, 11]
click at [65, 156] on input "checkbox" at bounding box center [68, 156] width 9 height 9
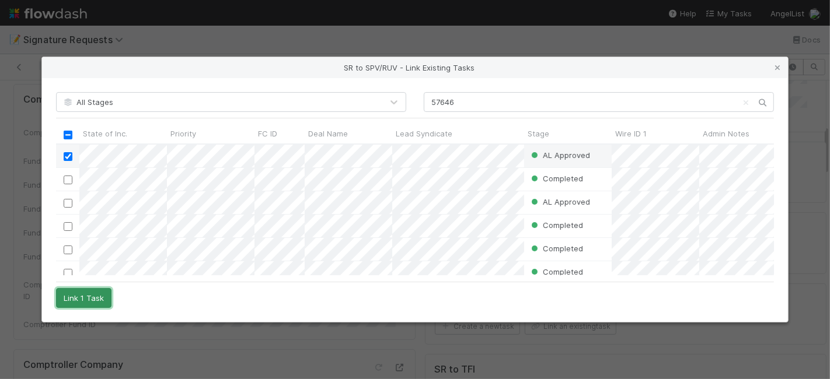
click at [83, 294] on button "Link 1 Task" at bounding box center [83, 298] width 55 height 20
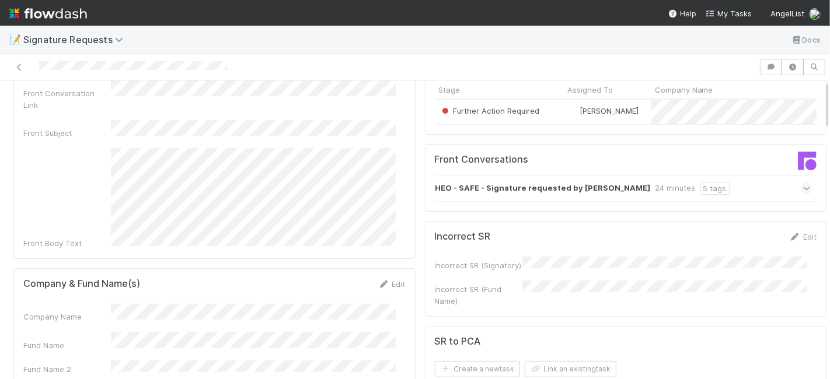
scroll to position [0, 0]
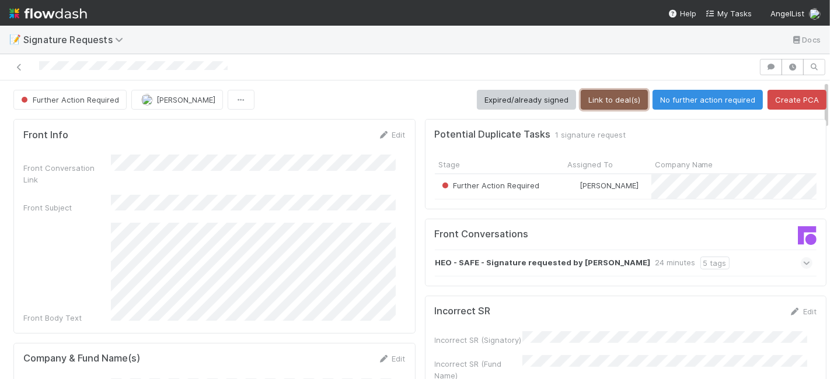
click at [599, 96] on button "Link to deal(s)" at bounding box center [613, 100] width 67 height 20
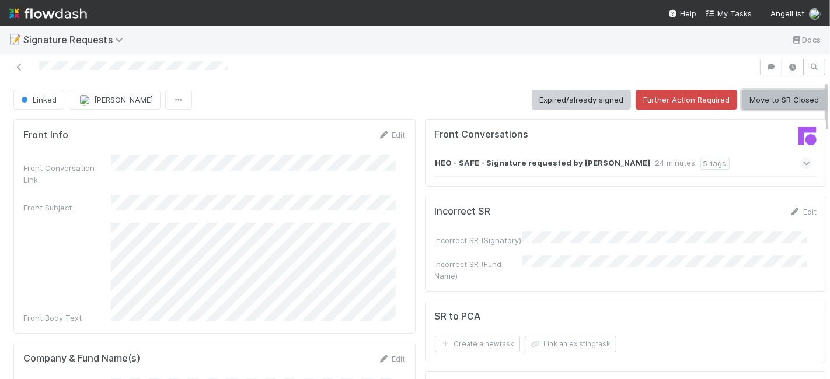
click at [769, 96] on button "Move to SR Closed" at bounding box center [783, 100] width 85 height 20
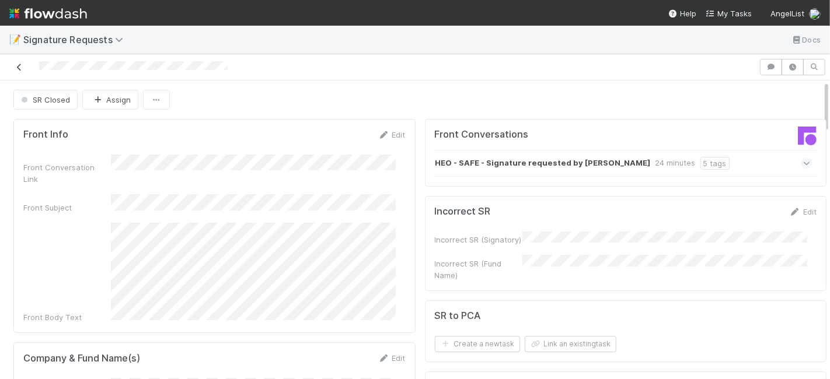
click at [19, 67] on icon at bounding box center [19, 68] width 12 height 8
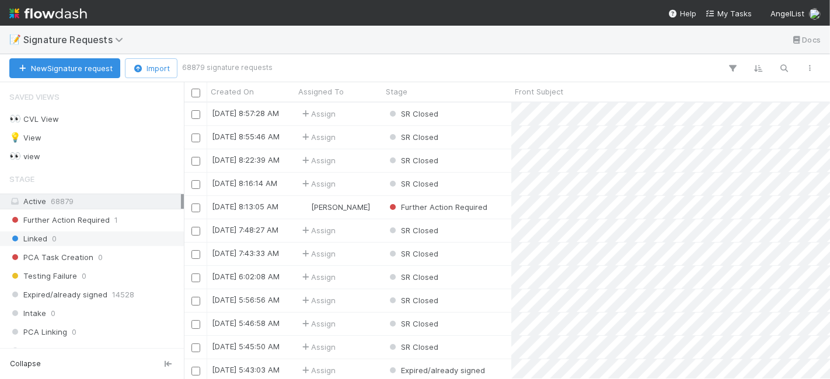
scroll to position [237, 0]
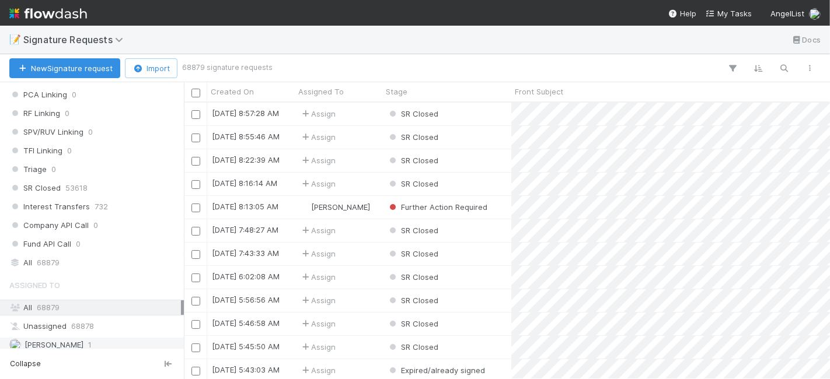
click at [83, 340] on span "[PERSON_NAME]" at bounding box center [54, 344] width 59 height 9
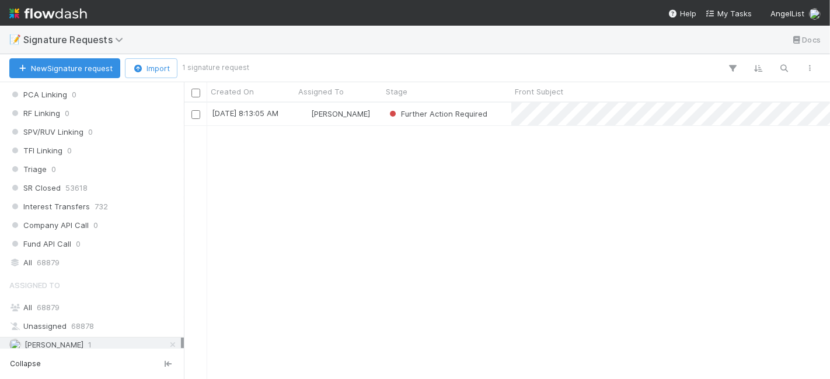
scroll to position [267, 636]
click at [376, 121] on div "[PERSON_NAME]" at bounding box center [339, 114] width 88 height 23
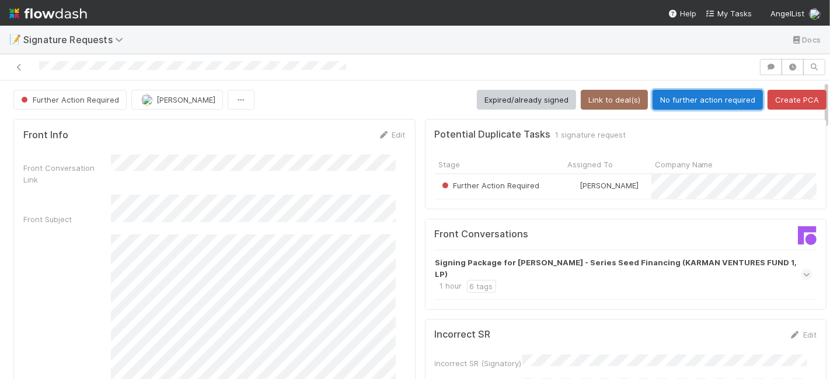
click at [659, 100] on button "No further action required" at bounding box center [707, 100] width 110 height 20
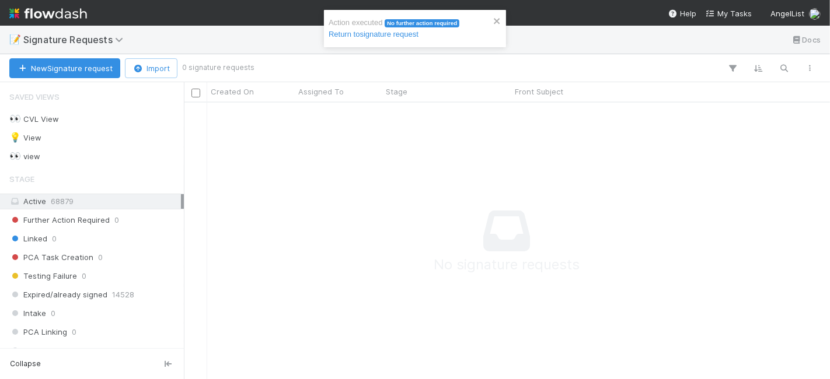
scroll to position [257, 626]
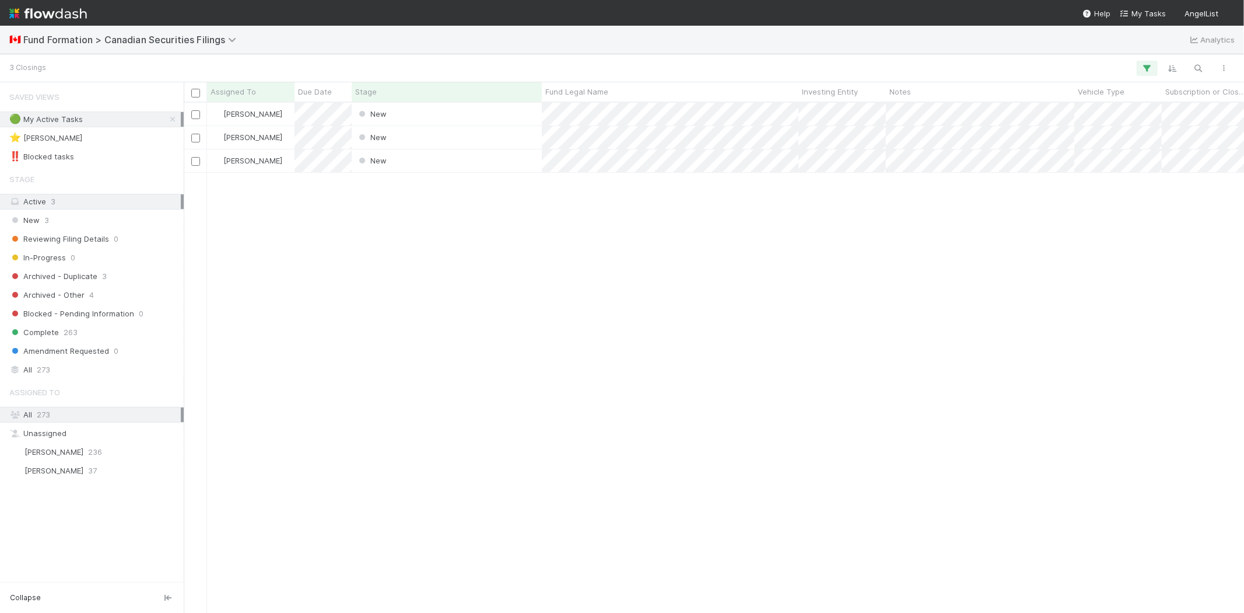
scroll to position [500, 1051]
click at [473, 259] on div "[PERSON_NAME] New [DATE] 7:30:06 PM [DATE] 7:30:16 PM [PERSON_NAME] New [DATE] …" at bounding box center [714, 357] width 1061 height 509
drag, startPoint x: 435, startPoint y: 312, endPoint x: 440, endPoint y: 236, distance: 75.5
click at [435, 311] on div "[PERSON_NAME] New [DATE] 7:30:06 PM [DATE] 7:30:16 PM [PERSON_NAME] New [DATE] …" at bounding box center [714, 357] width 1061 height 509
click at [418, 162] on div "New" at bounding box center [447, 160] width 190 height 23
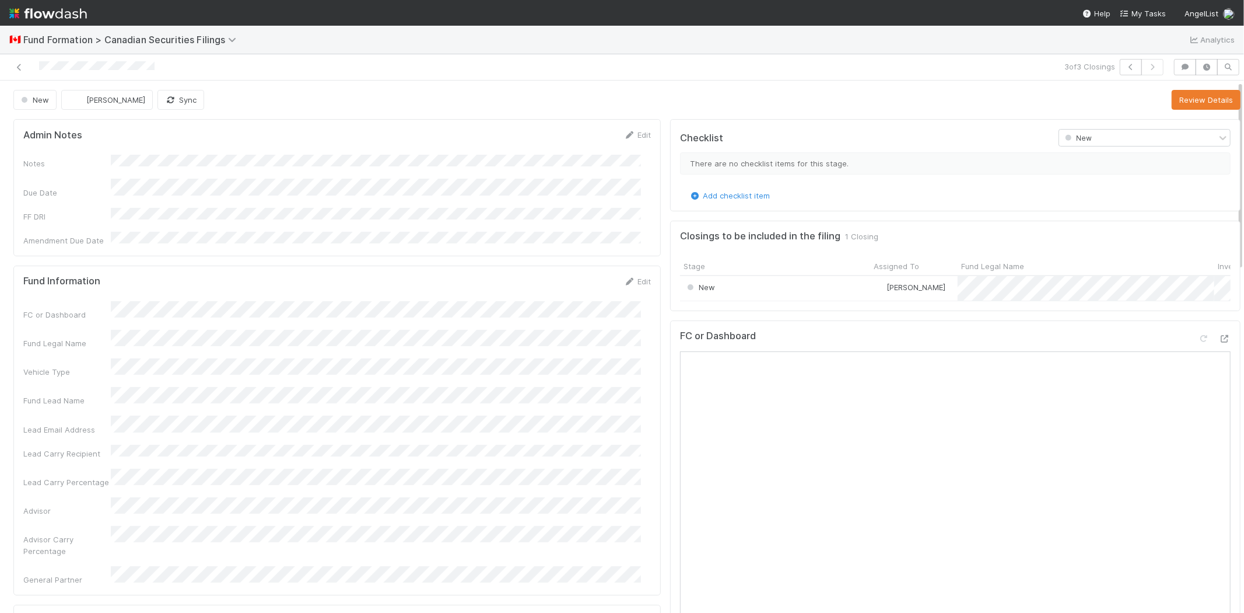
click at [1174, 107] on button "Review Details" at bounding box center [1206, 100] width 69 height 20
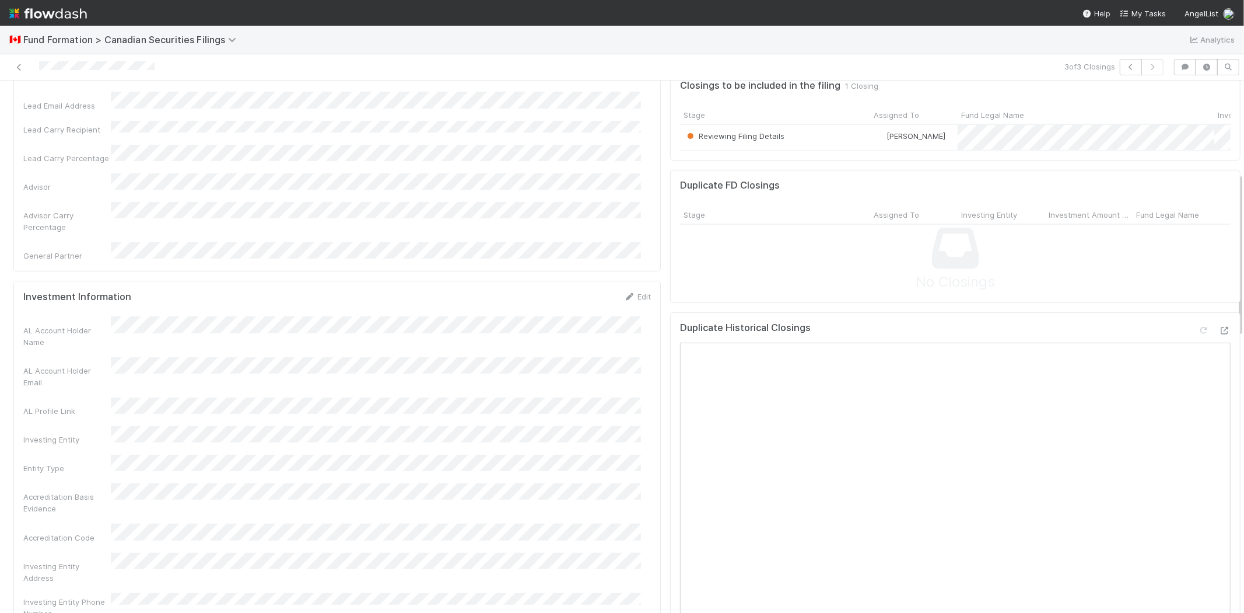
scroll to position [130, 0]
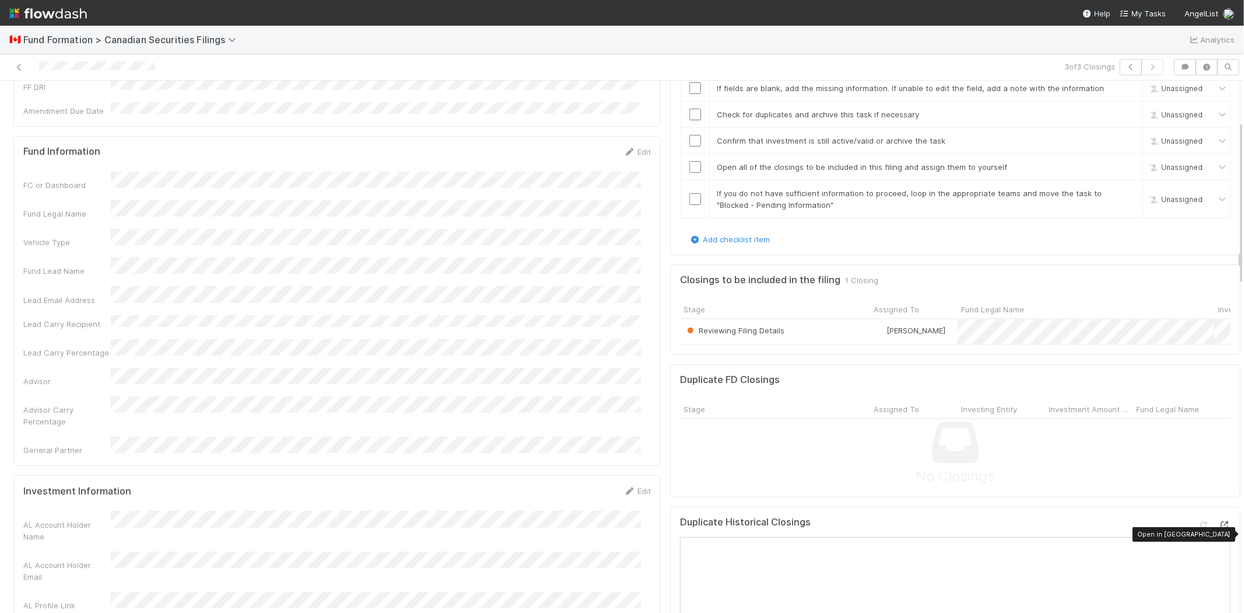
click at [1219, 529] on icon at bounding box center [1225, 525] width 12 height 8
click at [62, 236] on div "Vehicle Type" at bounding box center [67, 242] width 88 height 12
click at [294, 200] on div "Fund Legal Name" at bounding box center [337, 209] width 628 height 19
copy div
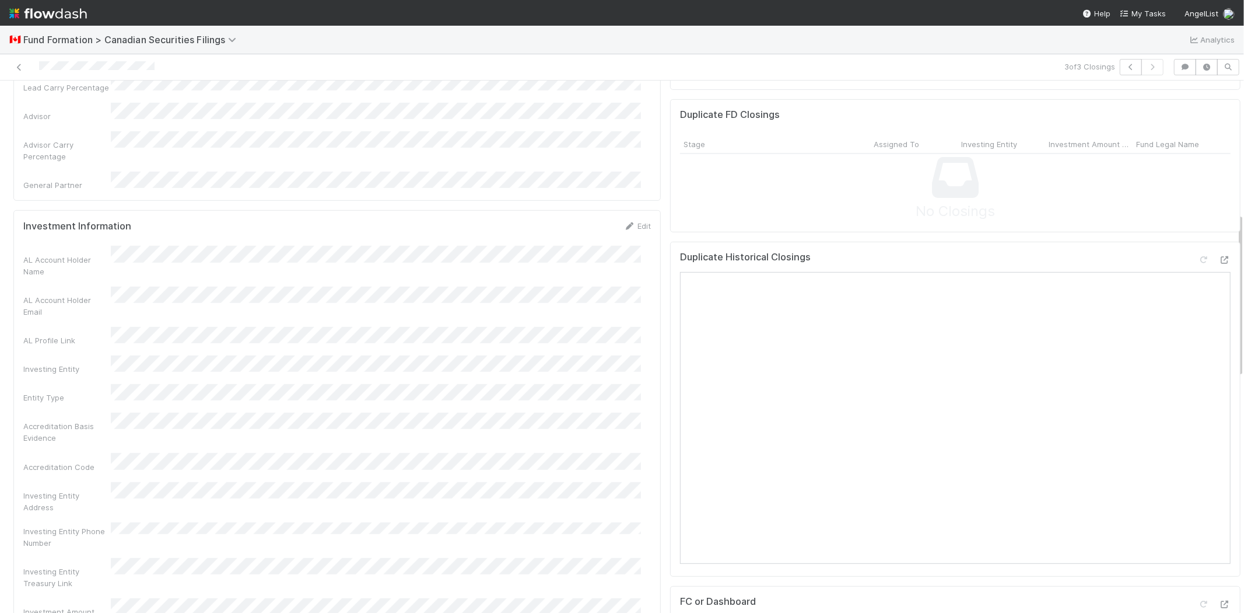
scroll to position [389, 0]
drag, startPoint x: 110, startPoint y: 194, endPoint x: 194, endPoint y: 301, distance: 136.2
click at [194, 301] on div "AL Account Holder Name AL Account Holder Email AL Profile Link Investing Entity…" at bounding box center [337, 512] width 628 height 522
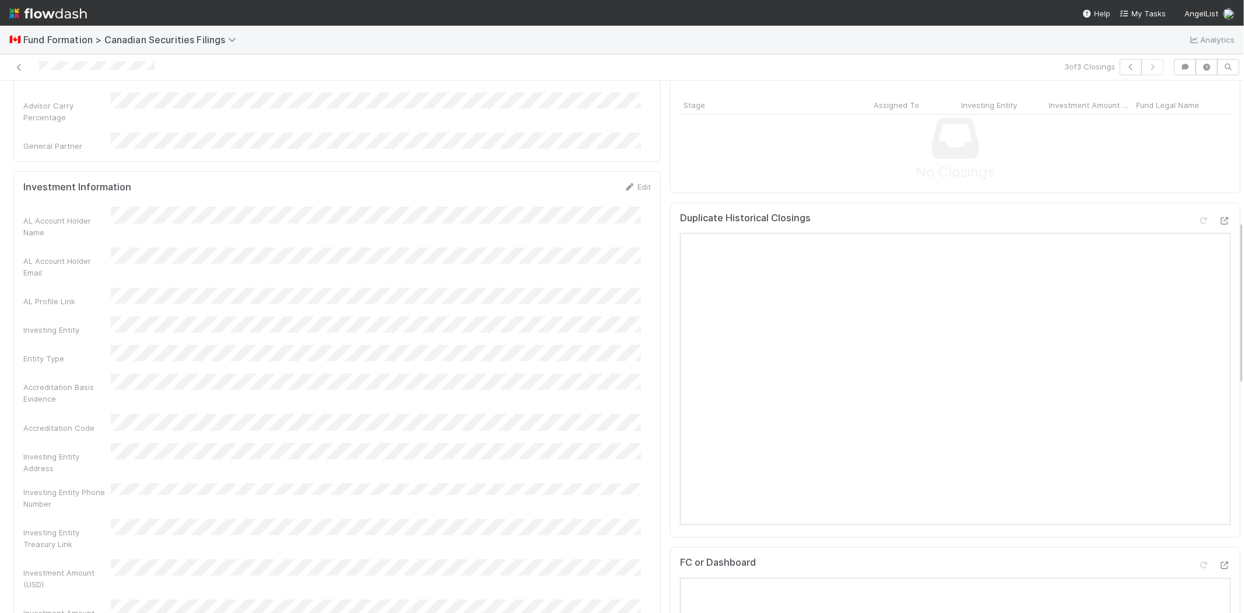
scroll to position [453, 0]
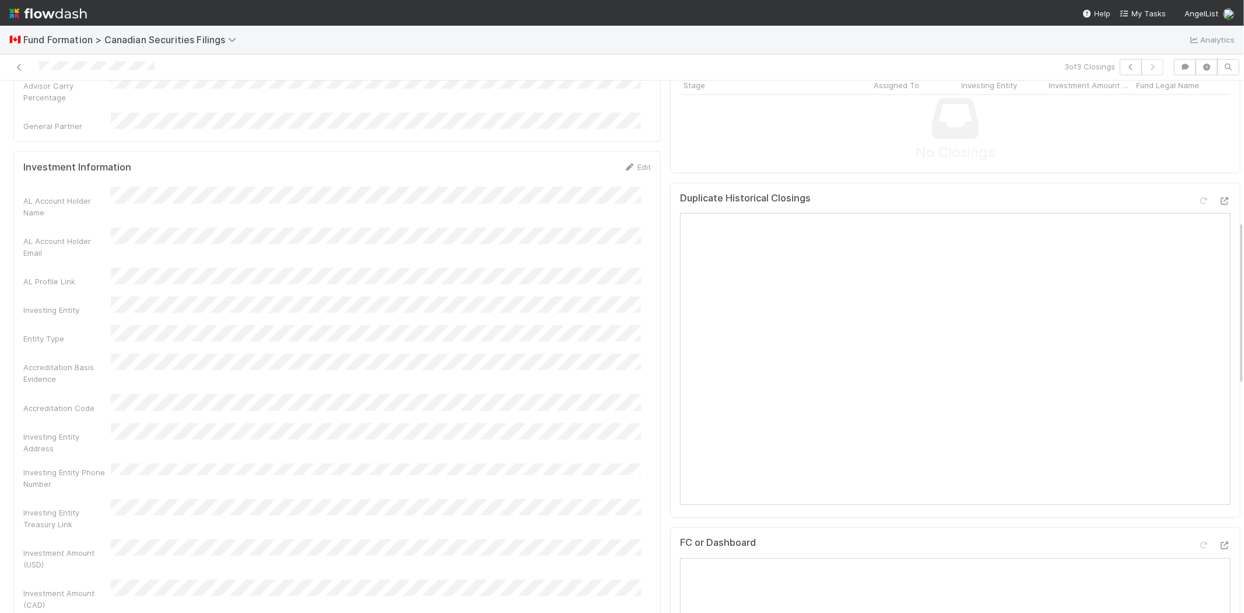
click at [43, 587] on div "Investment Amount (CAD)" at bounding box center [67, 598] width 88 height 23
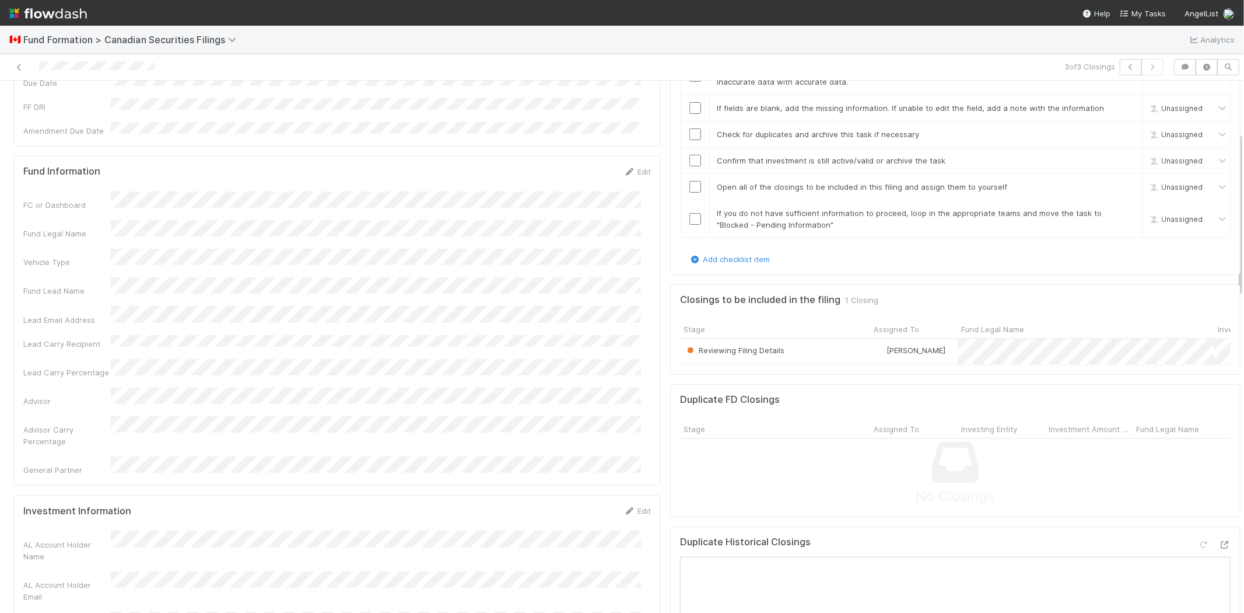
scroll to position [88, 0]
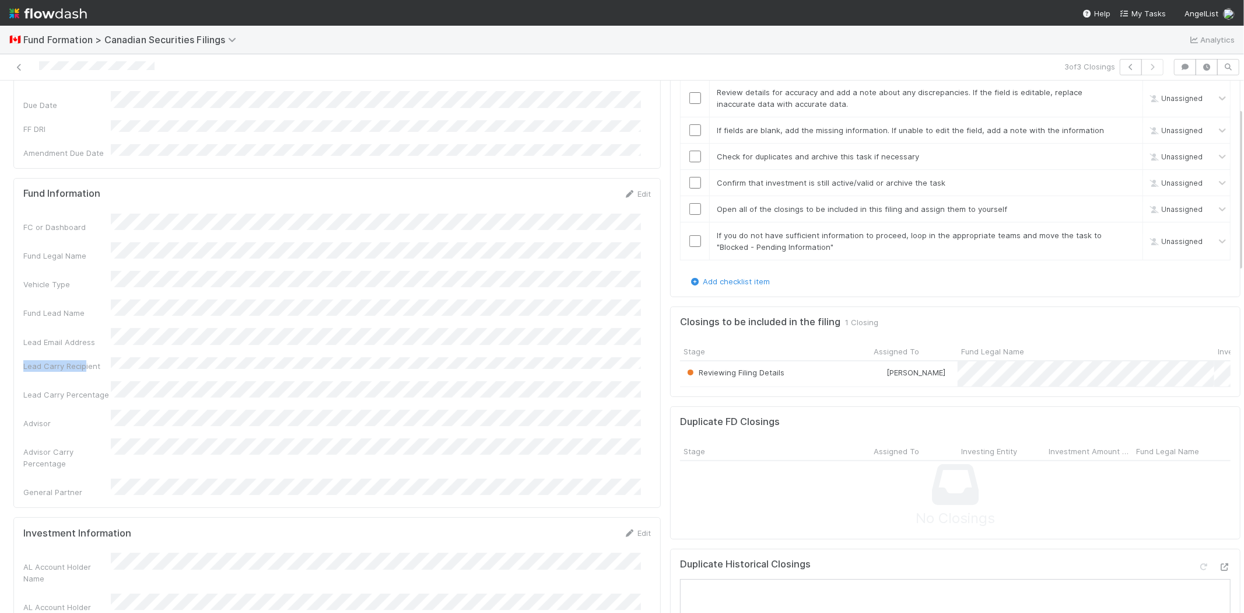
drag, startPoint x: 25, startPoint y: 327, endPoint x: 36, endPoint y: 356, distance: 31.2
click at [83, 360] on div "Lead Carry Recipient" at bounding box center [67, 366] width 88 height 12
drag, startPoint x: 26, startPoint y: 399, endPoint x: 75, endPoint y: 411, distance: 50.5
click at [75, 446] on div "Advisor Carry Percentage" at bounding box center [67, 457] width 88 height 23
drag, startPoint x: 46, startPoint y: 349, endPoint x: 80, endPoint y: 349, distance: 34.4
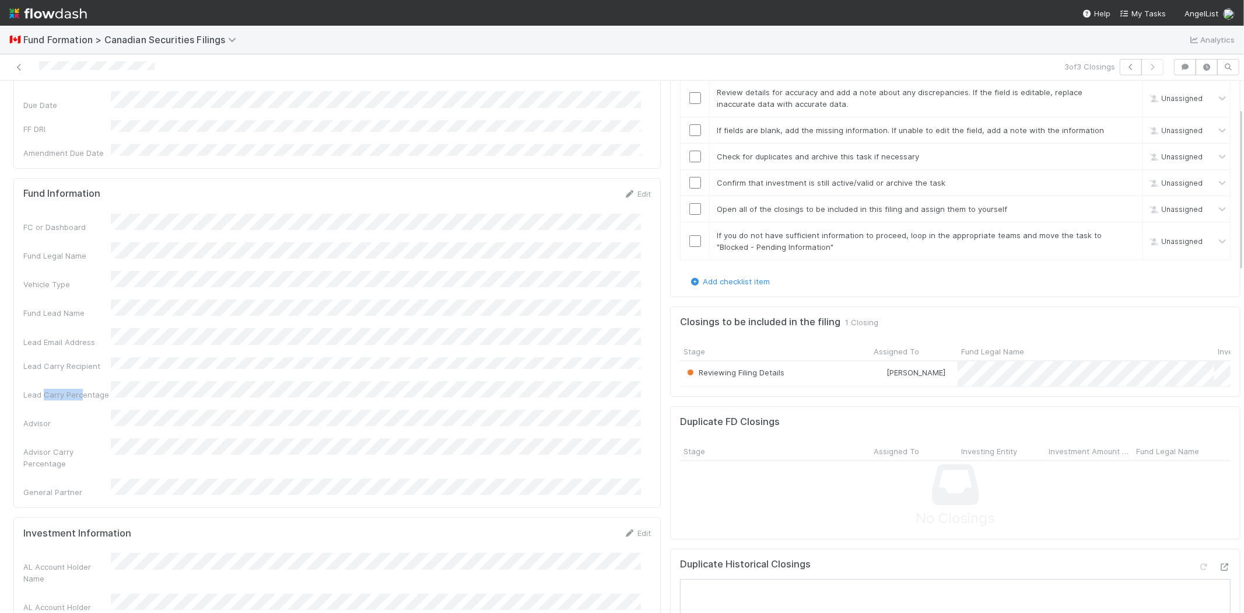
click at [80, 389] on div "Lead Carry Percentage" at bounding box center [67, 395] width 88 height 12
drag, startPoint x: 36, startPoint y: 327, endPoint x: 80, endPoint y: 324, distance: 43.9
click at [80, 360] on div "Lead Carry Recipient" at bounding box center [67, 366] width 88 height 12
drag, startPoint x: 27, startPoint y: 372, endPoint x: 68, endPoint y: 370, distance: 40.3
click at [68, 370] on div "Fund Information Edit FC or Dashboard Fund Legal Name Vehicle Type Fund Lead Na…" at bounding box center [337, 343] width 648 height 330
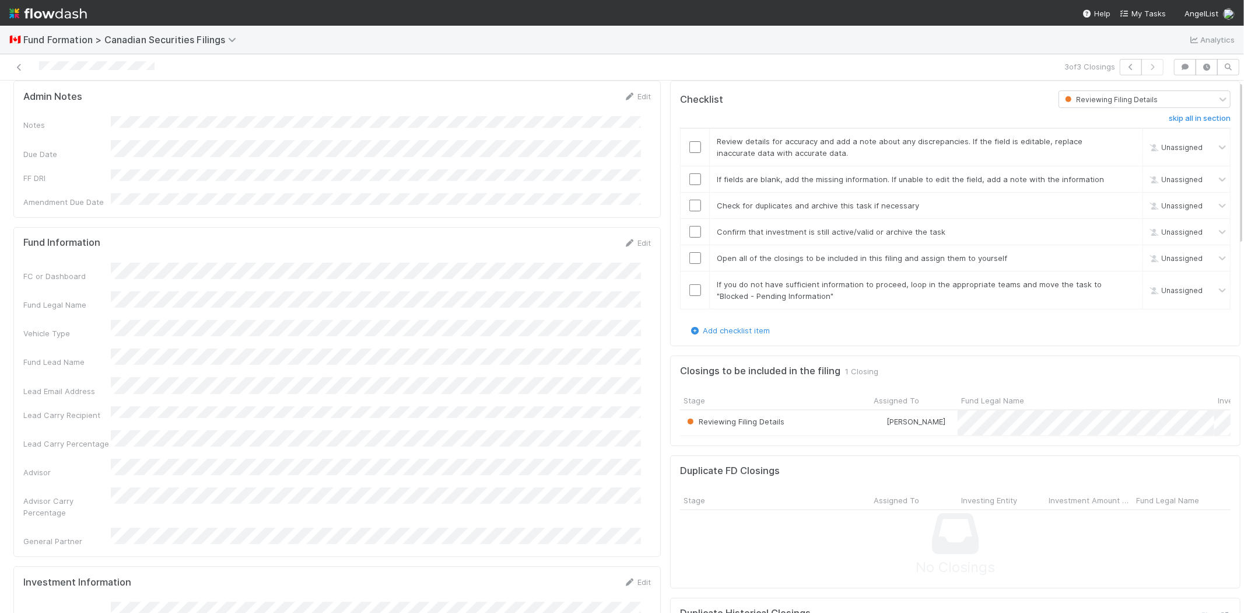
scroll to position [0, 0]
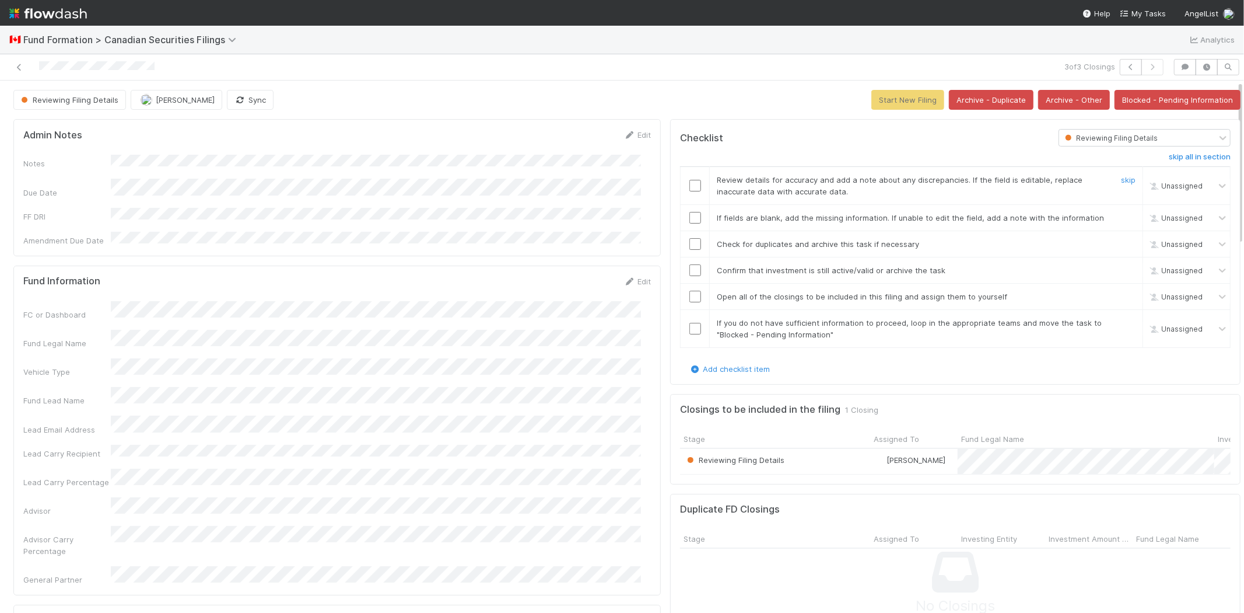
click at [690, 180] on input "checkbox" at bounding box center [696, 186] width 12 height 12
click at [690, 212] on input "checkbox" at bounding box center [696, 218] width 12 height 12
drag, startPoint x: 744, startPoint y: 170, endPoint x: 845, endPoint y: 166, distance: 101.0
click at [845, 175] on span "Review details for accuracy and add a note about any discrepancies. If the fiel…" at bounding box center [900, 185] width 366 height 21
click at [690, 238] on input "checkbox" at bounding box center [696, 244] width 12 height 12
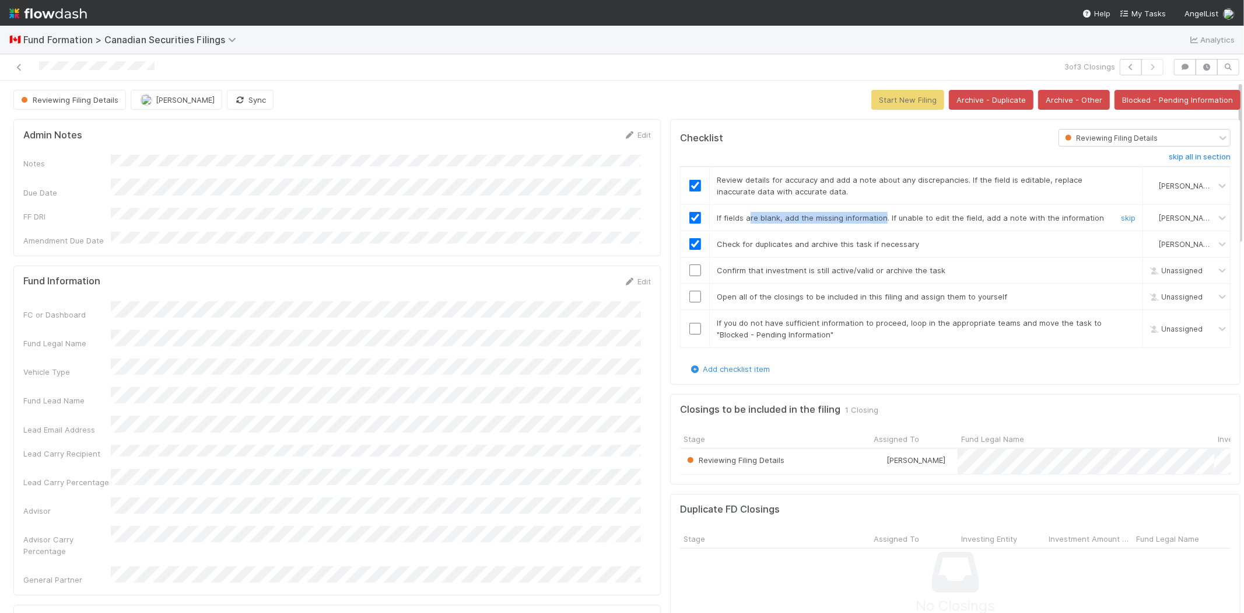
drag, startPoint x: 872, startPoint y: 206, endPoint x: 739, endPoint y: 207, distance: 132.4
click at [739, 213] on span "If fields are blank, add the missing information. If unable to edit the field, …" at bounding box center [910, 217] width 387 height 9
drag, startPoint x: 715, startPoint y: 208, endPoint x: 791, endPoint y: 207, distance: 75.8
click at [791, 213] on span "If fields are blank, add the missing information. If unable to edit the field, …" at bounding box center [910, 217] width 387 height 9
click at [690, 265] on input "checkbox" at bounding box center [696, 270] width 12 height 12
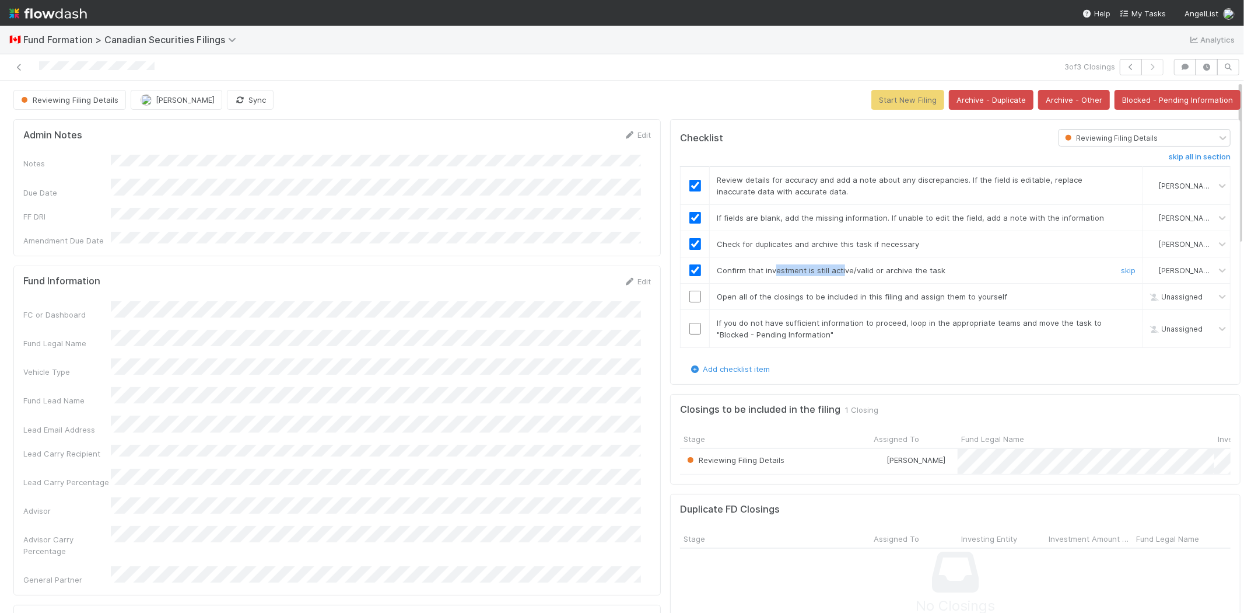
drag, startPoint x: 762, startPoint y: 261, endPoint x: 832, endPoint y: 260, distance: 70.0
click at [832, 265] on span "Confirm that investment is still active/valid or archive the task" at bounding box center [831, 269] width 229 height 9
click at [859, 265] on span "Confirm that investment is still active/valid or archive the task" at bounding box center [831, 269] width 229 height 9
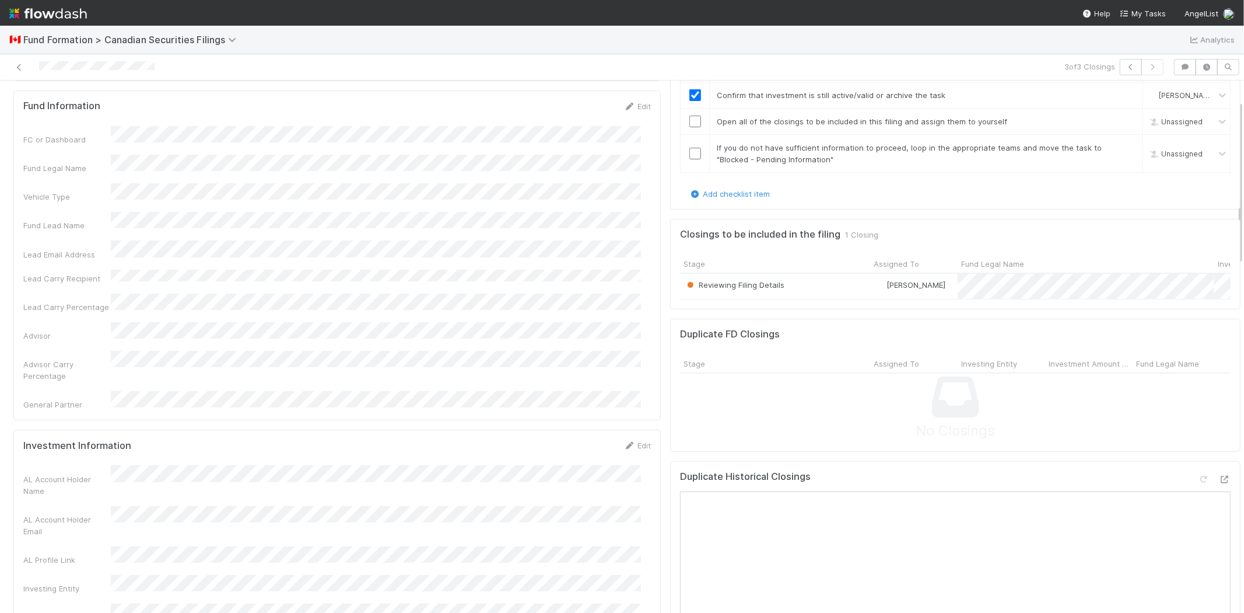
scroll to position [65, 0]
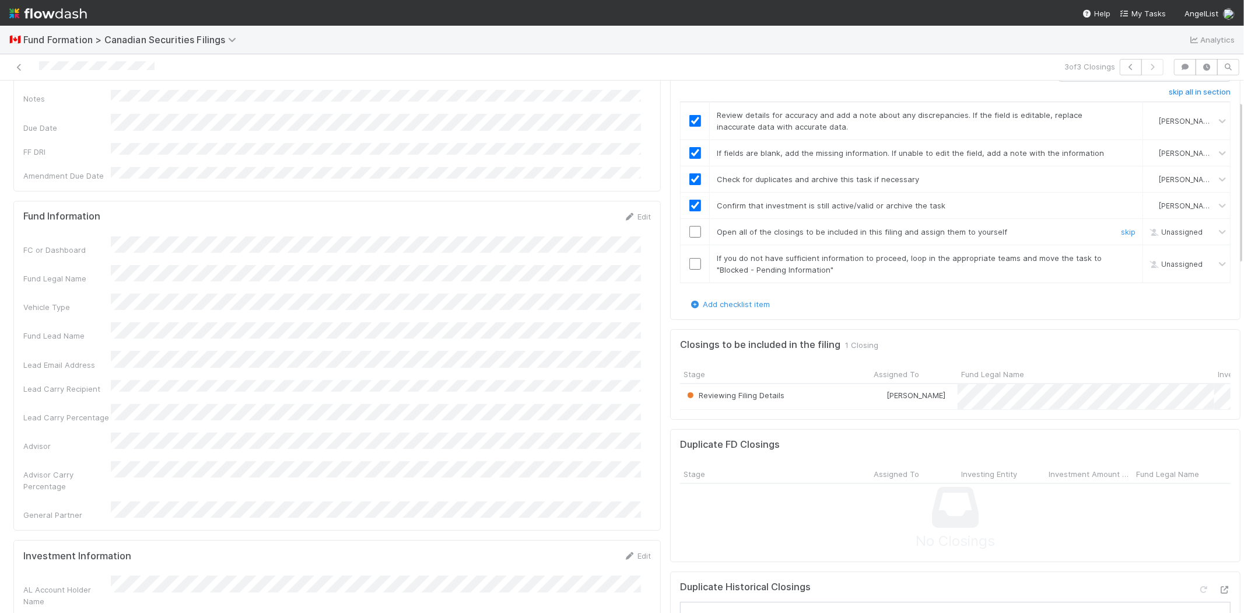
click at [690, 226] on input "checkbox" at bounding box center [696, 232] width 12 height 12
drag, startPoint x: 788, startPoint y: 224, endPoint x: 908, endPoint y: 222, distance: 120.8
click at [891, 227] on span "Open all of the closings to be included in this filing and assign them to yours…" at bounding box center [862, 231] width 291 height 9
drag, startPoint x: 910, startPoint y: 222, endPoint x: 968, endPoint y: 222, distance: 58.3
click at [968, 227] on span "Open all of the closings to be included in this filing and assign them to yours…" at bounding box center [862, 231] width 291 height 9
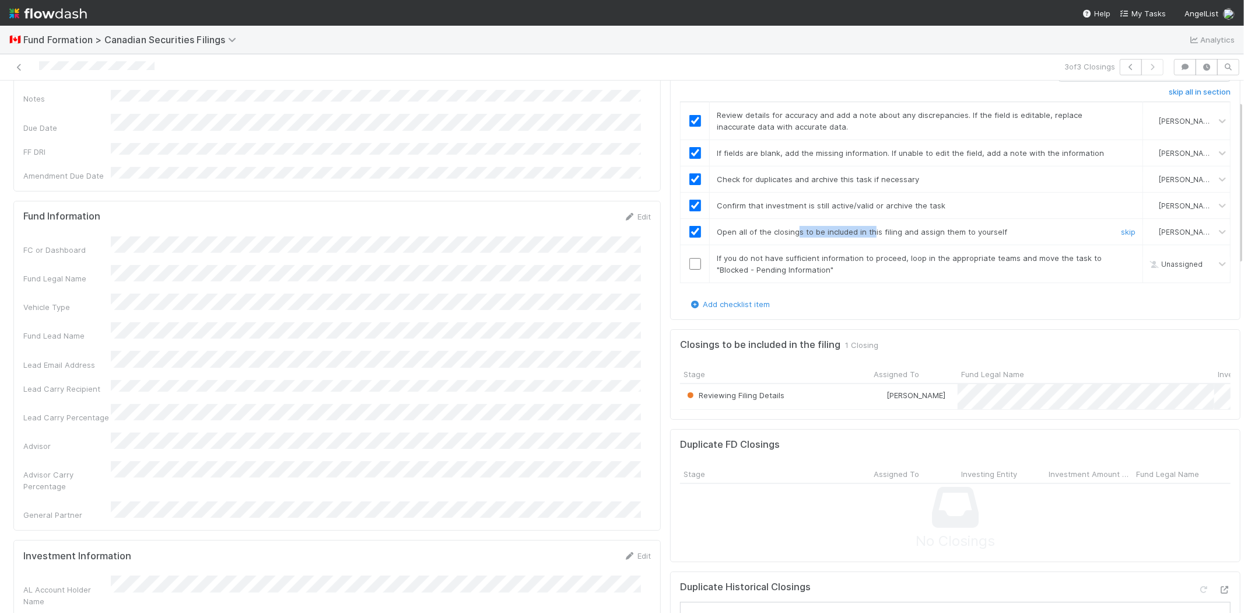
drag, startPoint x: 862, startPoint y: 221, endPoint x: 788, endPoint y: 225, distance: 74.2
click at [788, 227] on span "Open all of the closings to be included in this filing and assign them to yours…" at bounding box center [862, 231] width 291 height 9
drag, startPoint x: 741, startPoint y: 335, endPoint x: 779, endPoint y: 333, distance: 38.0
click at [779, 339] on h5 "Closings to be included in the filing" at bounding box center [760, 345] width 160 height 12
drag, startPoint x: 795, startPoint y: 334, endPoint x: 823, endPoint y: 334, distance: 28.0
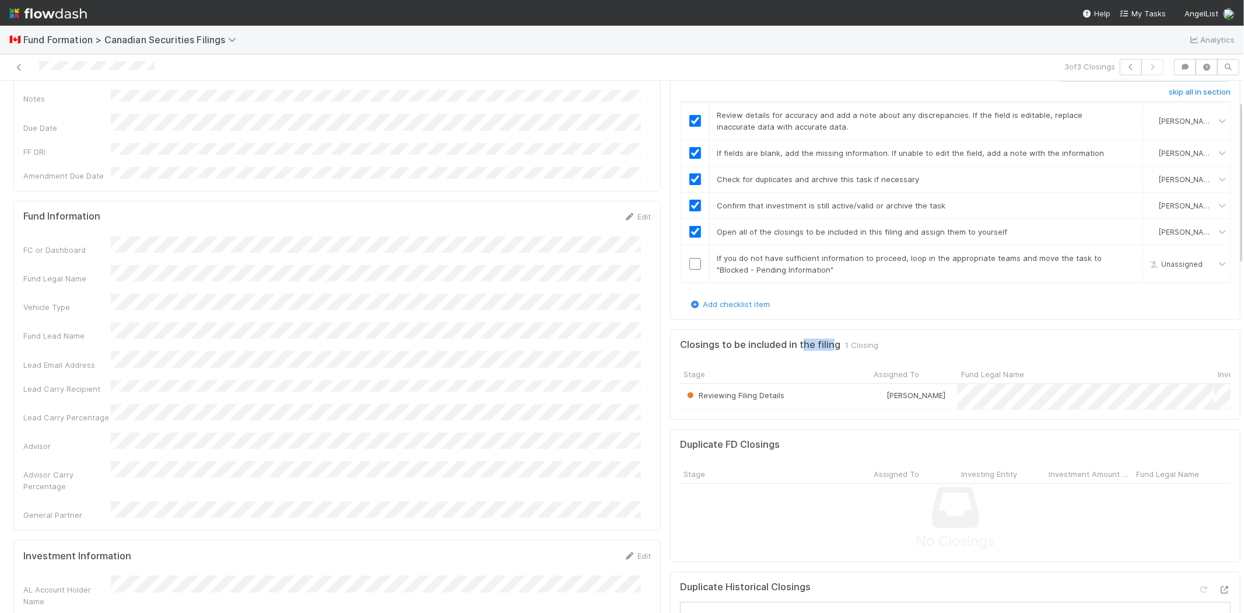
click at [823, 339] on h5 "Closings to be included in the filing" at bounding box center [760, 345] width 160 height 12
click at [748, 339] on h5 "Closings to be included in the filing" at bounding box center [760, 345] width 160 height 12
drag, startPoint x: 953, startPoint y: 364, endPoint x: 1010, endPoint y: 405, distance: 70.7
click at [1010, 405] on div "Stage Assigned To Fund Legal Name Investing Entity Reviewing Filing Details Kar…" at bounding box center [955, 387] width 551 height 45
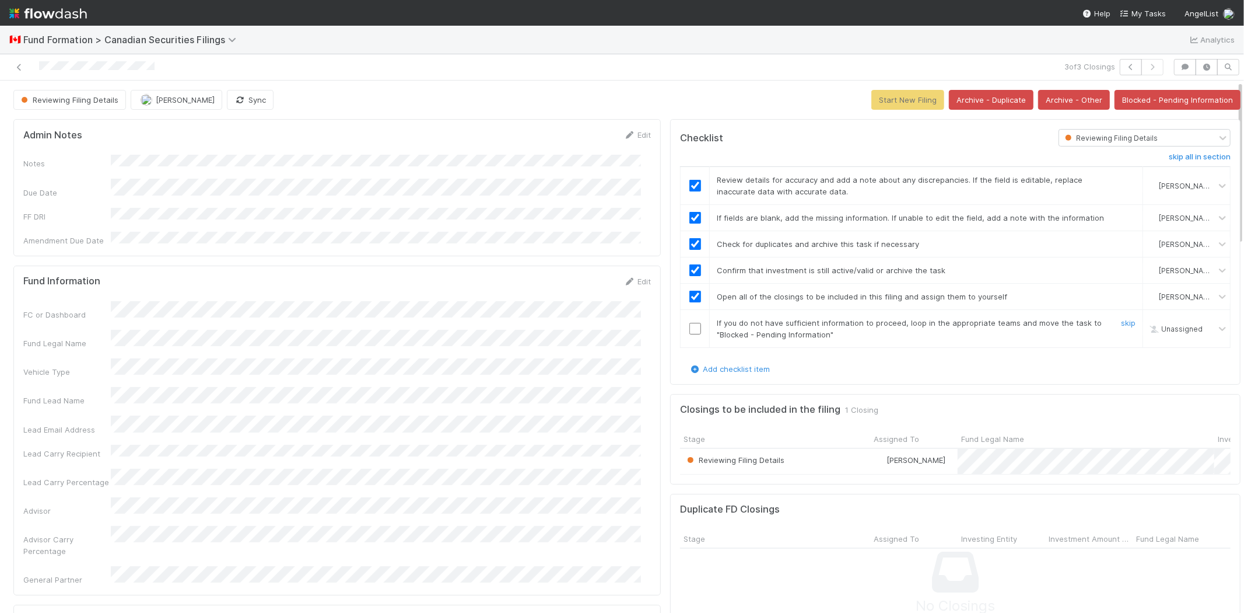
click at [690, 323] on input "checkbox" at bounding box center [696, 329] width 12 height 12
checkbox input "true"
click at [885, 96] on button "Start New Filing" at bounding box center [908, 100] width 73 height 20
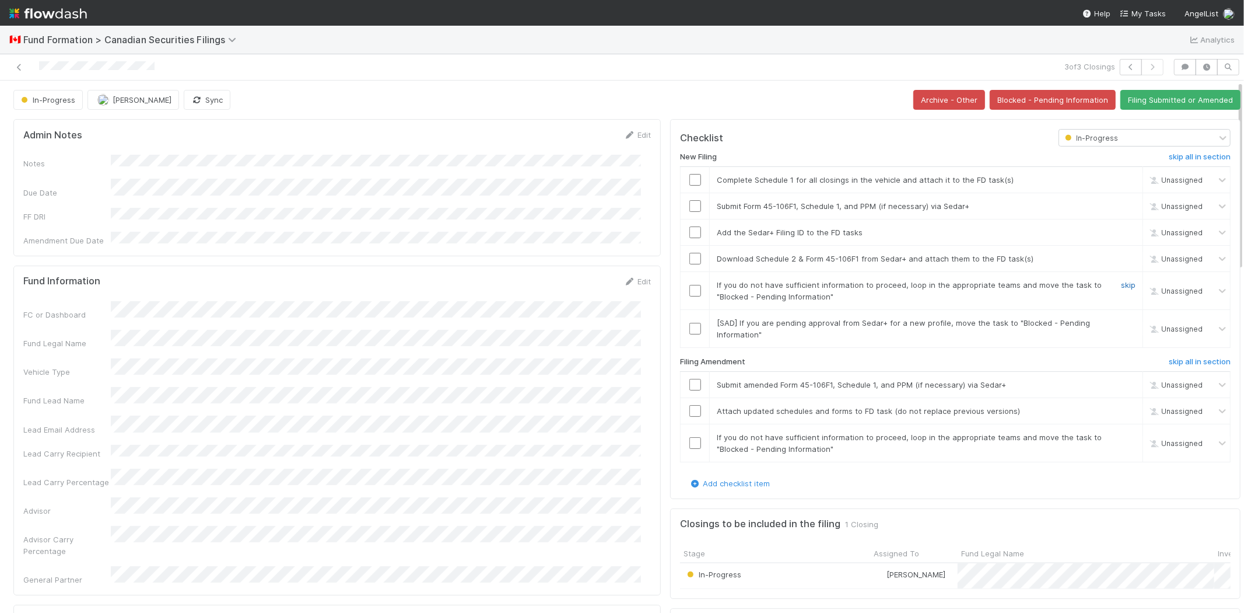
click at [1121, 280] on link "skip" at bounding box center [1128, 284] width 15 height 9
click at [1121, 318] on link "skip" at bounding box center [1128, 322] width 15 height 9
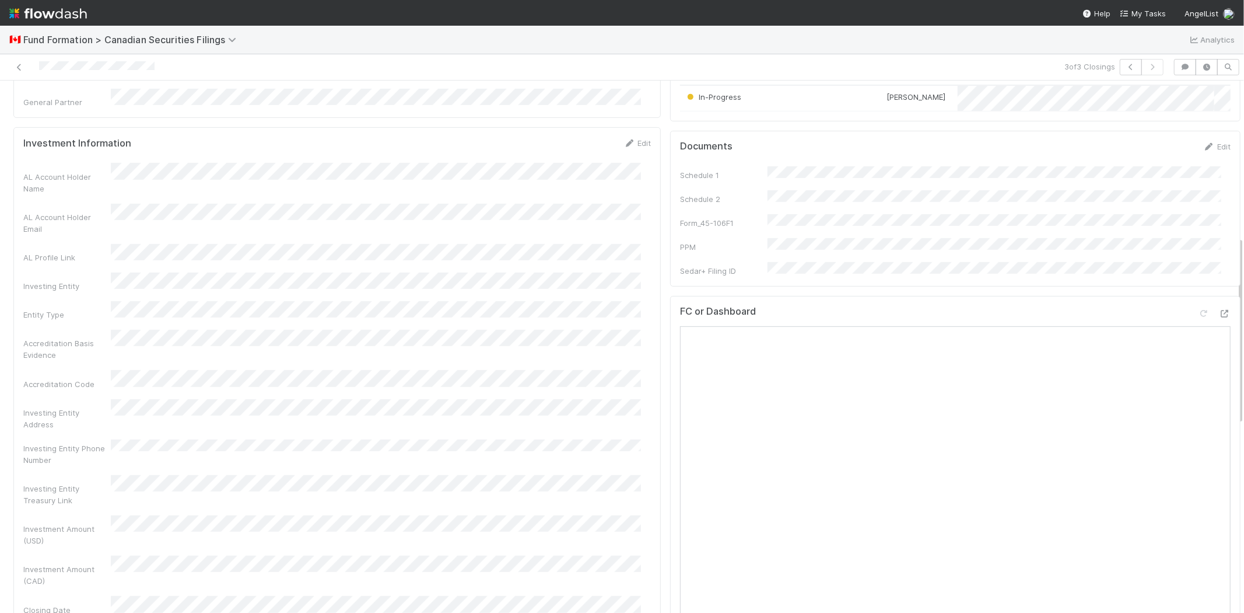
scroll to position [518, 0]
click at [153, 555] on div "Closing Date" at bounding box center [337, 564] width 628 height 19
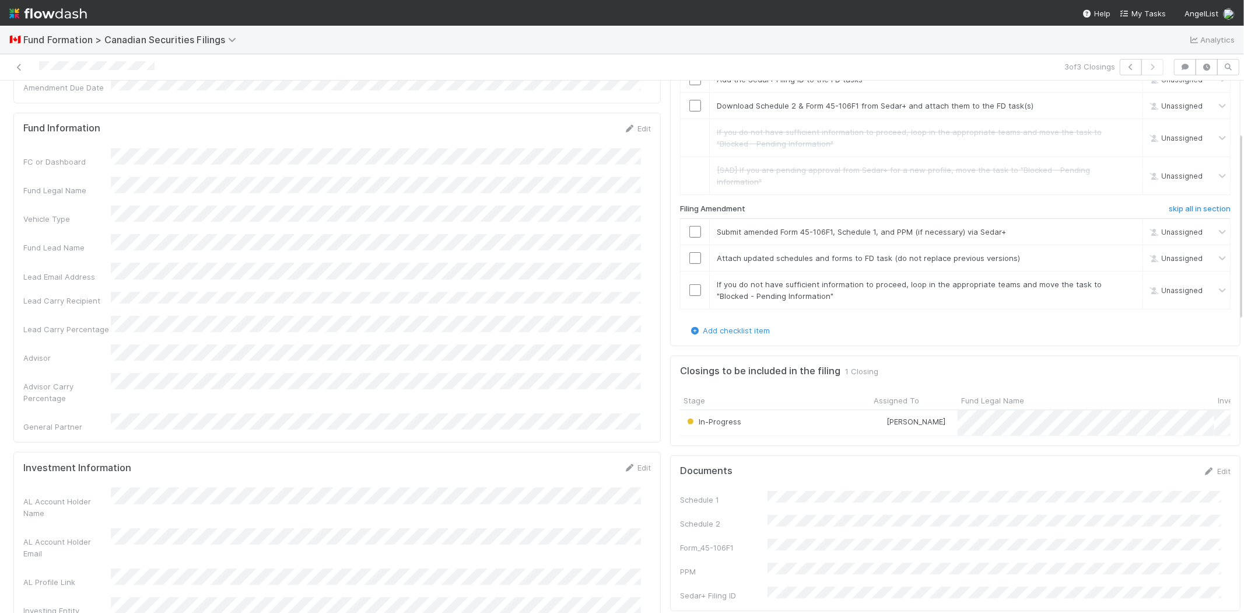
scroll to position [130, 0]
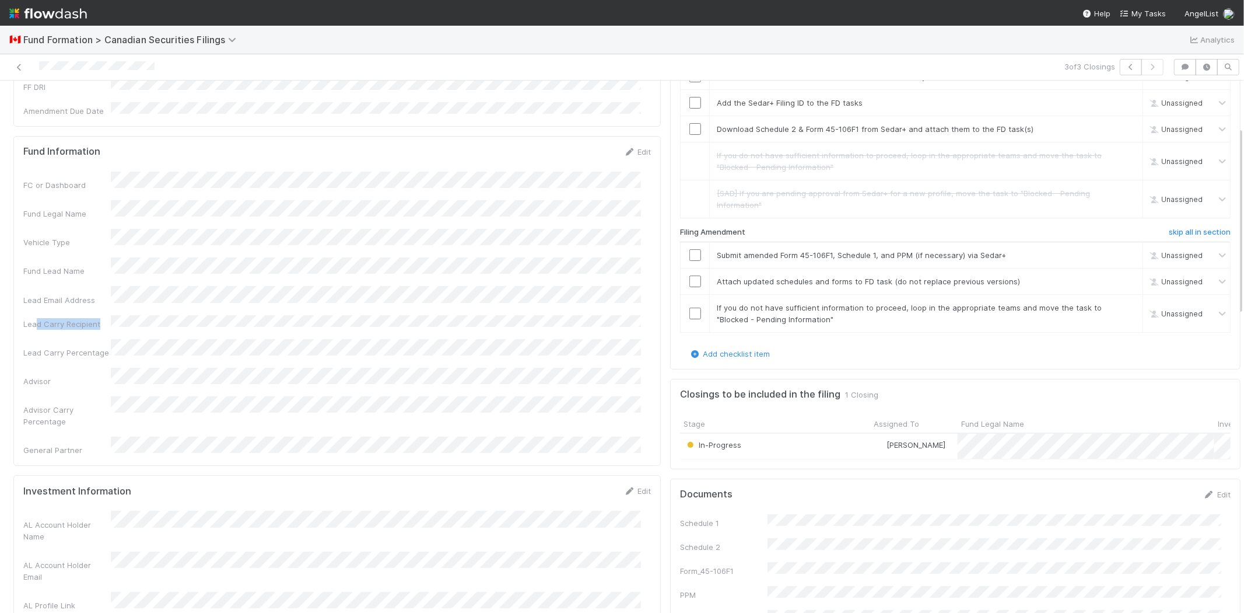
drag, startPoint x: 36, startPoint y: 281, endPoint x: 109, endPoint y: 282, distance: 72.3
click at [109, 318] on div "Lead Carry Recipient" at bounding box center [67, 324] width 88 height 12
drag, startPoint x: 34, startPoint y: 333, endPoint x: 65, endPoint y: 333, distance: 30.9
click at [65, 375] on div "Advisor" at bounding box center [67, 381] width 88 height 12
click at [124, 299] on div "FC or Dashboard Fund Legal Name Vehicle Type Fund Lead Name Lead Email Address …" at bounding box center [337, 314] width 628 height 285
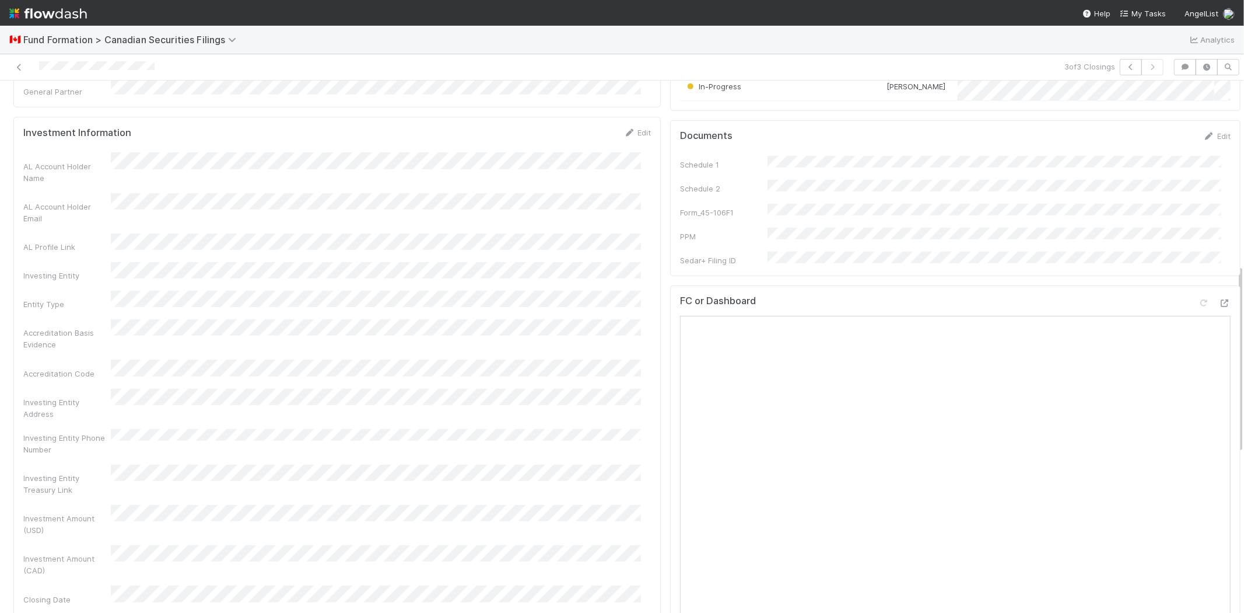
scroll to position [518, 0]
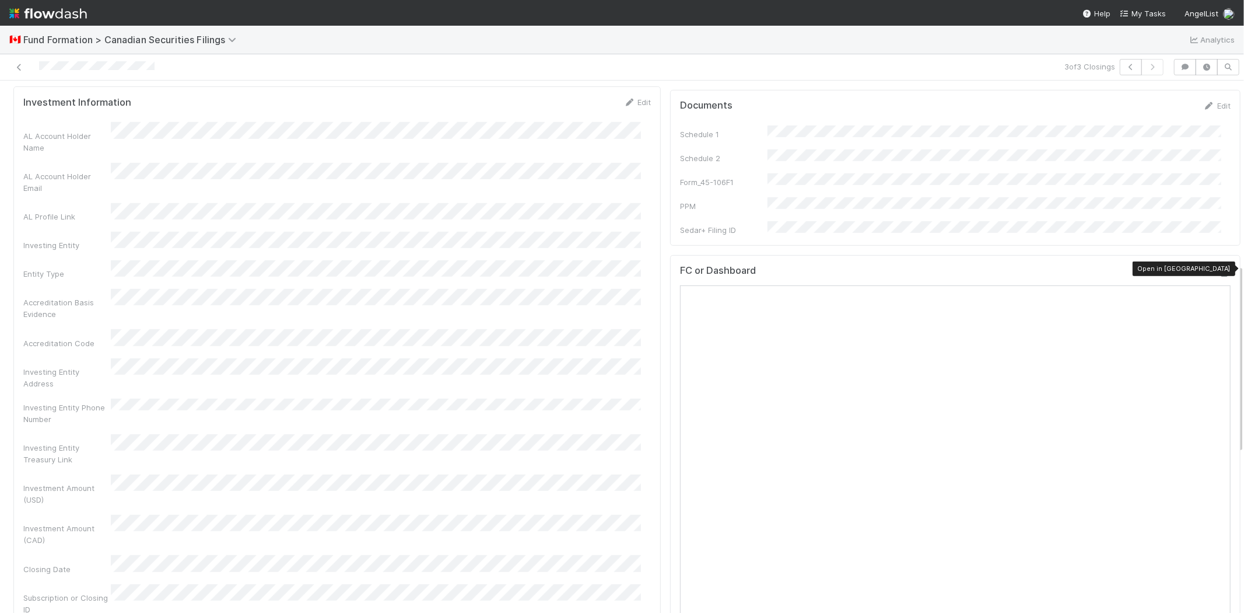
click at [1219, 269] on icon at bounding box center [1225, 273] width 12 height 8
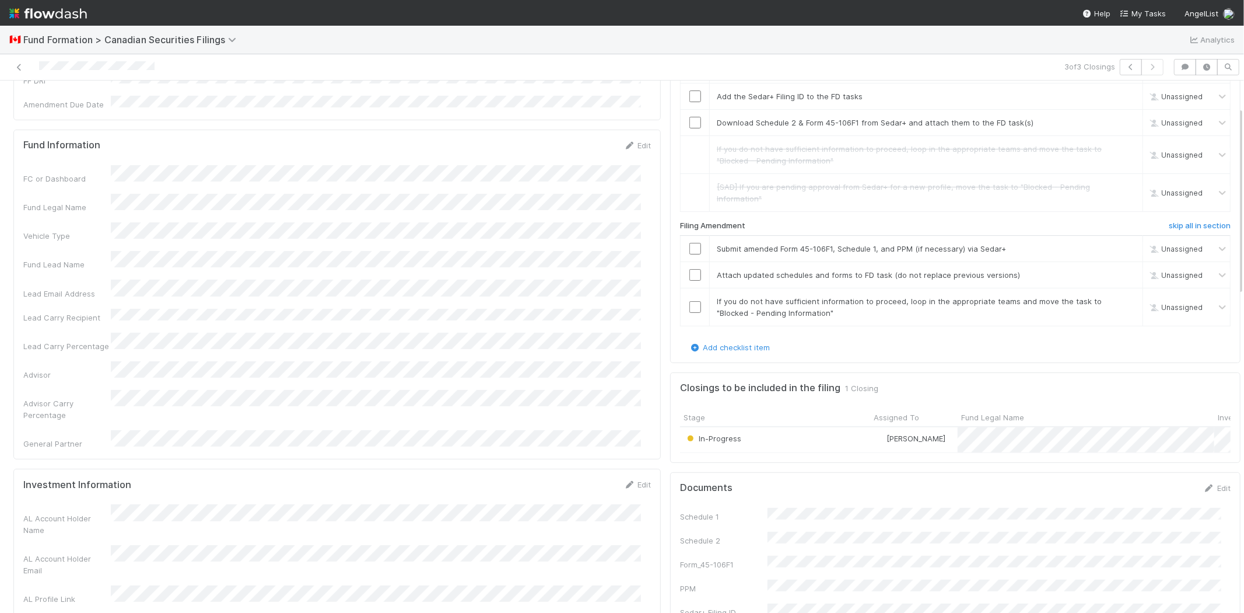
scroll to position [65, 0]
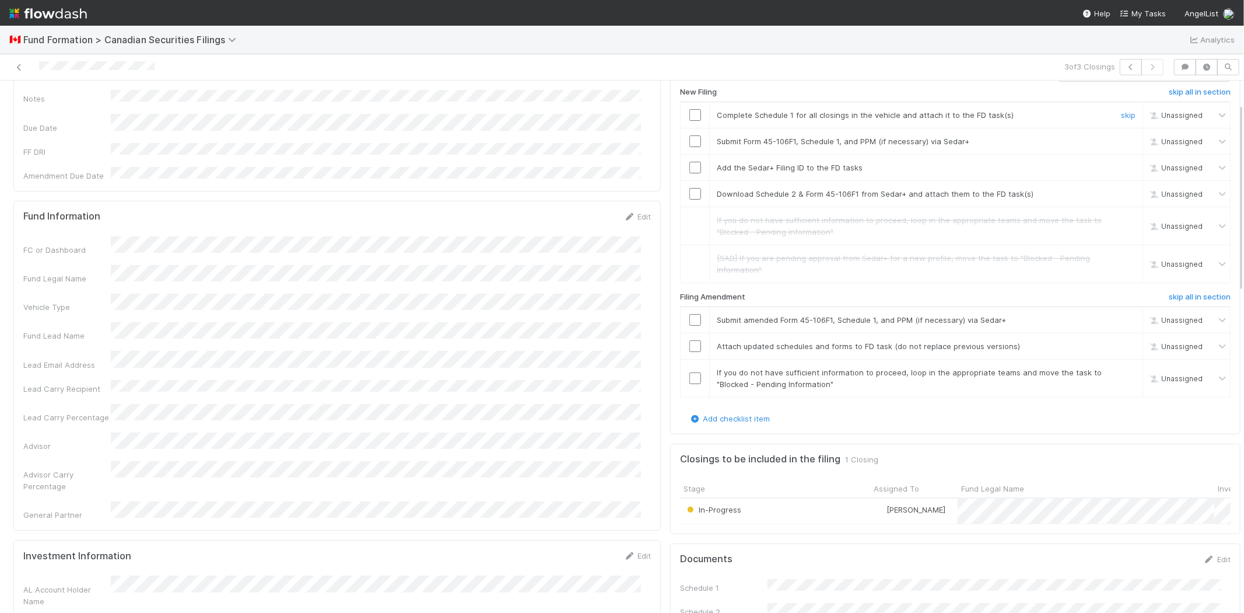
click at [690, 109] on input "checkbox" at bounding box center [696, 115] width 12 height 12
click at [681, 135] on div at bounding box center [695, 141] width 29 height 12
click at [690, 135] on input "checkbox" at bounding box center [696, 141] width 12 height 12
click at [690, 162] on input "checkbox" at bounding box center [696, 168] width 12 height 12
click at [690, 188] on input "checkbox" at bounding box center [696, 194] width 12 height 12
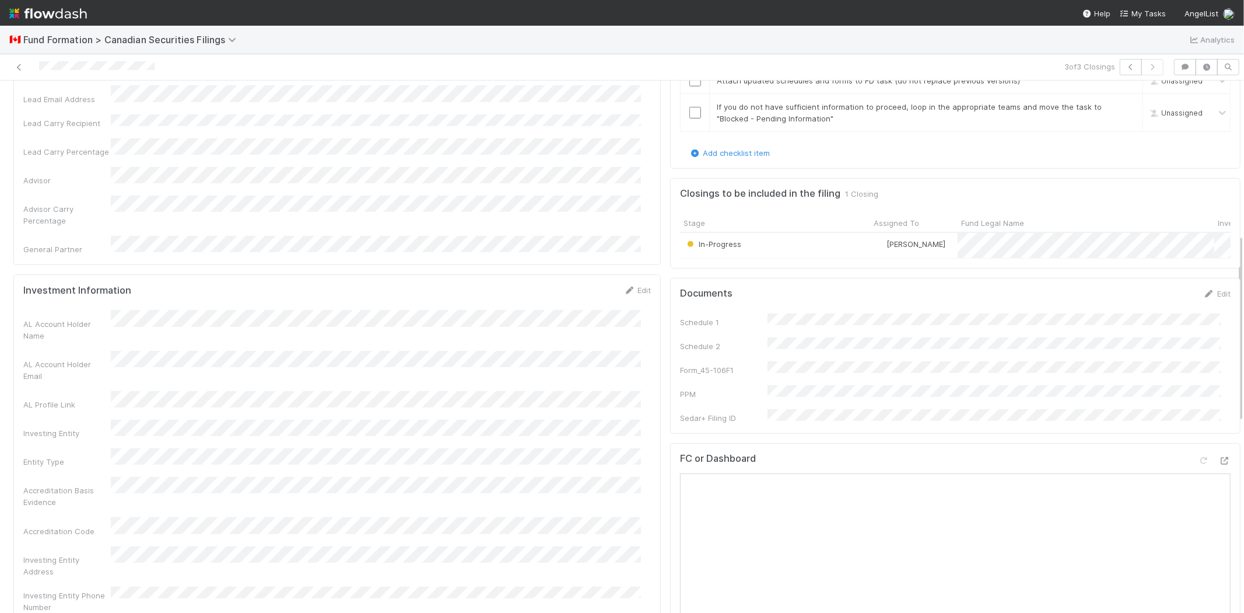
scroll to position [453, 0]
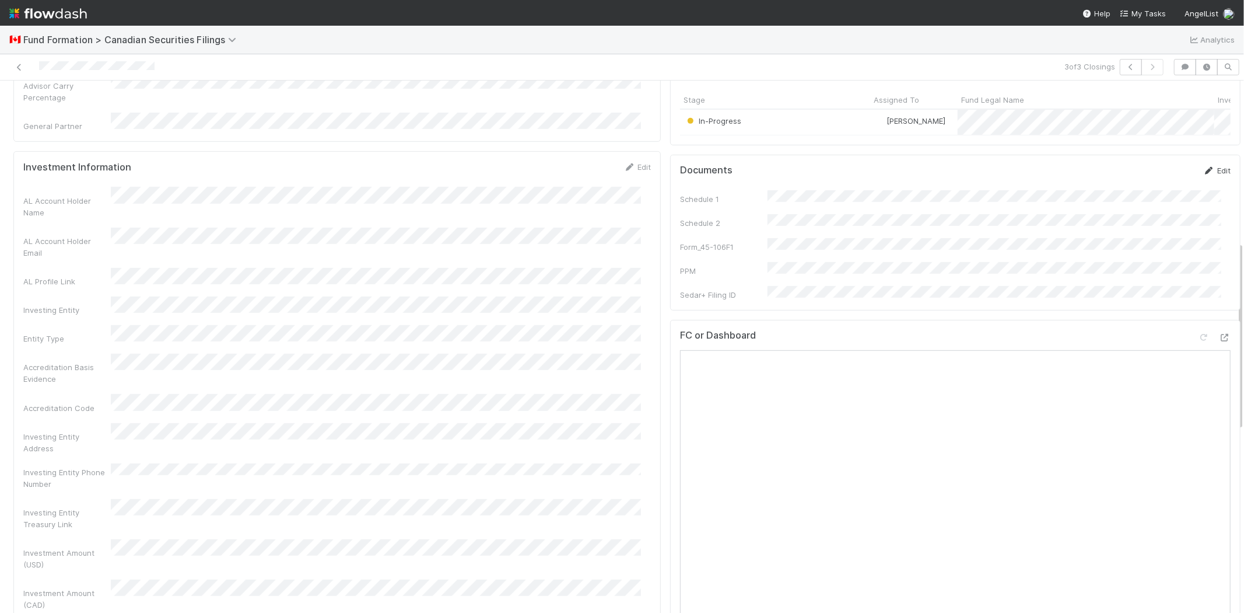
click at [1204, 173] on link "Edit" at bounding box center [1217, 170] width 27 height 9
click at [1152, 176] on button "Save" at bounding box center [1168, 175] width 33 height 20
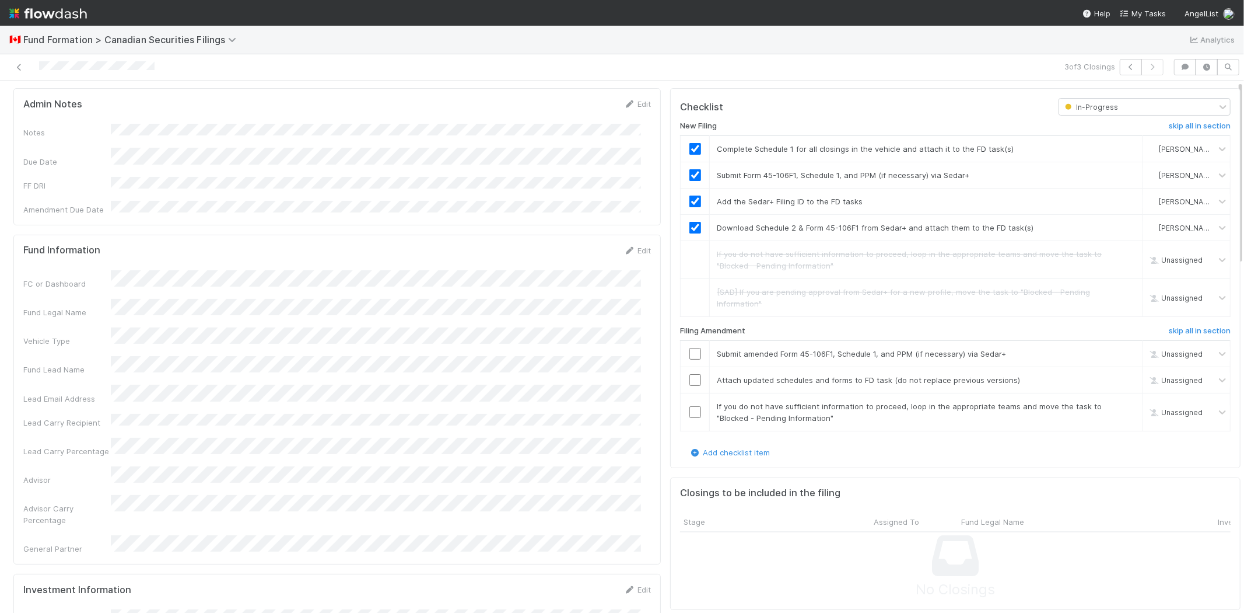
scroll to position [0, 0]
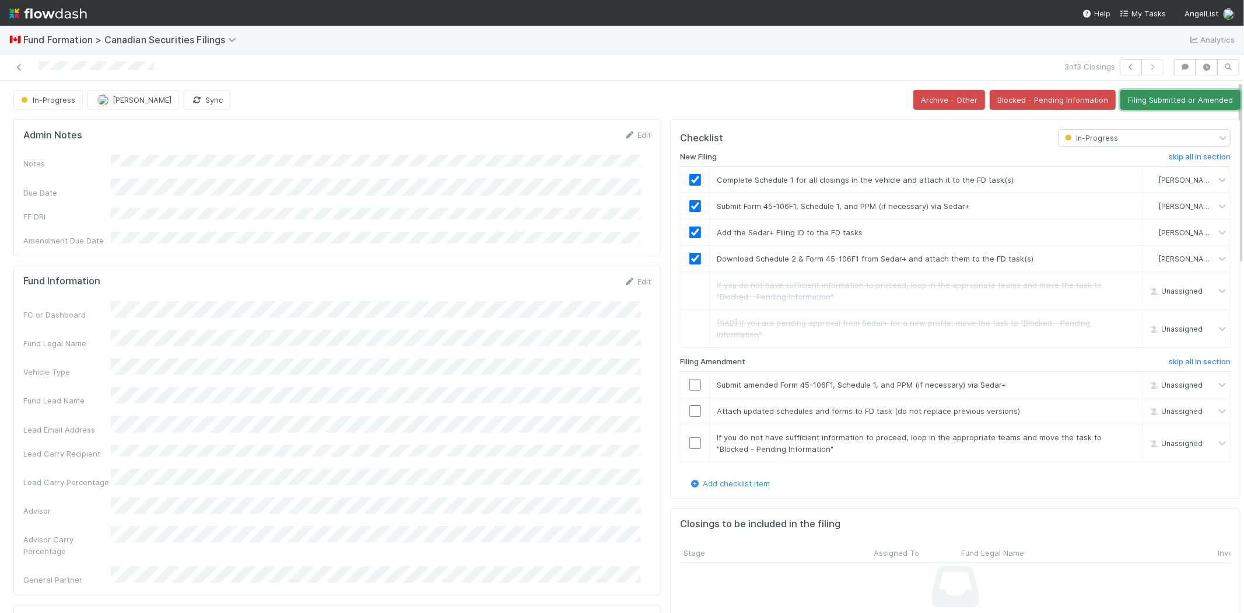
click at [1138, 90] on button "Filing Submitted or Amended" at bounding box center [1181, 100] width 120 height 20
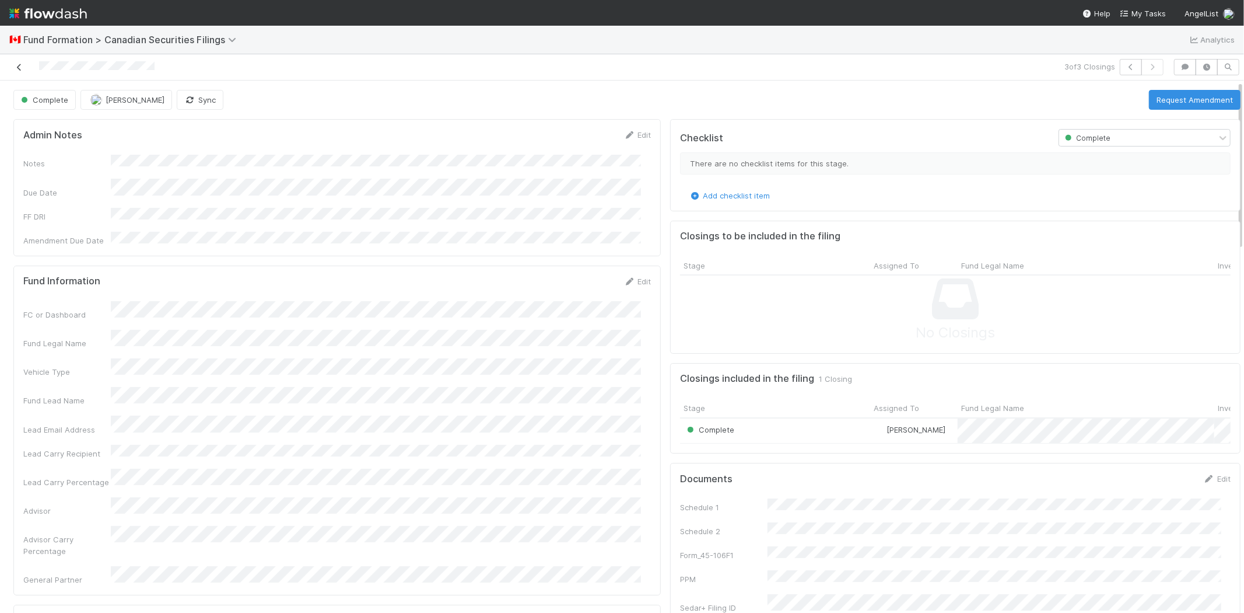
click at [15, 68] on icon at bounding box center [19, 68] width 12 height 8
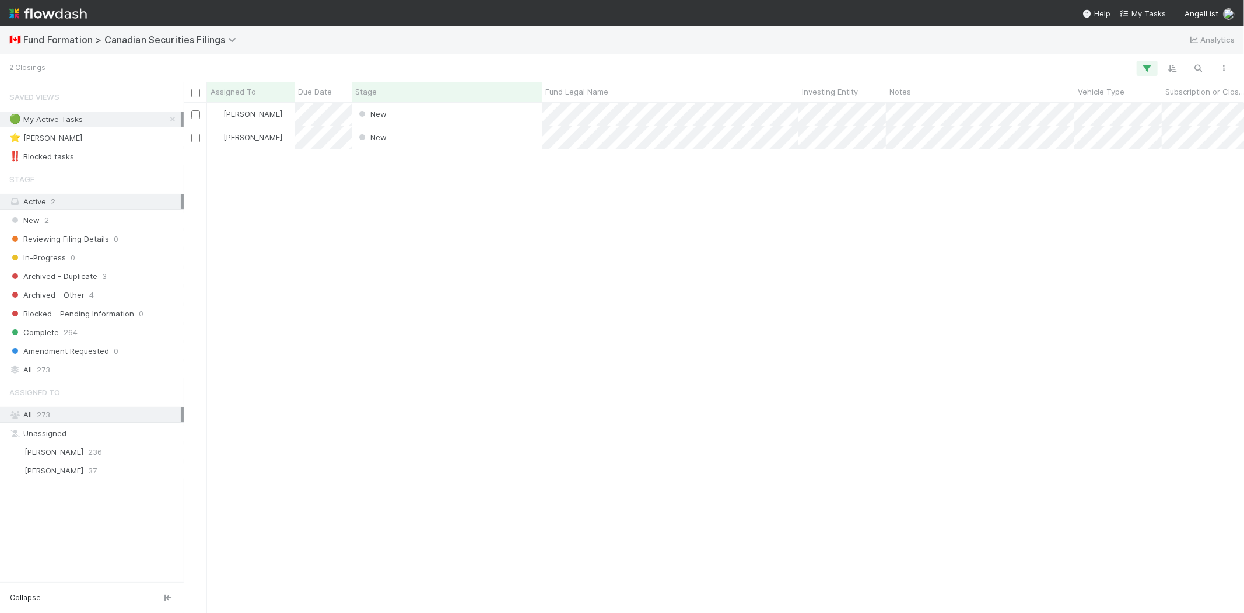
scroll to position [500, 1051]
click at [551, 359] on div "Karen Jane Salcedo New 8/13/25, 7:30:06 PM 8/13/25, 7:30:16 PM Karen Jane Salce…" at bounding box center [714, 357] width 1061 height 509
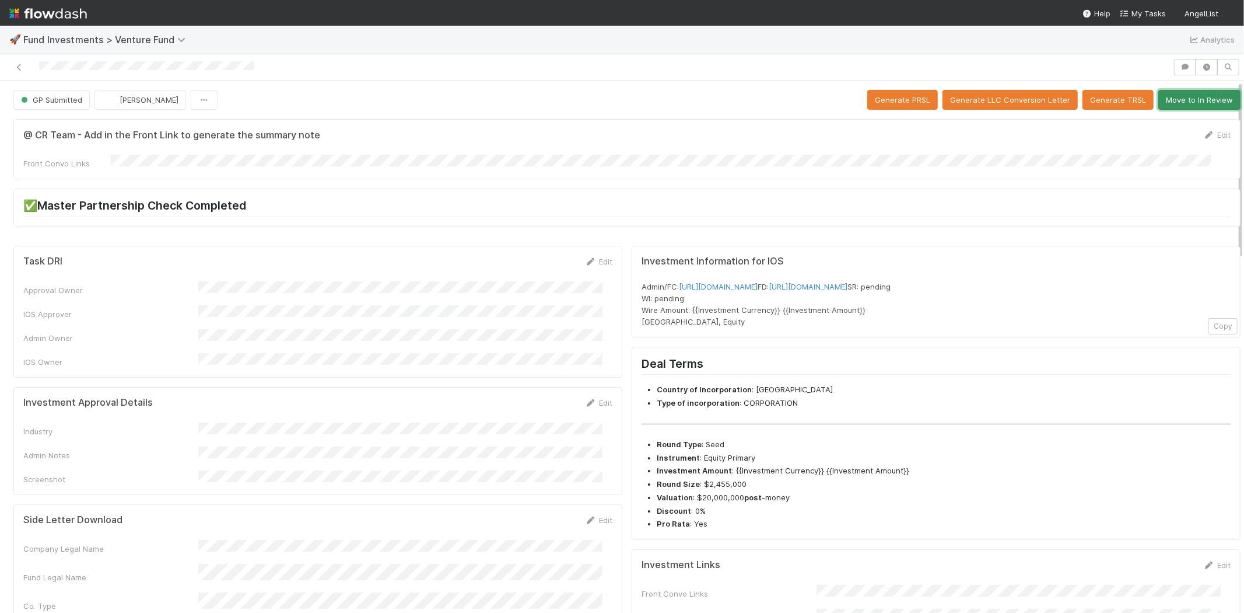
click at [1200, 100] on button "Move to In Review" at bounding box center [1200, 100] width 82 height 20
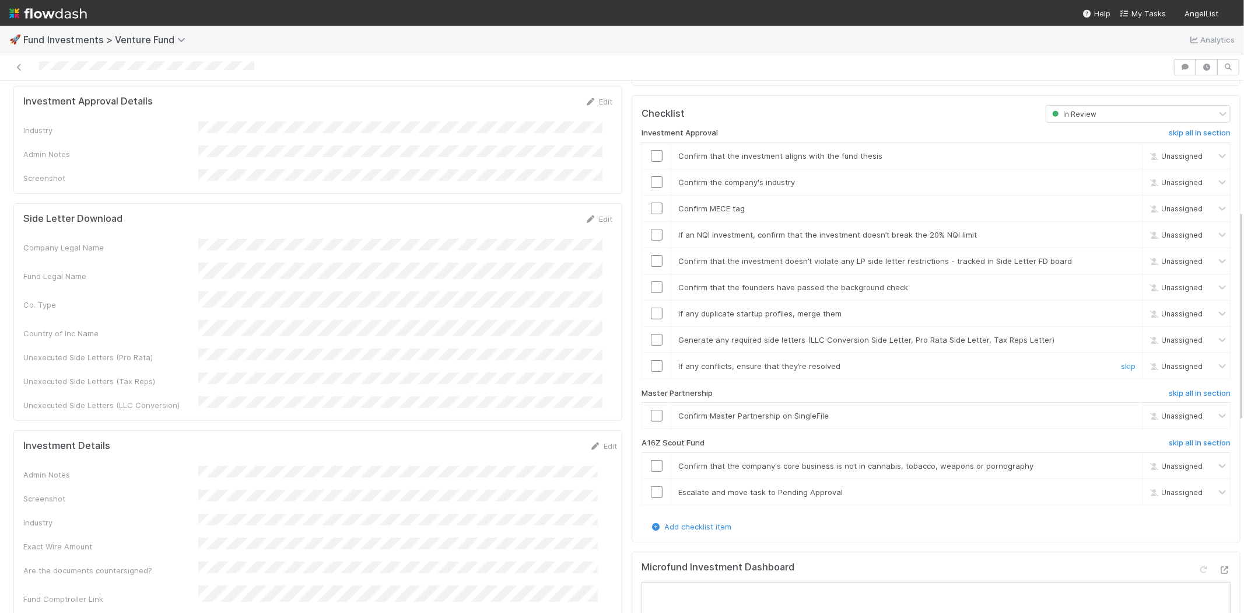
scroll to position [324, 0]
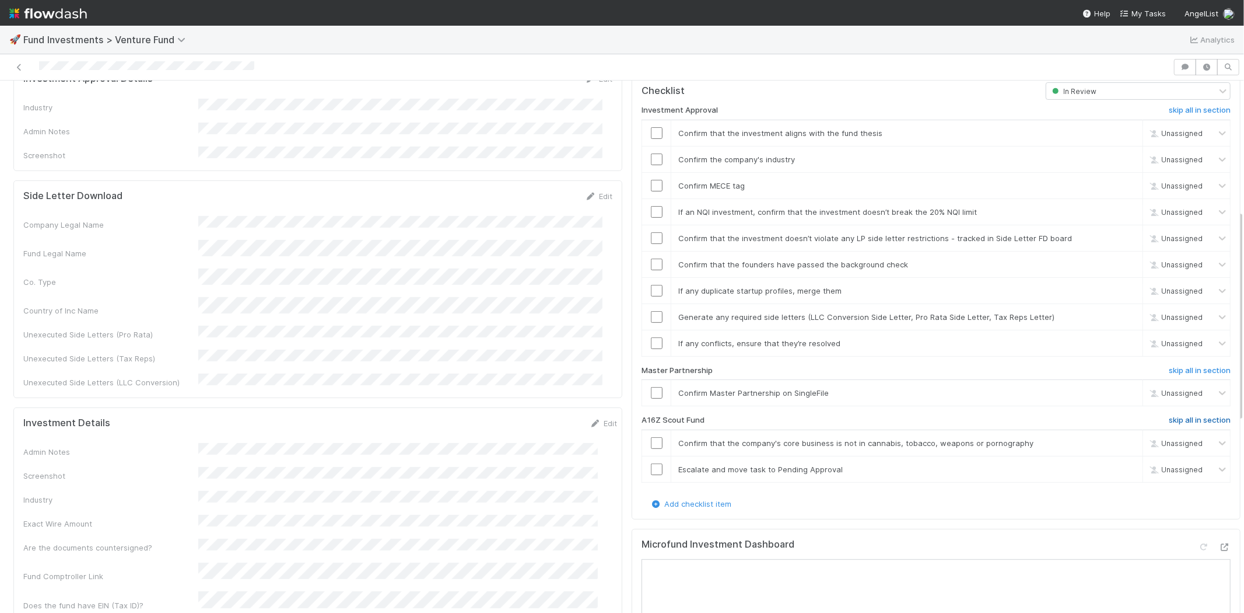
click at [1169, 415] on h6 "skip all in section" at bounding box center [1200, 419] width 62 height 9
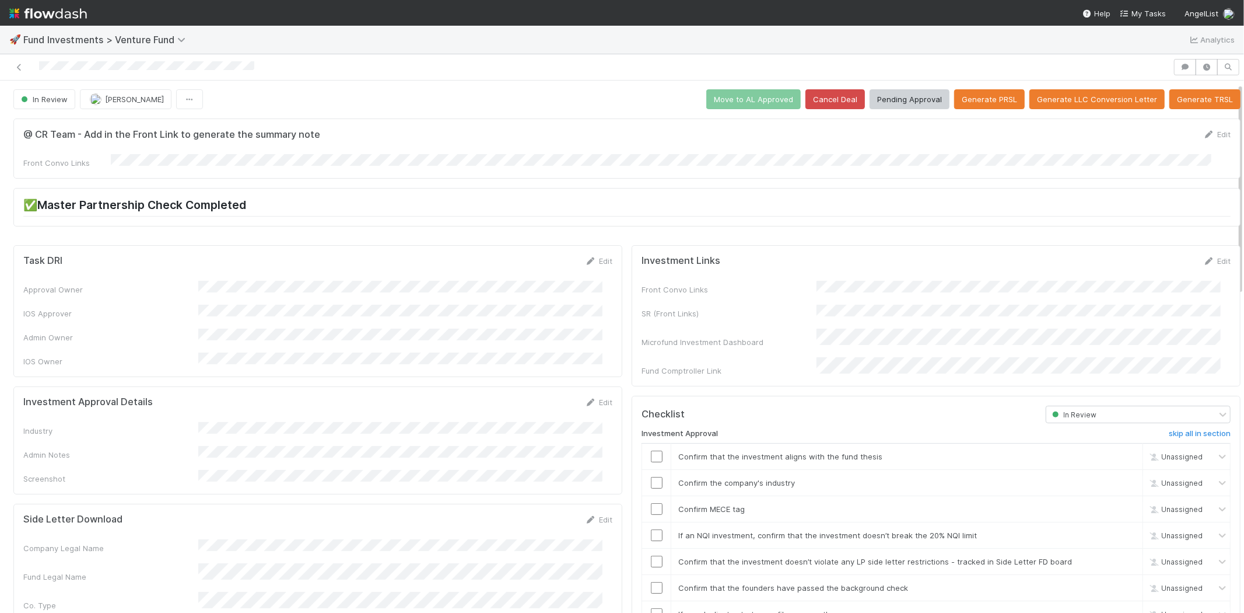
scroll to position [0, 0]
click at [969, 99] on button "Generate PRSL" at bounding box center [989, 100] width 71 height 20
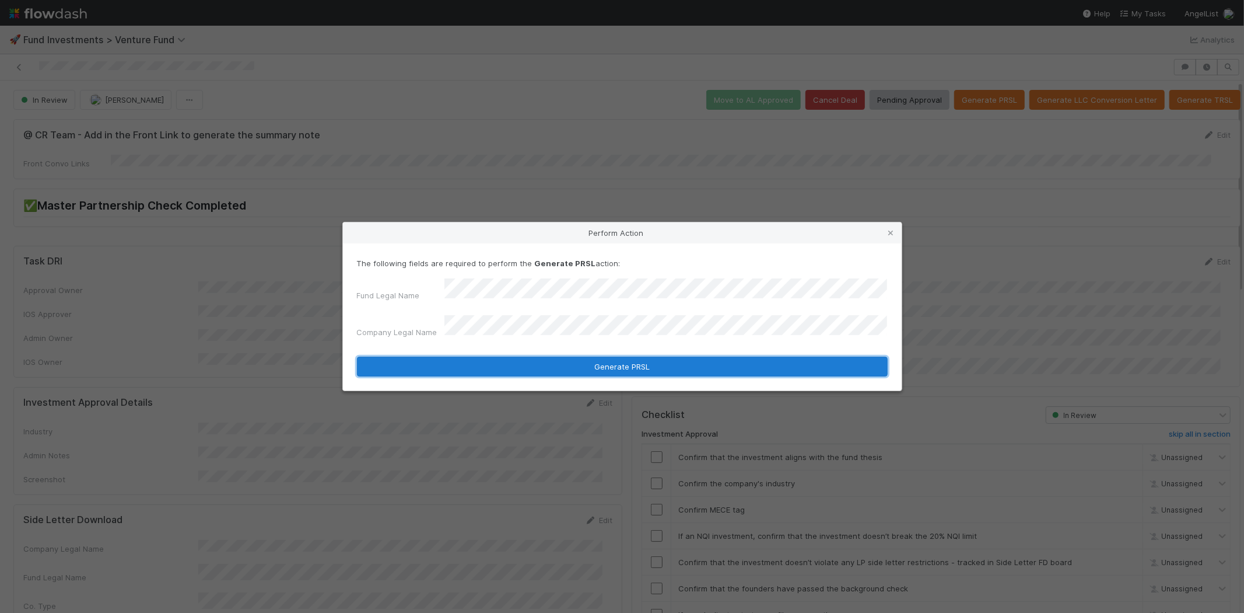
click at [506, 356] on button "Generate PRSL" at bounding box center [622, 366] width 531 height 20
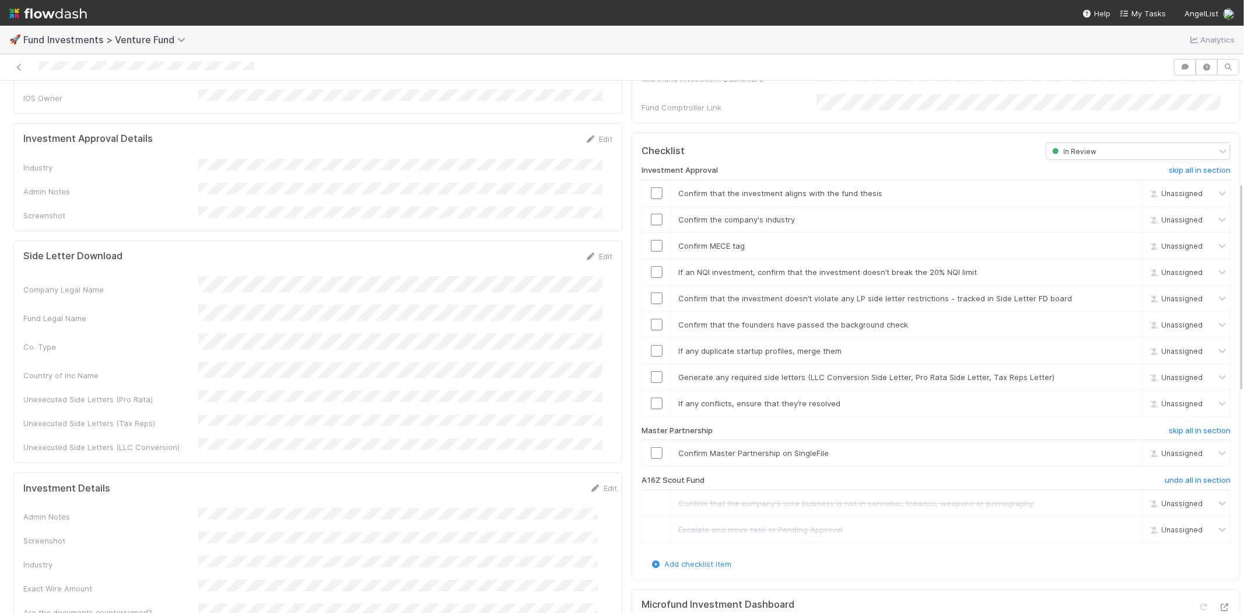
scroll to position [134, 0]
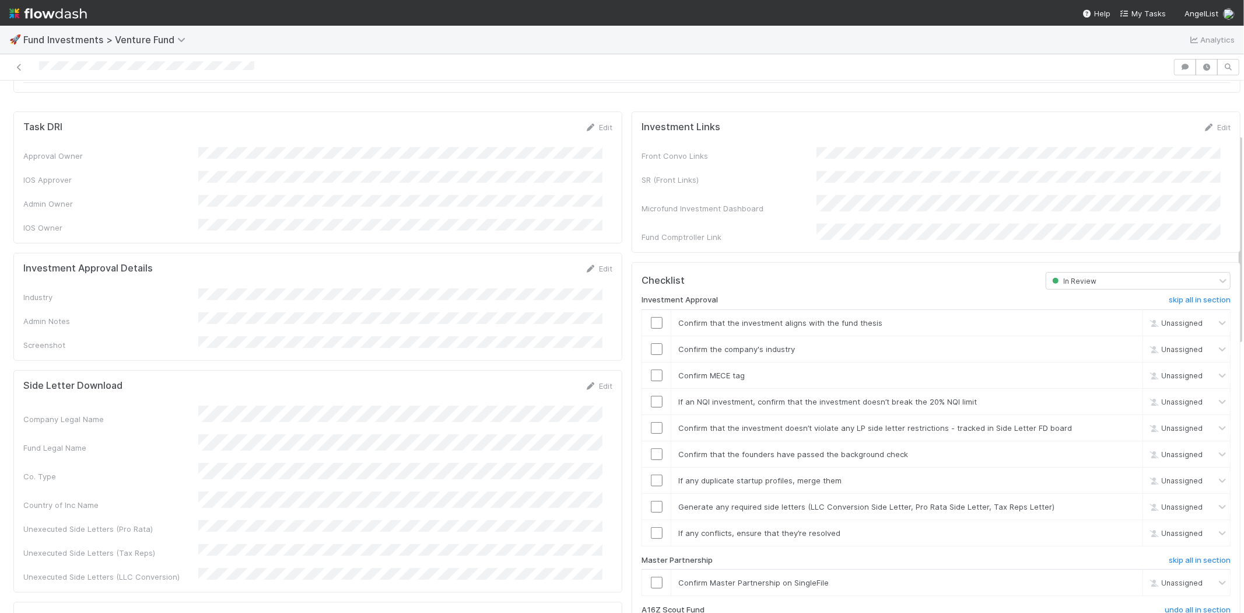
click at [587, 263] on div "Edit" at bounding box center [598, 269] width 27 height 12
click at [585, 265] on icon at bounding box center [591, 269] width 12 height 8
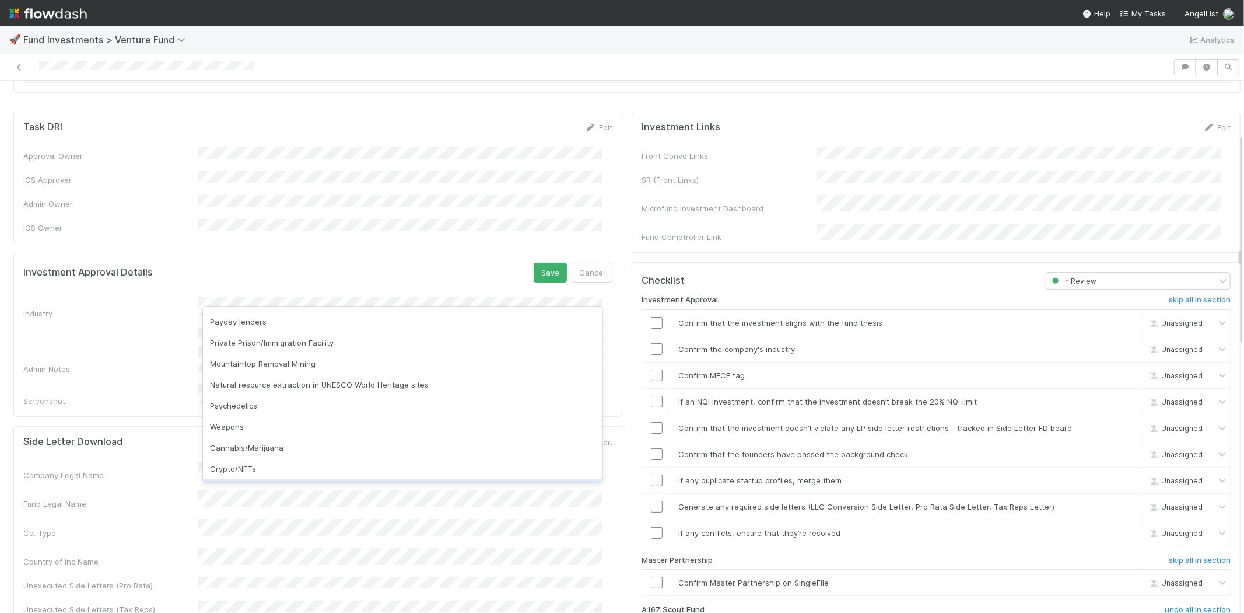
scroll to position [333, 0]
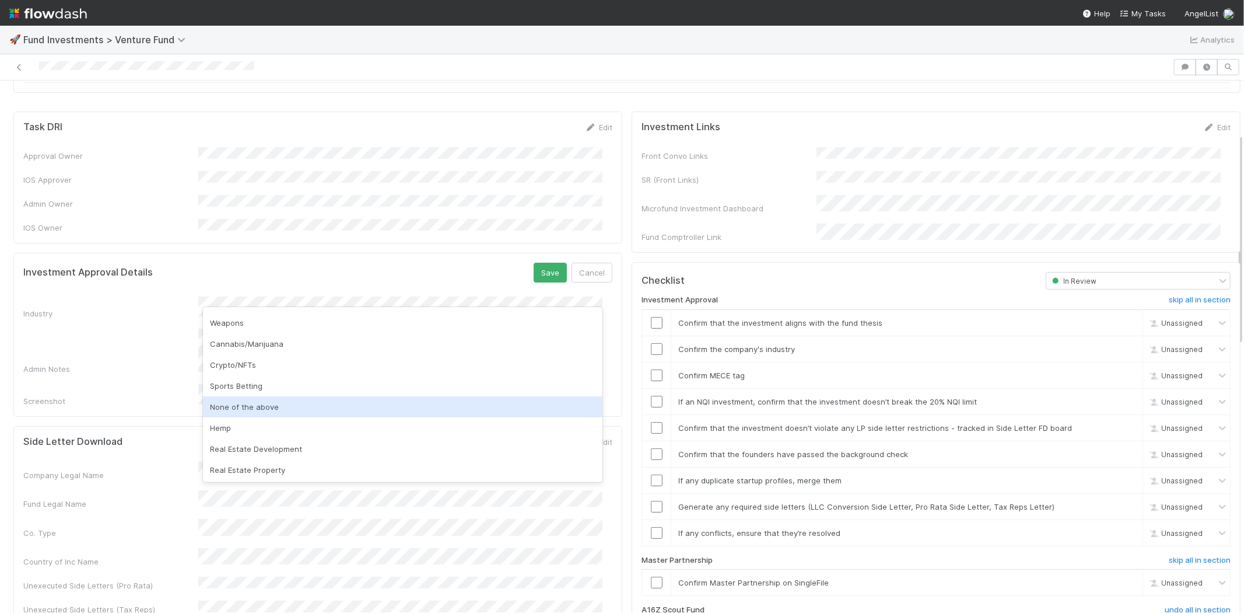
click at [265, 398] on div "None of the above" at bounding box center [403, 406] width 400 height 21
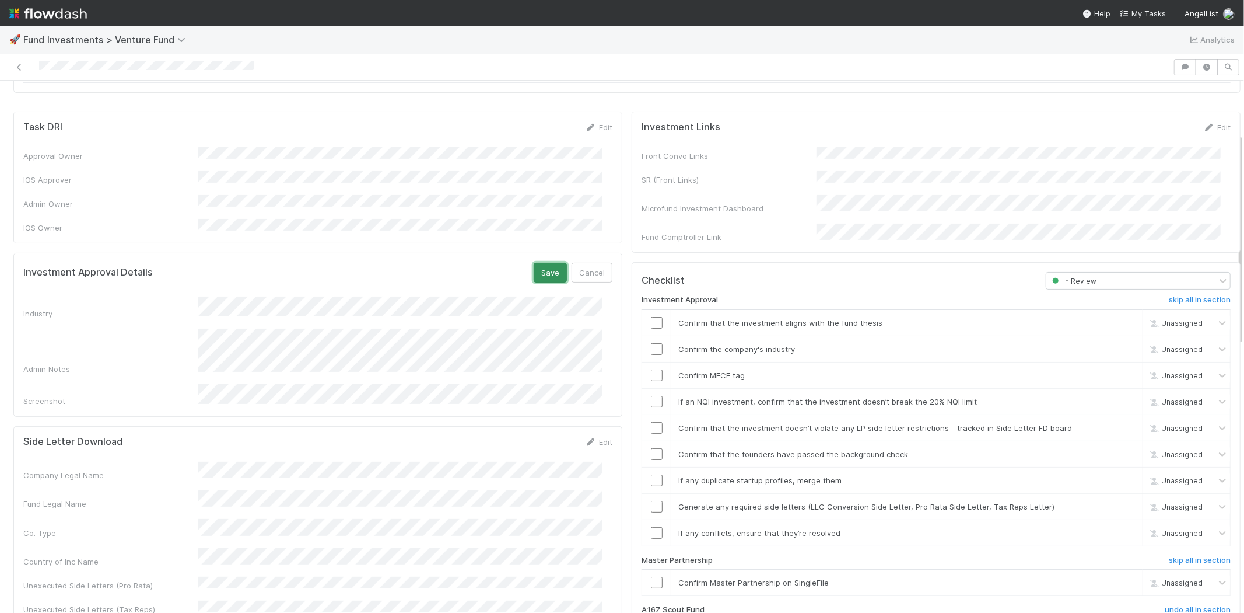
click at [534, 263] on button "Save" at bounding box center [550, 273] width 33 height 20
click at [651, 317] on input "checkbox" at bounding box center [657, 323] width 12 height 12
click at [651, 343] on input "checkbox" at bounding box center [657, 349] width 12 height 12
click at [651, 369] on input "checkbox" at bounding box center [657, 375] width 12 height 12
click at [651, 396] on input "checkbox" at bounding box center [657, 402] width 12 height 12
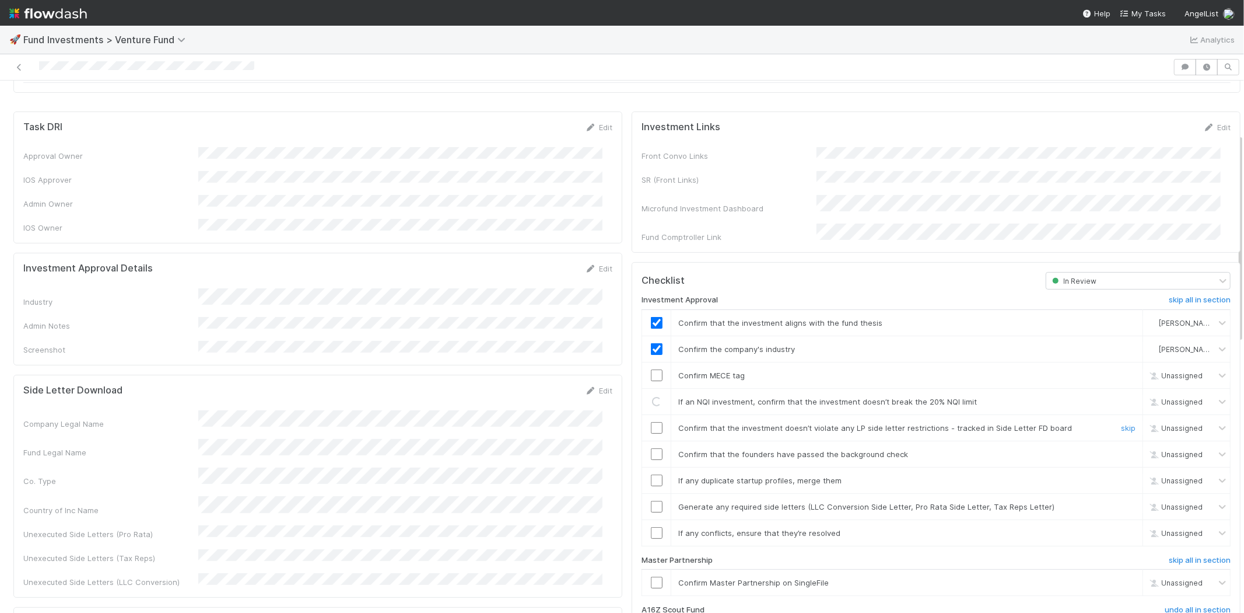
click at [651, 422] on input "checkbox" at bounding box center [657, 428] width 12 height 12
drag, startPoint x: 643, startPoint y: 435, endPoint x: 645, endPoint y: 428, distance: 6.7
click at [651, 448] on input "checkbox" at bounding box center [657, 454] width 12 height 12
checkbox input "true"
click at [651, 396] on input "checkbox" at bounding box center [657, 402] width 12 height 12
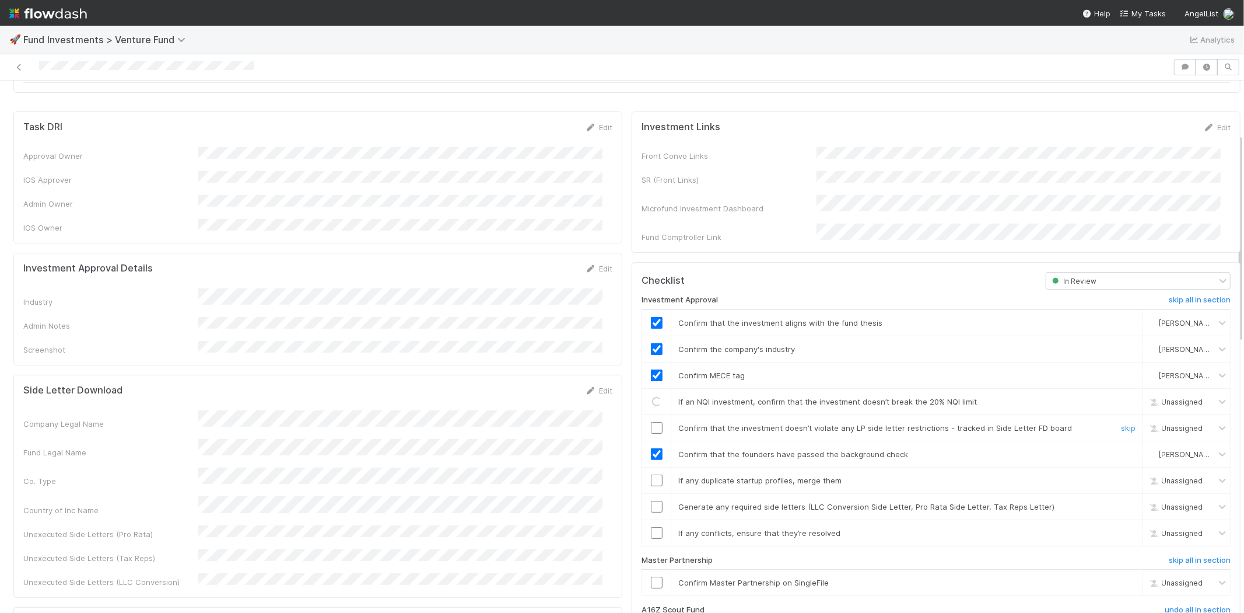
click at [651, 422] on input "checkbox" at bounding box center [657, 428] width 12 height 12
click at [651, 474] on input "checkbox" at bounding box center [657, 480] width 12 height 12
click at [651, 501] on input "checkbox" at bounding box center [657, 507] width 12 height 12
click at [651, 576] on input "checkbox" at bounding box center [657, 582] width 12 height 12
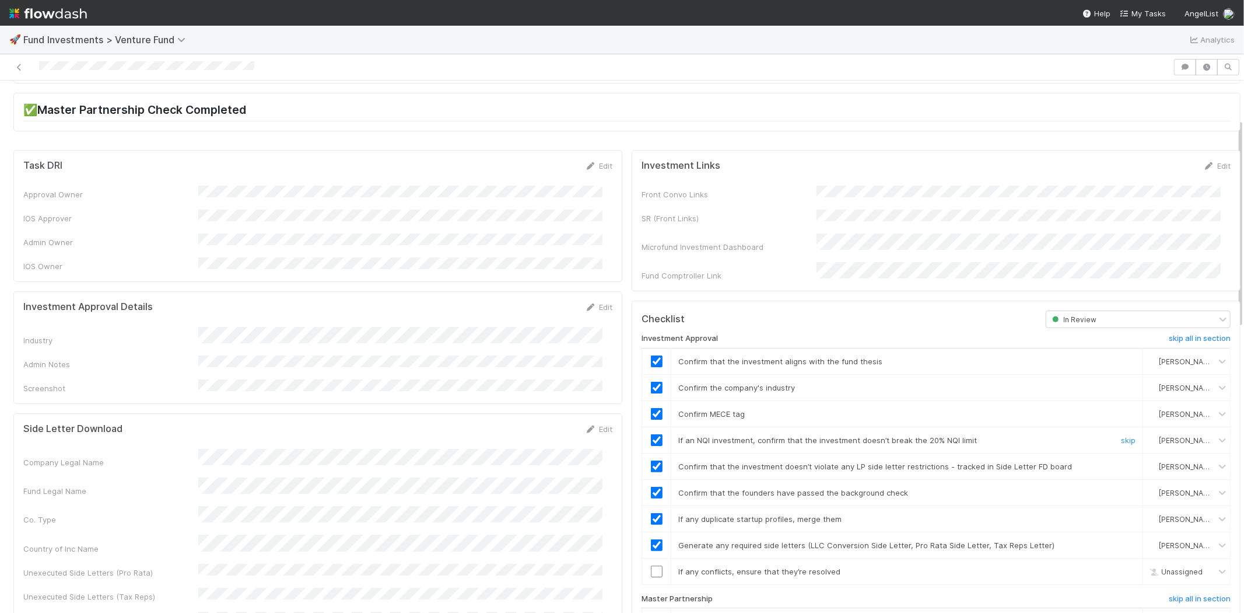
scroll to position [0, 0]
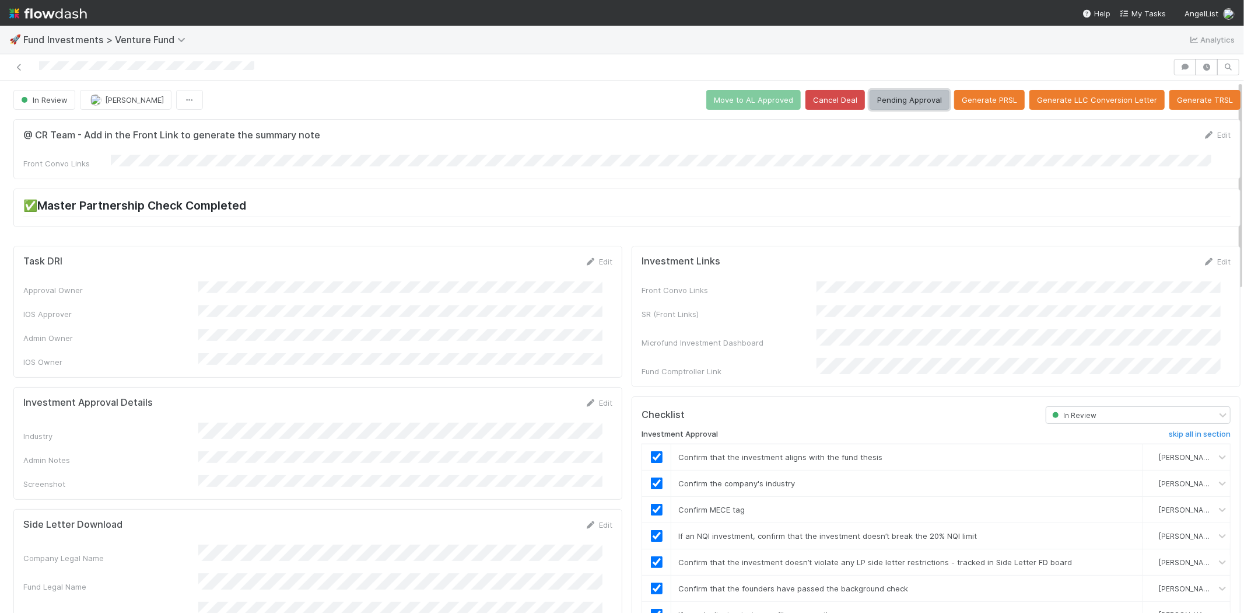
click at [888, 96] on button "Pending Approval" at bounding box center [910, 100] width 80 height 20
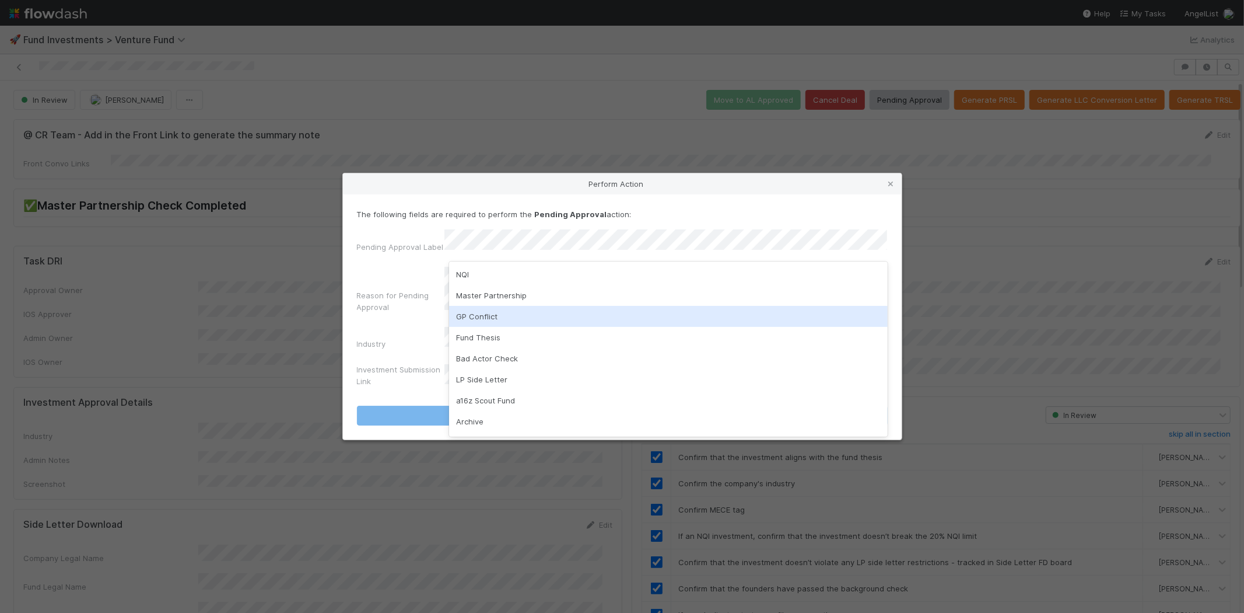
click at [485, 320] on div "GP Conflict" at bounding box center [668, 316] width 439 height 21
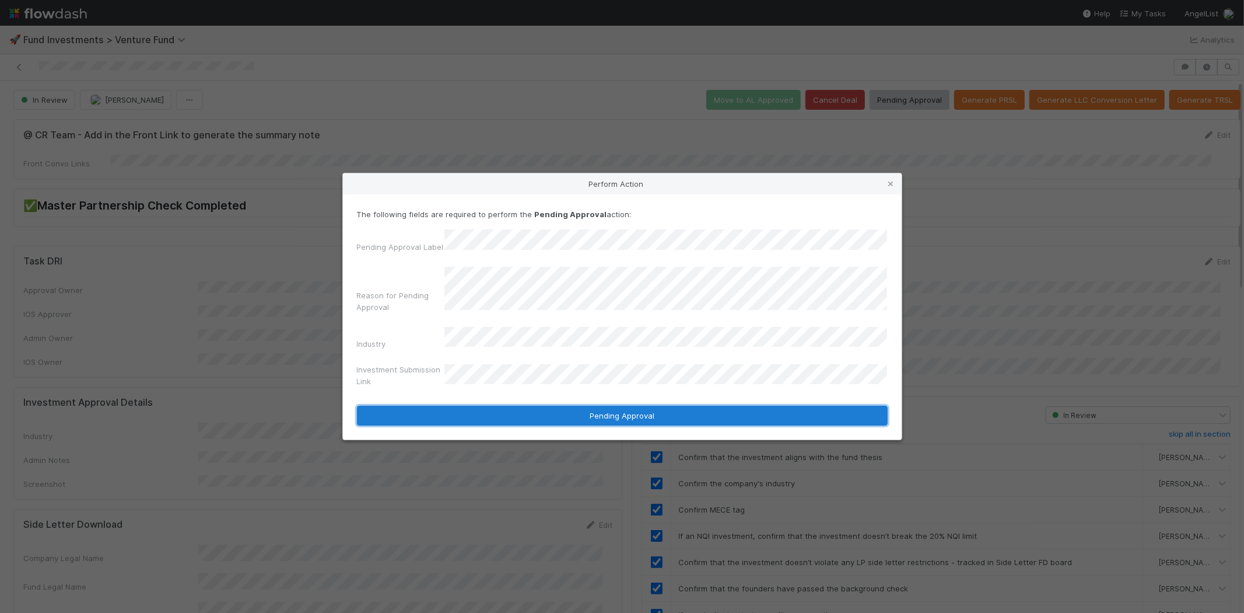
click at [591, 411] on button "Pending Approval" at bounding box center [622, 415] width 531 height 20
